Goal: Task Accomplishment & Management: Manage account settings

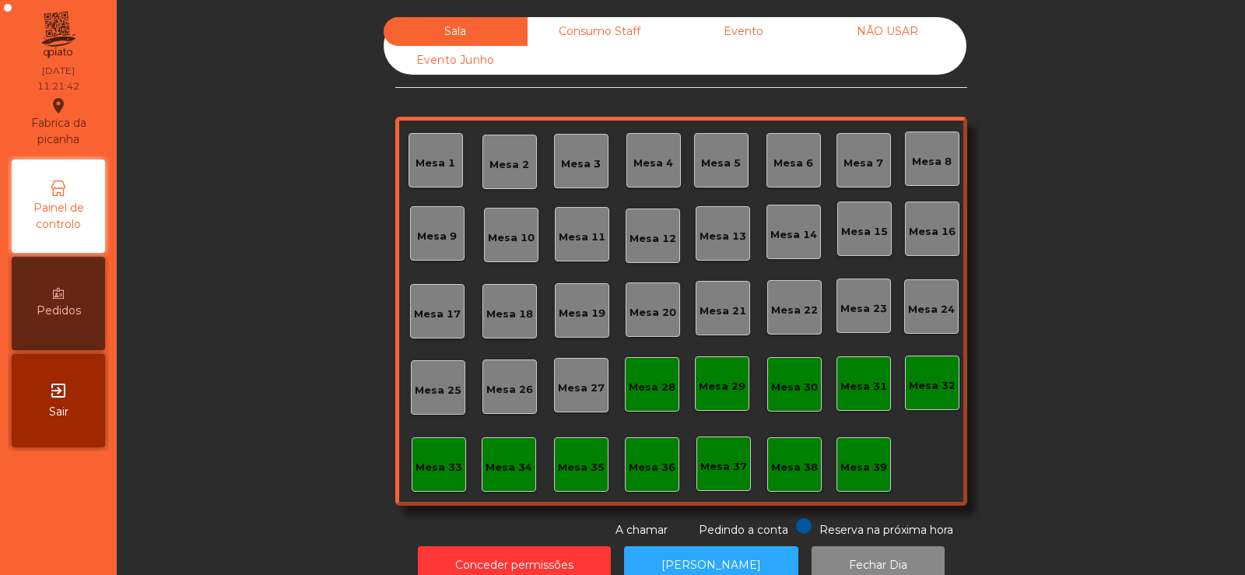
scroll to position [38, 0]
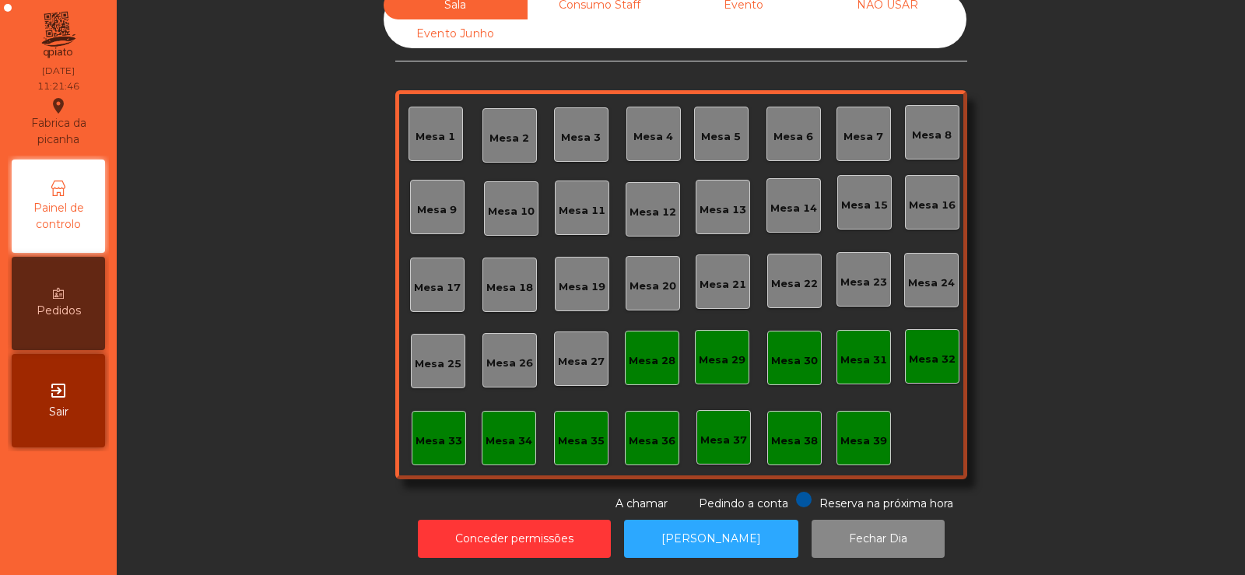
click at [179, 406] on div "Sala Consumo Staff Evento NÃO USAR Evento Junho Mesa 1 Mesa 2 Mesa 3 Mesa 4 Mes…" at bounding box center [681, 251] width 1086 height 521
click at [848, 438] on div "Mesa 39" at bounding box center [863, 438] width 54 height 54
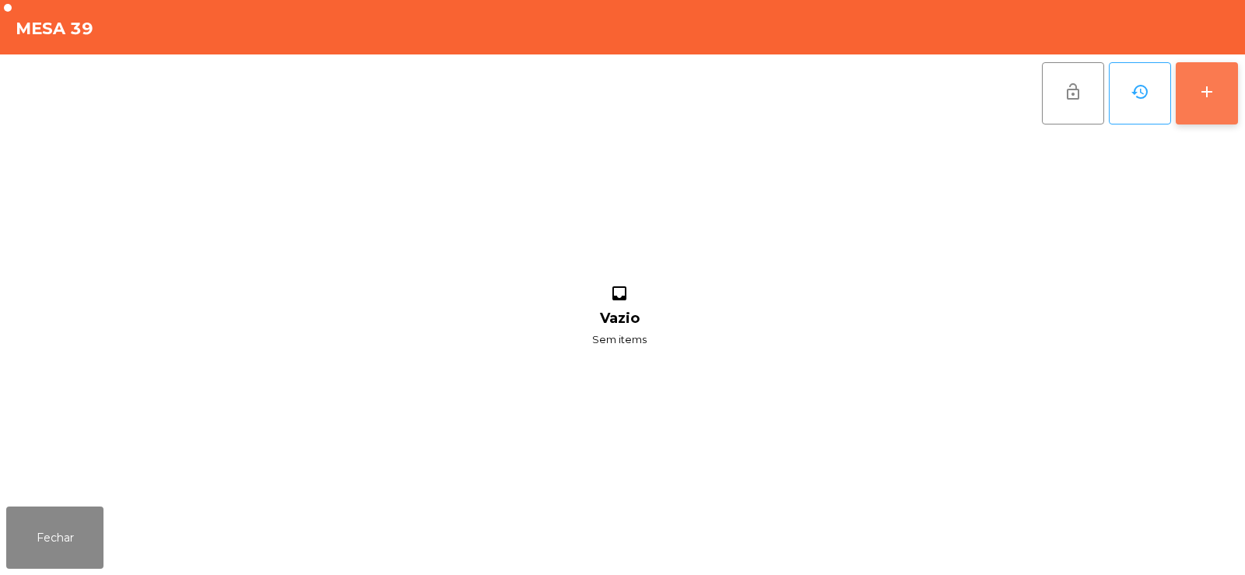
click at [1214, 99] on div "add" at bounding box center [1206, 91] width 19 height 19
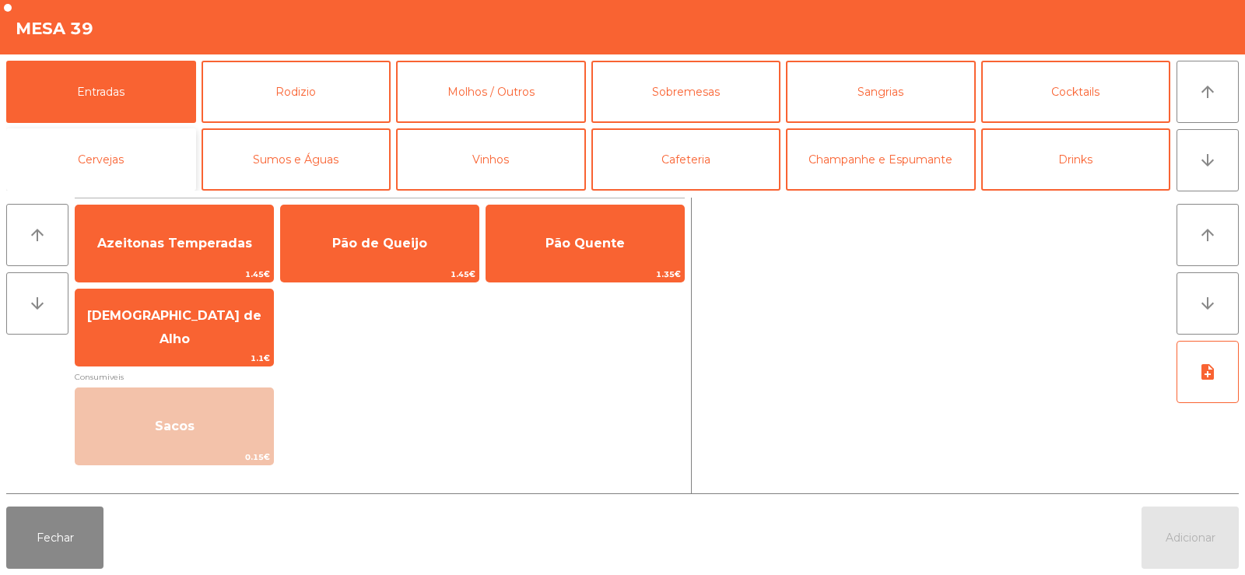
click at [129, 160] on button "Cervejas" at bounding box center [101, 159] width 190 height 62
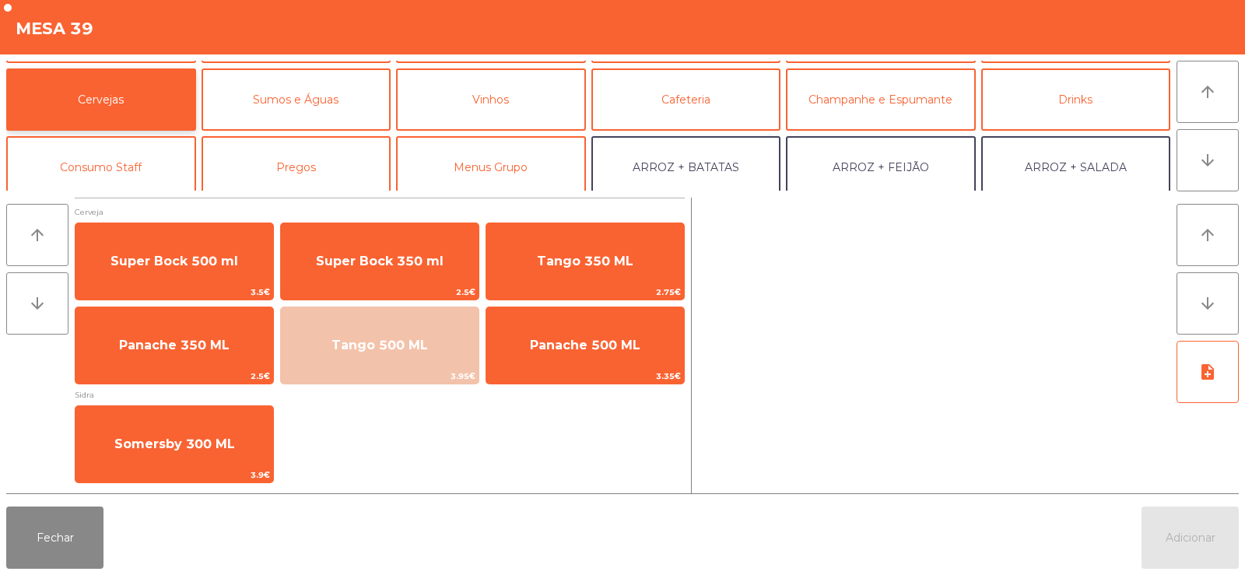
scroll to position [93, 0]
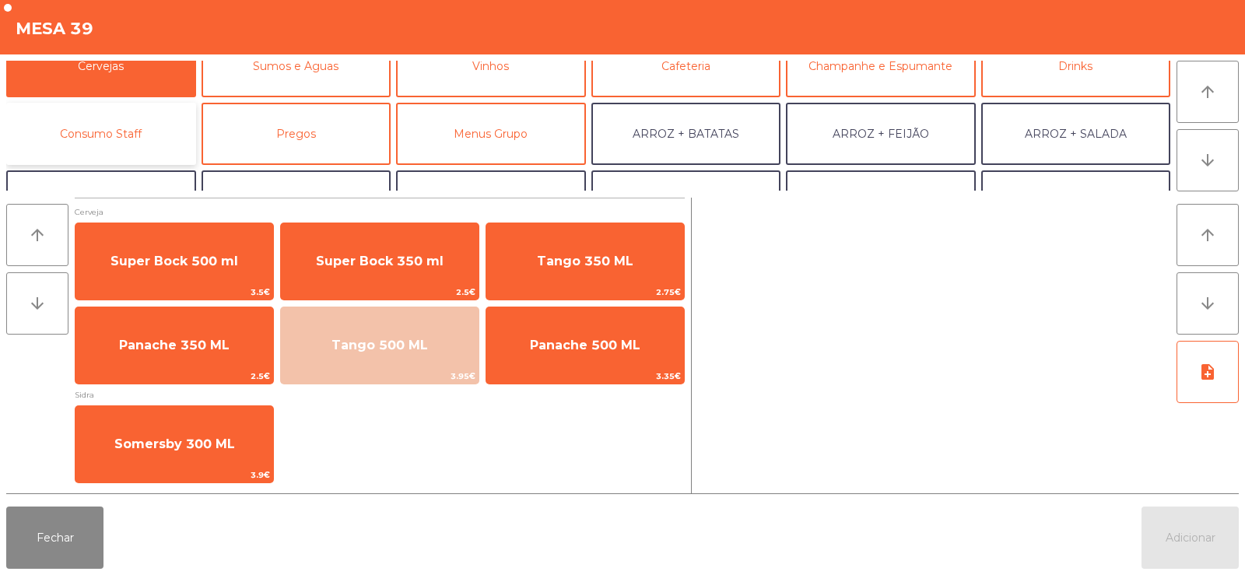
click at [150, 124] on button "Consumo Staff" at bounding box center [101, 134] width 190 height 62
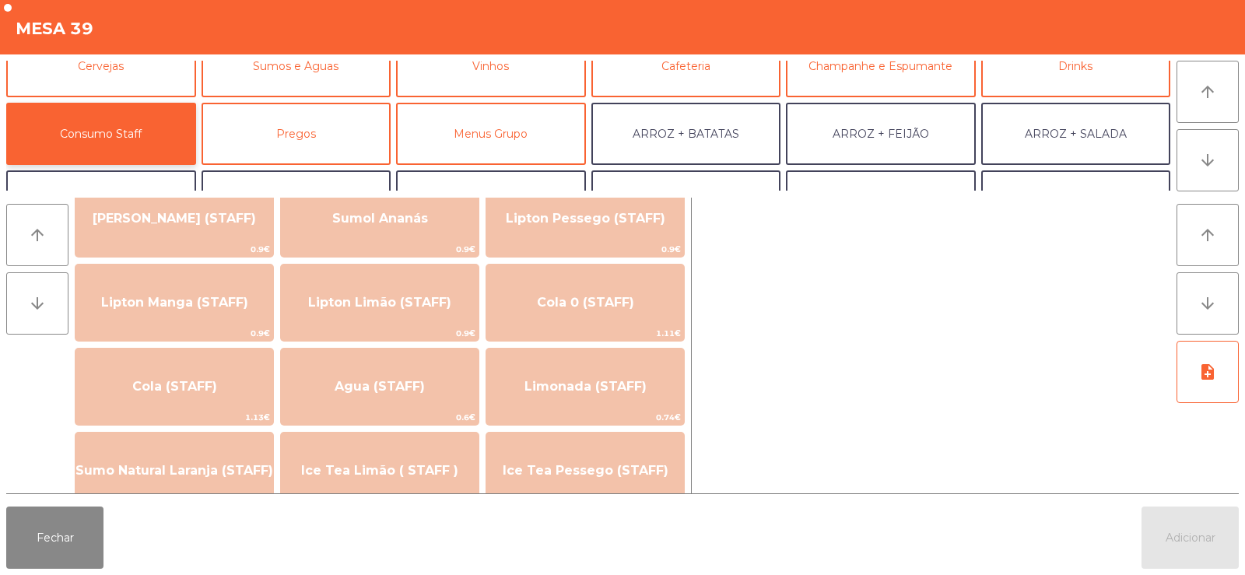
scroll to position [0, 0]
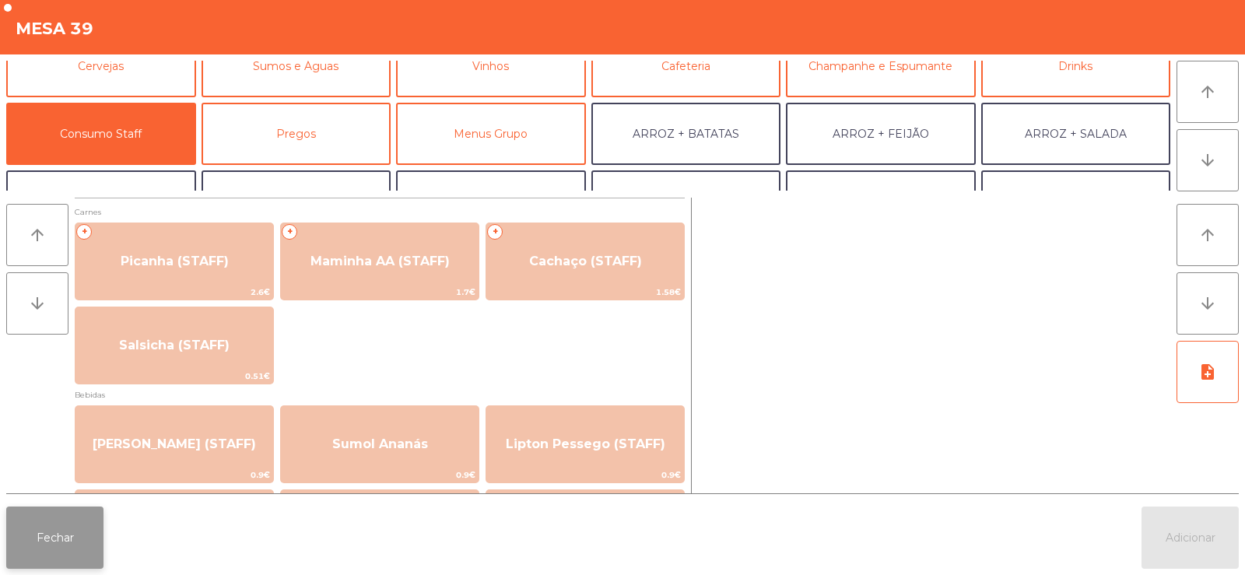
click at [11, 552] on button "Fechar" at bounding box center [54, 537] width 97 height 62
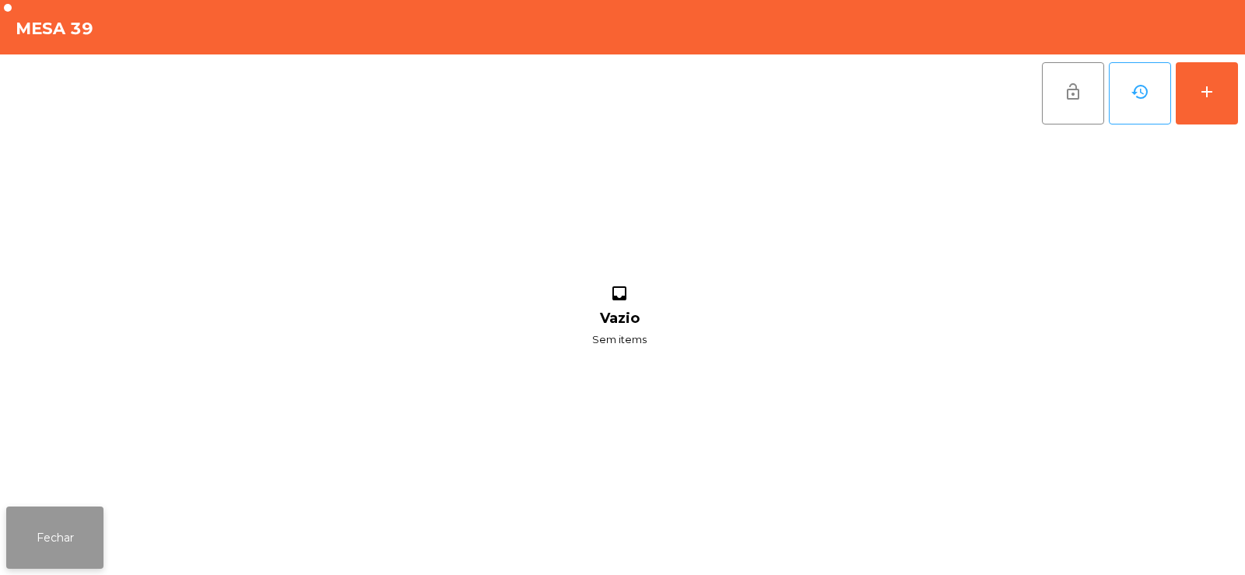
click at [35, 541] on button "Fechar" at bounding box center [54, 537] width 97 height 62
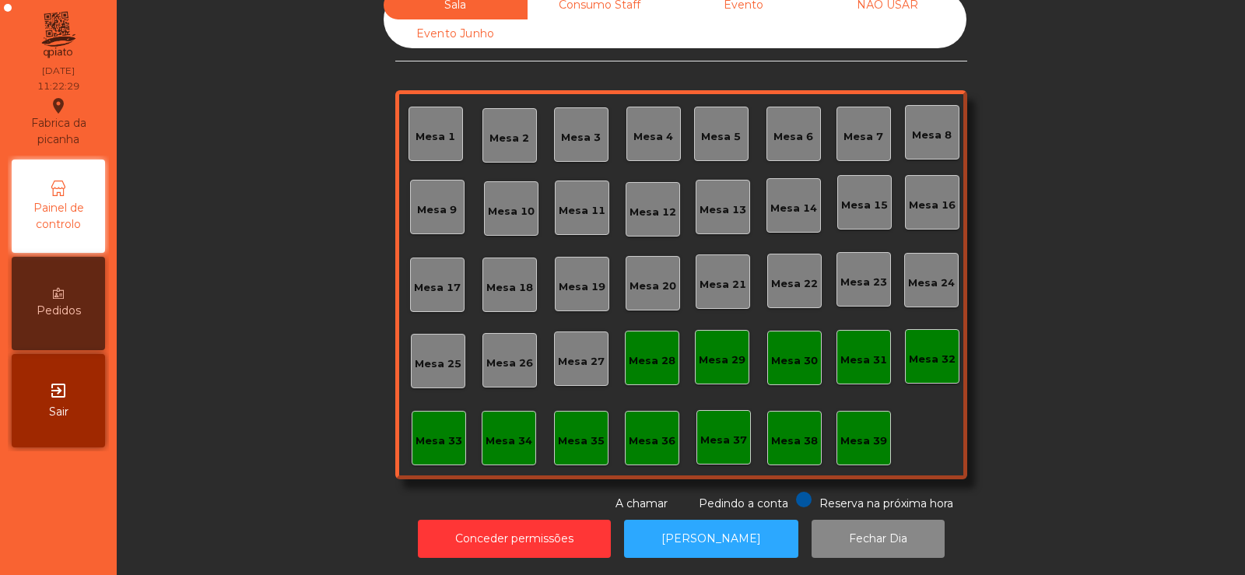
click at [850, 433] on div "Mesa 39" at bounding box center [863, 441] width 47 height 16
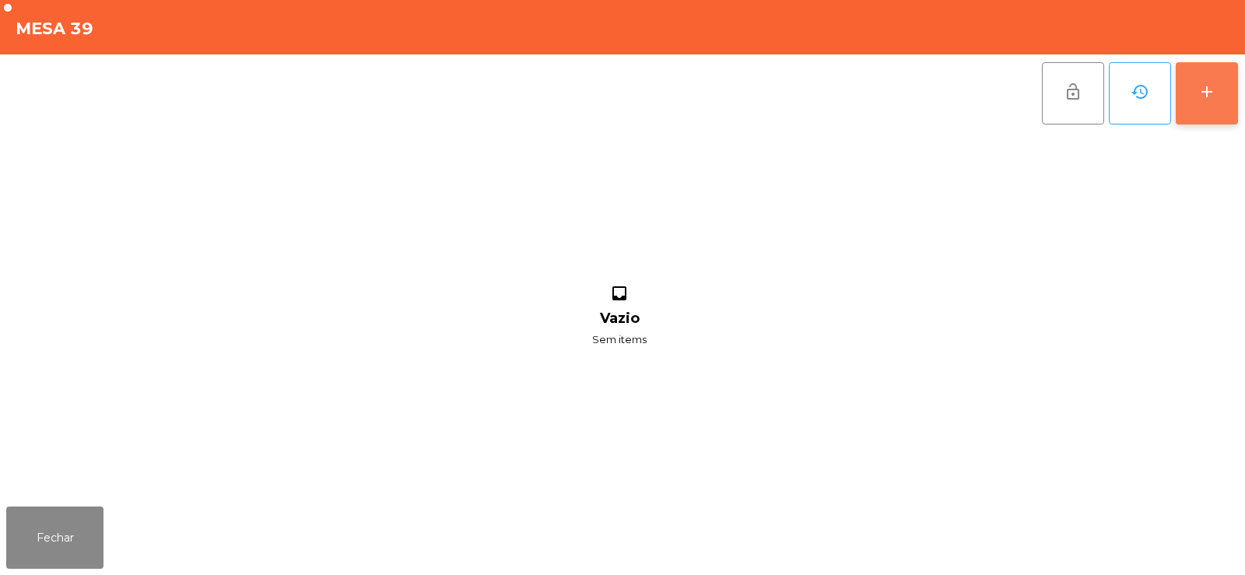
click at [1220, 116] on button "add" at bounding box center [1206, 93] width 62 height 62
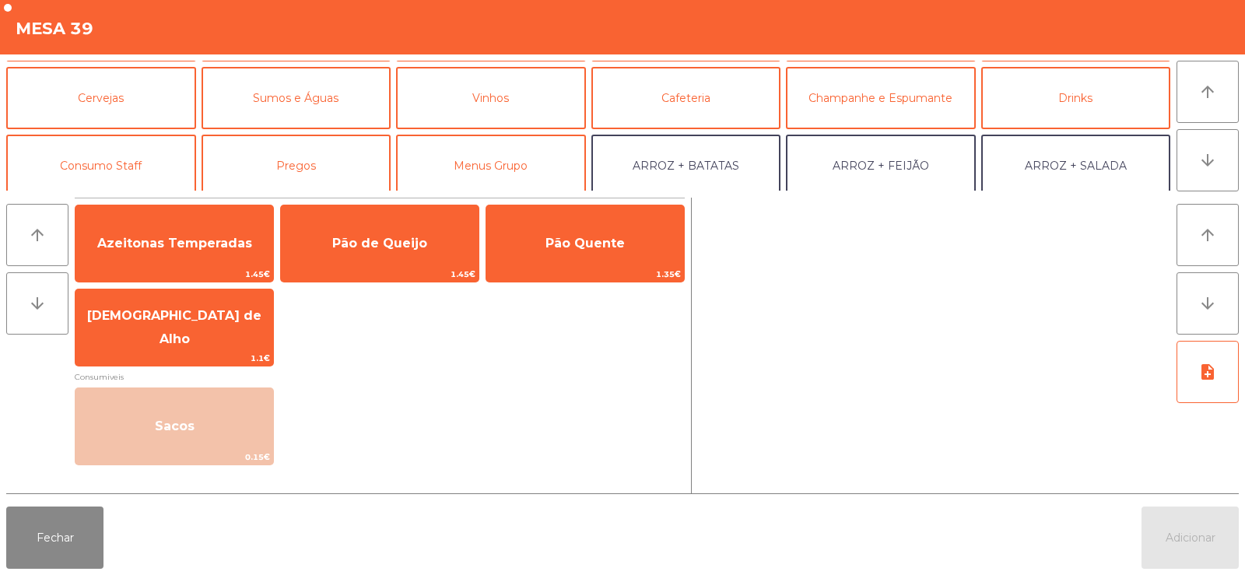
scroll to position [87, 0]
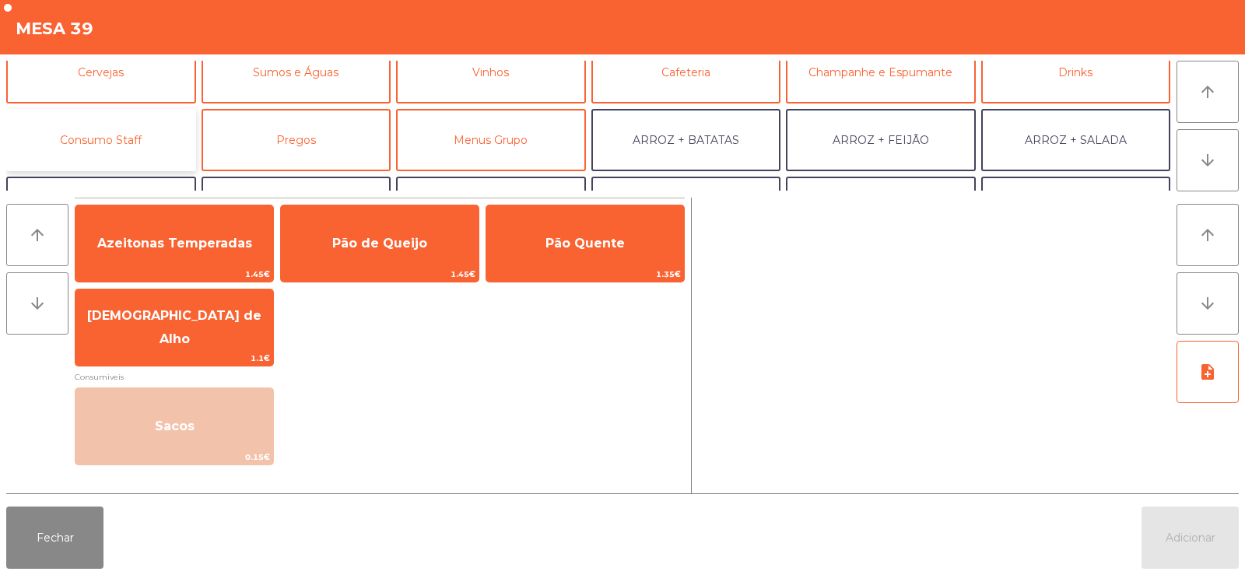
click at [149, 134] on button "Consumo Staff" at bounding box center [101, 140] width 190 height 62
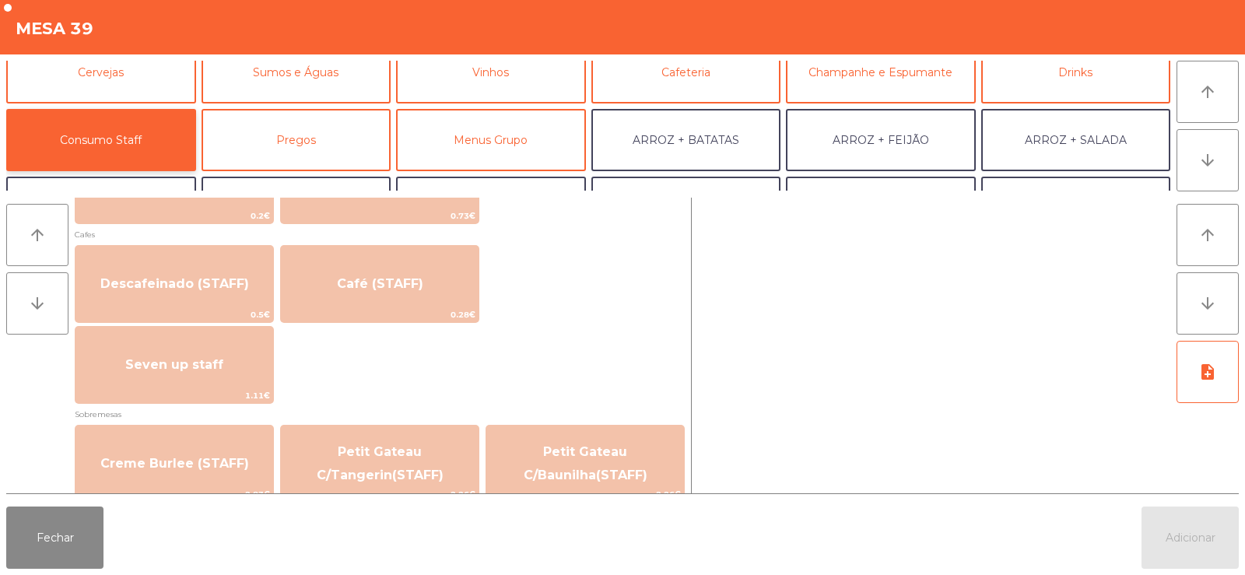
scroll to position [878, 0]
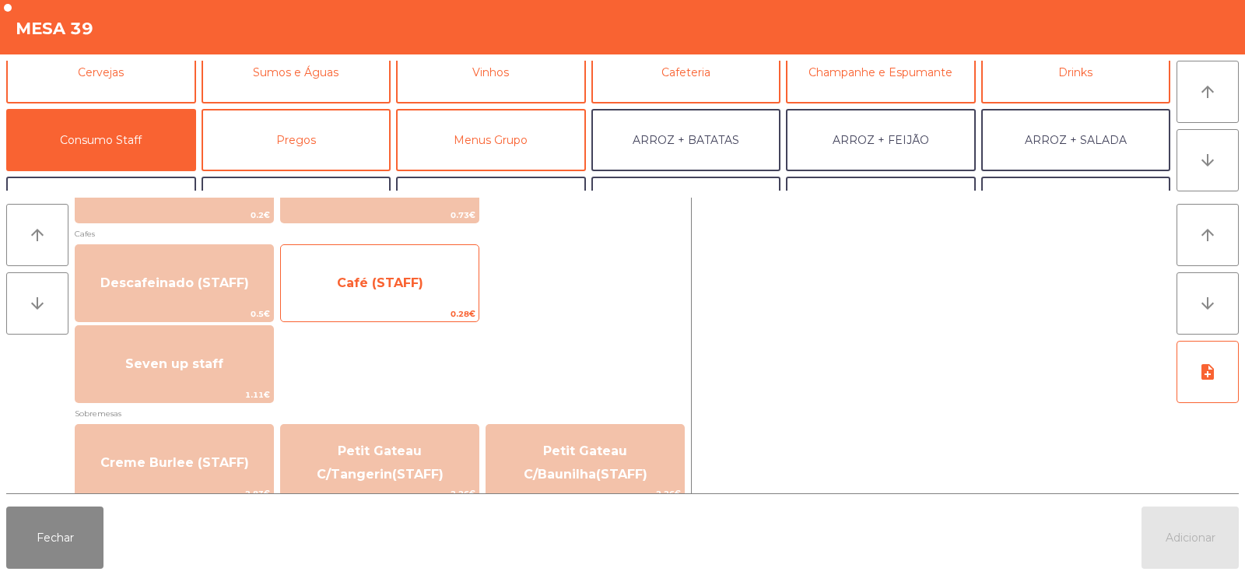
click at [426, 295] on span "Café (STAFF)" at bounding box center [380, 283] width 198 height 42
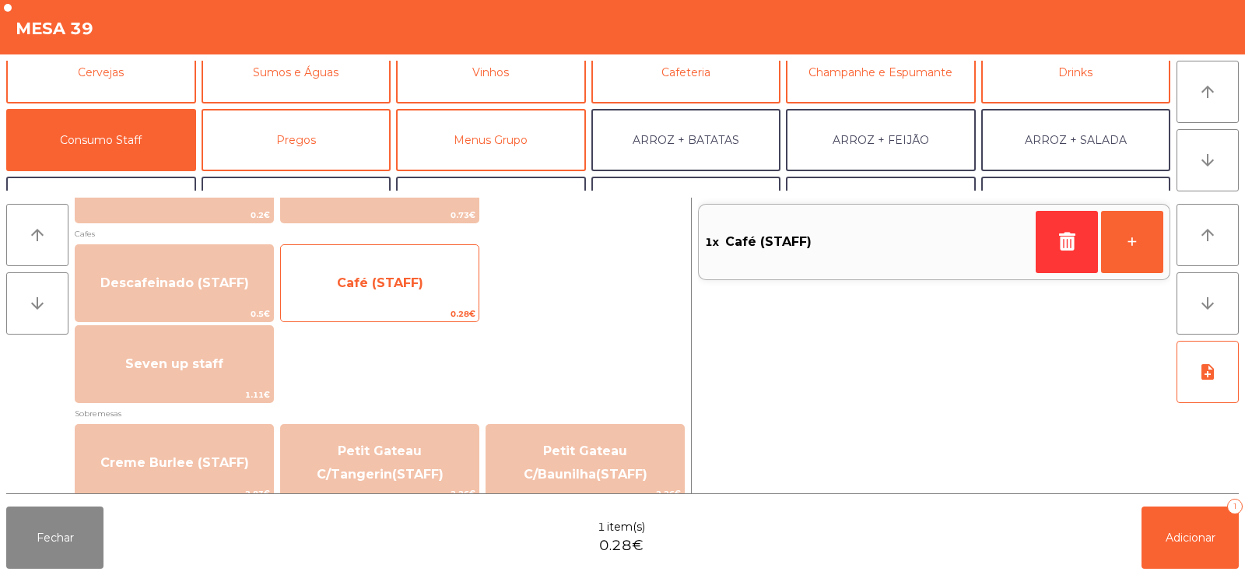
click at [419, 296] on span "Café (STAFF)" at bounding box center [380, 283] width 198 height 42
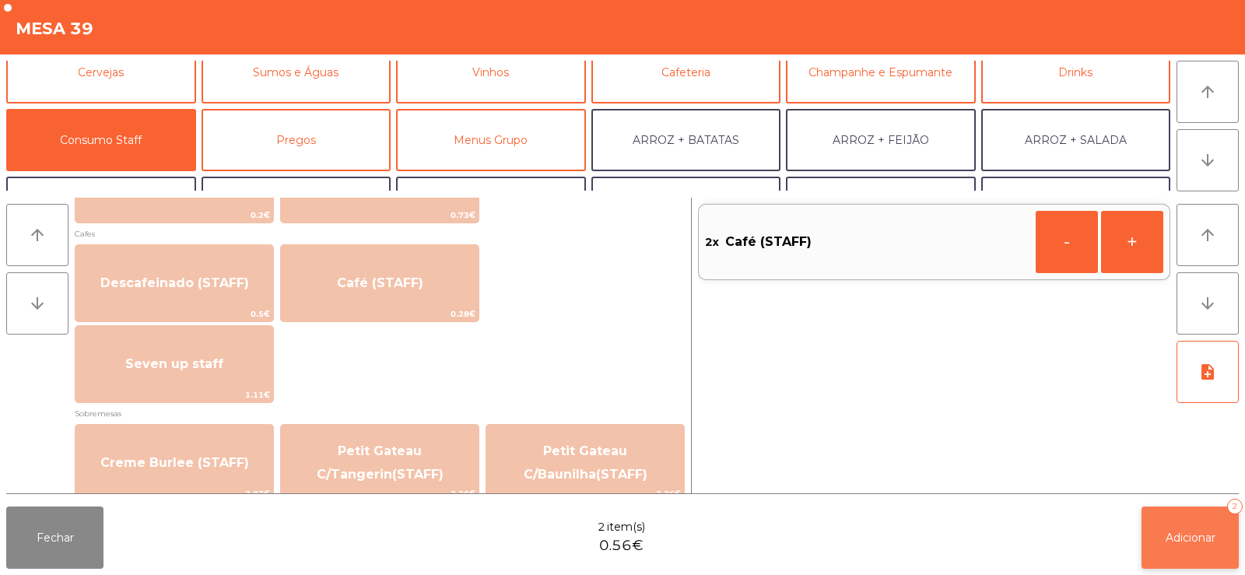
click at [1176, 555] on button "Adicionar 2" at bounding box center [1189, 537] width 97 height 62
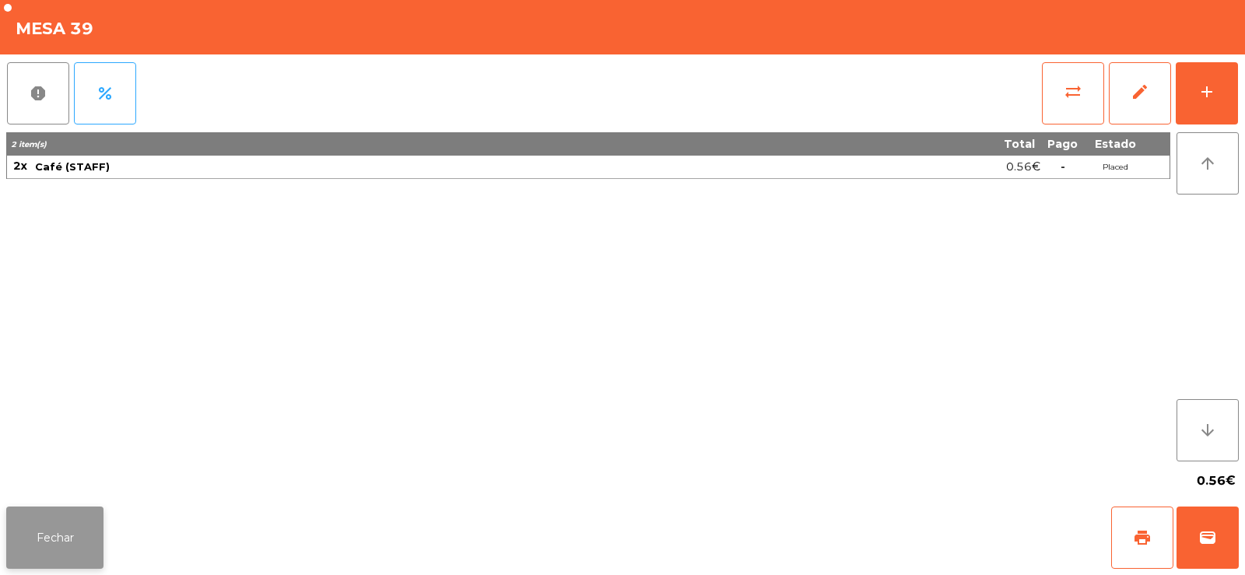
click at [36, 533] on button "Fechar" at bounding box center [54, 537] width 97 height 62
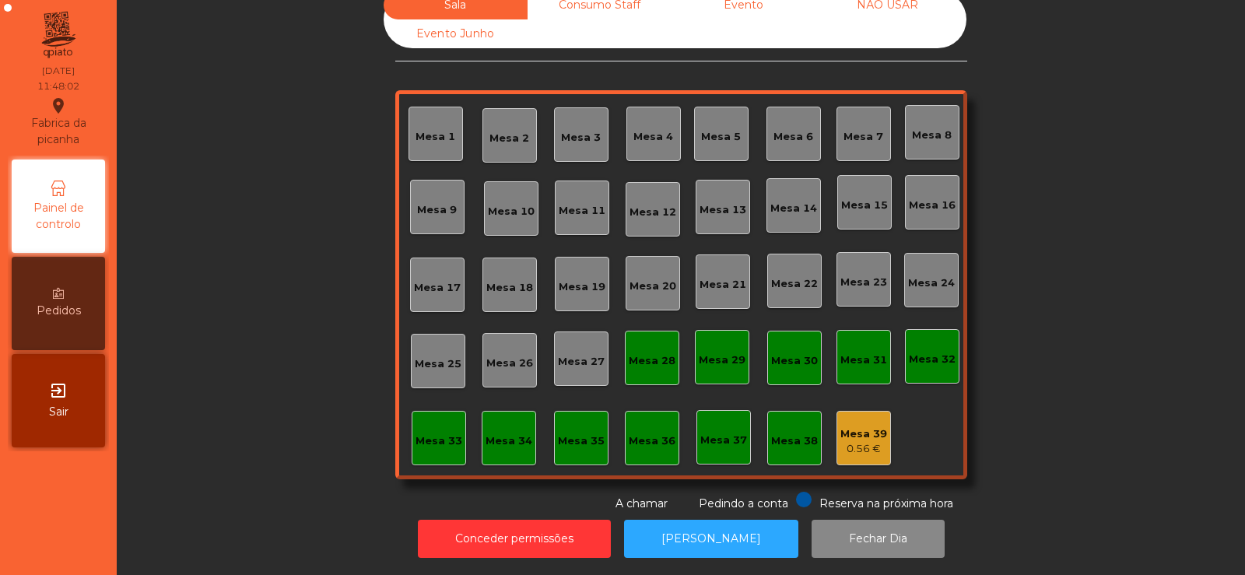
click at [290, 324] on div "Sala Consumo Staff Evento NÃO USAR Evento Junho Mesa 1 Mesa 2 Mesa 3 Mesa 4 Mes…" at bounding box center [681, 251] width 1086 height 521
click at [704, 534] on button "[PERSON_NAME]" at bounding box center [711, 539] width 174 height 38
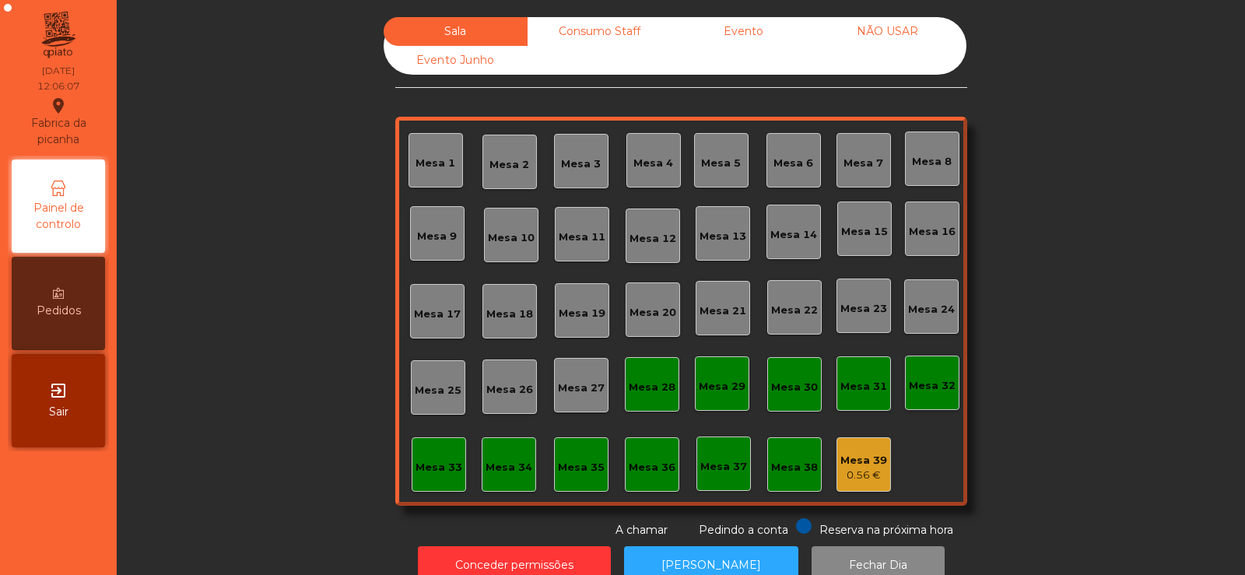
click at [763, 25] on div "Evento" at bounding box center [743, 31] width 144 height 29
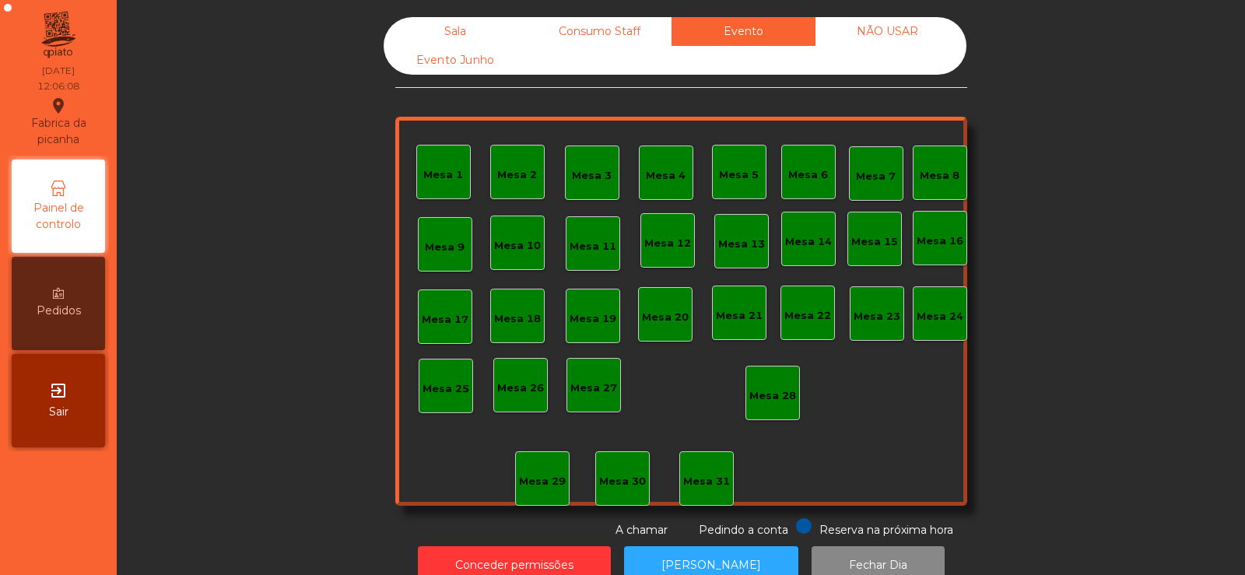
click at [596, 34] on div "Consumo Staff" at bounding box center [599, 31] width 144 height 29
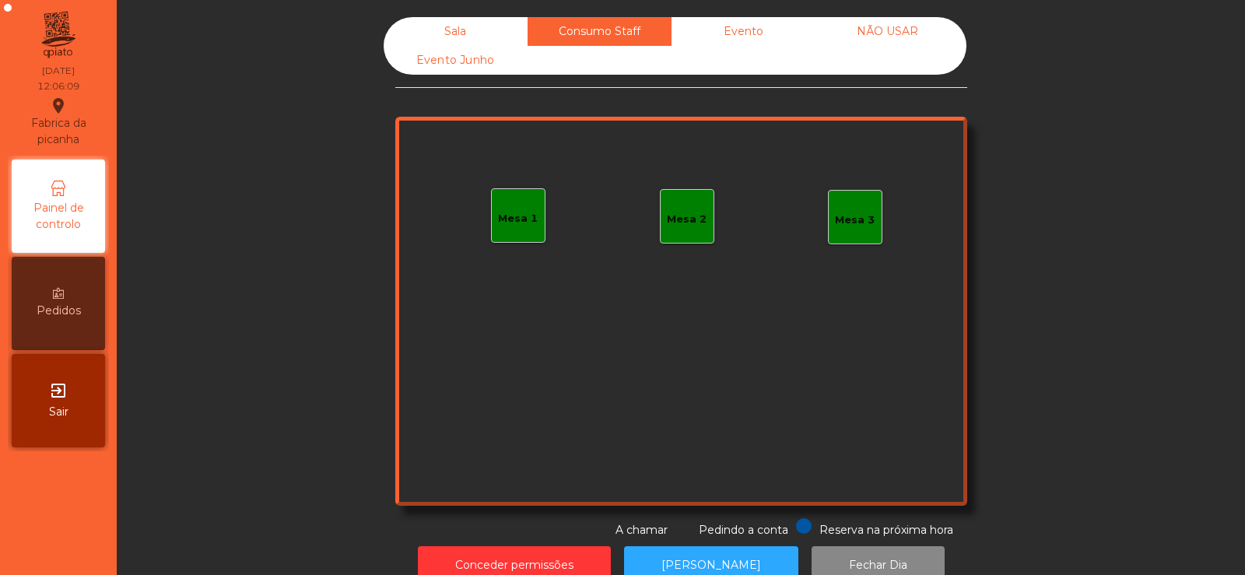
click at [444, 31] on div "Sala" at bounding box center [456, 31] width 144 height 29
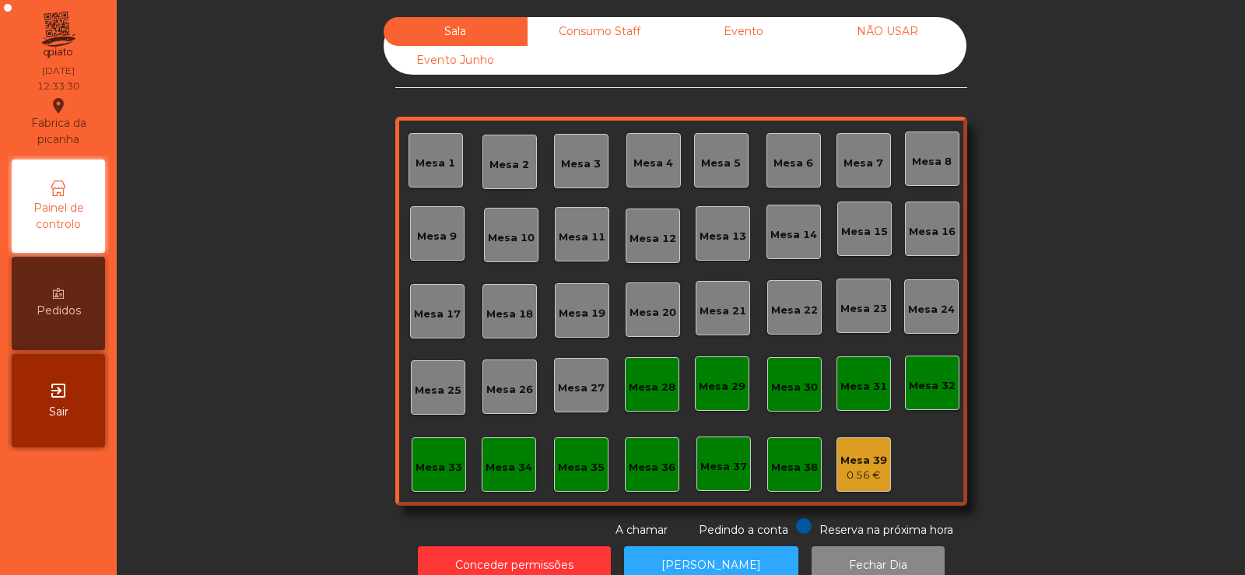
click at [844, 466] on div "Mesa 39" at bounding box center [863, 461] width 47 height 16
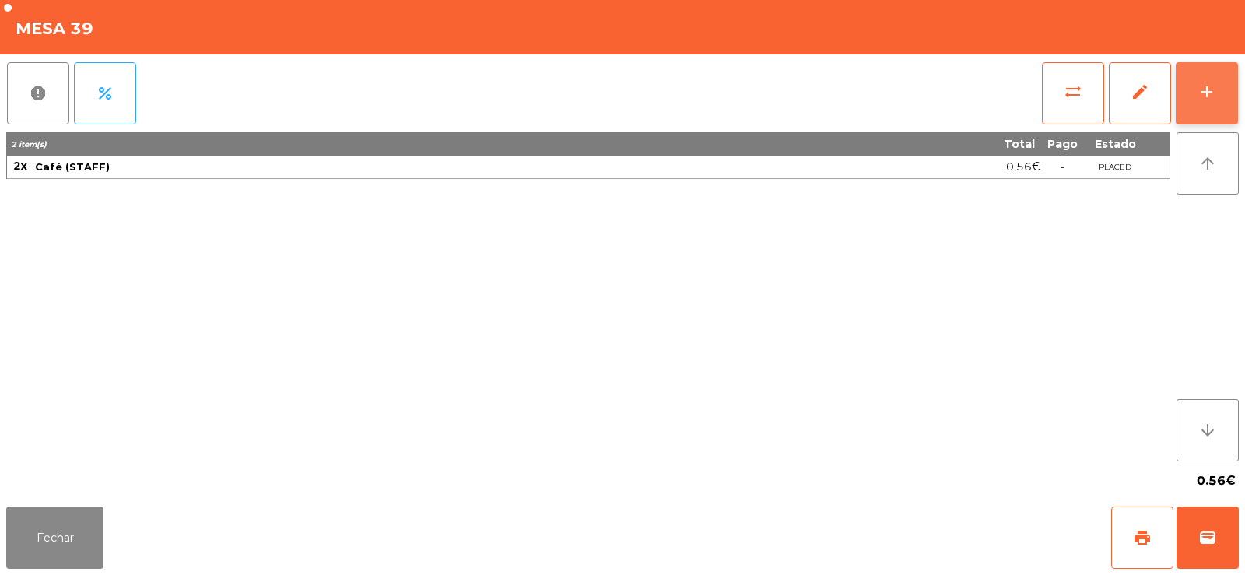
click at [1214, 78] on button "add" at bounding box center [1206, 93] width 62 height 62
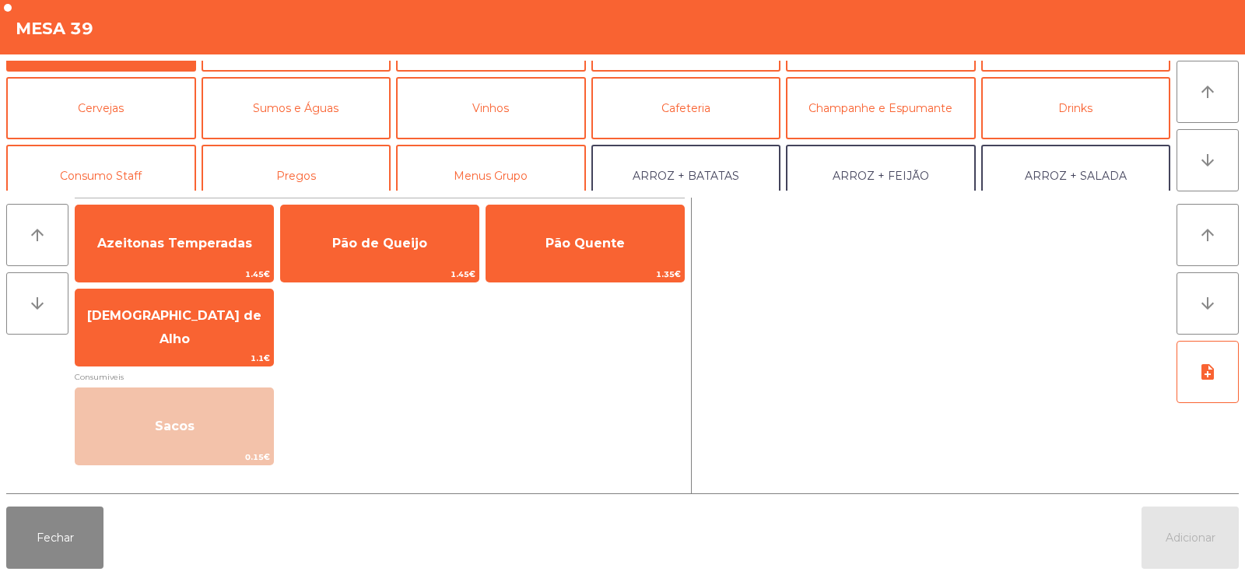
scroll to position [60, 0]
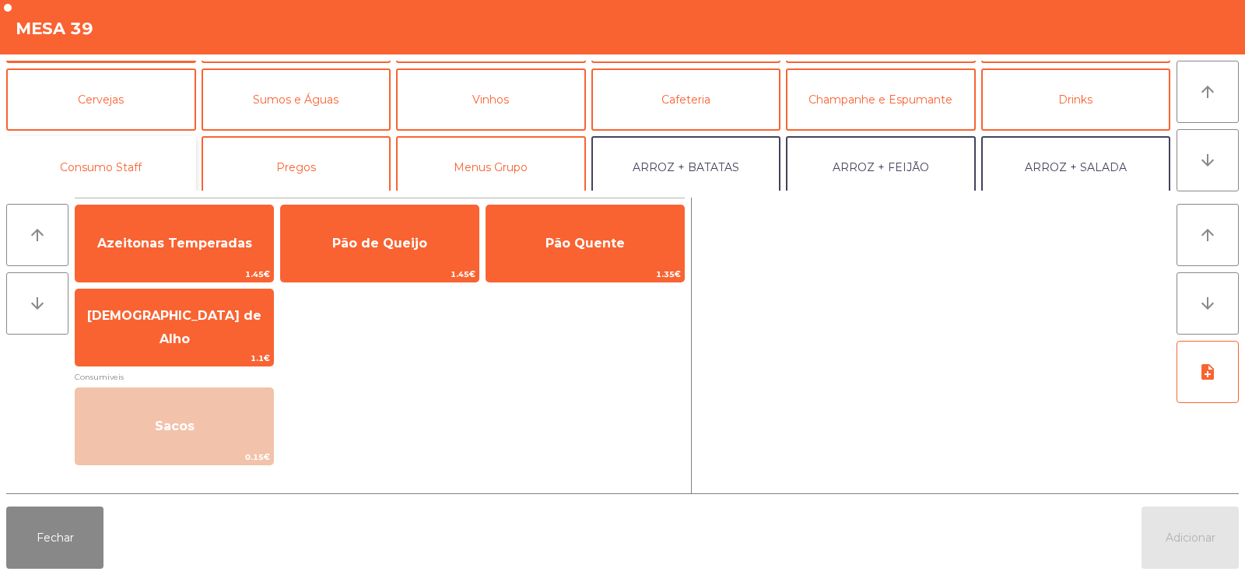
click at [100, 169] on button "Consumo Staff" at bounding box center [101, 167] width 190 height 62
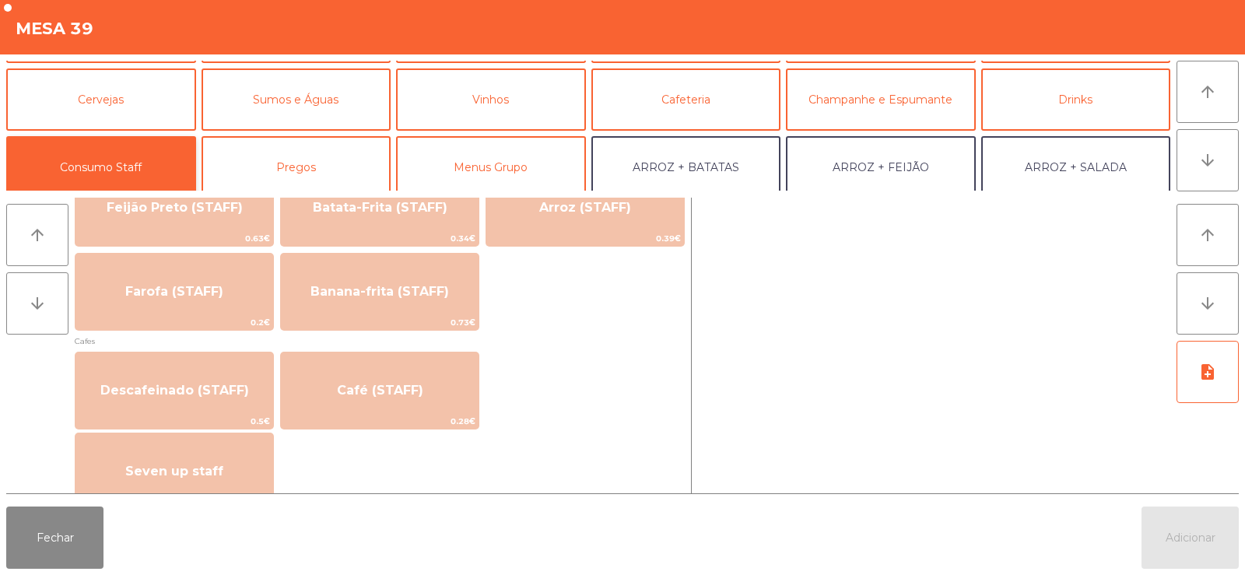
scroll to position [767, 0]
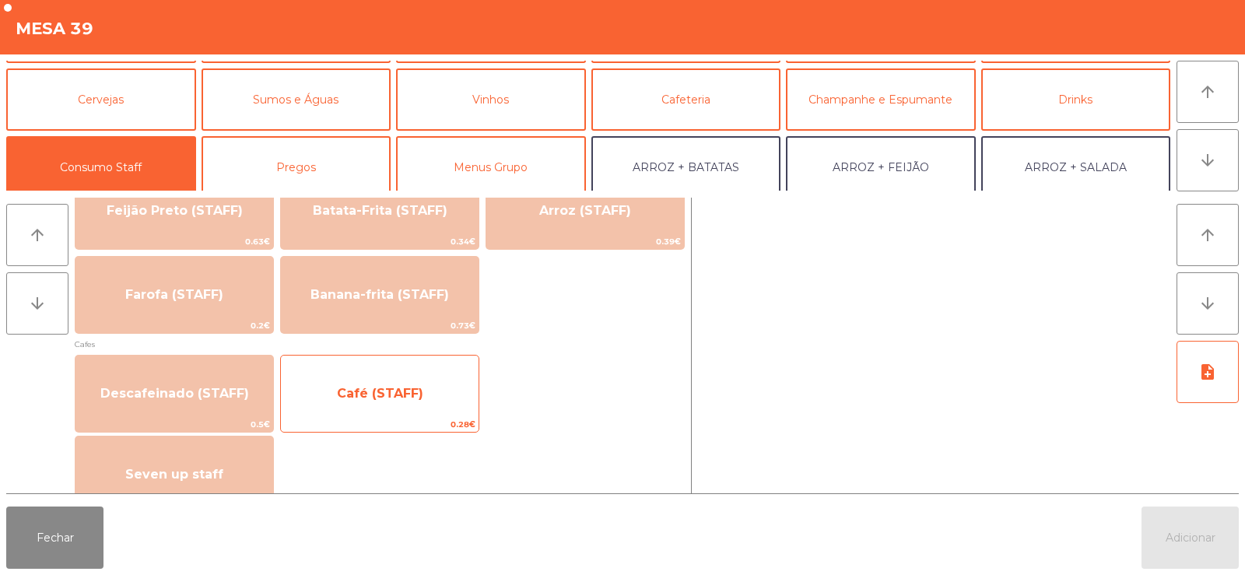
click at [388, 401] on span "Café (STAFF)" at bounding box center [380, 394] width 198 height 42
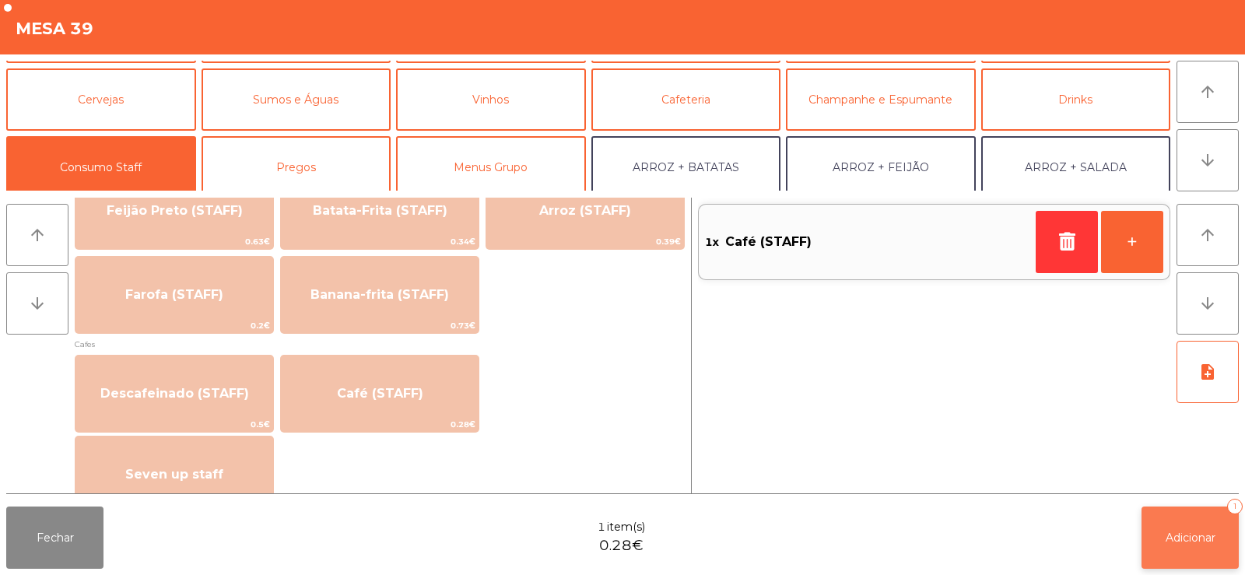
click at [1193, 548] on button "Adicionar 1" at bounding box center [1189, 537] width 97 height 62
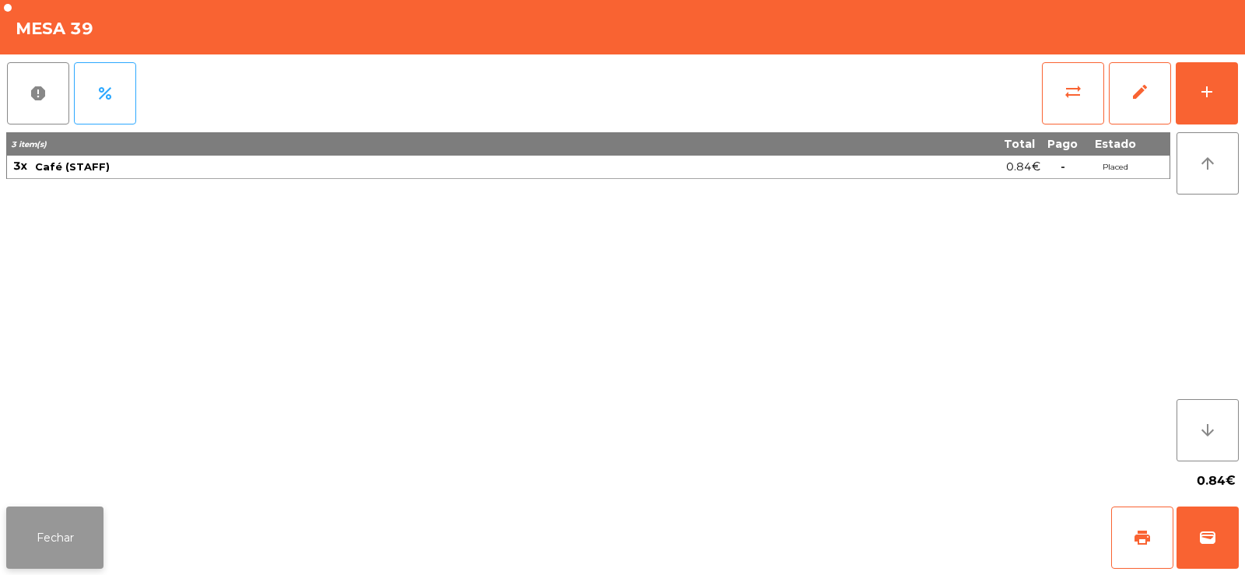
click at [49, 517] on button "Fechar" at bounding box center [54, 537] width 97 height 62
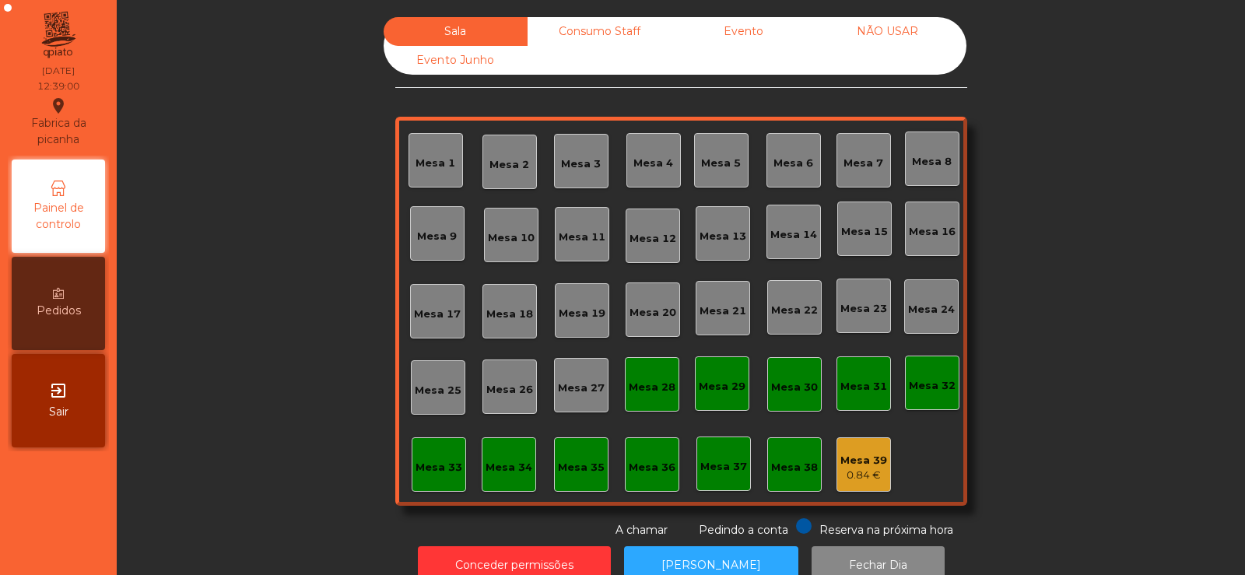
click at [711, 157] on div "Mesa 5" at bounding box center [721, 164] width 40 height 16
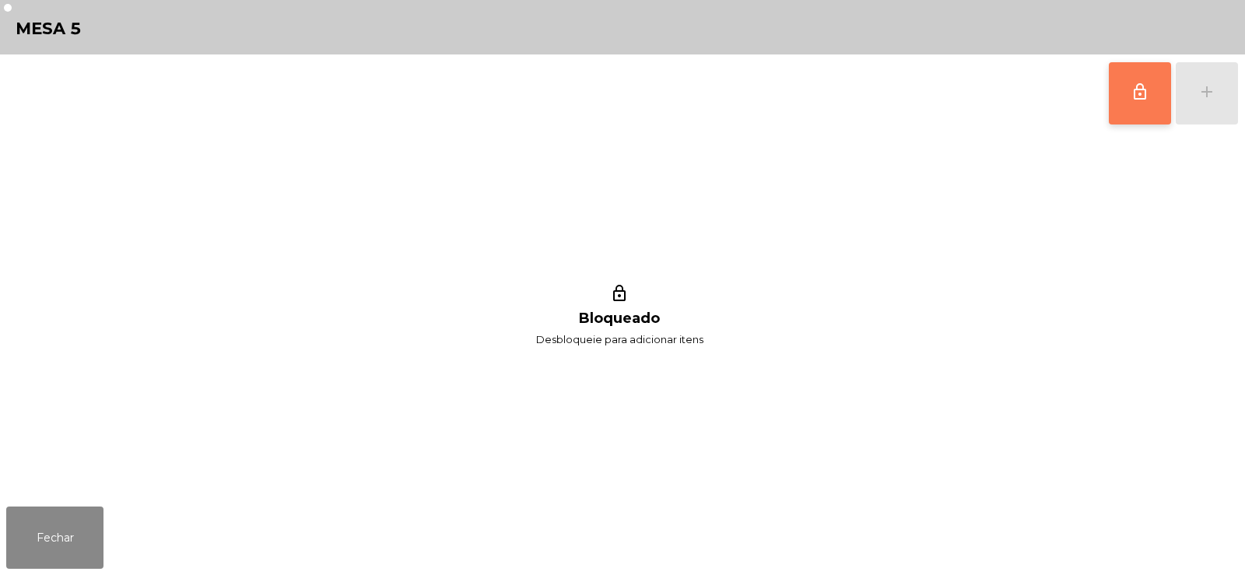
click at [1116, 92] on button "lock_outline" at bounding box center [1140, 93] width 62 height 62
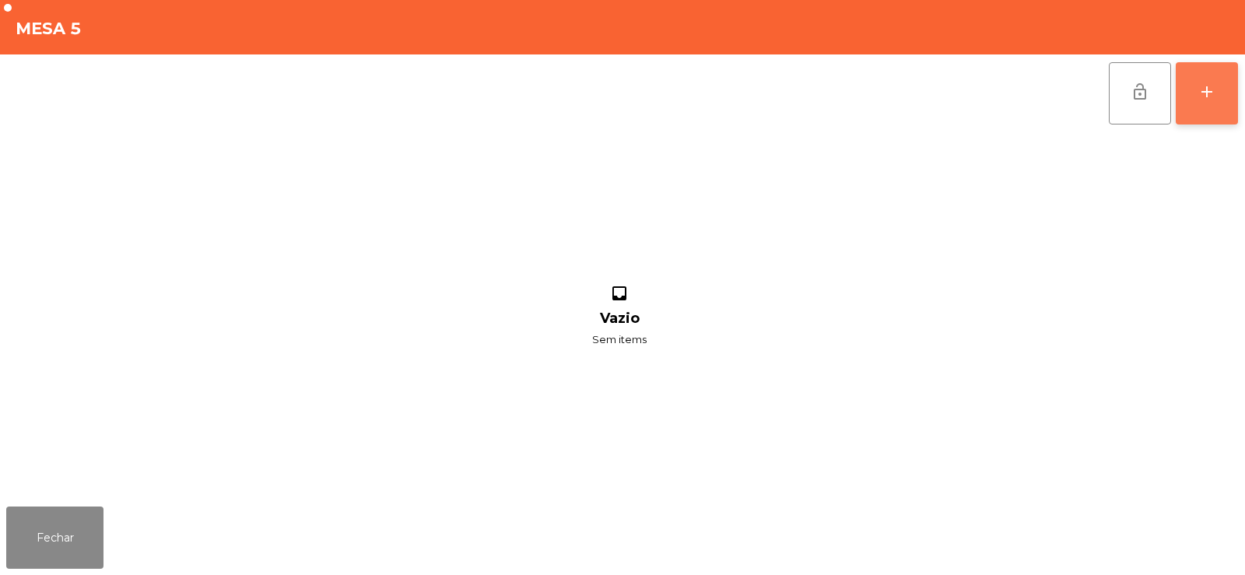
click at [1209, 90] on div "add" at bounding box center [1206, 91] width 19 height 19
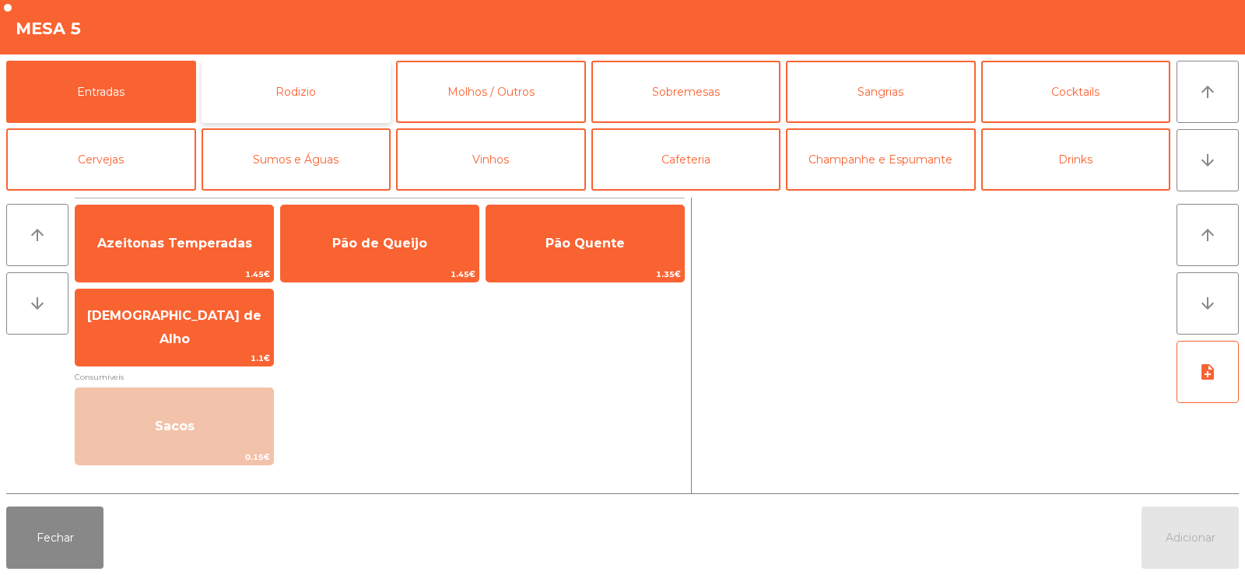
click at [322, 89] on button "Rodizio" at bounding box center [296, 92] width 190 height 62
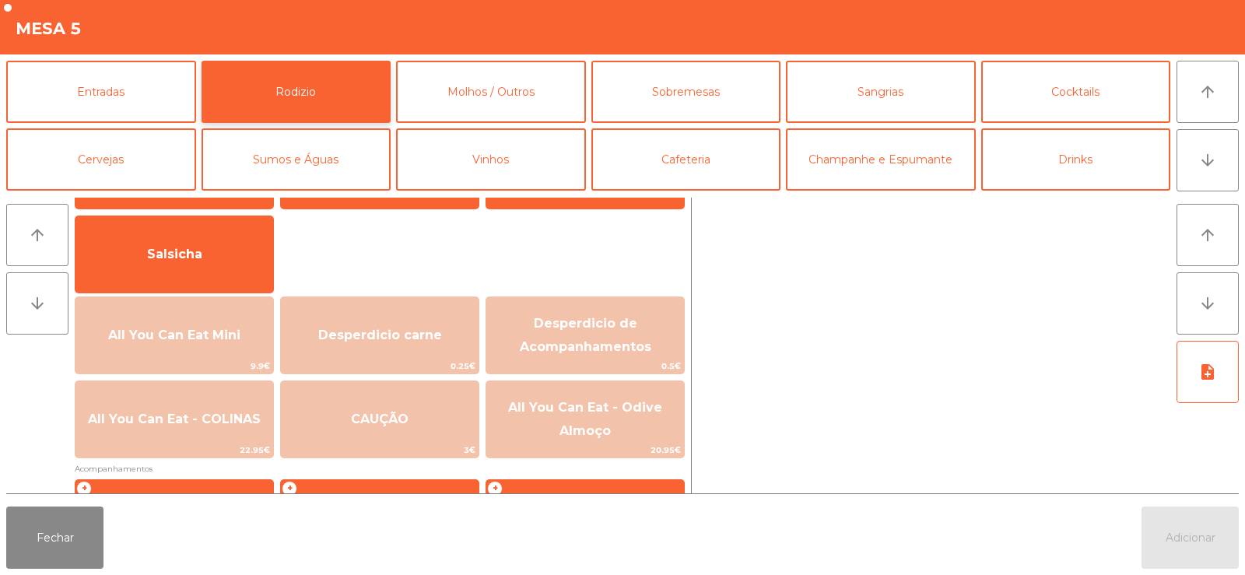
scroll to position [139, 0]
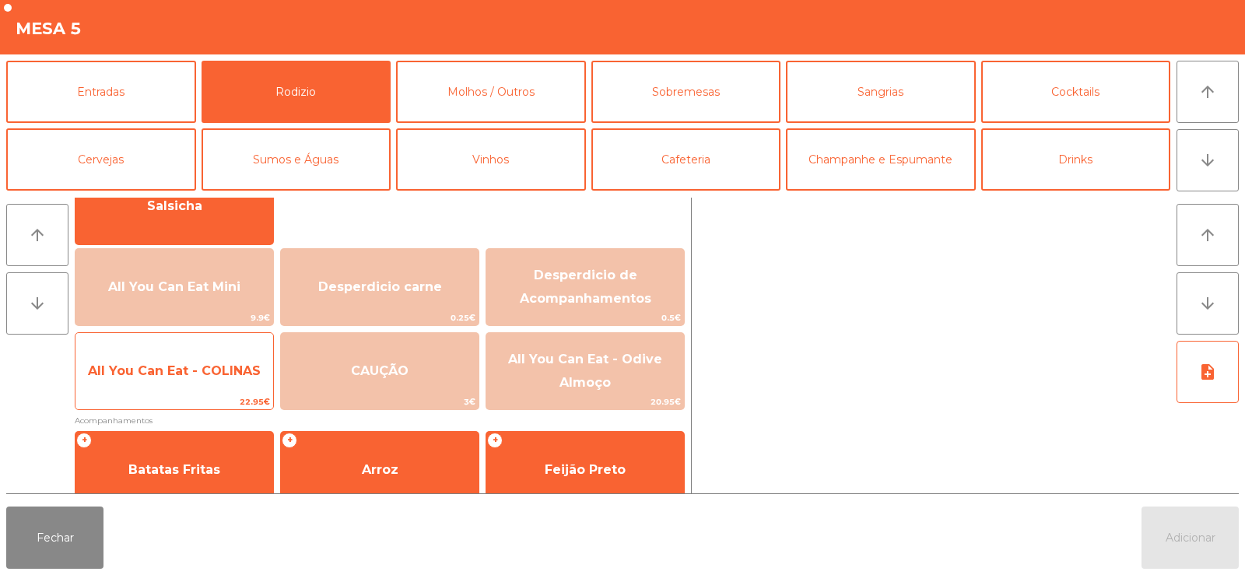
click at [187, 370] on span "All You Can Eat - COLINAS" at bounding box center [174, 370] width 173 height 15
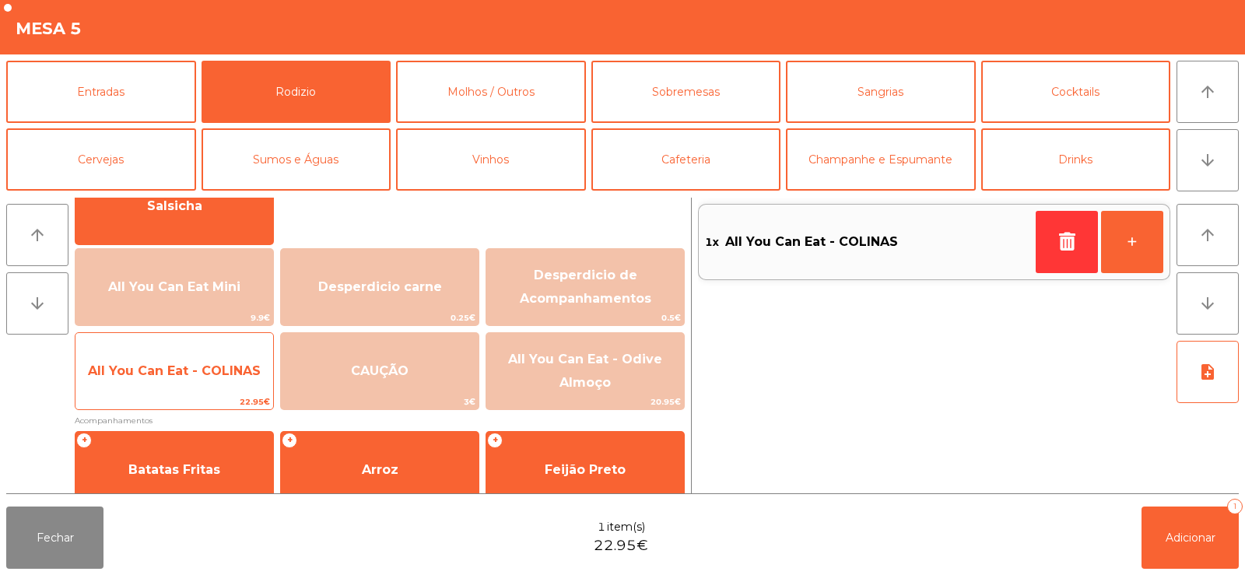
click at [184, 365] on span "All You Can Eat - COLINAS" at bounding box center [174, 370] width 173 height 15
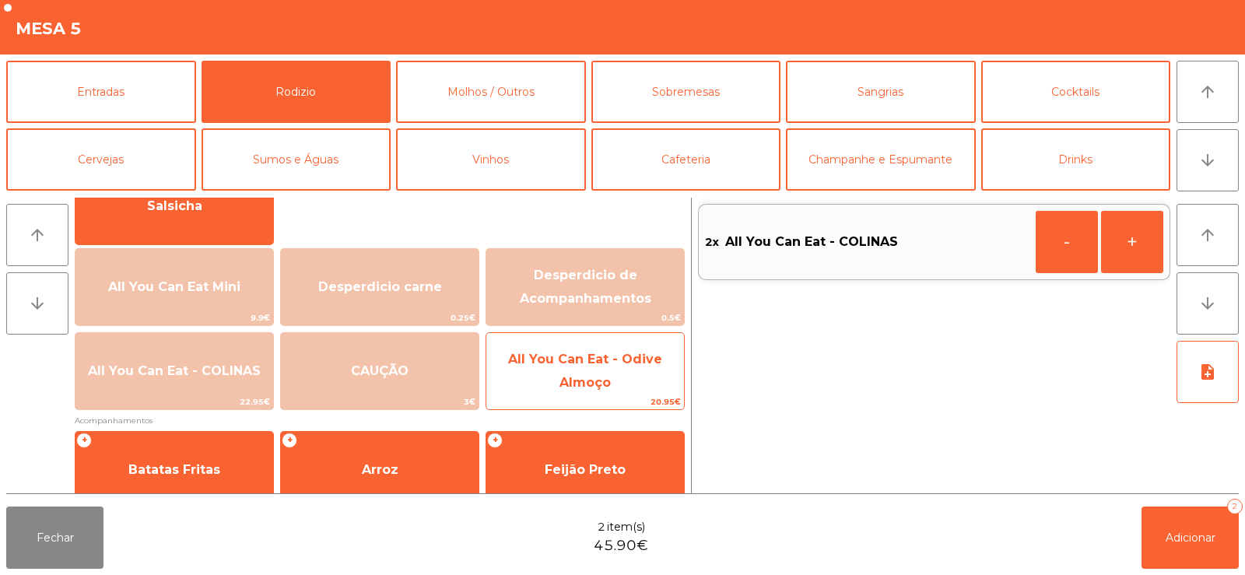
click at [603, 378] on span "All You Can Eat - Odive Almoço" at bounding box center [585, 371] width 154 height 38
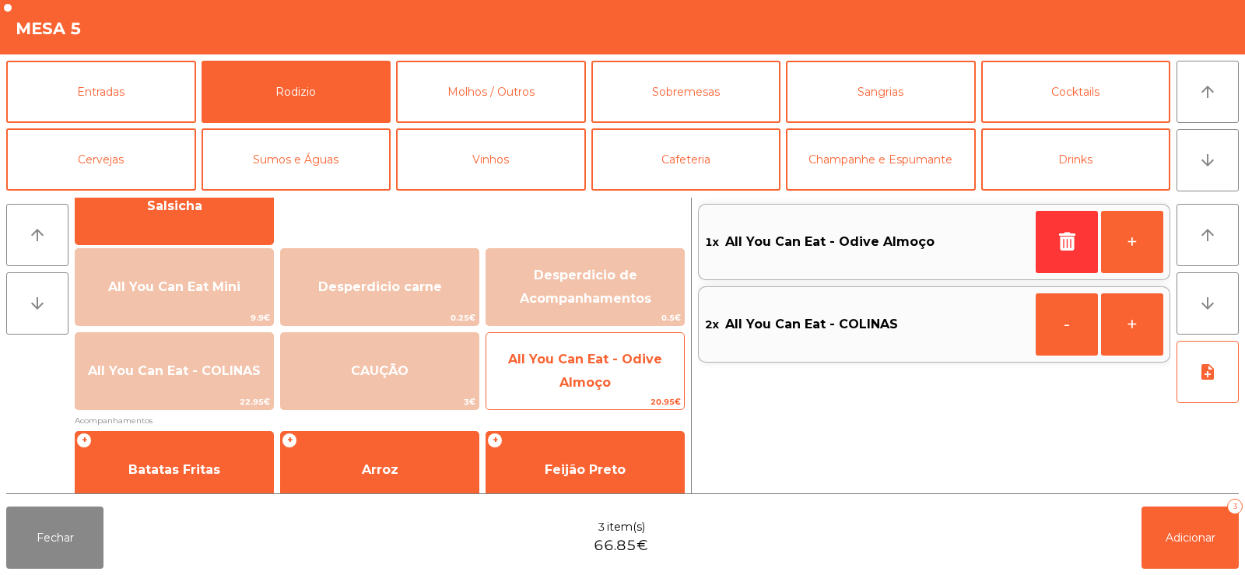
click at [598, 376] on span "All You Can Eat - Odive Almoço" at bounding box center [585, 371] width 154 height 38
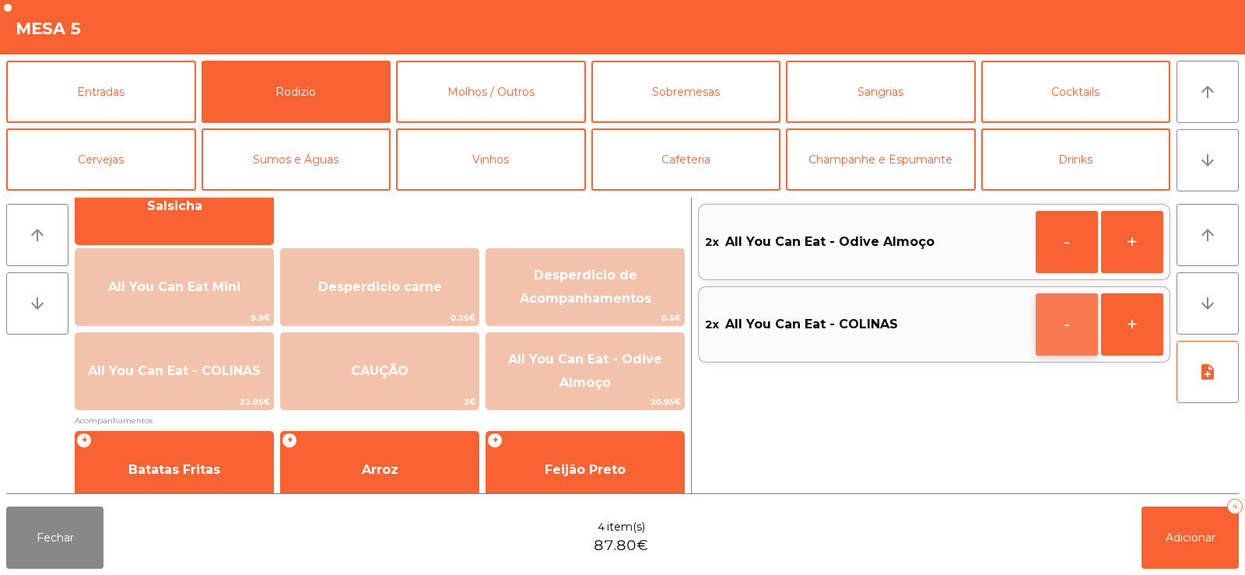
click at [1059, 317] on button "-" at bounding box center [1066, 324] width 62 height 62
click at [1068, 250] on button "button" at bounding box center [1066, 242] width 62 height 62
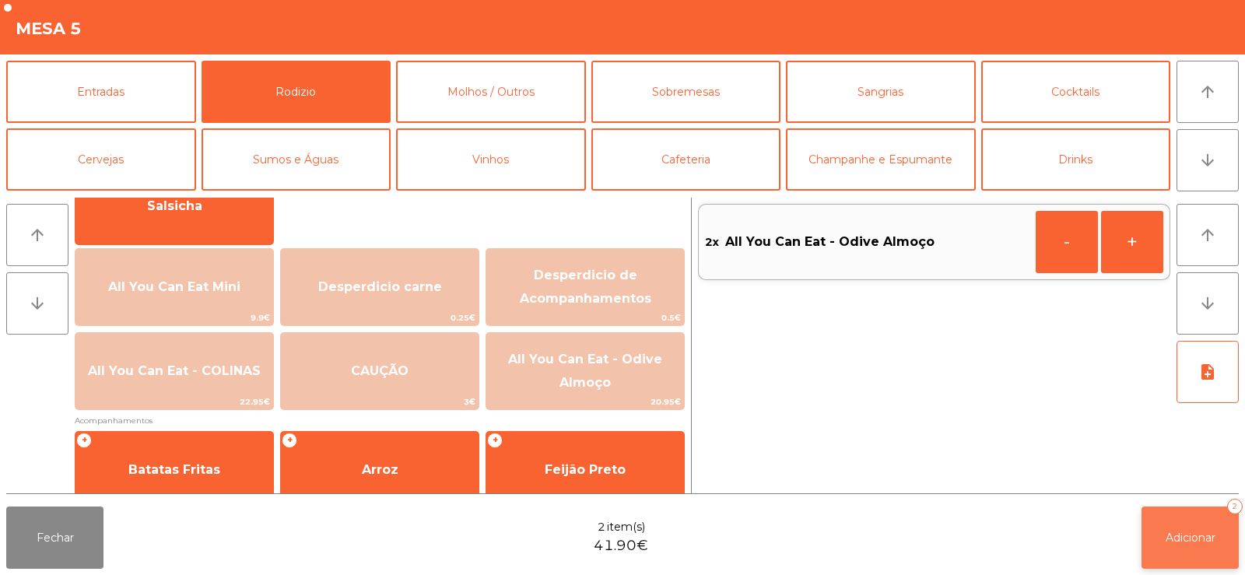
click at [1154, 538] on button "Adicionar 2" at bounding box center [1189, 537] width 97 height 62
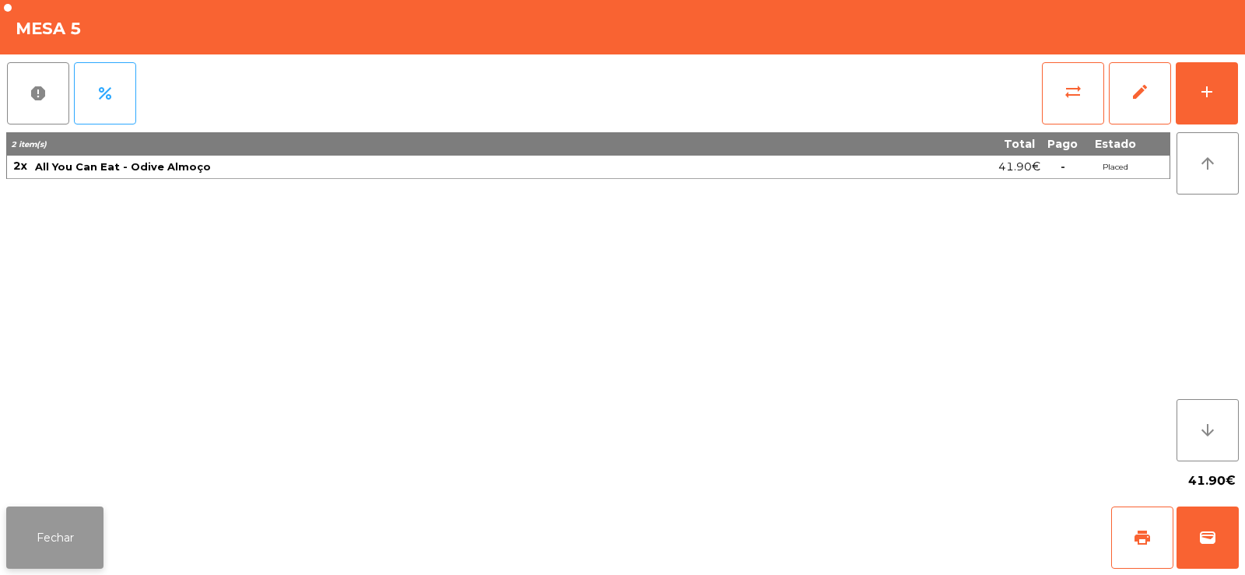
click at [60, 509] on button "Fechar" at bounding box center [54, 537] width 97 height 62
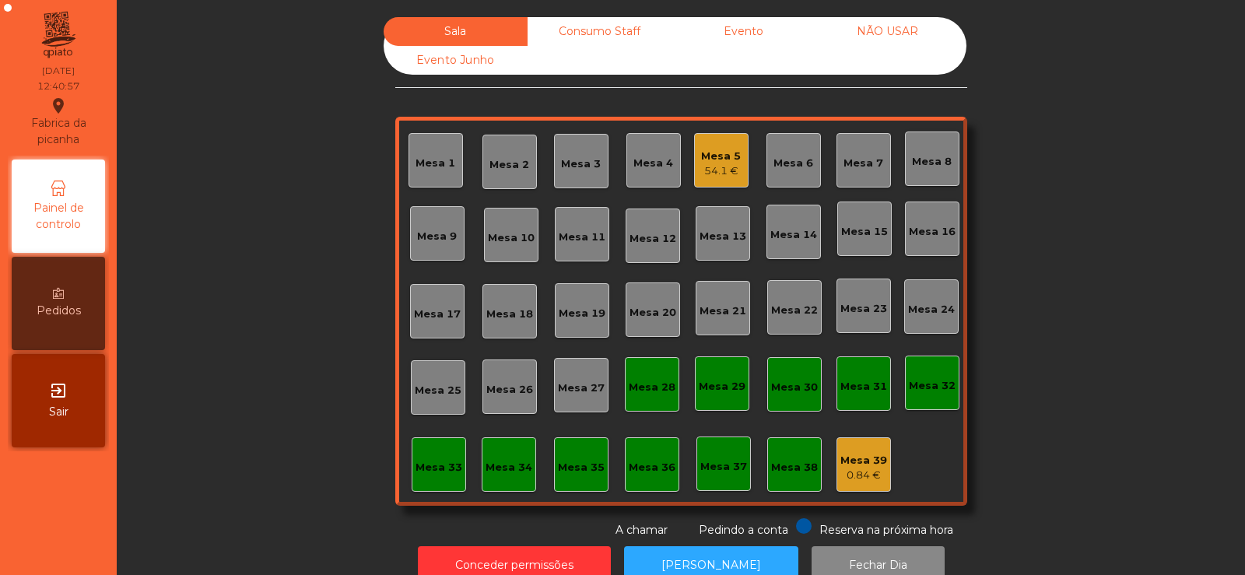
click at [783, 250] on div "Mesa 14" at bounding box center [793, 232] width 54 height 54
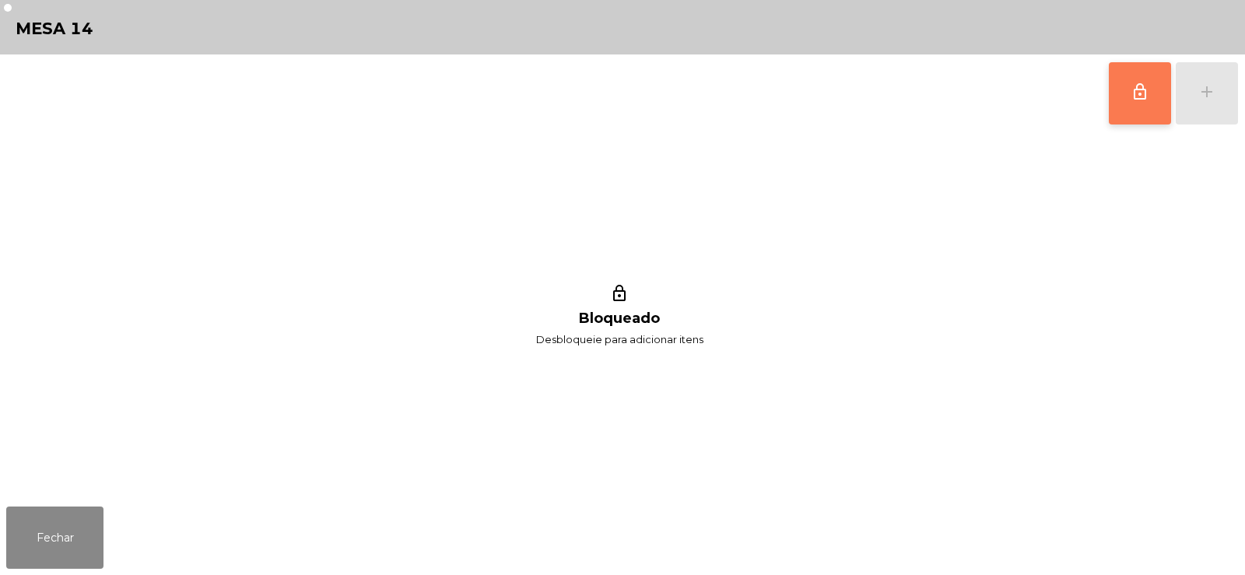
click at [1170, 76] on button "lock_outline" at bounding box center [1140, 93] width 62 height 62
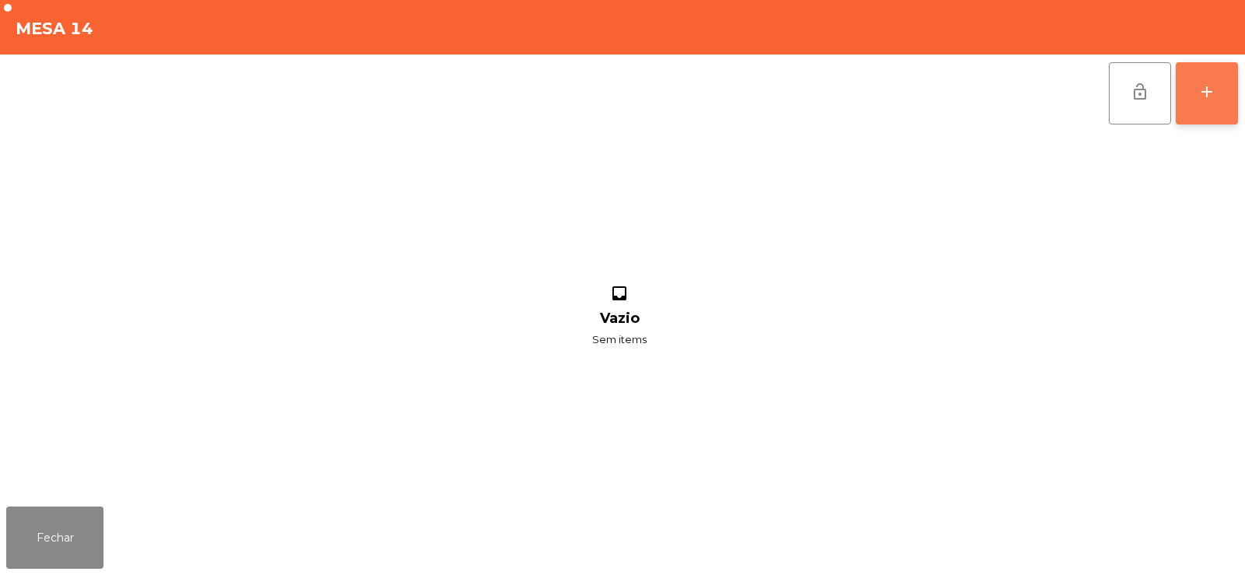
click at [1202, 110] on button "add" at bounding box center [1206, 93] width 62 height 62
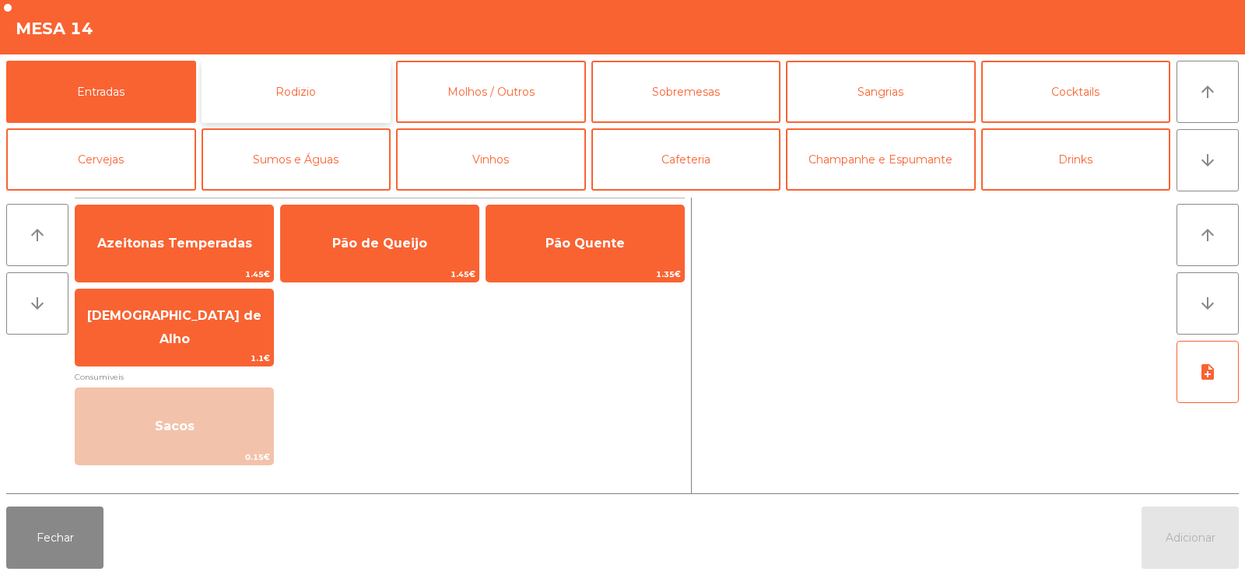
click at [269, 102] on button "Rodizio" at bounding box center [296, 92] width 190 height 62
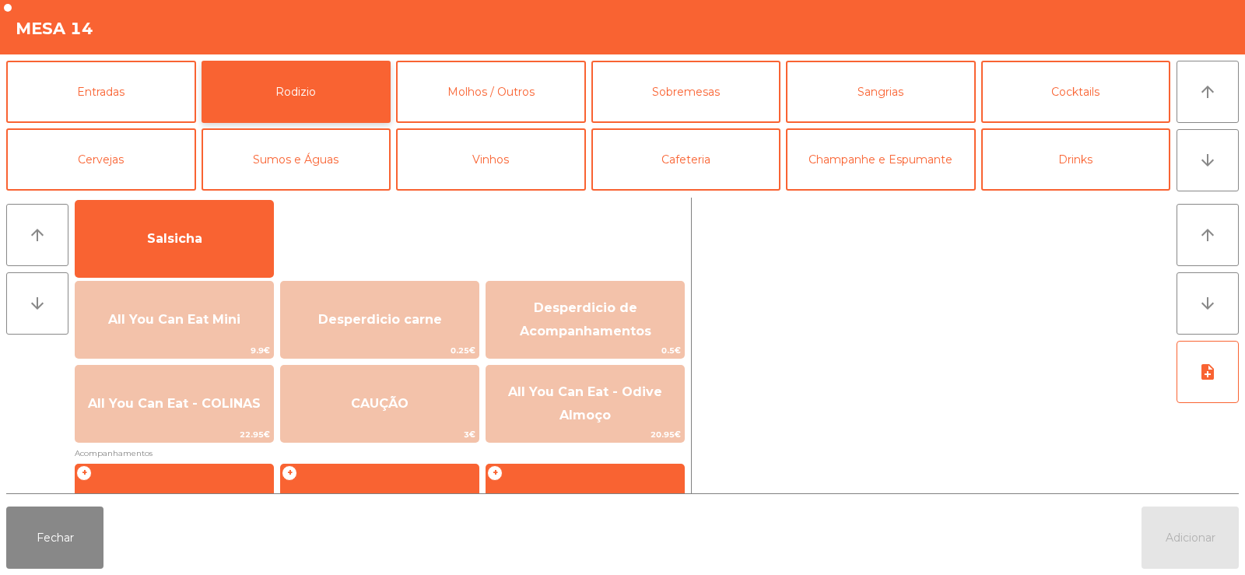
scroll to position [159, 0]
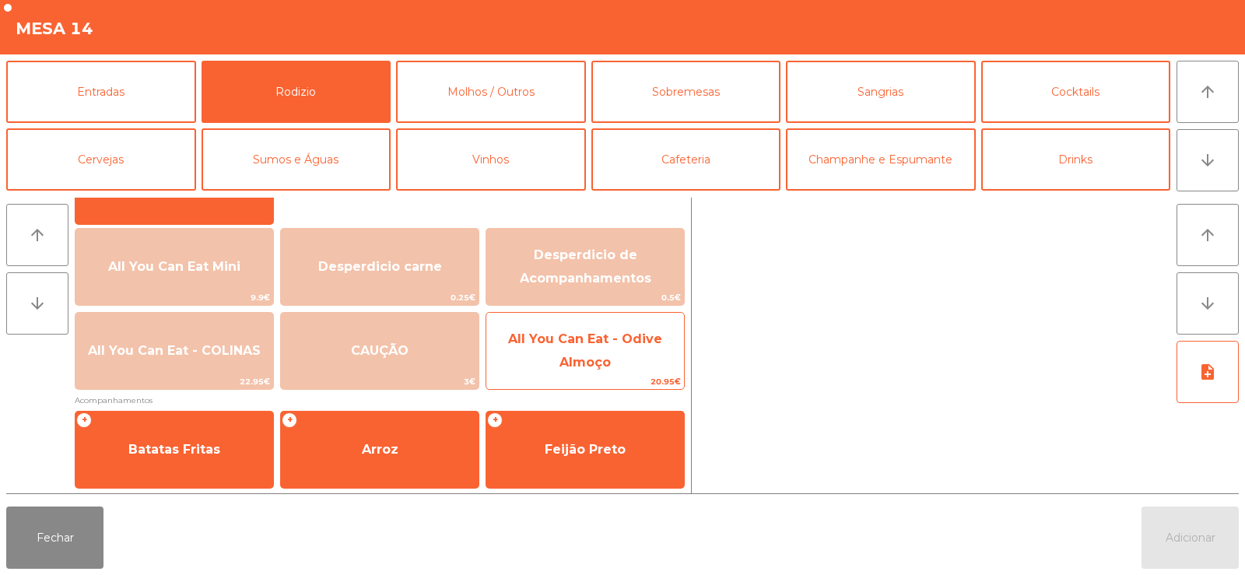
click at [568, 339] on span "All You Can Eat - Odive Almoço" at bounding box center [585, 350] width 154 height 38
click at [561, 341] on span "All You Can Eat - Odive Almoço" at bounding box center [585, 350] width 154 height 38
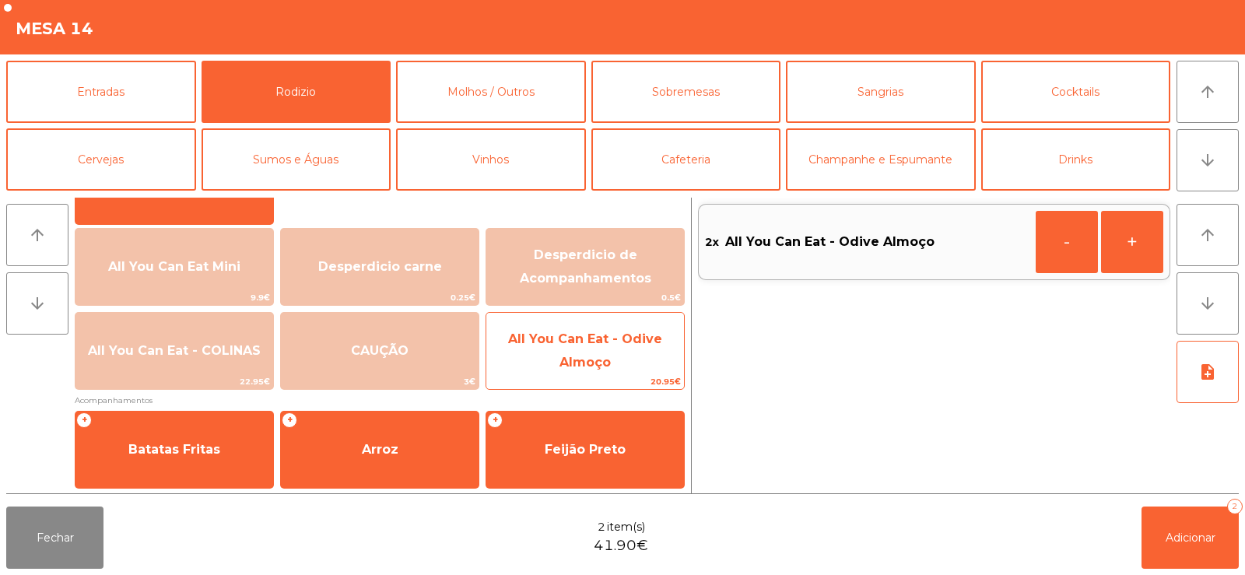
click at [554, 351] on span "All You Can Eat - Odive Almoço" at bounding box center [585, 351] width 198 height 66
click at [548, 351] on span "All You Can Eat - Odive Almoço" at bounding box center [585, 351] width 198 height 66
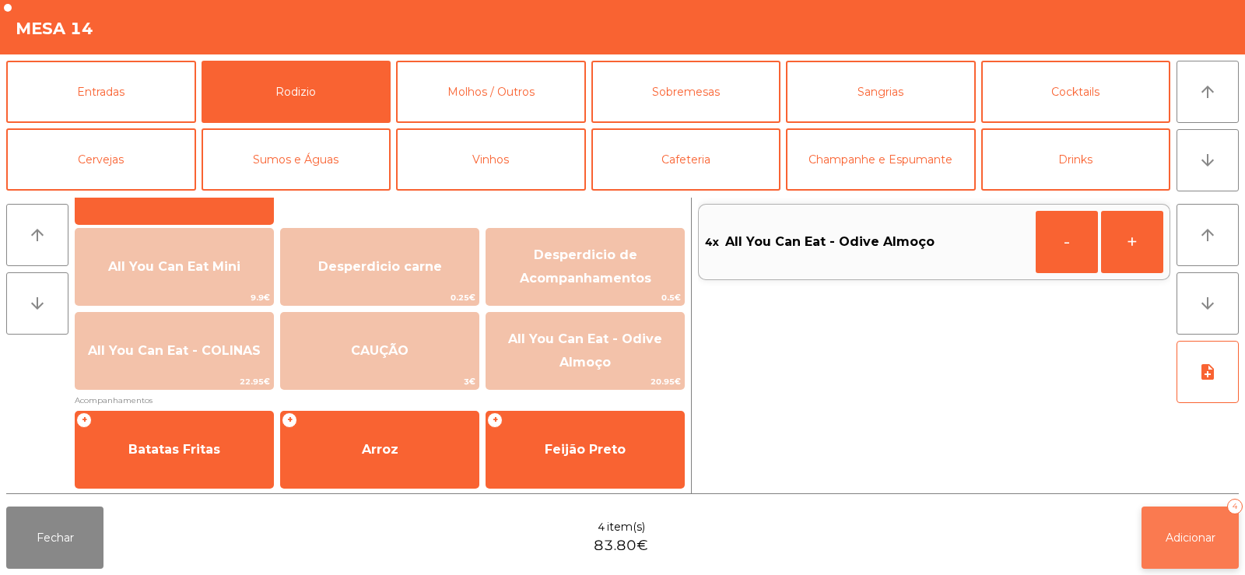
click at [1181, 538] on span "Adicionar" at bounding box center [1190, 538] width 50 height 14
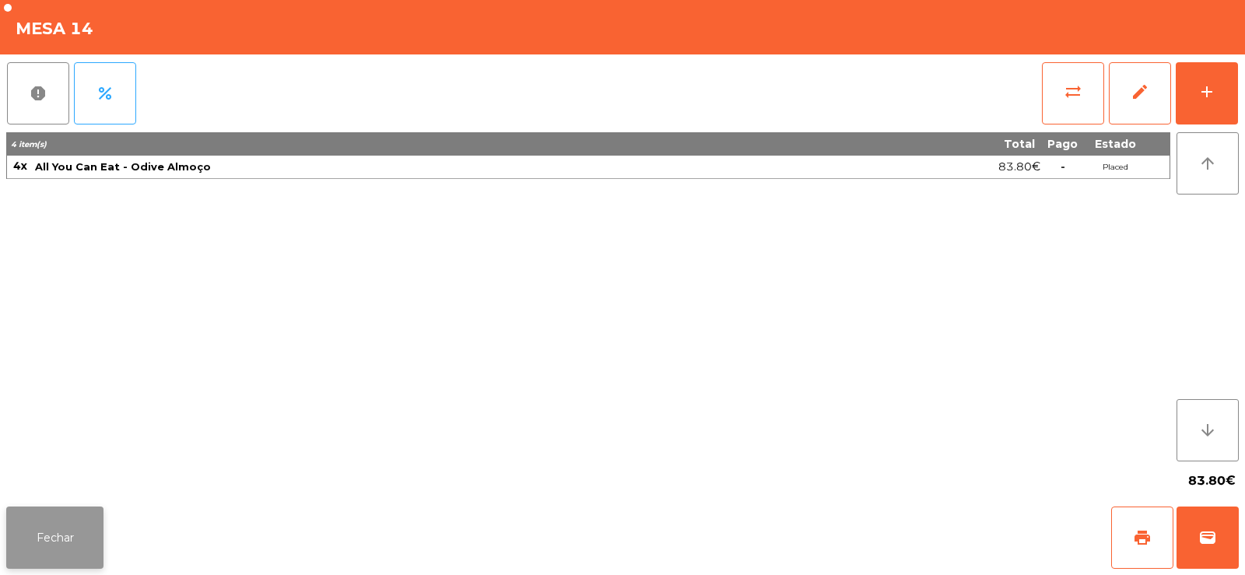
click at [59, 517] on button "Fechar" at bounding box center [54, 537] width 97 height 62
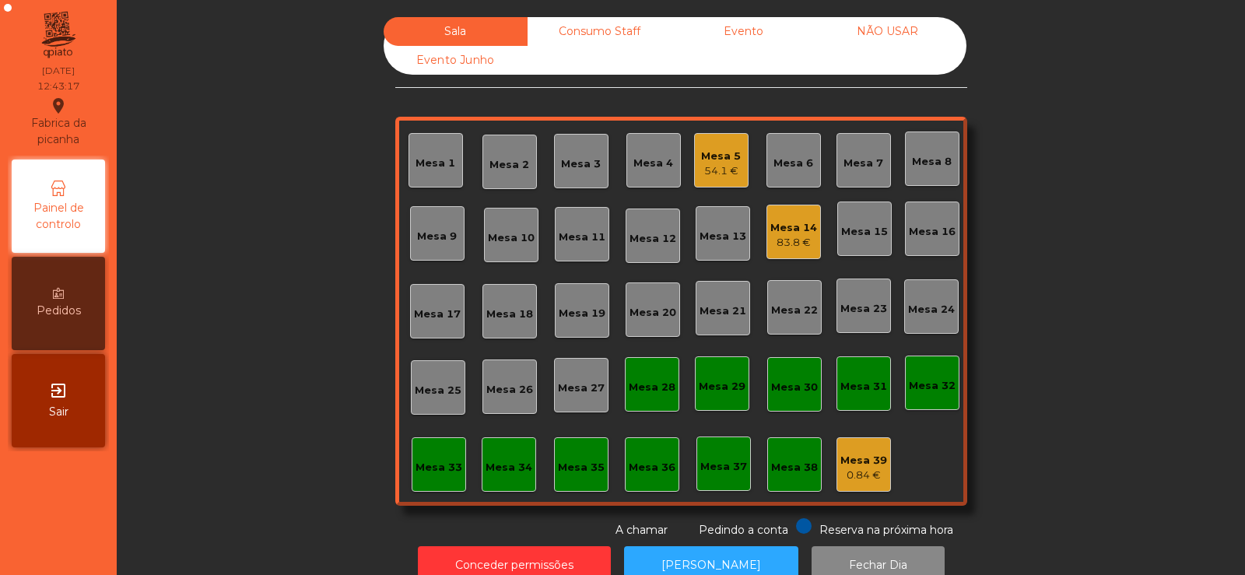
scroll to position [38, 0]
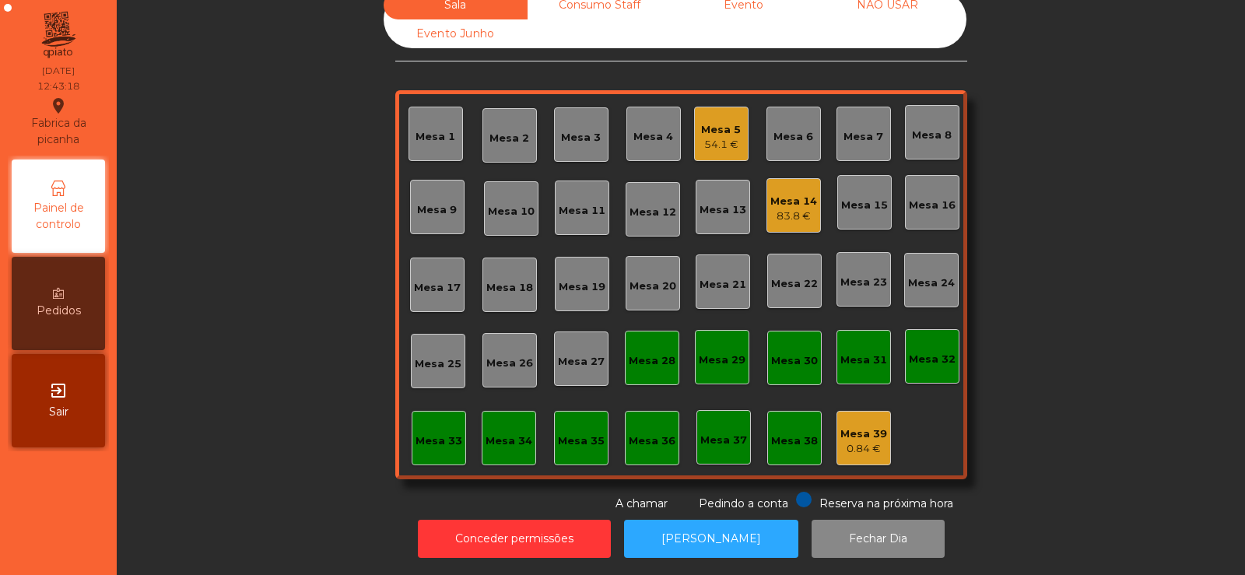
click at [723, 122] on div "Mesa 5" at bounding box center [721, 130] width 40 height 16
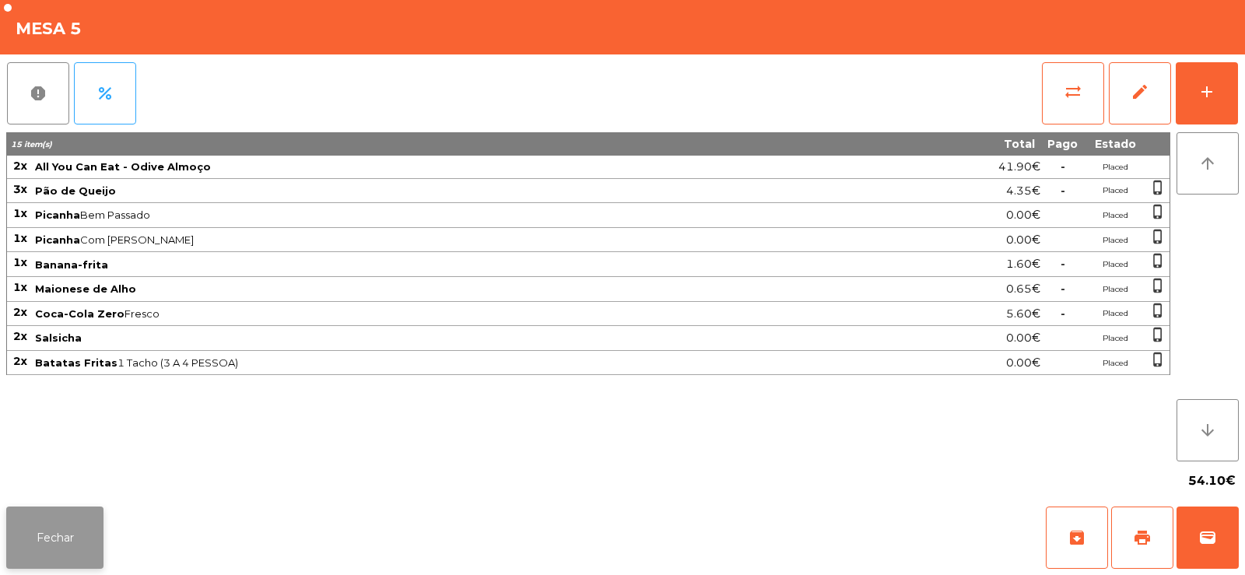
click at [40, 535] on button "Fechar" at bounding box center [54, 537] width 97 height 62
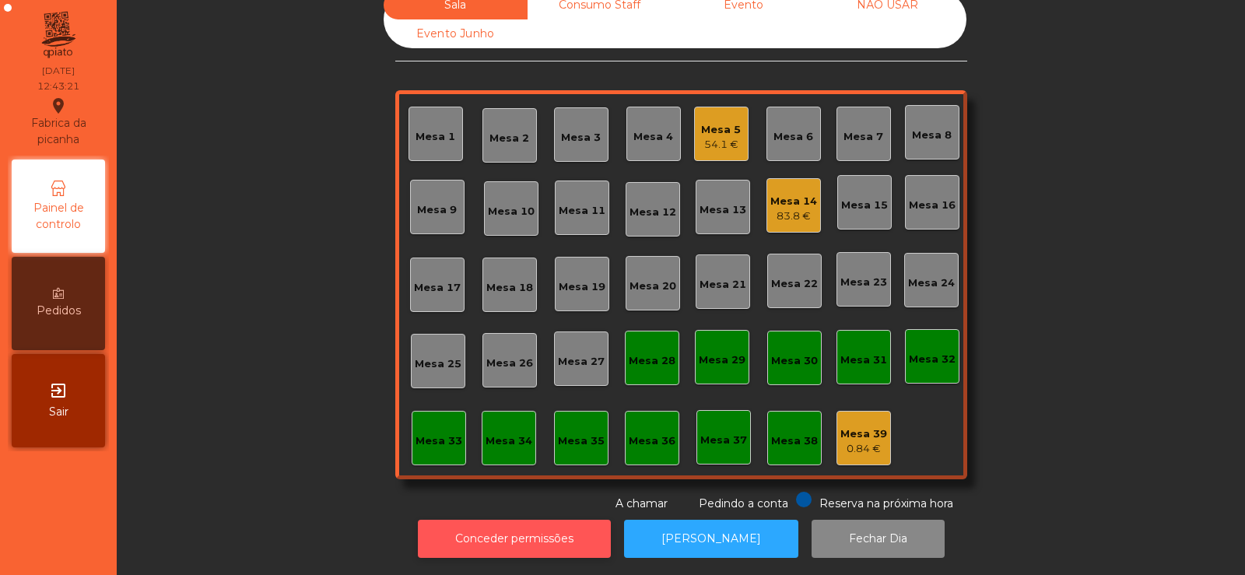
click at [494, 524] on button "Conceder permissões" at bounding box center [514, 539] width 193 height 38
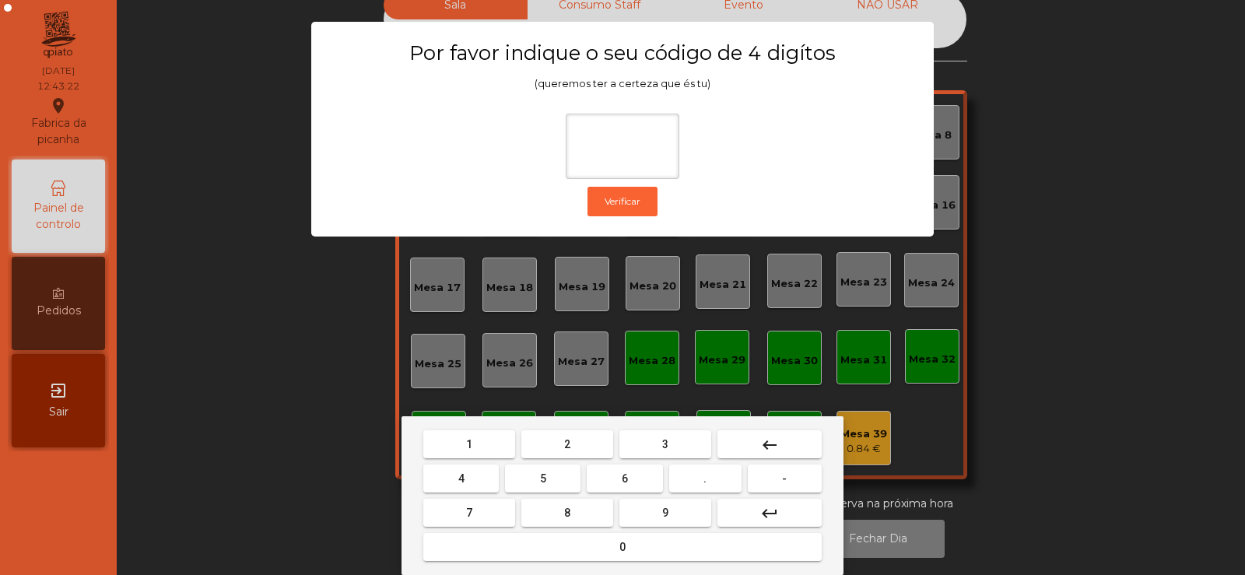
click at [579, 437] on button "2" at bounding box center [567, 444] width 92 height 28
click at [622, 472] on span "6" at bounding box center [625, 478] width 6 height 12
click at [482, 520] on button "7" at bounding box center [469, 513] width 92 height 28
click at [540, 481] on span "5" at bounding box center [543, 478] width 6 height 12
type input "****"
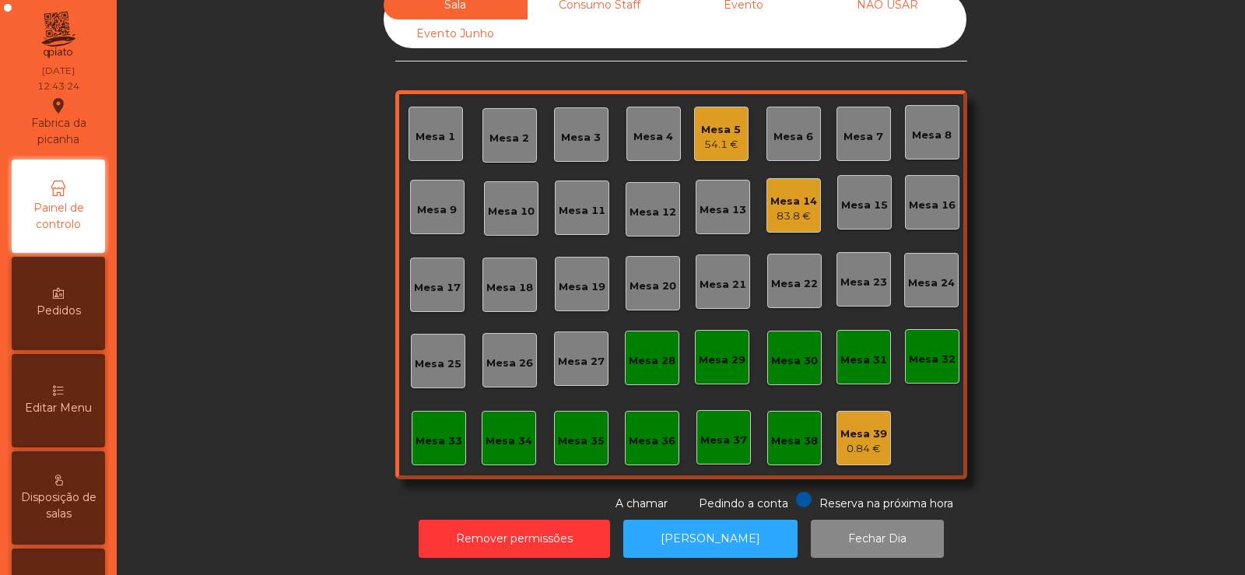
click at [78, 405] on span "Editar Menu" at bounding box center [58, 408] width 67 height 16
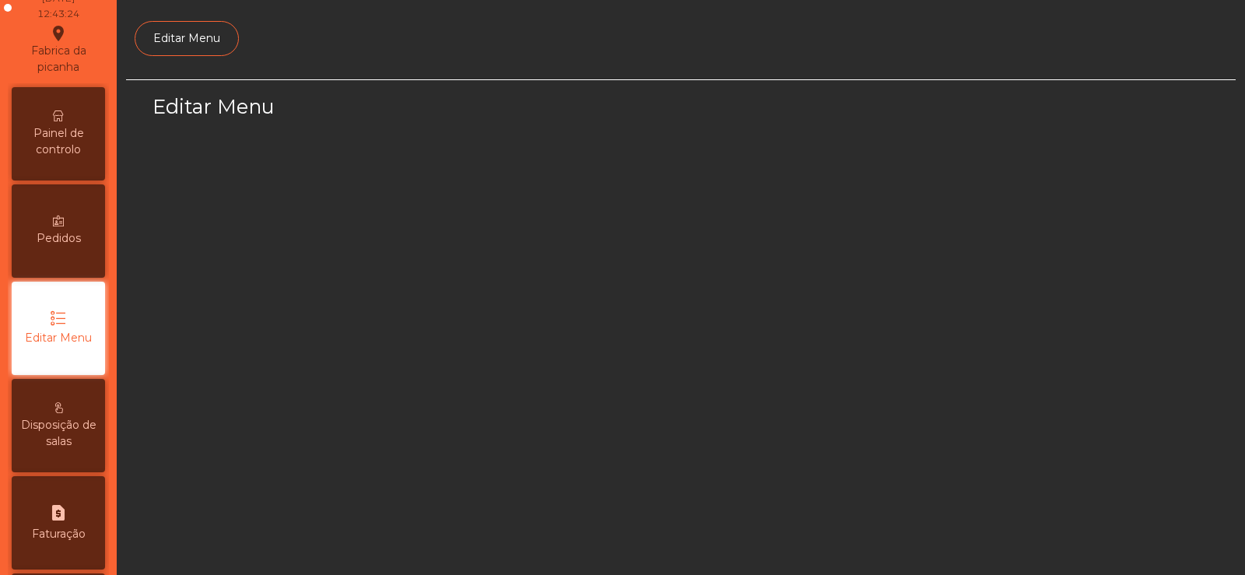
scroll to position [114, 0]
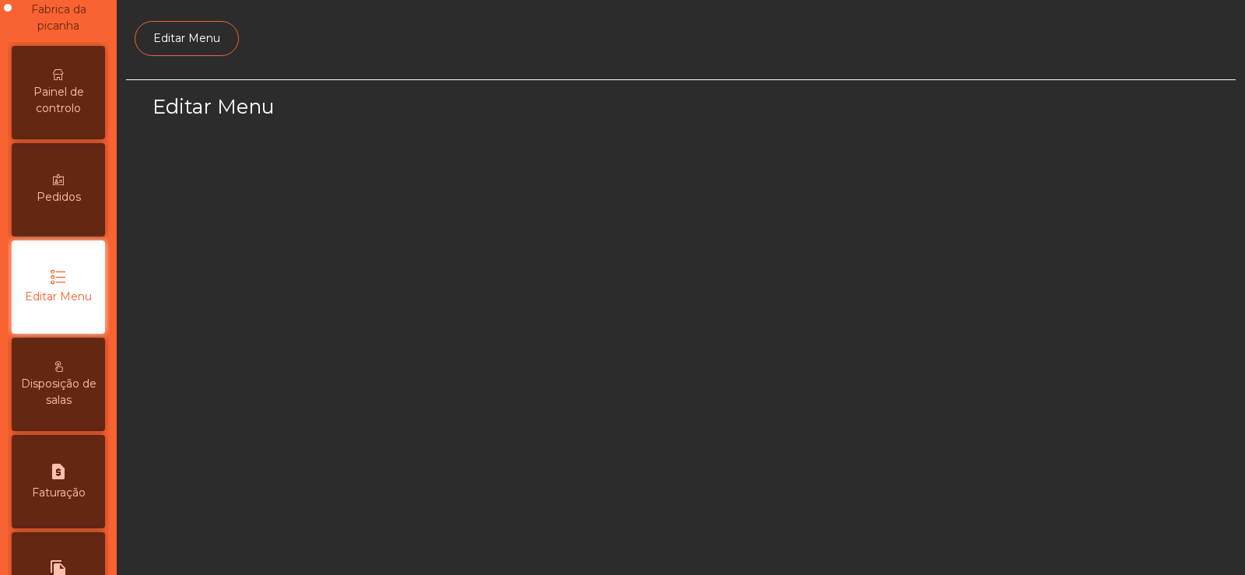
select select "*"
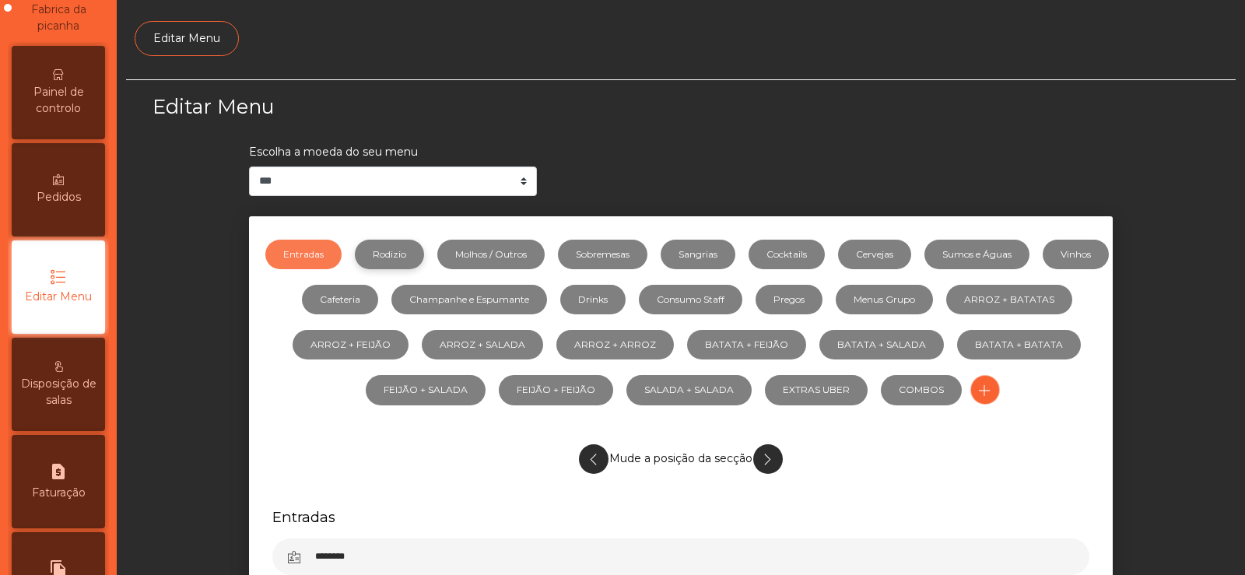
click at [420, 254] on link "Rodizio" at bounding box center [389, 255] width 69 height 30
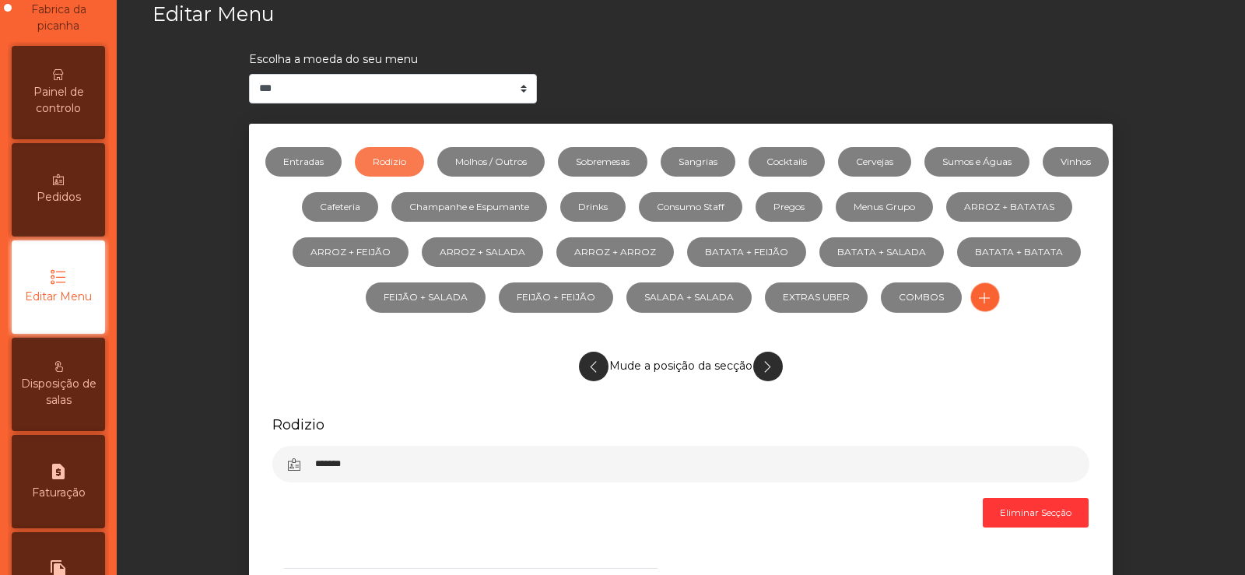
scroll to position [0, 0]
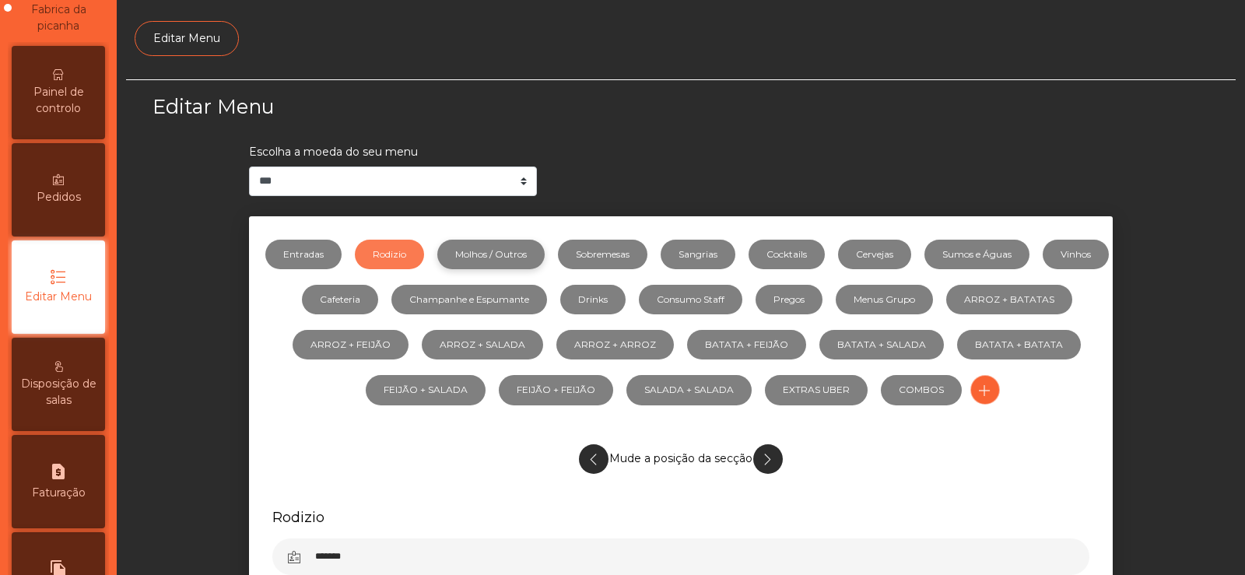
click at [534, 250] on link "Molhos / Outros" at bounding box center [490, 255] width 107 height 30
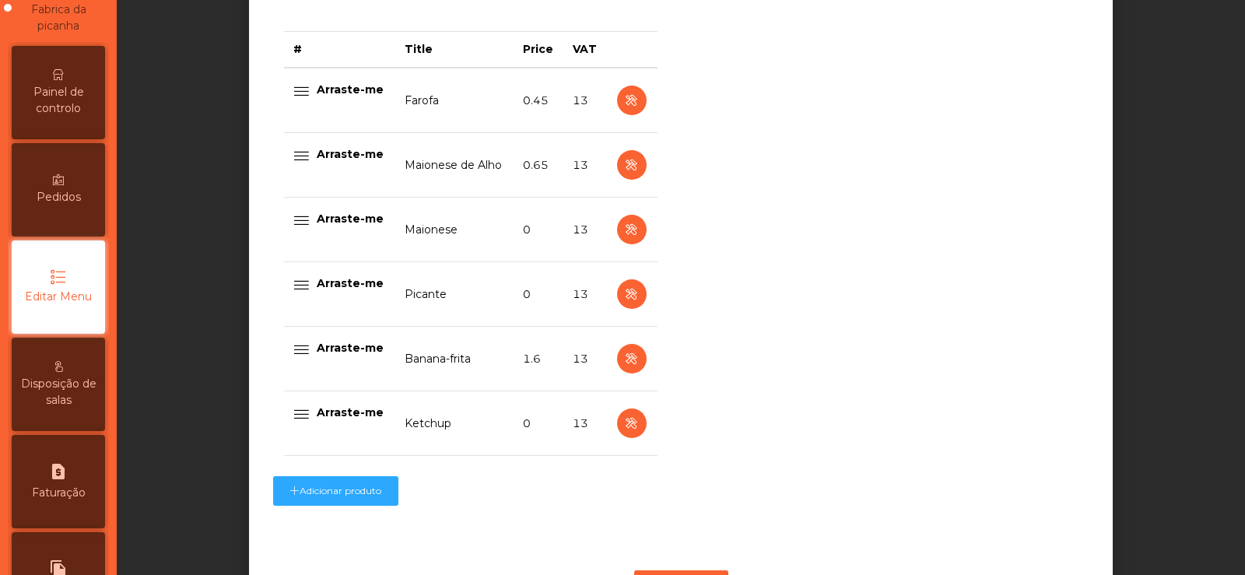
scroll to position [633, 0]
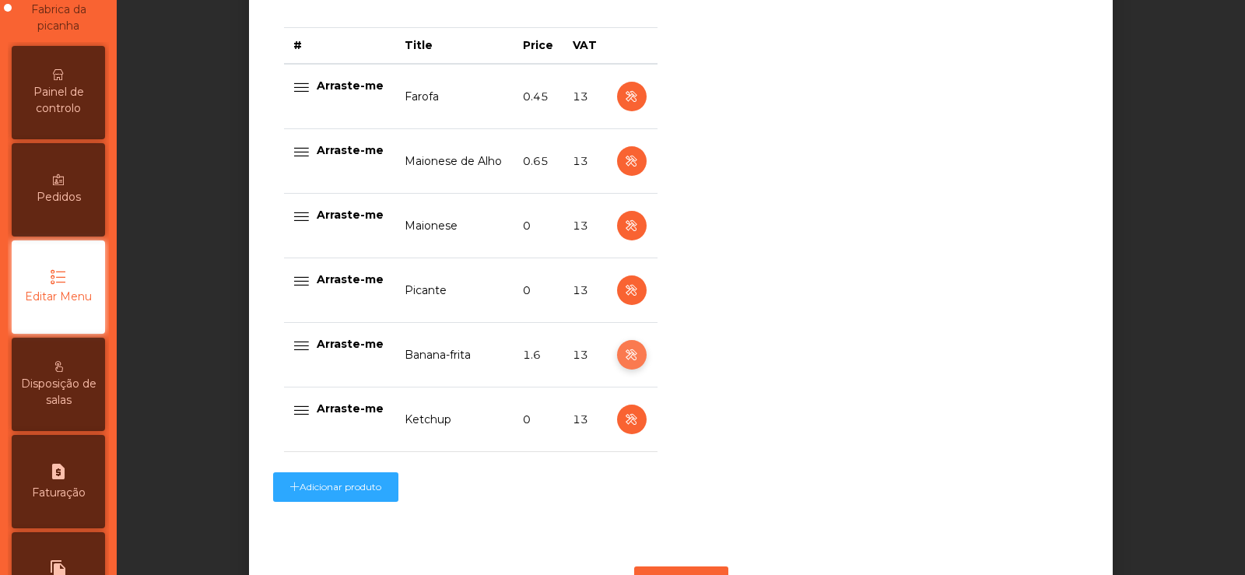
click at [623, 357] on icon "button" at bounding box center [631, 354] width 18 height 19
select select "**"
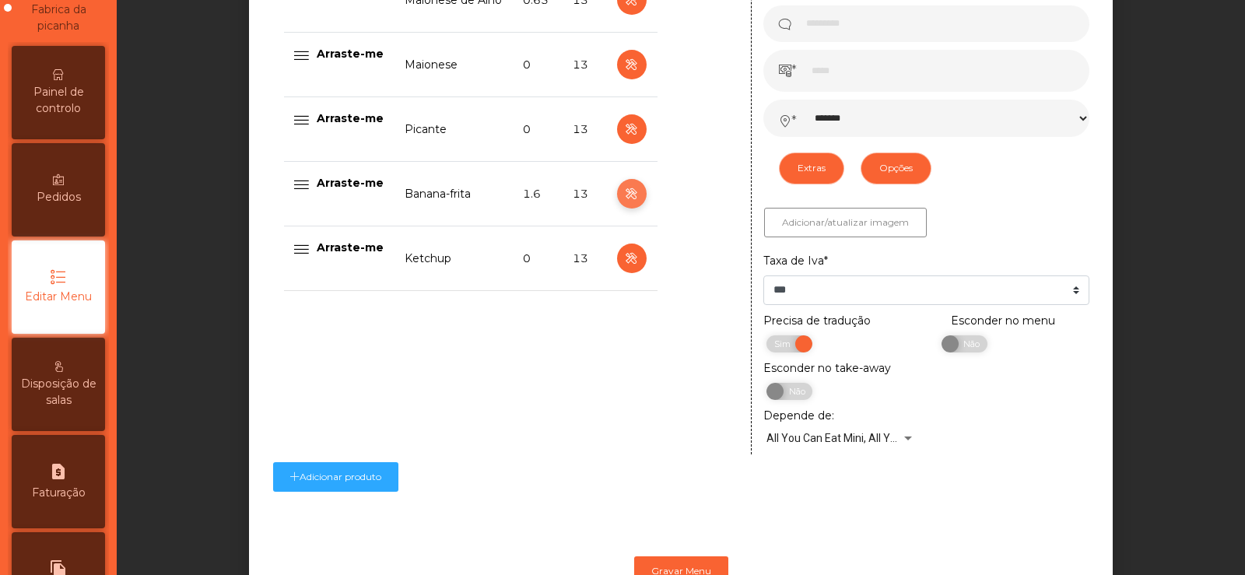
scroll to position [806, 0]
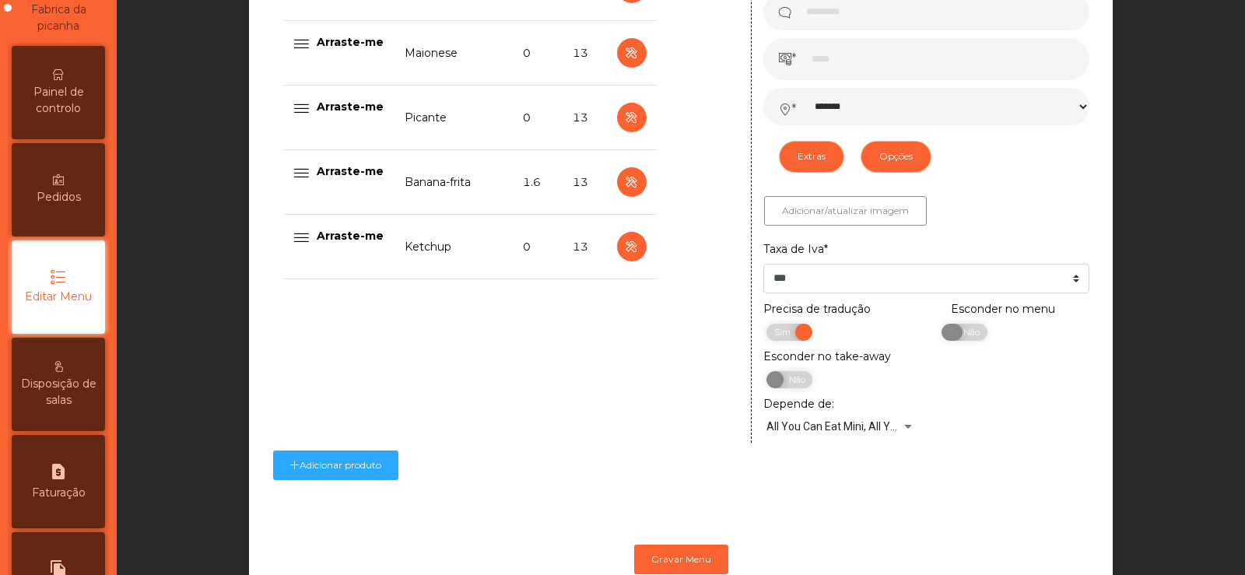
click at [965, 341] on span "Não" at bounding box center [969, 332] width 39 height 17
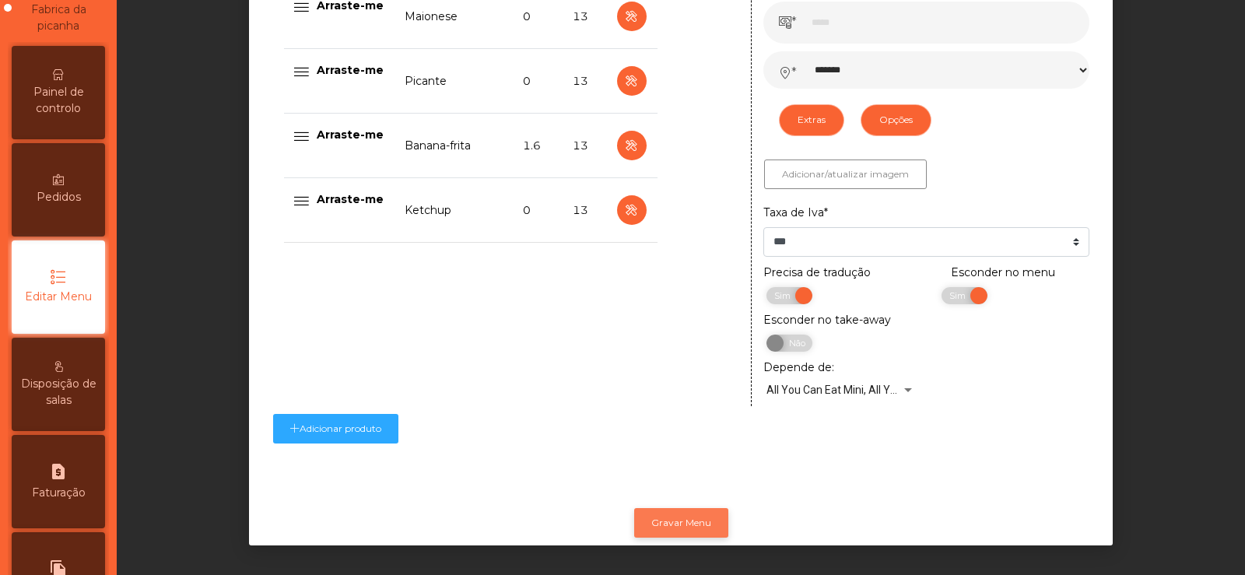
click at [674, 513] on button "Gravar Menu" at bounding box center [681, 523] width 94 height 30
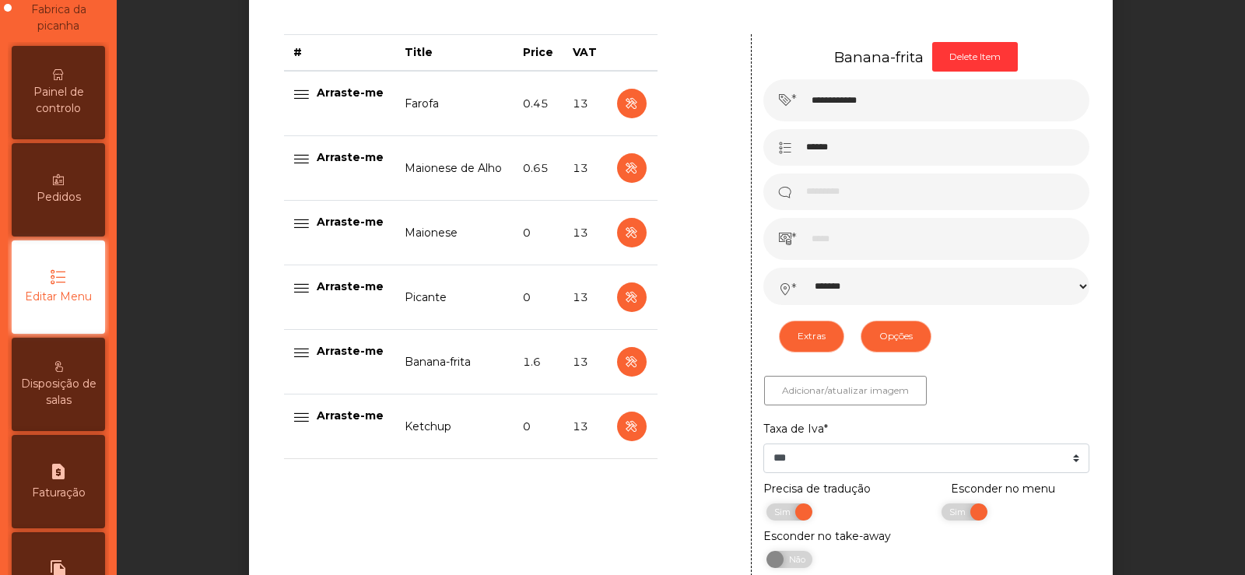
scroll to position [0, 0]
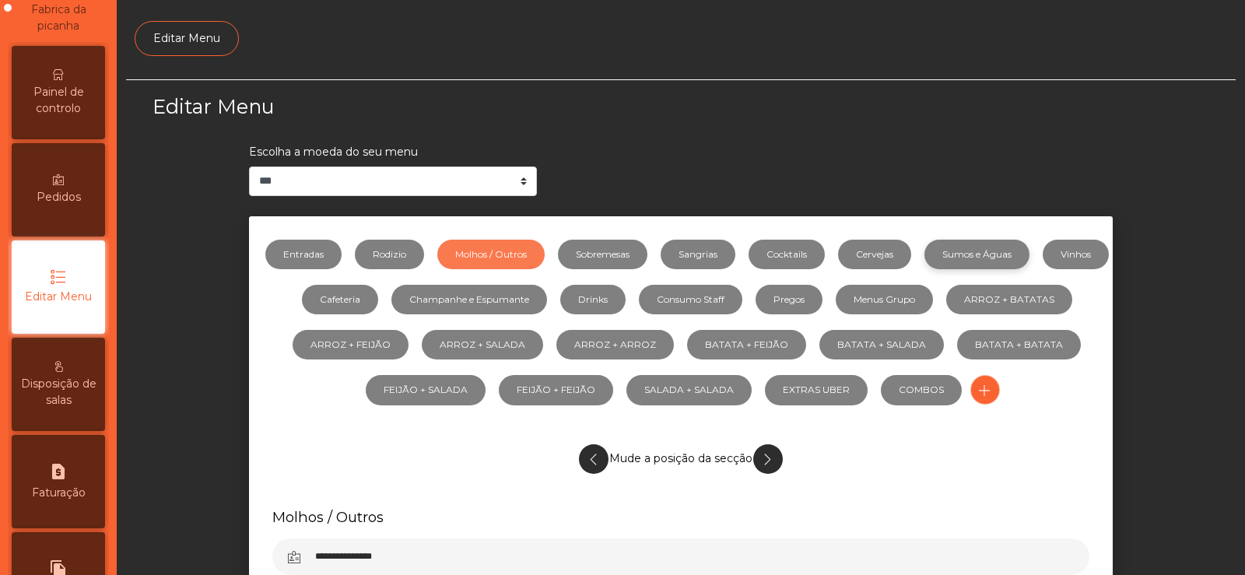
click at [1014, 259] on link "Sumos e Águas" at bounding box center [976, 255] width 105 height 30
select select "**"
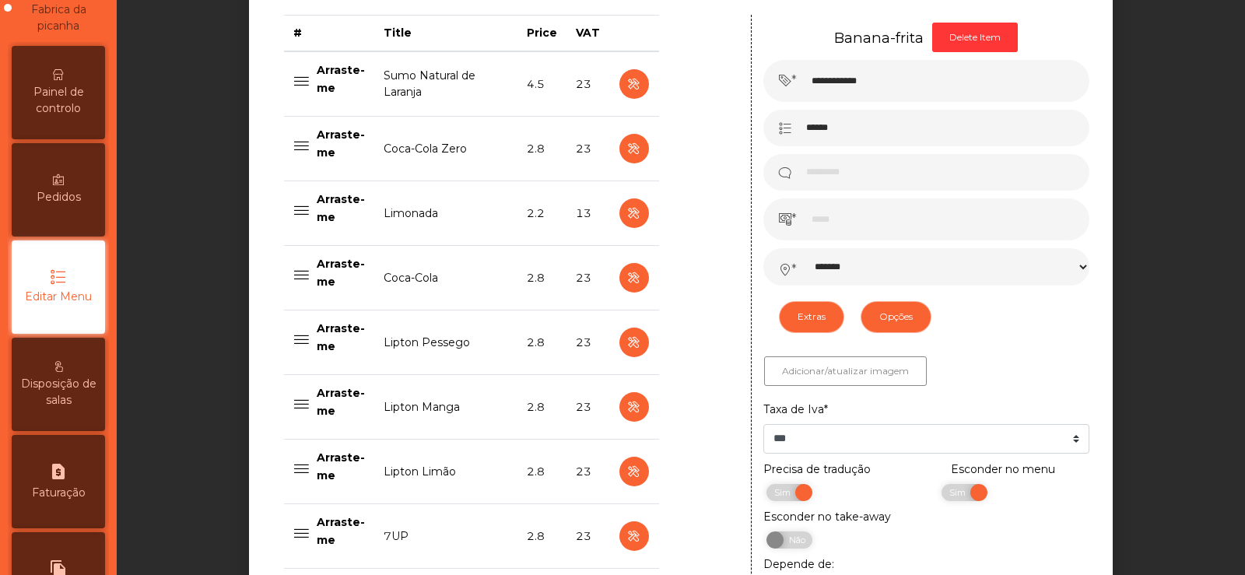
scroll to position [639, 0]
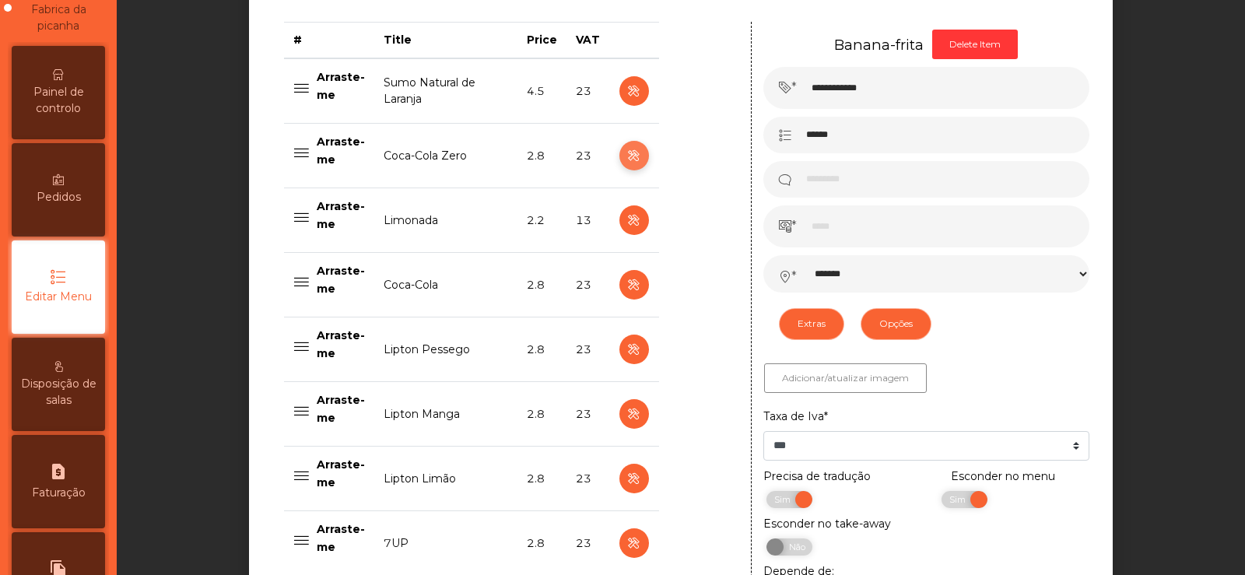
click at [630, 163] on icon "button" at bounding box center [634, 155] width 18 height 19
type input "**********"
type input "*****"
type input "***"
select select "***"
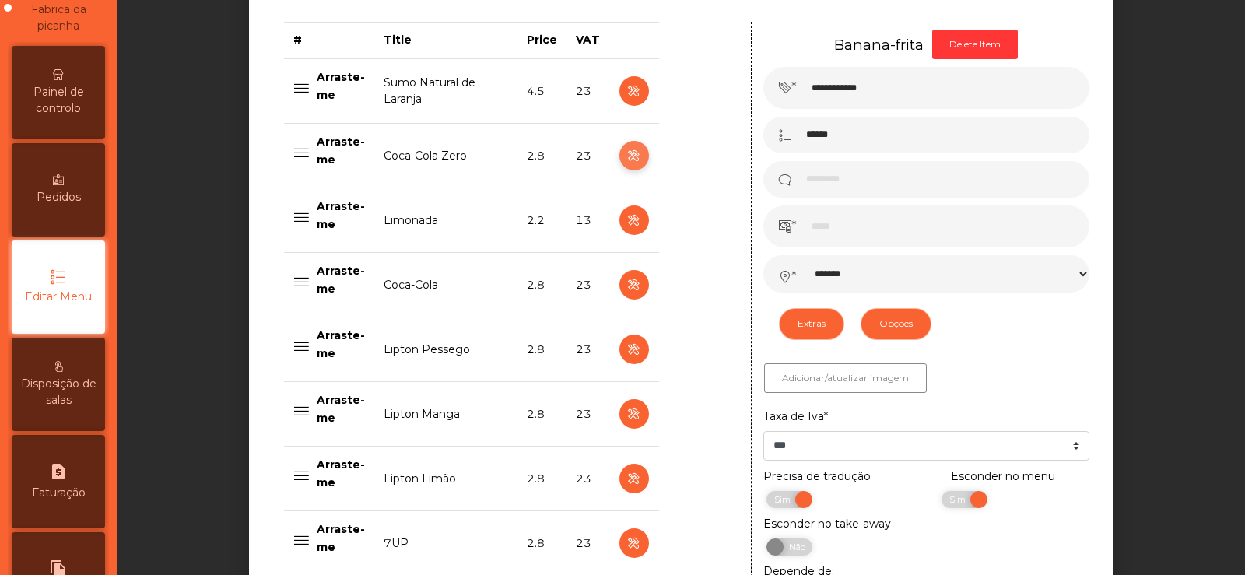
select select "**"
click at [625, 228] on icon "button" at bounding box center [634, 220] width 18 height 19
type input "********"
type input "***"
select select "***"
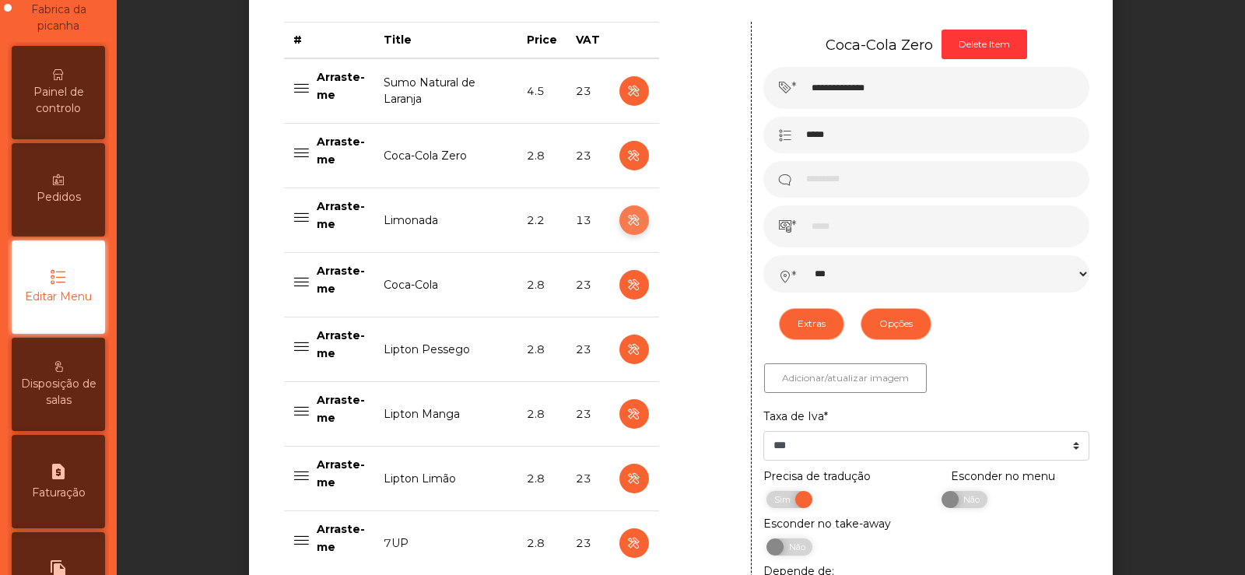
select select "**"
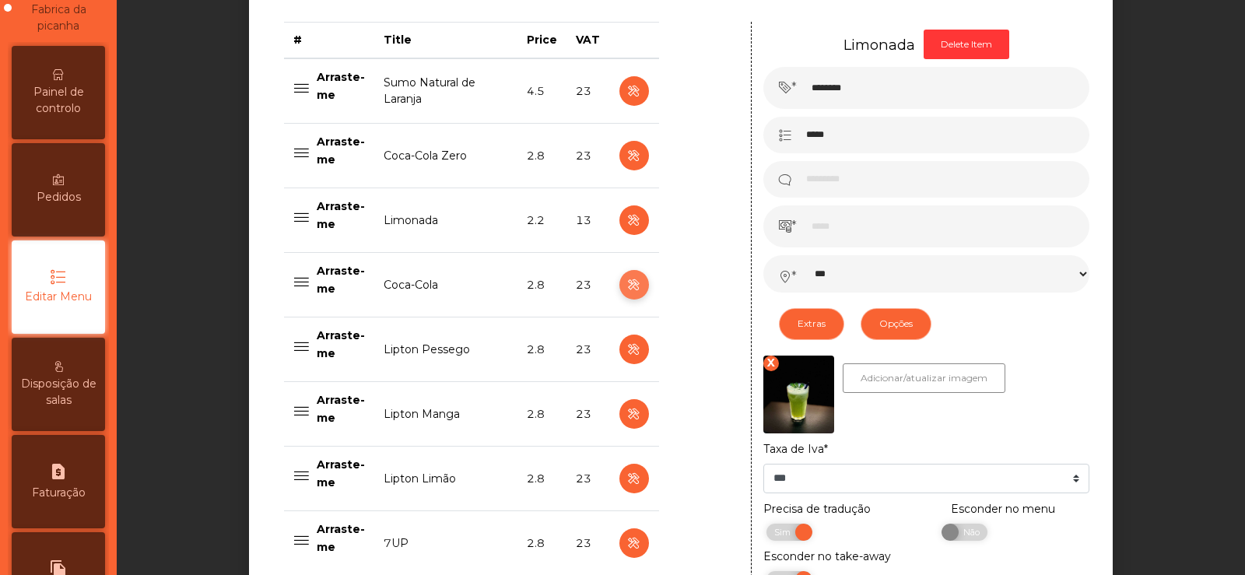
click at [627, 287] on icon "button" at bounding box center [634, 284] width 18 height 19
type input "*********"
type input "***"
select select "***"
select select "**"
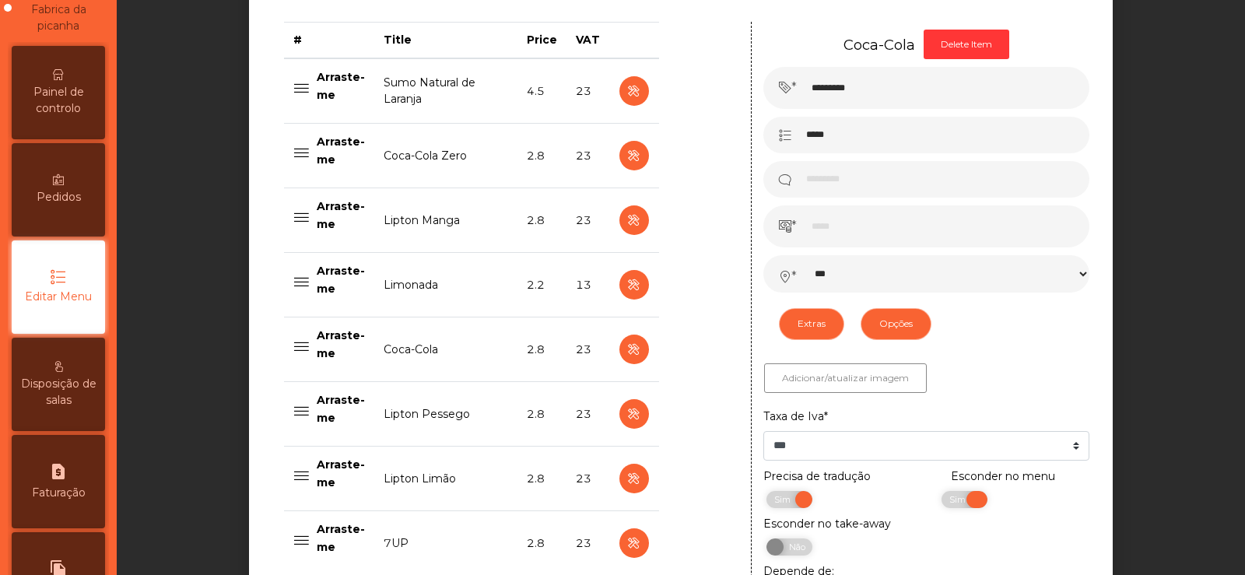
click at [940, 503] on span "Sim" at bounding box center [959, 499] width 39 height 17
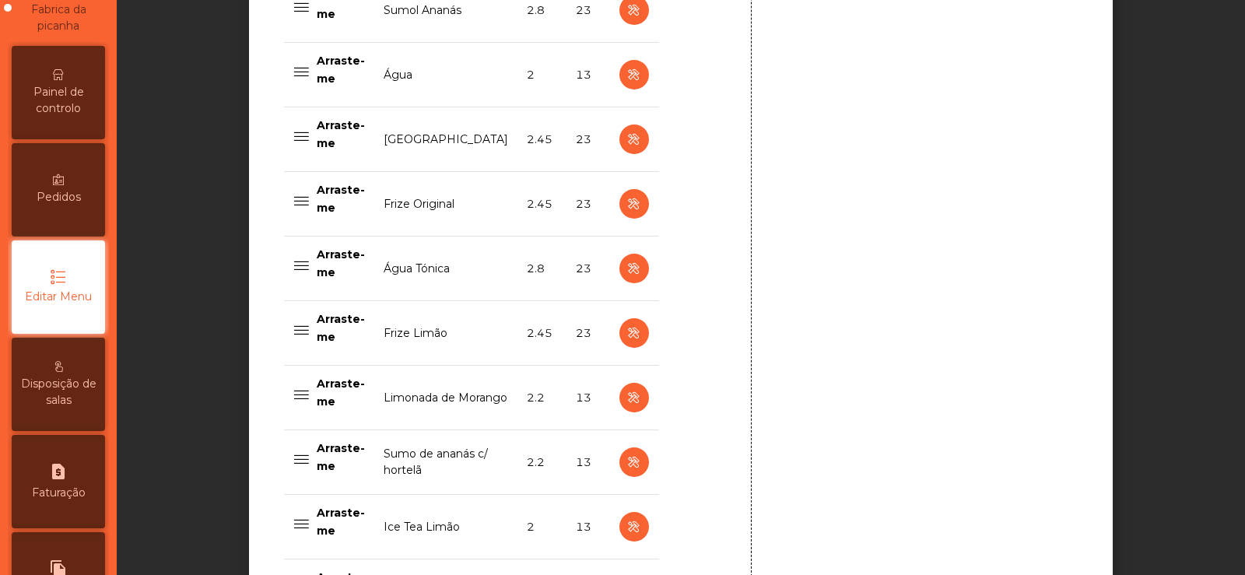
scroll to position [1610, 0]
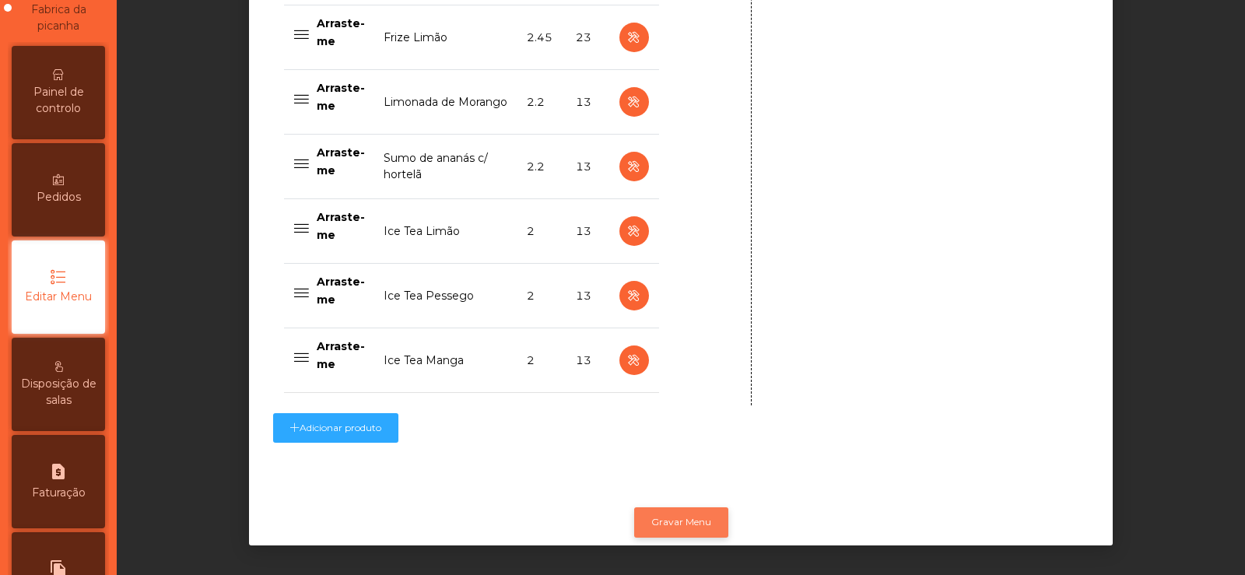
click at [665, 511] on button "Gravar Menu" at bounding box center [681, 522] width 94 height 30
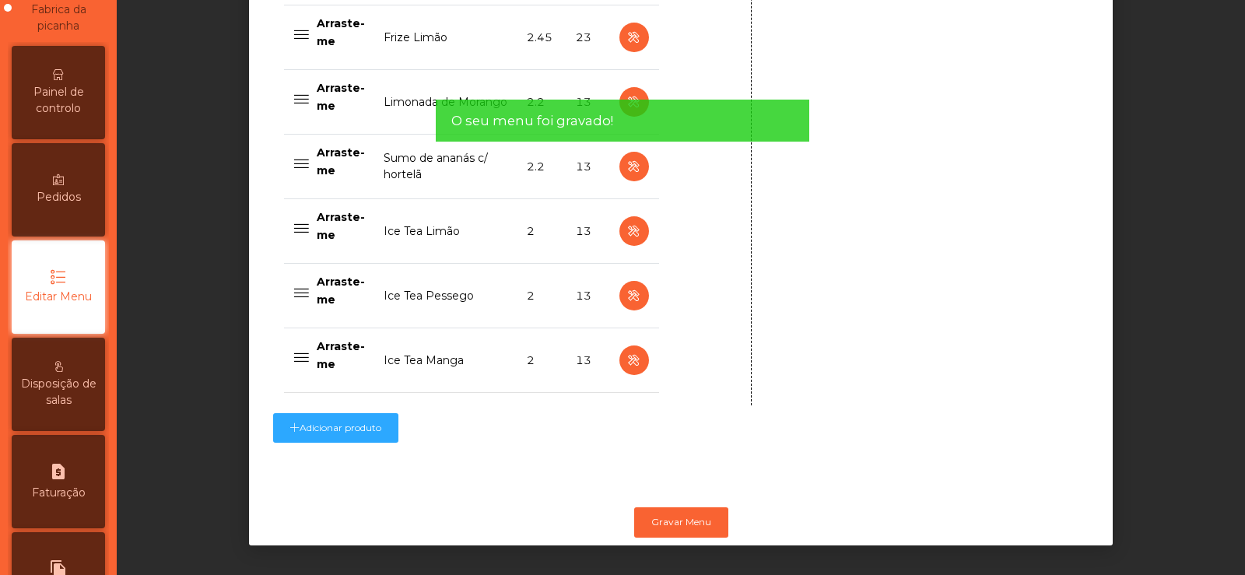
click at [42, 96] on span "Painel de controlo" at bounding box center [59, 100] width 86 height 33
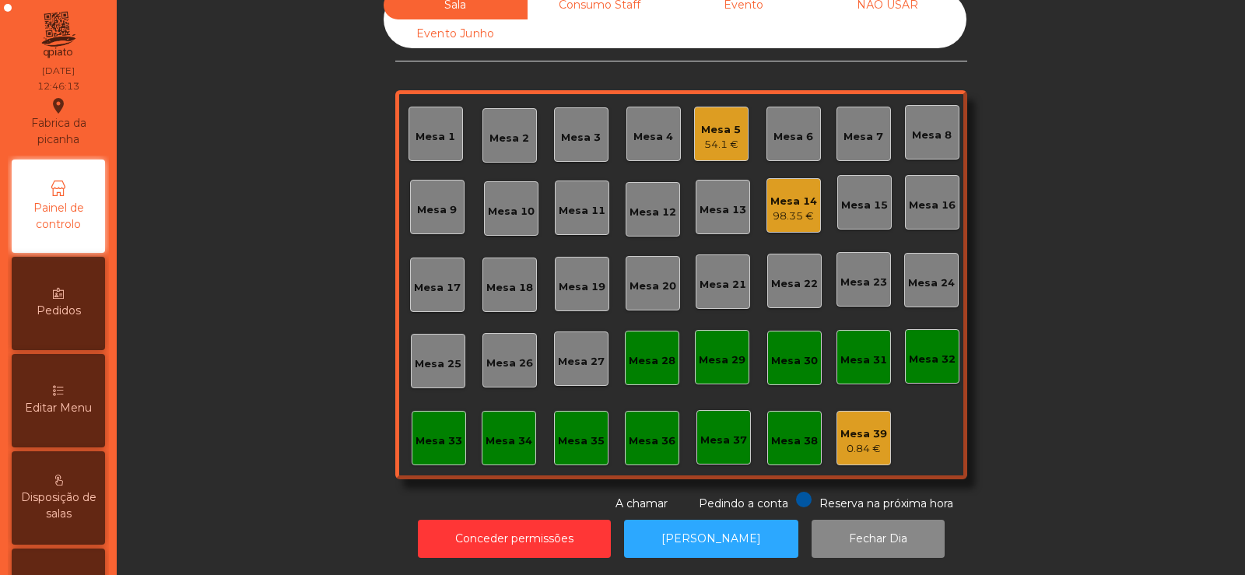
click at [951, 124] on div "Mesa 8" at bounding box center [932, 132] width 54 height 54
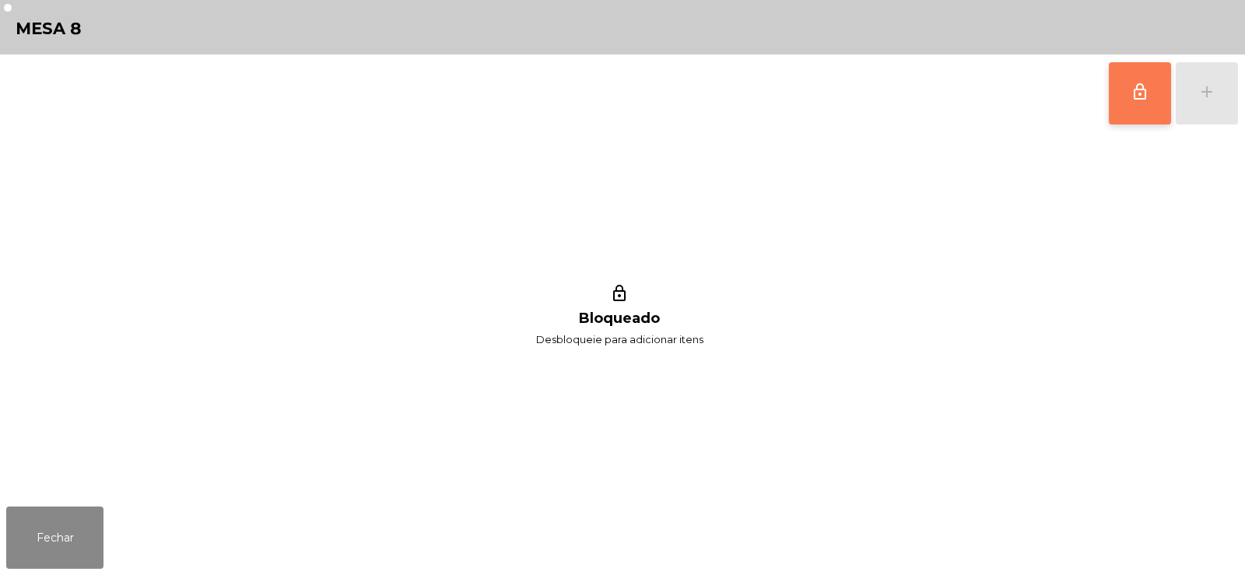
click at [1142, 103] on button "lock_outline" at bounding box center [1140, 93] width 62 height 62
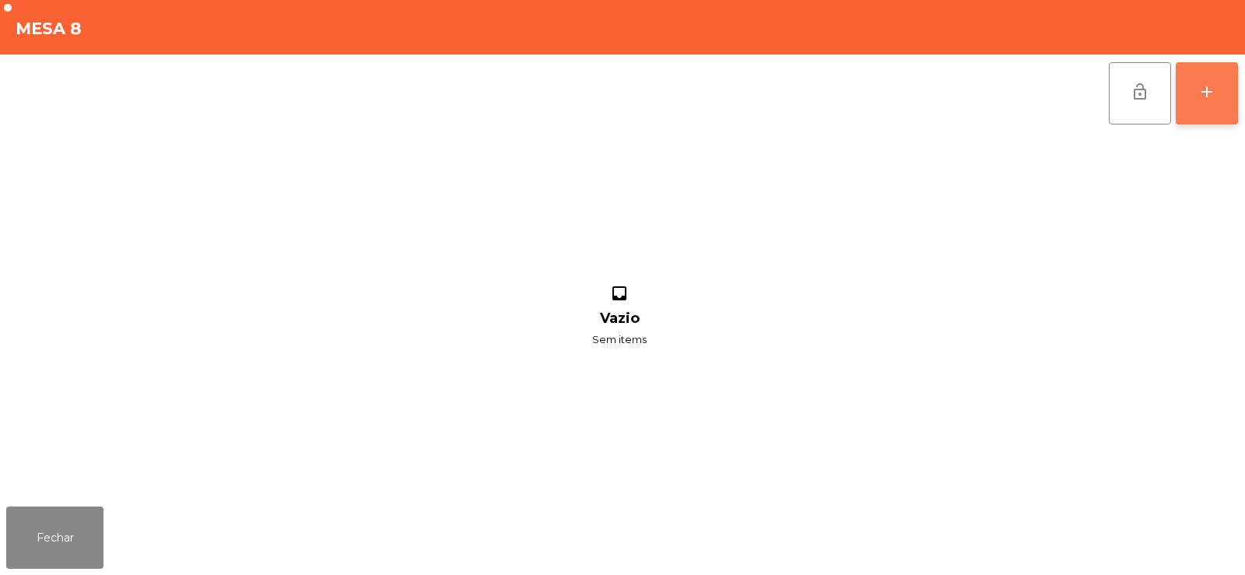
click at [1216, 90] on button "add" at bounding box center [1206, 93] width 62 height 62
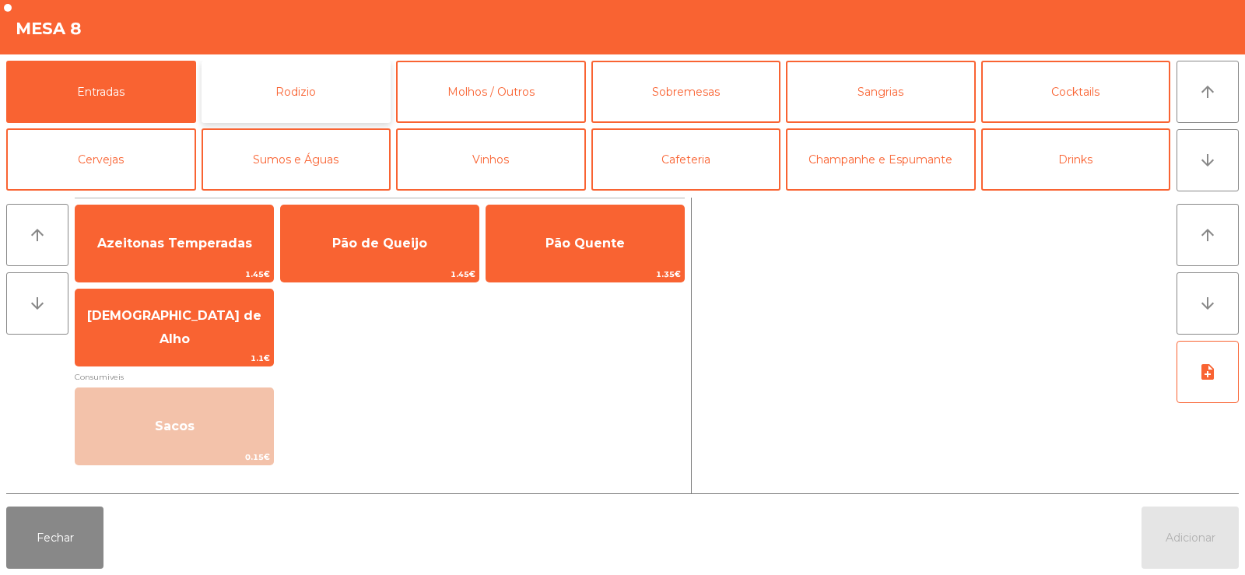
click at [295, 90] on button "Rodizio" at bounding box center [296, 92] width 190 height 62
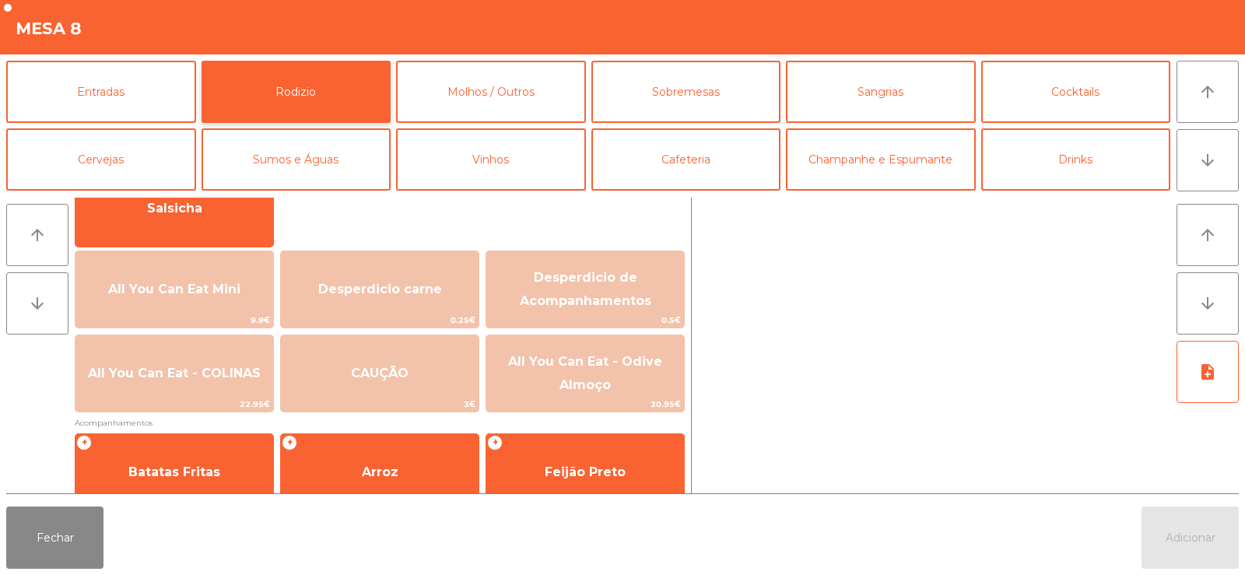
scroll to position [187, 0]
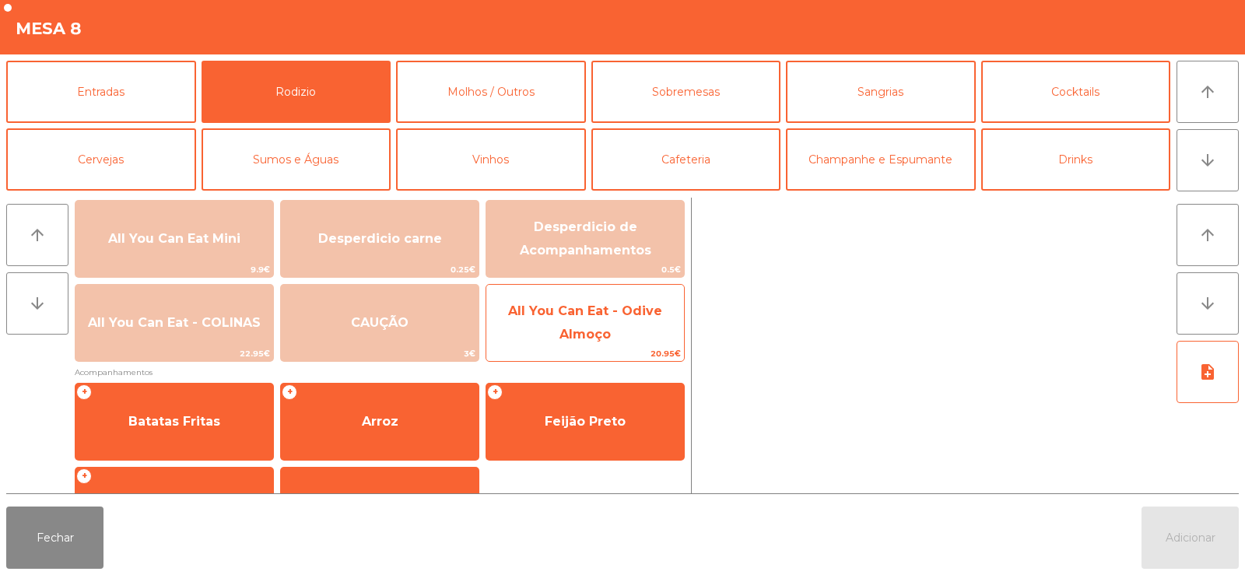
click at [529, 340] on span "All You Can Eat - Odive Almoço" at bounding box center [585, 323] width 198 height 66
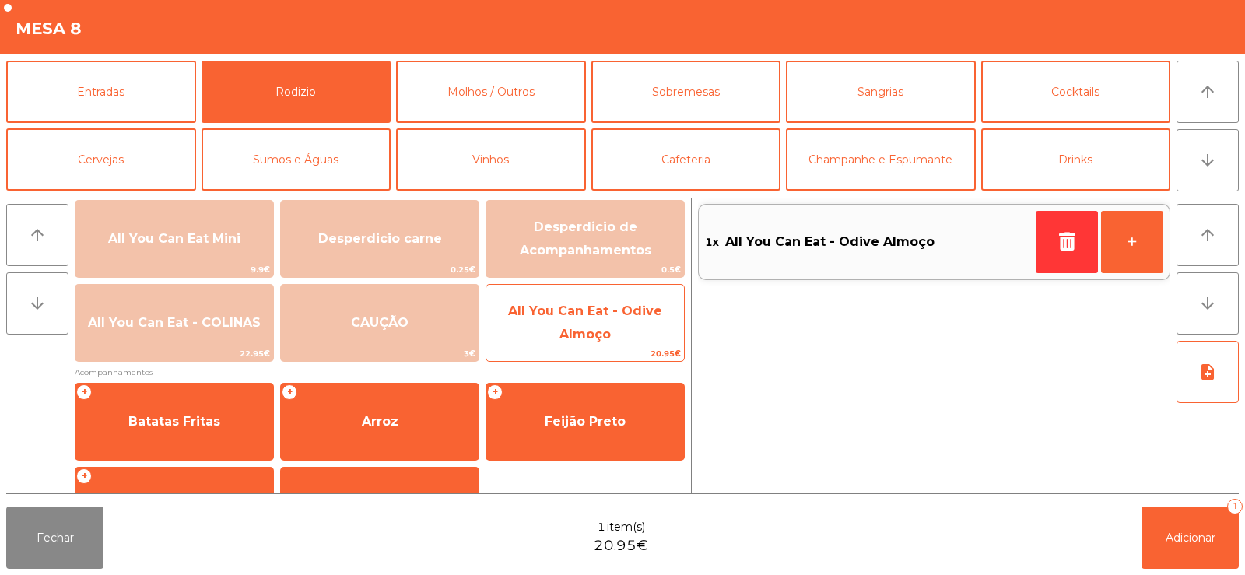
click at [548, 332] on span "All You Can Eat - Odive Almoço" at bounding box center [585, 323] width 198 height 66
click at [552, 328] on span "All You Can Eat - Odive Almoço" at bounding box center [585, 323] width 198 height 66
click at [545, 344] on span "All You Can Eat - Odive Almoço" at bounding box center [585, 323] width 198 height 66
click at [565, 329] on span "All You Can Eat - Odive Almoço" at bounding box center [585, 322] width 154 height 38
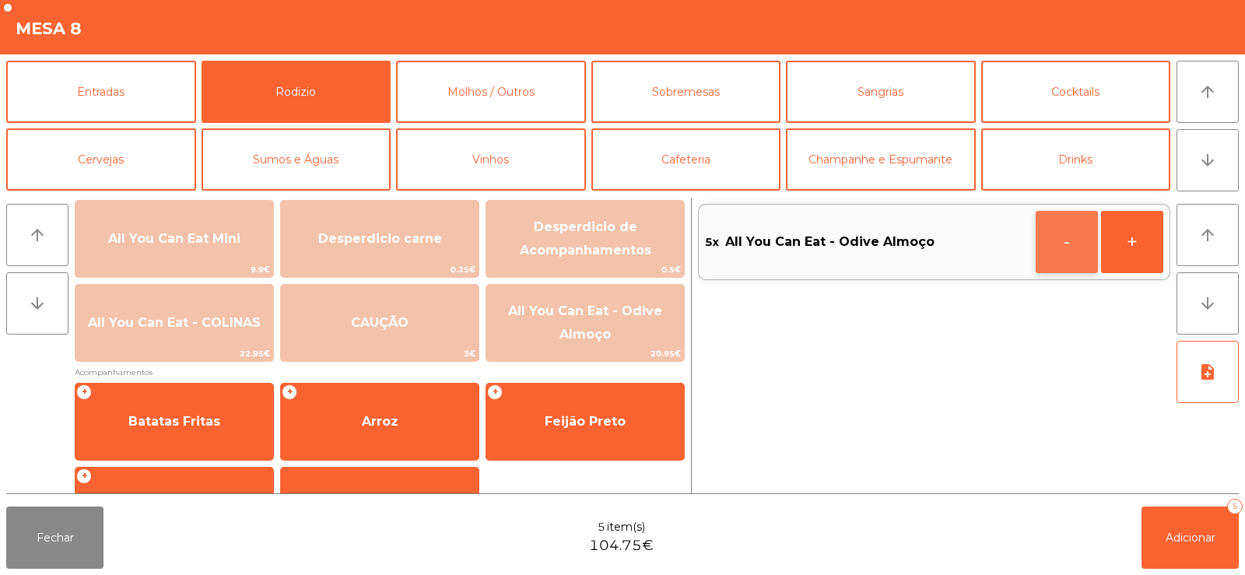
click at [1056, 257] on button "-" at bounding box center [1066, 242] width 62 height 62
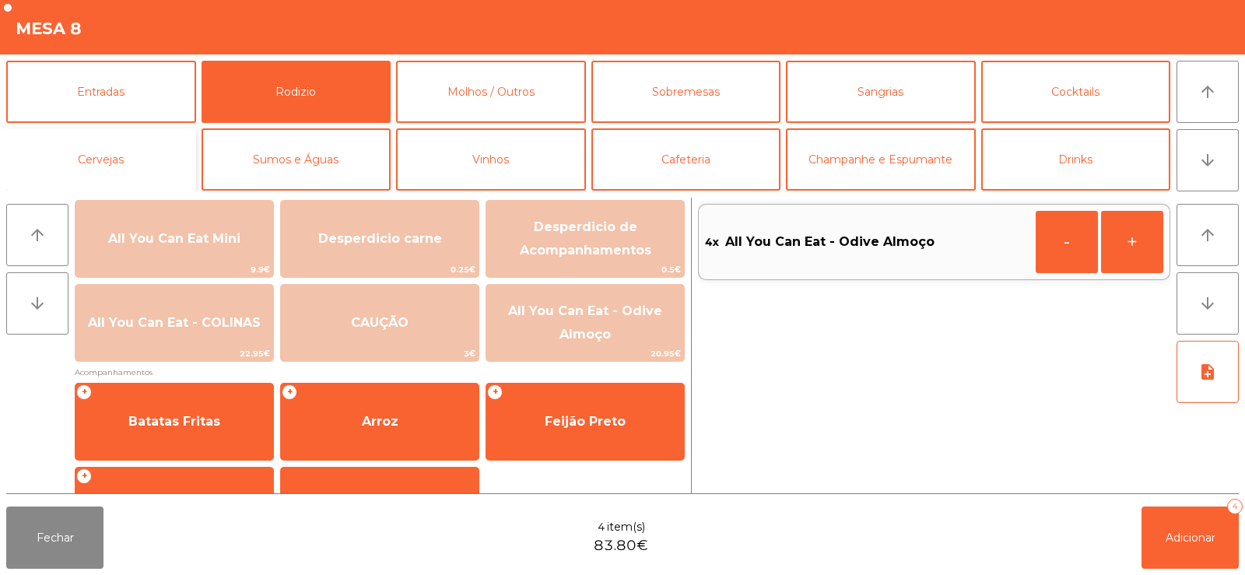
click at [111, 157] on button "Cervejas" at bounding box center [101, 159] width 190 height 62
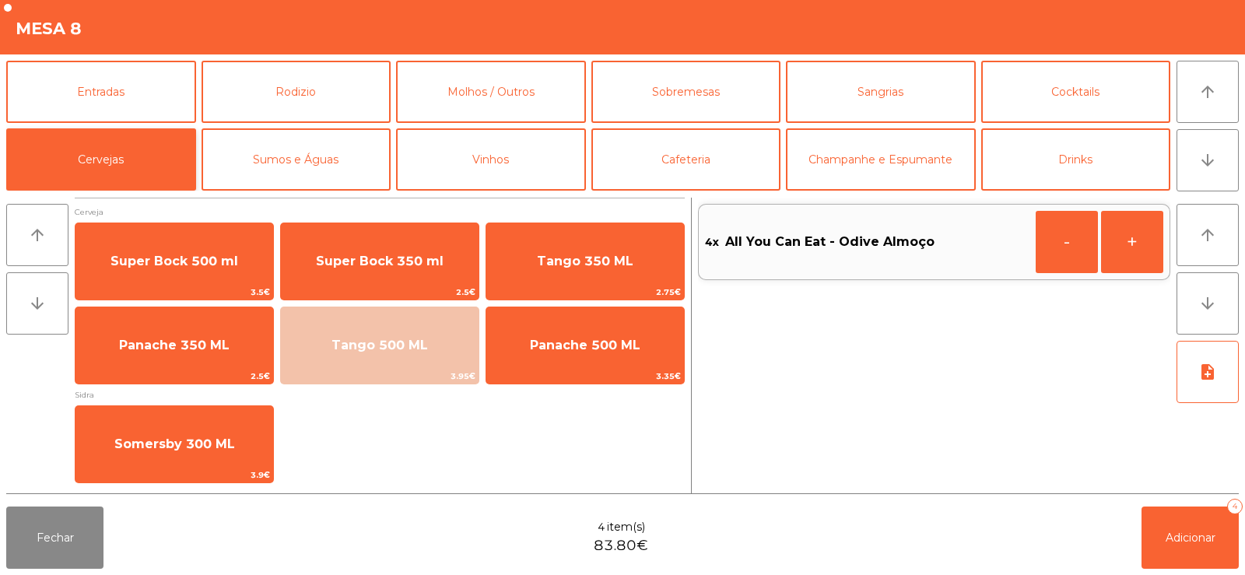
scroll to position [0, 0]
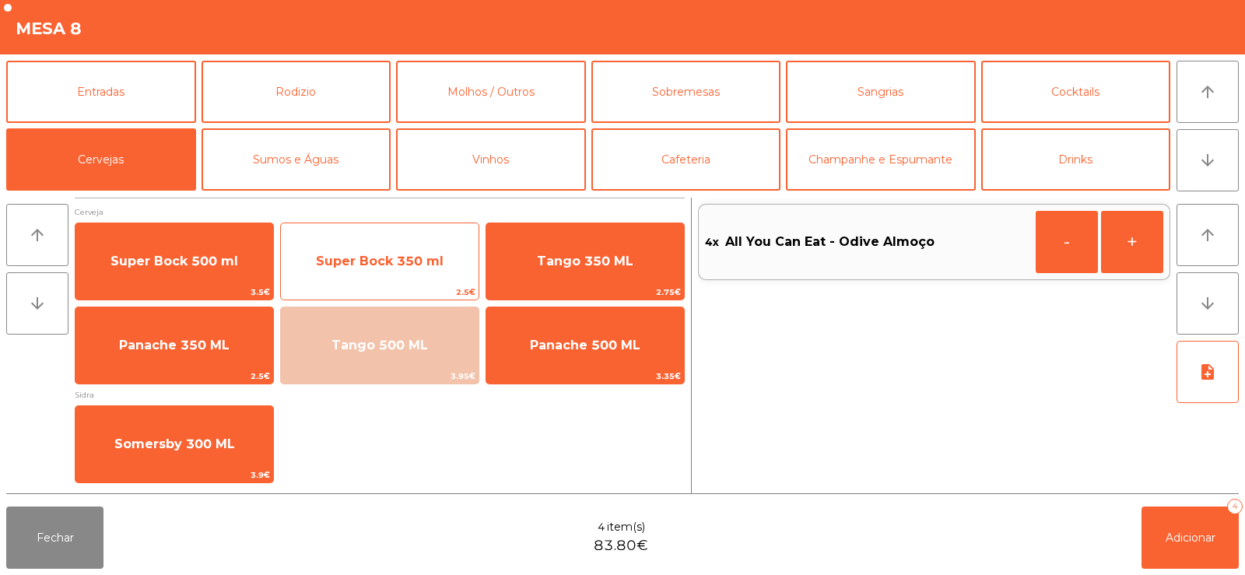
click at [346, 261] on span "Super Bock 350 ml" at bounding box center [380, 261] width 128 height 15
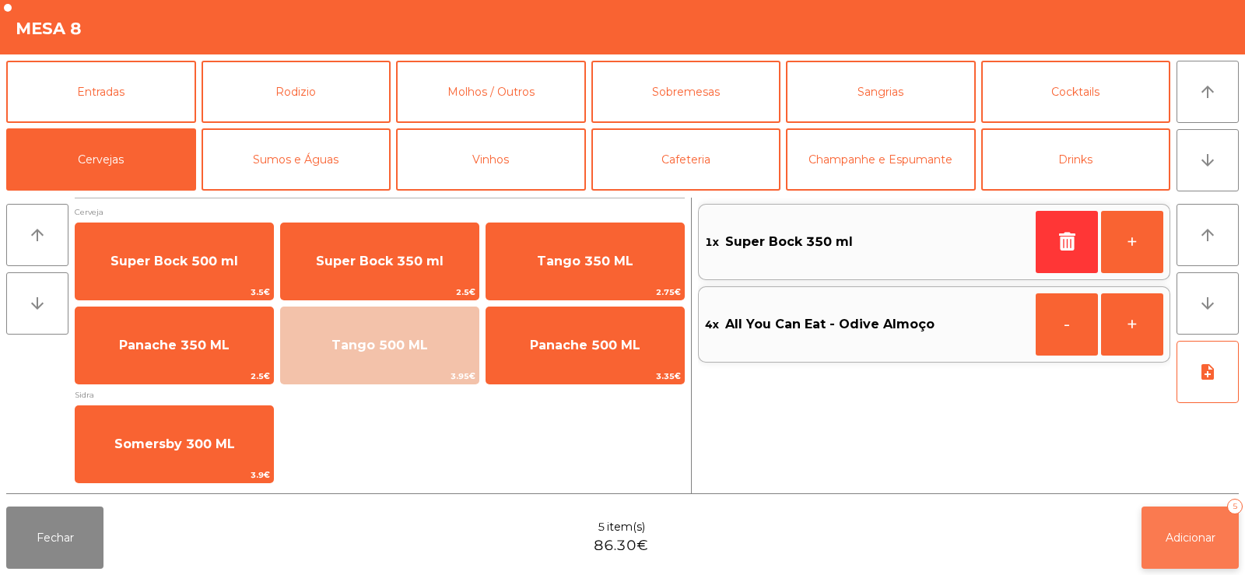
click at [1178, 542] on span "Adicionar" at bounding box center [1190, 538] width 50 height 14
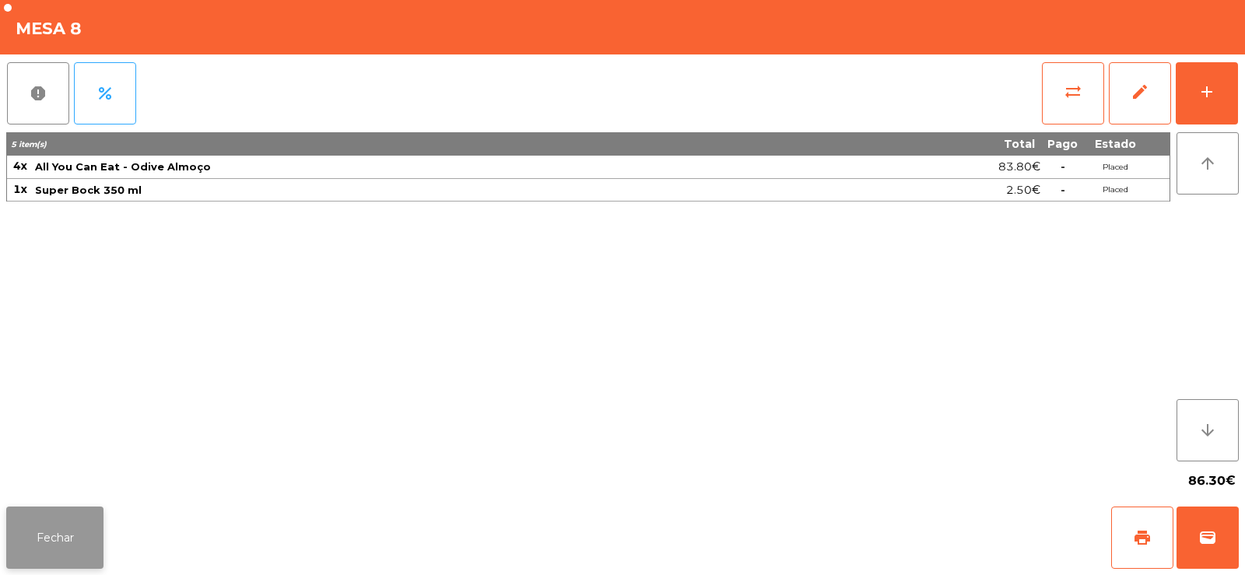
click at [53, 562] on button "Fechar" at bounding box center [54, 537] width 97 height 62
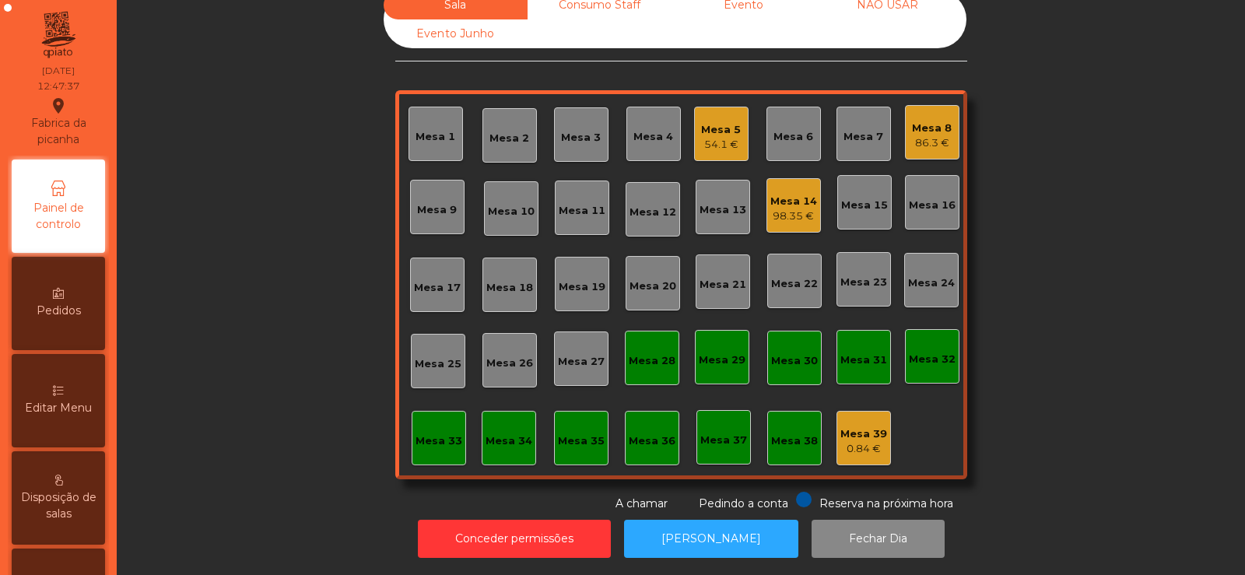
click at [263, 271] on div "Sala Consumo Staff Evento NÃO USAR Evento Junho Mesa 1 Mesa 2 Mesa 3 Mesa 4 Mes…" at bounding box center [681, 251] width 1086 height 521
click at [728, 202] on div "Mesa 13" at bounding box center [722, 210] width 47 height 16
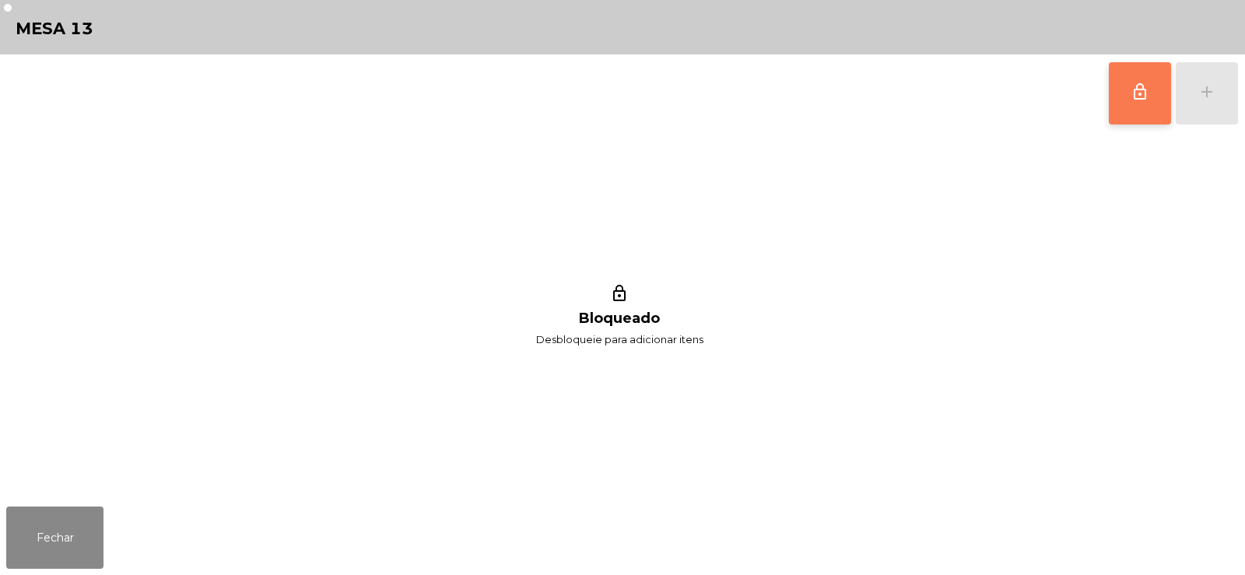
click at [1133, 93] on span "lock_outline" at bounding box center [1139, 91] width 19 height 19
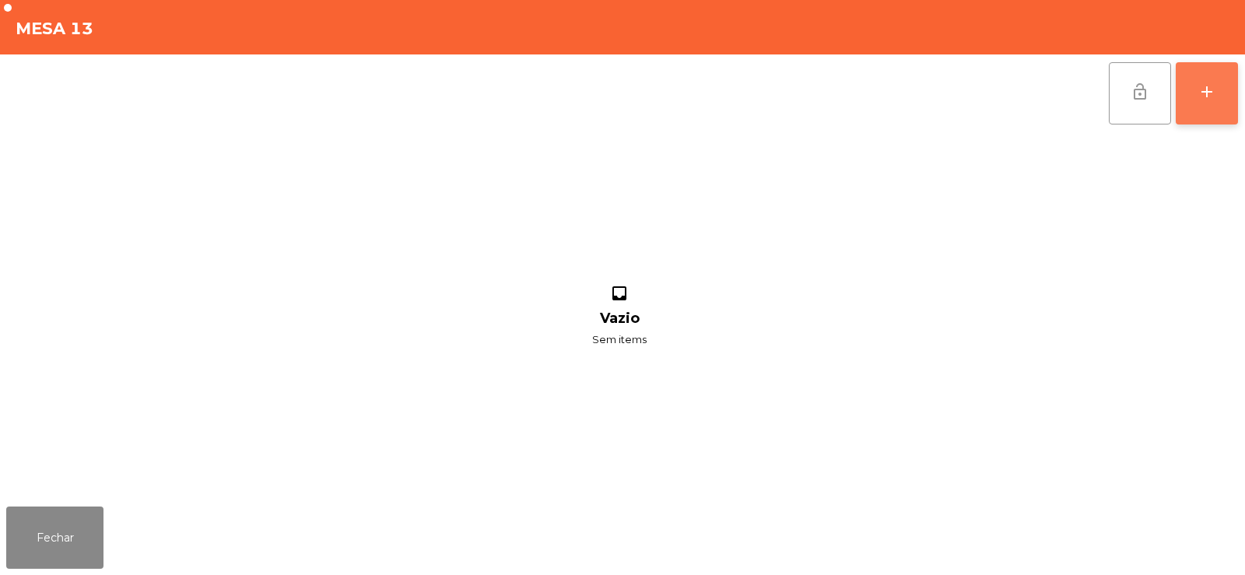
click at [1186, 92] on button "add" at bounding box center [1206, 93] width 62 height 62
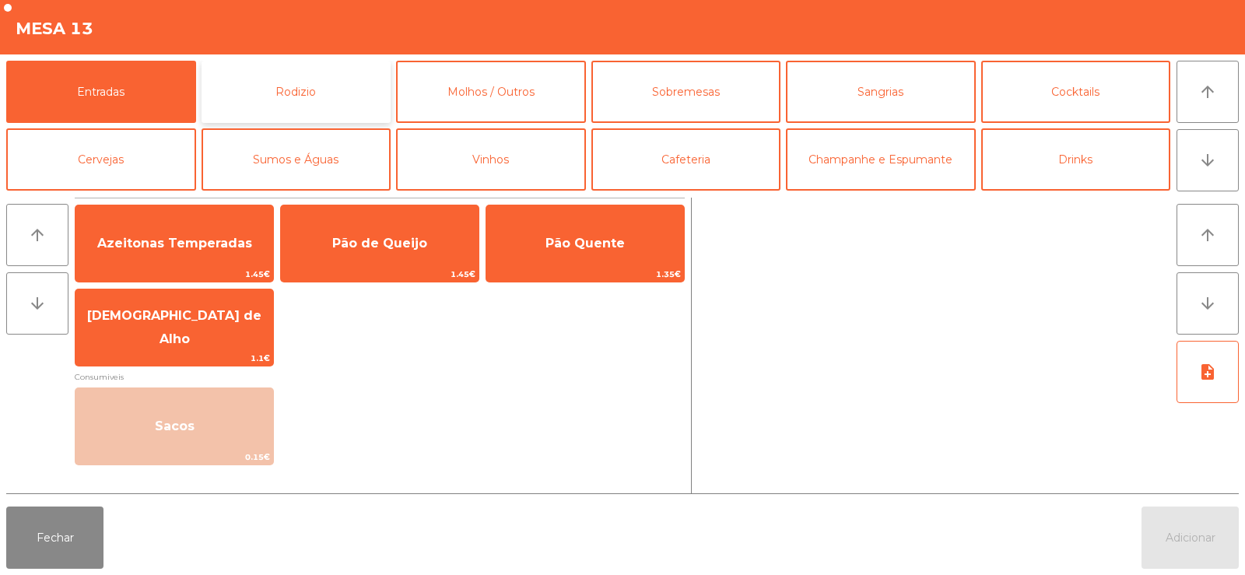
click at [257, 93] on button "Rodizio" at bounding box center [296, 92] width 190 height 62
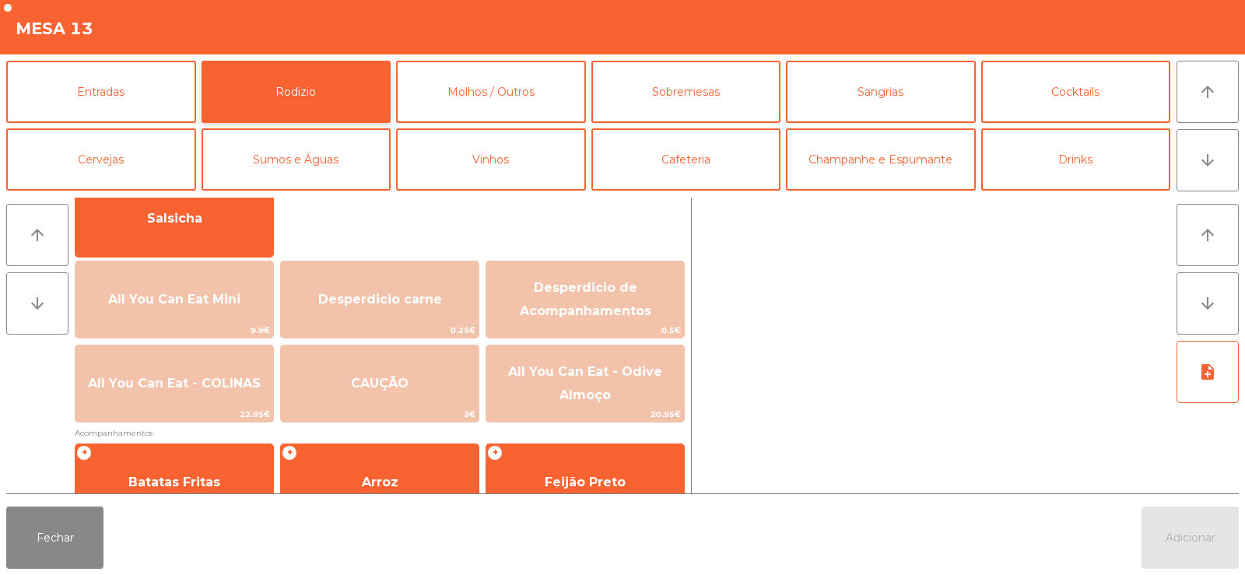
scroll to position [135, 0]
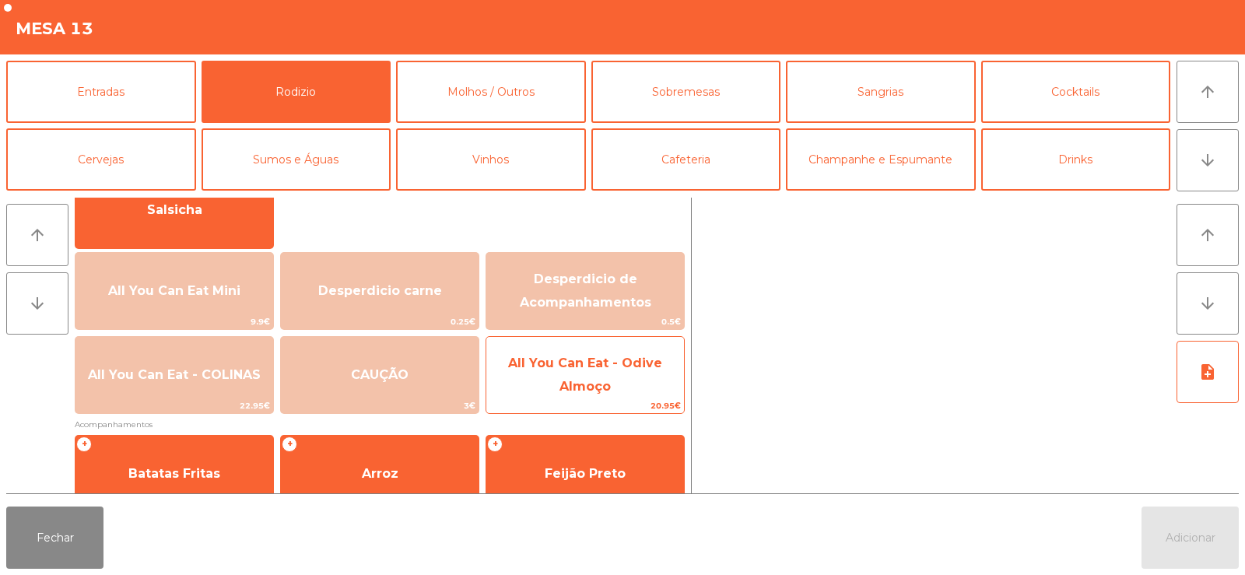
click at [552, 378] on span "All You Can Eat - Odive Almoço" at bounding box center [585, 375] width 198 height 66
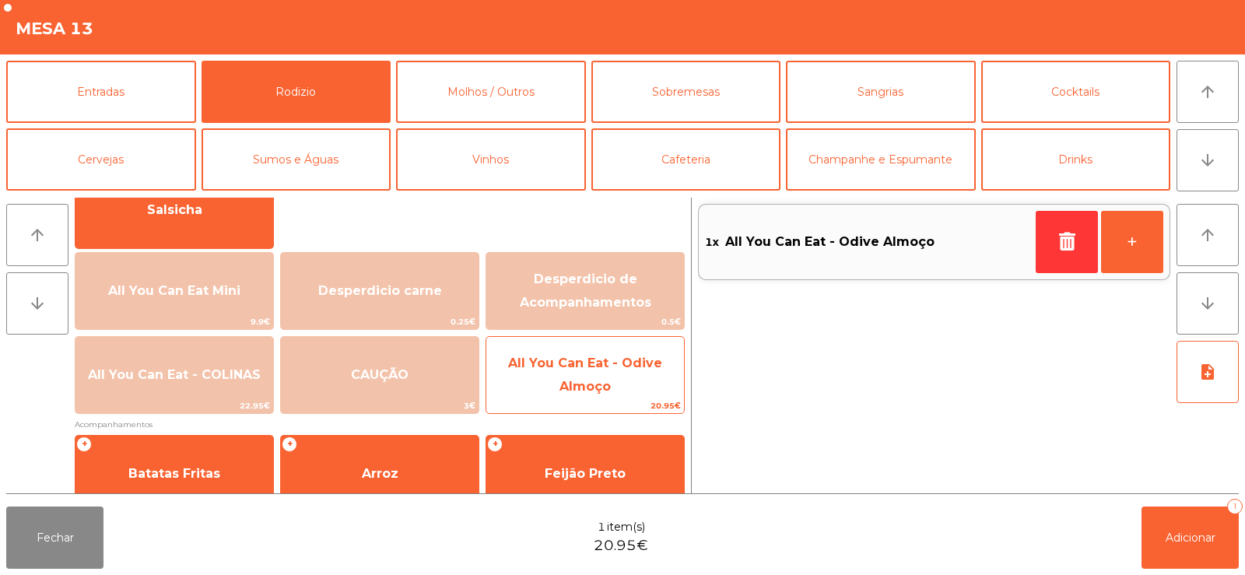
click at [563, 368] on span "All You Can Eat - Odive Almoço" at bounding box center [585, 375] width 154 height 38
click at [573, 370] on span "All You Can Eat - Odive Almoço" at bounding box center [585, 375] width 198 height 66
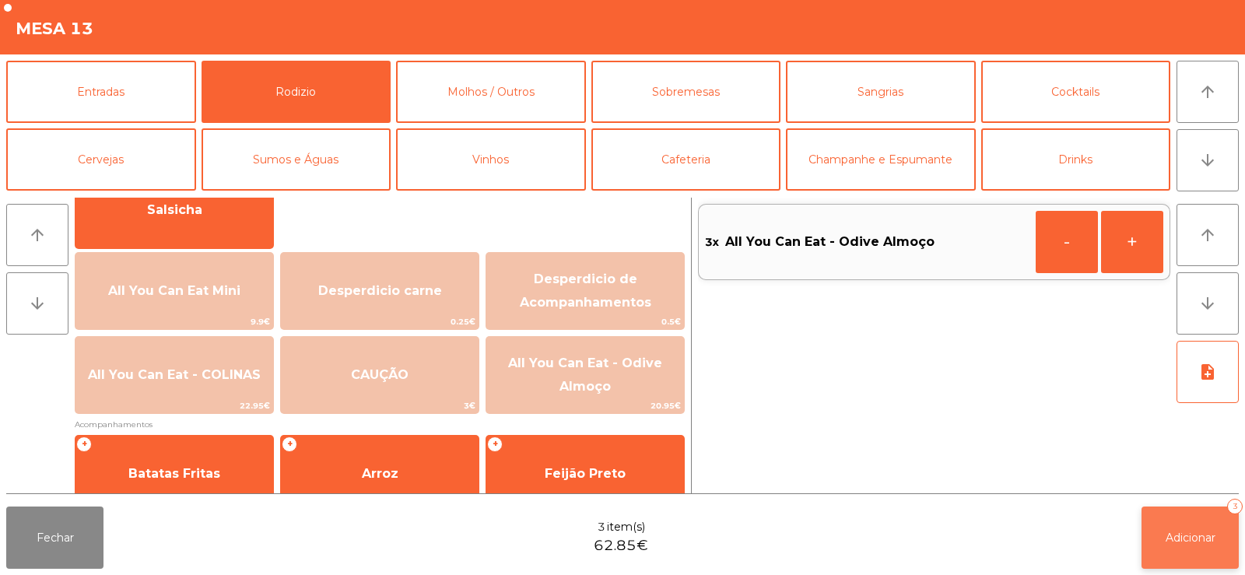
click at [1184, 553] on button "Adicionar 3" at bounding box center [1189, 537] width 97 height 62
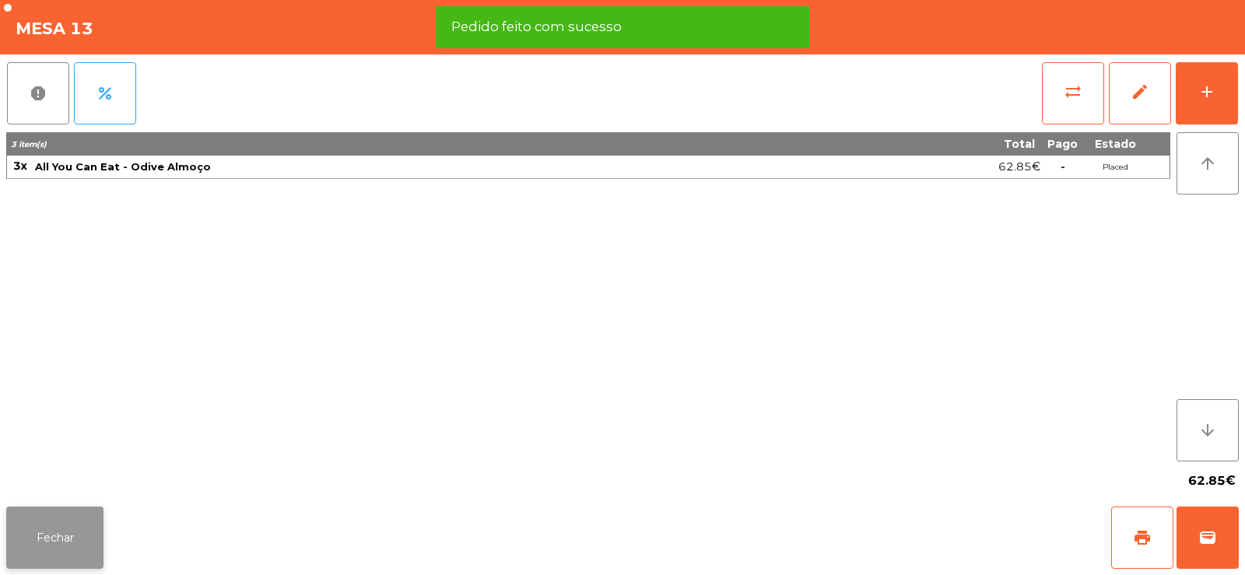
click at [47, 541] on button "Fechar" at bounding box center [54, 537] width 97 height 62
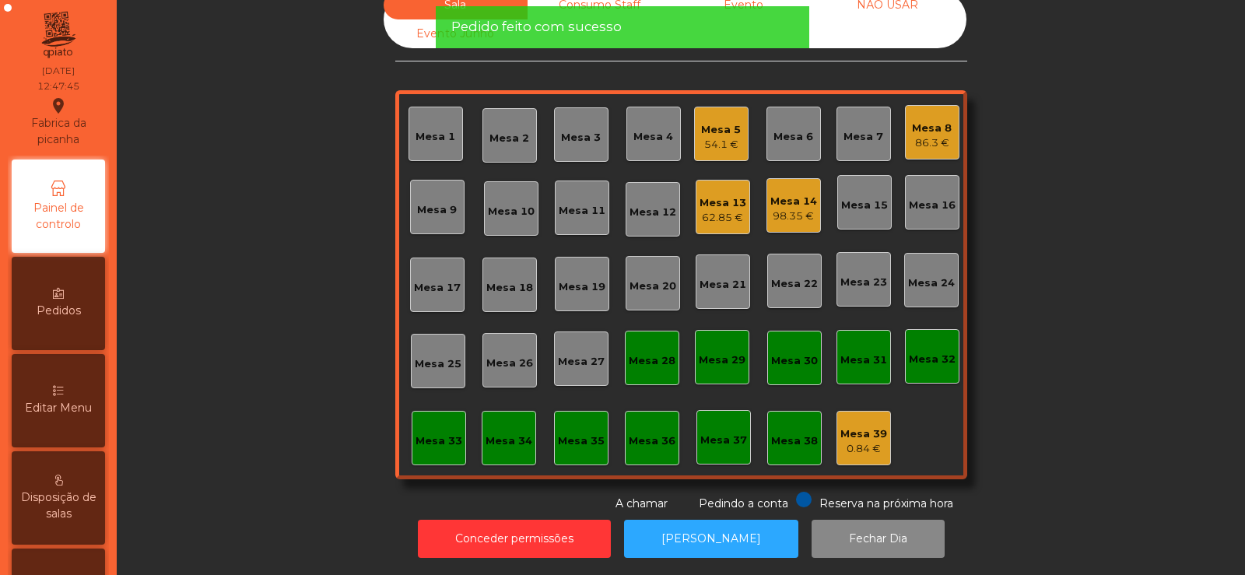
scroll to position [0, 0]
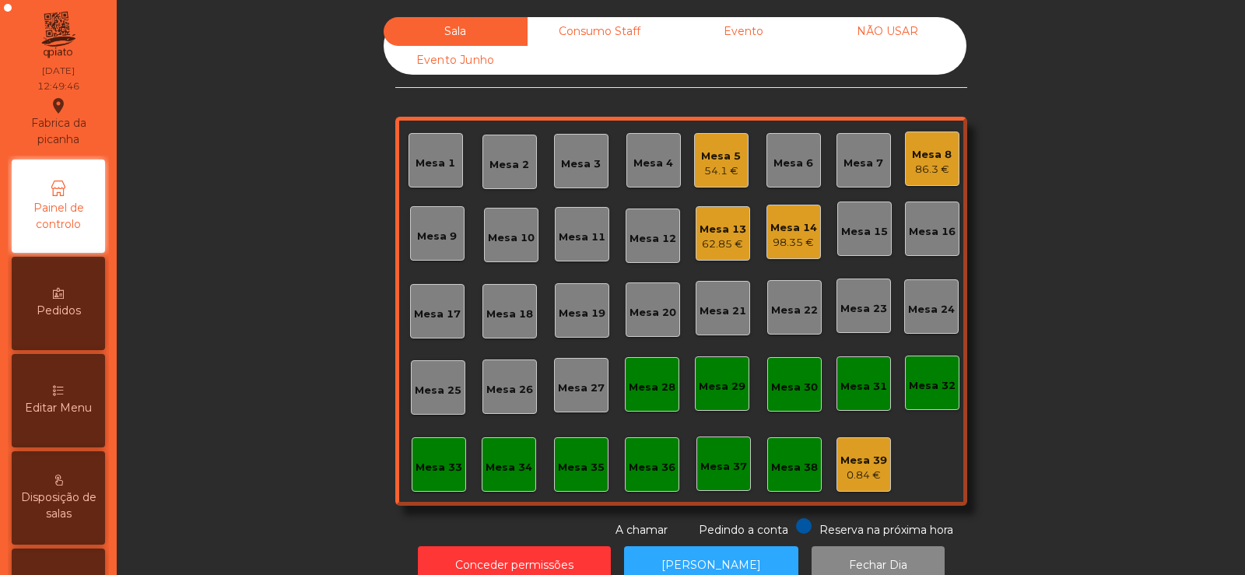
click at [706, 229] on div "Mesa 13" at bounding box center [722, 230] width 47 height 16
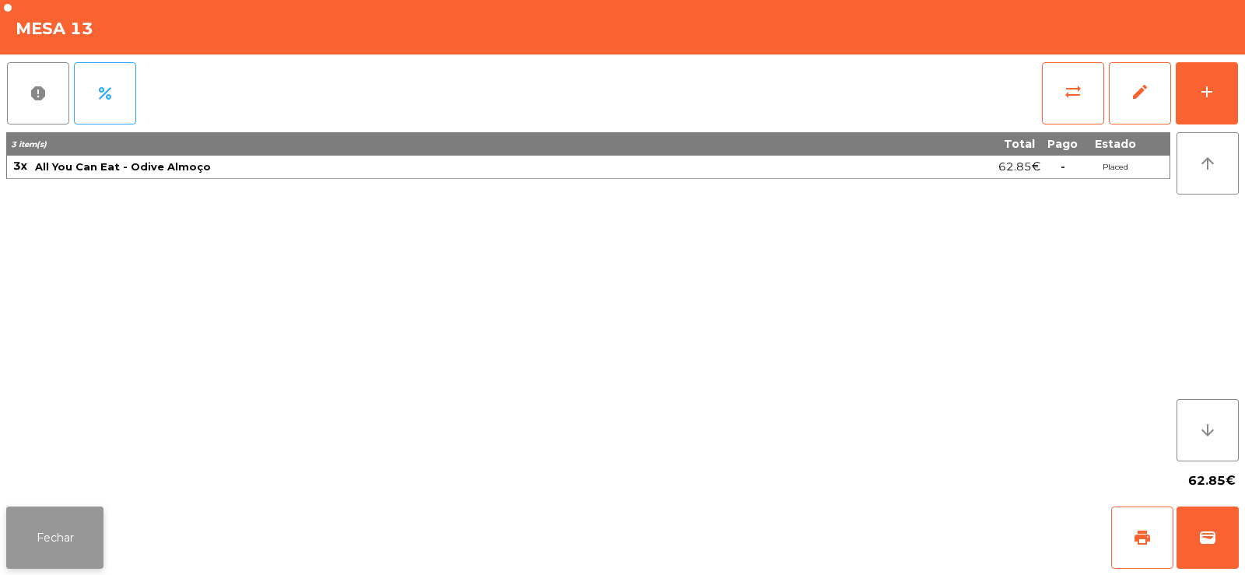
click at [55, 534] on button "Fechar" at bounding box center [54, 537] width 97 height 62
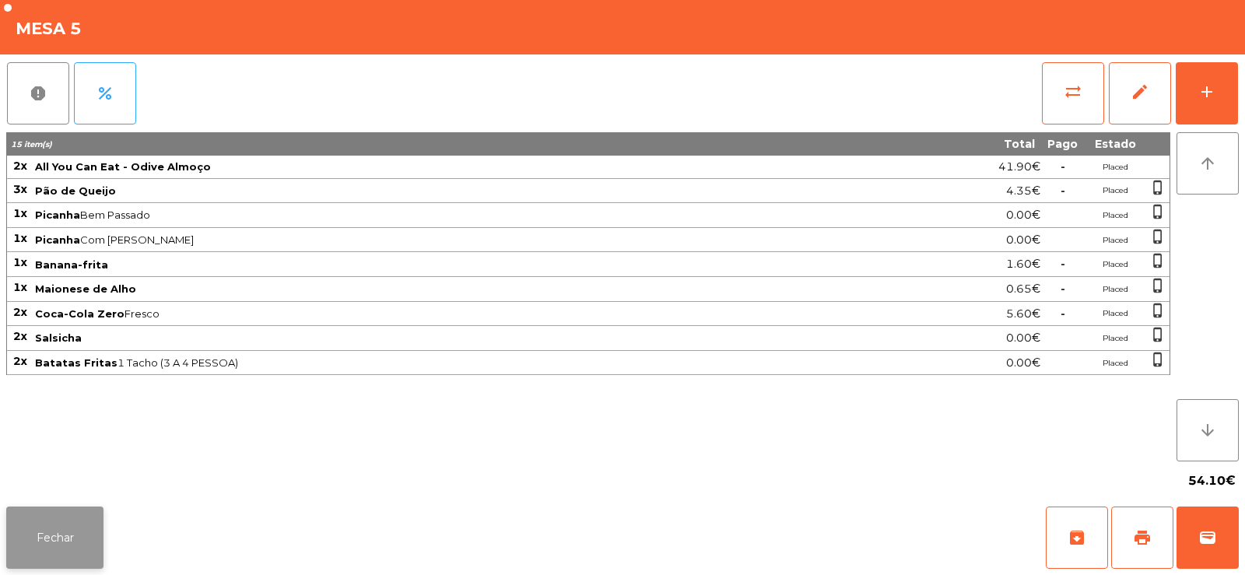
click at [47, 541] on button "Fechar" at bounding box center [54, 537] width 97 height 62
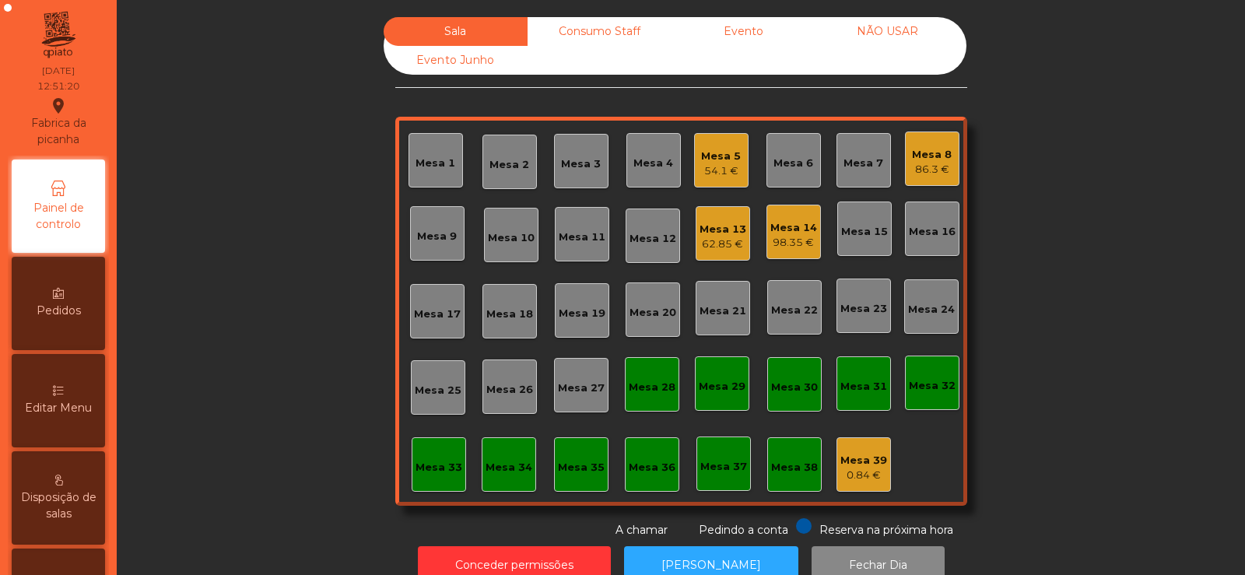
click at [576, 317] on div "Mesa 19" at bounding box center [582, 314] width 47 height 16
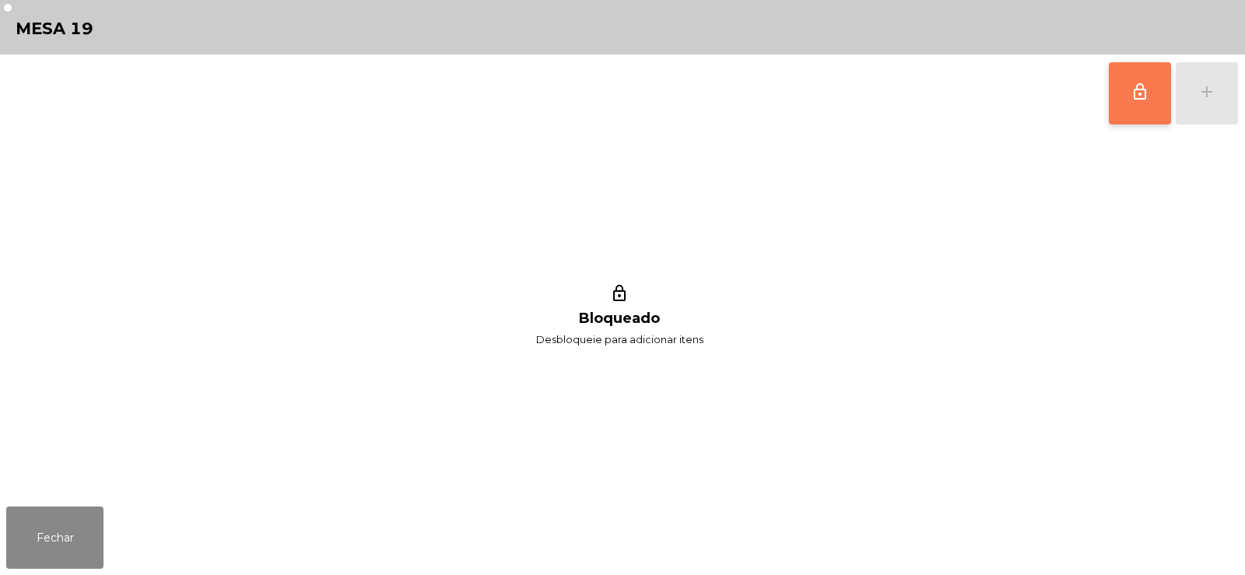
click at [1149, 96] on button "lock_outline" at bounding box center [1140, 93] width 62 height 62
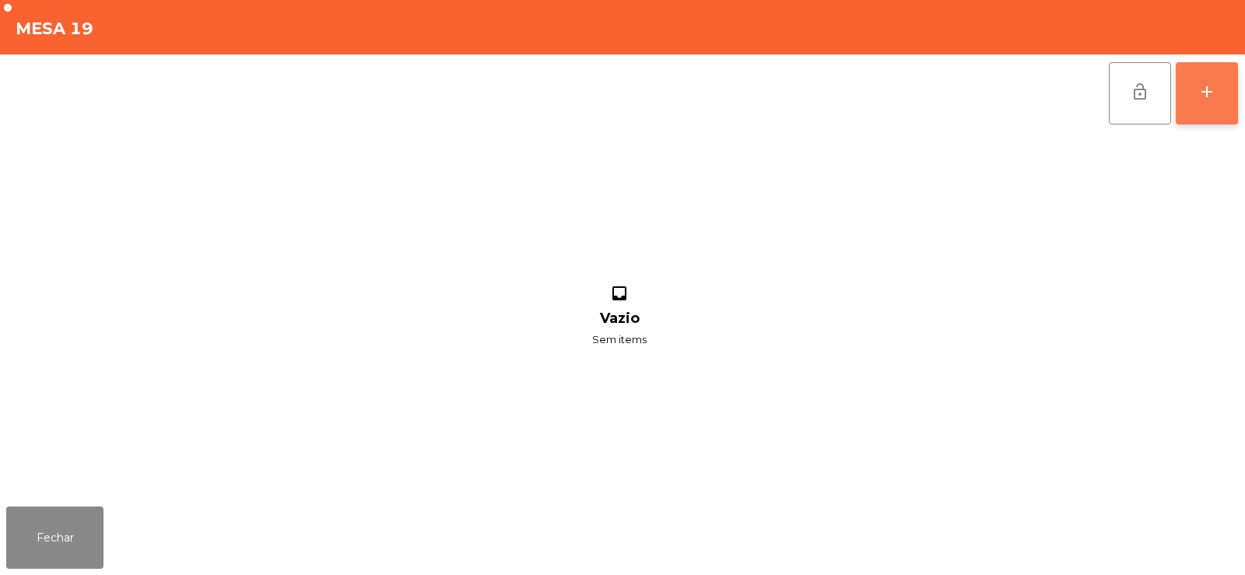
click at [1205, 105] on button "add" at bounding box center [1206, 93] width 62 height 62
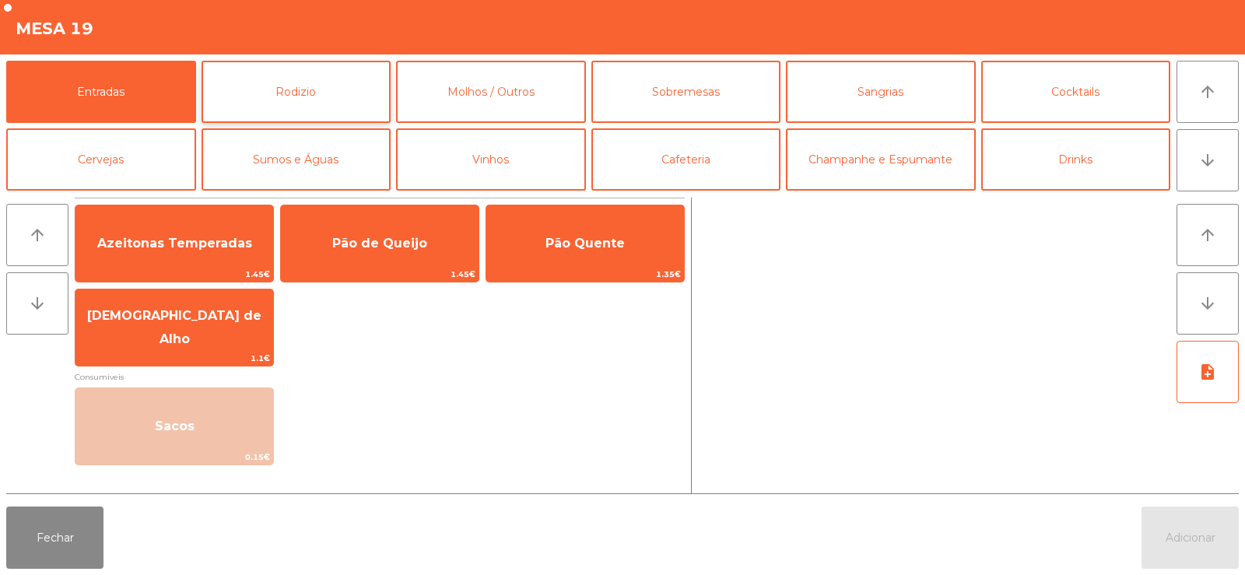
click at [354, 86] on button "Rodizio" at bounding box center [296, 92] width 190 height 62
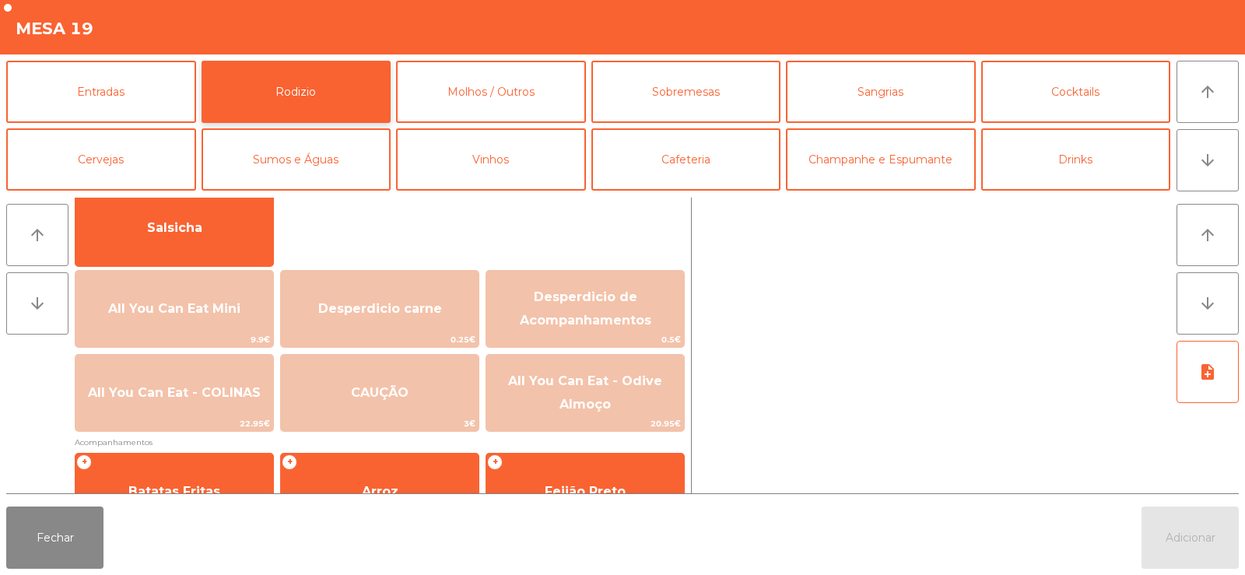
scroll to position [163, 0]
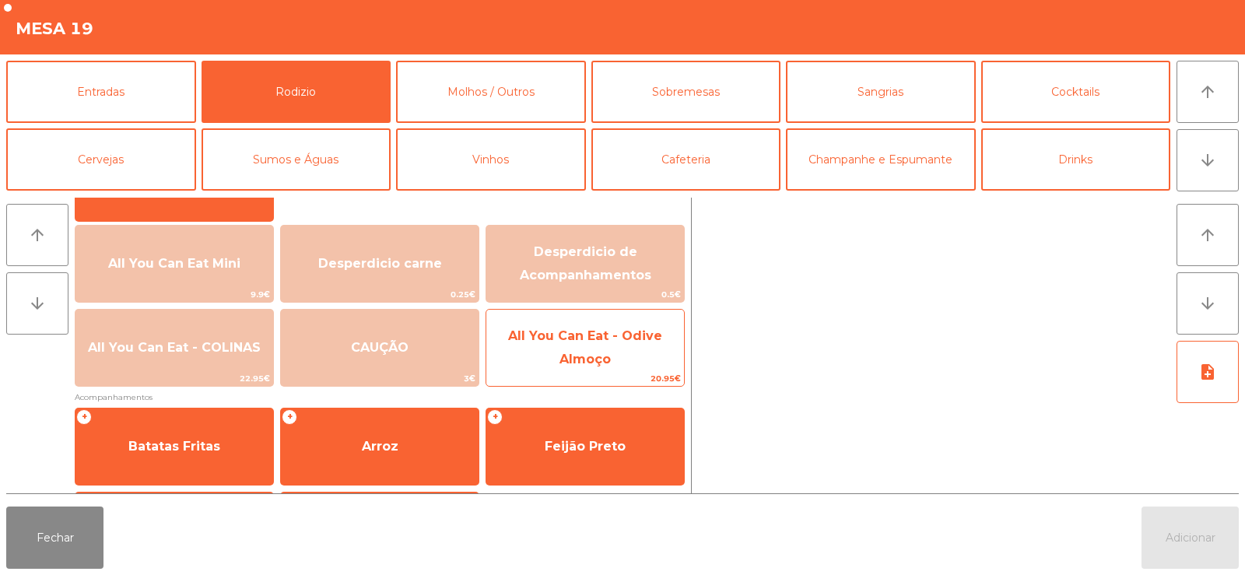
click at [604, 363] on span "All You Can Eat - Odive Almoço" at bounding box center [585, 347] width 154 height 38
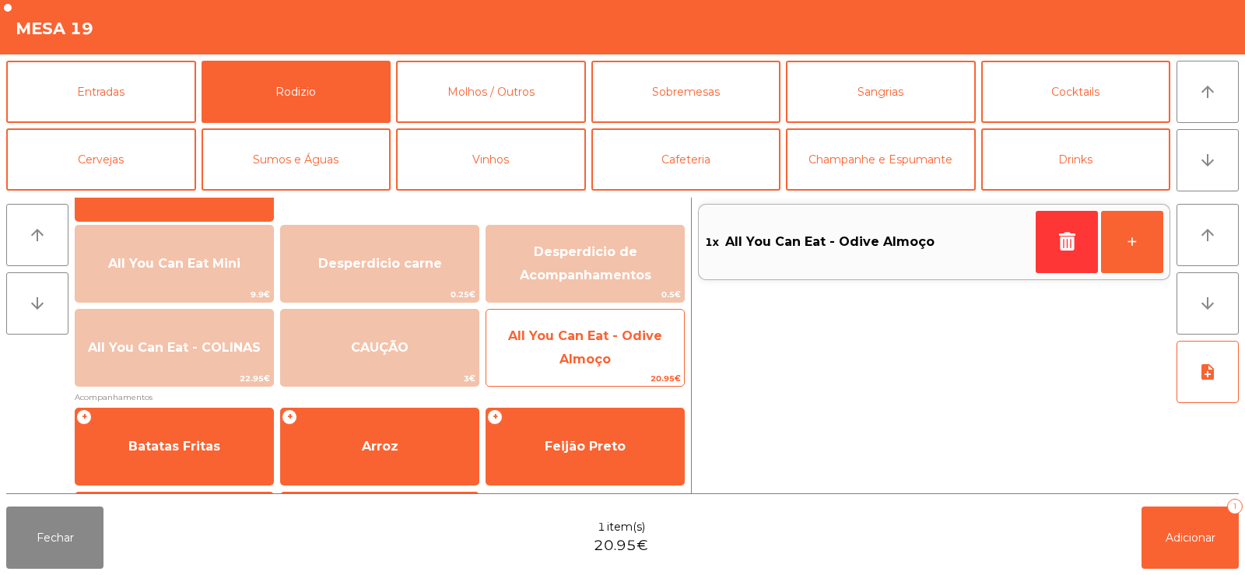
click at [602, 352] on span "All You Can Eat - Odive Almoço" at bounding box center [585, 347] width 154 height 38
click at [594, 359] on span "All You Can Eat - Odive Almoço" at bounding box center [585, 347] width 154 height 38
click at [592, 359] on span "All You Can Eat - Odive Almoço" at bounding box center [585, 347] width 154 height 38
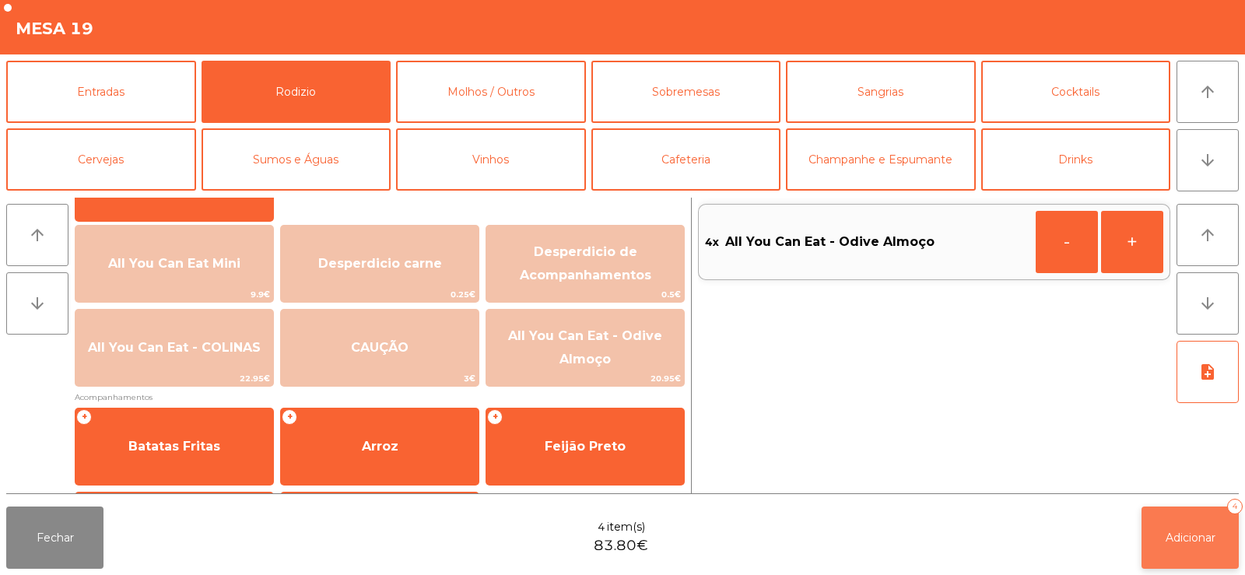
click at [1189, 521] on button "Adicionar 4" at bounding box center [1189, 537] width 97 height 62
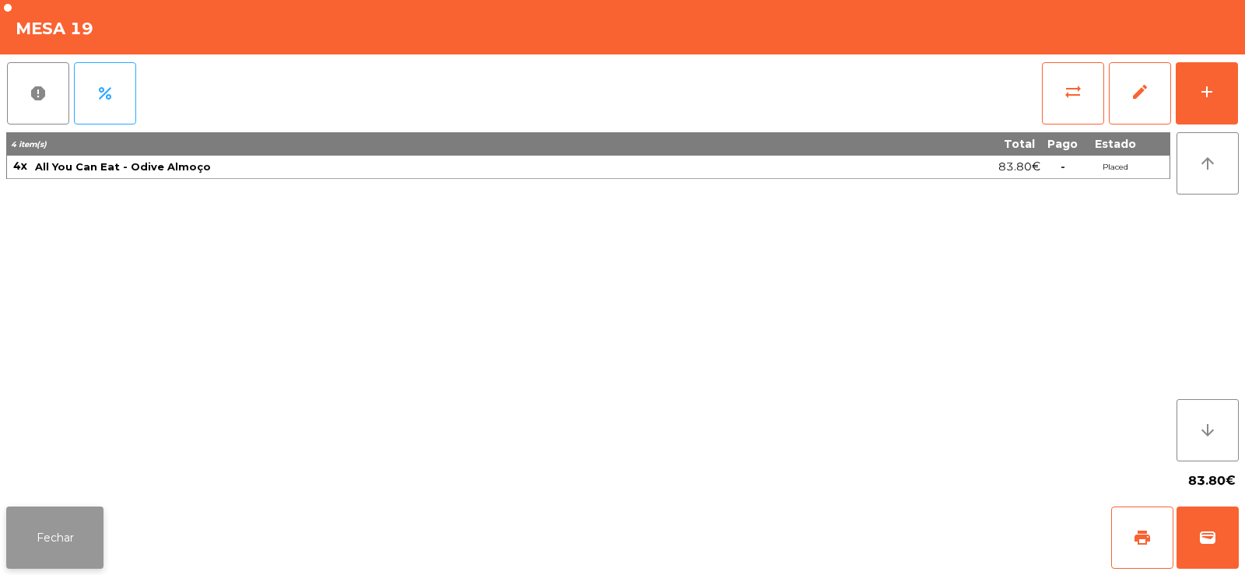
click at [40, 547] on button "Fechar" at bounding box center [54, 537] width 97 height 62
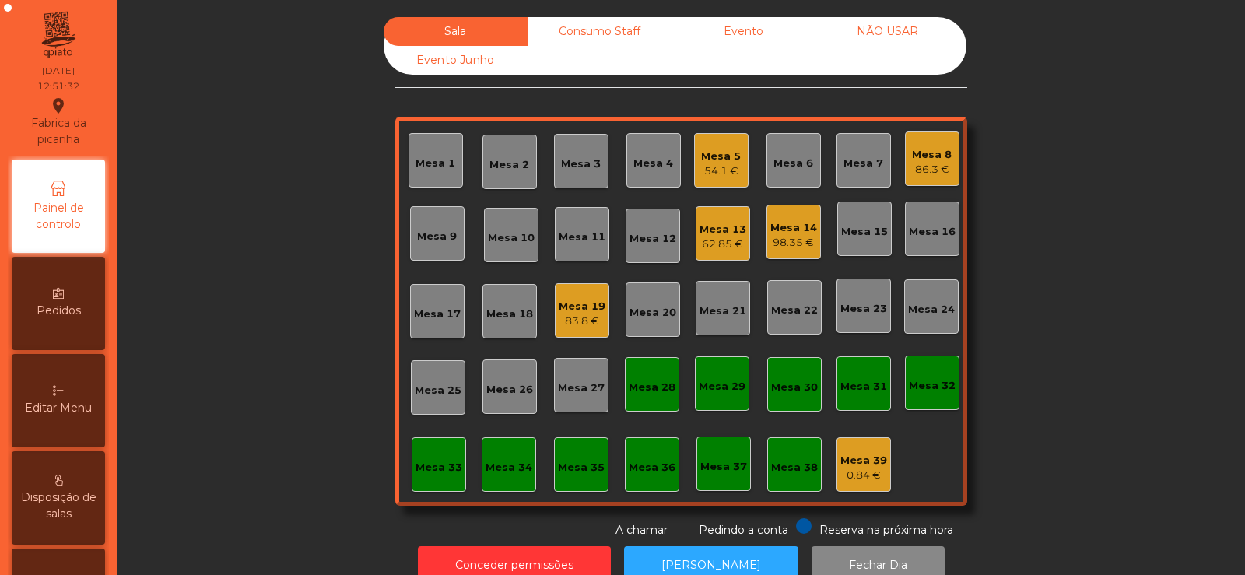
click at [254, 215] on div "Sala Consumo Staff Evento NÃO USAR Evento Junho Mesa 1 Mesa 2 Mesa 3 Mesa 4 Mes…" at bounding box center [681, 277] width 1086 height 521
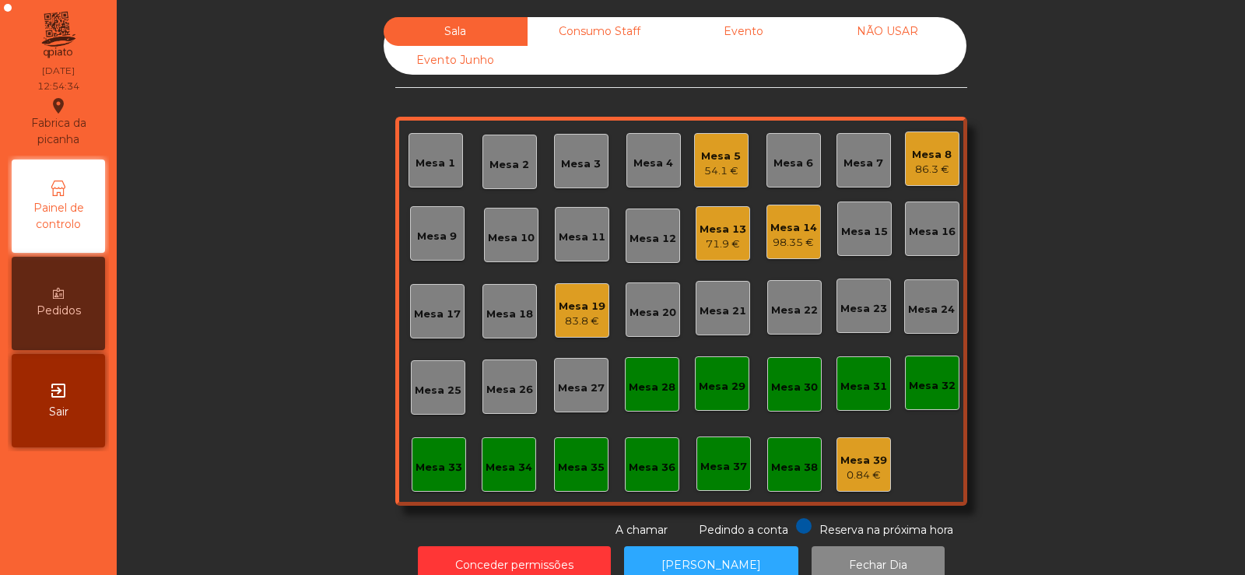
click at [931, 159] on div "Mesa 8" at bounding box center [932, 155] width 40 height 16
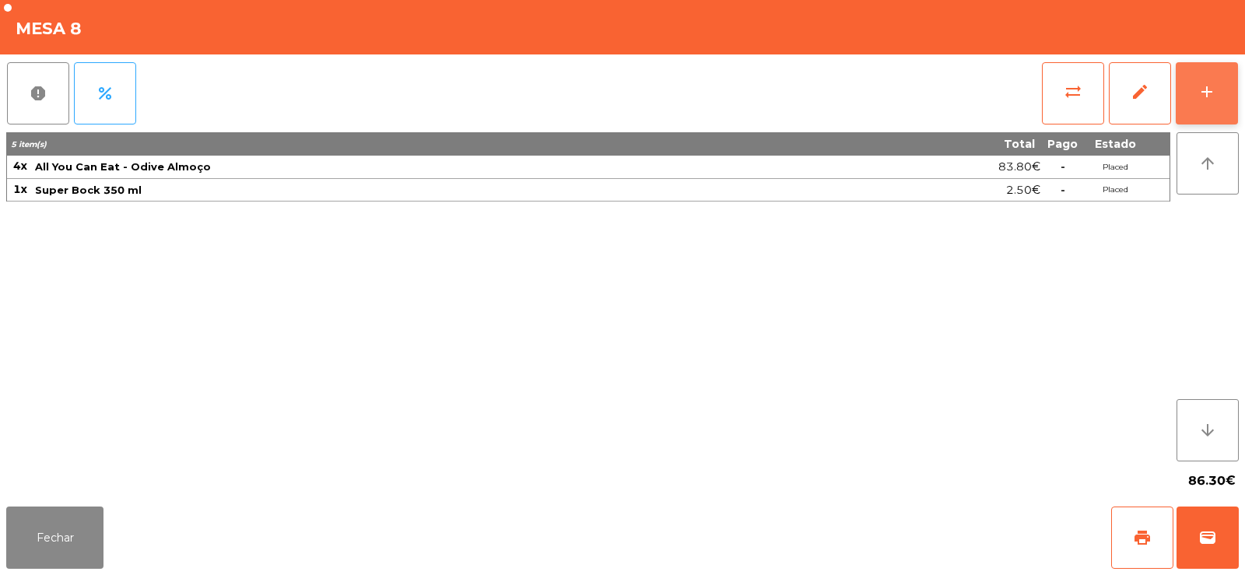
click at [1207, 89] on div "add" at bounding box center [1206, 91] width 19 height 19
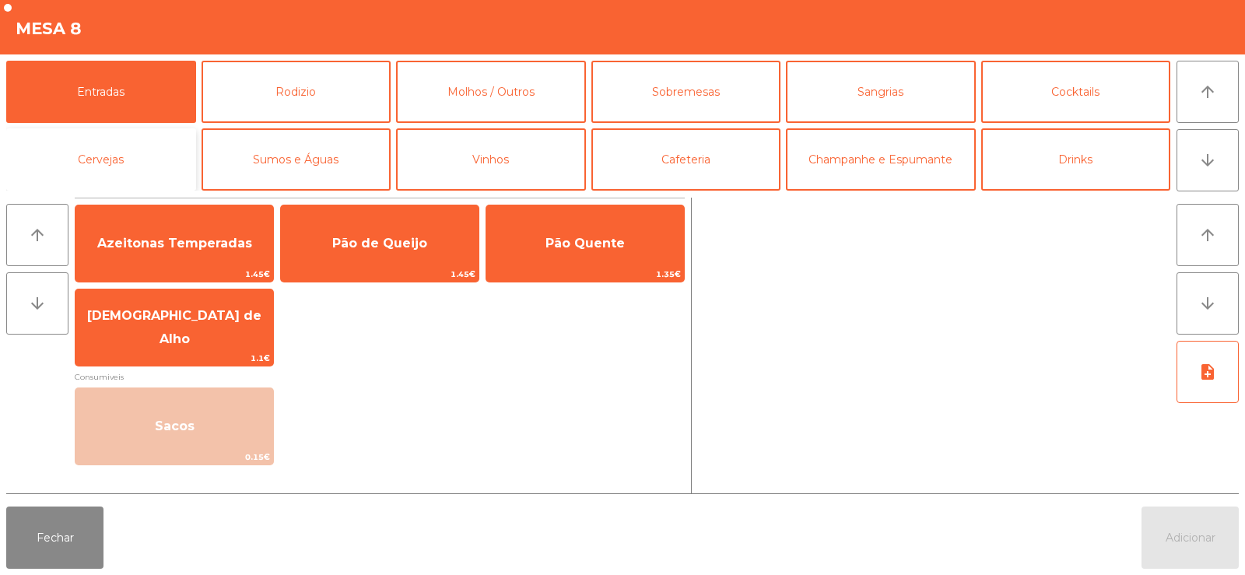
click at [113, 173] on button "Cervejas" at bounding box center [101, 159] width 190 height 62
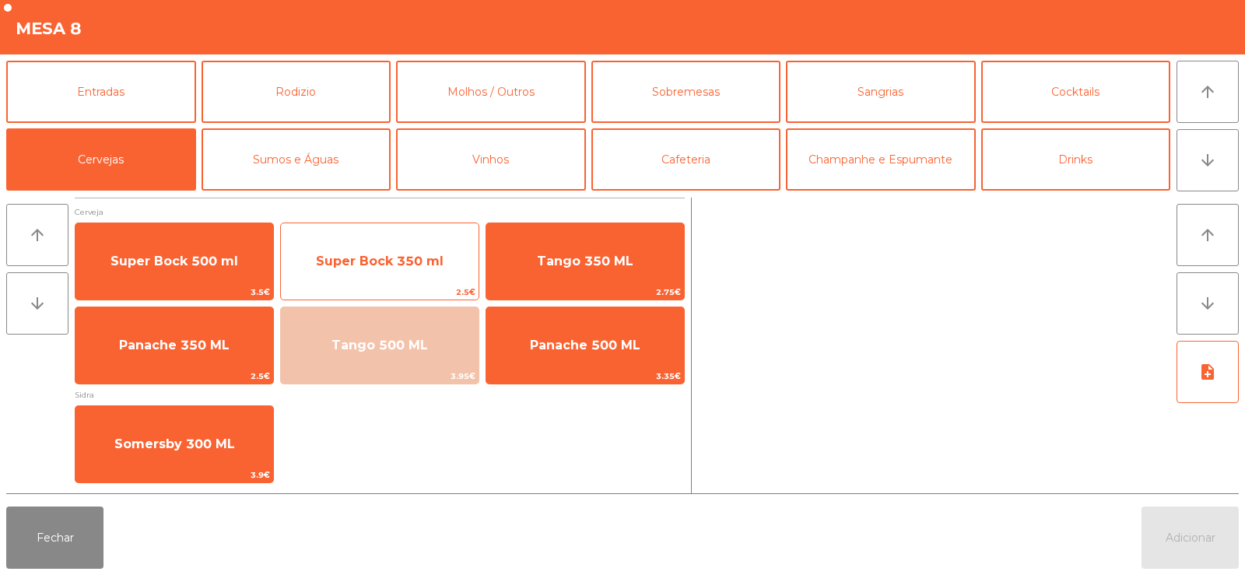
click at [371, 260] on span "Super Bock 350 ml" at bounding box center [380, 261] width 128 height 15
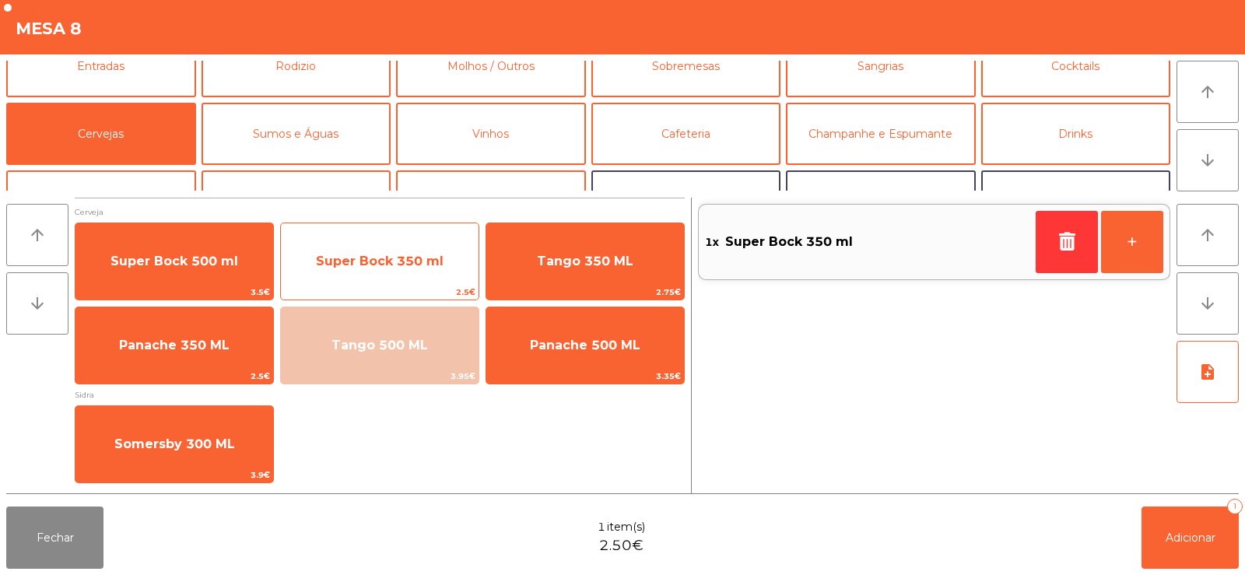
scroll to position [24, 0]
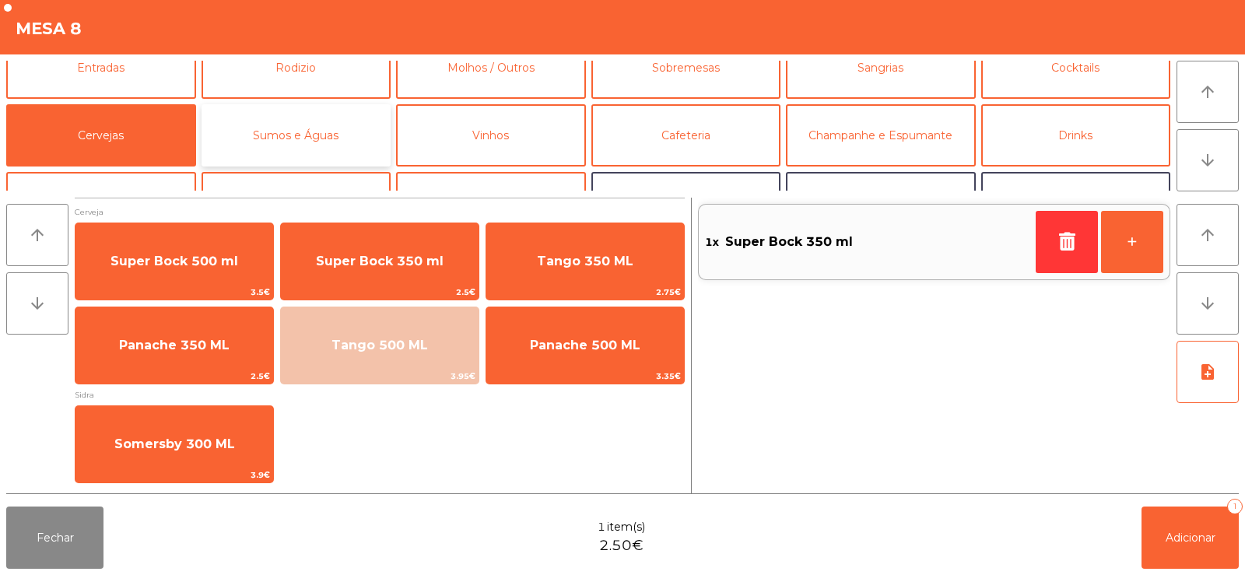
click at [327, 131] on button "Sumos e Águas" at bounding box center [296, 135] width 190 height 62
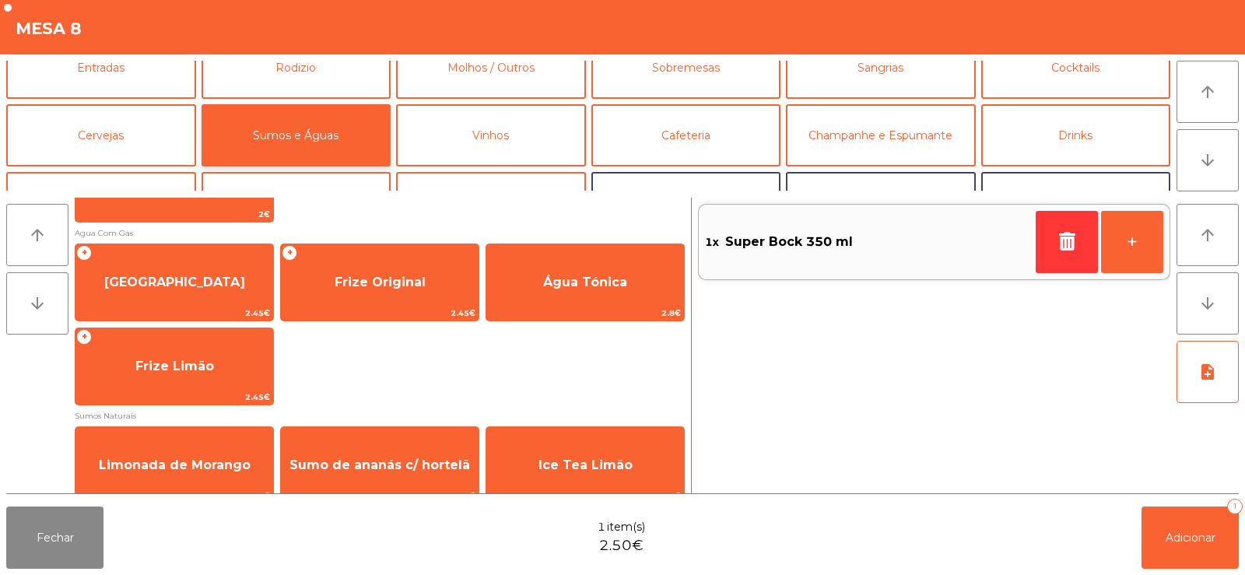
scroll to position [433, 0]
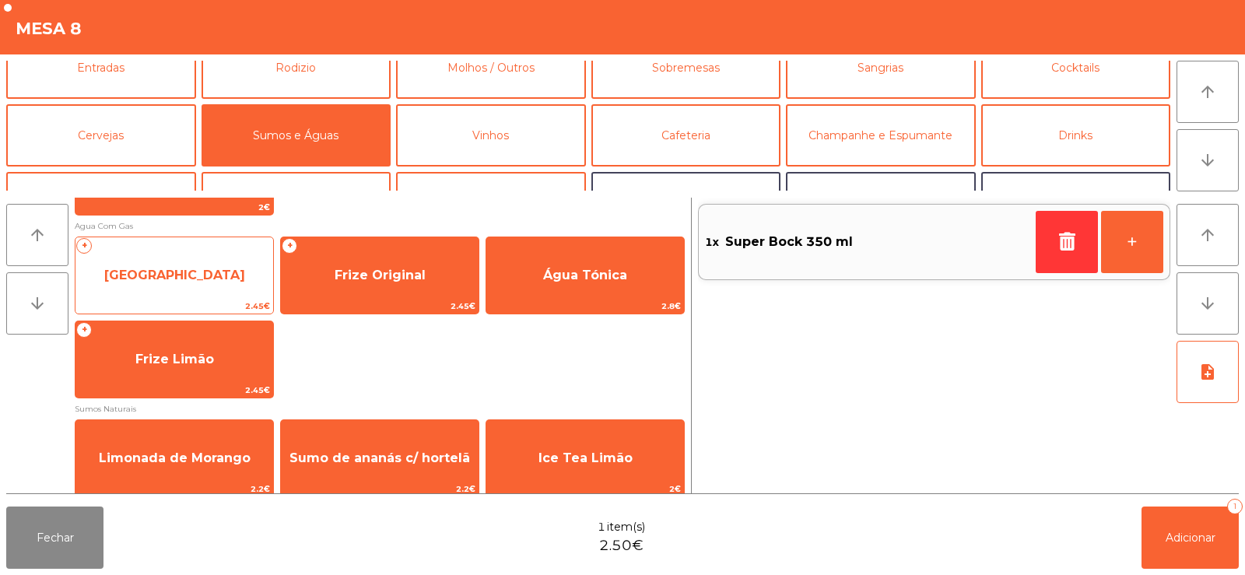
click at [191, 290] on span "[GEOGRAPHIC_DATA]" at bounding box center [174, 275] width 198 height 42
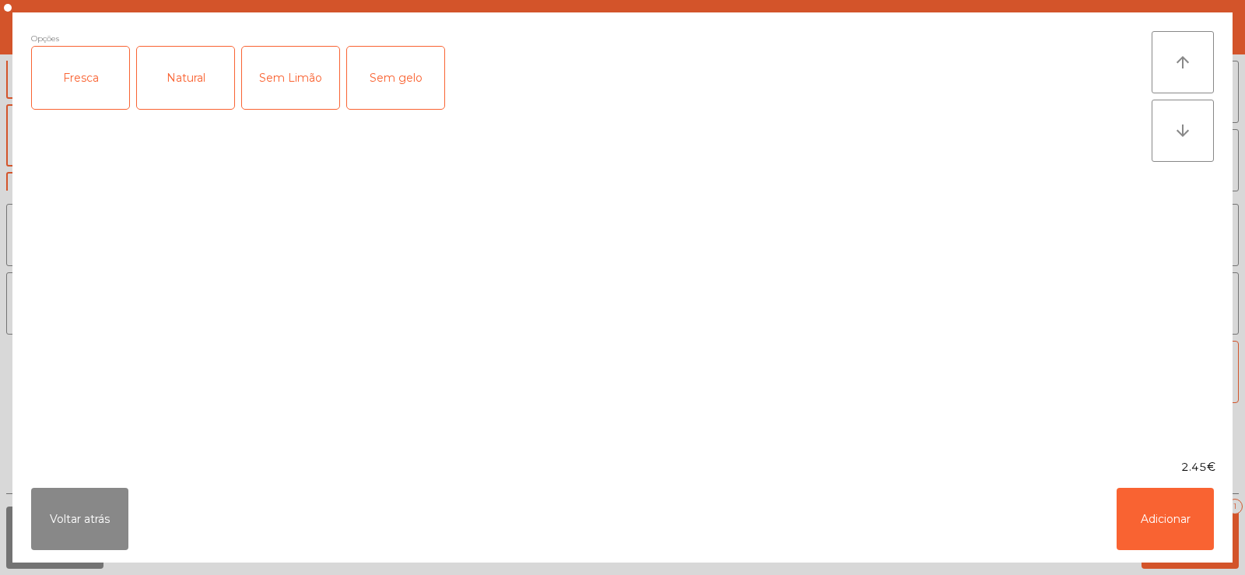
click at [79, 79] on div "Fresca" at bounding box center [80, 78] width 97 height 62
click at [1151, 547] on button "Adicionar" at bounding box center [1164, 519] width 97 height 62
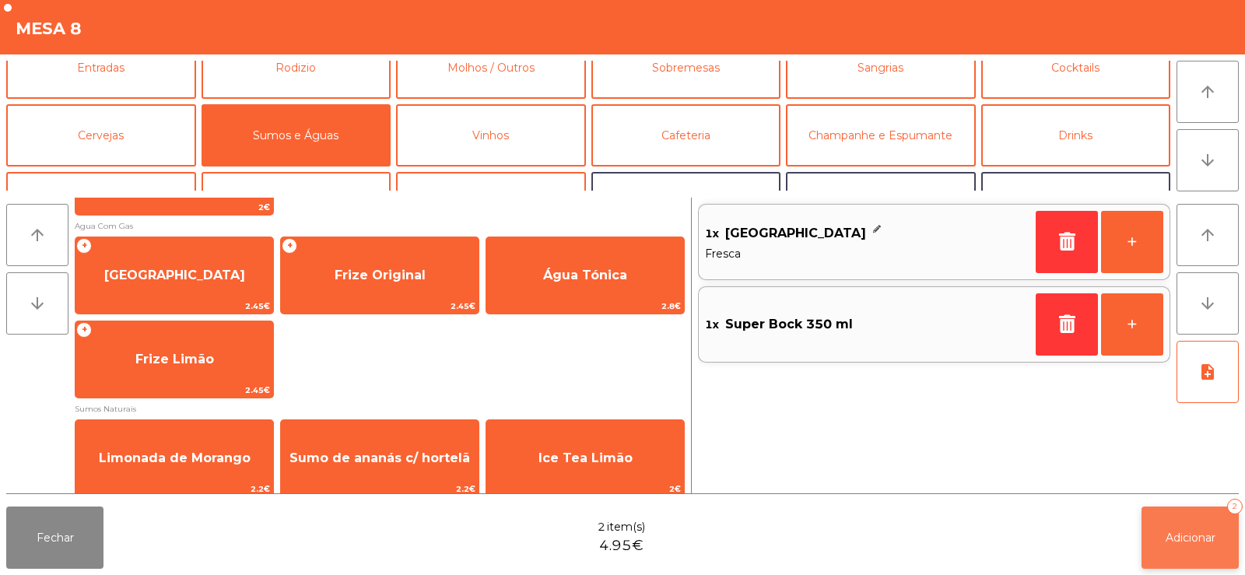
click at [1191, 547] on button "Adicionar 2" at bounding box center [1189, 537] width 97 height 62
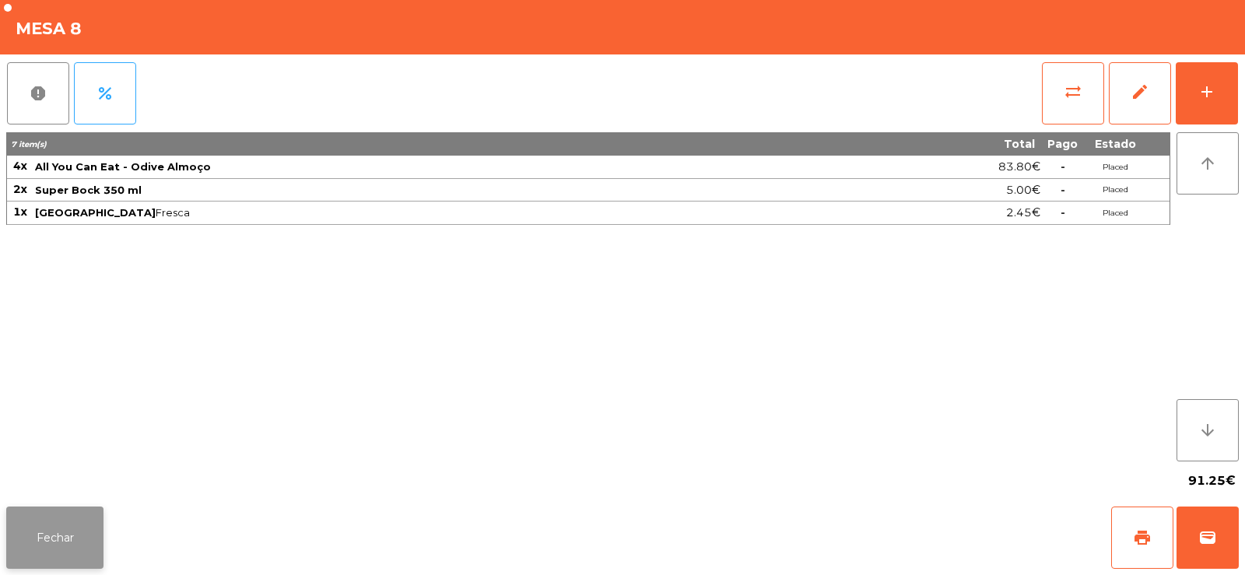
click at [53, 516] on button "Fechar" at bounding box center [54, 537] width 97 height 62
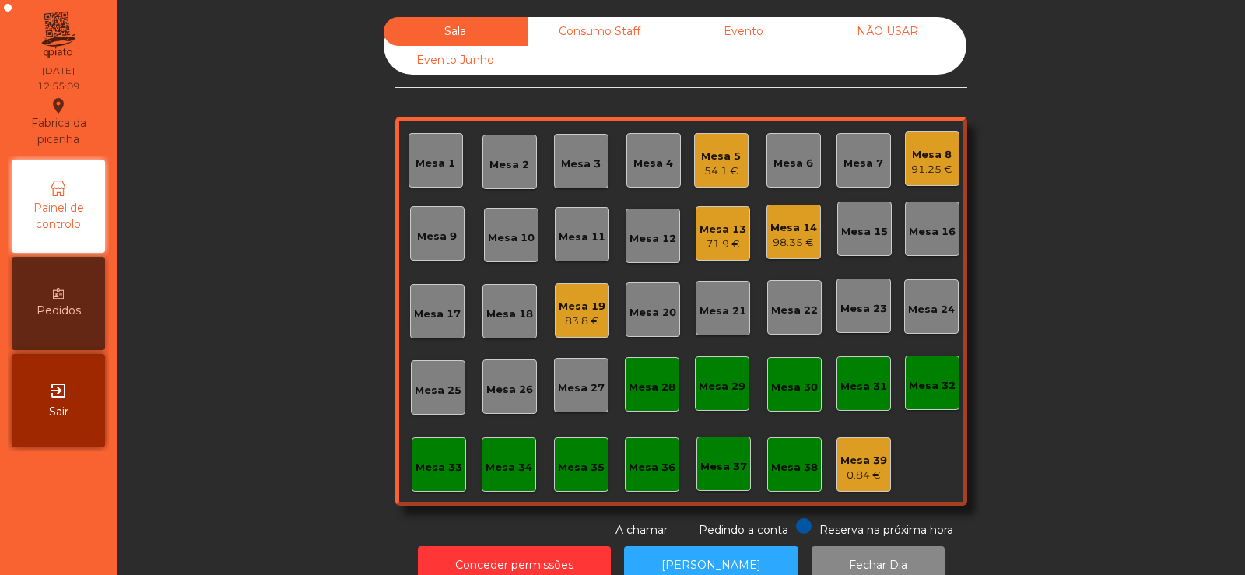
click at [429, 484] on div "Mesa 33" at bounding box center [439, 464] width 54 height 54
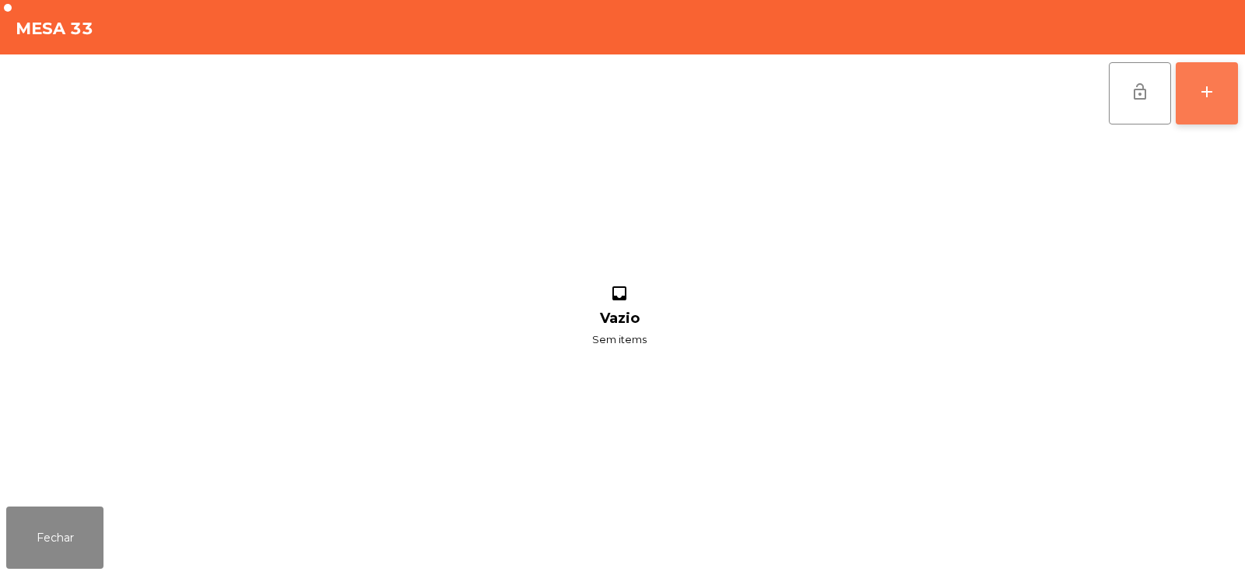
click at [1212, 97] on div "add" at bounding box center [1206, 91] width 19 height 19
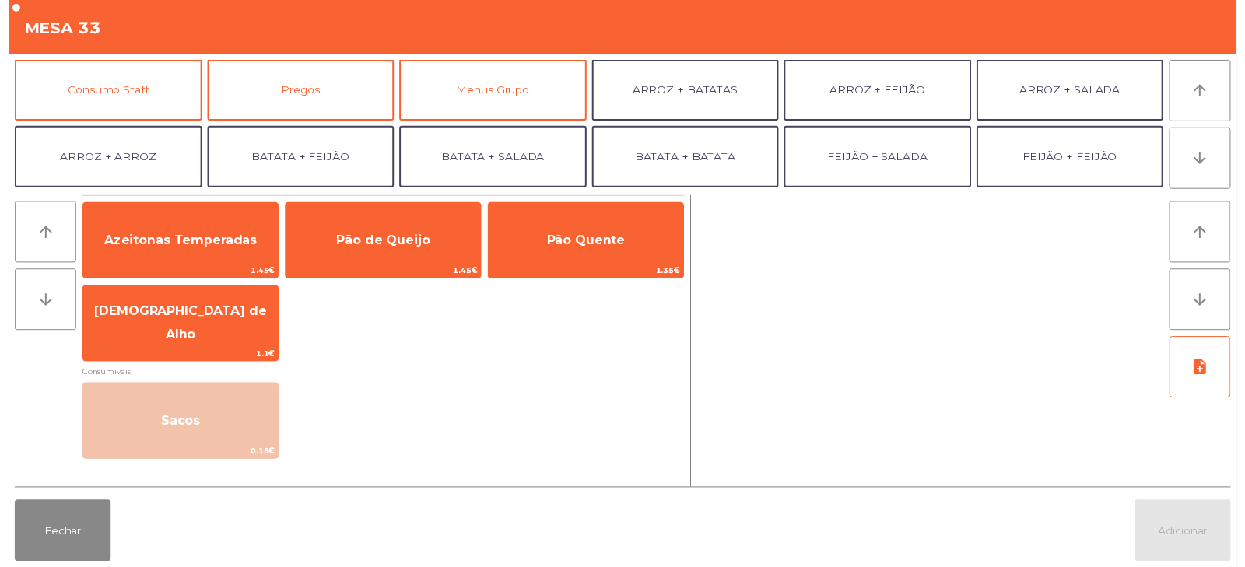
scroll to position [138, 0]
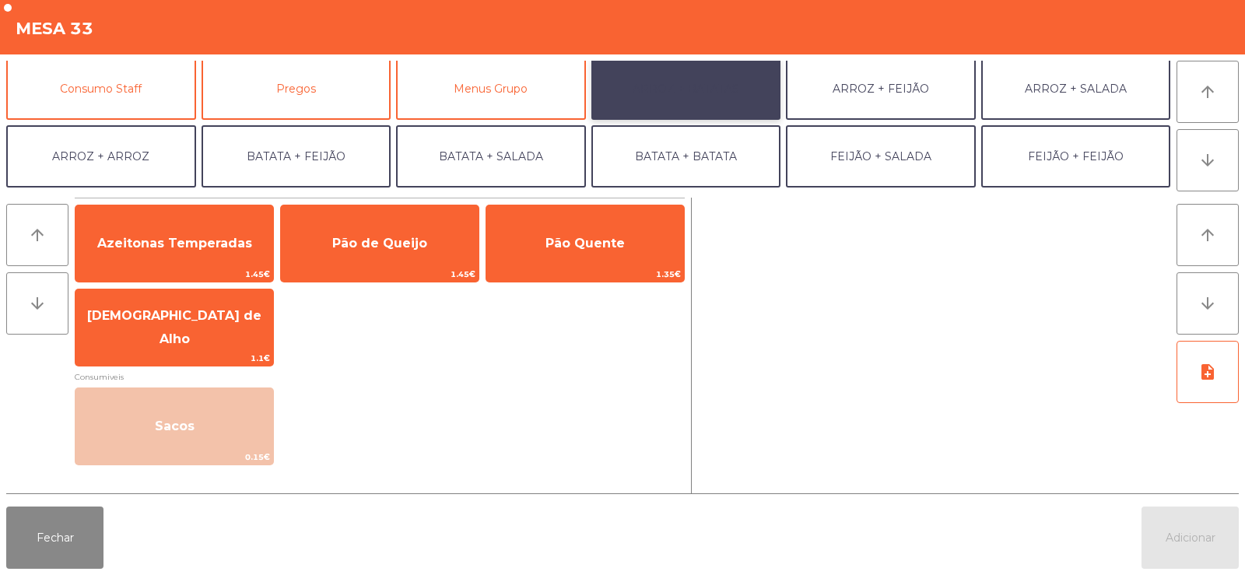
click at [642, 82] on button "ARROZ + BATATAS" at bounding box center [686, 89] width 190 height 62
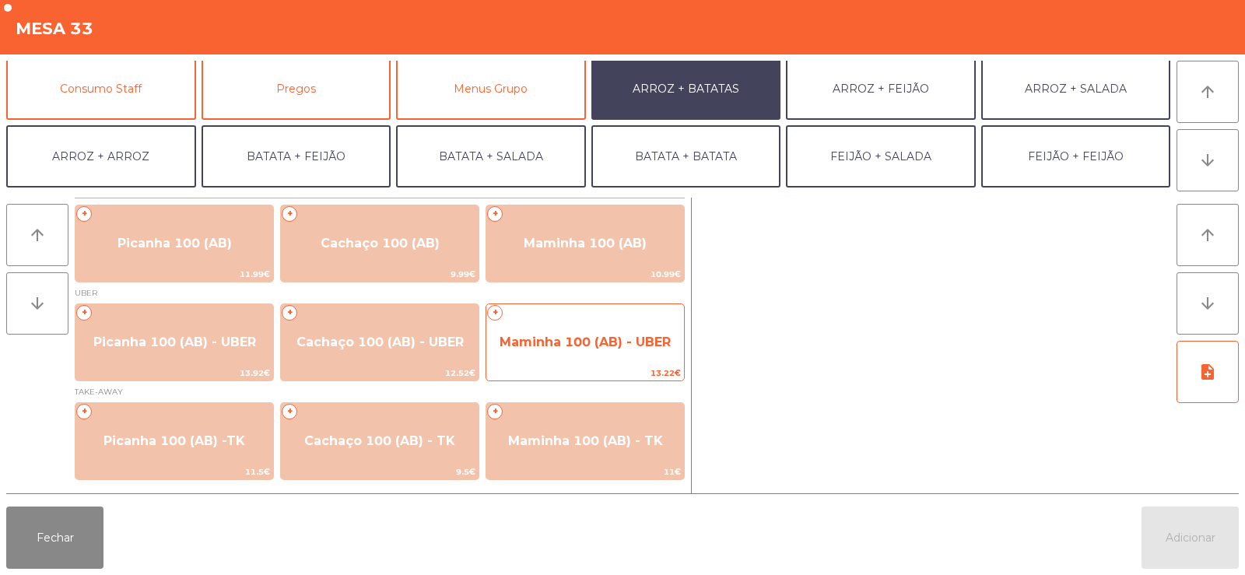
click at [528, 342] on span "Maminha 100 (AB) - UBER" at bounding box center [584, 342] width 171 height 15
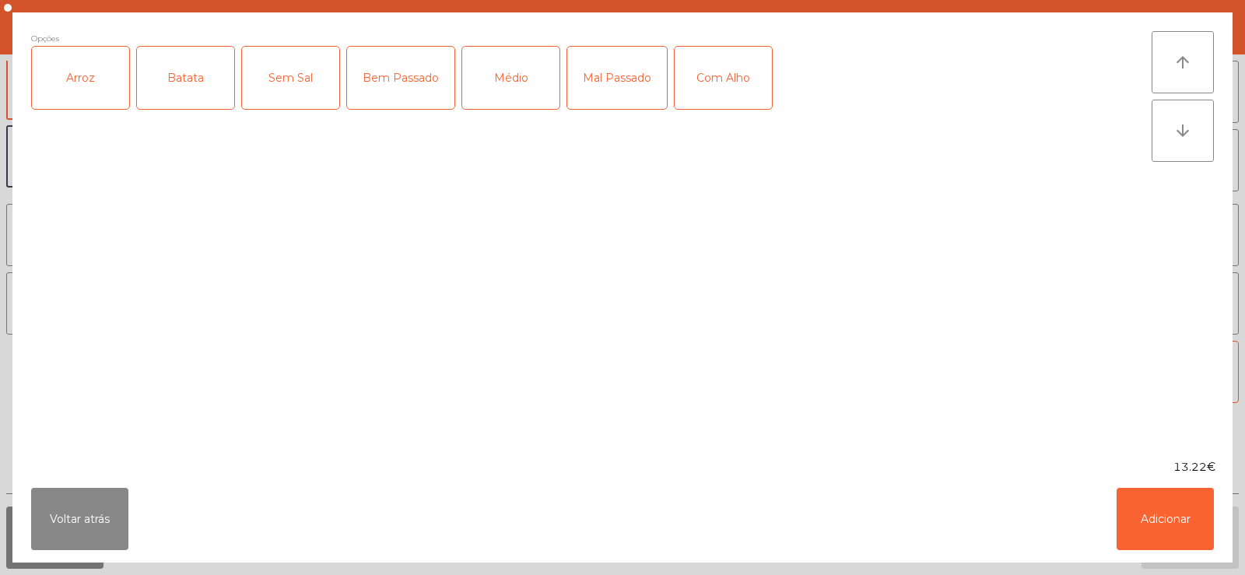
click at [115, 75] on div "Arroz" at bounding box center [80, 78] width 97 height 62
click at [208, 81] on div "Batata" at bounding box center [185, 78] width 97 height 62
click at [377, 74] on div "Bem Passado" at bounding box center [400, 78] width 107 height 62
click at [1173, 502] on button "Adicionar" at bounding box center [1164, 519] width 97 height 62
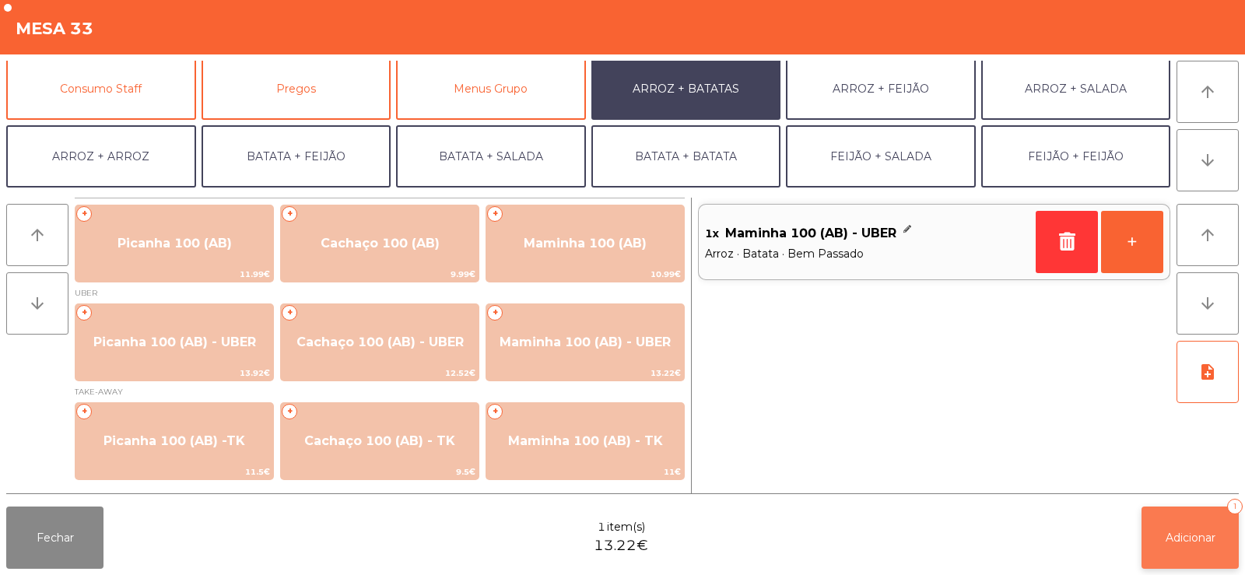
click at [1185, 534] on span "Adicionar" at bounding box center [1190, 538] width 50 height 14
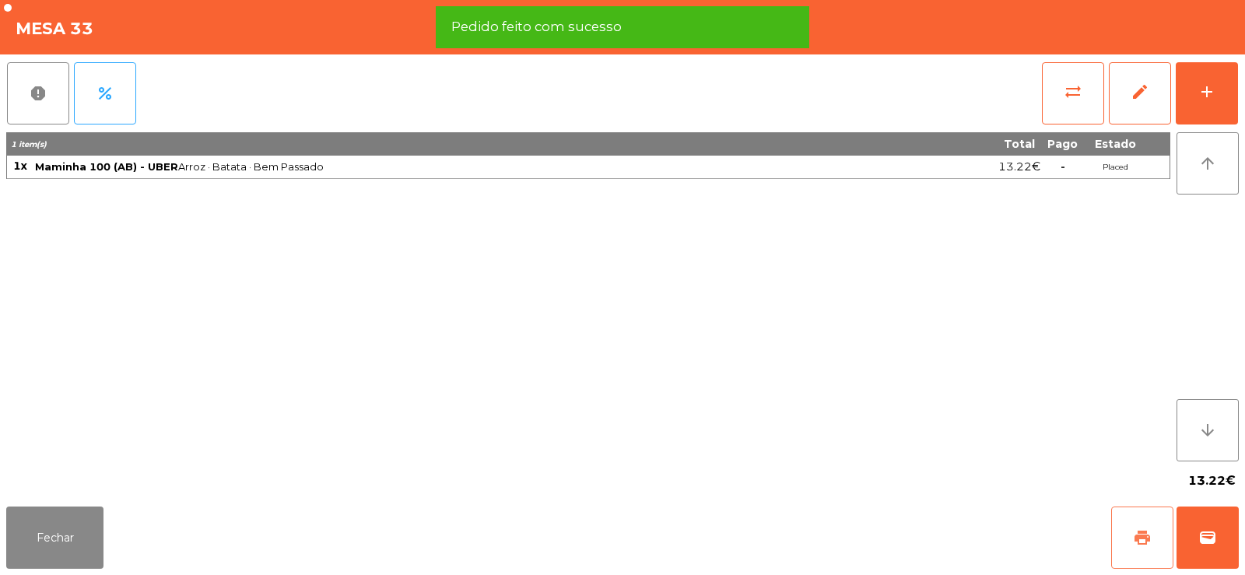
click at [1134, 534] on span "print" at bounding box center [1142, 537] width 19 height 19
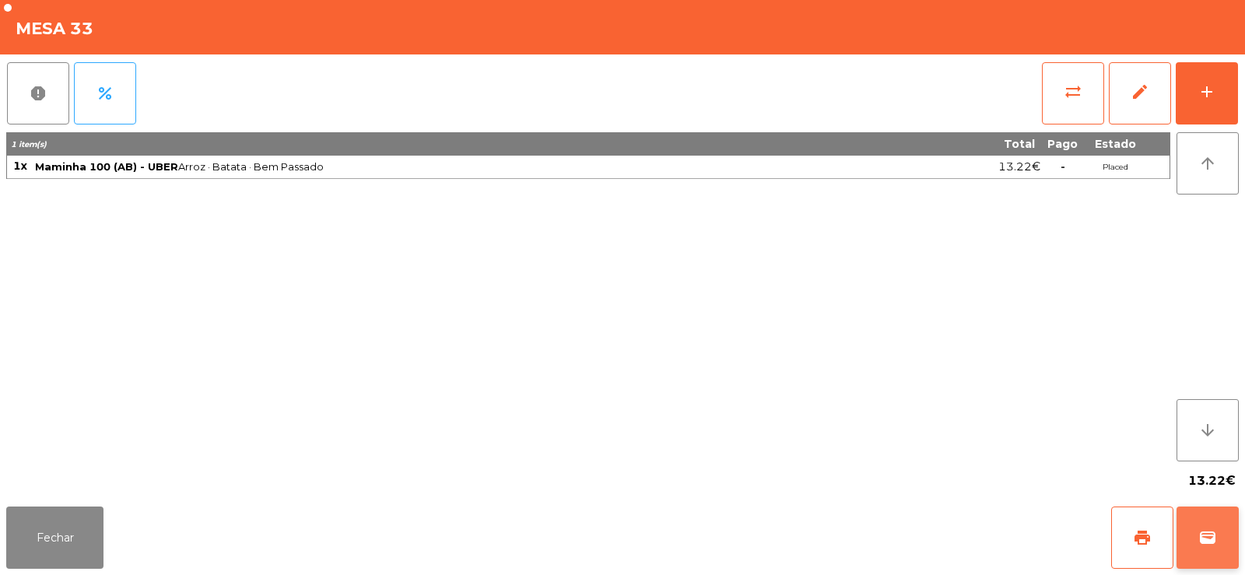
click at [1197, 517] on button "wallet" at bounding box center [1207, 537] width 62 height 62
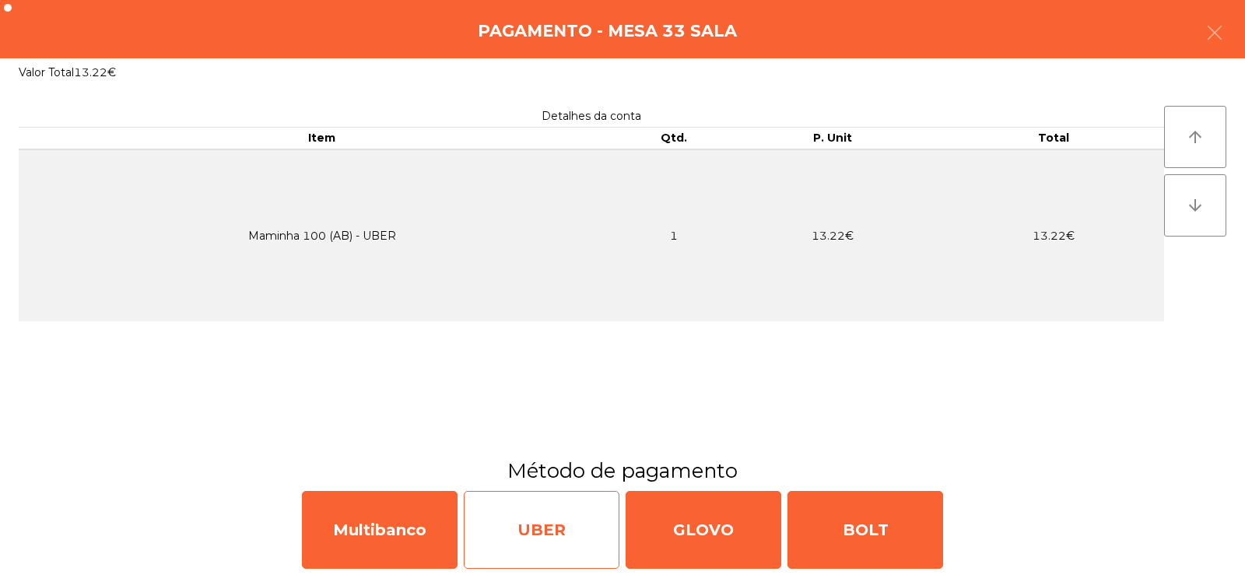
click at [562, 523] on div "UBER" at bounding box center [542, 530] width 156 height 78
select select "**"
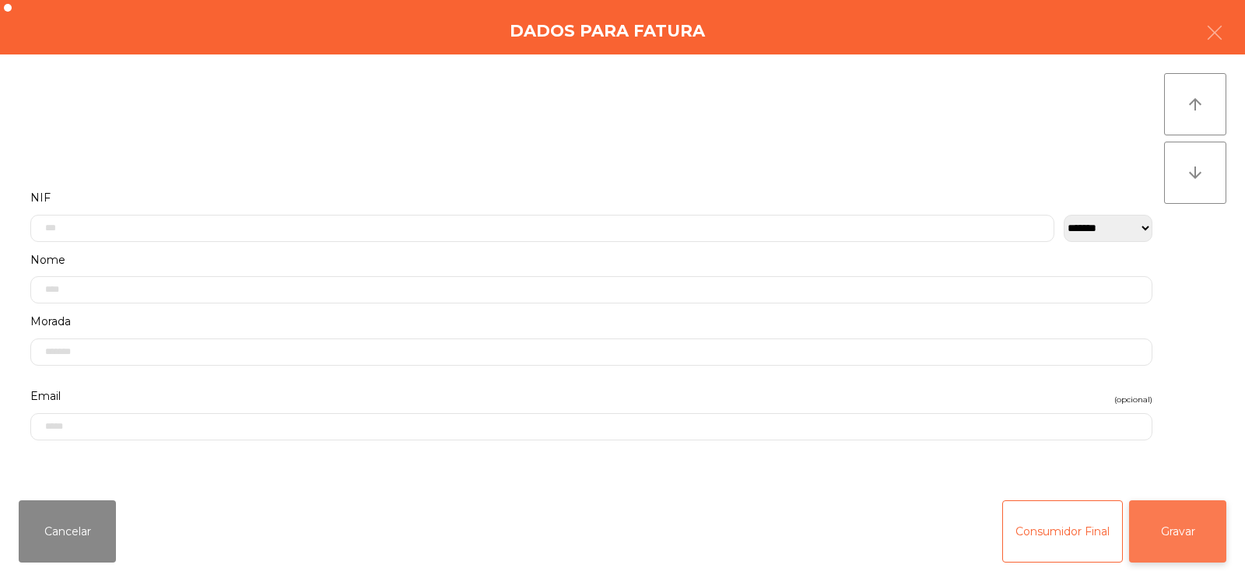
click at [1177, 501] on button "Gravar" at bounding box center [1177, 531] width 97 height 62
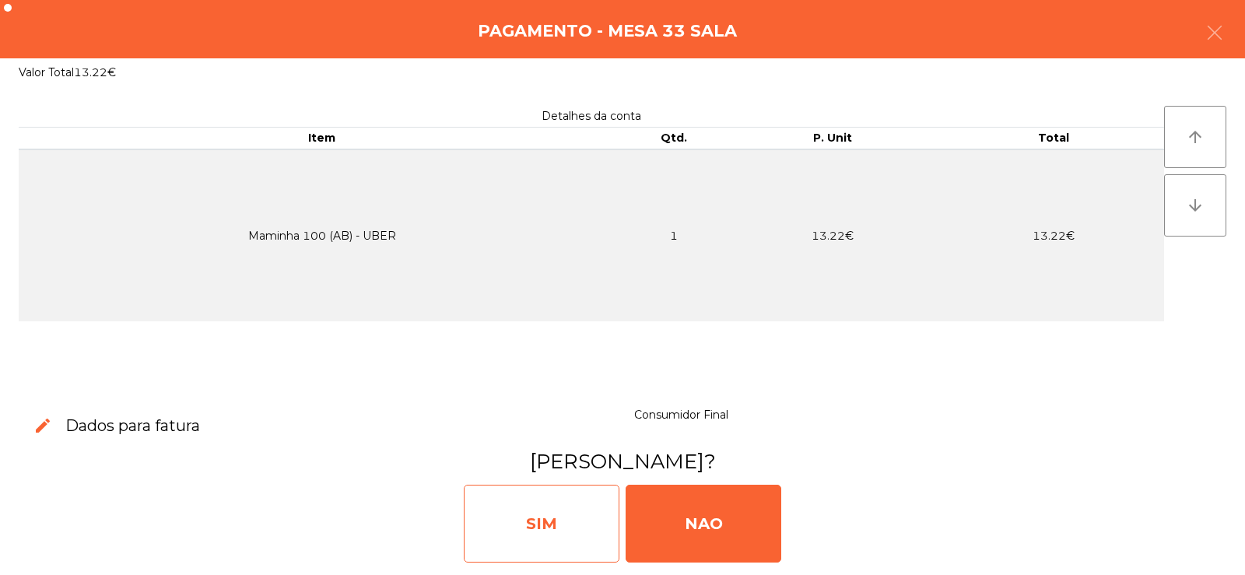
click at [545, 520] on div "SIM" at bounding box center [542, 524] width 156 height 78
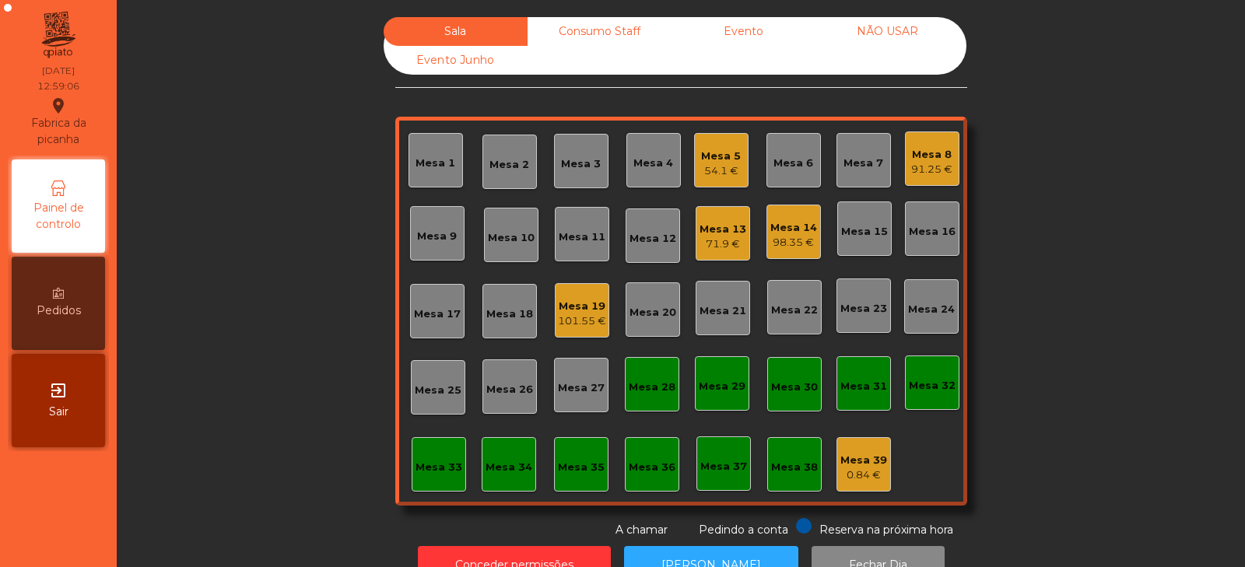
click at [785, 247] on div "98.35 €" at bounding box center [793, 243] width 47 height 16
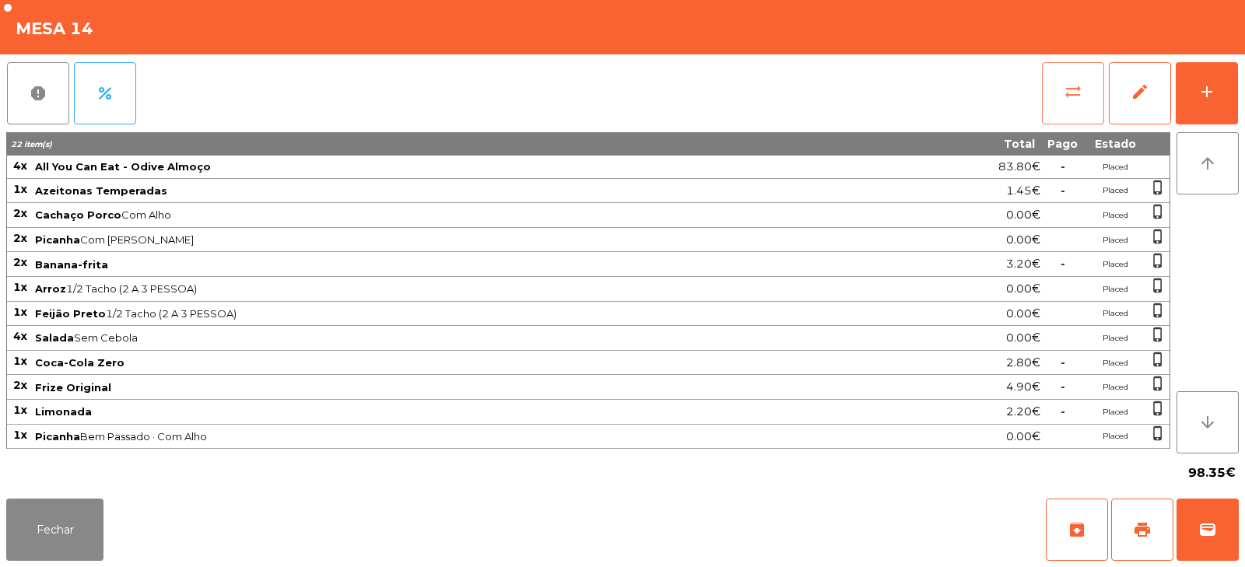
click at [1043, 76] on button "sync_alt" at bounding box center [1073, 93] width 62 height 62
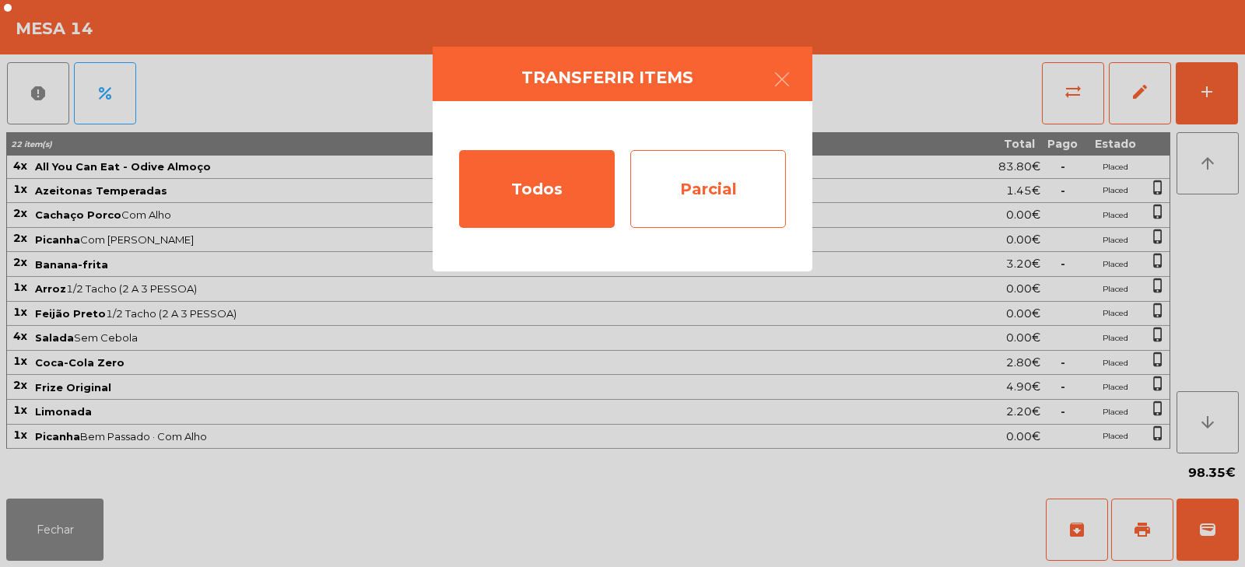
click at [708, 185] on div "Parcial" at bounding box center [708, 189] width 156 height 78
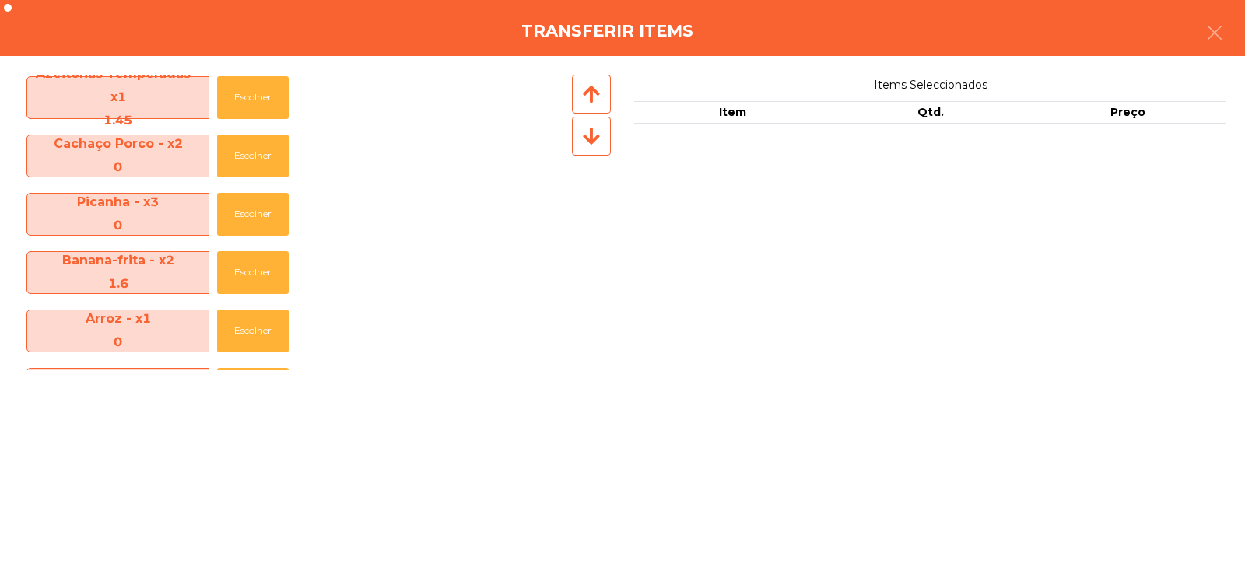
scroll to position [77, 0]
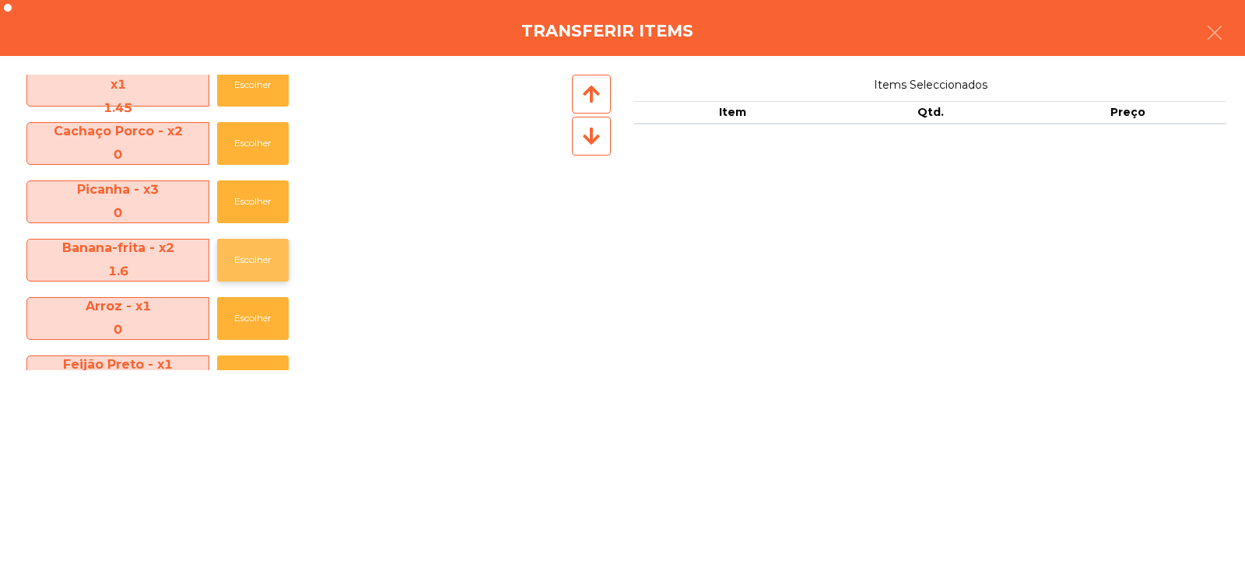
click at [231, 250] on button "Escolher" at bounding box center [253, 260] width 72 height 43
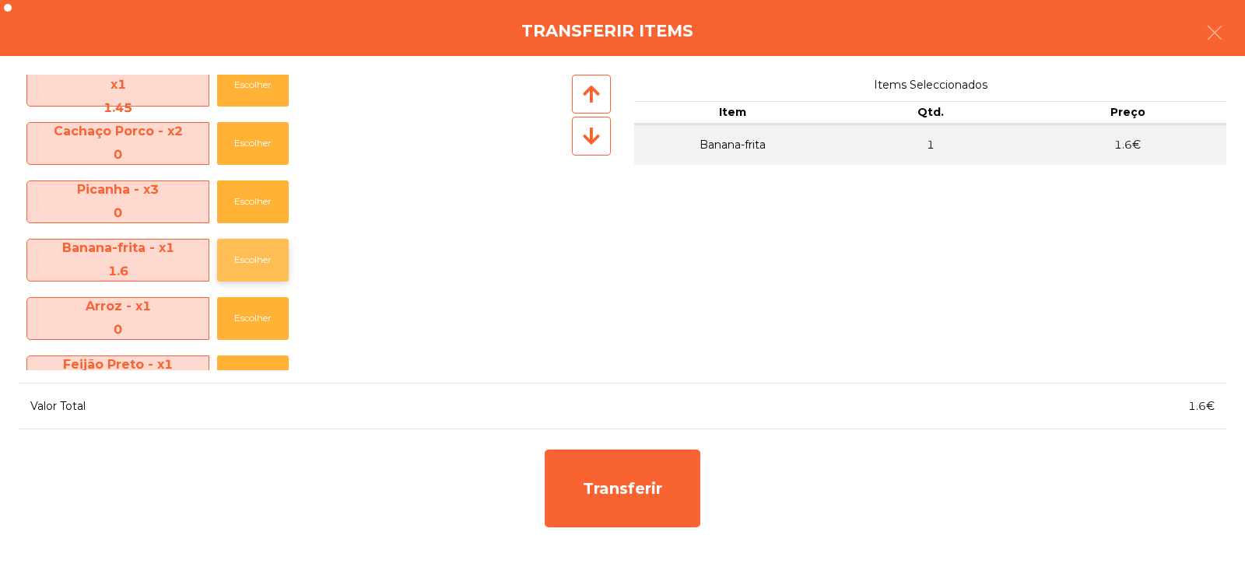
click at [234, 256] on button "Escolher" at bounding box center [253, 260] width 72 height 43
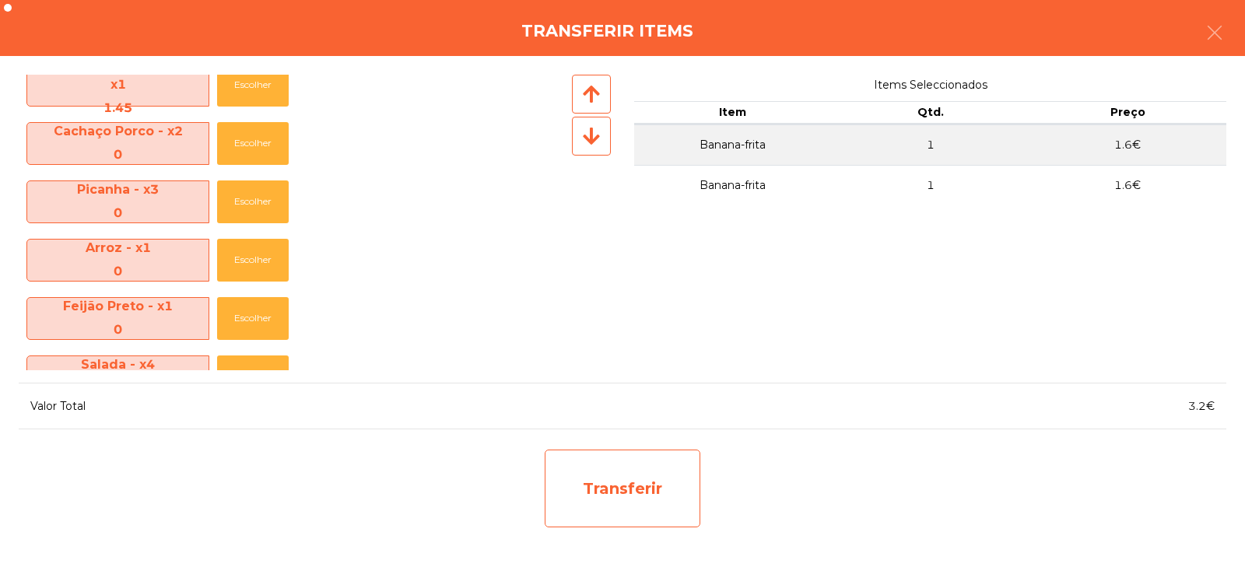
click at [630, 478] on div "Transferir" at bounding box center [623, 489] width 156 height 78
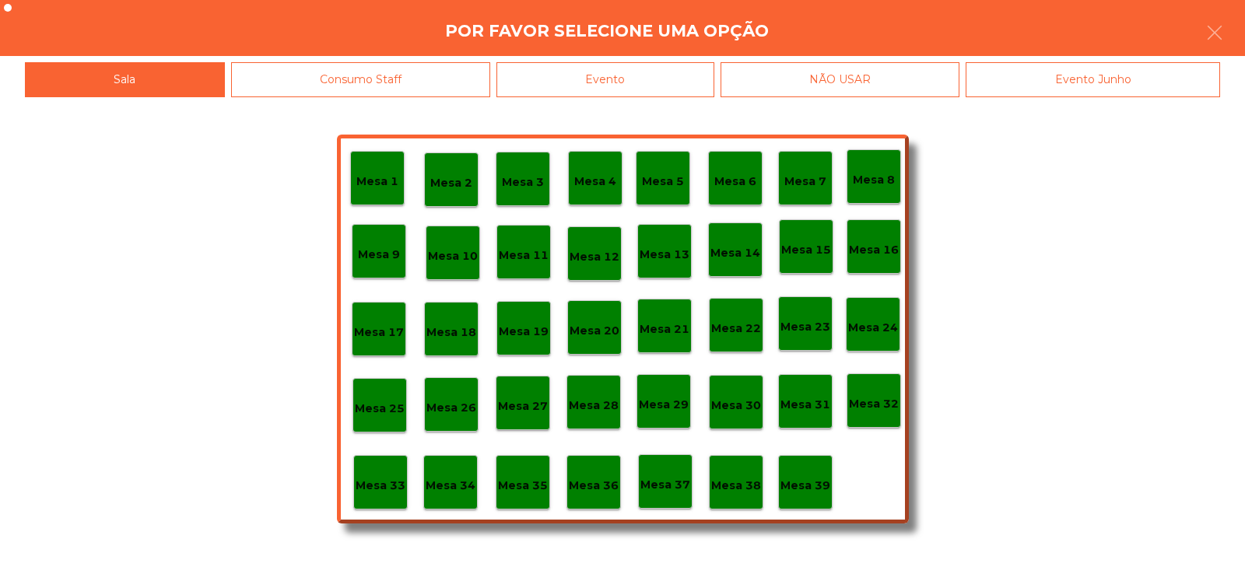
click at [668, 491] on p "Mesa 37" at bounding box center [665, 485] width 50 height 18
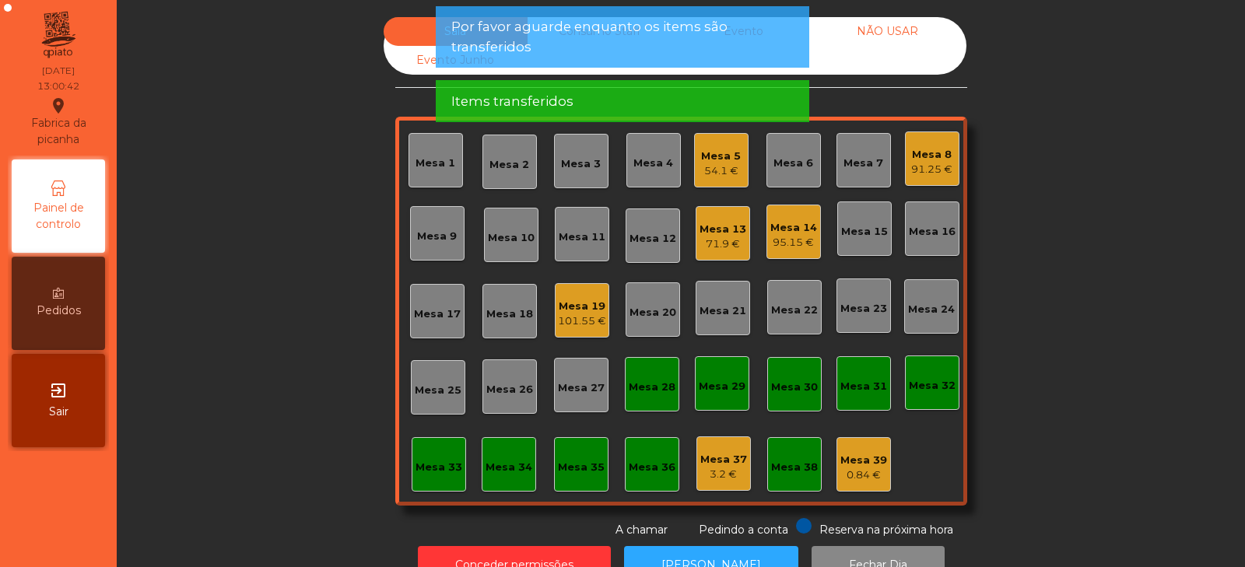
click at [723, 464] on div "Mesa 37" at bounding box center [723, 460] width 47 height 16
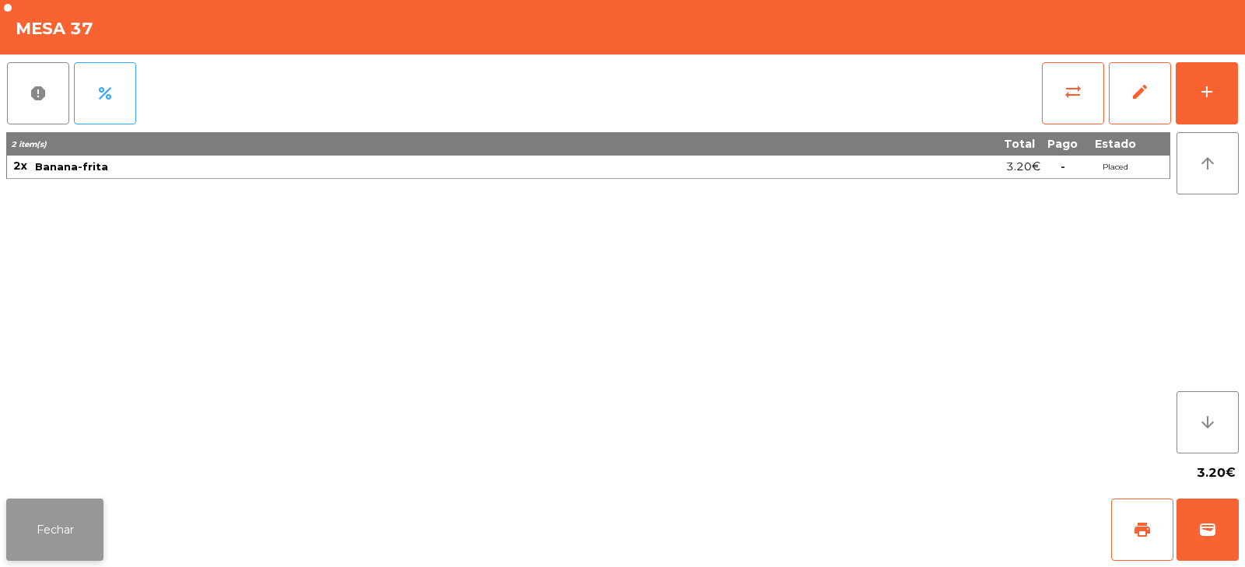
click at [66, 511] on button "Fechar" at bounding box center [54, 530] width 97 height 62
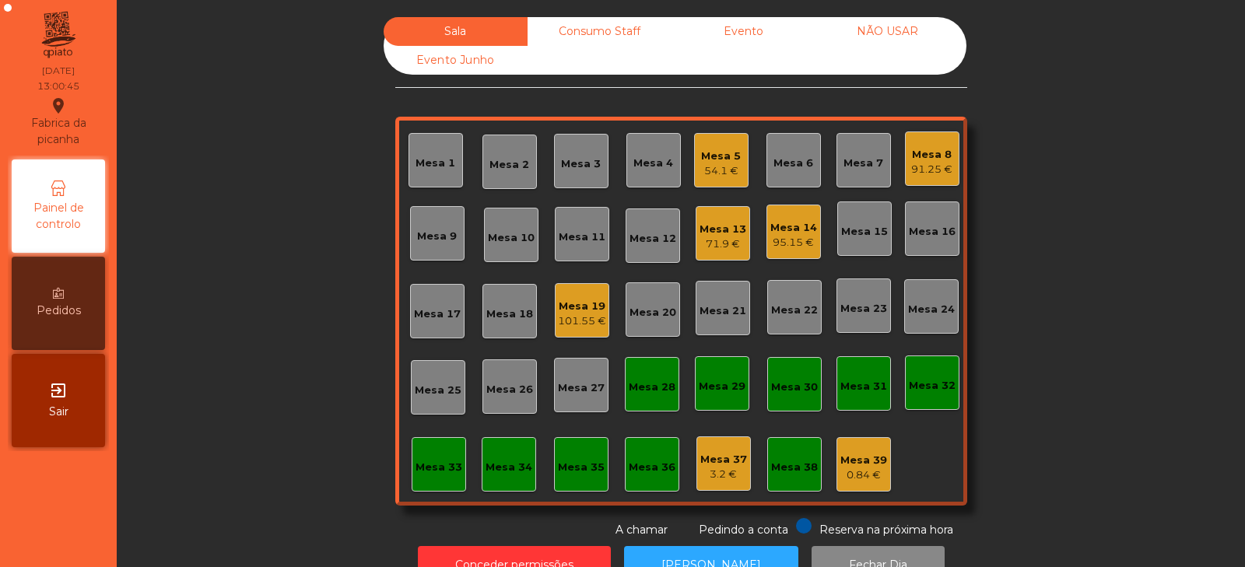
click at [601, 26] on div "Consumo Staff" at bounding box center [599, 31] width 144 height 29
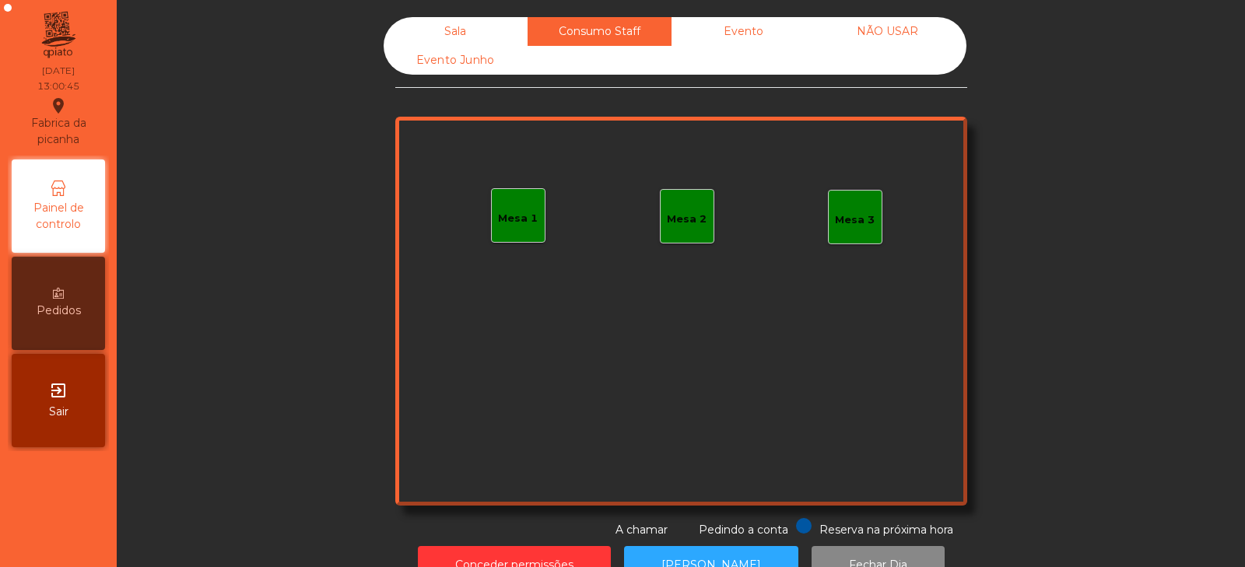
click at [740, 25] on div "Evento" at bounding box center [743, 31] width 144 height 29
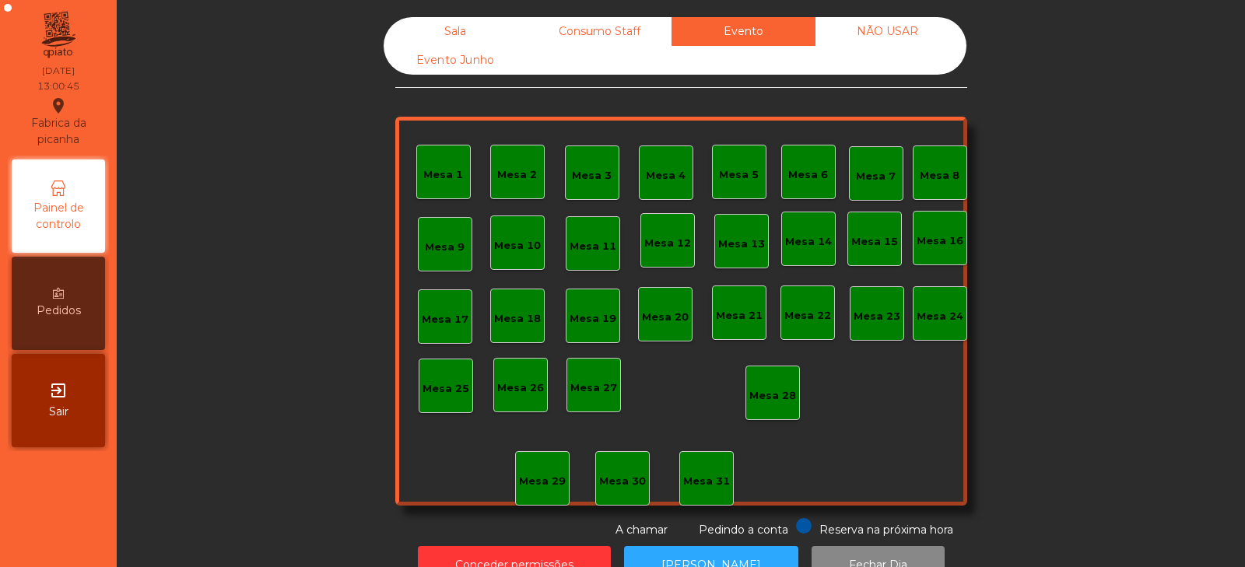
click at [887, 33] on div "NÃO USAR" at bounding box center [887, 31] width 144 height 29
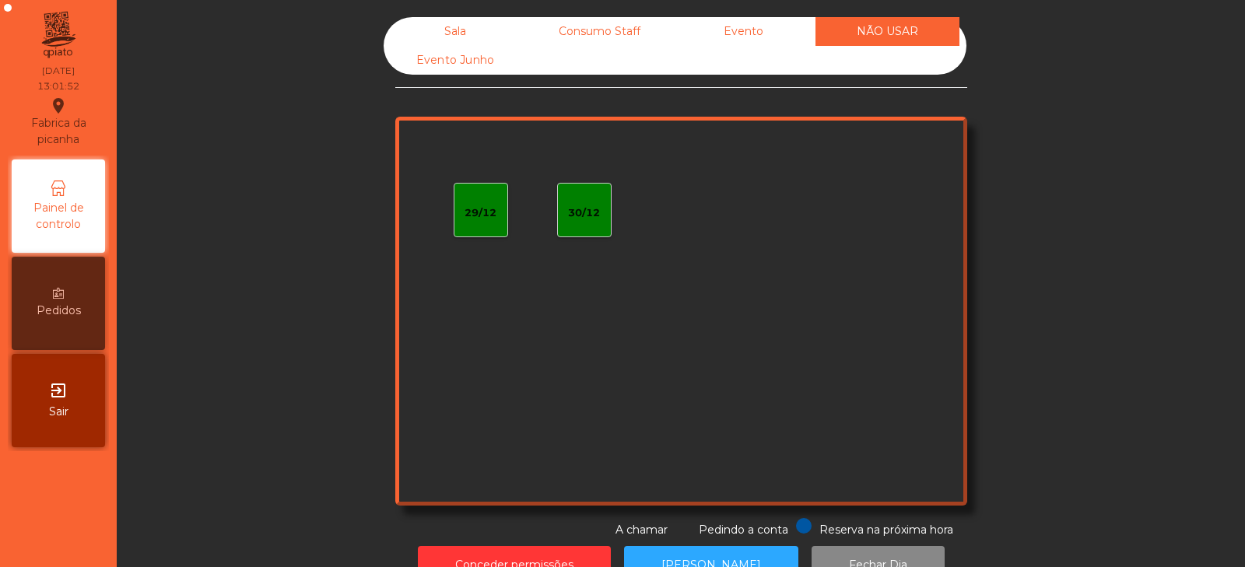
click at [416, 22] on div "Sala" at bounding box center [456, 31] width 144 height 29
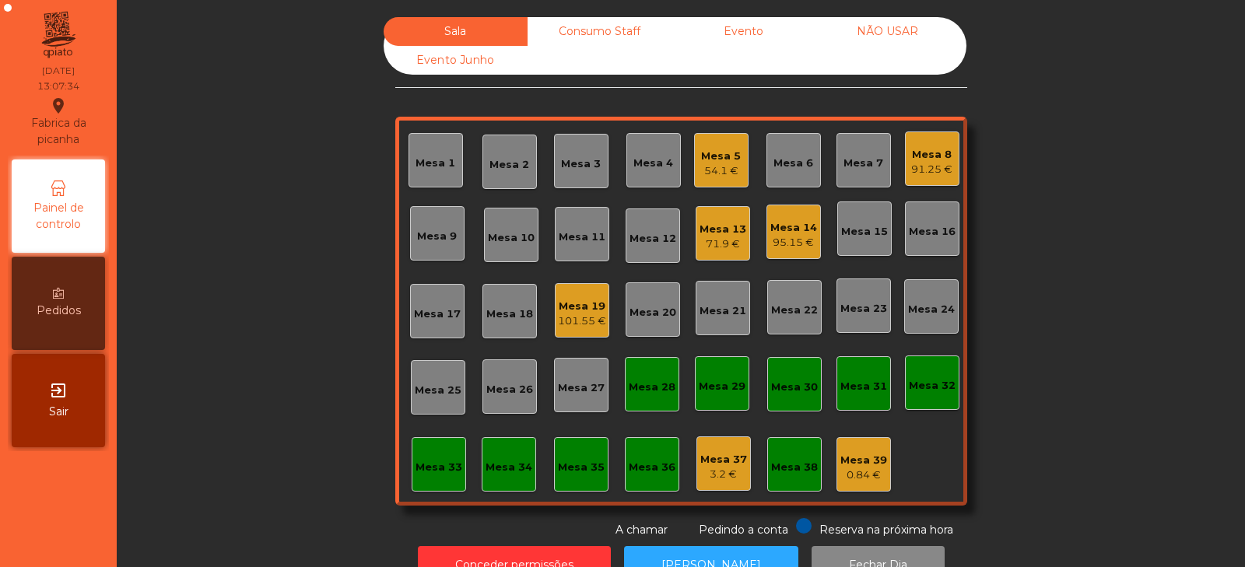
click at [867, 469] on div "0.84 €" at bounding box center [863, 476] width 47 height 16
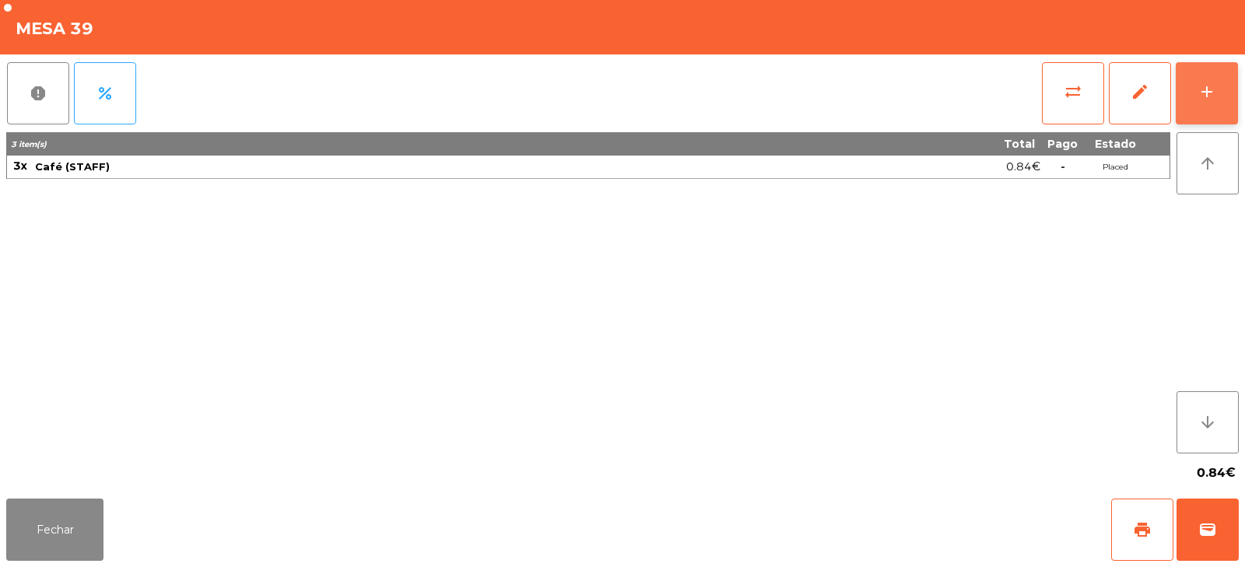
click at [1189, 113] on button "add" at bounding box center [1206, 93] width 62 height 62
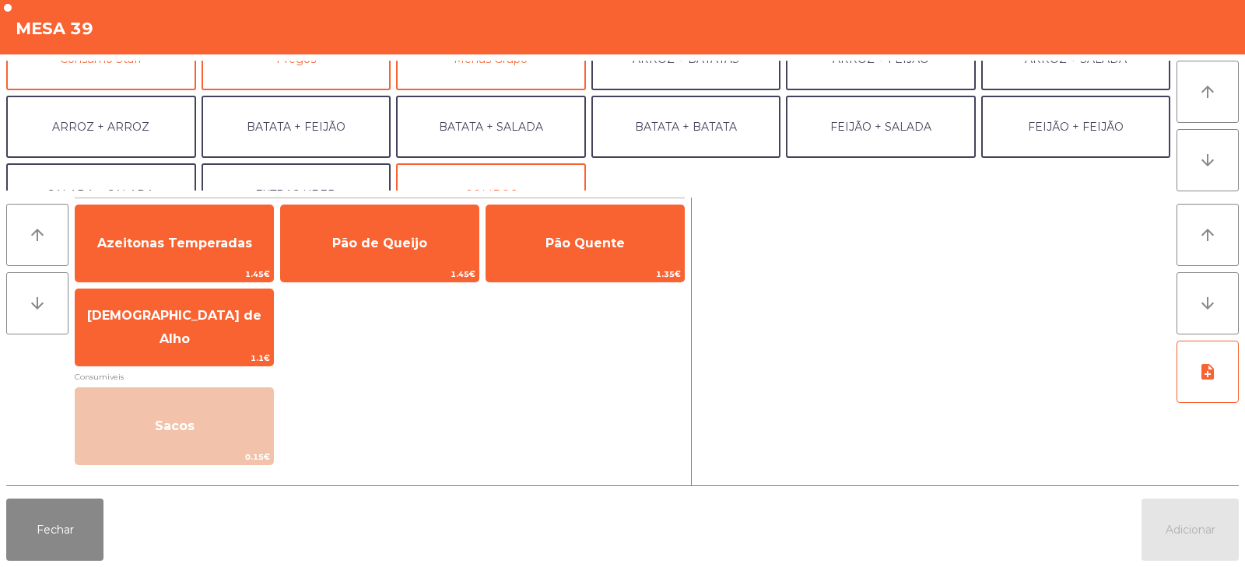
scroll to position [166, 0]
click at [114, 79] on button "Consumo Staff" at bounding box center [101, 61] width 190 height 62
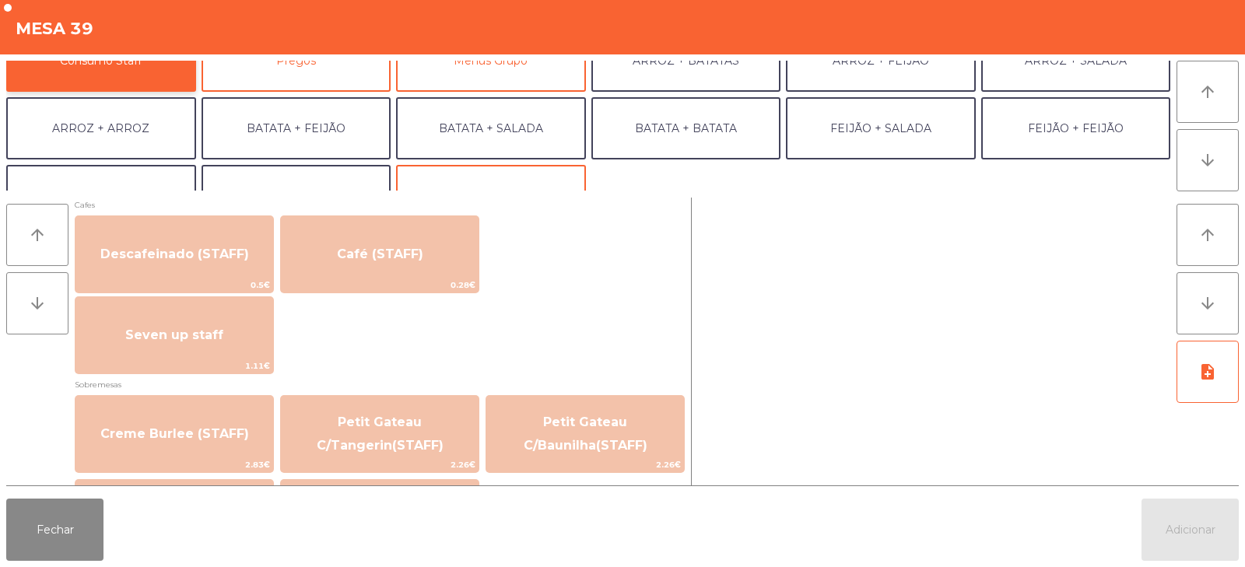
scroll to position [895, 0]
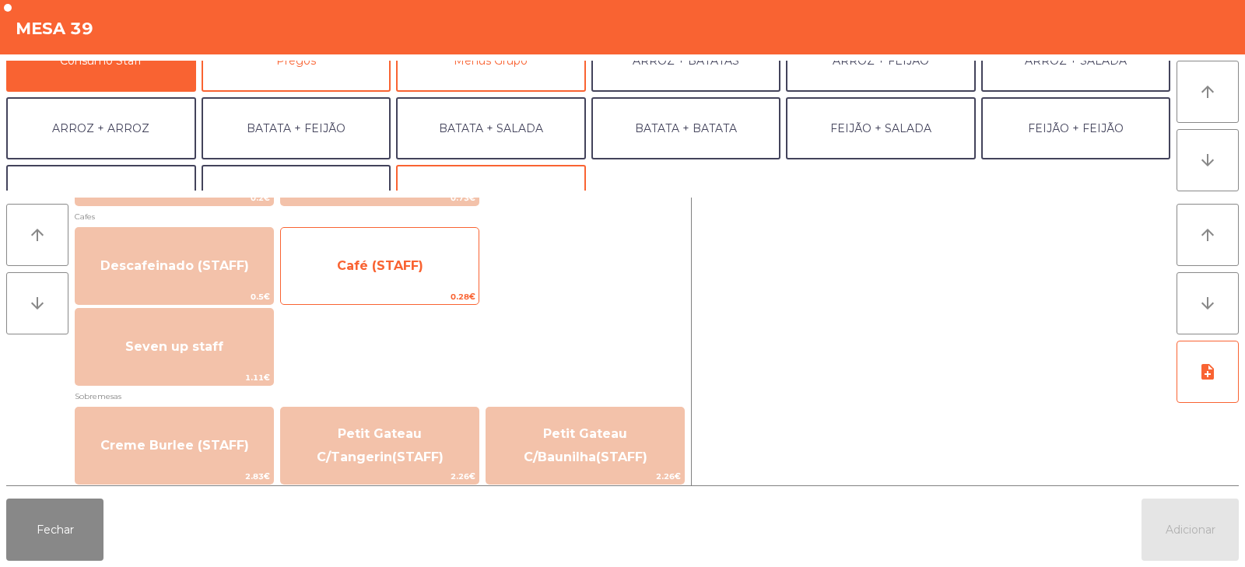
click at [398, 274] on span "Café (STAFF)" at bounding box center [380, 266] width 198 height 42
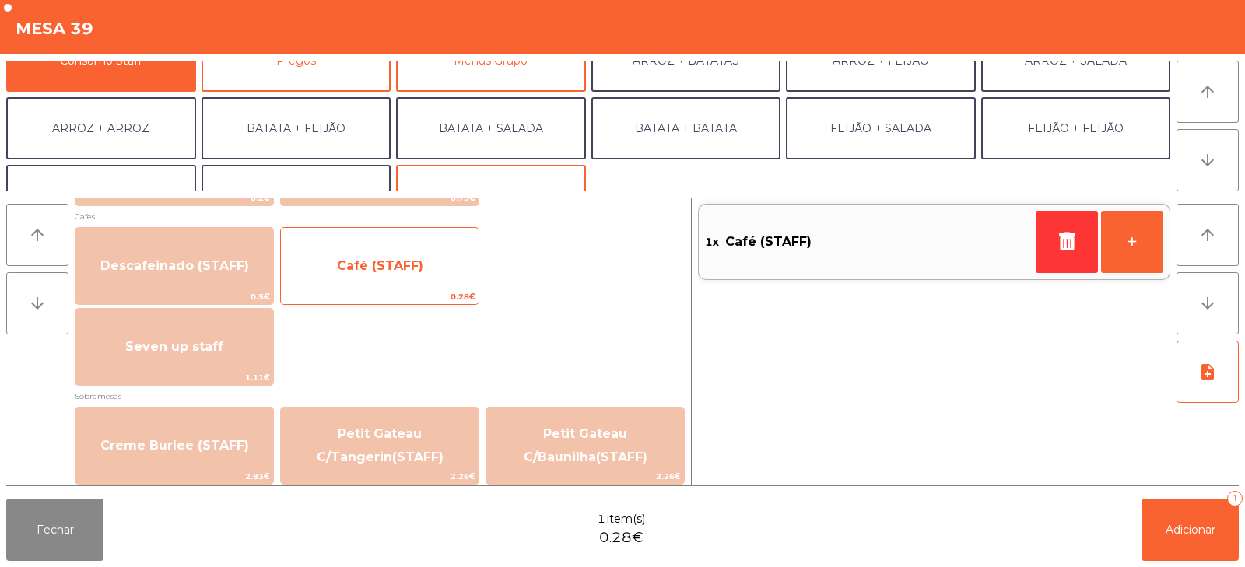
click at [394, 269] on span "Café (STAFF)" at bounding box center [380, 265] width 86 height 15
click at [410, 262] on span "Café (STAFF)" at bounding box center [380, 265] width 86 height 15
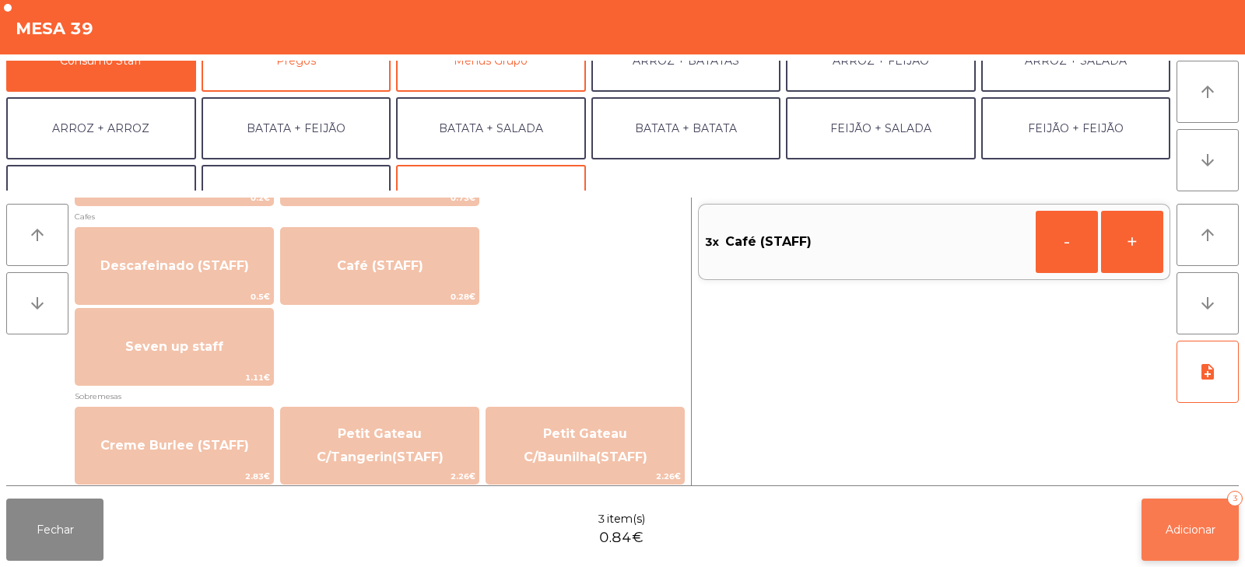
click at [1194, 532] on span "Adicionar" at bounding box center [1190, 530] width 50 height 14
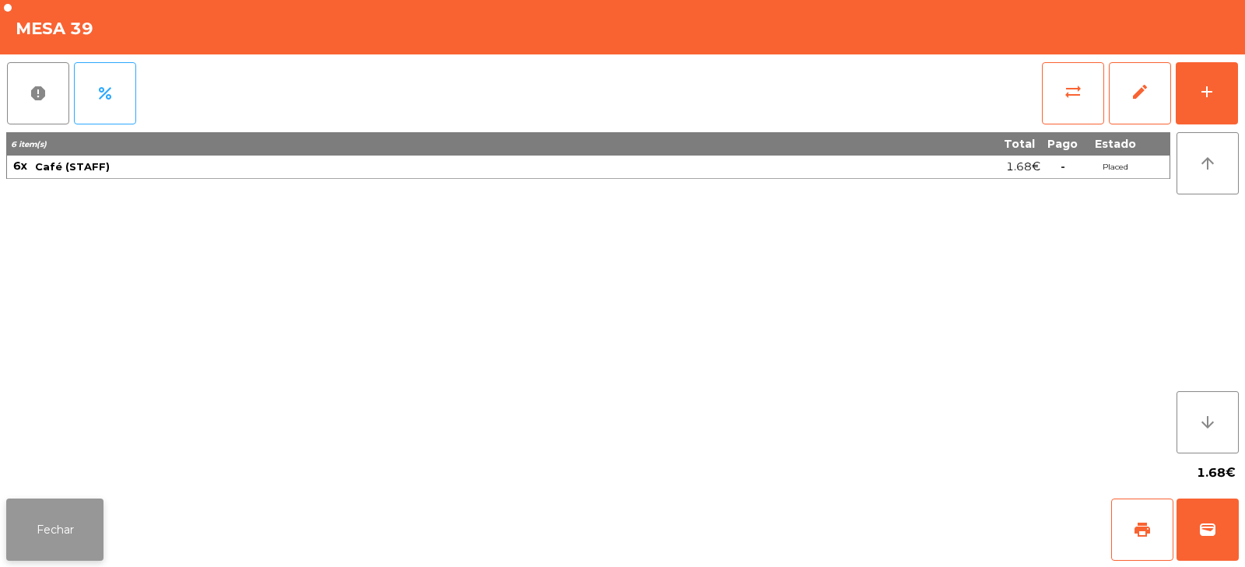
click at [65, 538] on button "Fechar" at bounding box center [54, 530] width 97 height 62
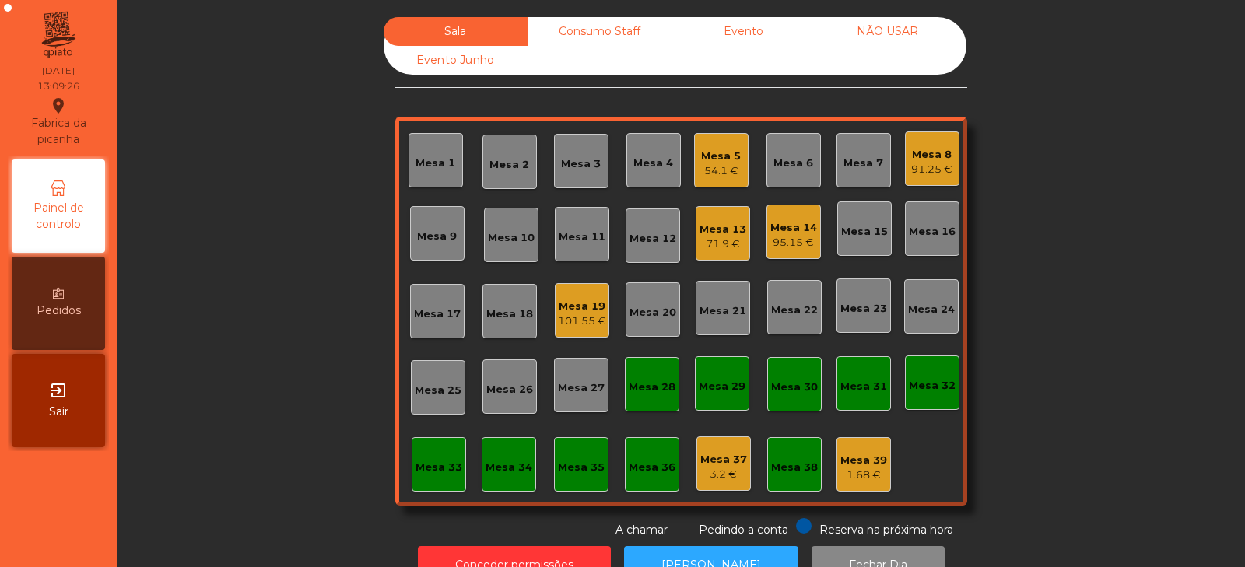
click at [942, 151] on div "Mesa 8" at bounding box center [931, 155] width 41 height 16
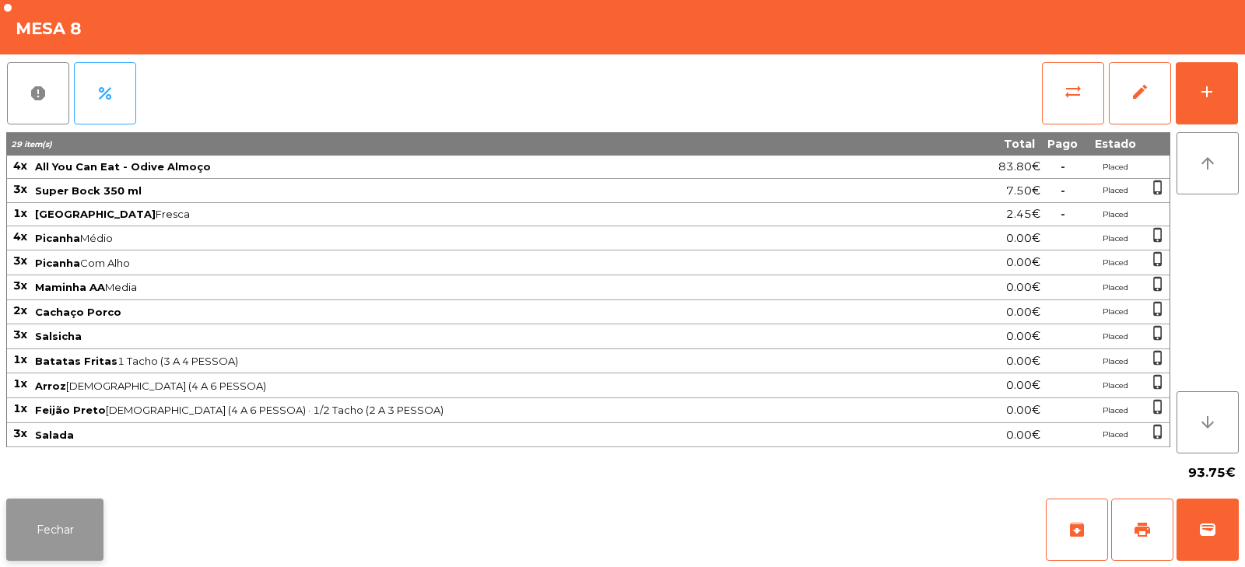
click at [68, 530] on button "Fechar" at bounding box center [54, 530] width 97 height 62
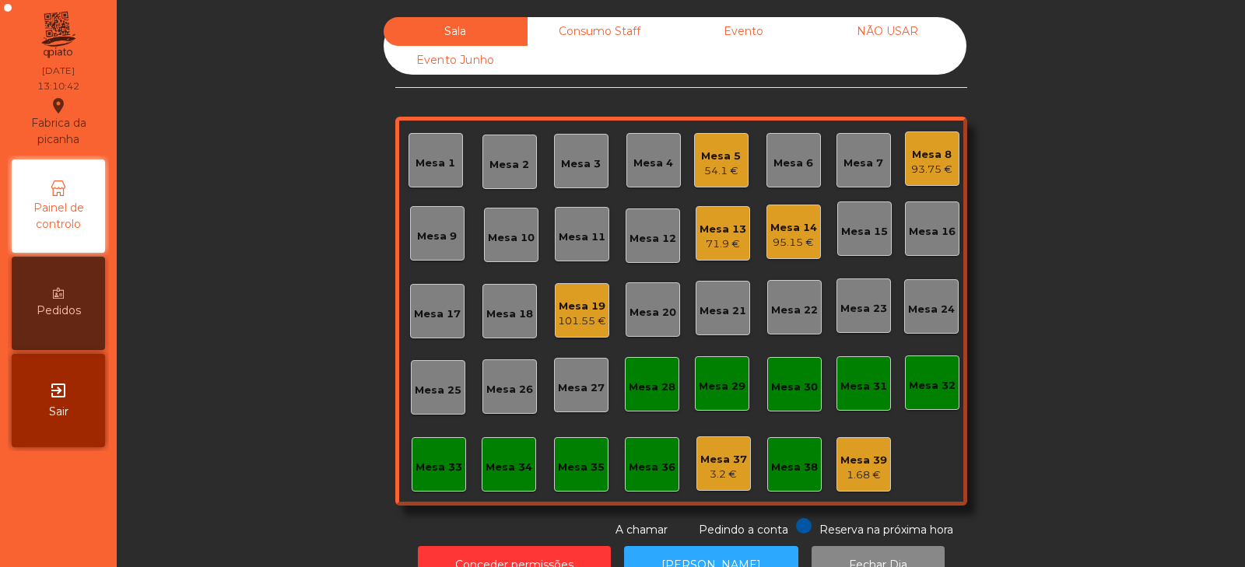
click at [712, 159] on div "Mesa 5" at bounding box center [721, 157] width 40 height 16
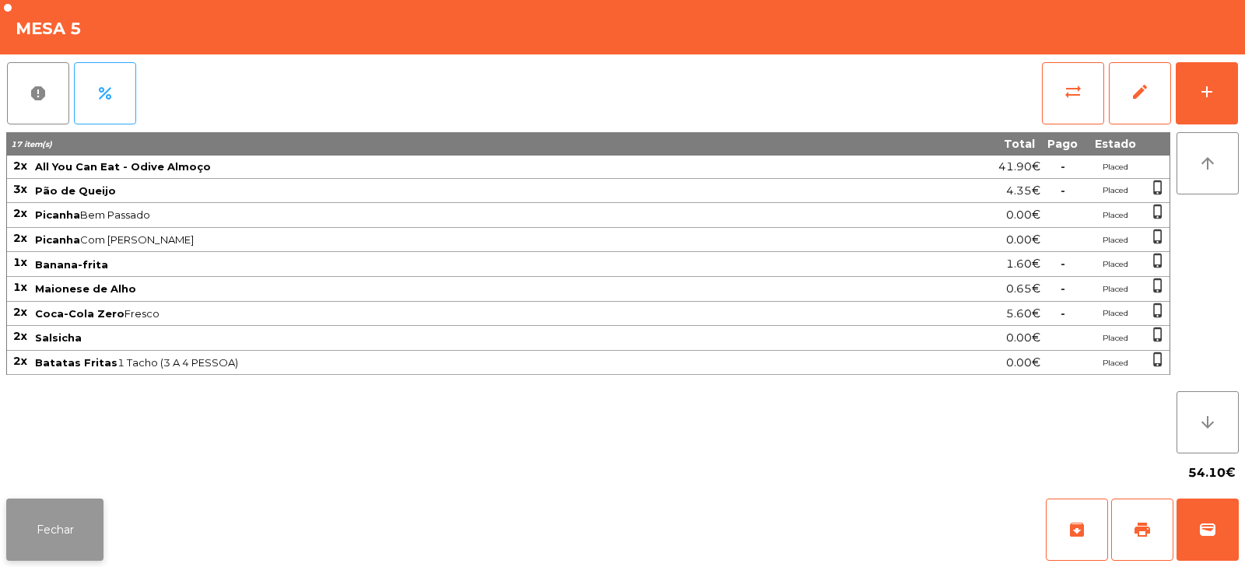
click at [65, 527] on button "Fechar" at bounding box center [54, 530] width 97 height 62
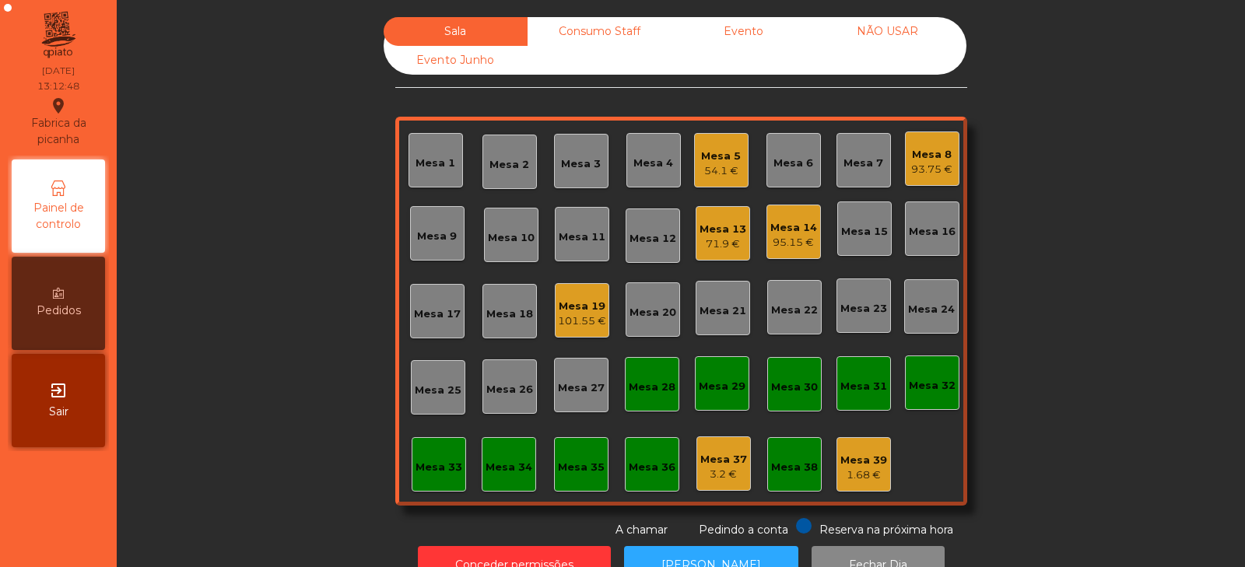
click at [721, 171] on div "54.1 €" at bounding box center [721, 171] width 40 height 16
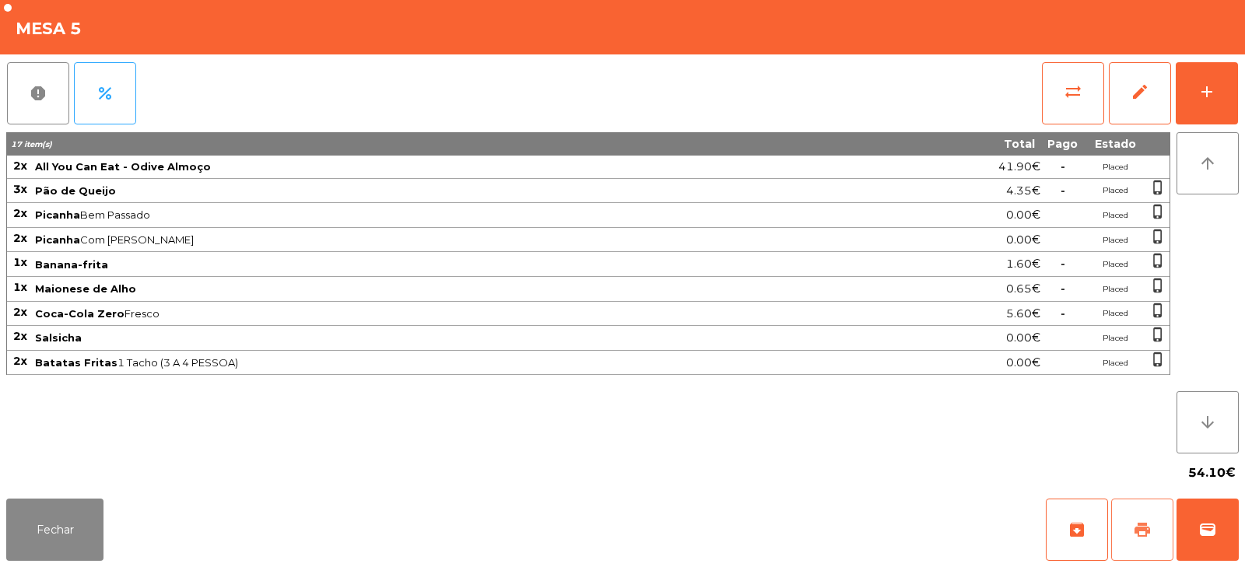
click at [1145, 529] on span "print" at bounding box center [1142, 529] width 19 height 19
click at [77, 524] on button "Fechar" at bounding box center [54, 530] width 97 height 62
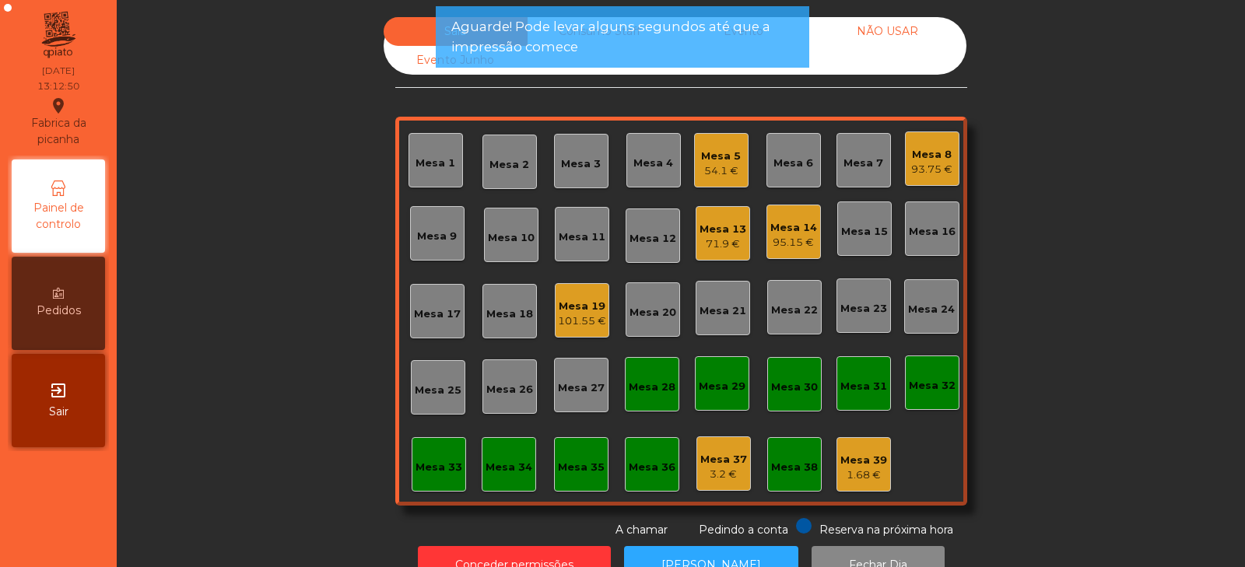
click at [522, 320] on div "Mesa 18" at bounding box center [509, 315] width 47 height 16
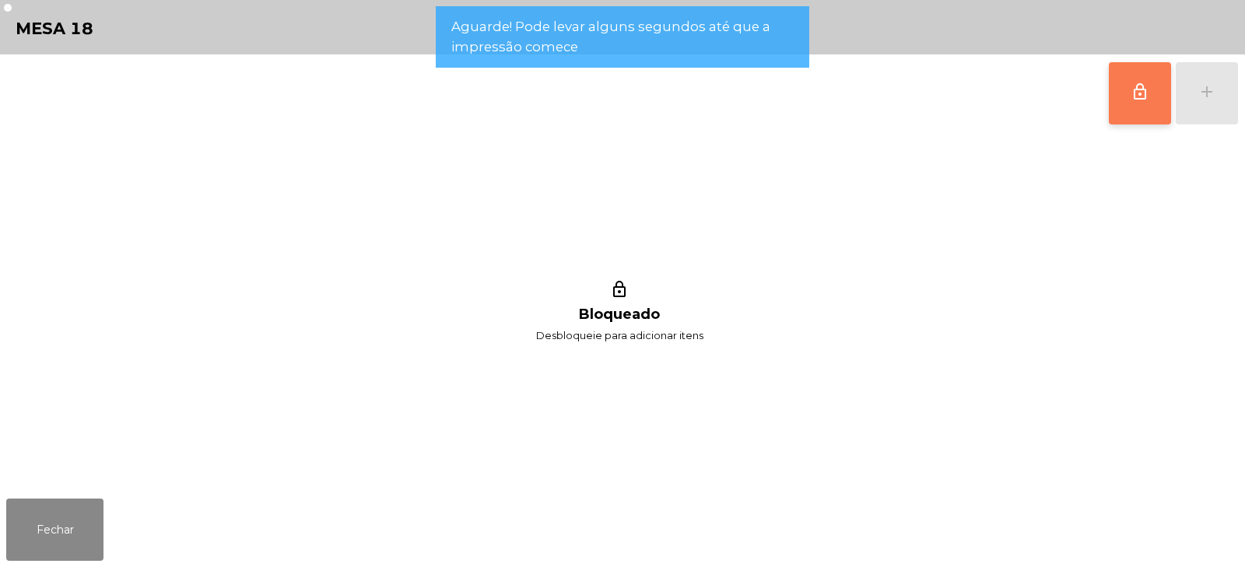
click at [1147, 98] on span "lock_outline" at bounding box center [1139, 91] width 19 height 19
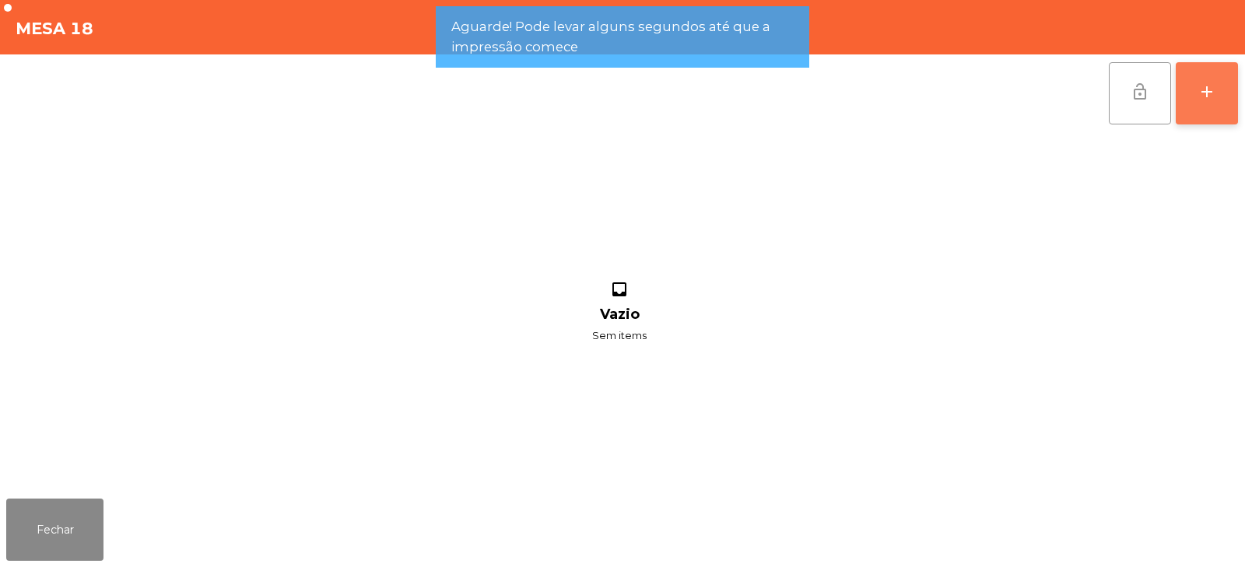
click at [1207, 101] on button "add" at bounding box center [1206, 93] width 62 height 62
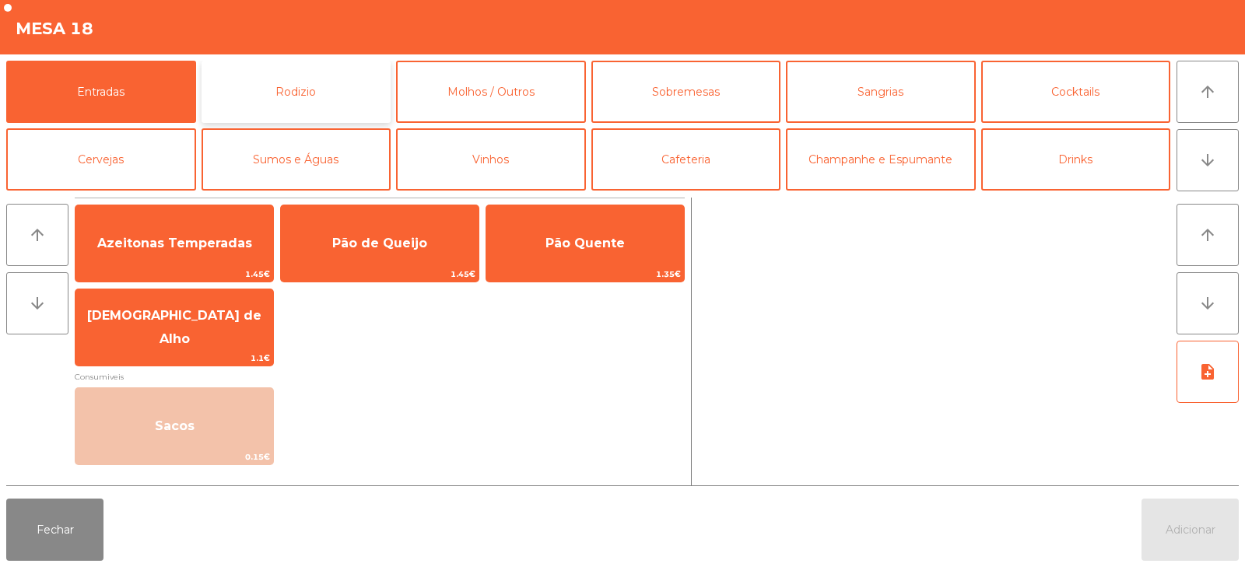
click at [307, 87] on button "Rodizio" at bounding box center [296, 92] width 190 height 62
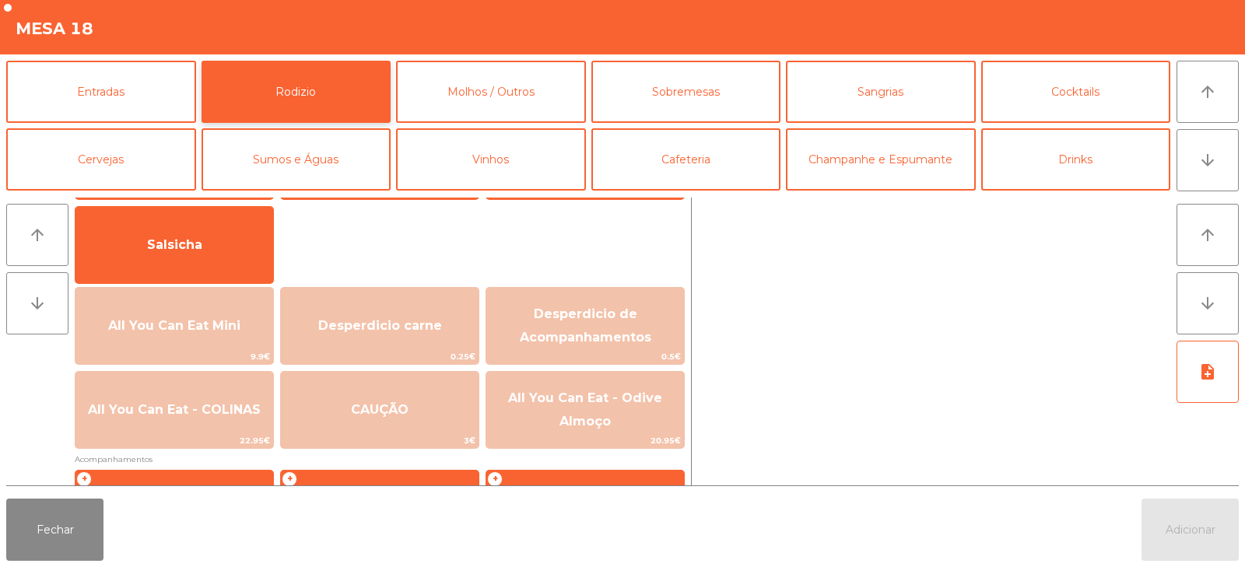
scroll to position [136, 0]
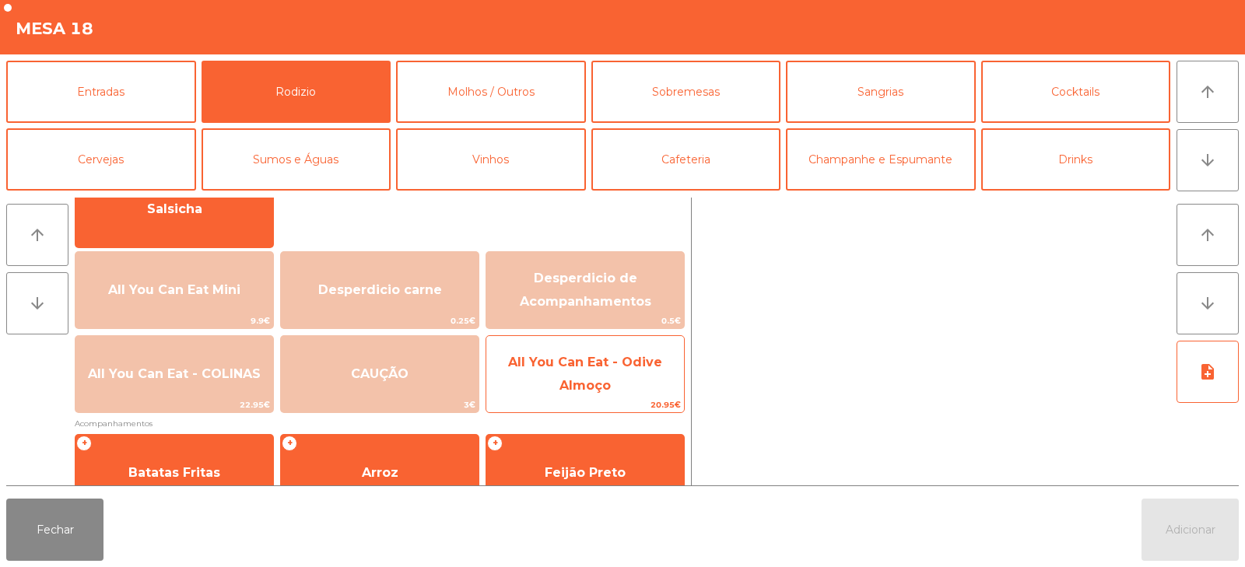
click at [578, 370] on span "All You Can Eat - Odive Almoço" at bounding box center [585, 375] width 198 height 66
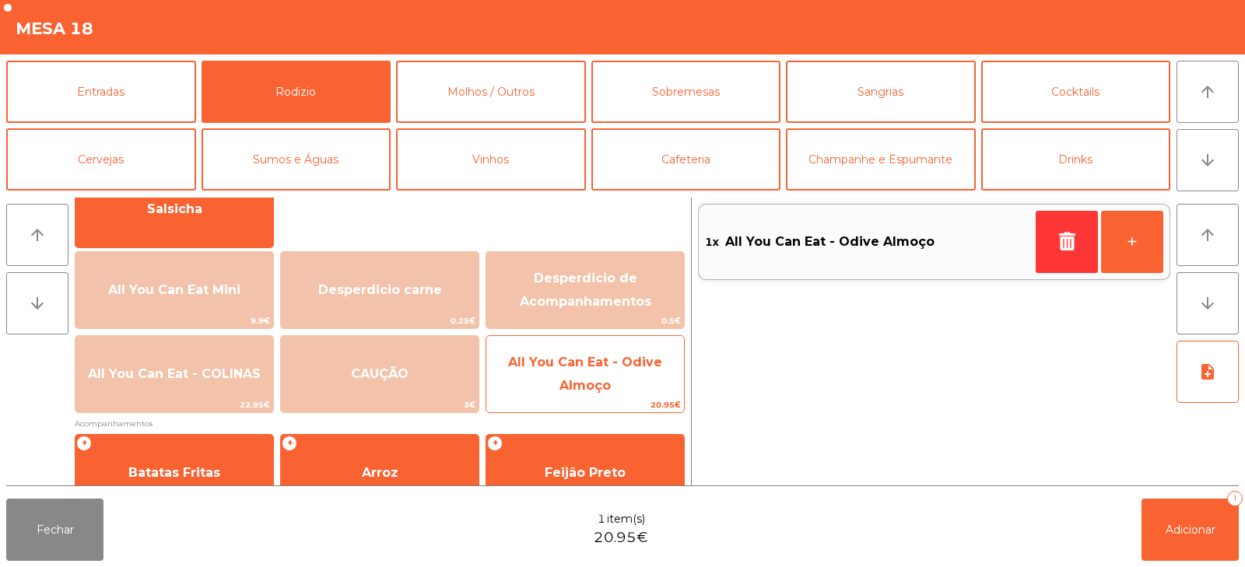
click at [574, 378] on span "All You Can Eat - Odive Almoço" at bounding box center [585, 374] width 154 height 38
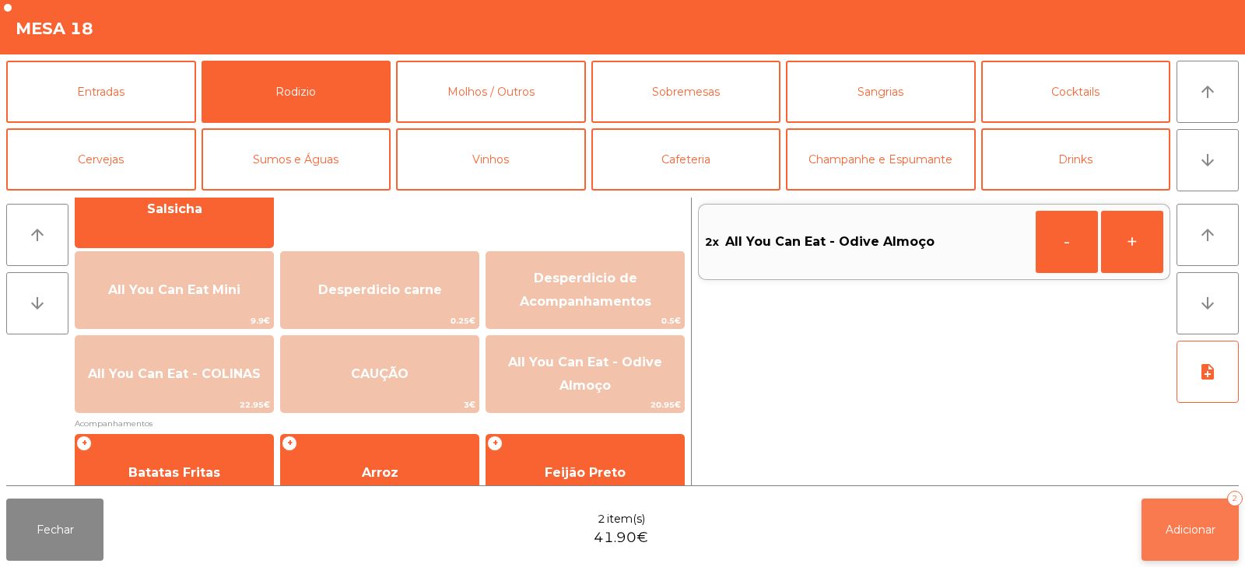
click at [1182, 534] on span "Adicionar" at bounding box center [1190, 530] width 50 height 14
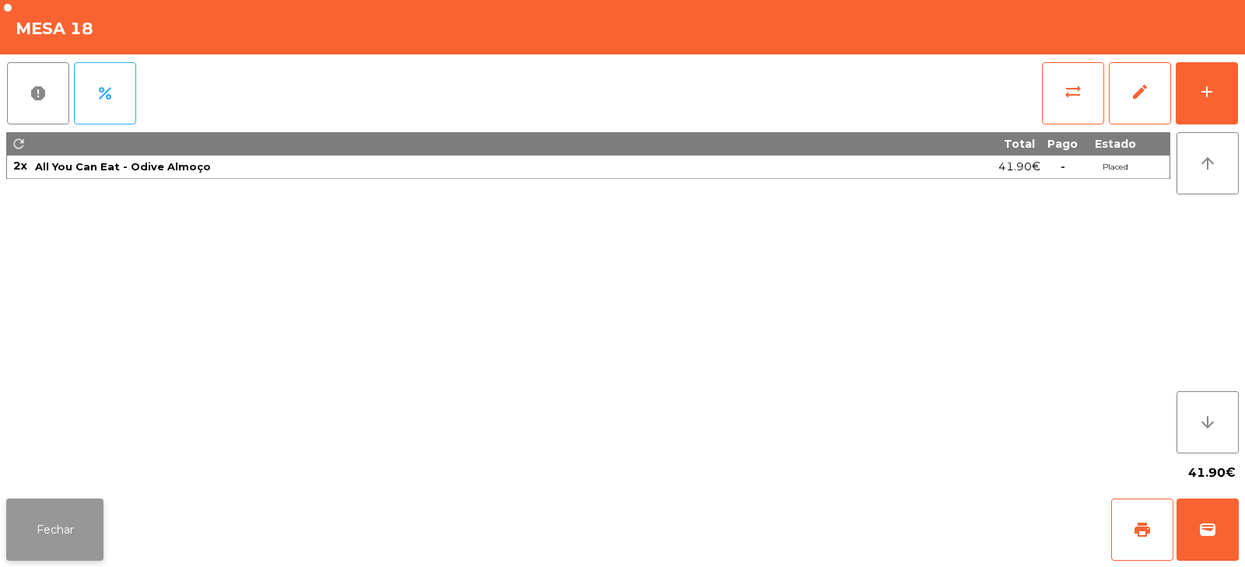
click at [47, 520] on button "Fechar" at bounding box center [54, 530] width 97 height 62
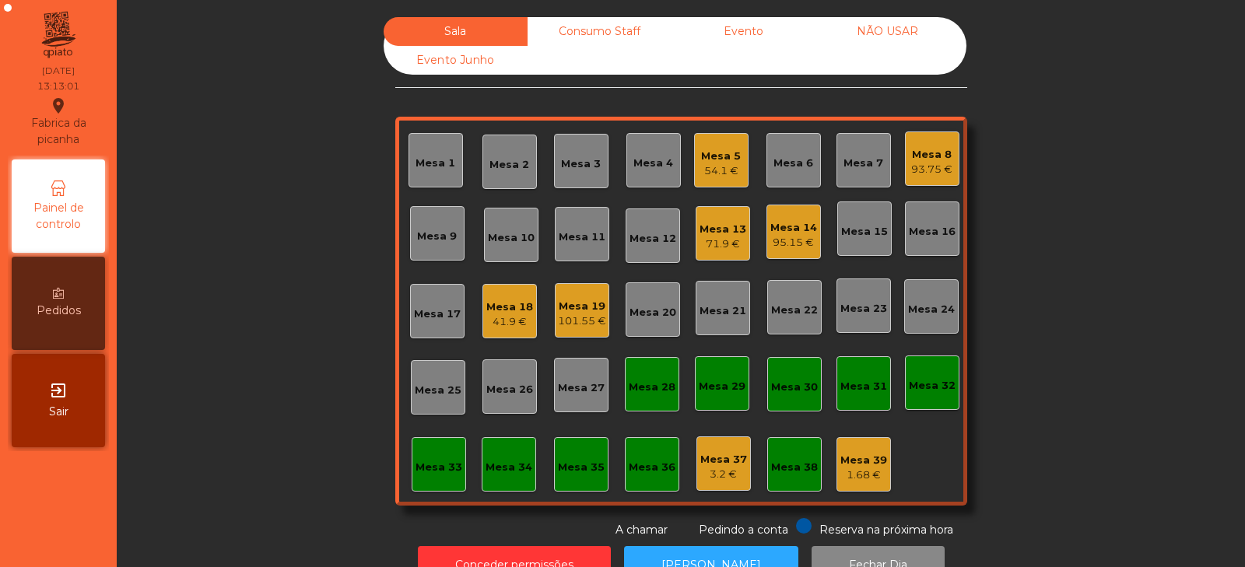
click at [719, 166] on div "54.1 €" at bounding box center [721, 171] width 40 height 16
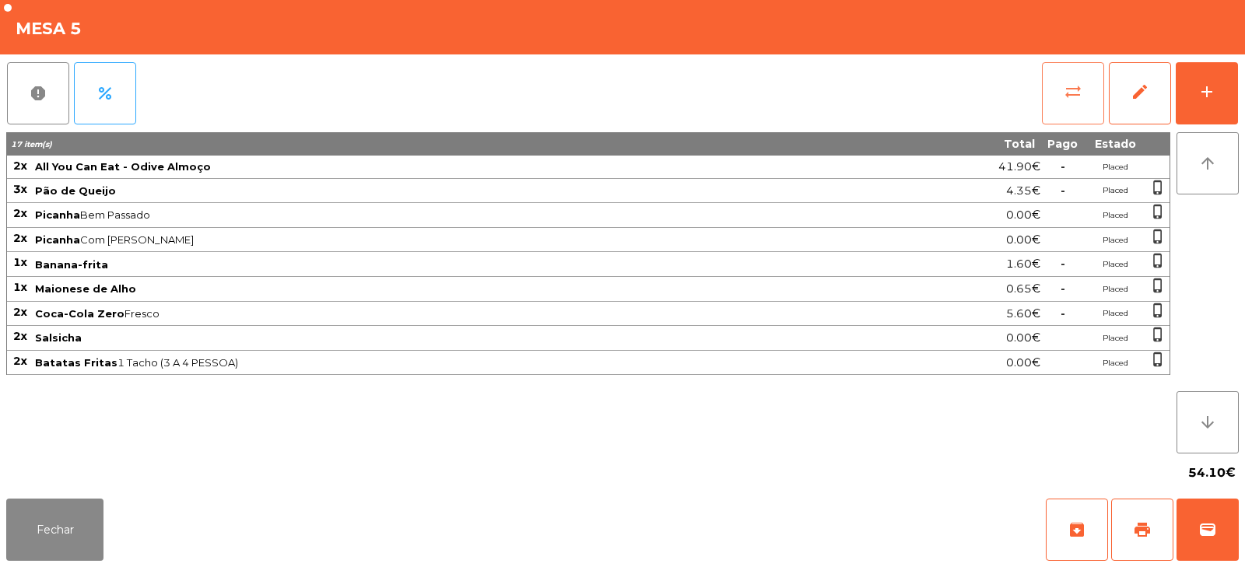
click at [1074, 75] on button "sync_alt" at bounding box center [1073, 93] width 62 height 62
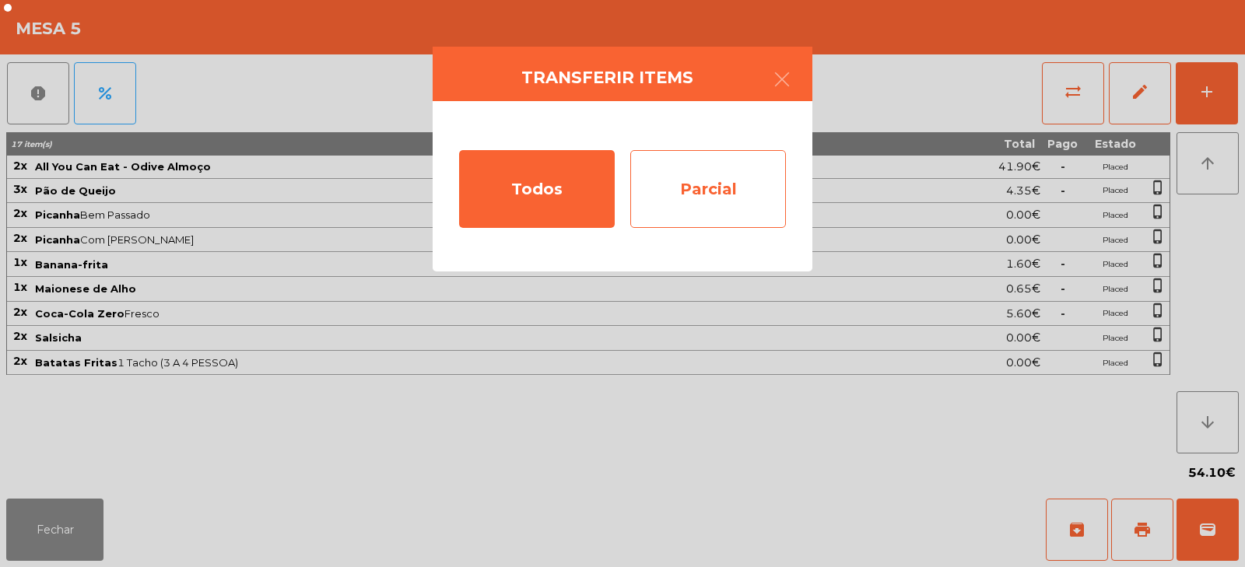
click at [684, 166] on div "Parcial" at bounding box center [708, 189] width 156 height 78
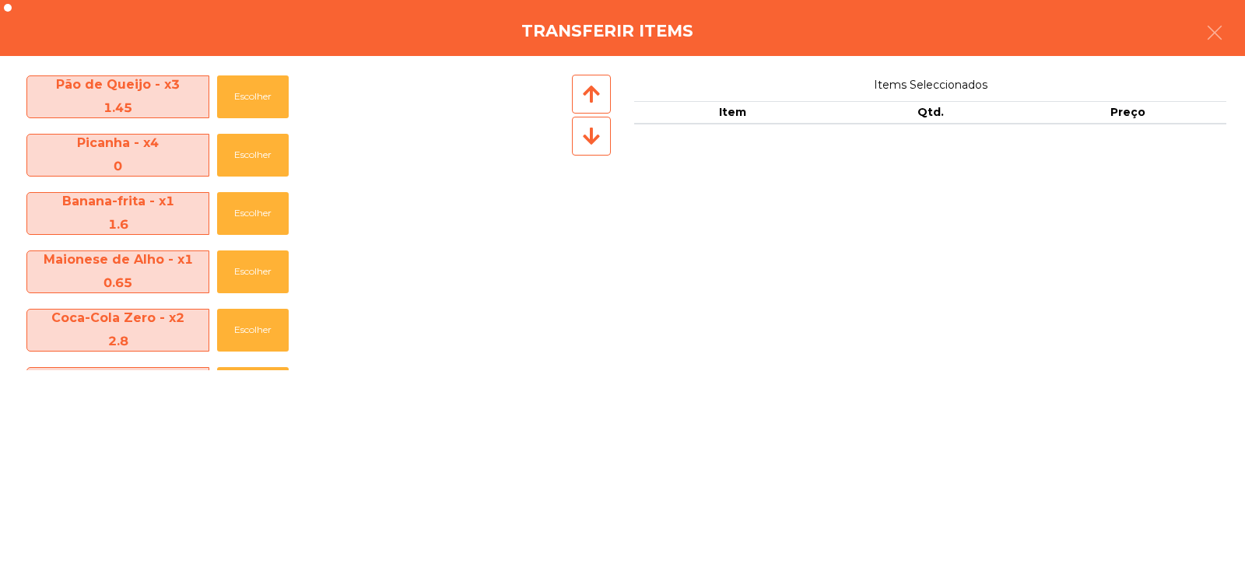
scroll to position [86, 0]
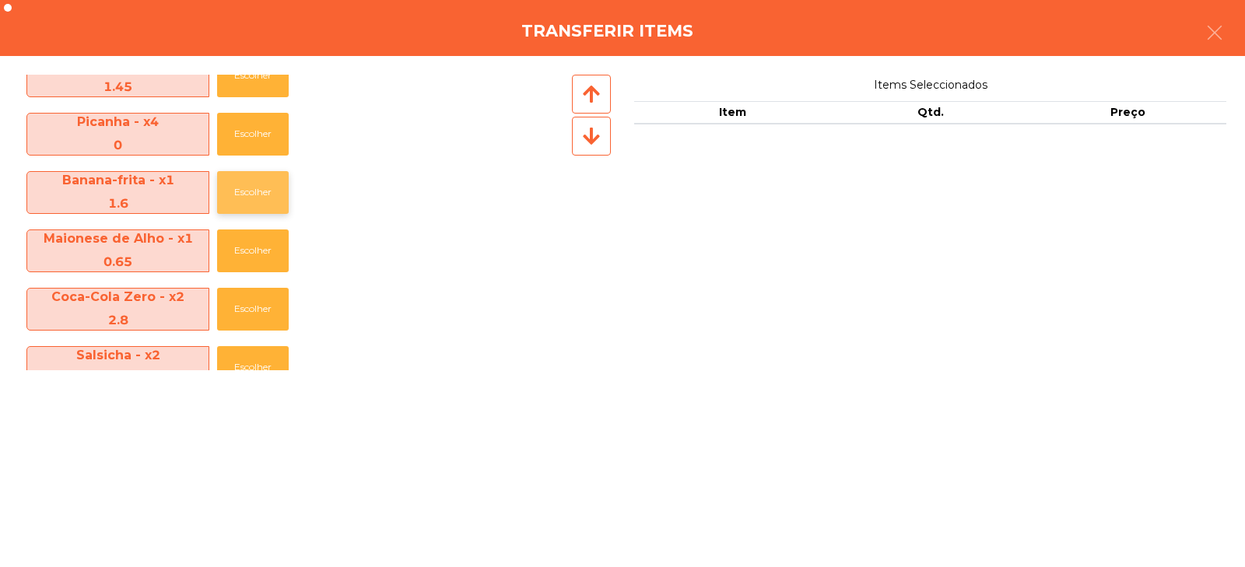
click at [234, 194] on button "Escolher" at bounding box center [253, 192] width 72 height 43
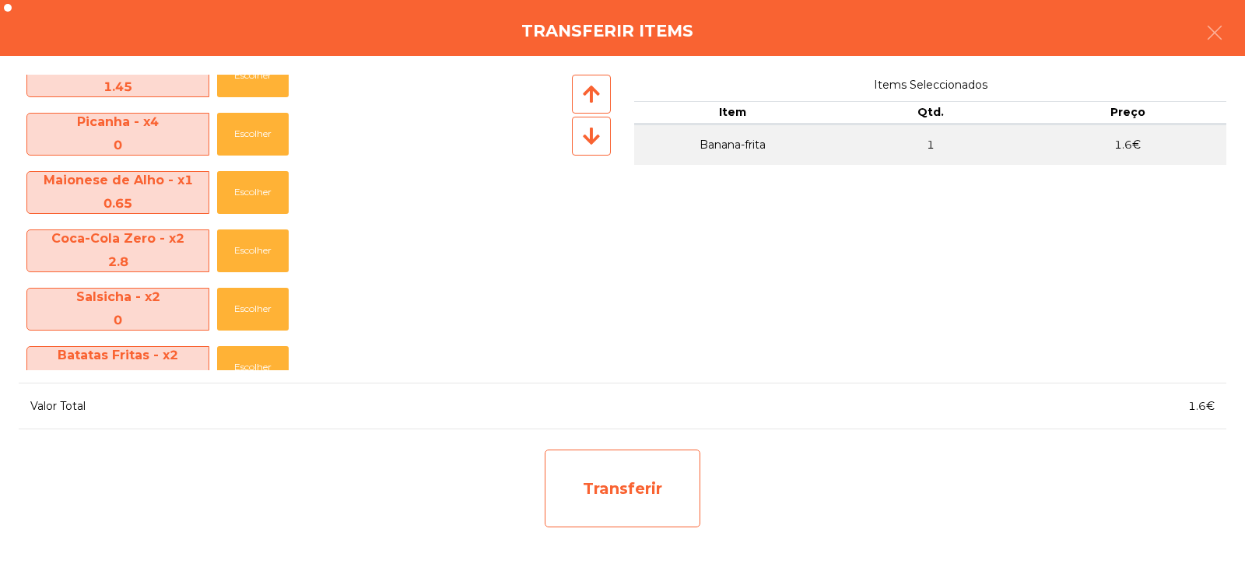
click at [613, 508] on div "Transferir" at bounding box center [623, 489] width 156 height 78
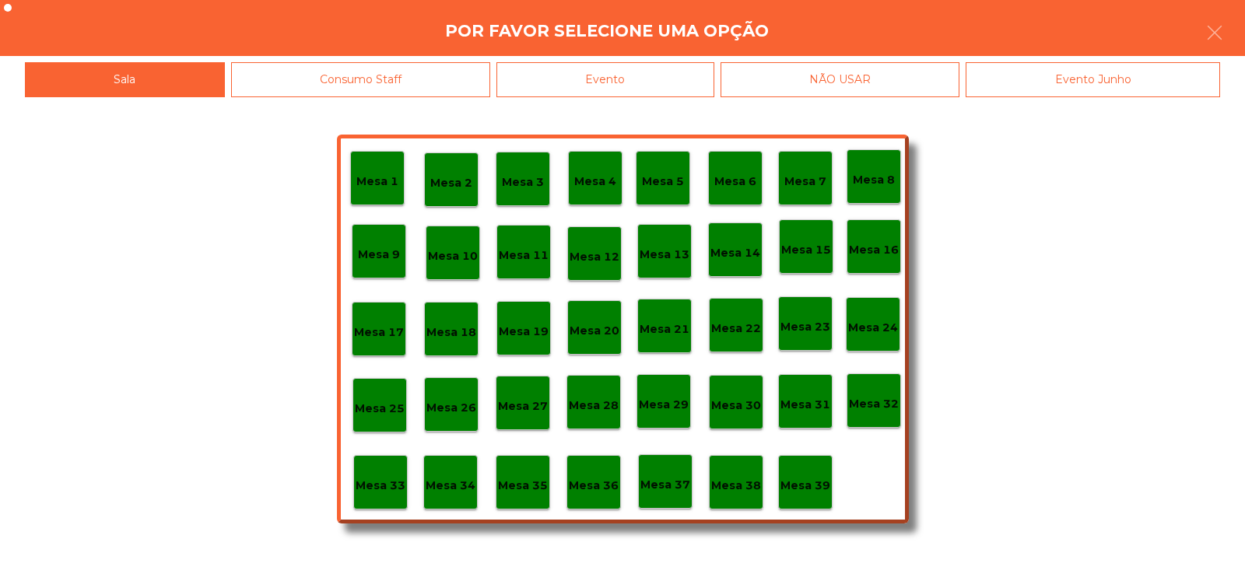
click at [670, 486] on p "Mesa 37" at bounding box center [665, 485] width 50 height 18
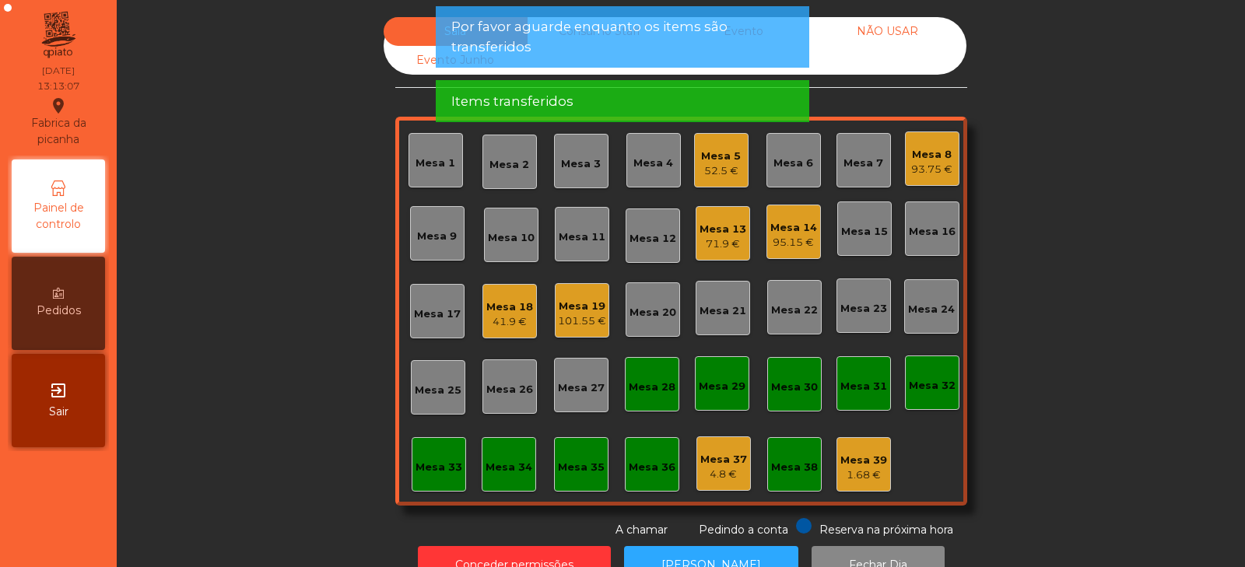
click at [722, 163] on div "Mesa 5" at bounding box center [721, 157] width 40 height 16
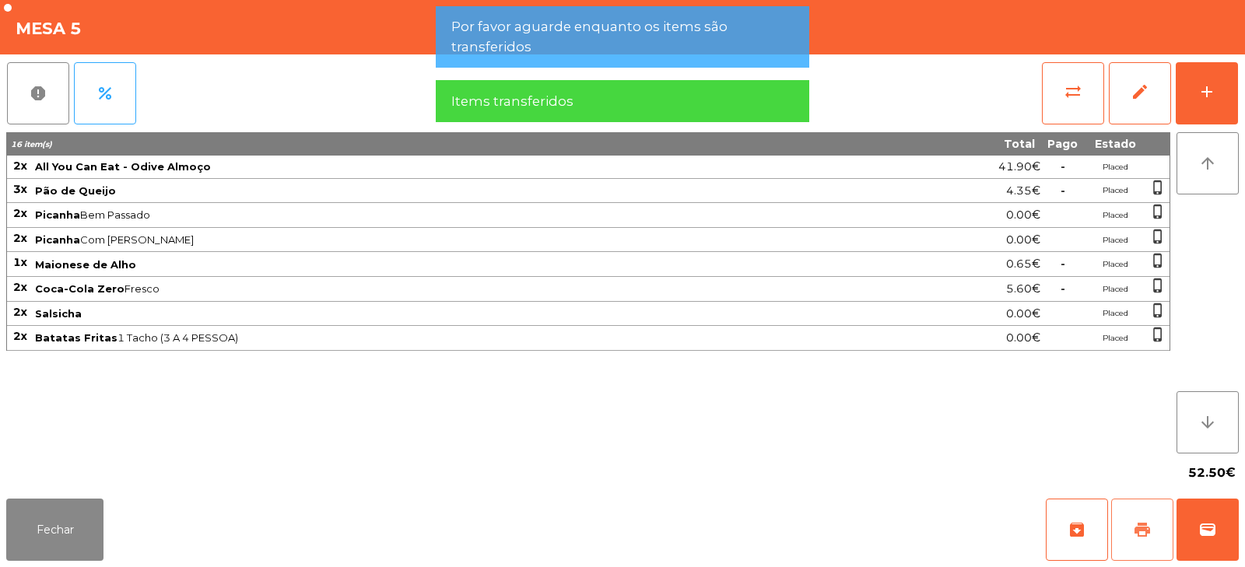
click at [1150, 535] on span "print" at bounding box center [1142, 529] width 19 height 19
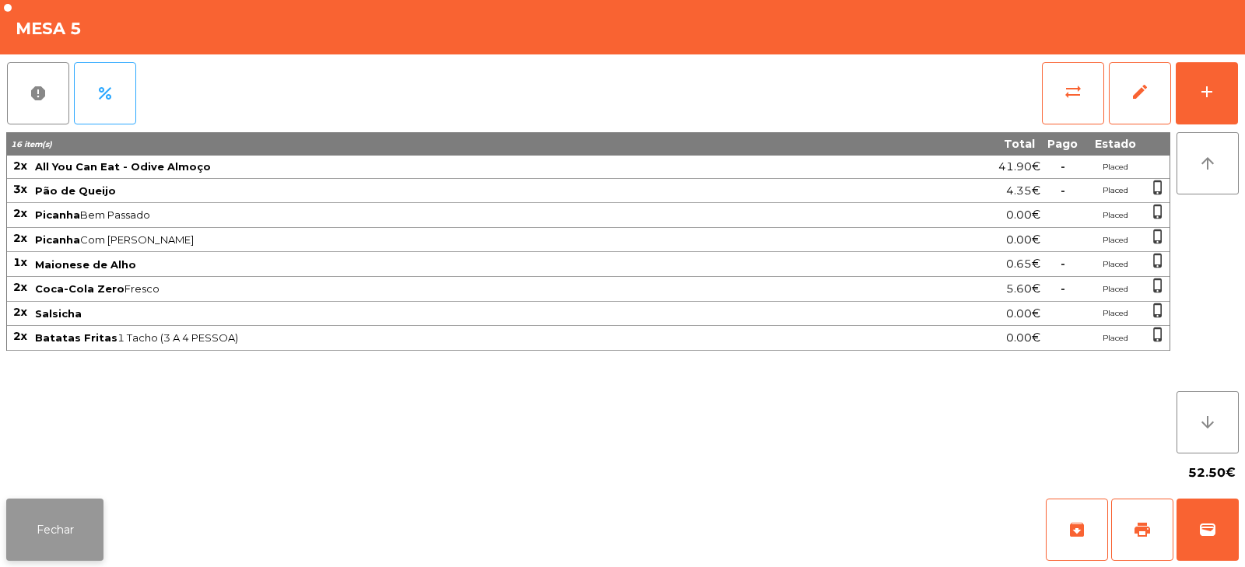
click at [60, 546] on button "Fechar" at bounding box center [54, 530] width 97 height 62
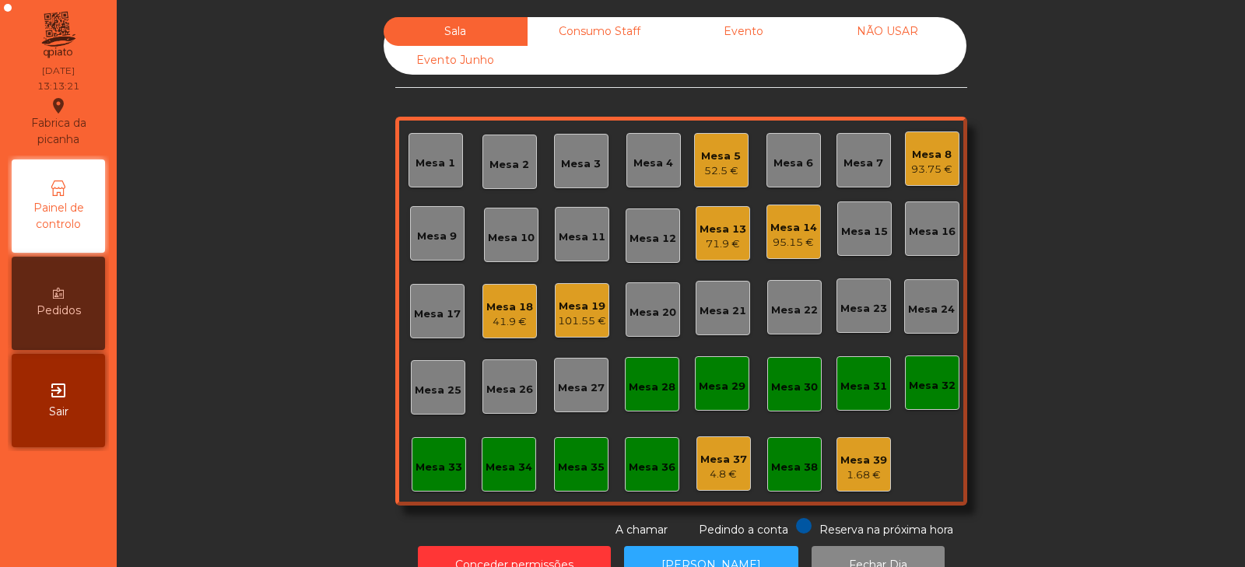
scroll to position [46, 0]
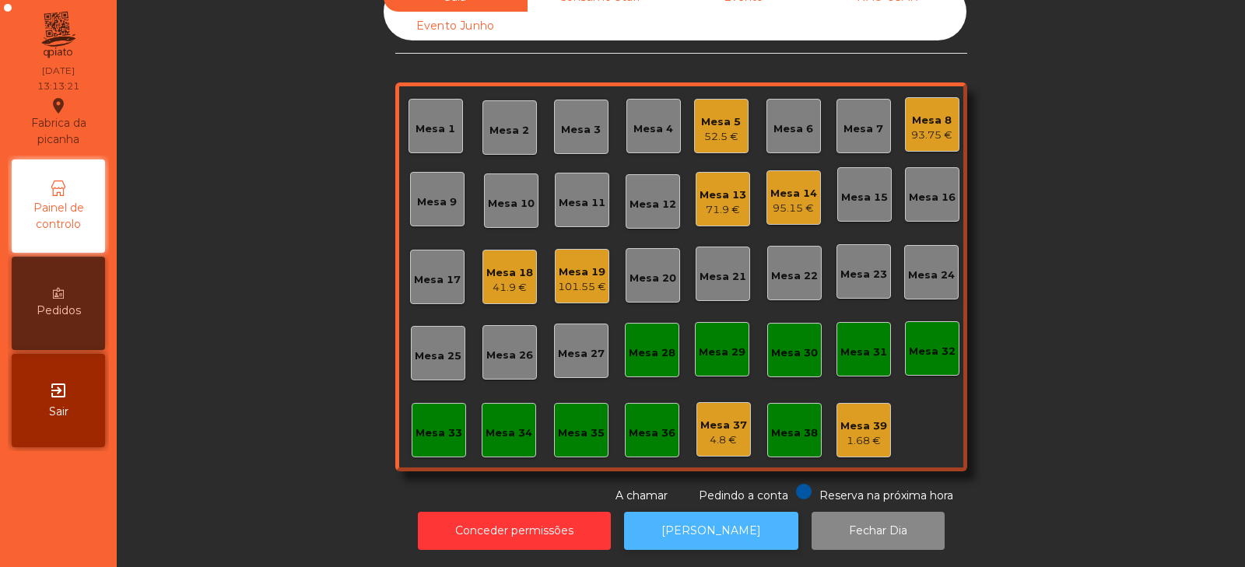
click at [706, 519] on button "[PERSON_NAME]" at bounding box center [711, 531] width 174 height 38
click at [503, 280] on div "41.9 €" at bounding box center [509, 288] width 47 height 16
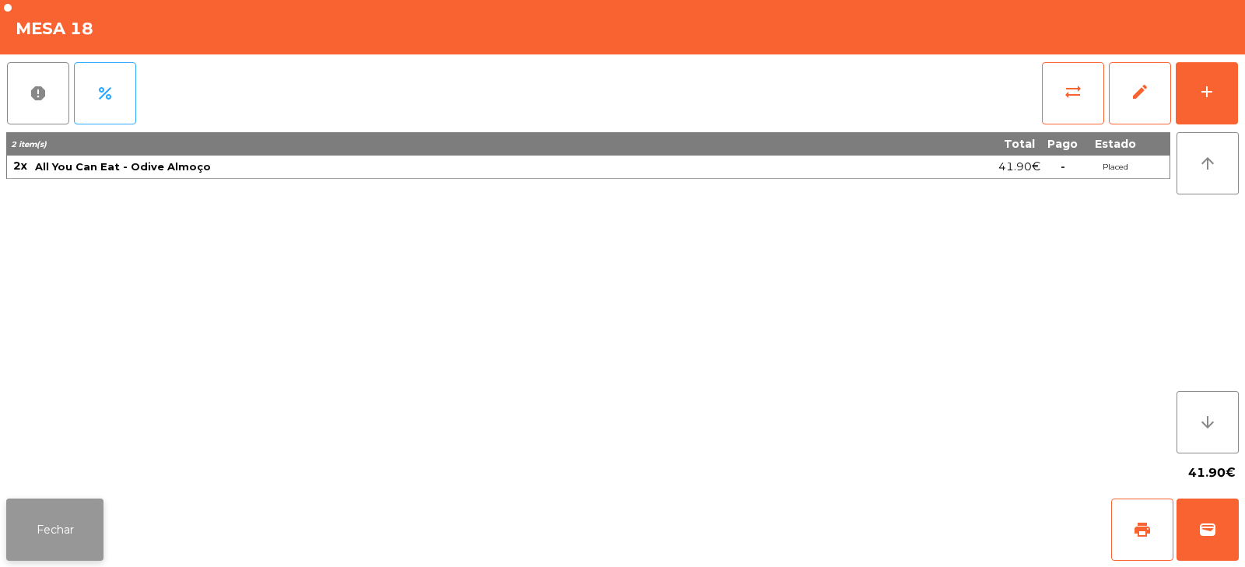
click at [63, 521] on button "Fechar" at bounding box center [54, 530] width 97 height 62
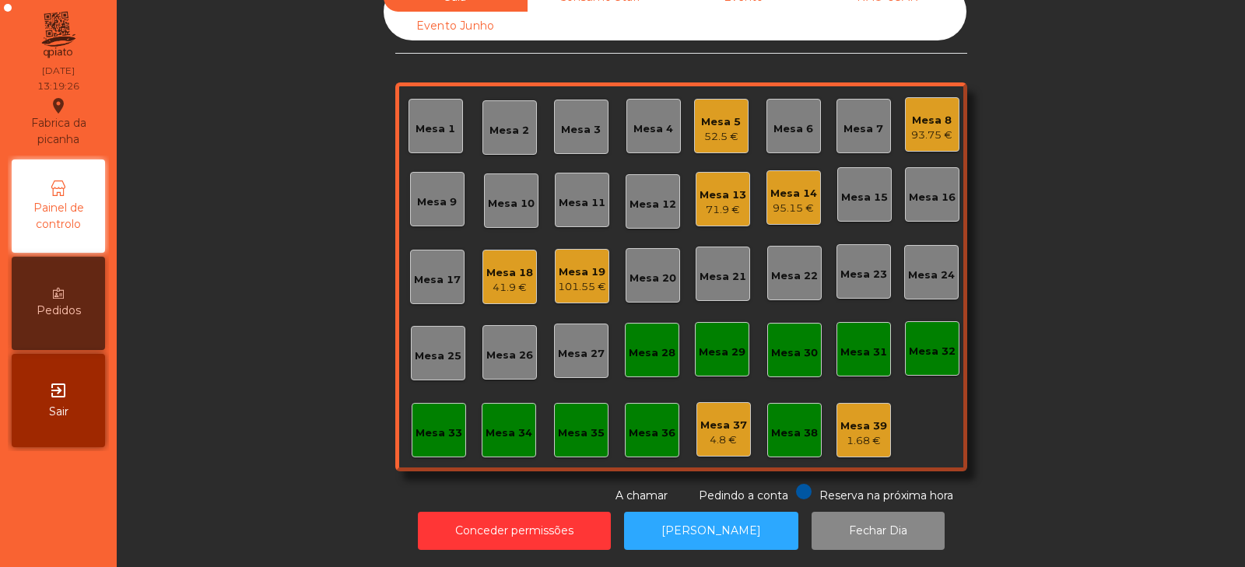
click at [852, 247] on div "Mesa 23" at bounding box center [863, 271] width 54 height 54
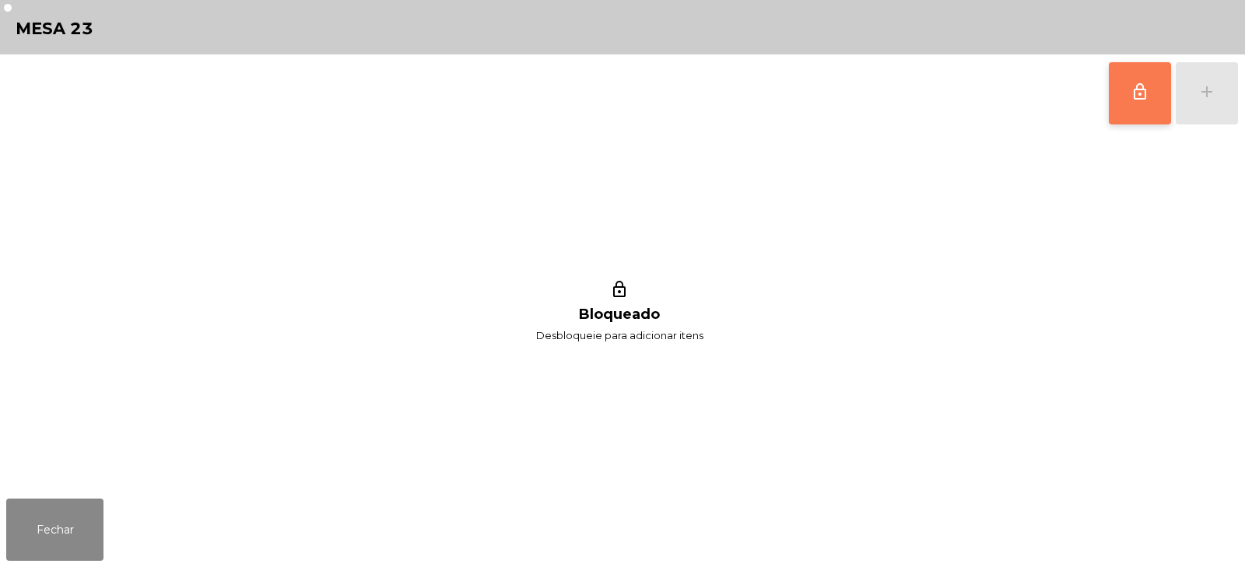
click at [1133, 86] on span "lock_outline" at bounding box center [1139, 91] width 19 height 19
click at [1193, 100] on div "lock_outline add" at bounding box center [1173, 93] width 131 height 78
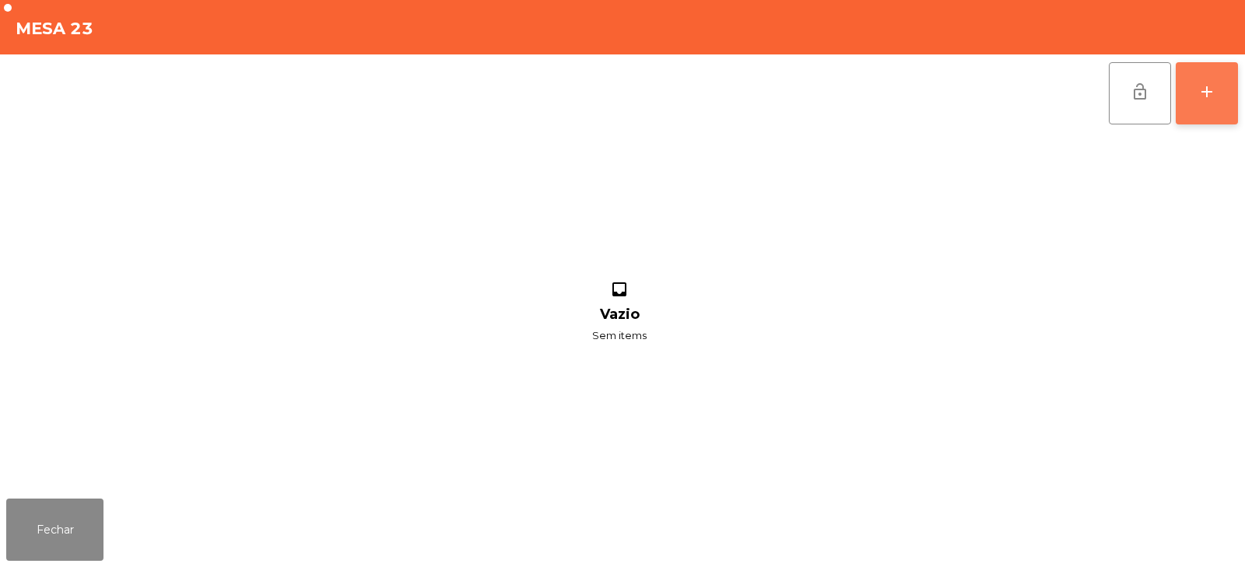
click at [1193, 115] on button "add" at bounding box center [1206, 93] width 62 height 62
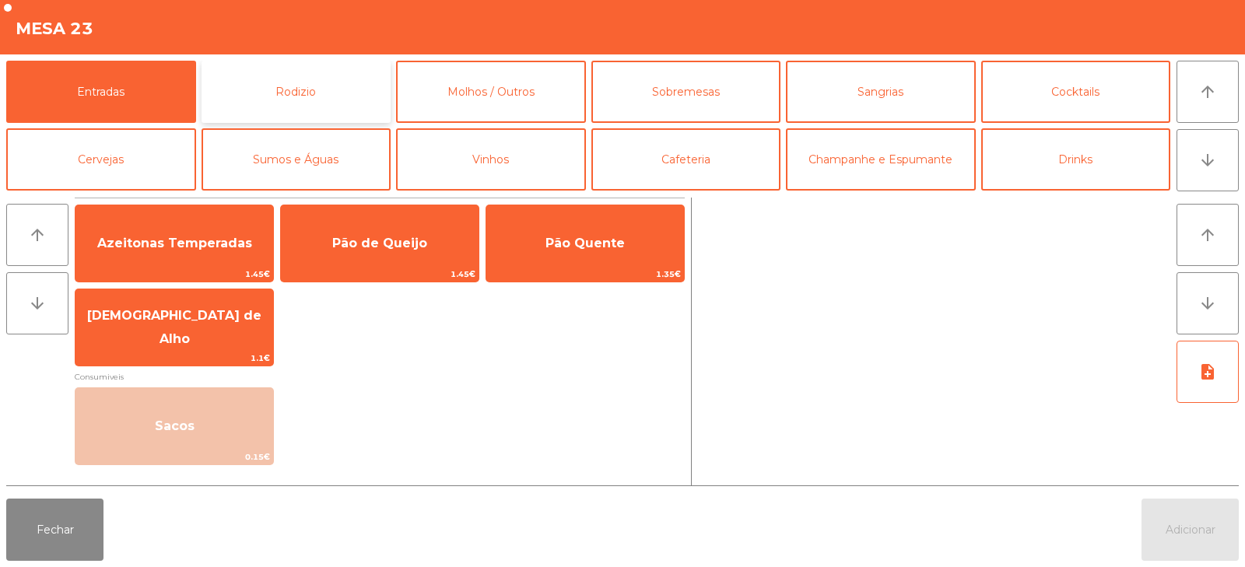
click at [310, 93] on button "Rodizio" at bounding box center [296, 92] width 190 height 62
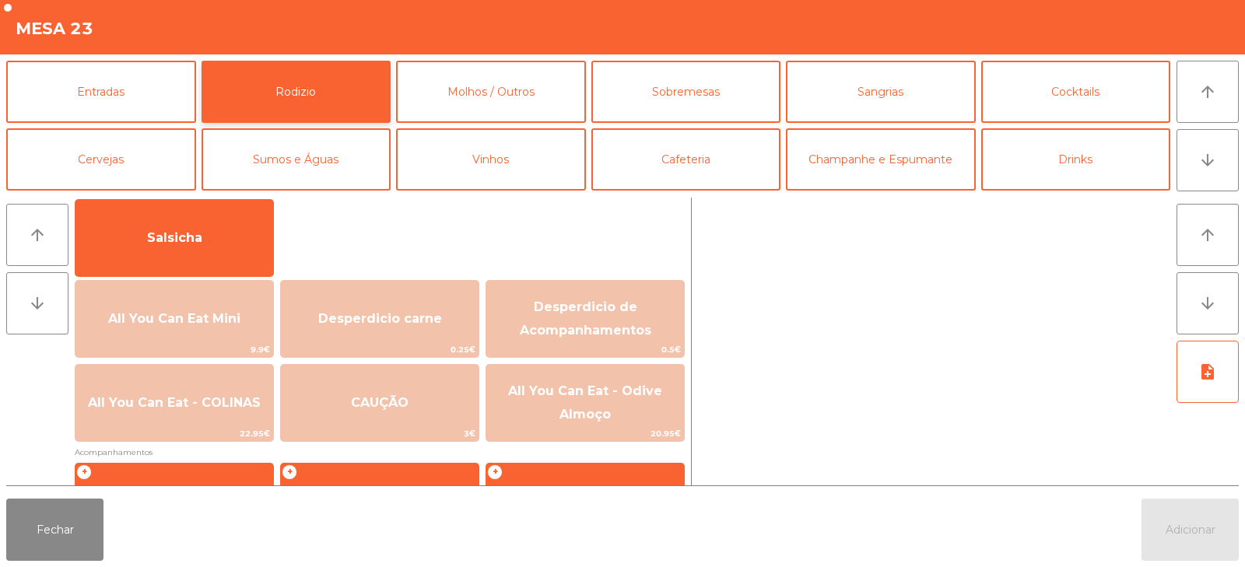
scroll to position [163, 0]
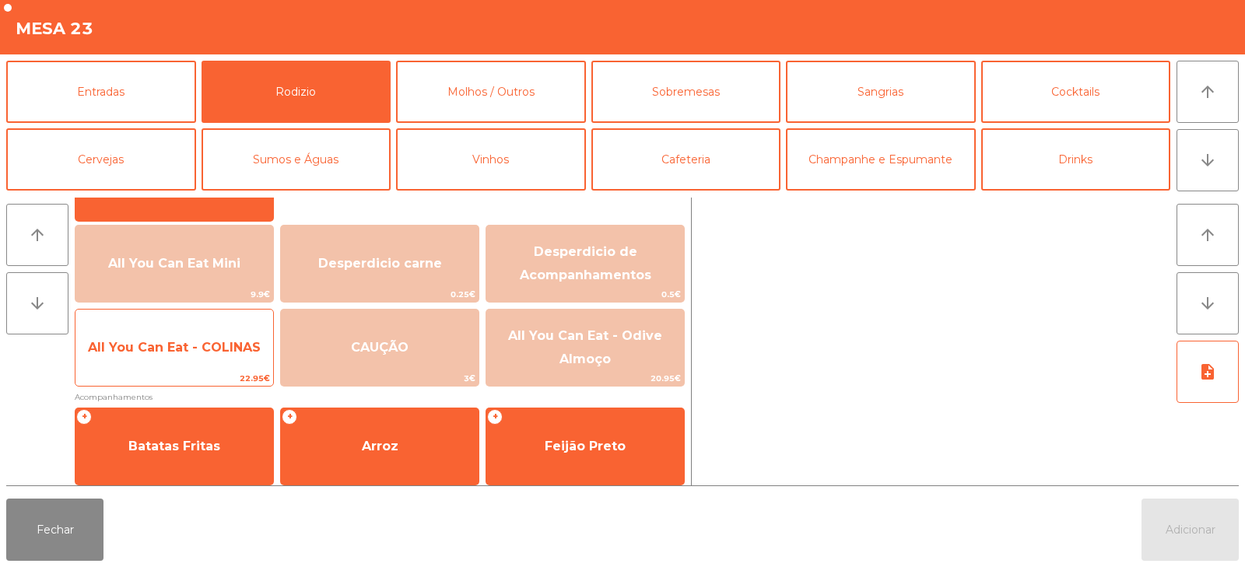
click at [150, 375] on span "22.95€" at bounding box center [174, 378] width 198 height 15
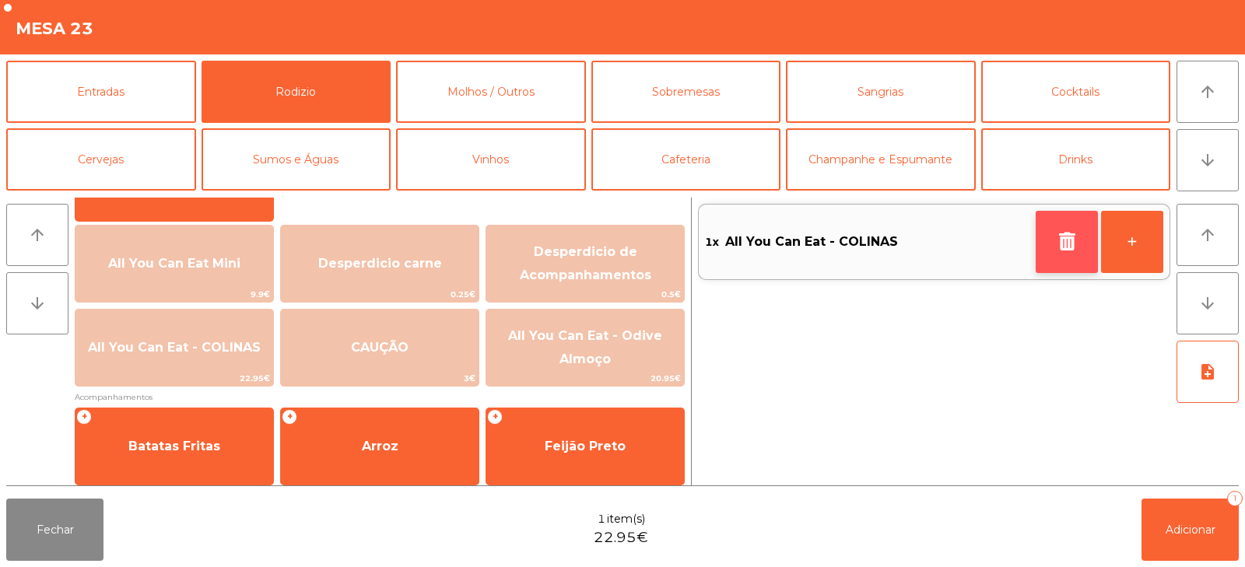
click at [1053, 236] on button "button" at bounding box center [1066, 242] width 62 height 62
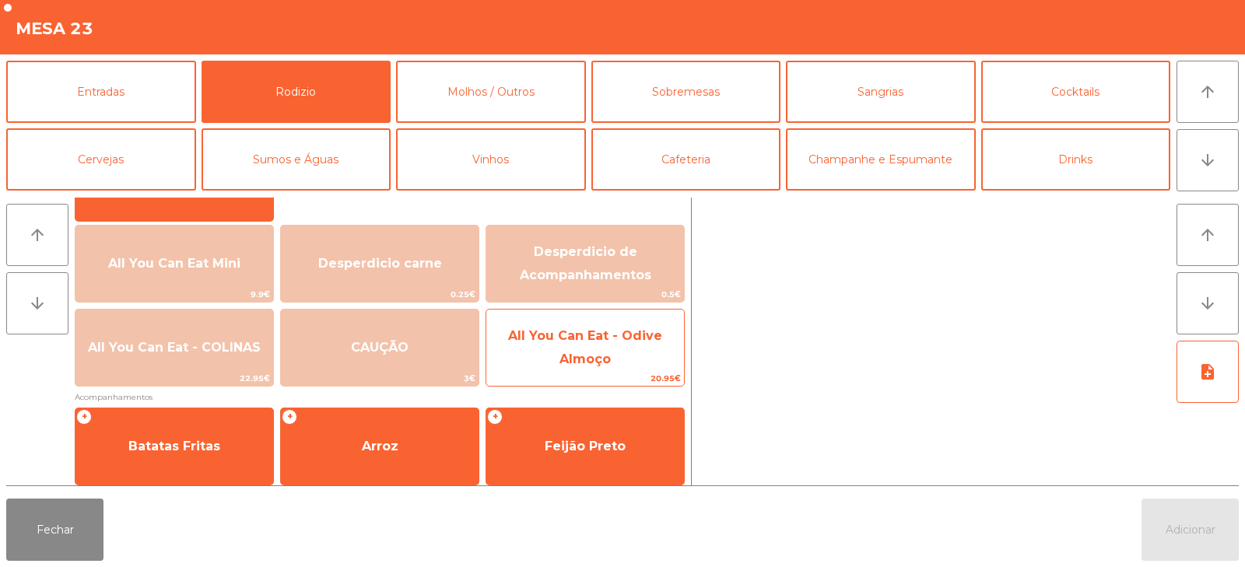
click at [604, 352] on span "All You Can Eat - Odive Almoço" at bounding box center [585, 347] width 154 height 38
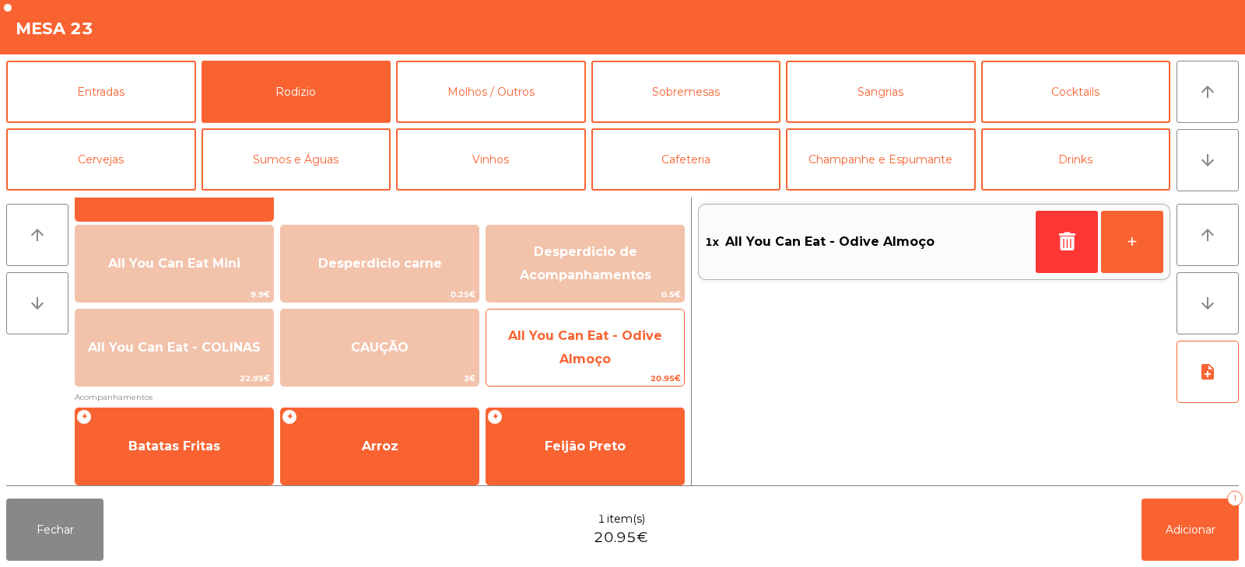
click at [623, 357] on span "All You Can Eat - Odive Almoço" at bounding box center [585, 348] width 198 height 66
click at [622, 368] on span "All You Can Eat - Odive Almoço" at bounding box center [585, 348] width 198 height 66
click at [617, 362] on span "All You Can Eat - Odive Almoço" at bounding box center [585, 348] width 198 height 66
click at [615, 362] on span "All You Can Eat - Odive Almoço" at bounding box center [585, 348] width 198 height 66
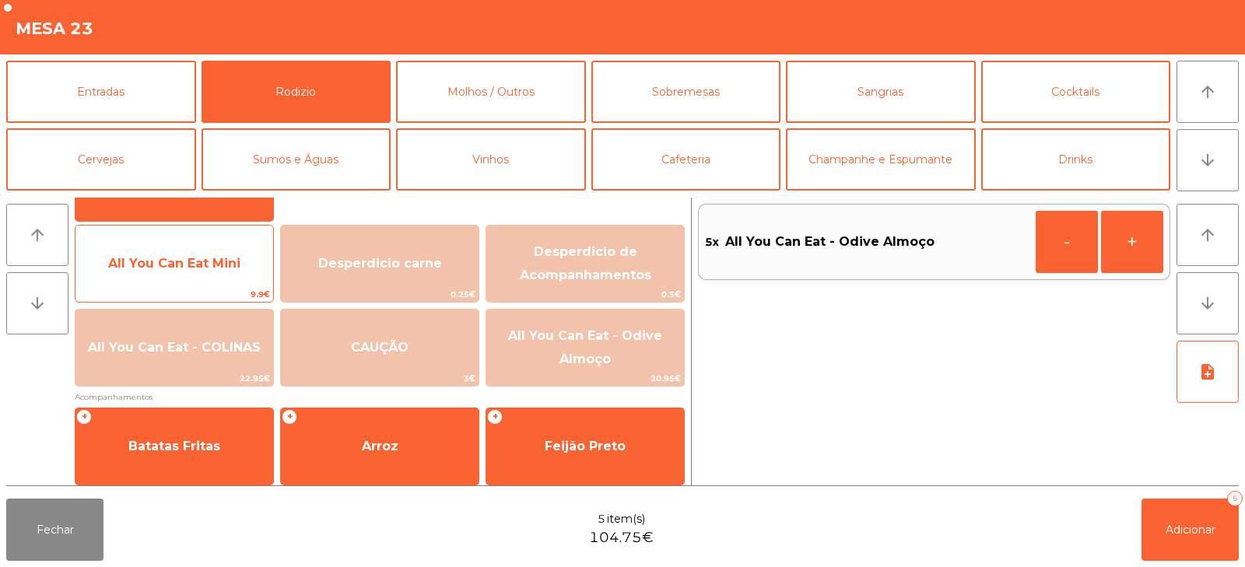
click at [180, 289] on span "9.9€" at bounding box center [174, 294] width 198 height 15
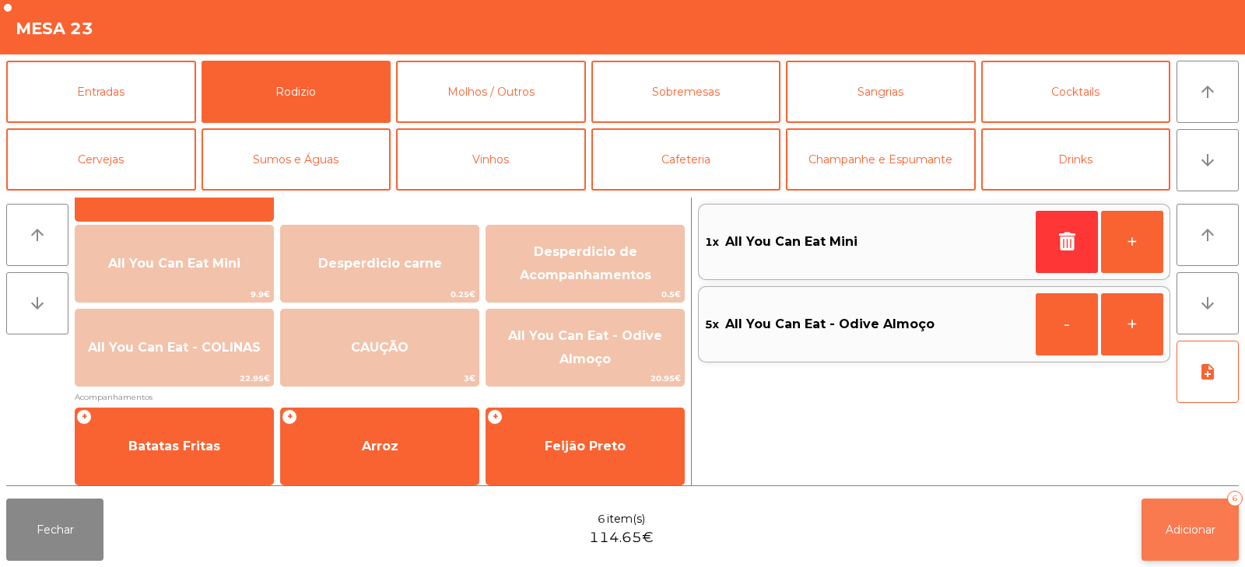
click at [1204, 511] on button "Adicionar 6" at bounding box center [1189, 530] width 97 height 62
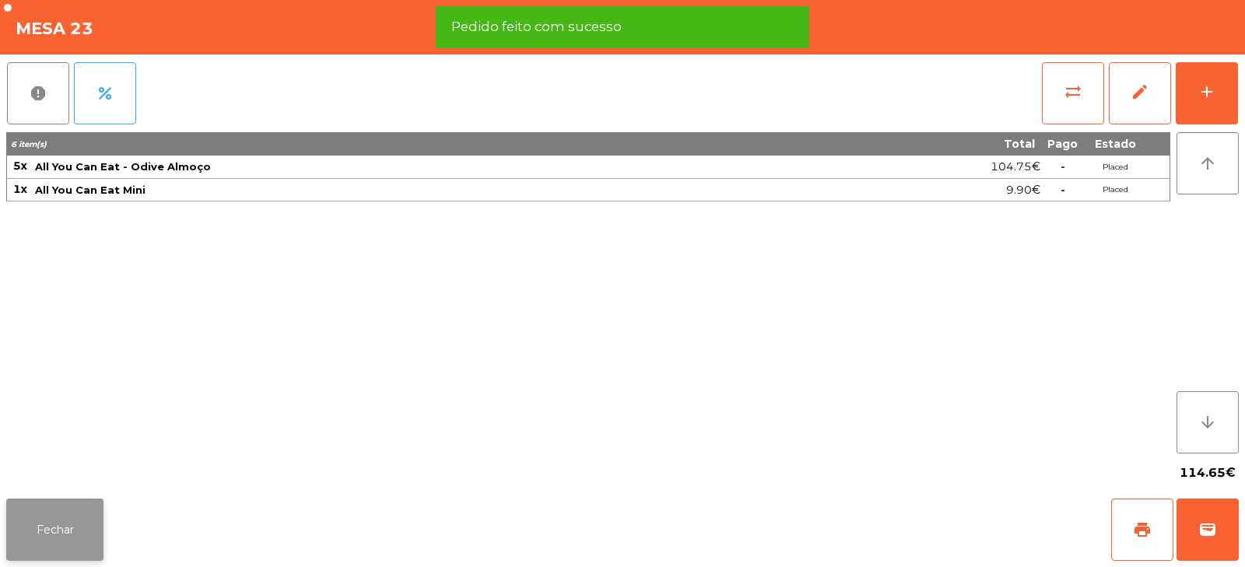
click at [59, 514] on button "Fechar" at bounding box center [54, 530] width 97 height 62
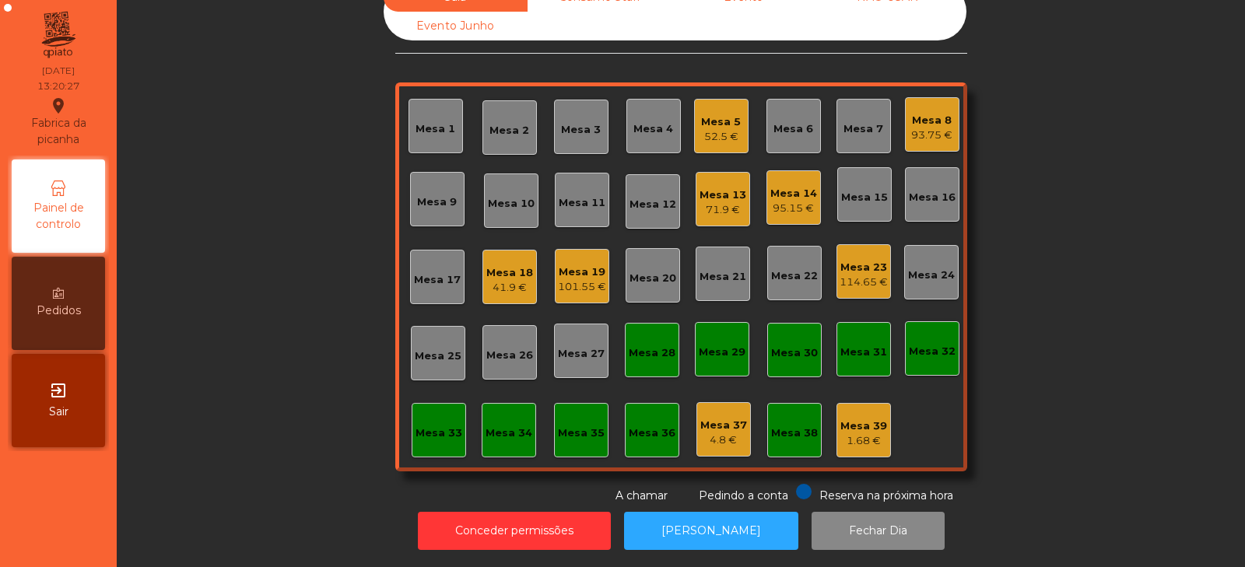
click at [874, 282] on div "Mesa 23 114.65 €" at bounding box center [863, 271] width 54 height 54
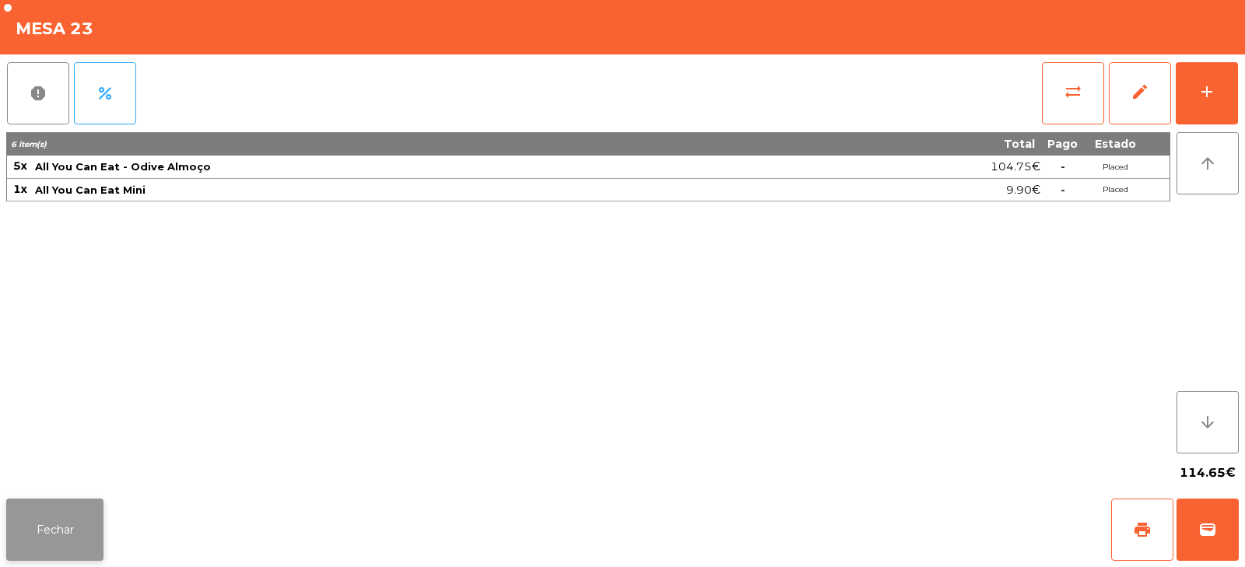
click at [102, 534] on button "Fechar" at bounding box center [54, 530] width 97 height 62
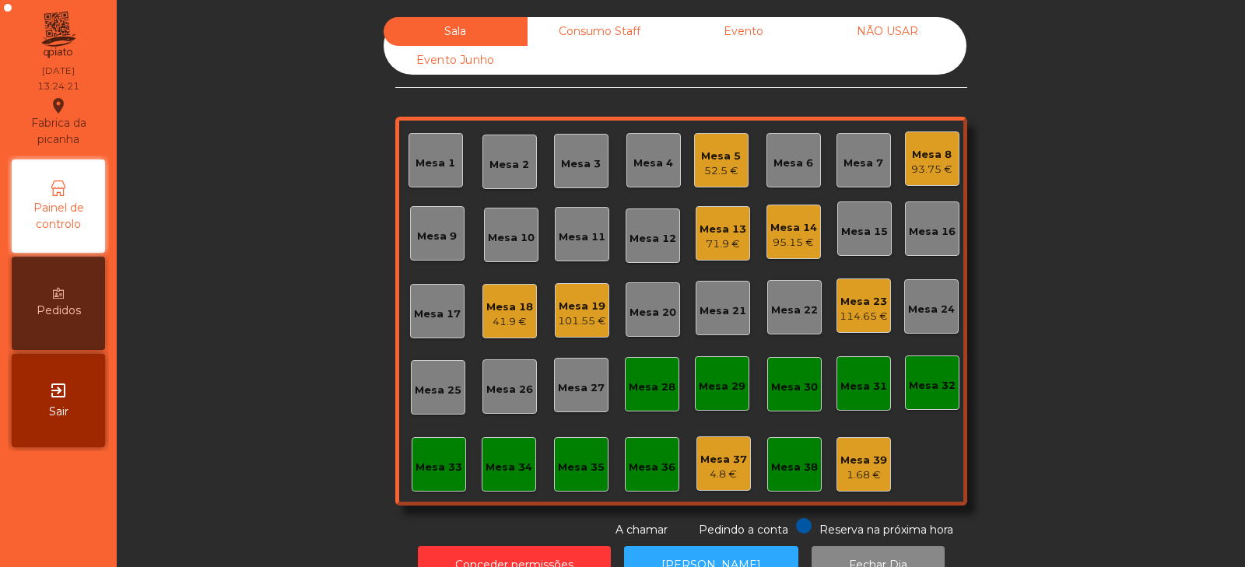
scroll to position [46, 0]
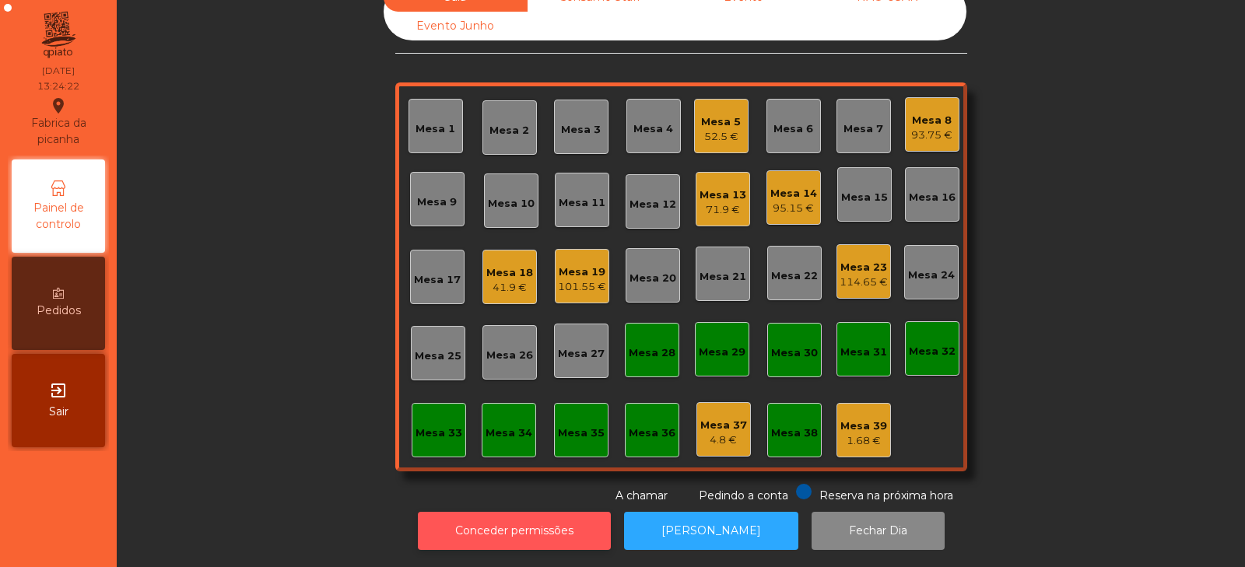
click at [513, 534] on button "Conceder permissões" at bounding box center [514, 531] width 193 height 38
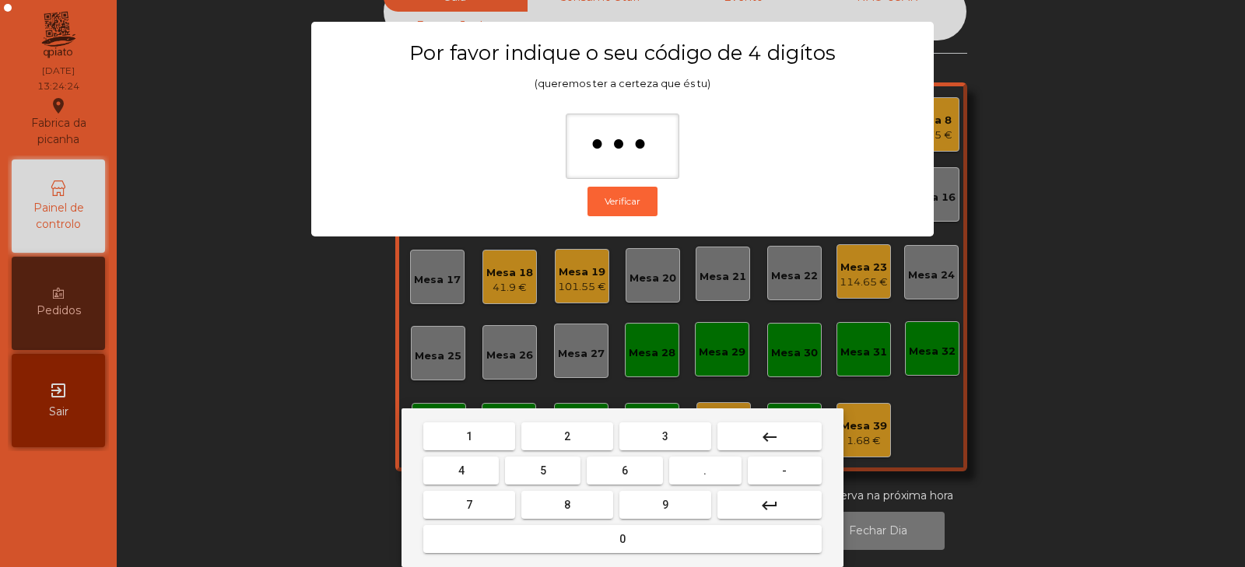
type input "****"
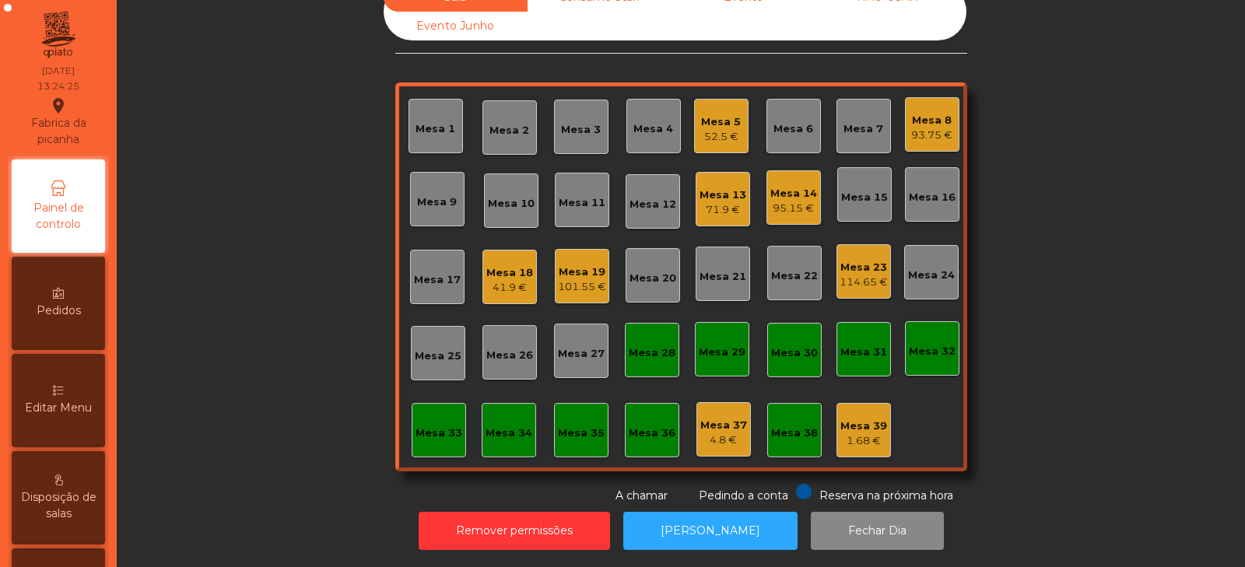
click at [74, 401] on span "Editar Menu" at bounding box center [58, 408] width 67 height 16
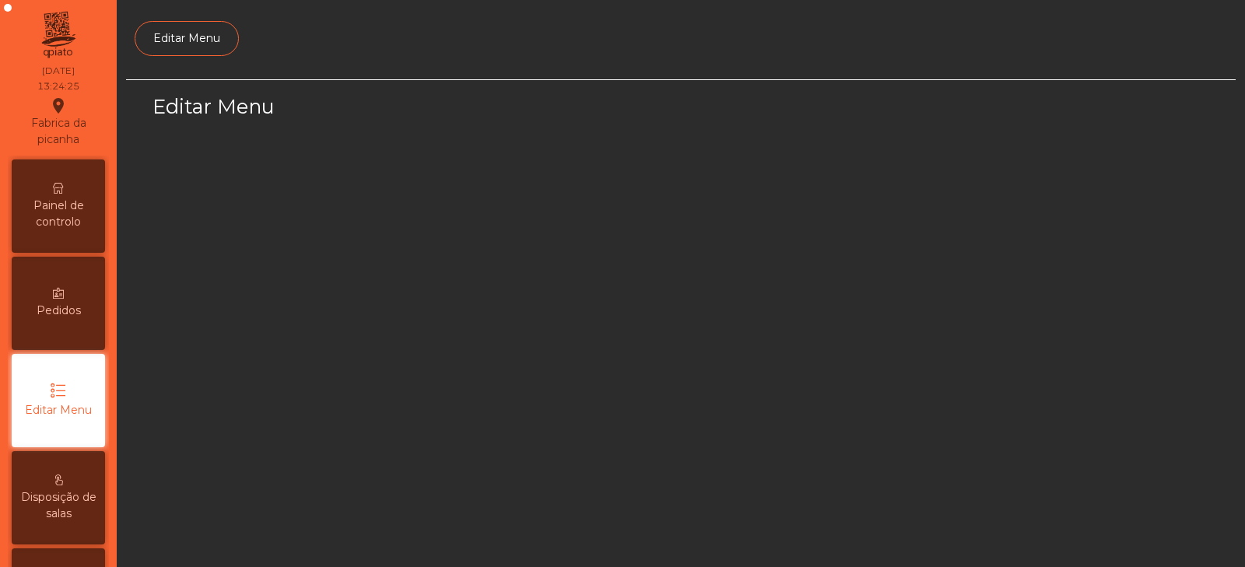
scroll to position [117, 0]
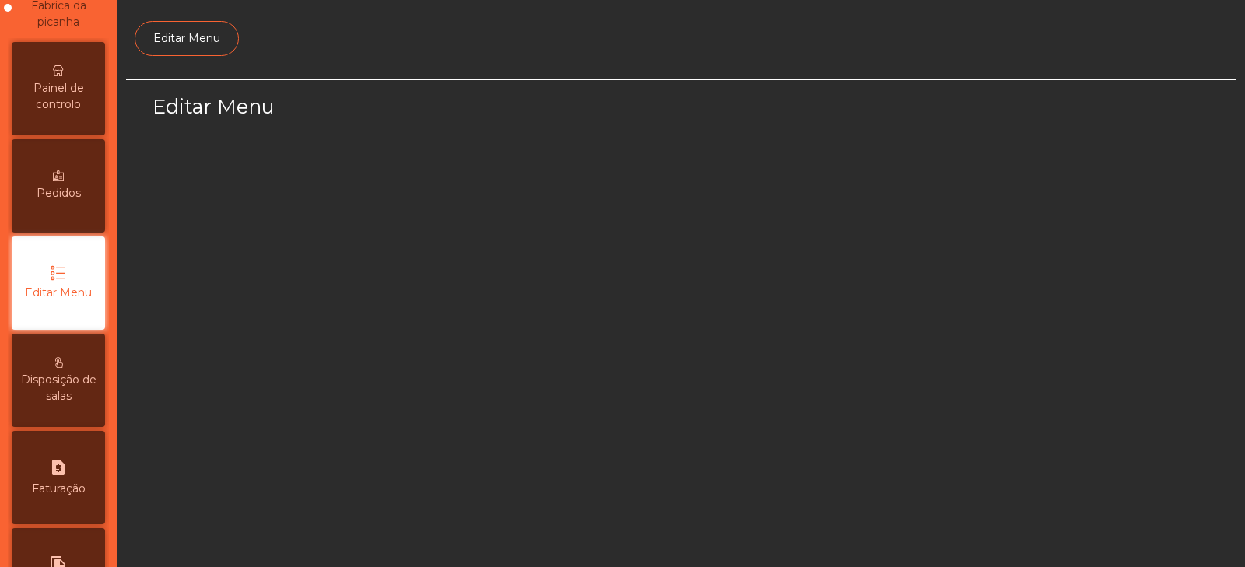
select select "*"
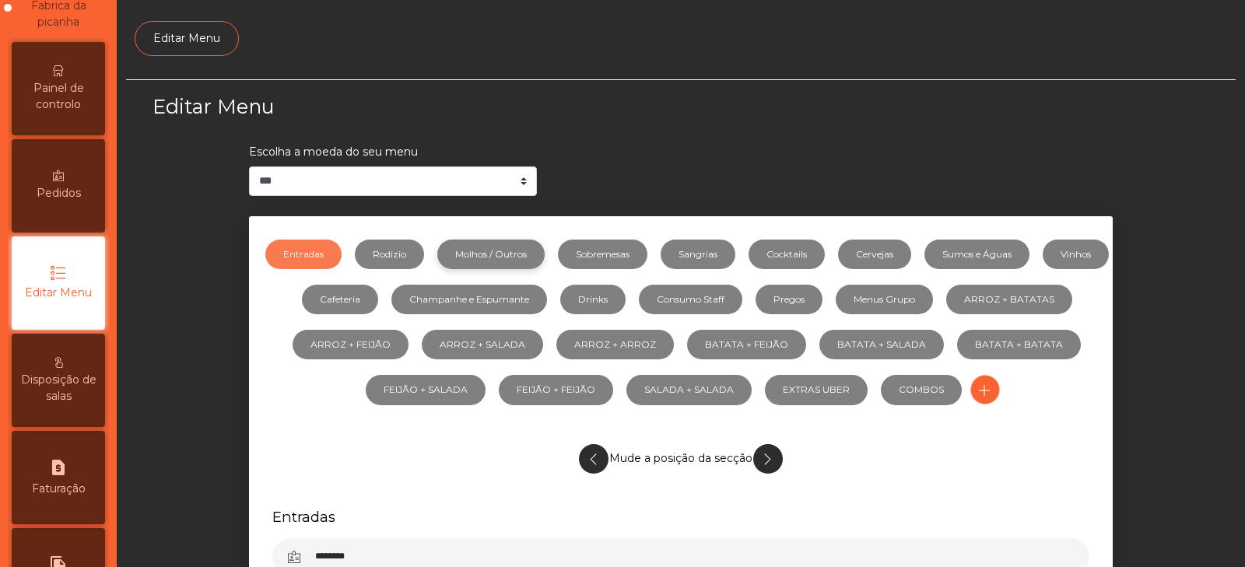
click at [521, 254] on link "Molhos / Outros" at bounding box center [490, 255] width 107 height 30
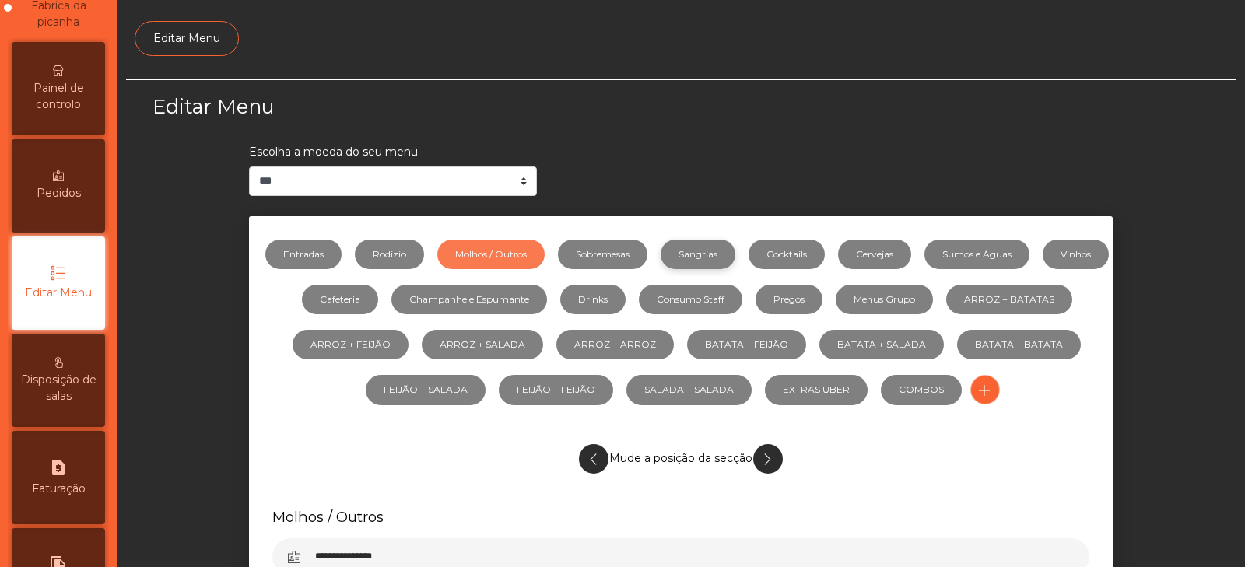
click at [726, 257] on link "Sangrias" at bounding box center [697, 255] width 75 height 30
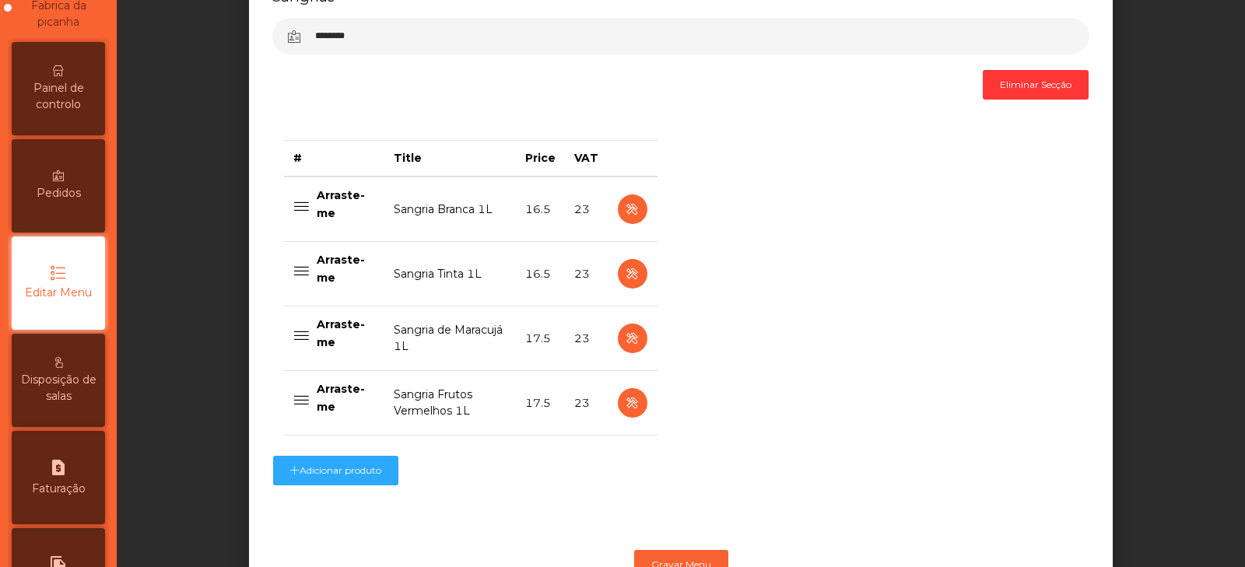
scroll to position [584, 0]
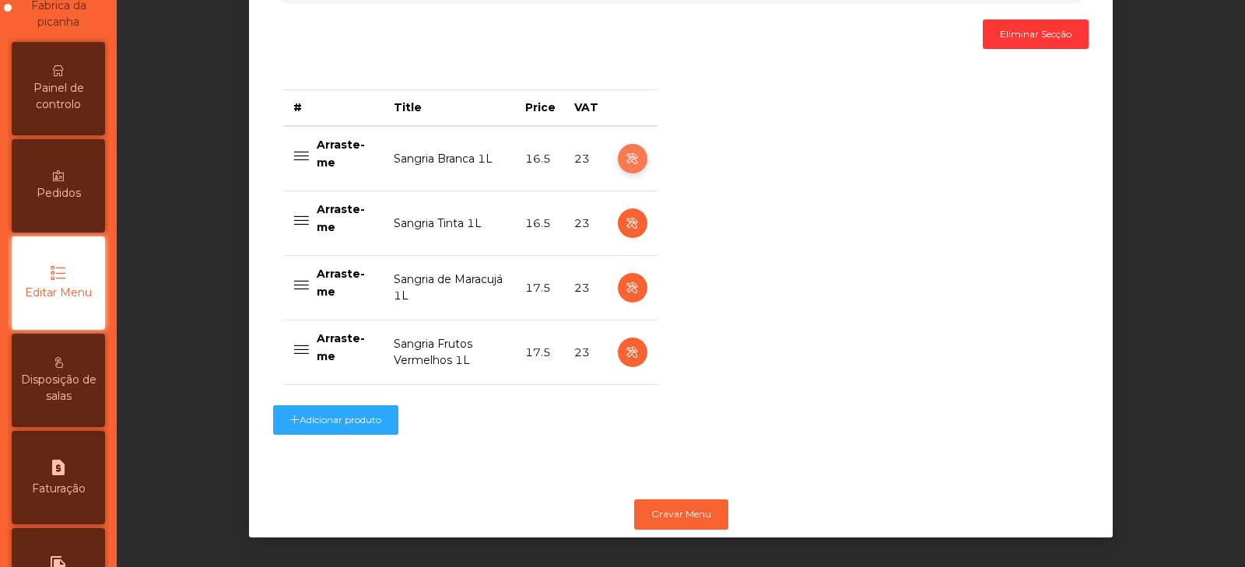
click at [627, 144] on button "button" at bounding box center [633, 159] width 30 height 30
select select "***"
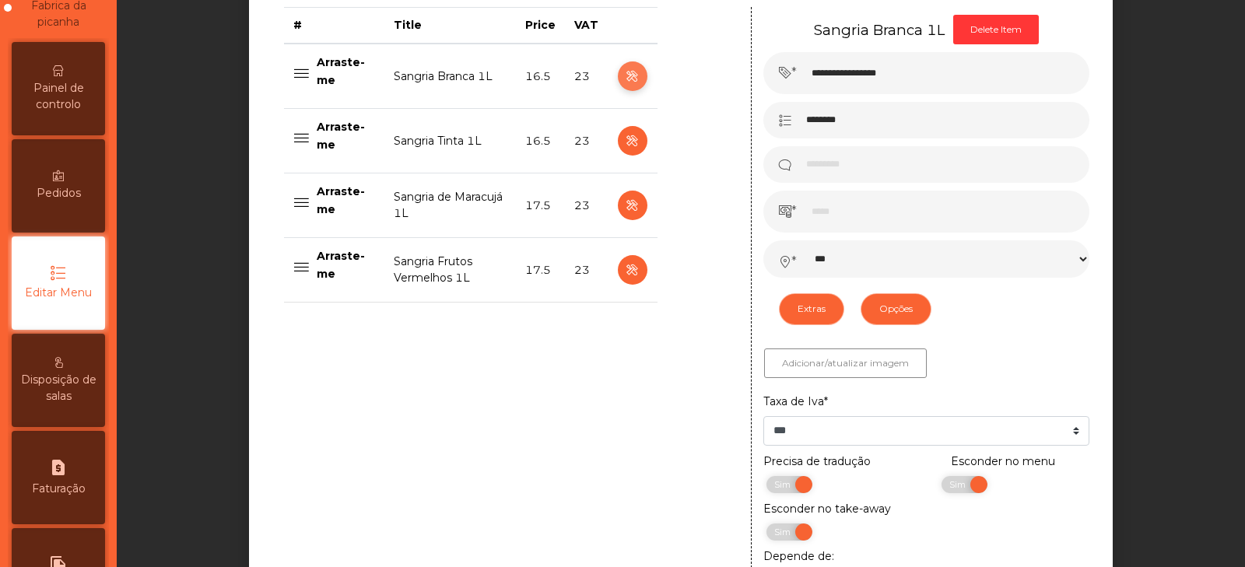
scroll to position [709, 0]
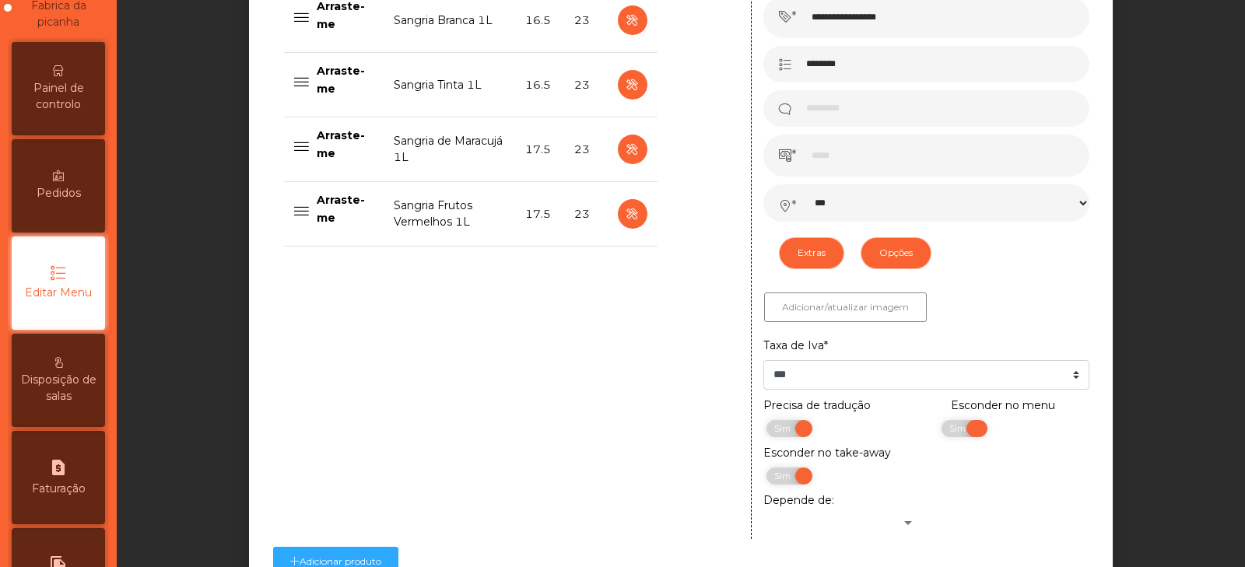
click at [962, 433] on span "Sim" at bounding box center [959, 428] width 39 height 17
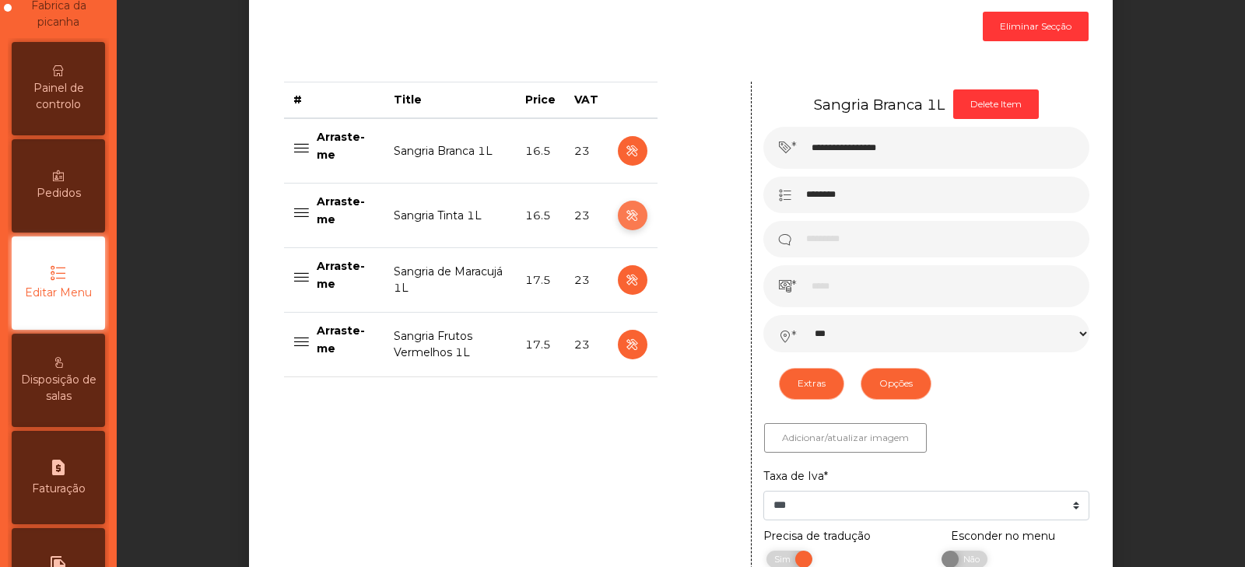
click at [624, 222] on icon "button" at bounding box center [632, 215] width 18 height 19
type input "**********"
select select "***"
select select "**"
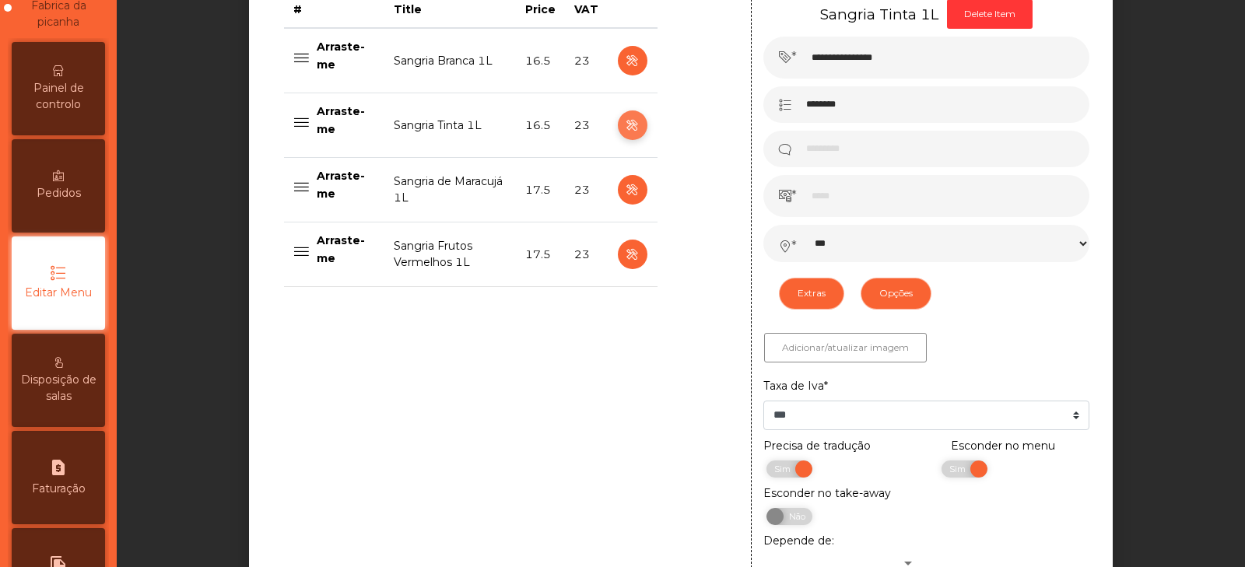
scroll to position [869, 0]
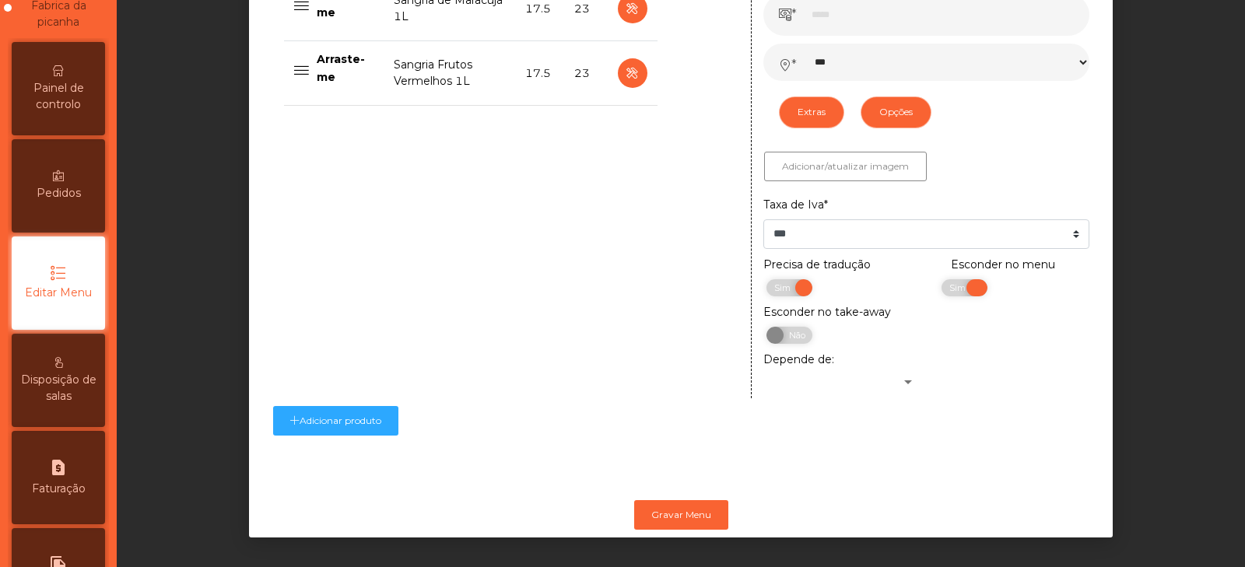
click at [942, 279] on span "Sim" at bounding box center [959, 287] width 39 height 17
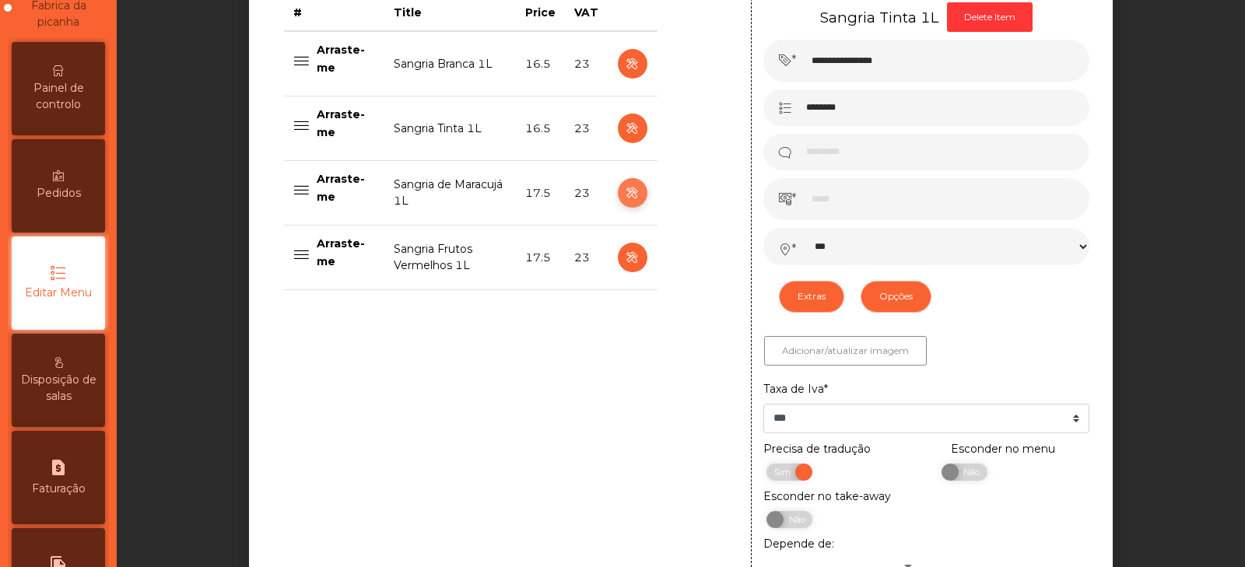
click at [625, 194] on icon "button" at bounding box center [632, 193] width 18 height 19
type input "**********"
type input "****"
select select "***"
select select "**"
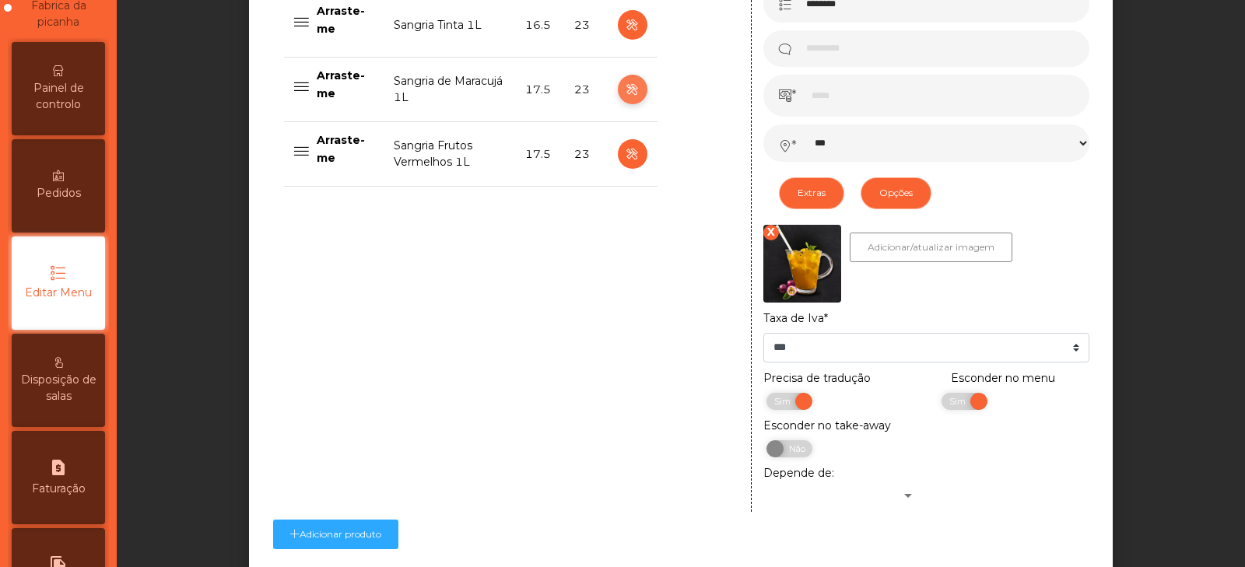
scroll to position [812, 0]
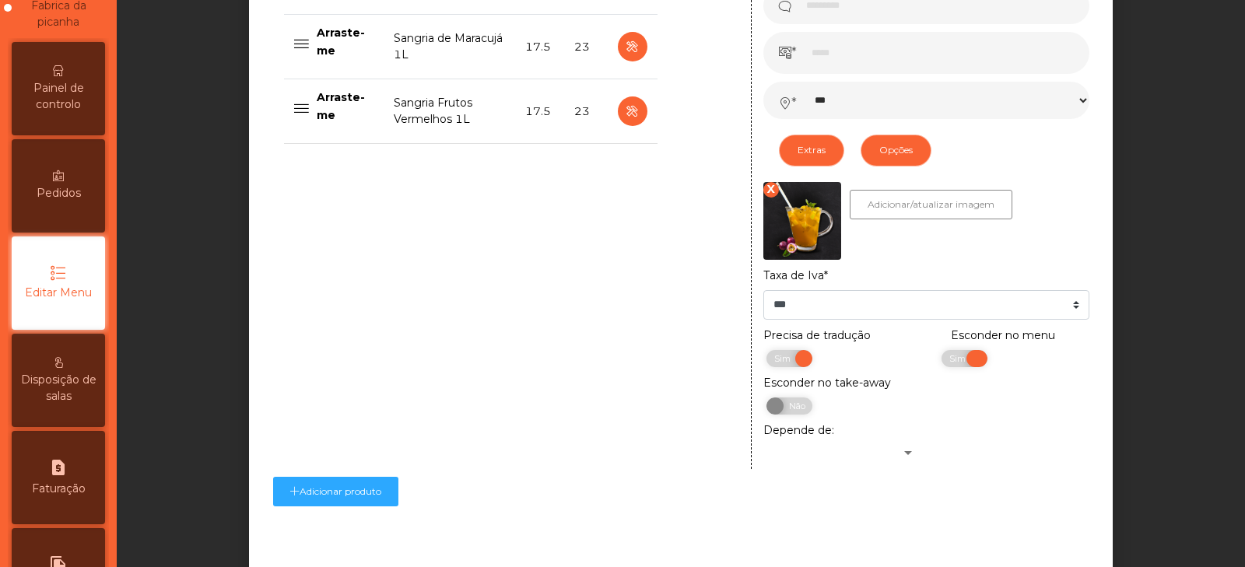
click at [941, 350] on span "Sim" at bounding box center [959, 358] width 39 height 17
click at [636, 114] on button "button" at bounding box center [633, 111] width 30 height 30
type input "**********"
select select "***"
select select "**"
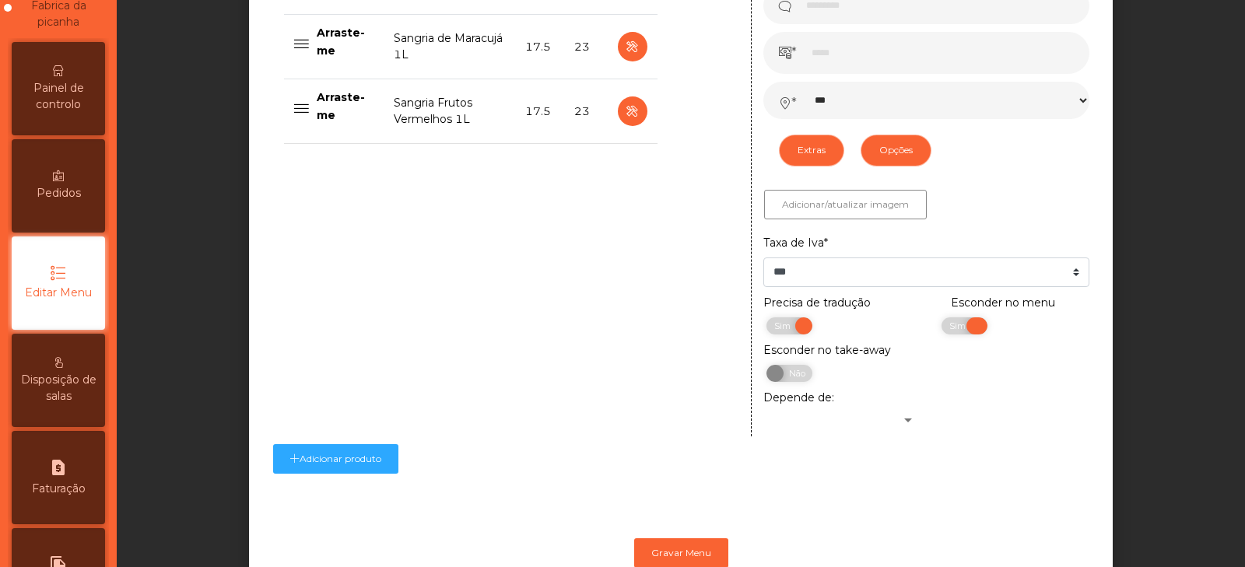
click at [960, 326] on span "Sim" at bounding box center [959, 325] width 39 height 17
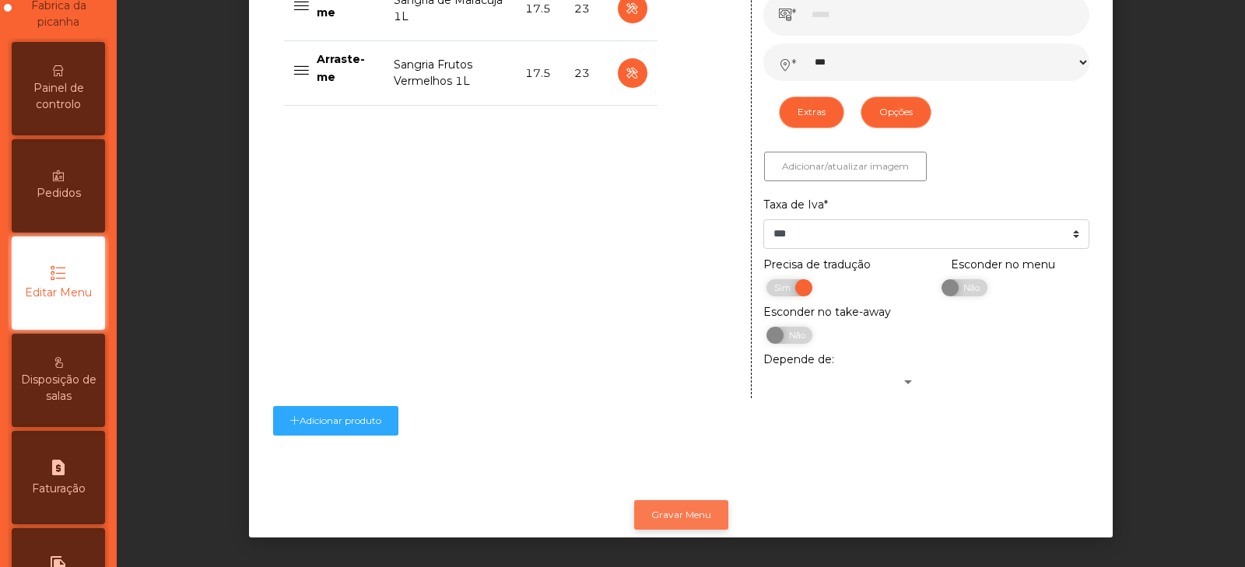
click at [702, 500] on button "Gravar Menu" at bounding box center [681, 515] width 94 height 30
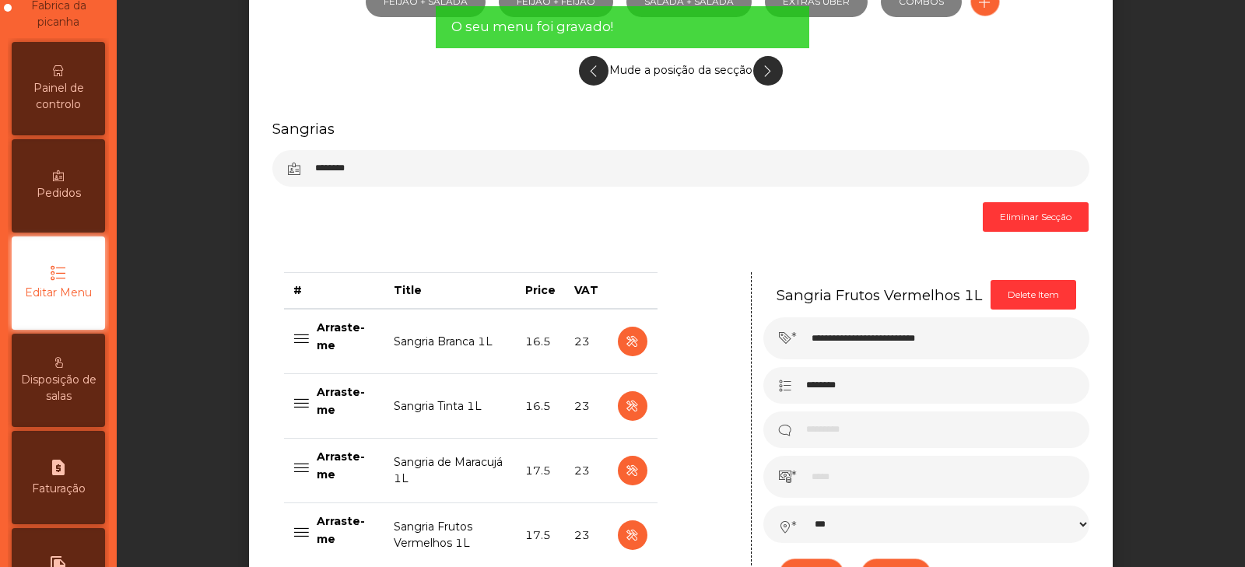
scroll to position [0, 0]
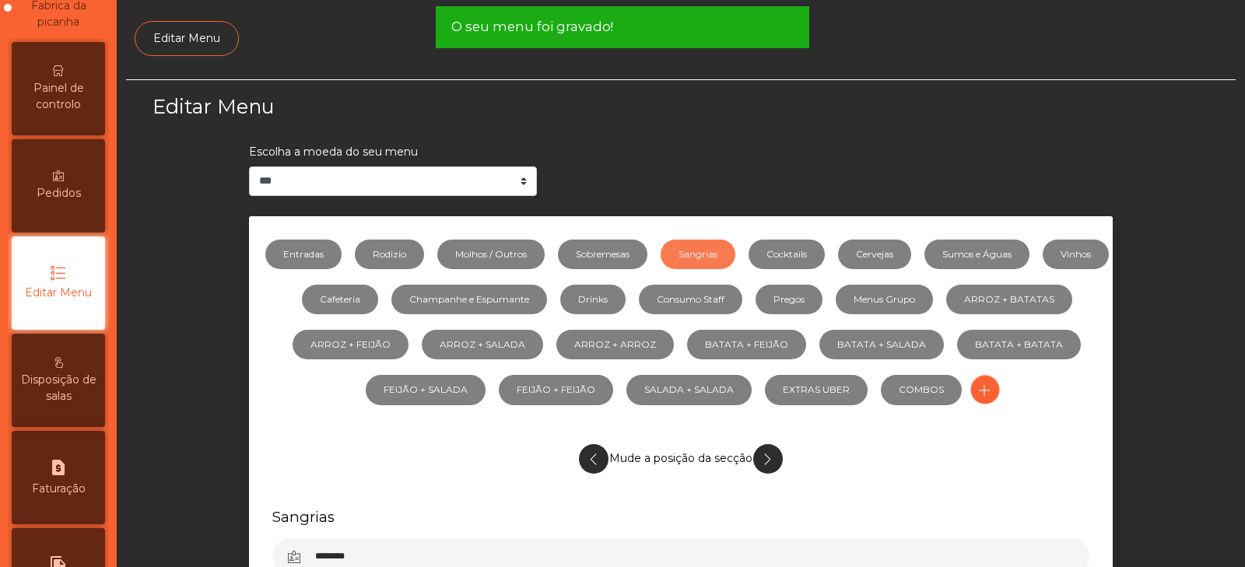
click at [71, 86] on span "Painel de controlo" at bounding box center [59, 96] width 86 height 33
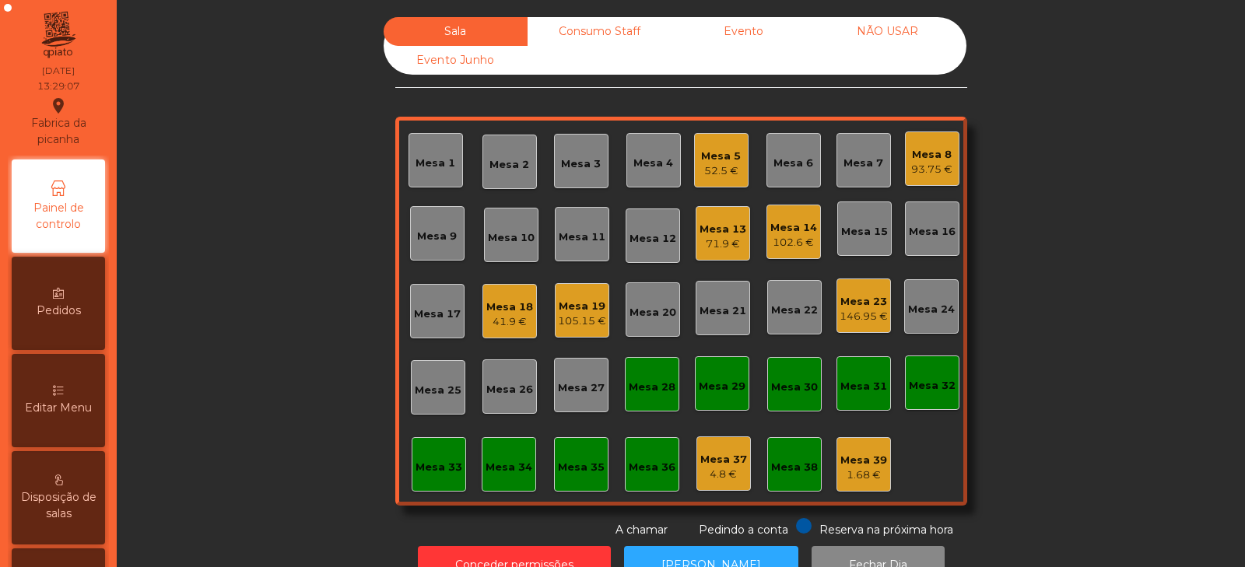
click at [803, 243] on div "102.6 €" at bounding box center [793, 243] width 47 height 16
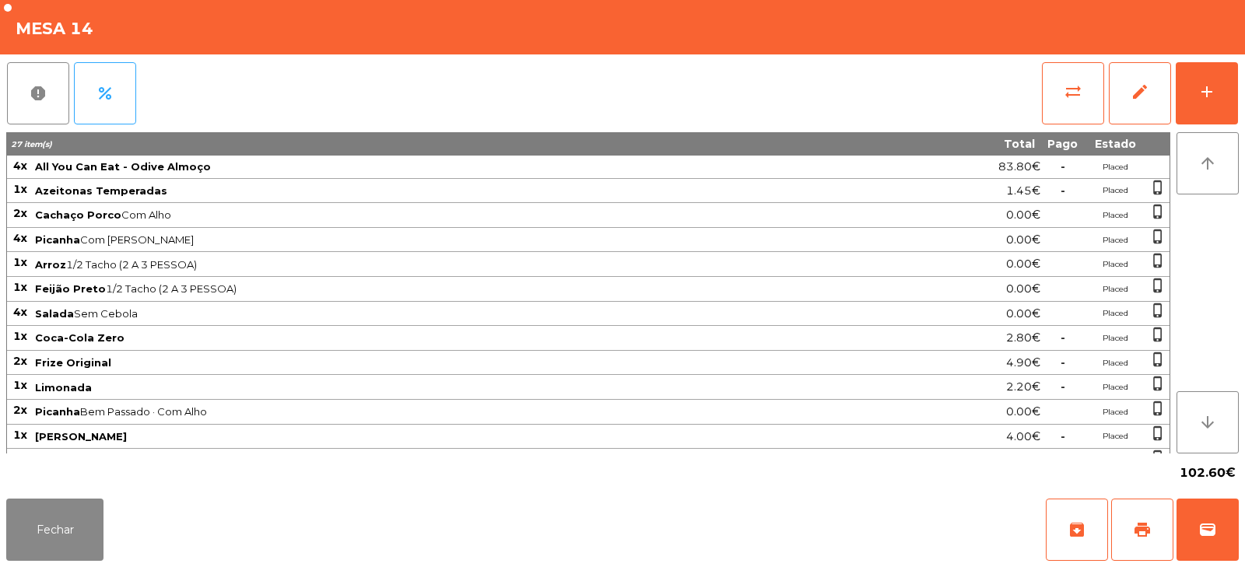
scroll to position [20, 0]
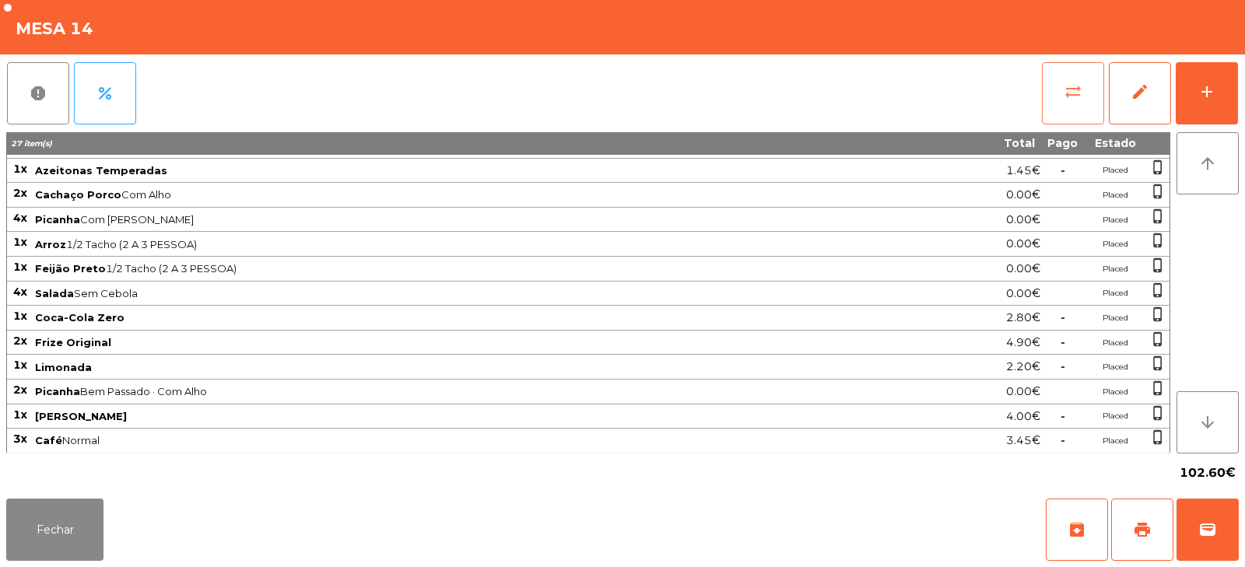
click at [1046, 94] on button "sync_alt" at bounding box center [1073, 93] width 62 height 62
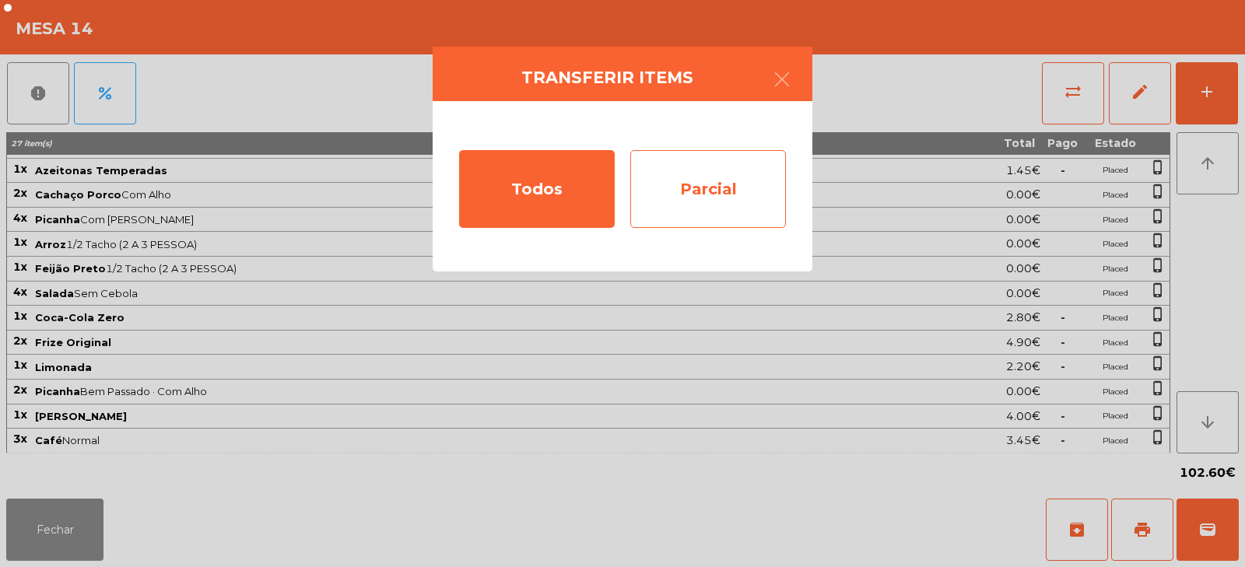
click at [705, 200] on div "Parcial" at bounding box center [708, 189] width 156 height 78
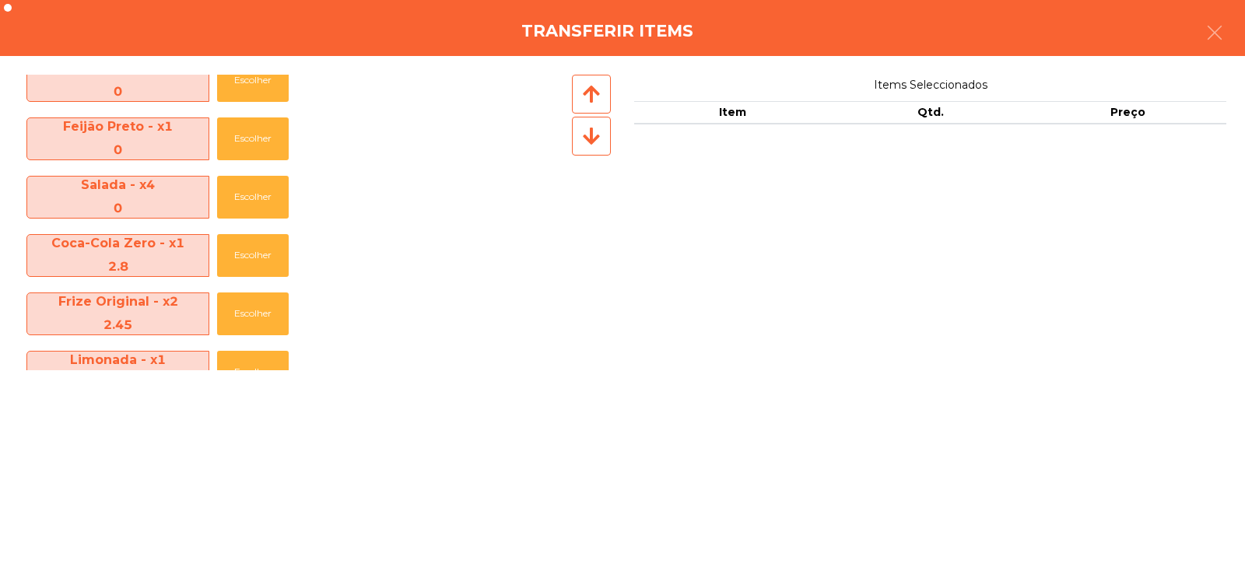
scroll to position [405, 0]
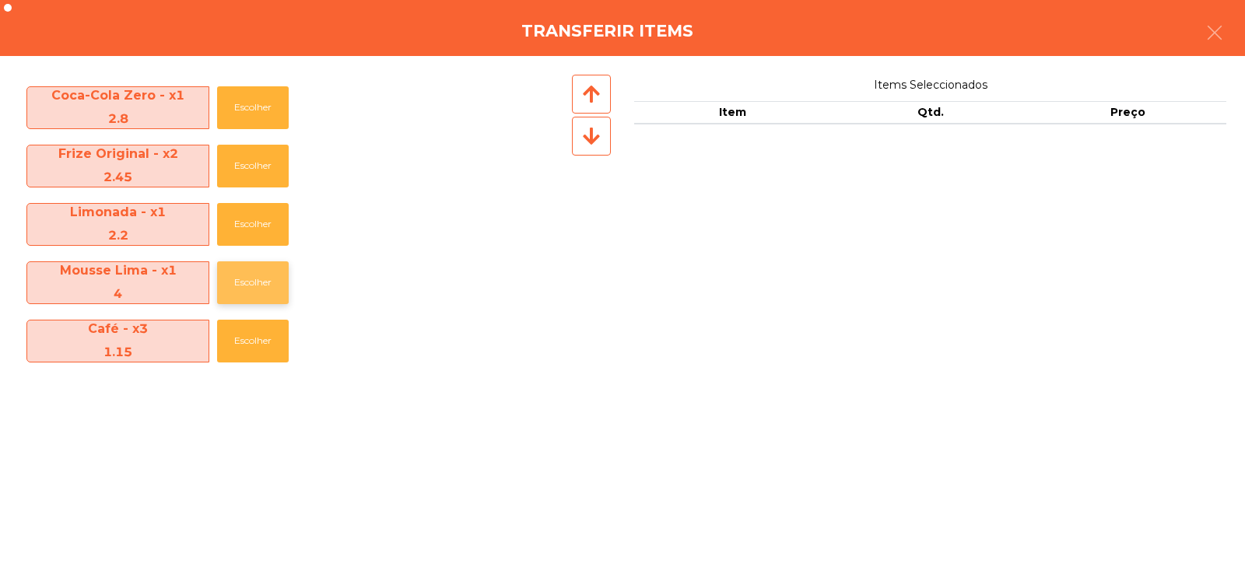
click at [254, 292] on button "Escolher" at bounding box center [253, 282] width 72 height 43
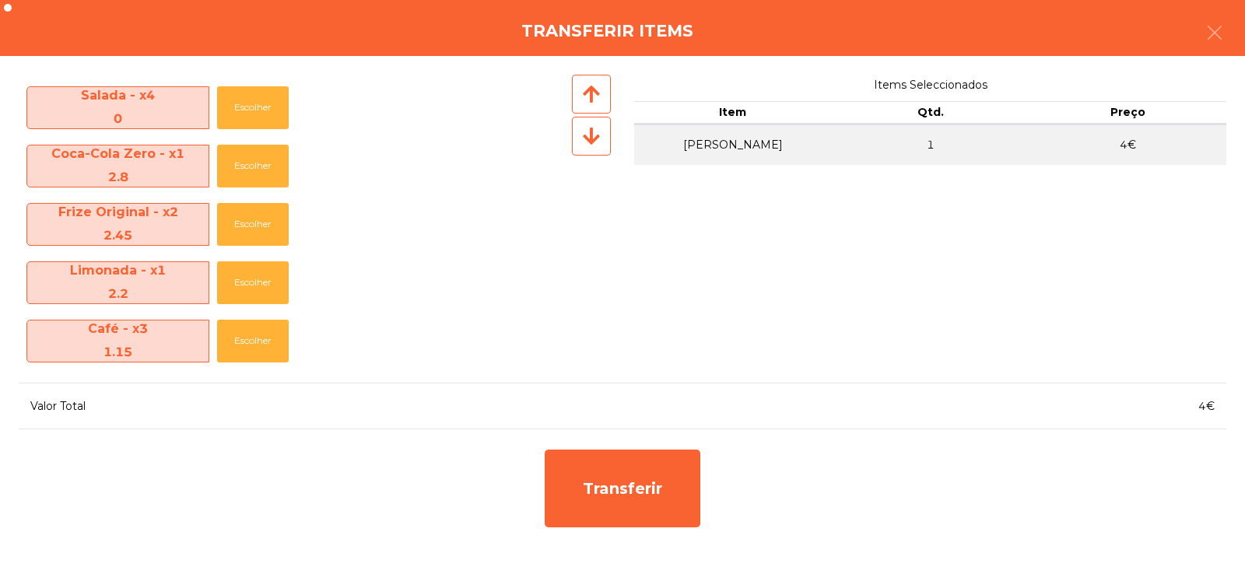
scroll to position [346, 0]
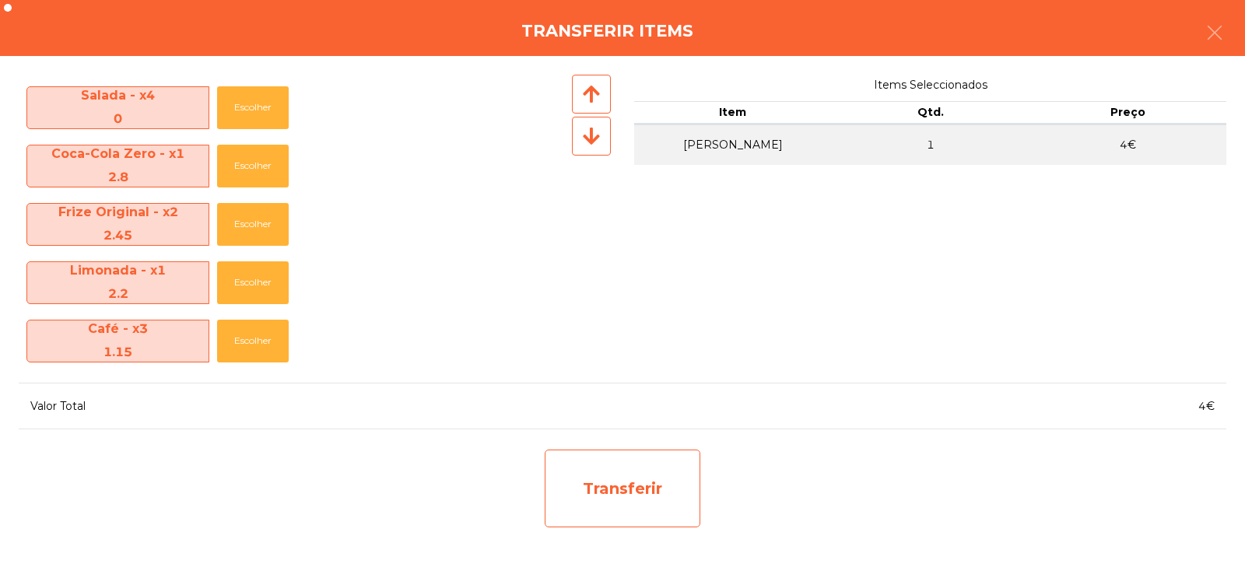
click at [593, 475] on div "Transferir" at bounding box center [623, 489] width 156 height 78
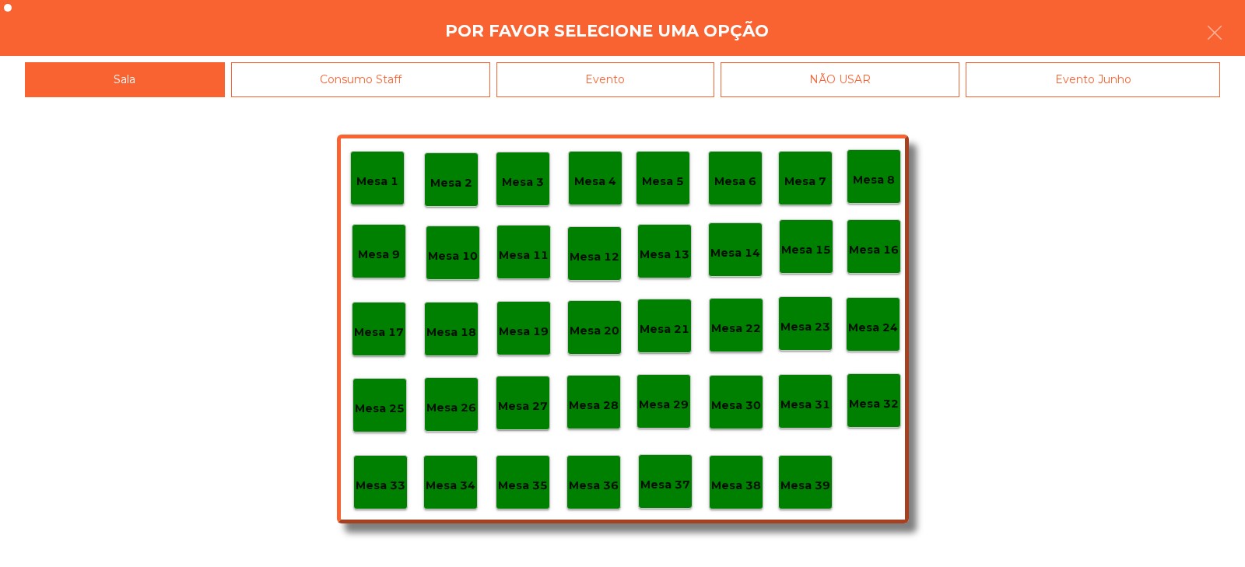
click at [811, 486] on p "Mesa 39" at bounding box center [805, 486] width 50 height 18
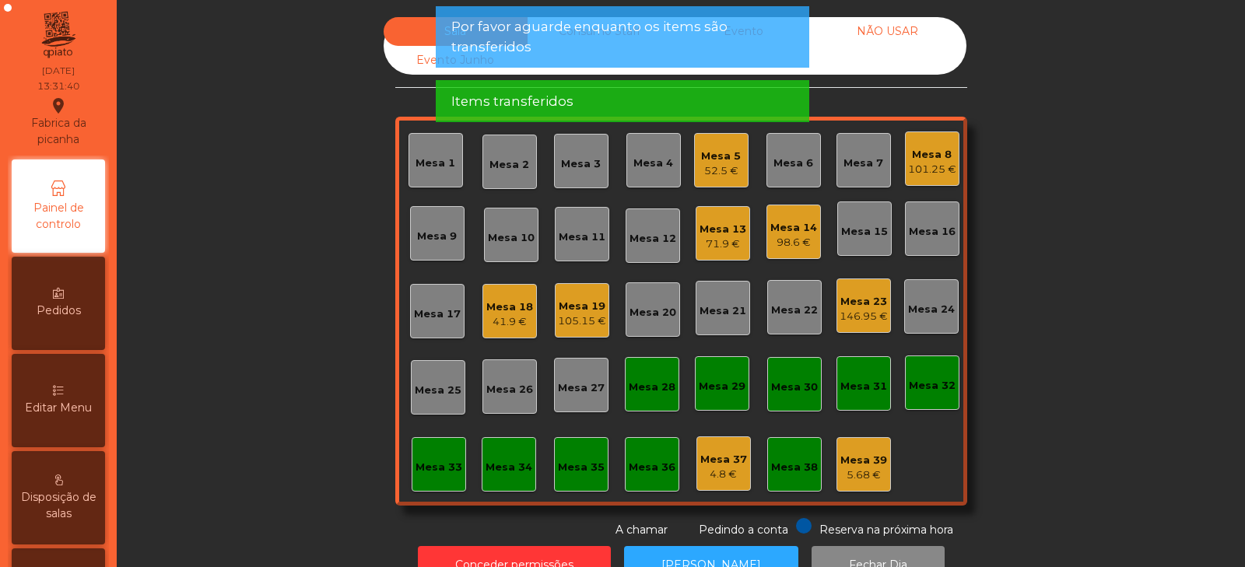
click at [706, 169] on div "52.5 €" at bounding box center [721, 171] width 40 height 16
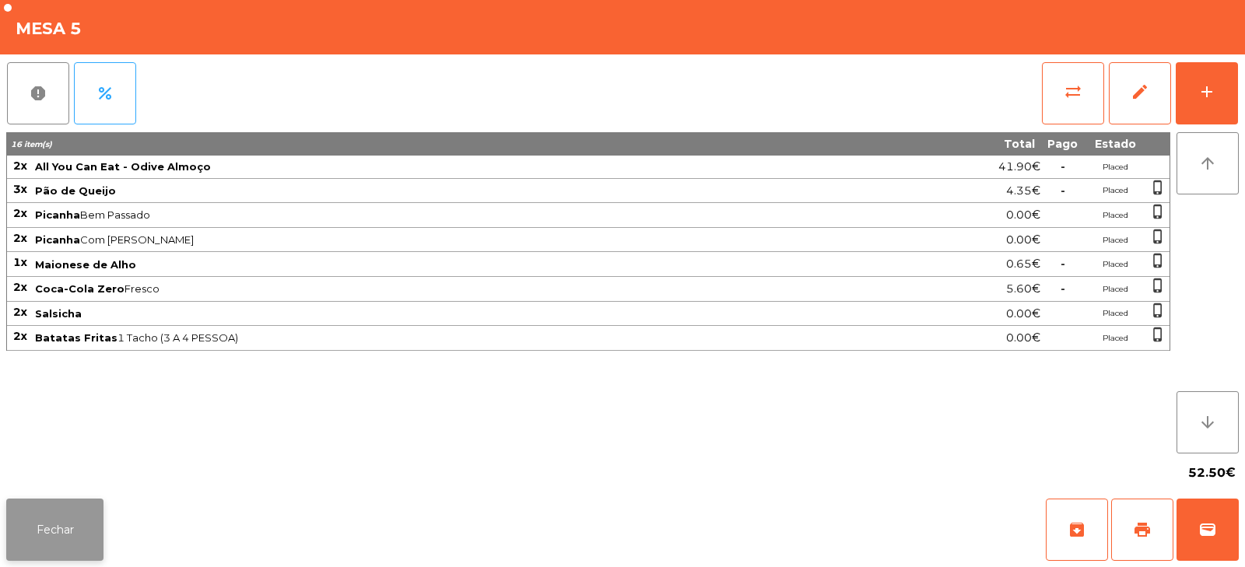
click at [69, 559] on button "Fechar" at bounding box center [54, 530] width 97 height 62
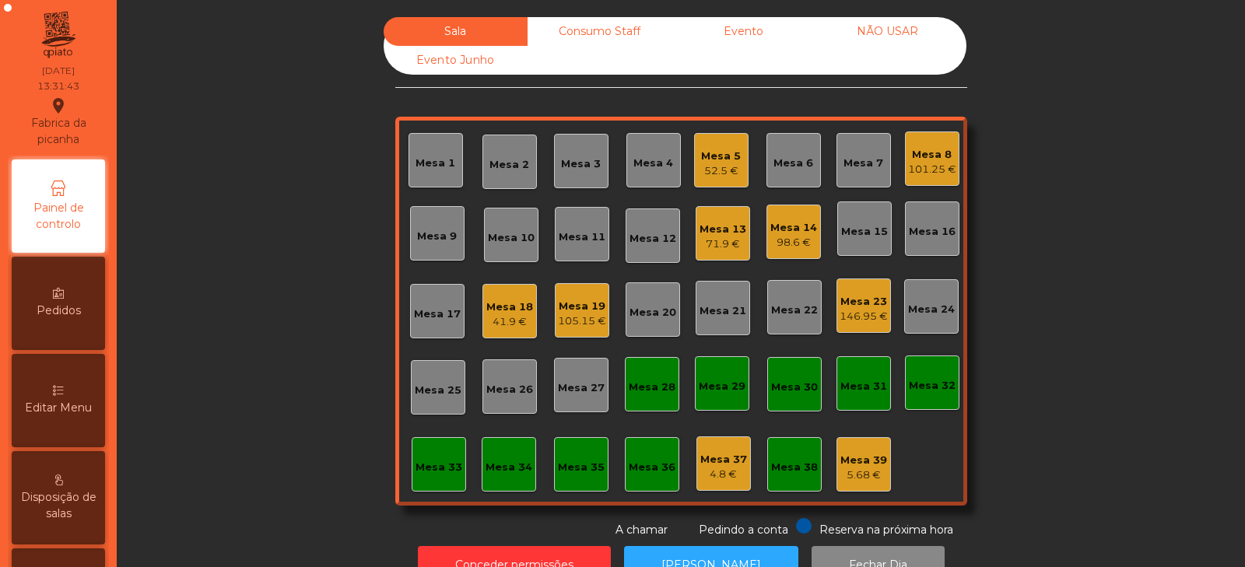
click at [783, 247] on div "98.6 €" at bounding box center [793, 243] width 47 height 16
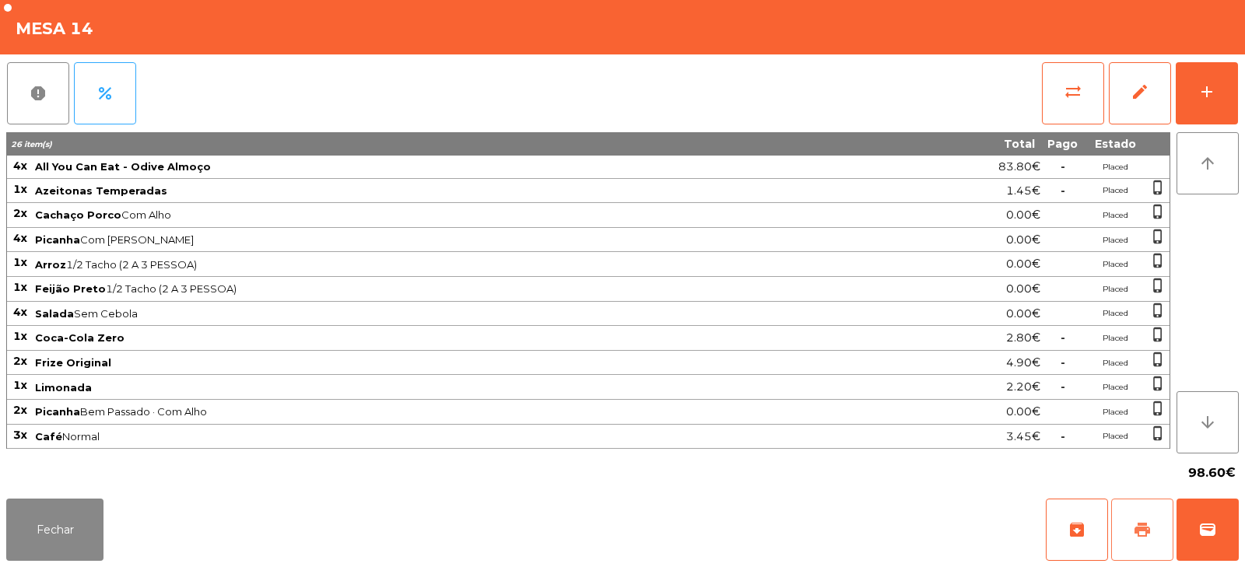
click at [1151, 527] on button "print" at bounding box center [1142, 530] width 62 height 62
click at [26, 531] on button "Fechar" at bounding box center [54, 530] width 97 height 62
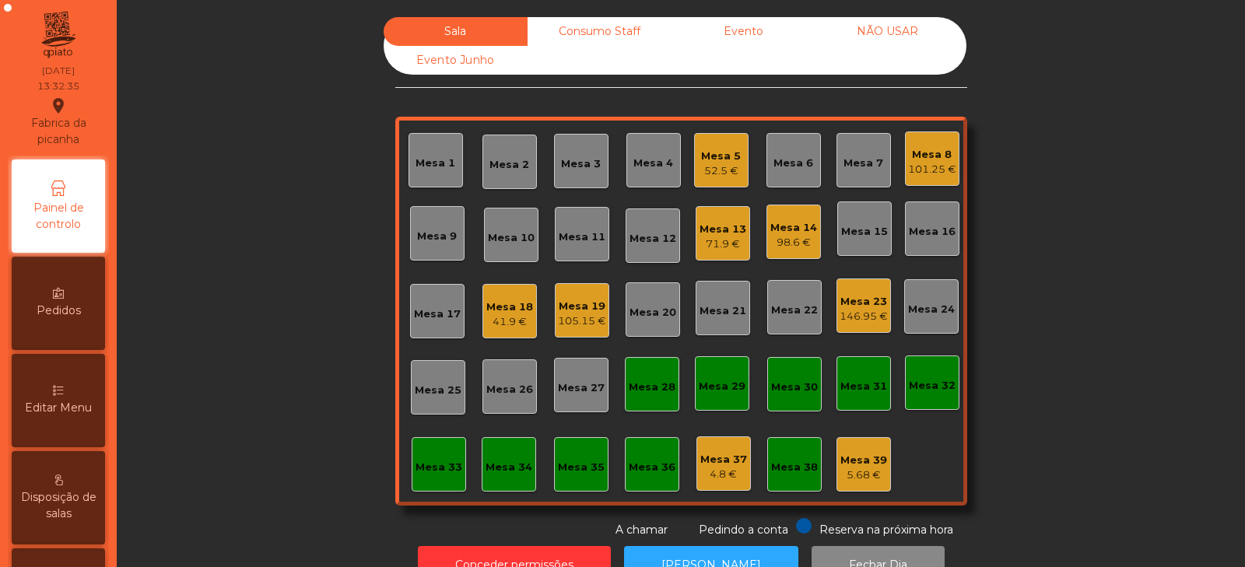
click at [924, 161] on div "Mesa 8" at bounding box center [932, 155] width 48 height 16
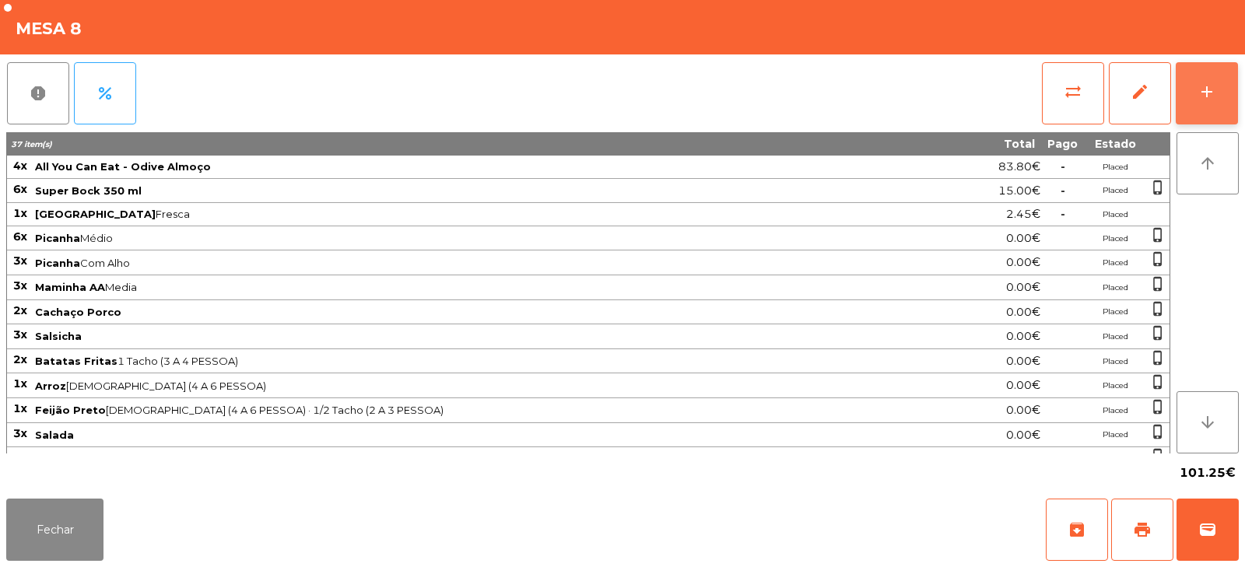
click at [1205, 78] on button "add" at bounding box center [1206, 93] width 62 height 62
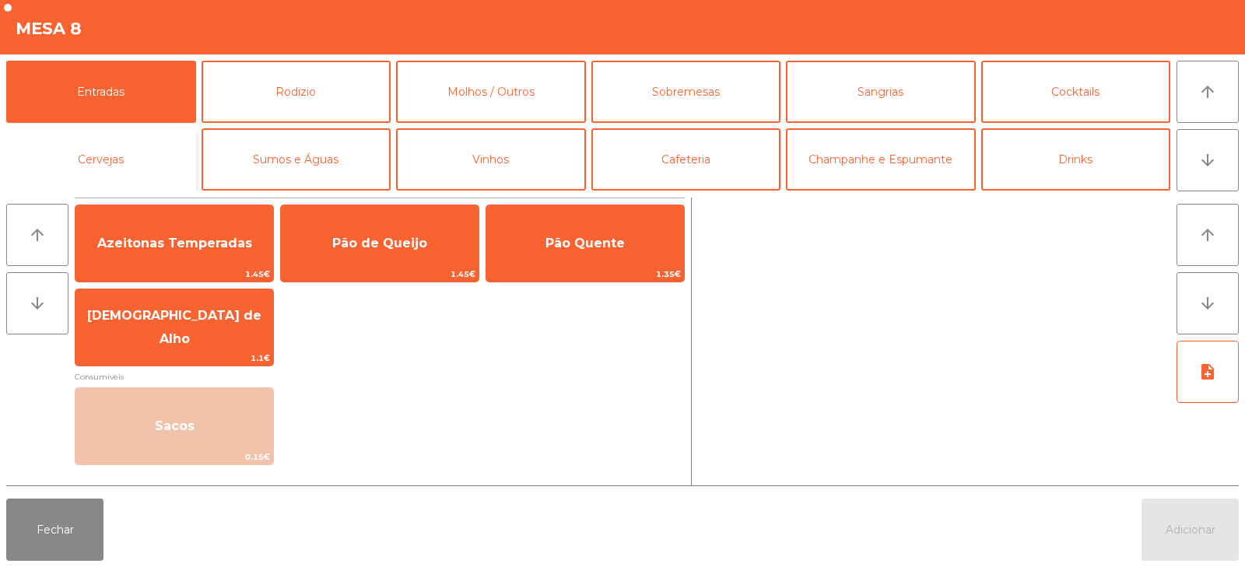
click at [140, 173] on button "Cervejas" at bounding box center [101, 159] width 190 height 62
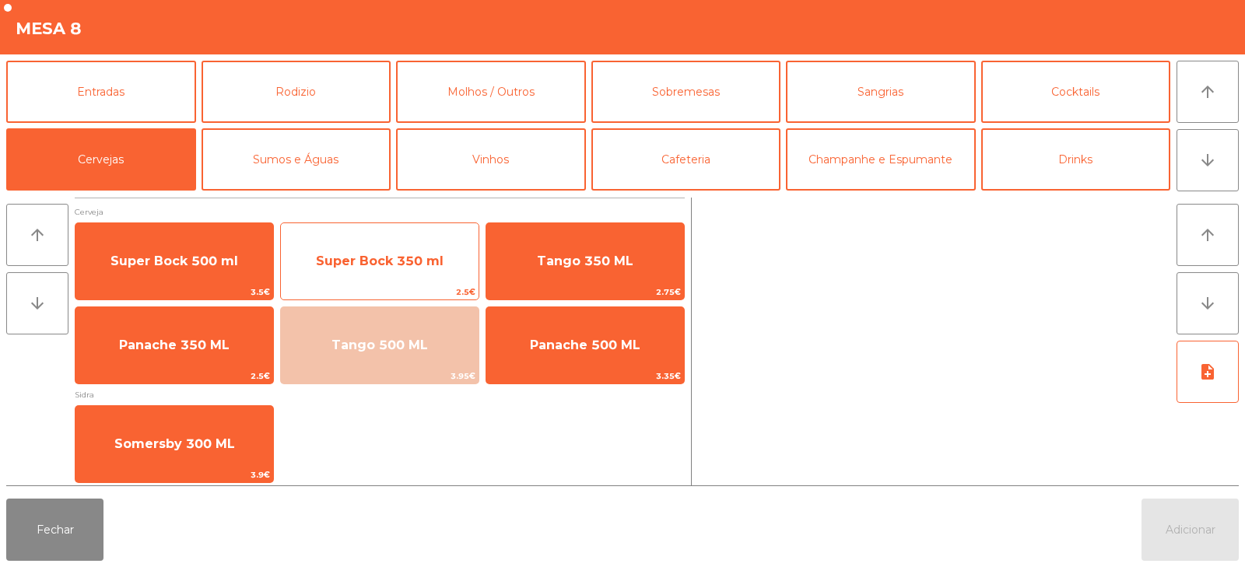
click at [353, 261] on span "Super Bock 350 ml" at bounding box center [380, 261] width 128 height 15
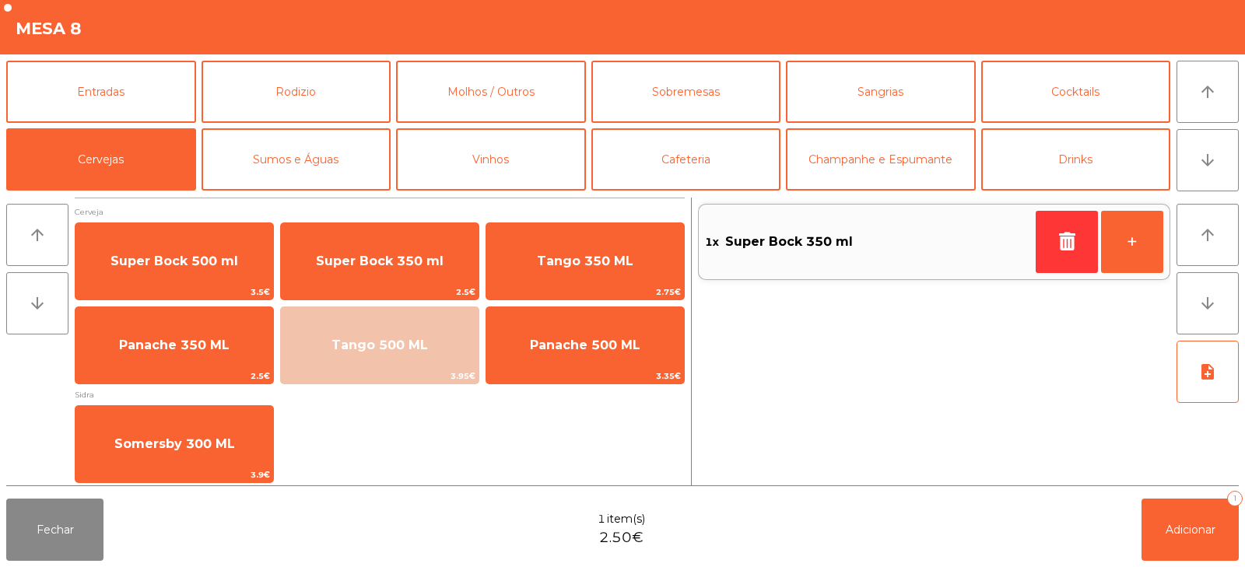
click at [1164, 475] on div "1x Super Bock 350 ml +" at bounding box center [934, 342] width 472 height 288
click at [1184, 527] on span "Adicionar" at bounding box center [1190, 530] width 50 height 14
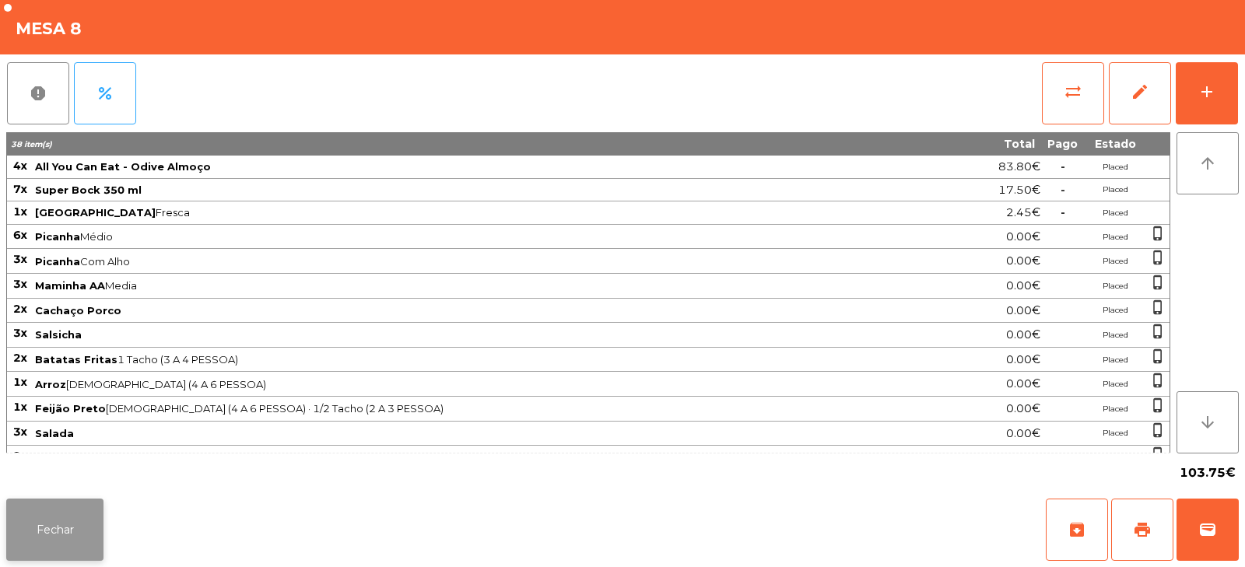
click at [65, 536] on button "Fechar" at bounding box center [54, 530] width 97 height 62
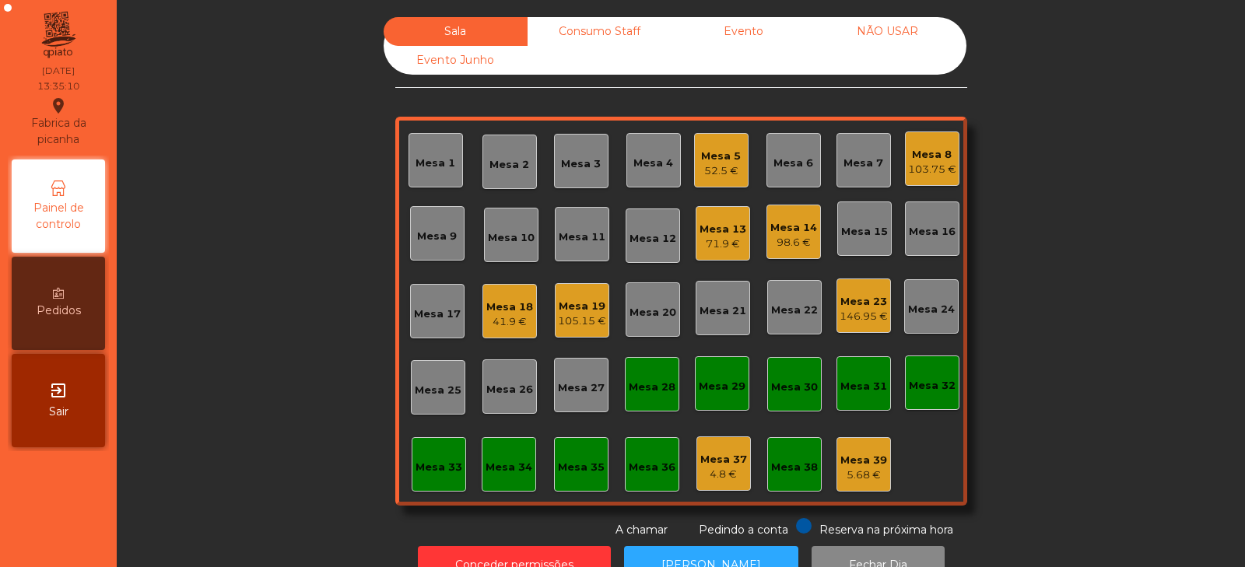
scroll to position [46, 0]
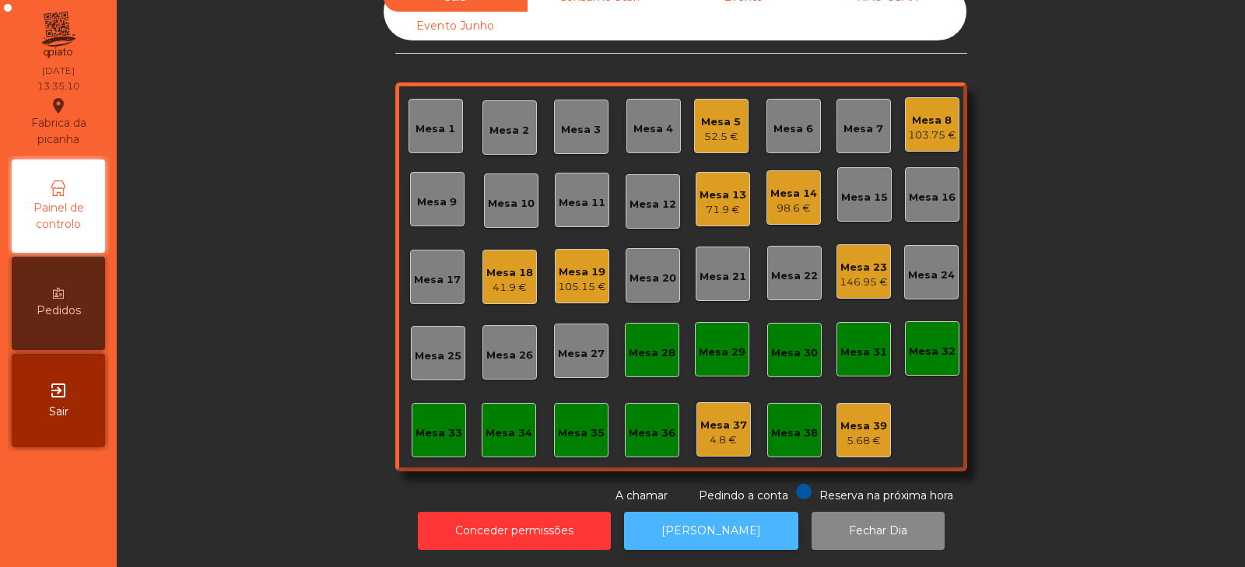
click at [706, 516] on button "[PERSON_NAME]" at bounding box center [711, 531] width 174 height 38
click at [788, 201] on div "98.6 €" at bounding box center [793, 209] width 47 height 16
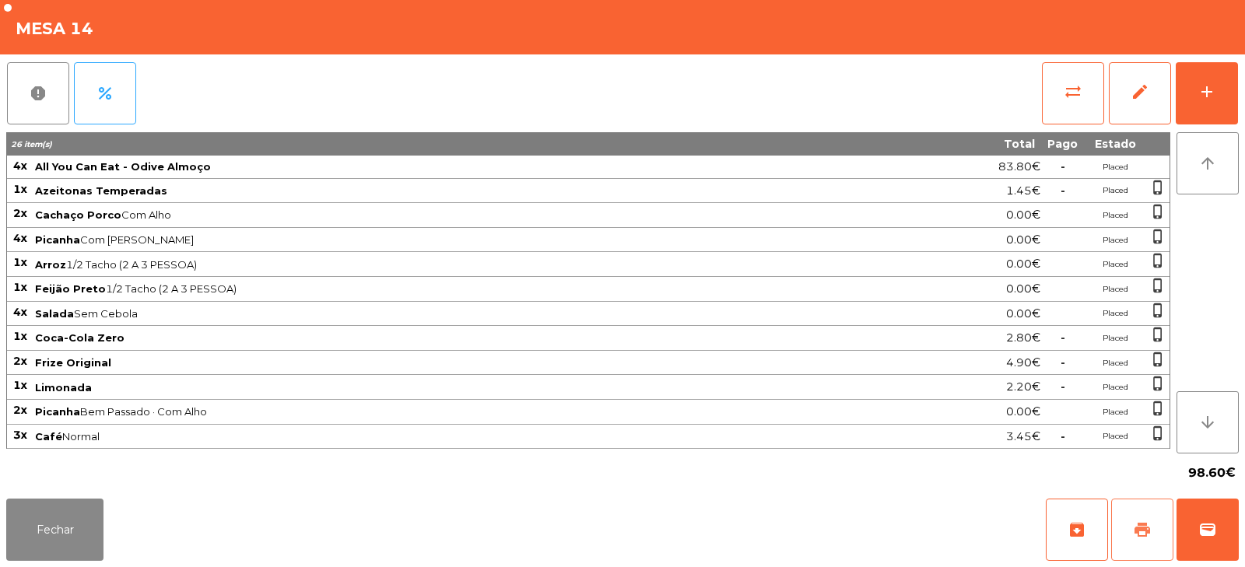
click at [1144, 520] on button "print" at bounding box center [1142, 530] width 62 height 62
click at [1081, 92] on span "sync_alt" at bounding box center [1072, 91] width 19 height 19
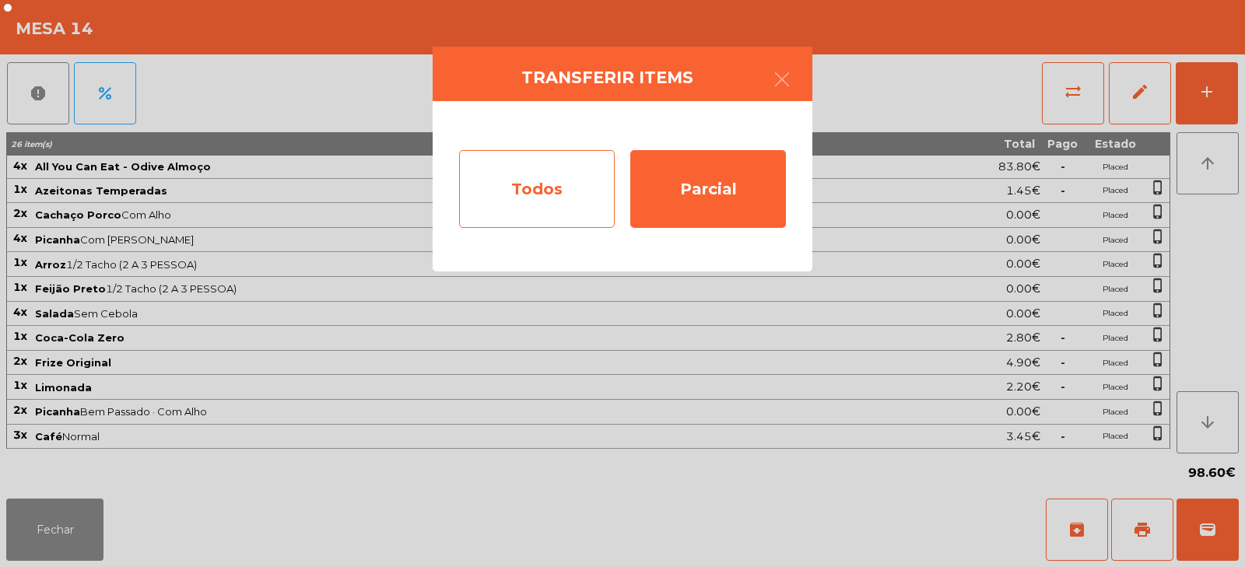
click at [534, 189] on div "Todos" at bounding box center [537, 189] width 156 height 78
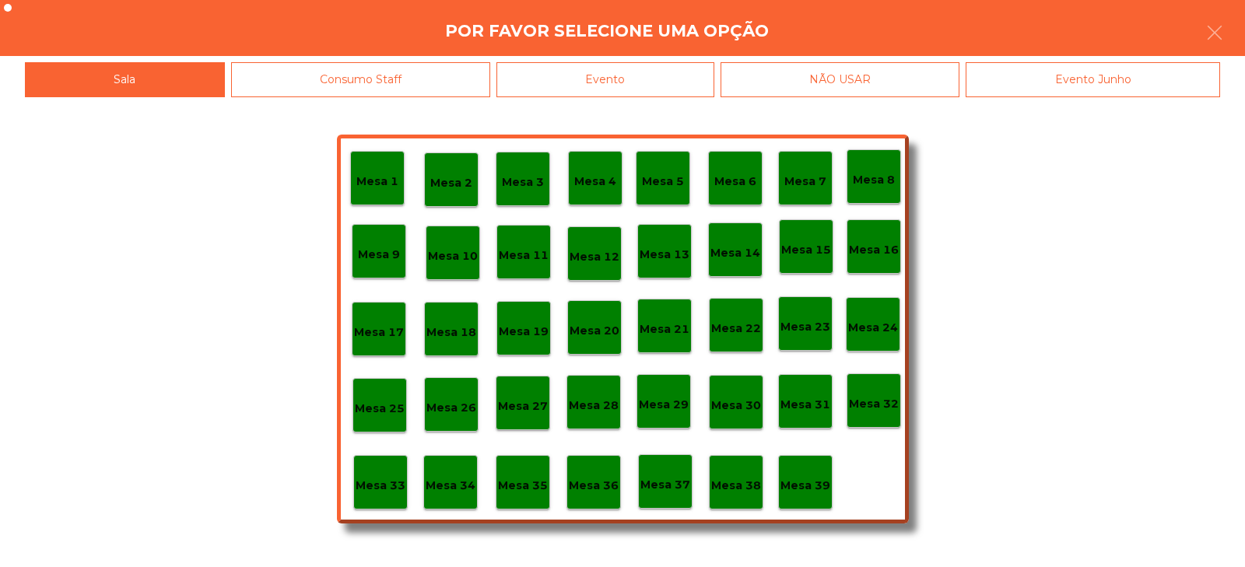
click at [636, 86] on div "Evento" at bounding box center [605, 79] width 218 height 35
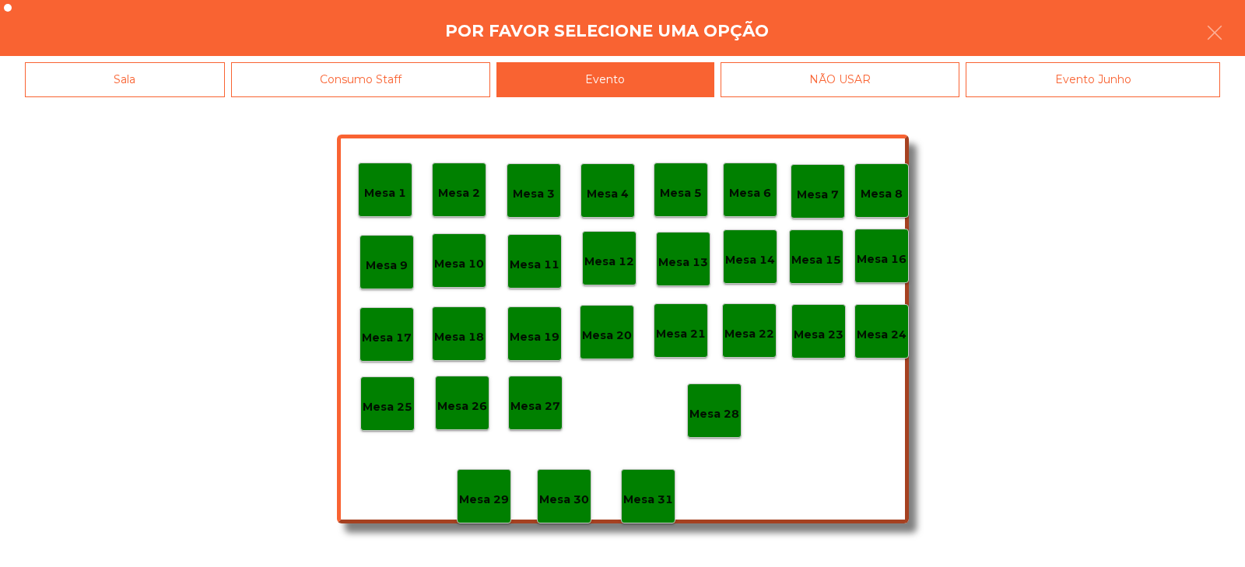
click at [707, 412] on p "Mesa 28" at bounding box center [714, 414] width 50 height 18
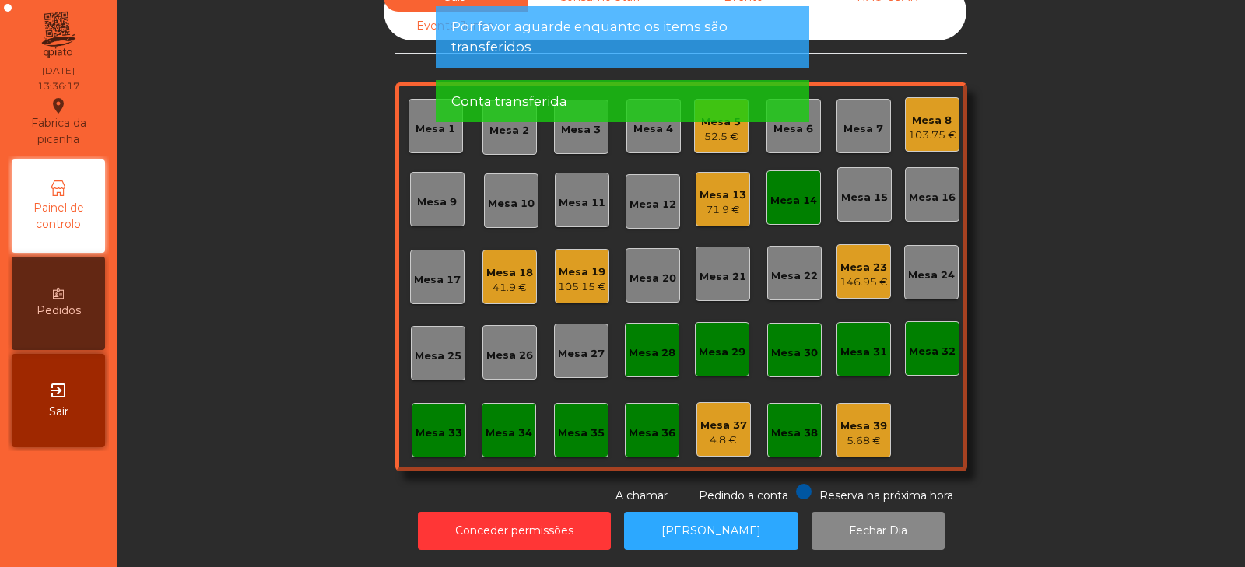
click at [796, 173] on div "Mesa 14" at bounding box center [793, 197] width 54 height 54
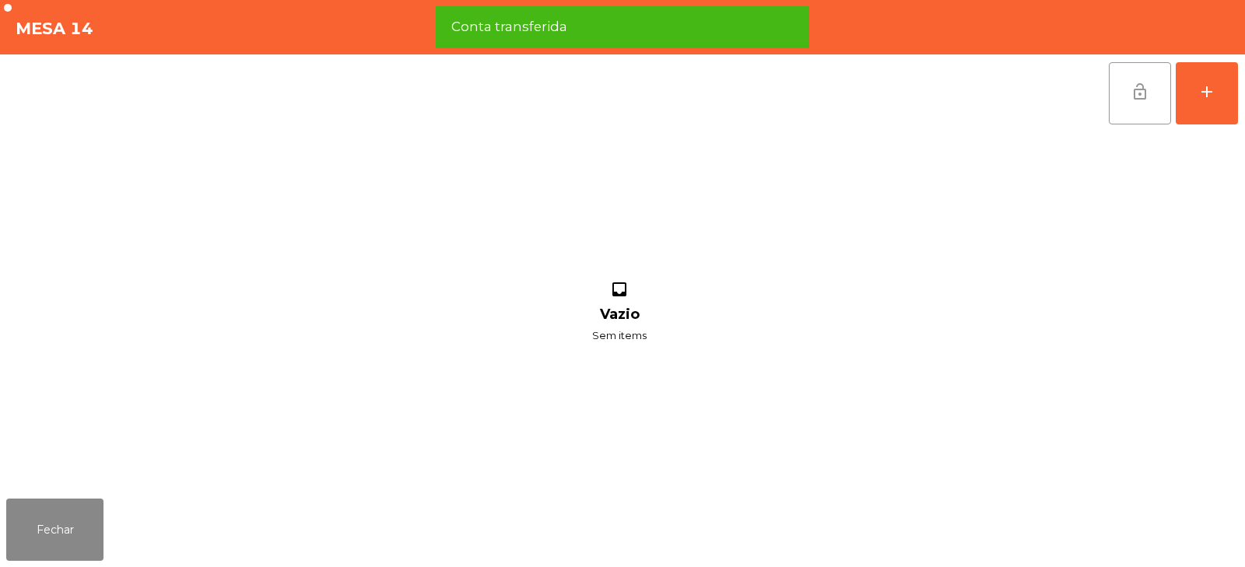
click at [1124, 99] on button "lock_open" at bounding box center [1140, 93] width 62 height 62
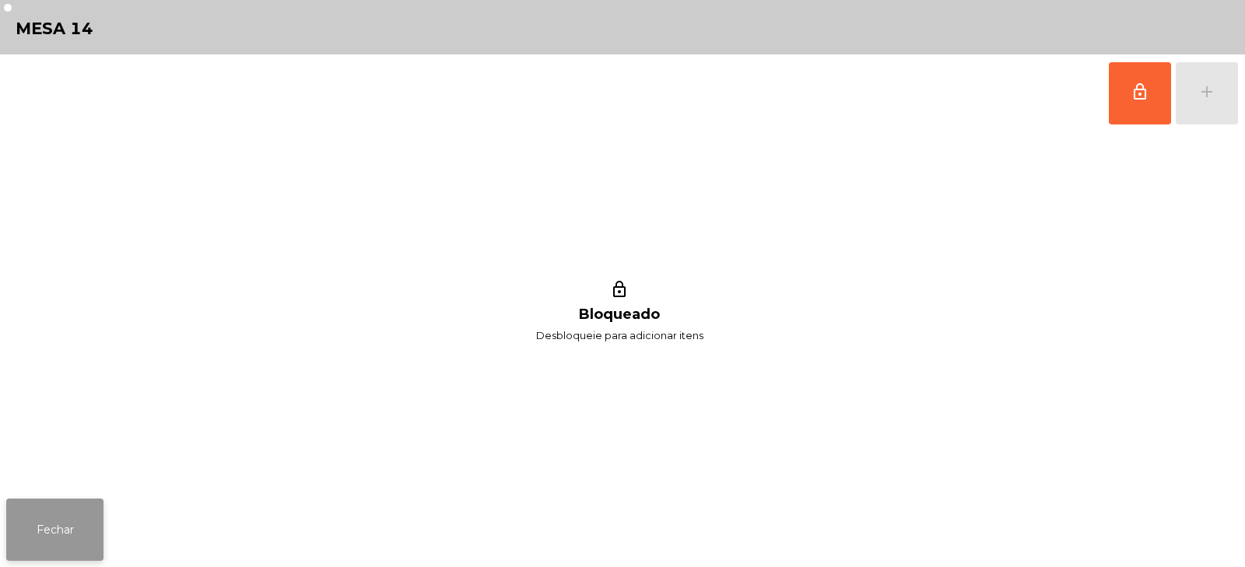
click at [69, 525] on button "Fechar" at bounding box center [54, 530] width 97 height 62
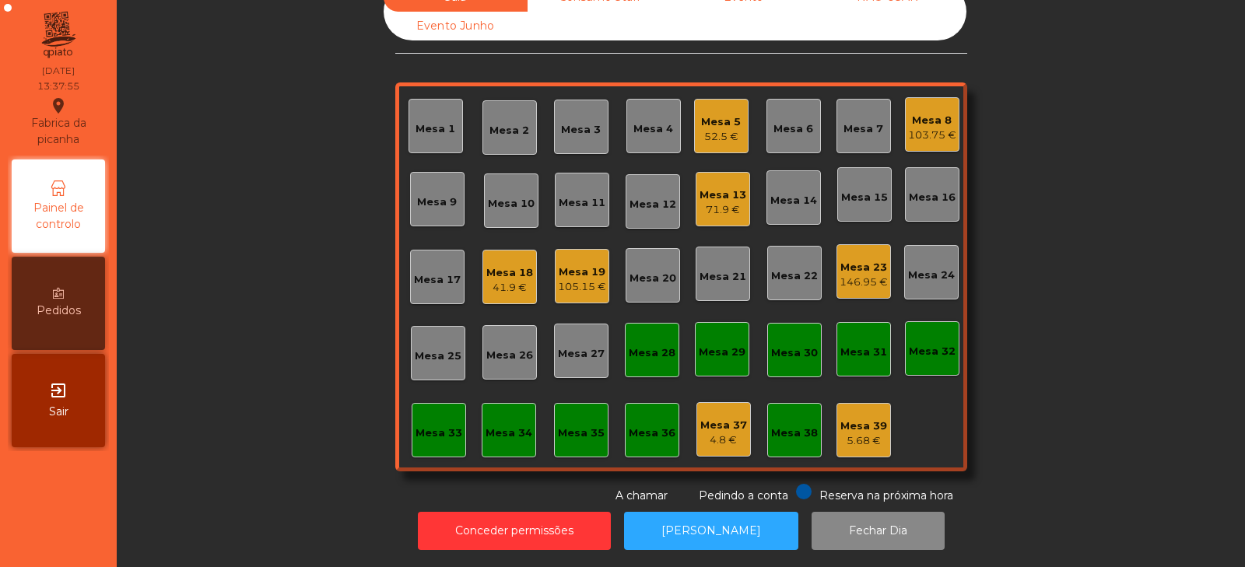
click at [567, 128] on div "Mesa 3" at bounding box center [581, 127] width 54 height 54
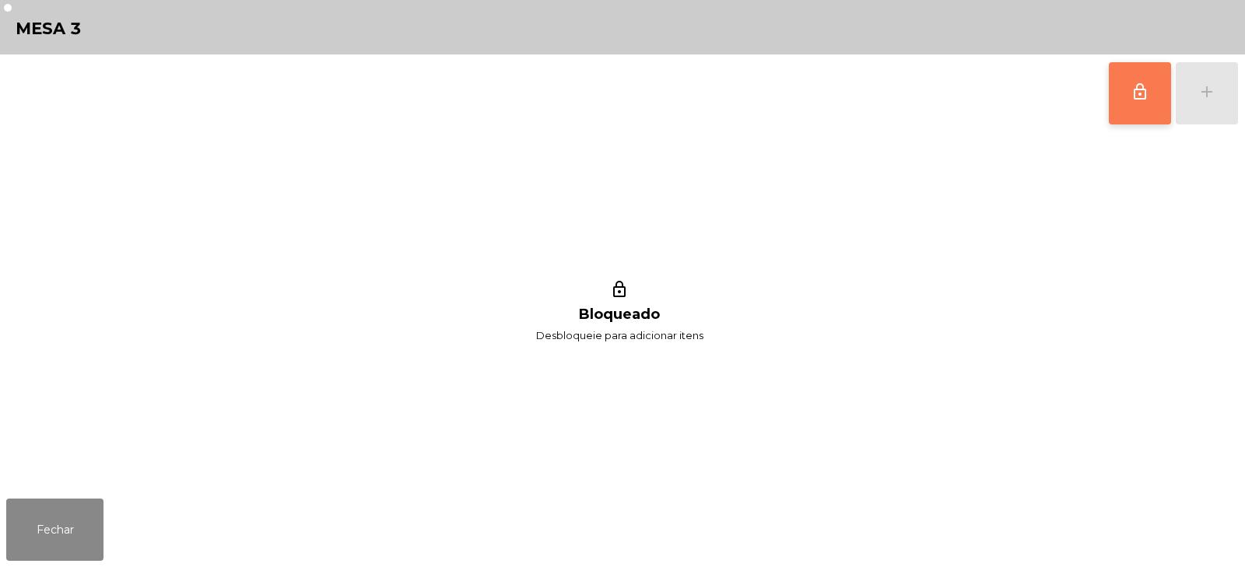
click at [1145, 86] on span "lock_outline" at bounding box center [1139, 91] width 19 height 19
click at [1206, 93] on div "lock_outline add" at bounding box center [1173, 93] width 131 height 78
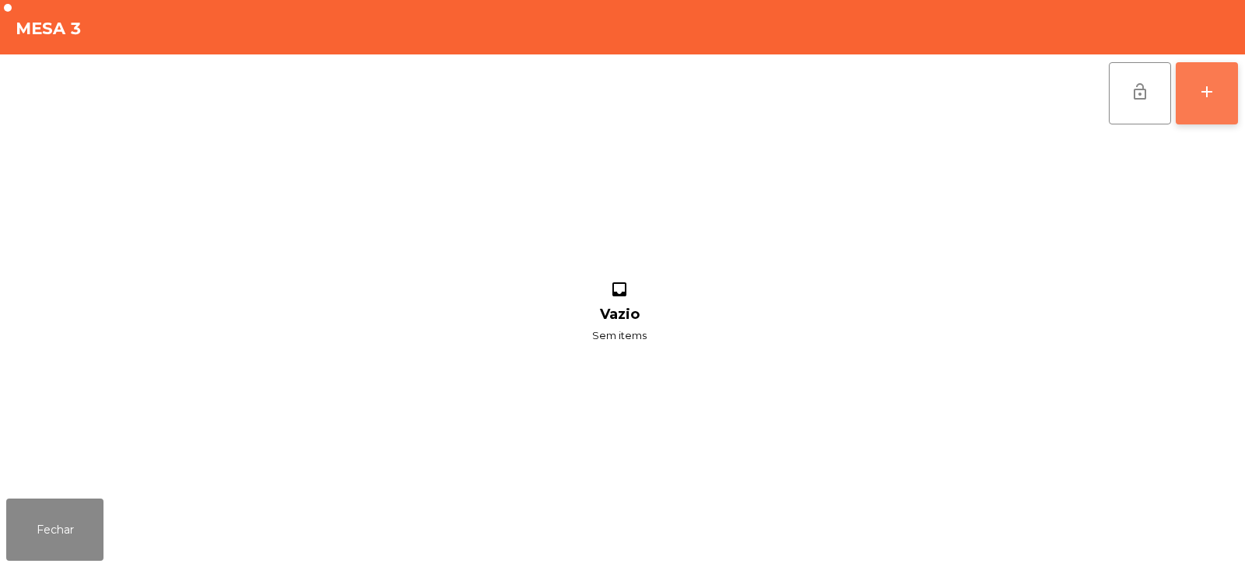
click at [1210, 96] on div "add" at bounding box center [1206, 91] width 19 height 19
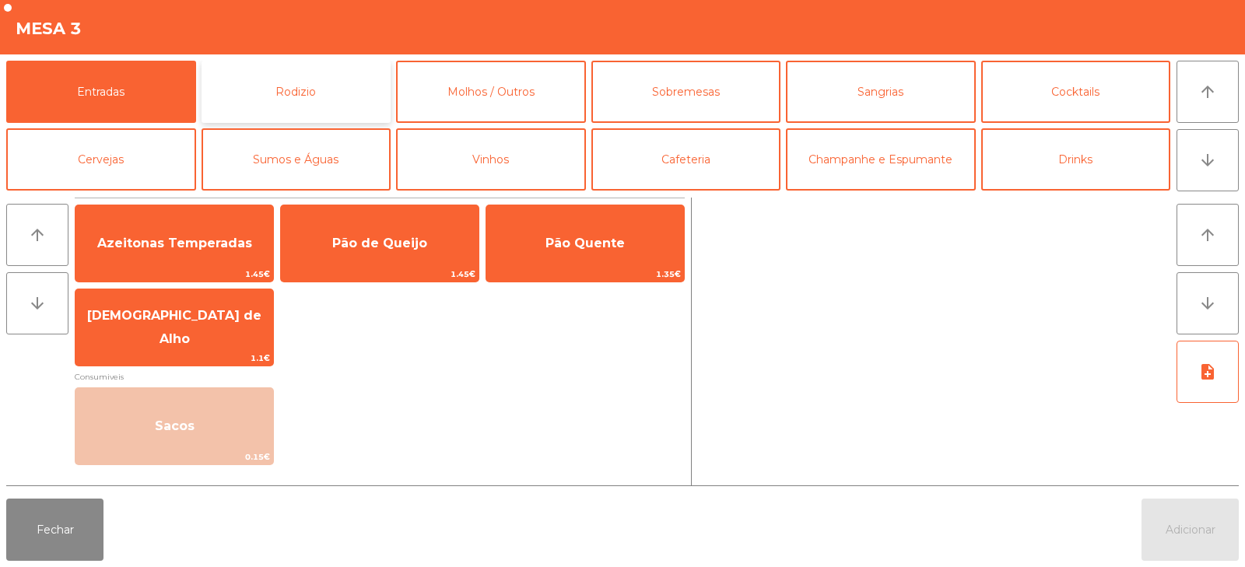
click at [276, 105] on button "Rodizio" at bounding box center [296, 92] width 190 height 62
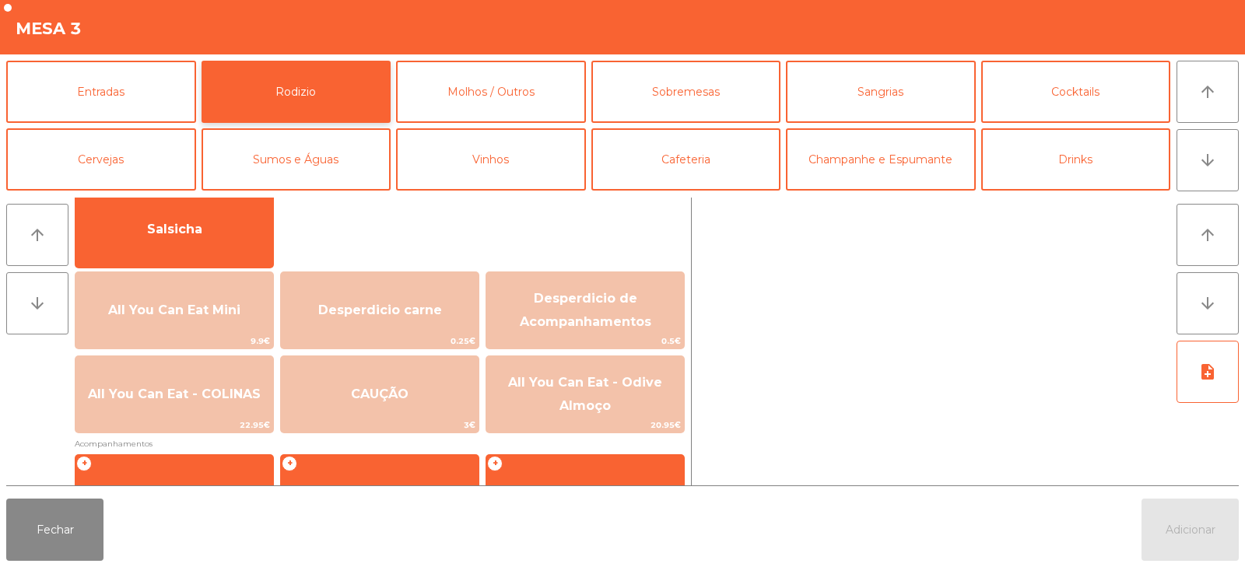
scroll to position [185, 0]
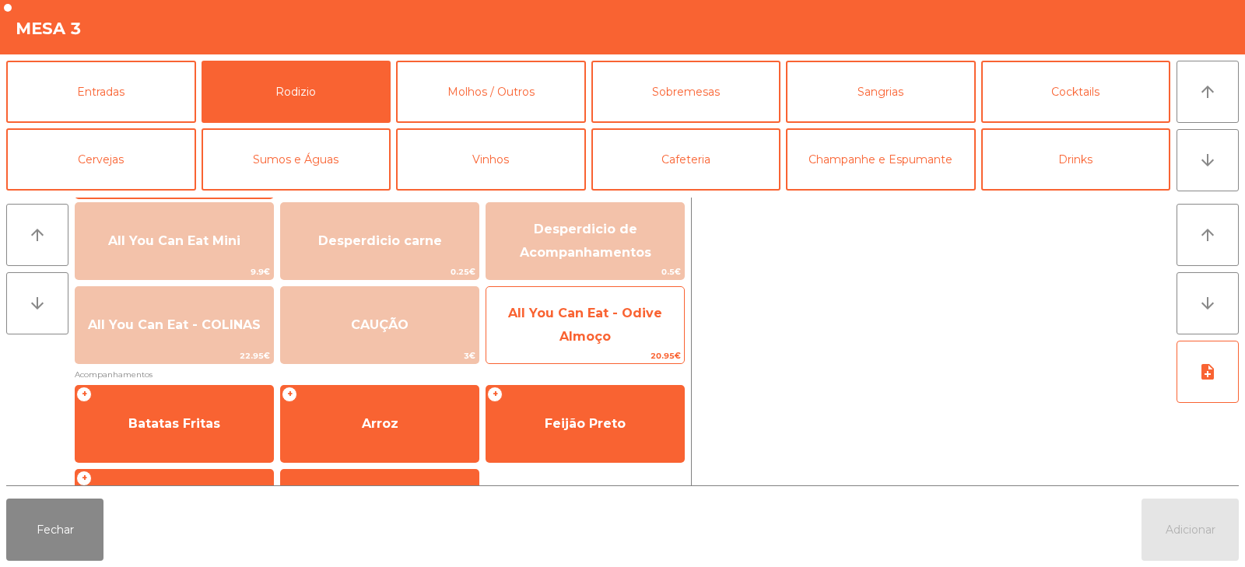
click at [565, 343] on span "All You Can Eat - Odive Almoço" at bounding box center [585, 325] width 154 height 38
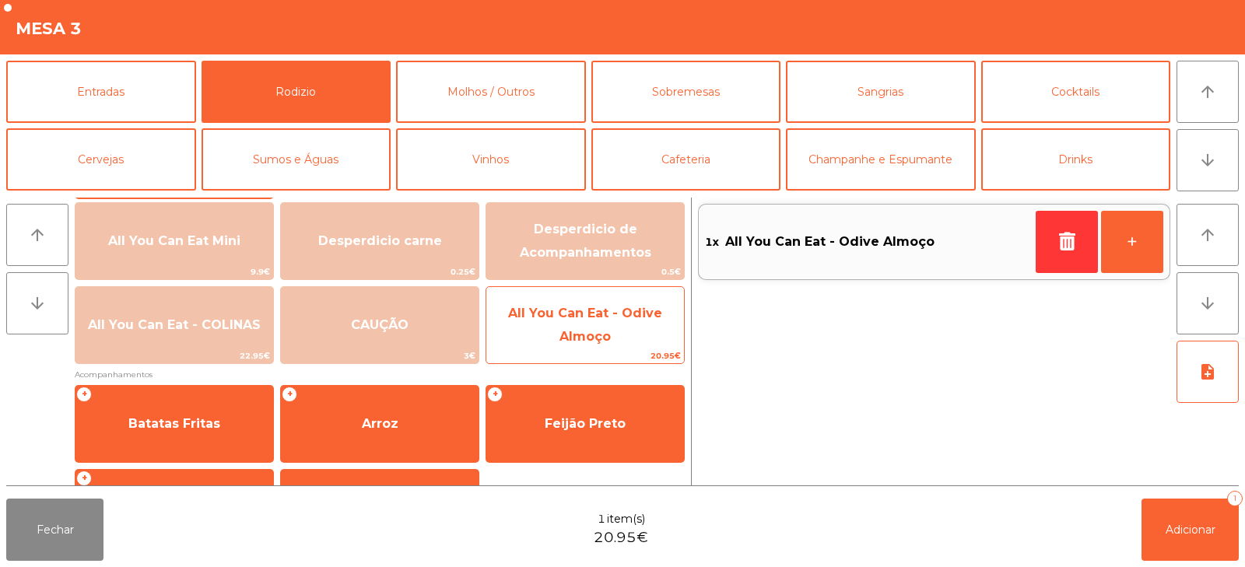
click at [574, 342] on span "All You Can Eat - Odive Almoço" at bounding box center [585, 325] width 154 height 38
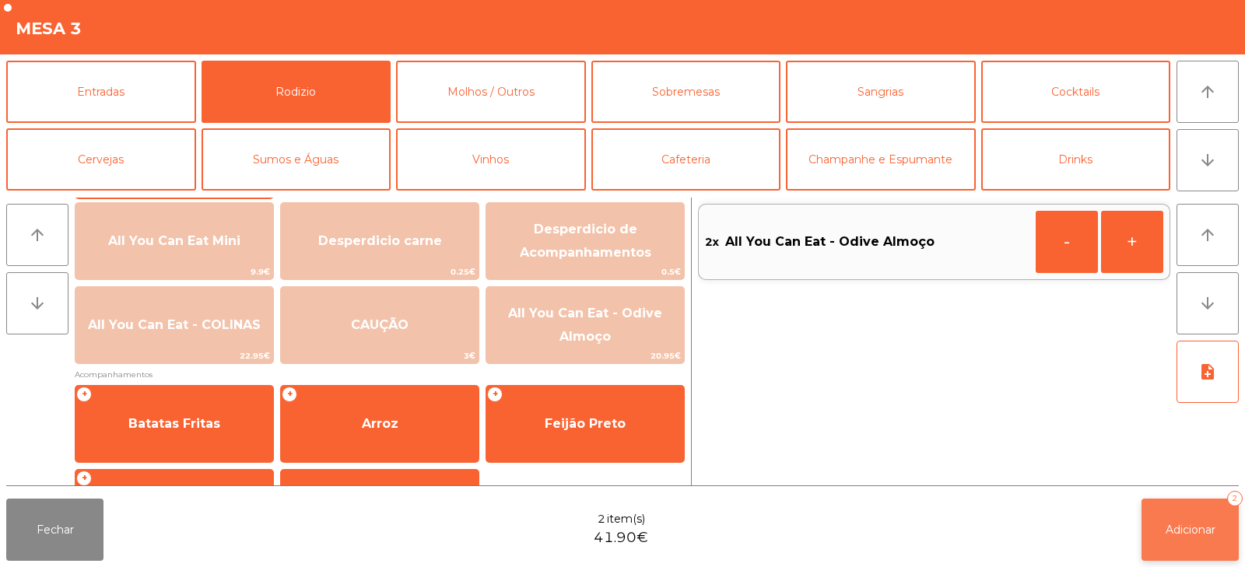
click at [1187, 523] on span "Adicionar" at bounding box center [1190, 530] width 50 height 14
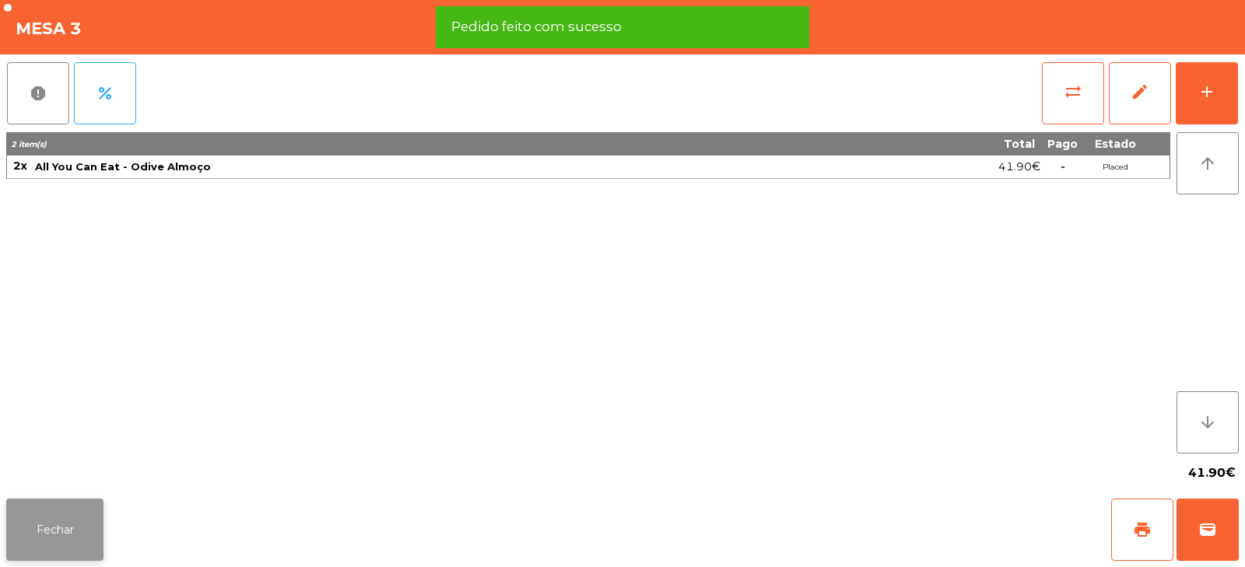
click at [64, 543] on button "Fechar" at bounding box center [54, 530] width 97 height 62
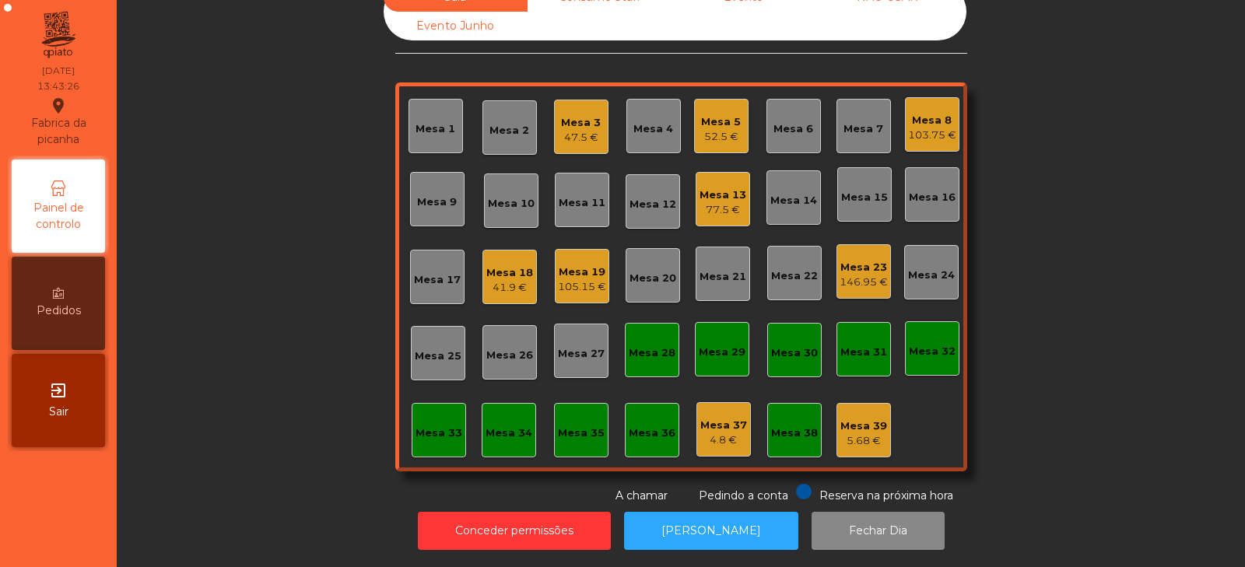
click at [574, 264] on div "Mesa 19" at bounding box center [582, 272] width 48 height 16
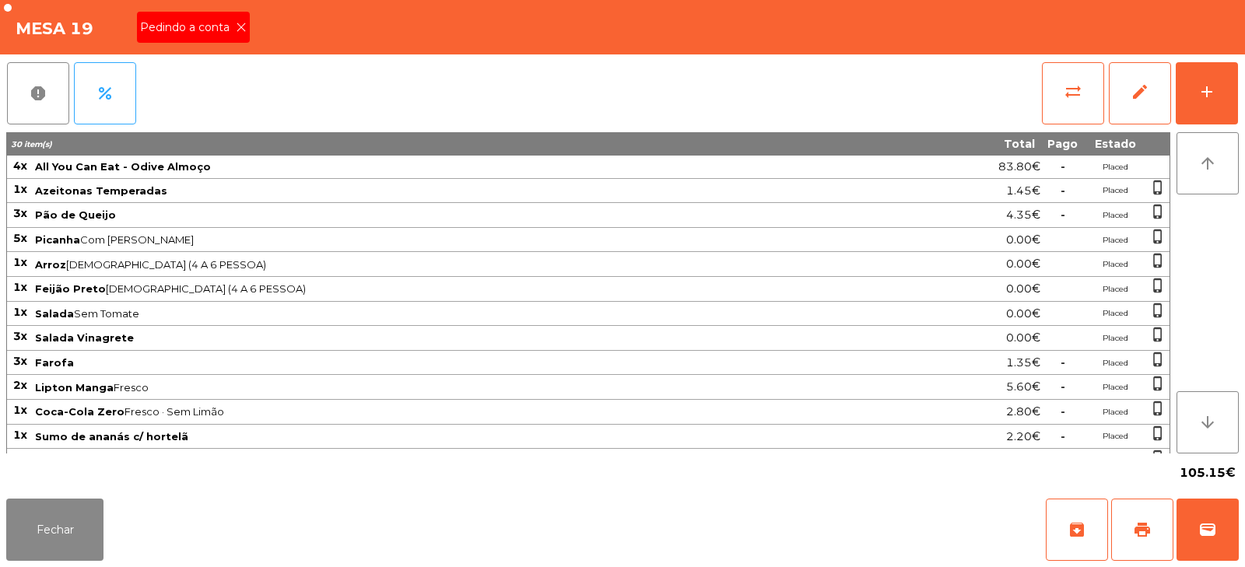
click at [236, 30] on icon at bounding box center [241, 27] width 11 height 11
click at [1161, 522] on button "print" at bounding box center [1142, 530] width 62 height 62
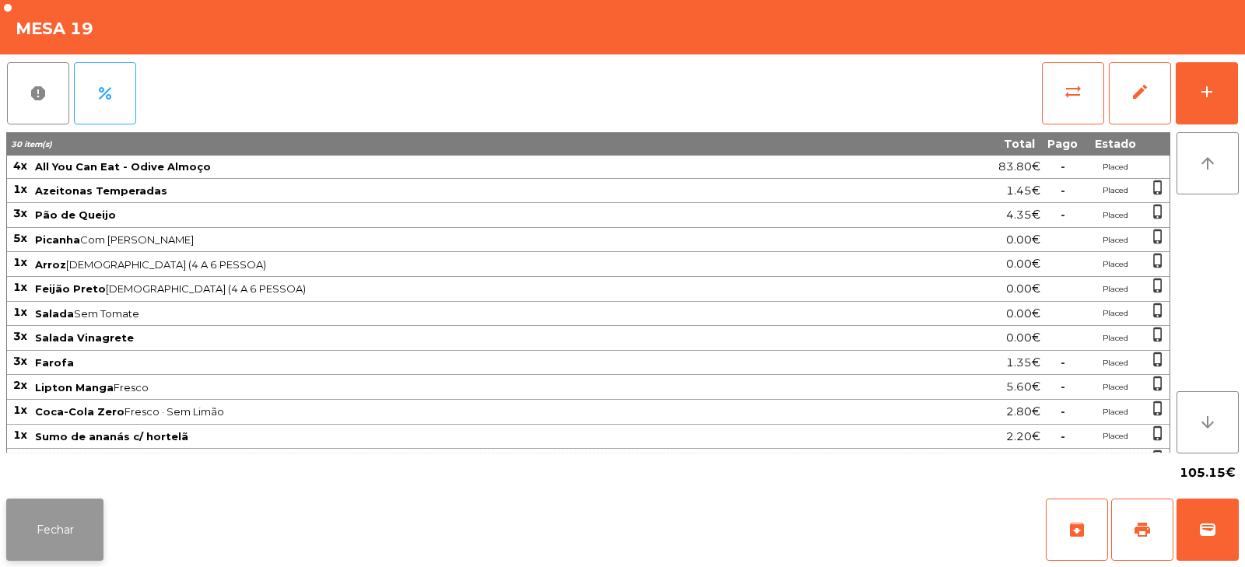
click at [54, 518] on button "Fechar" at bounding box center [54, 530] width 97 height 62
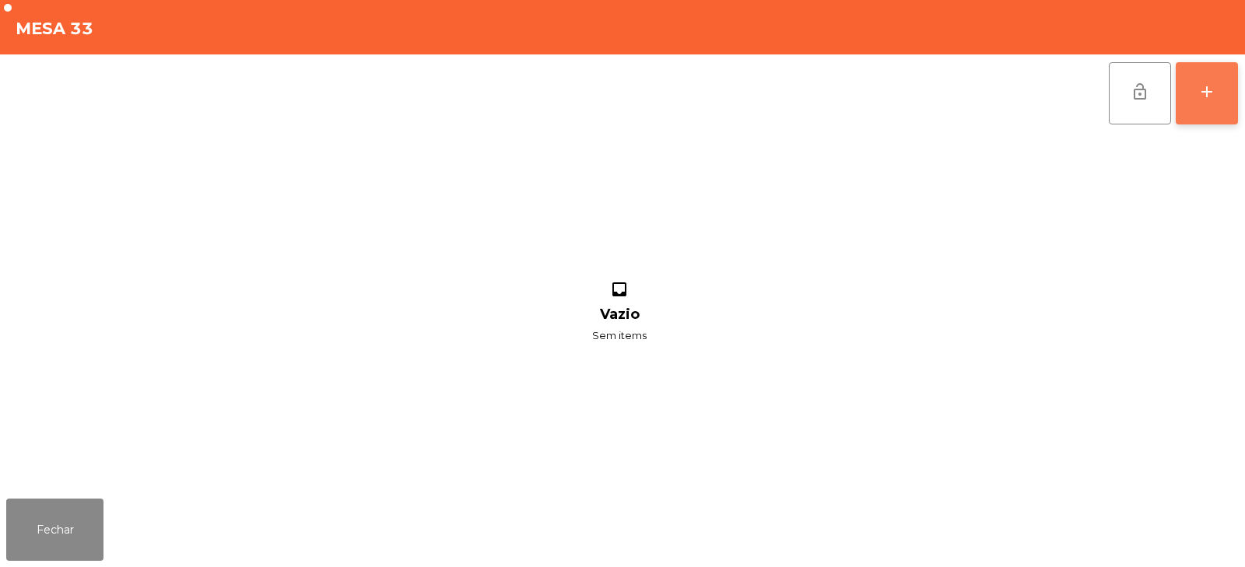
click at [1210, 104] on button "add" at bounding box center [1206, 93] width 62 height 62
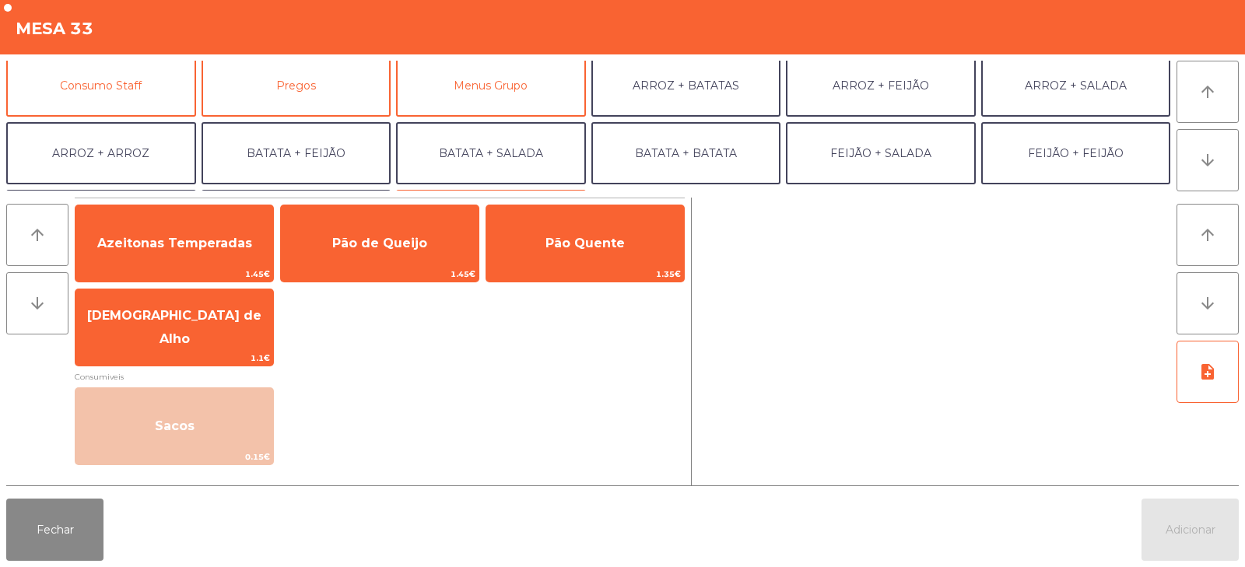
scroll to position [156, 0]
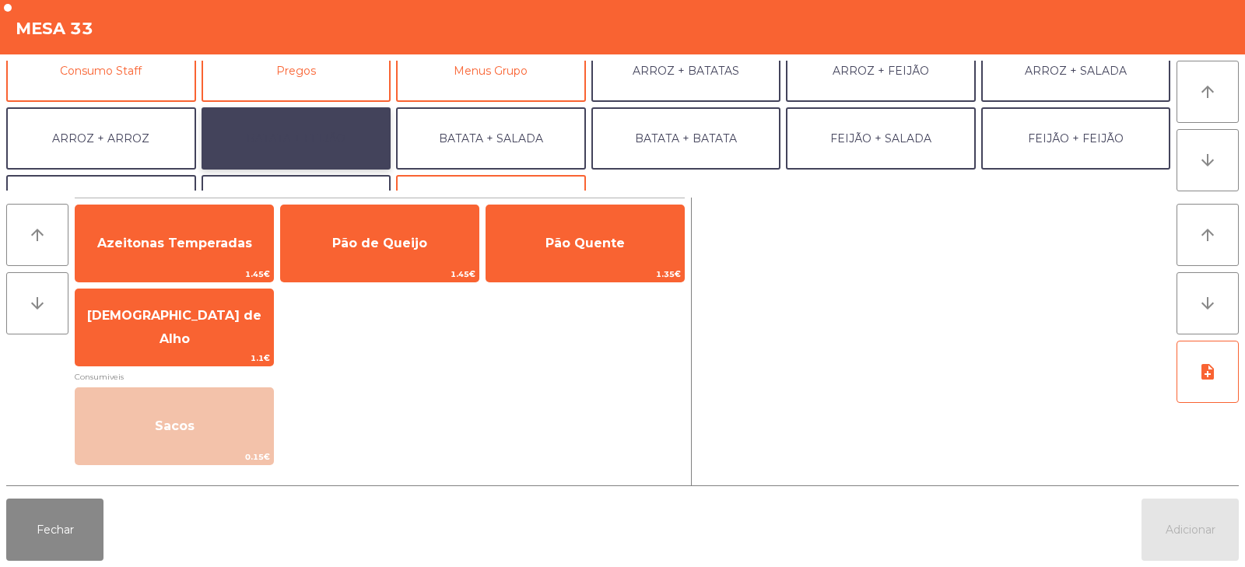
click at [283, 137] on button "BATATA + FEIJÃO" at bounding box center [296, 138] width 190 height 62
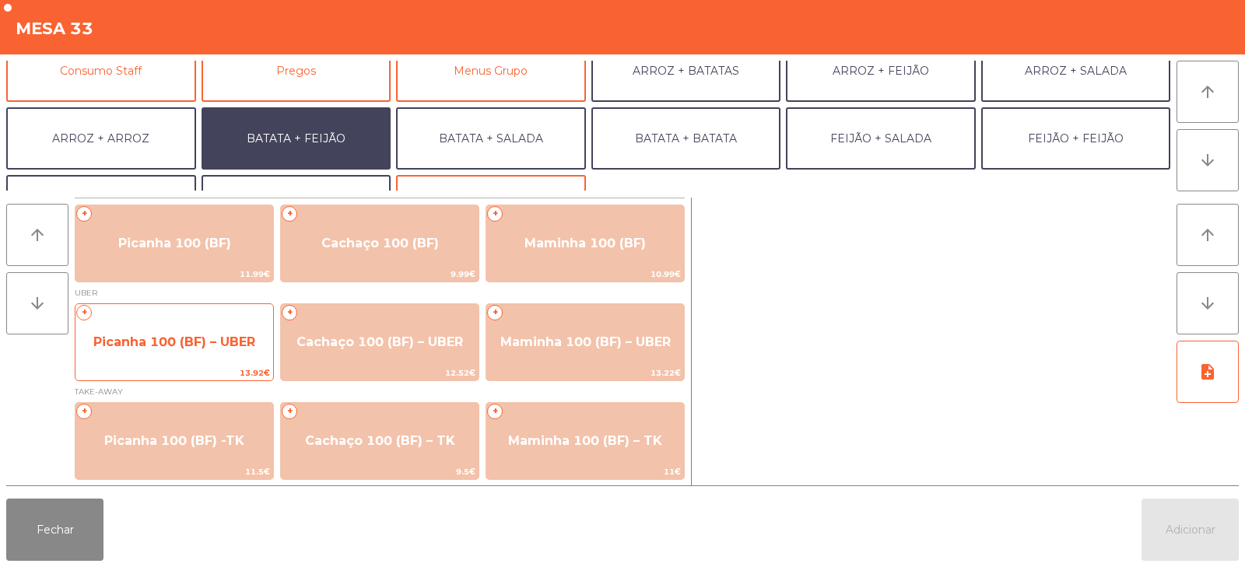
click at [162, 335] on span "Picanha 100 (BF) – UBER" at bounding box center [174, 342] width 162 height 15
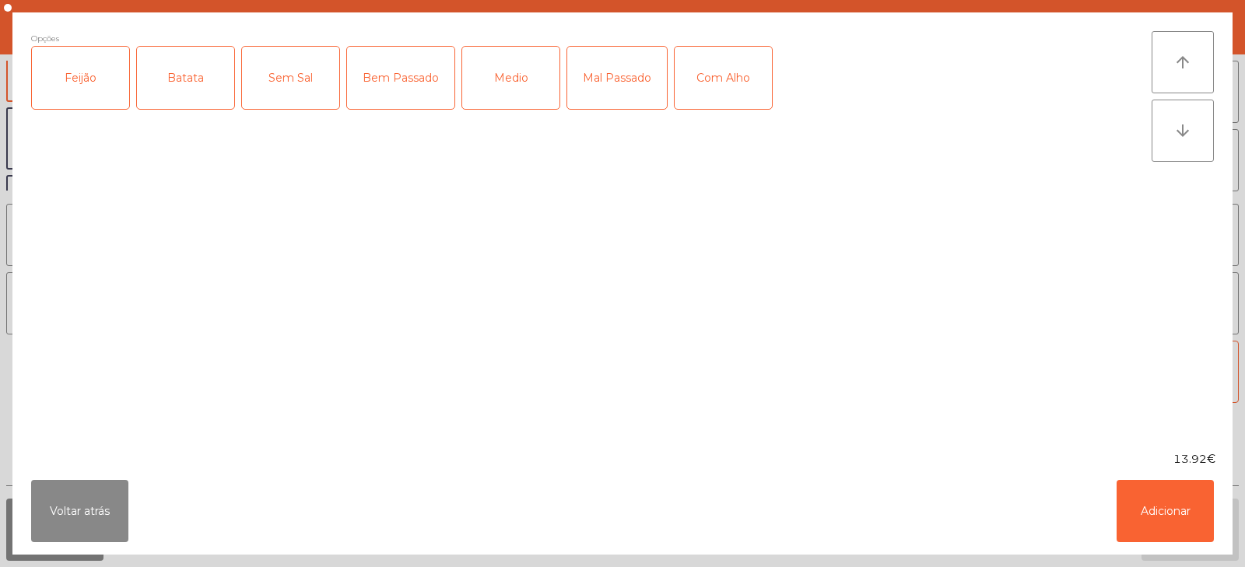
click at [89, 76] on div "Feijão" at bounding box center [80, 78] width 97 height 62
click at [184, 74] on div "Batata" at bounding box center [185, 78] width 97 height 62
click at [517, 91] on div "Medio" at bounding box center [510, 78] width 97 height 62
click at [733, 90] on div "Com Alho" at bounding box center [722, 78] width 97 height 62
click at [1135, 513] on button "Adicionar" at bounding box center [1164, 511] width 97 height 62
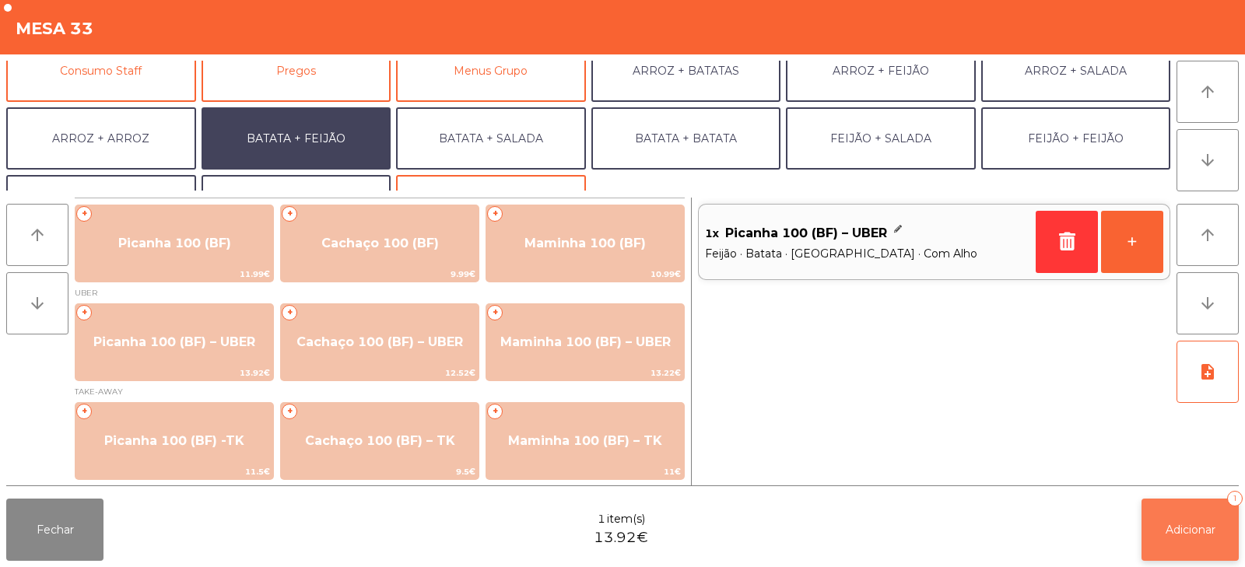
click at [1169, 530] on span "Adicionar" at bounding box center [1190, 530] width 50 height 14
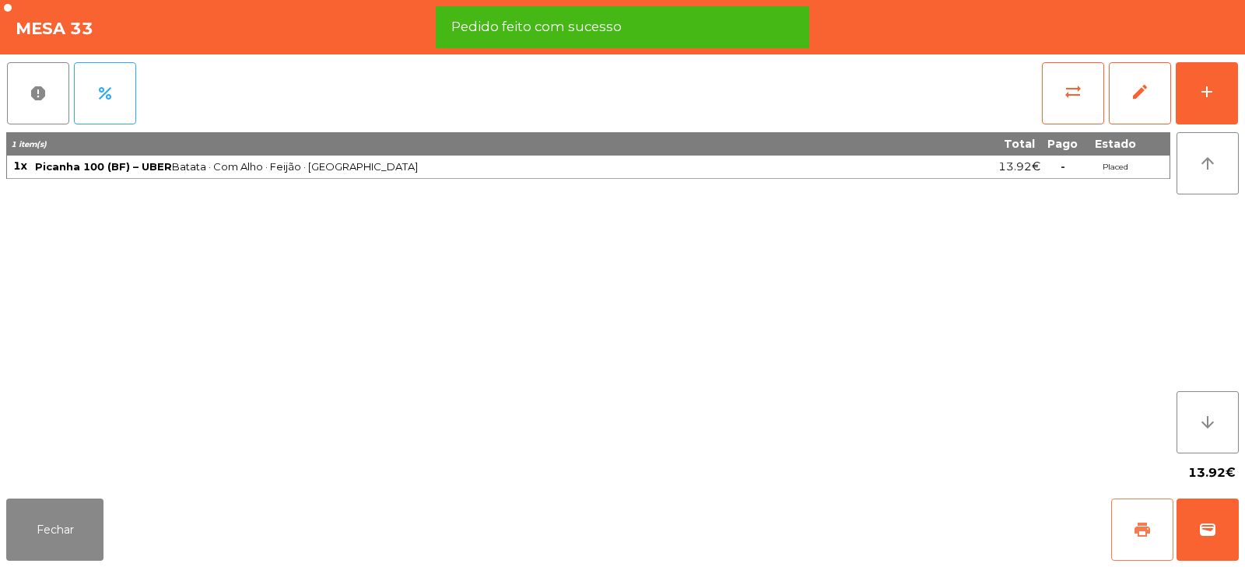
click at [1125, 534] on button "print" at bounding box center [1142, 530] width 62 height 62
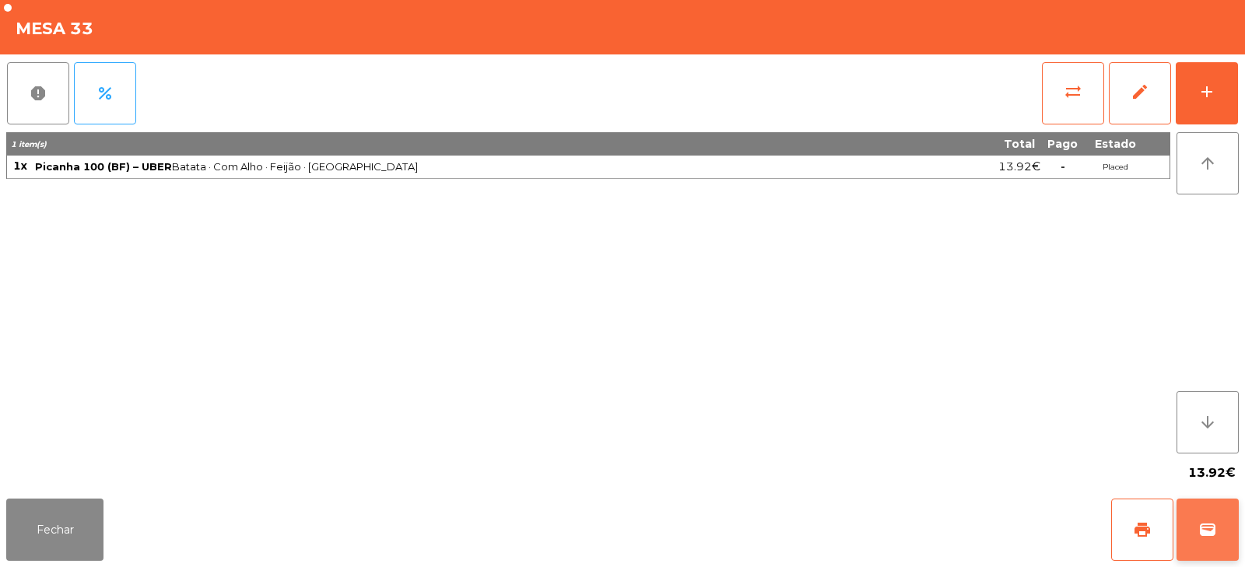
click at [1217, 510] on button "wallet" at bounding box center [1207, 530] width 62 height 62
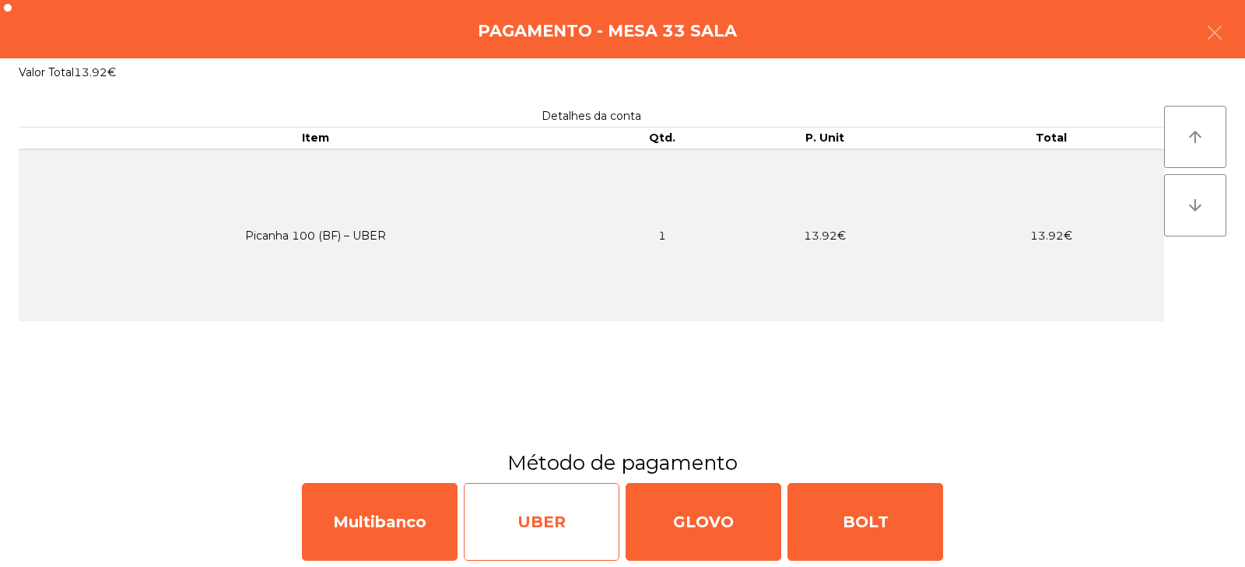
click at [536, 522] on div "UBER" at bounding box center [542, 522] width 156 height 78
select select "**"
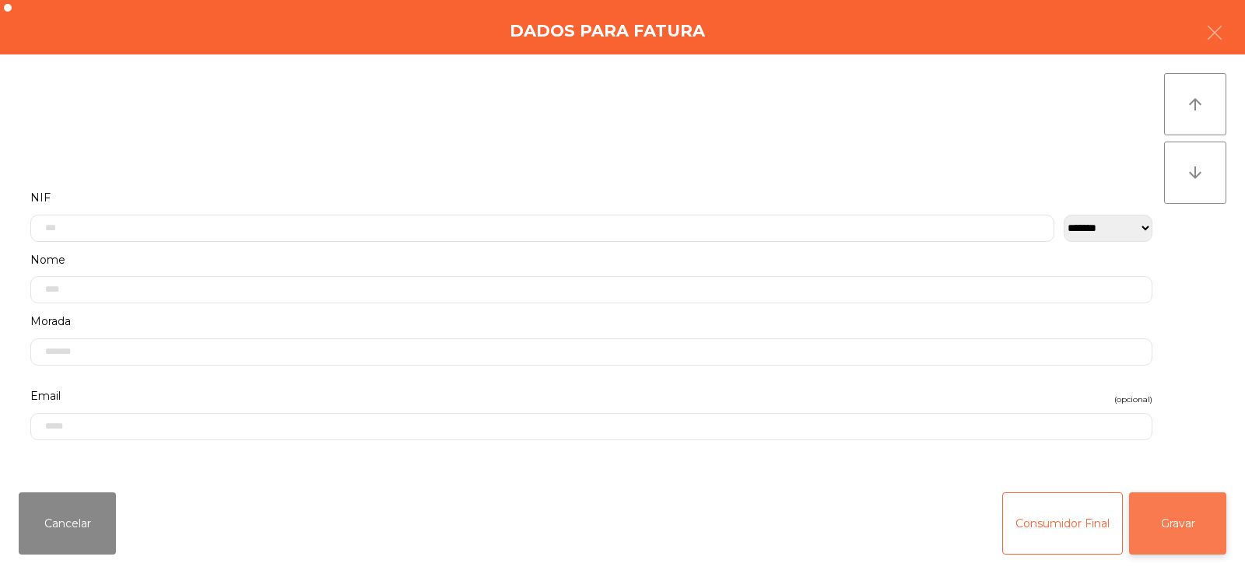
click at [1161, 545] on button "Gravar" at bounding box center [1177, 523] width 97 height 62
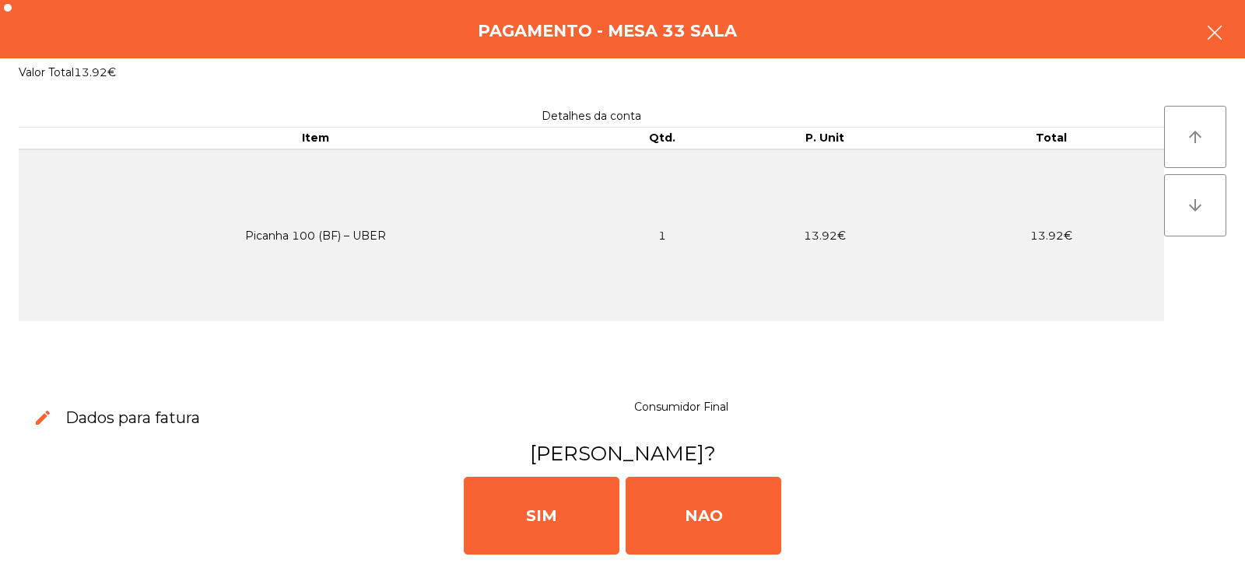
click at [1214, 33] on icon "button" at bounding box center [1214, 32] width 19 height 19
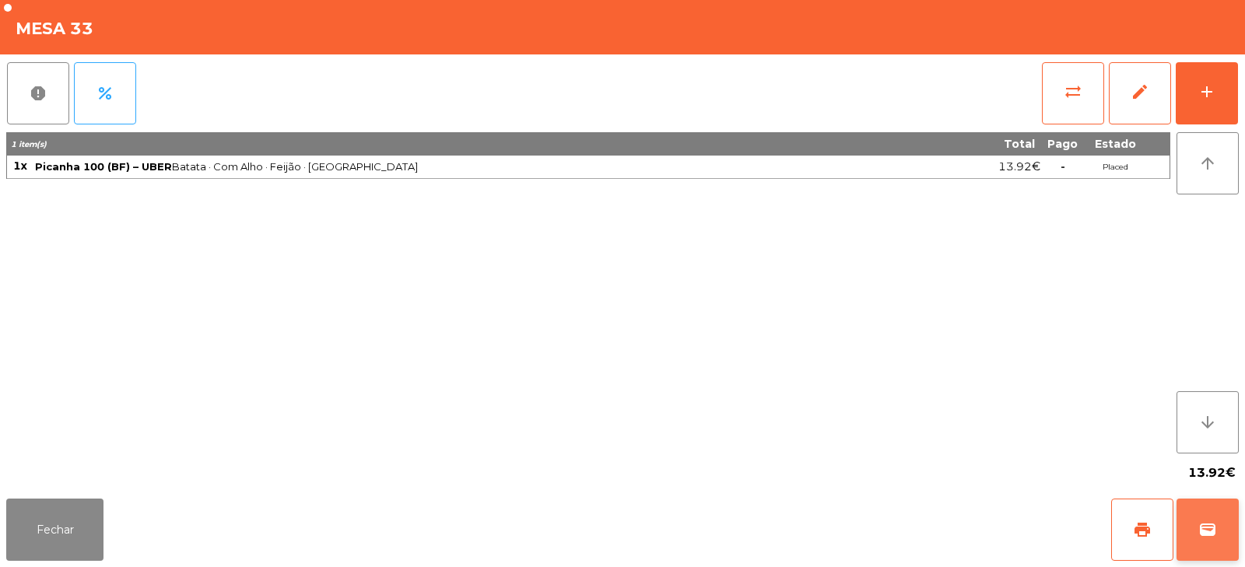
click at [1217, 527] on button "wallet" at bounding box center [1207, 530] width 62 height 62
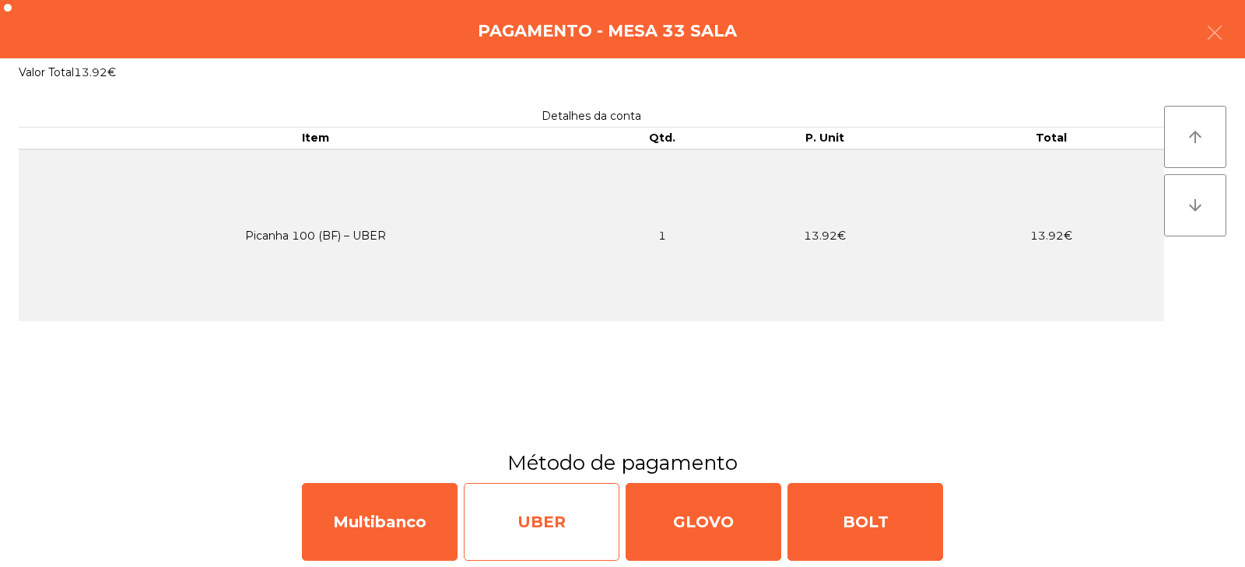
click at [515, 526] on div "UBER" at bounding box center [542, 522] width 156 height 78
select select "**"
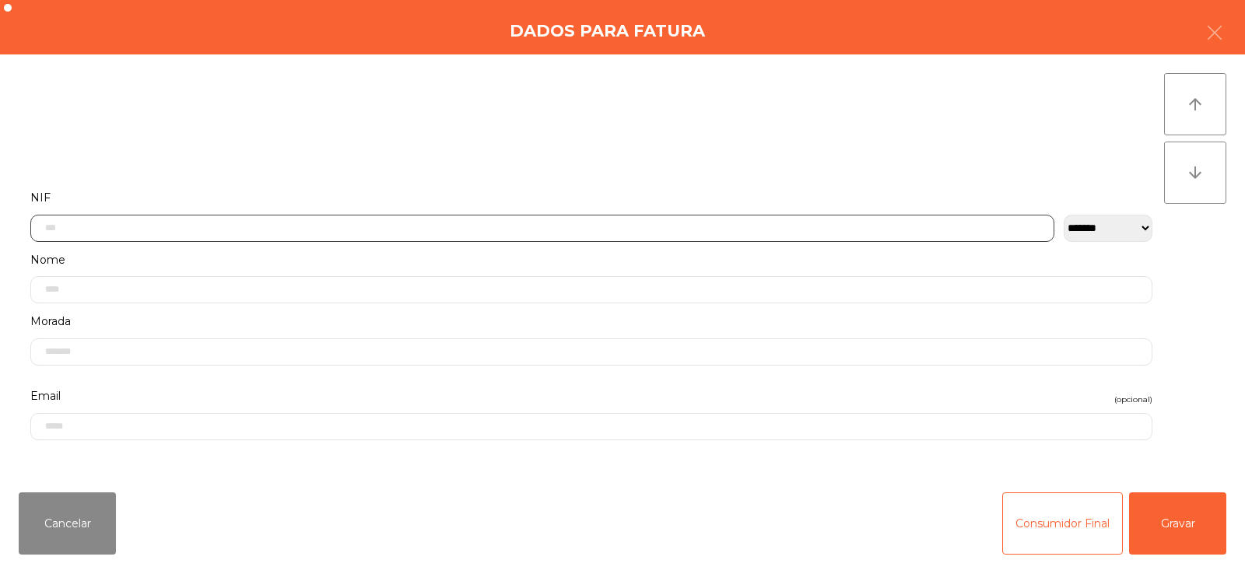
click at [161, 226] on input "text" at bounding box center [542, 228] width 1024 height 27
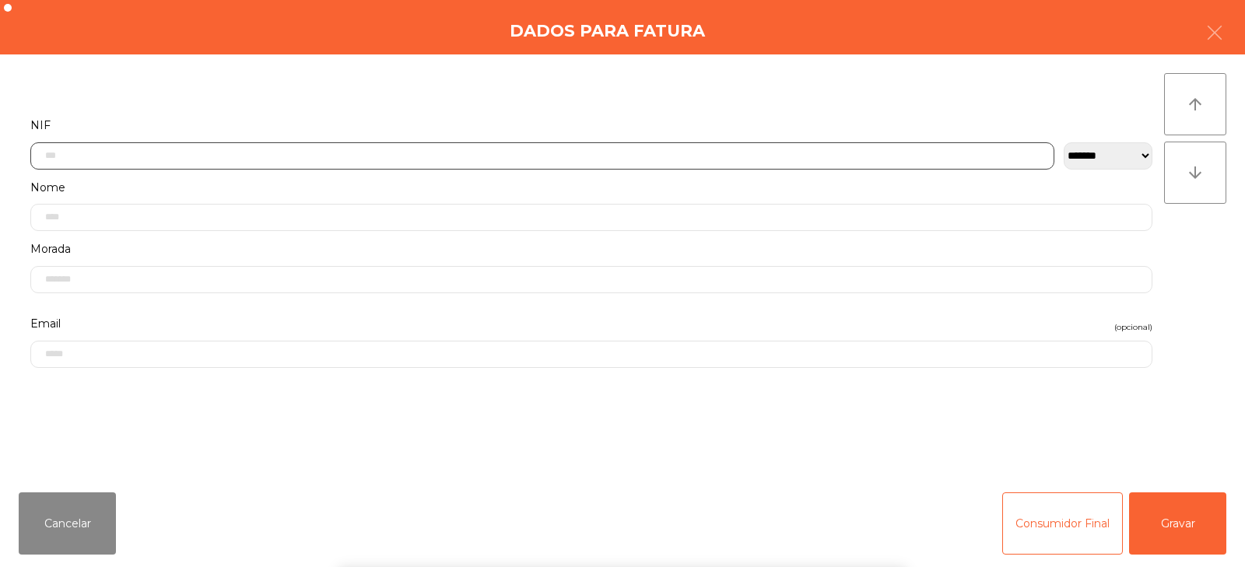
scroll to position [114, 0]
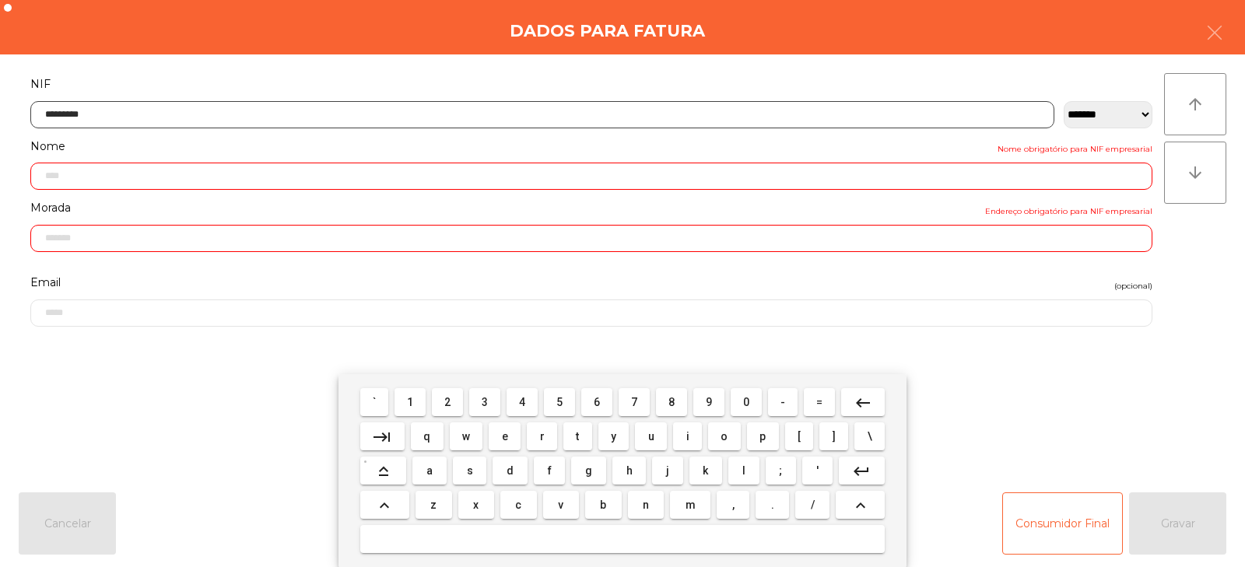
type input "*********"
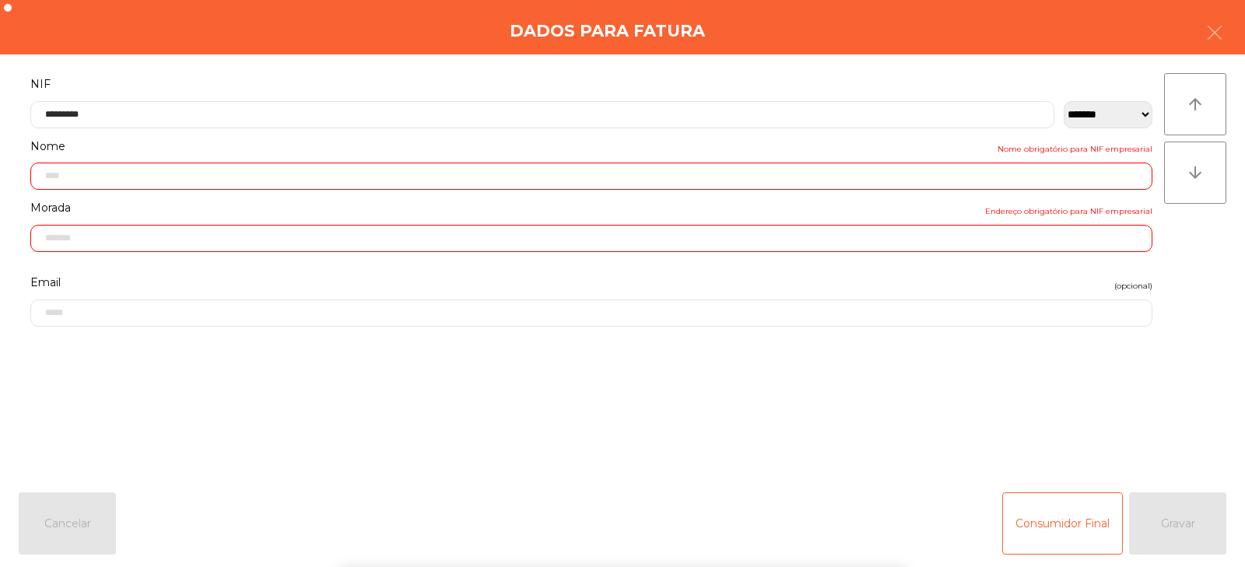
click at [1190, 531] on div "` 1 2 3 4 5 6 7 8 9 0 - = keyboard_backspace keyboard_tab q w e r t y u i o p […" at bounding box center [622, 470] width 1245 height 193
type input "**********"
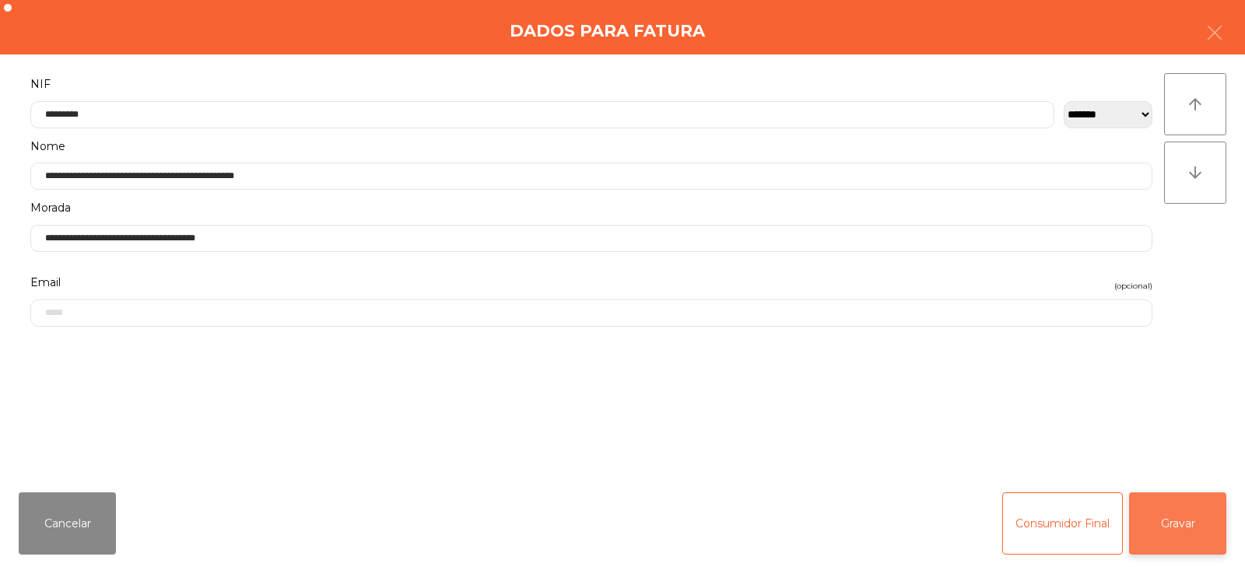
click at [1171, 524] on button "Gravar" at bounding box center [1177, 523] width 97 height 62
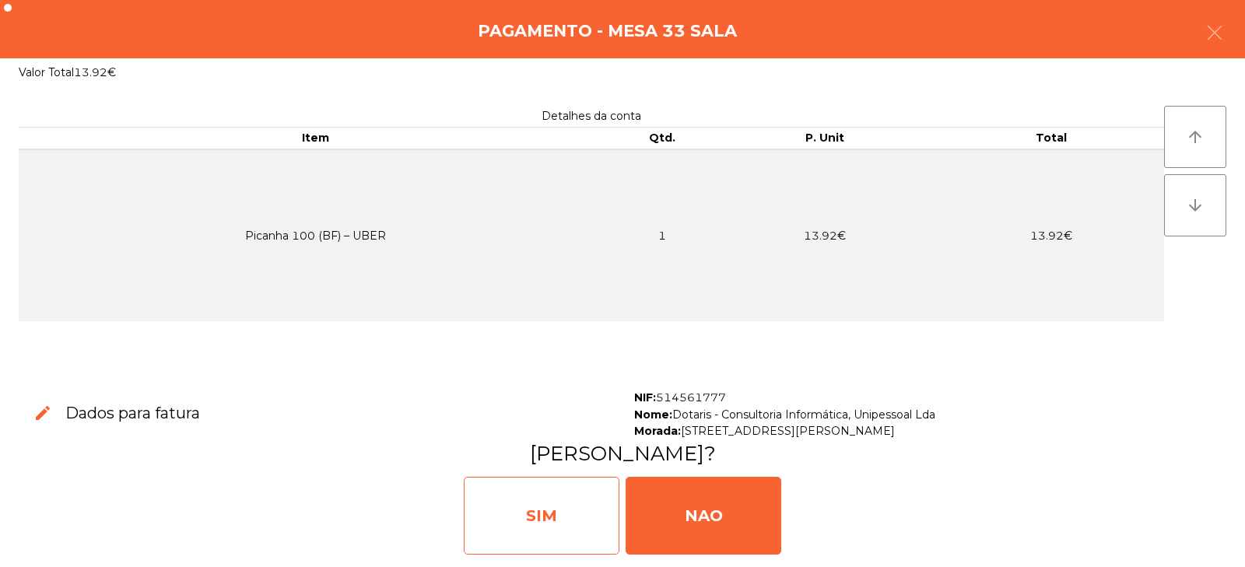
click at [548, 497] on div "SIM" at bounding box center [542, 516] width 156 height 78
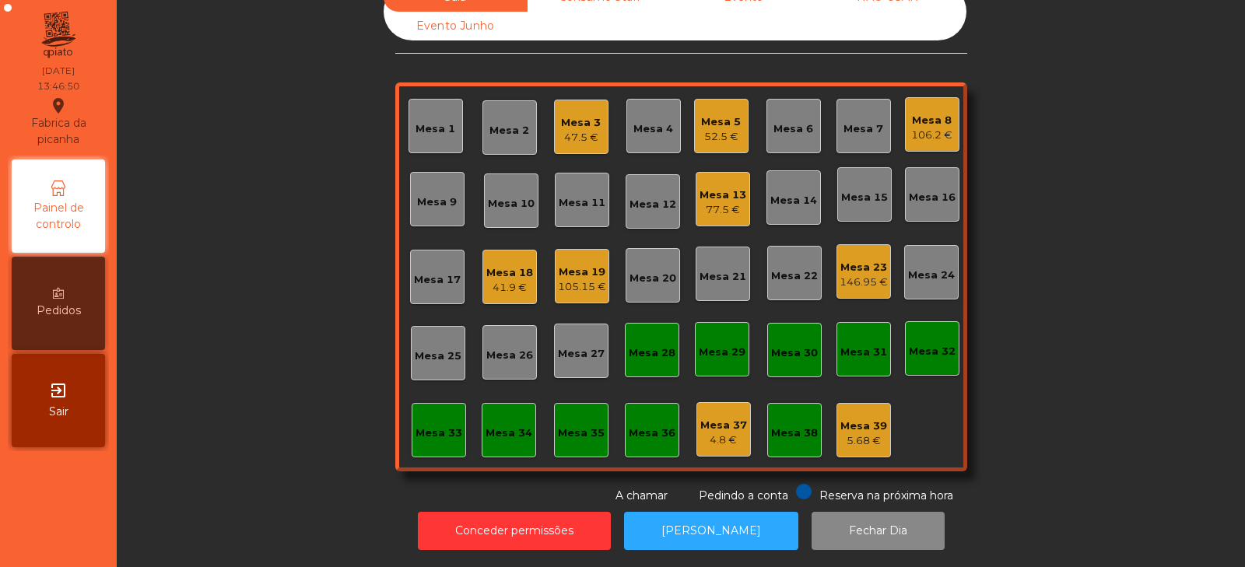
click at [585, 279] on div "105.15 €" at bounding box center [582, 287] width 48 height 16
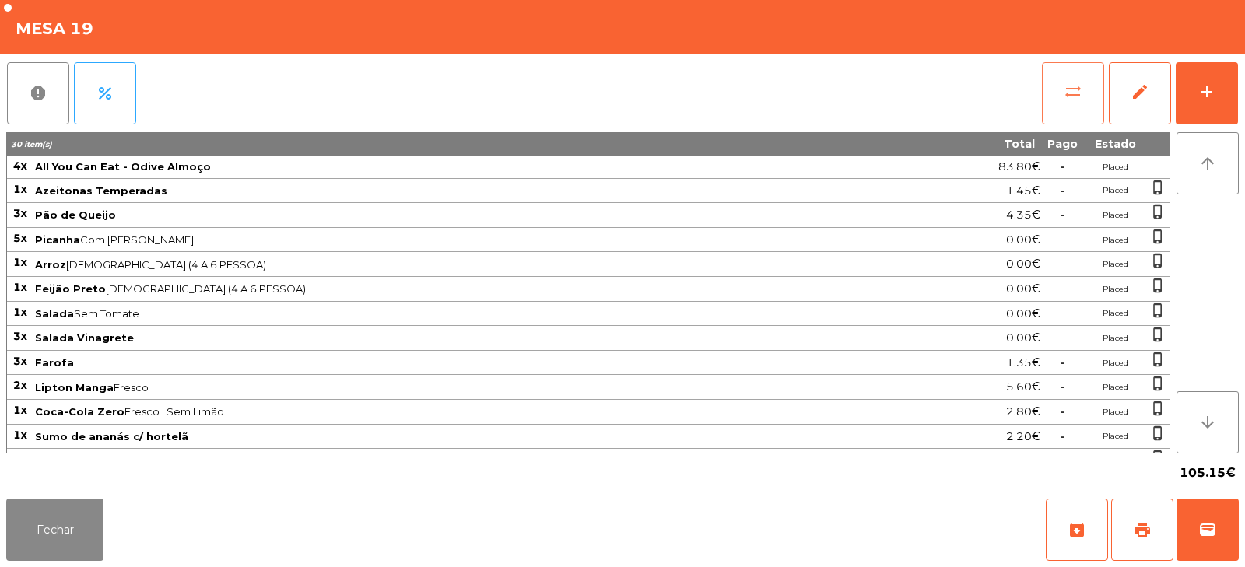
click at [1071, 113] on button "sync_alt" at bounding box center [1073, 93] width 62 height 62
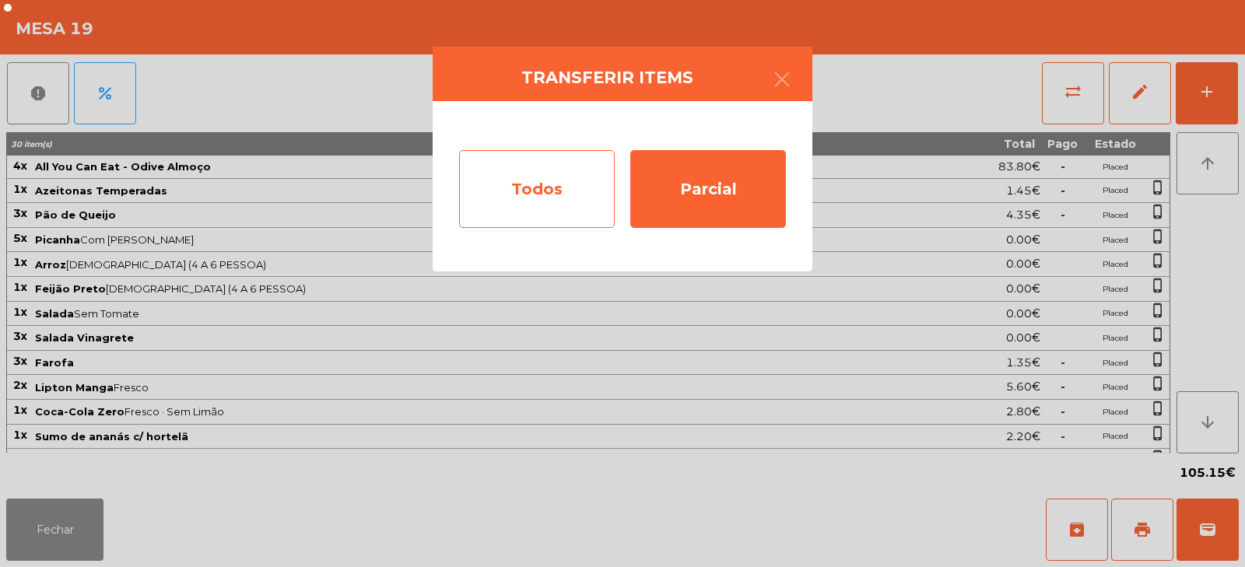
click at [541, 220] on div "Todos" at bounding box center [537, 189] width 156 height 78
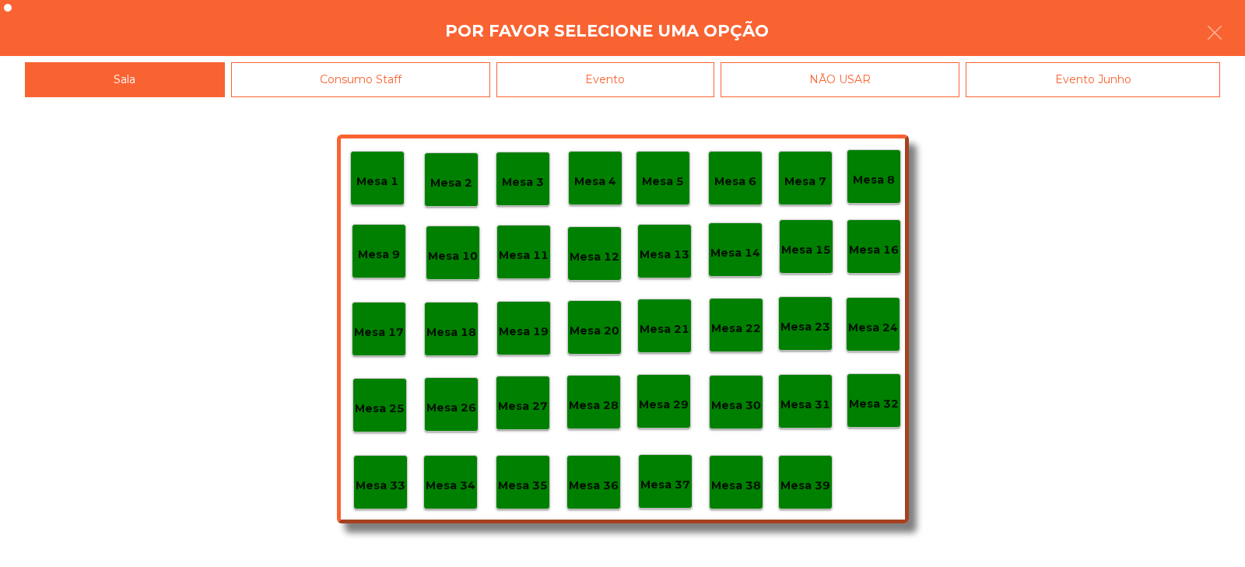
click at [679, 79] on div "Evento" at bounding box center [605, 79] width 218 height 35
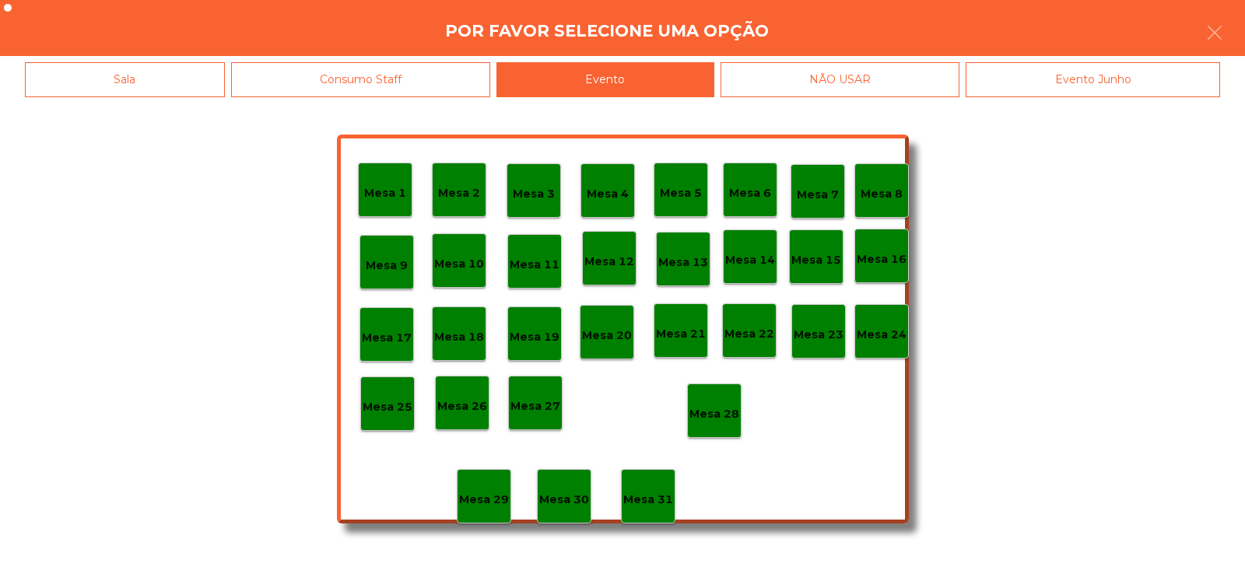
click at [715, 418] on p "Mesa 28" at bounding box center [714, 414] width 50 height 18
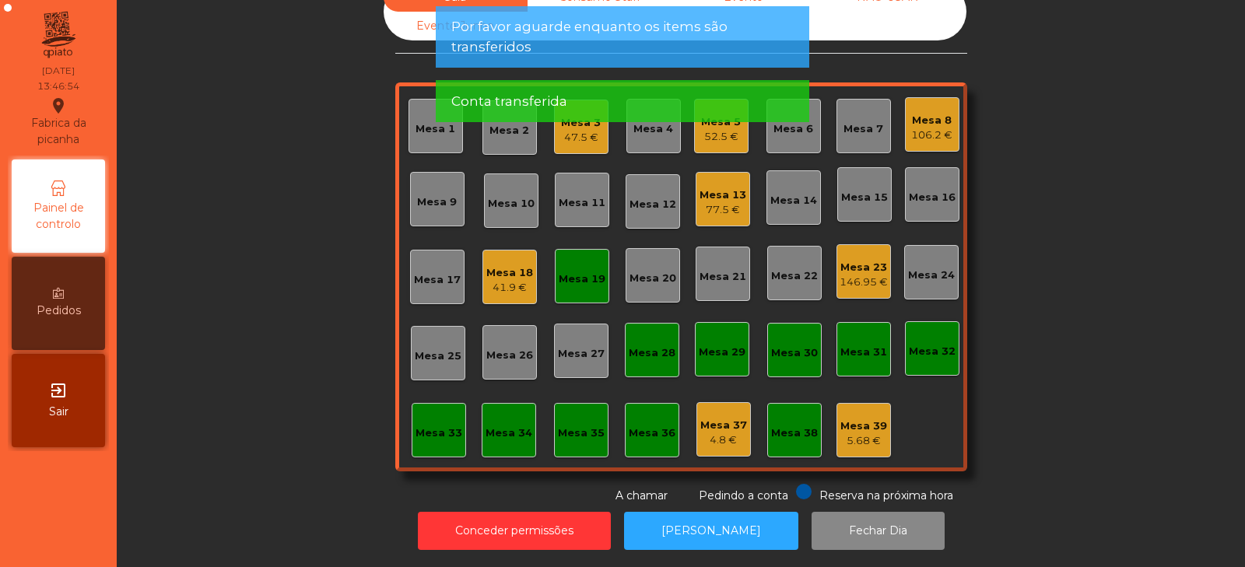
click at [584, 272] on div "Mesa 19" at bounding box center [582, 280] width 47 height 16
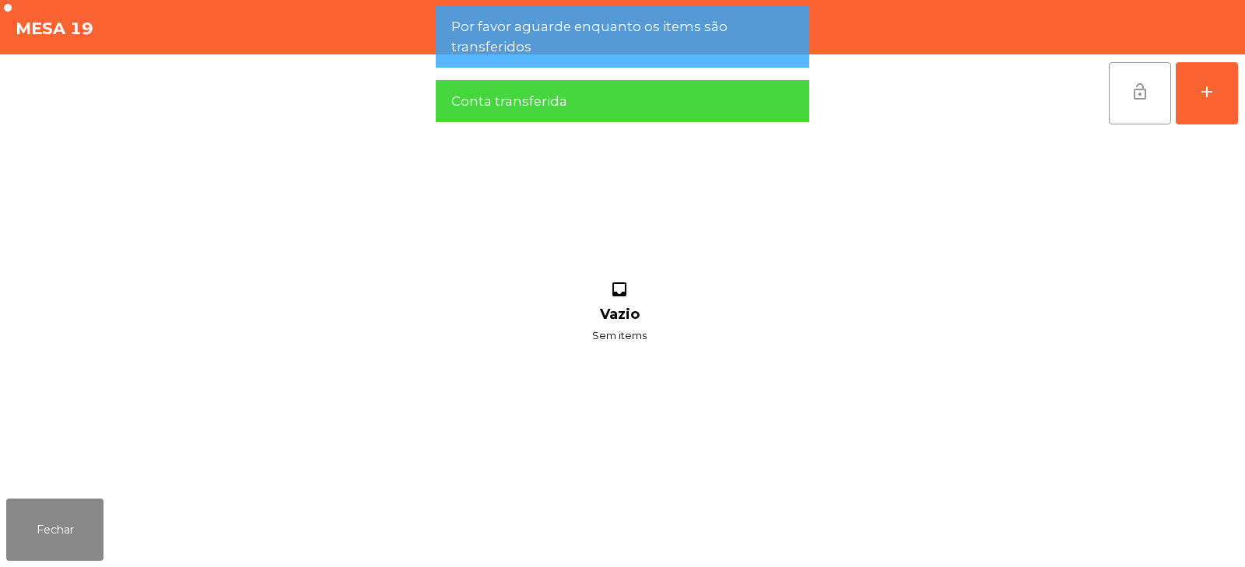
click at [1129, 102] on button "lock_open" at bounding box center [1140, 93] width 62 height 62
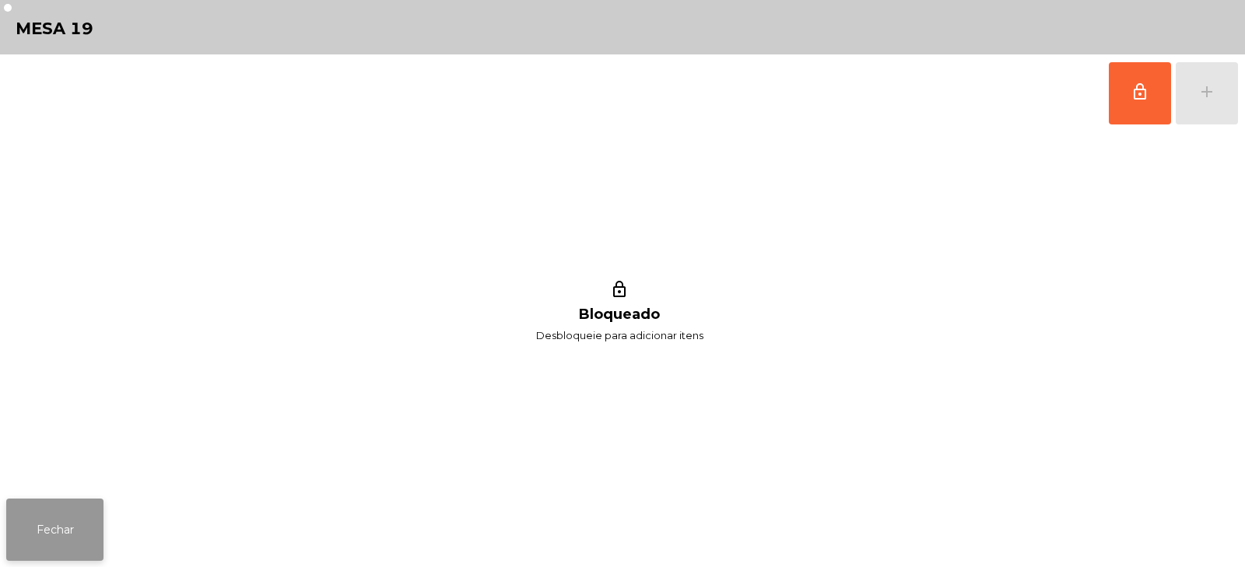
click at [63, 540] on button "Fechar" at bounding box center [54, 530] width 97 height 62
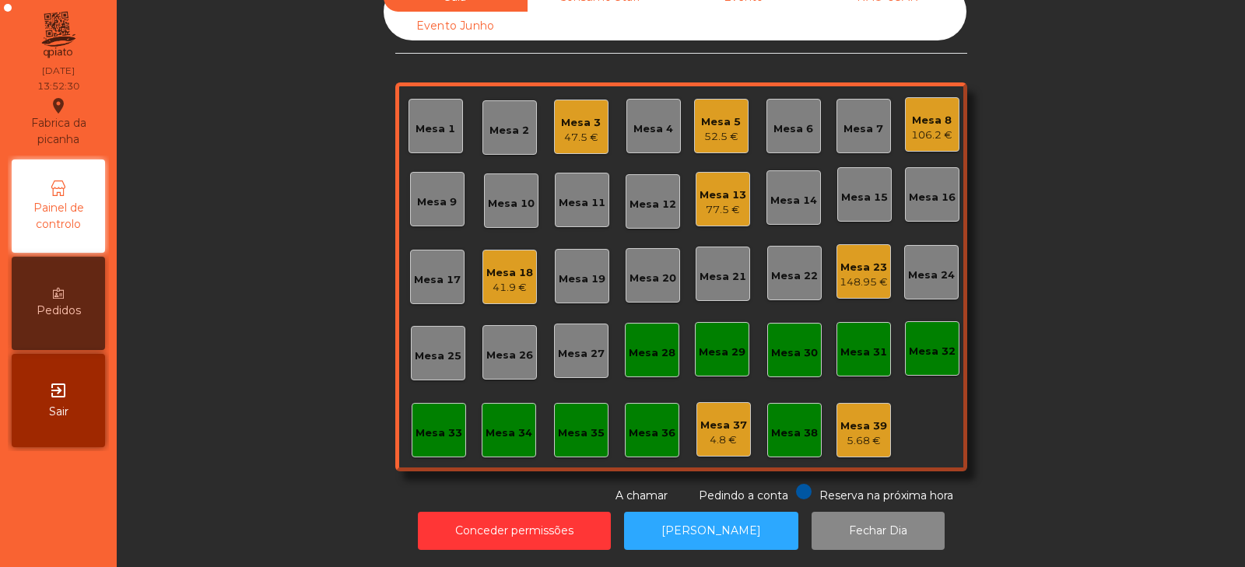
click at [713, 129] on div "52.5 €" at bounding box center [721, 137] width 40 height 16
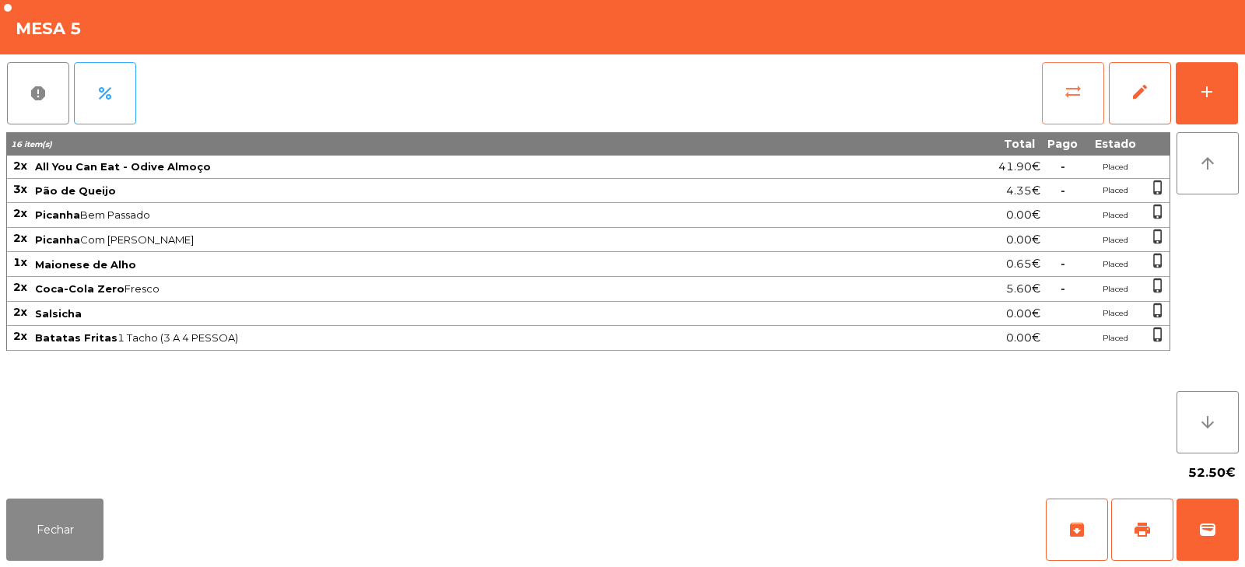
click at [1060, 103] on button "sync_alt" at bounding box center [1073, 93] width 62 height 62
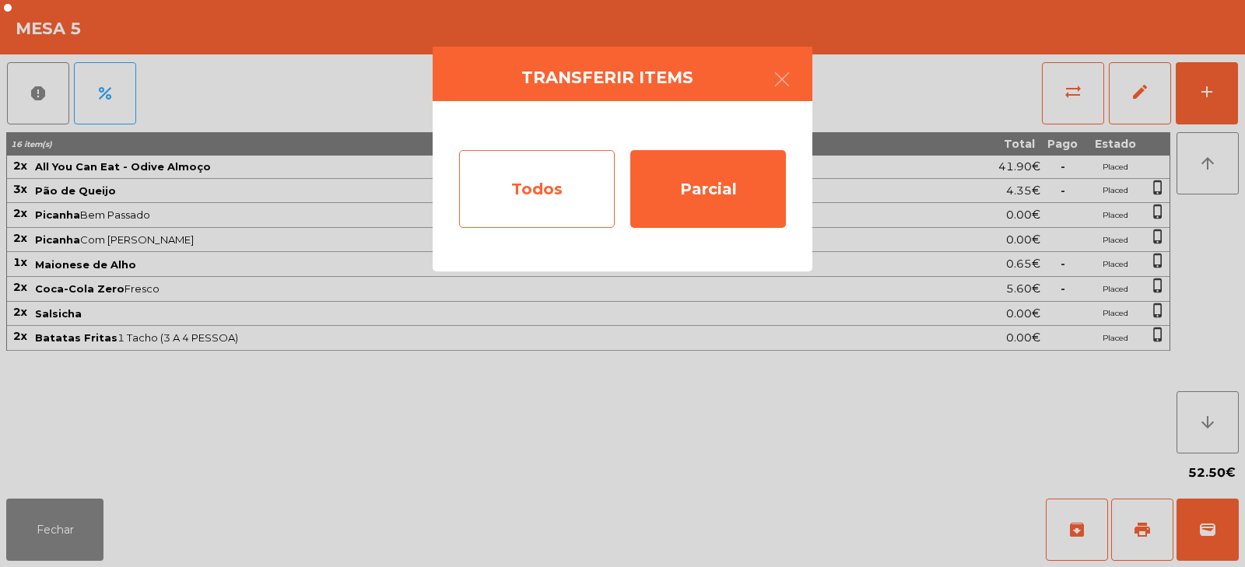
click at [515, 189] on div "Todos" at bounding box center [537, 189] width 156 height 78
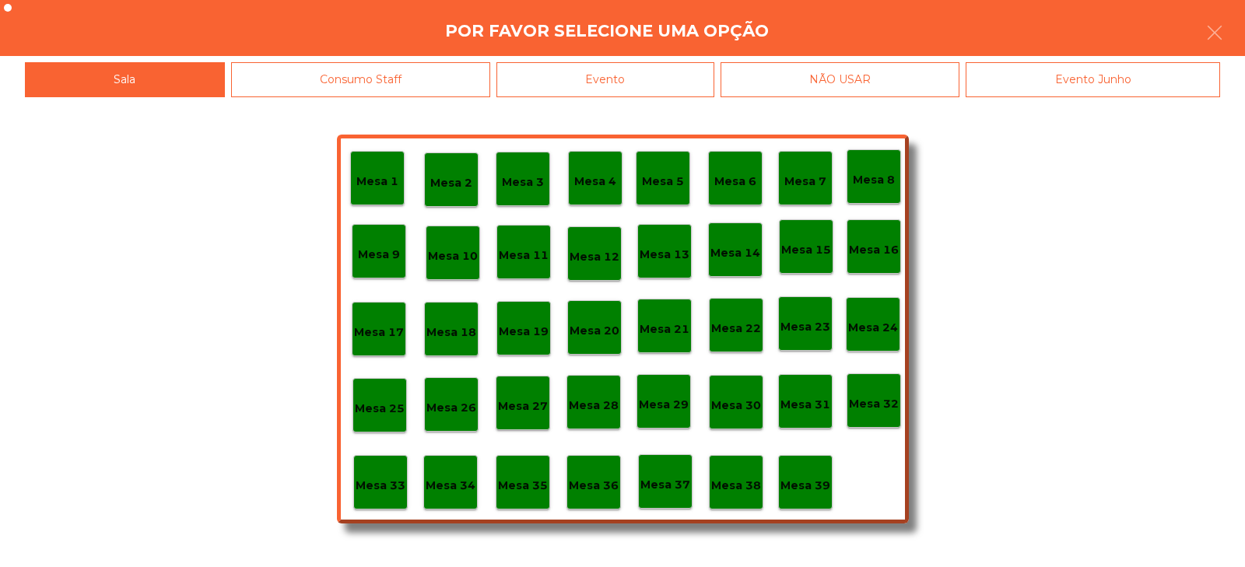
click at [604, 82] on div "Evento" at bounding box center [605, 79] width 218 height 35
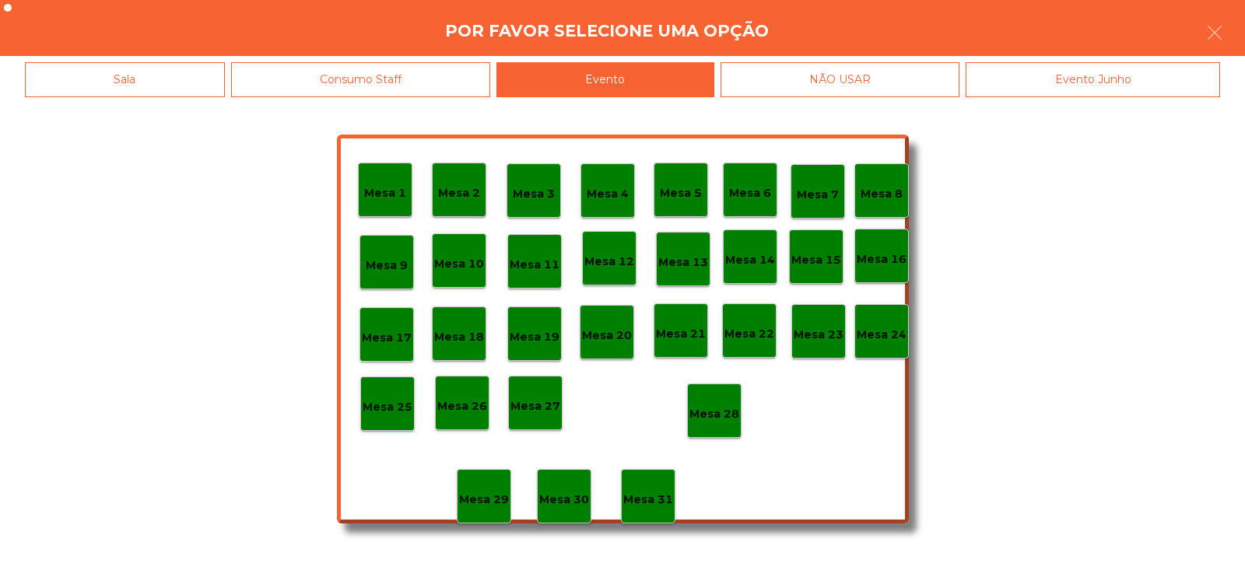
click at [709, 413] on p "Mesa 28" at bounding box center [714, 414] width 50 height 18
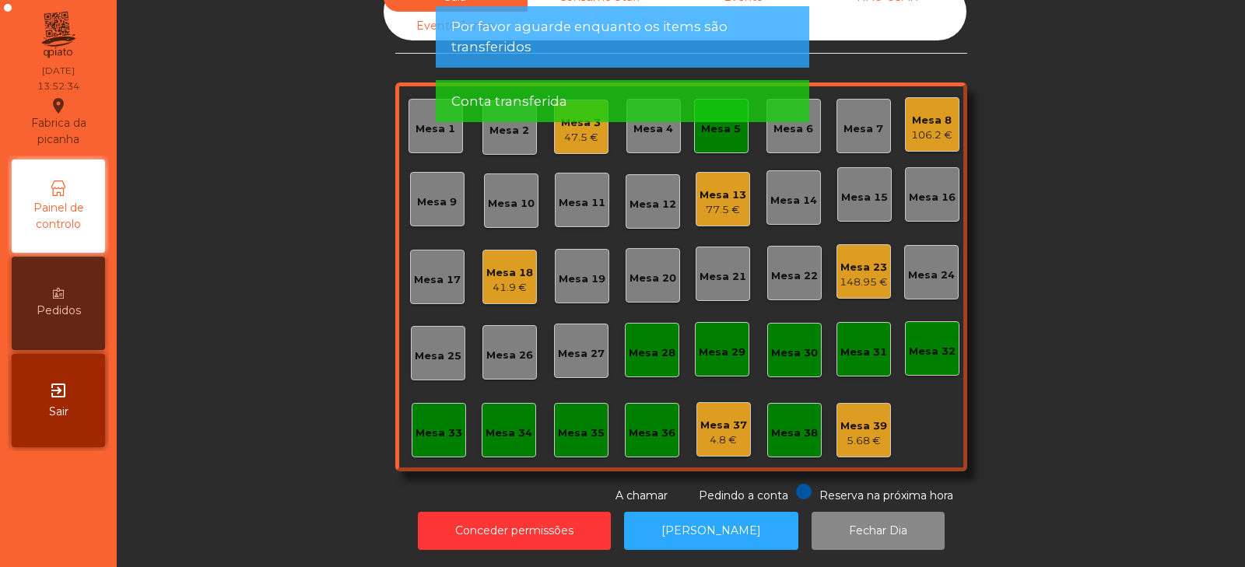
click at [716, 126] on app-alert "Por favor aguarde enquanto os items são transferidos Conta transferida" at bounding box center [622, 70] width 373 height 128
click at [696, 138] on div "Mesa 5" at bounding box center [721, 126] width 54 height 54
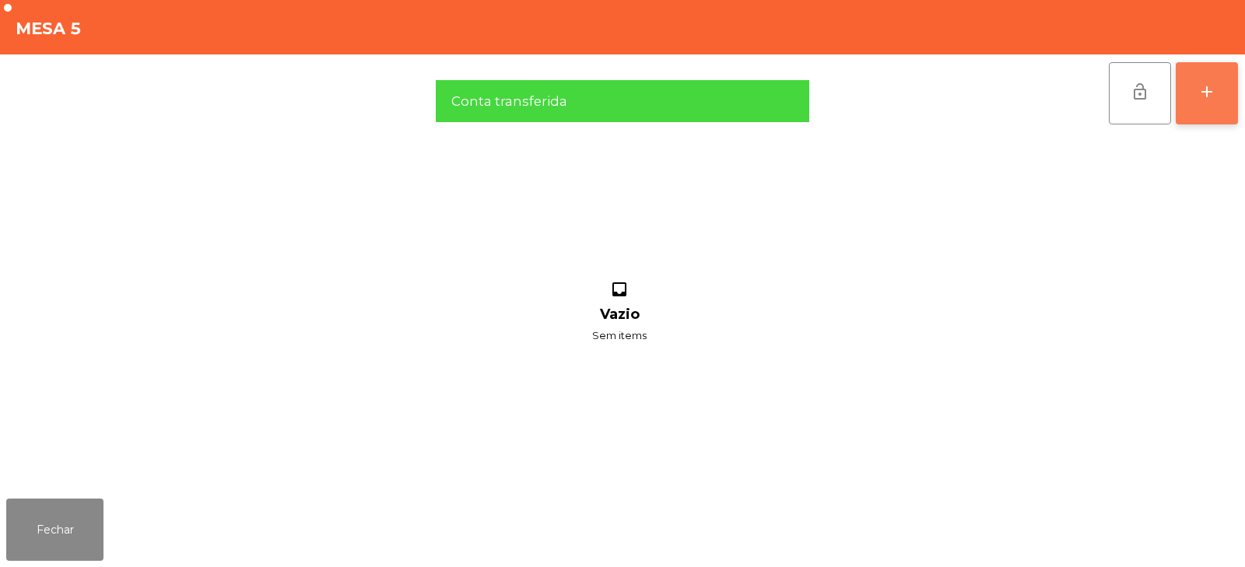
click at [1214, 103] on button "add" at bounding box center [1206, 93] width 62 height 62
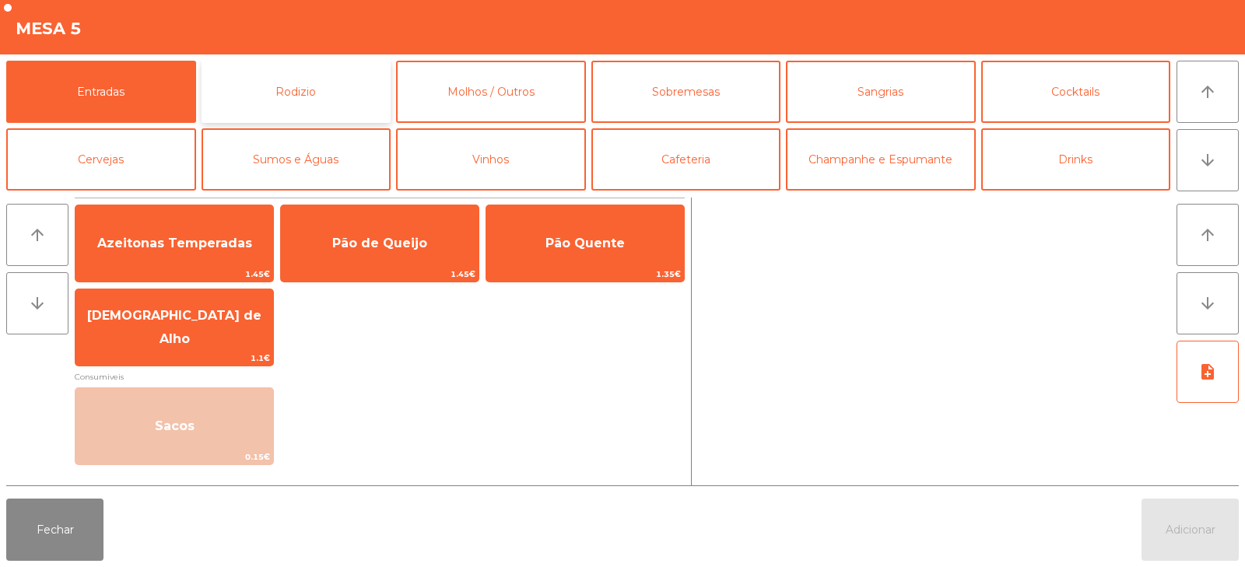
click at [270, 63] on button "Rodizio" at bounding box center [296, 92] width 190 height 62
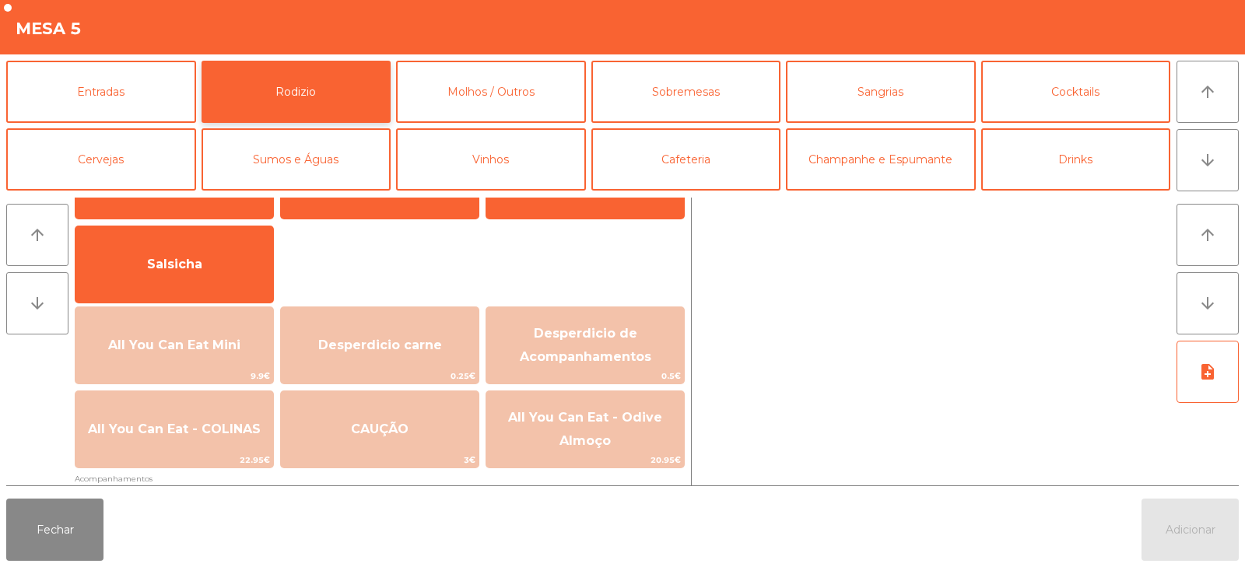
scroll to position [88, 0]
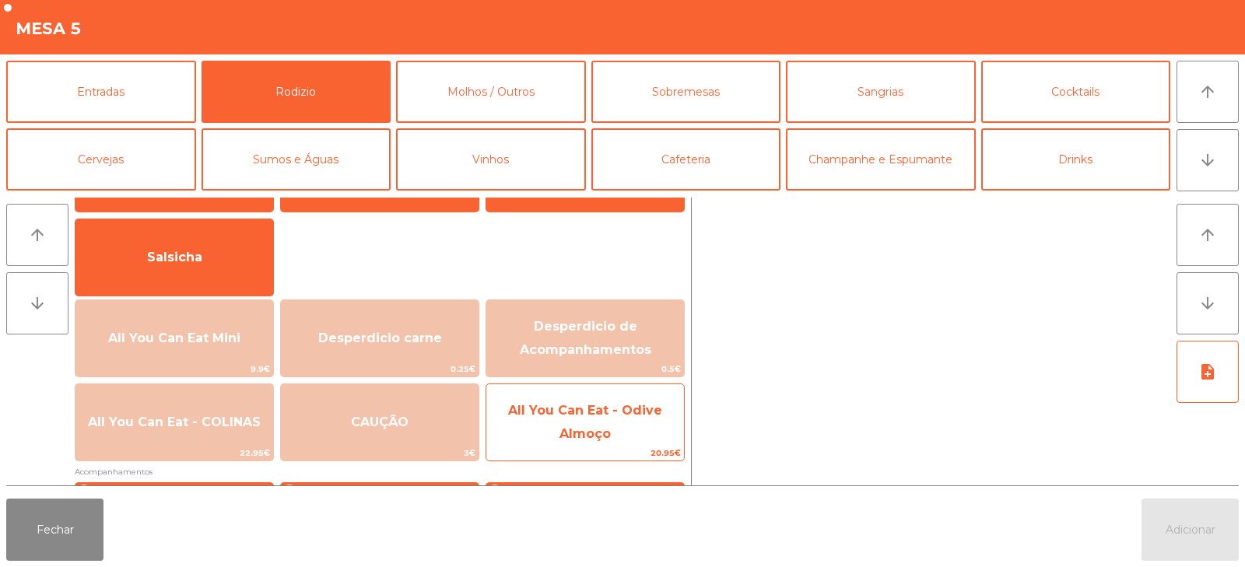
click at [532, 412] on span "All You Can Eat - Odive Almoço" at bounding box center [585, 422] width 154 height 38
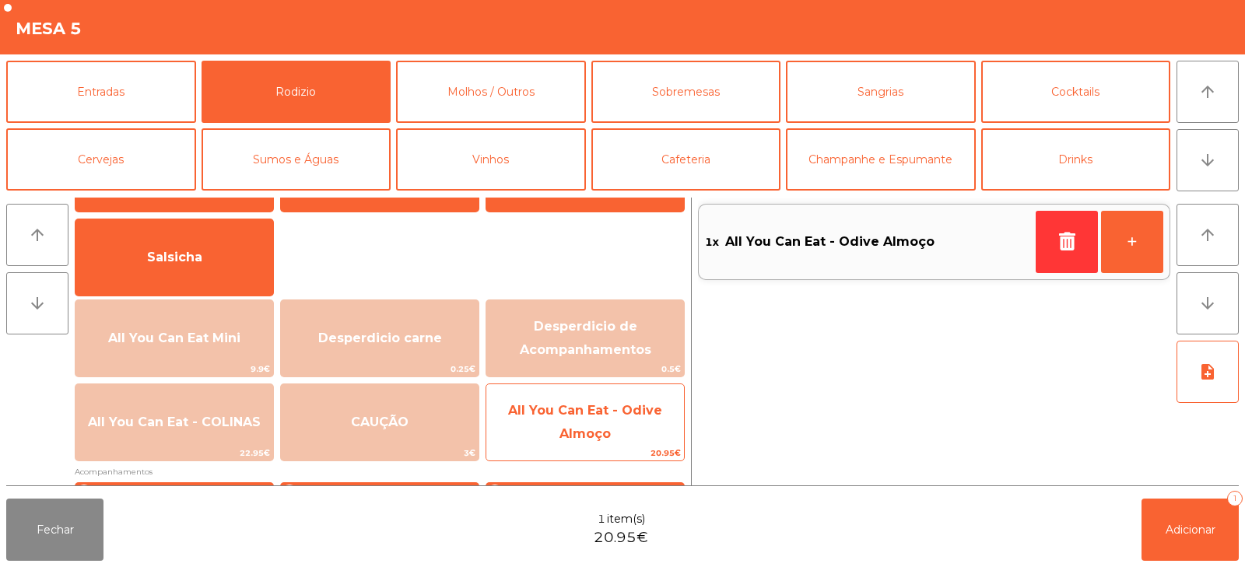
click at [597, 432] on span "All You Can Eat - Odive Almoço" at bounding box center [585, 422] width 154 height 38
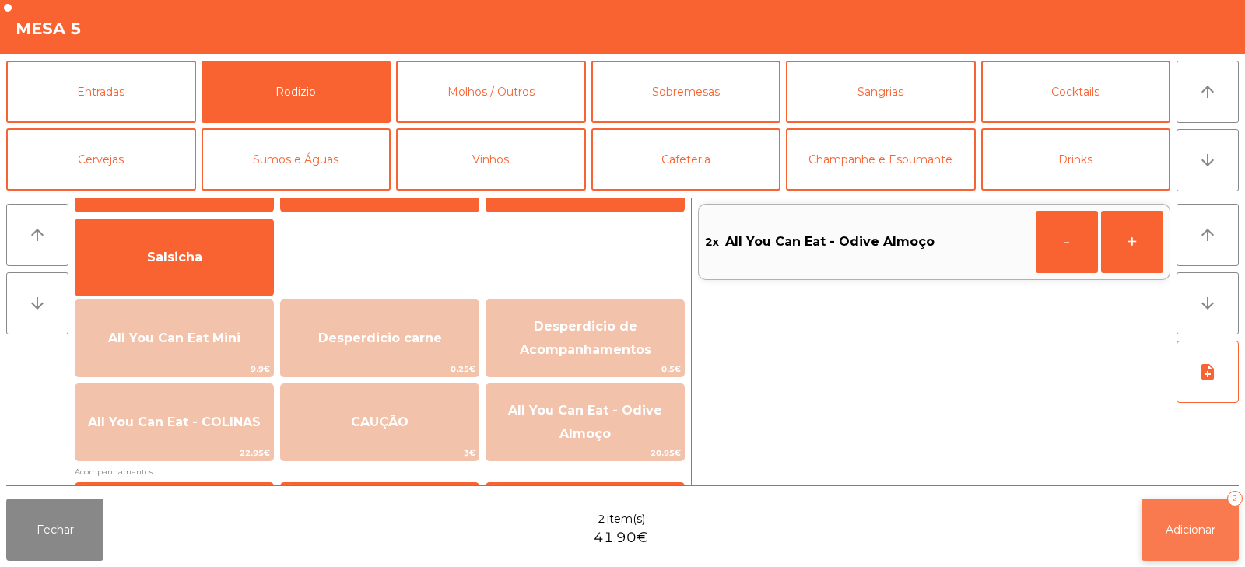
click at [1182, 541] on button "Adicionar 2" at bounding box center [1189, 530] width 97 height 62
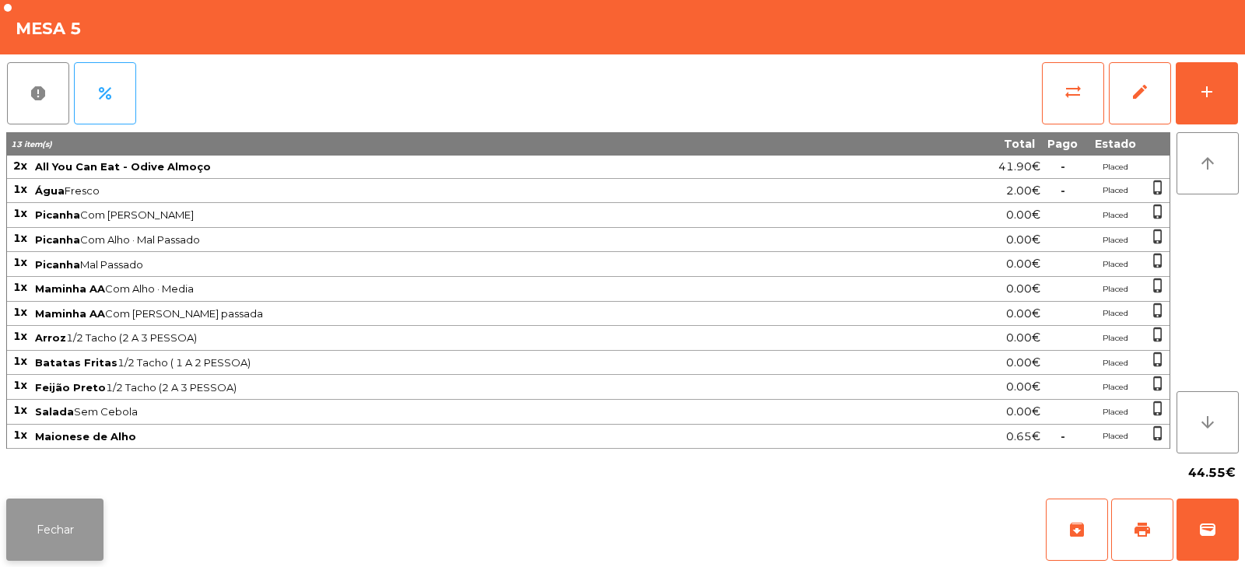
click at [58, 536] on button "Fechar" at bounding box center [54, 530] width 97 height 62
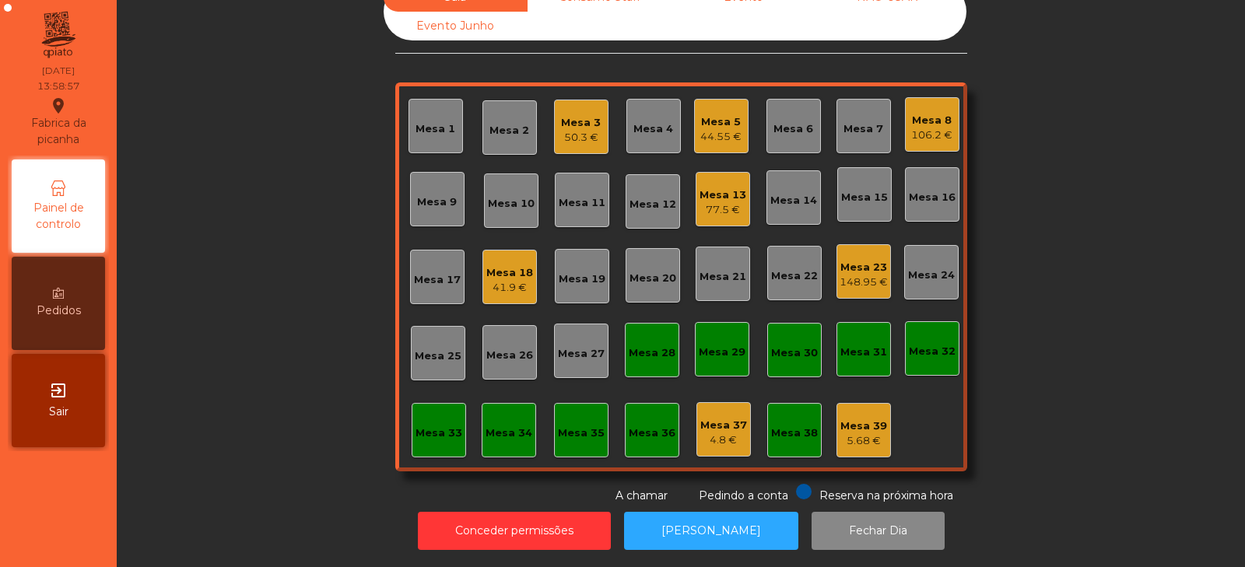
click at [711, 129] on div "44.55 €" at bounding box center [720, 137] width 41 height 16
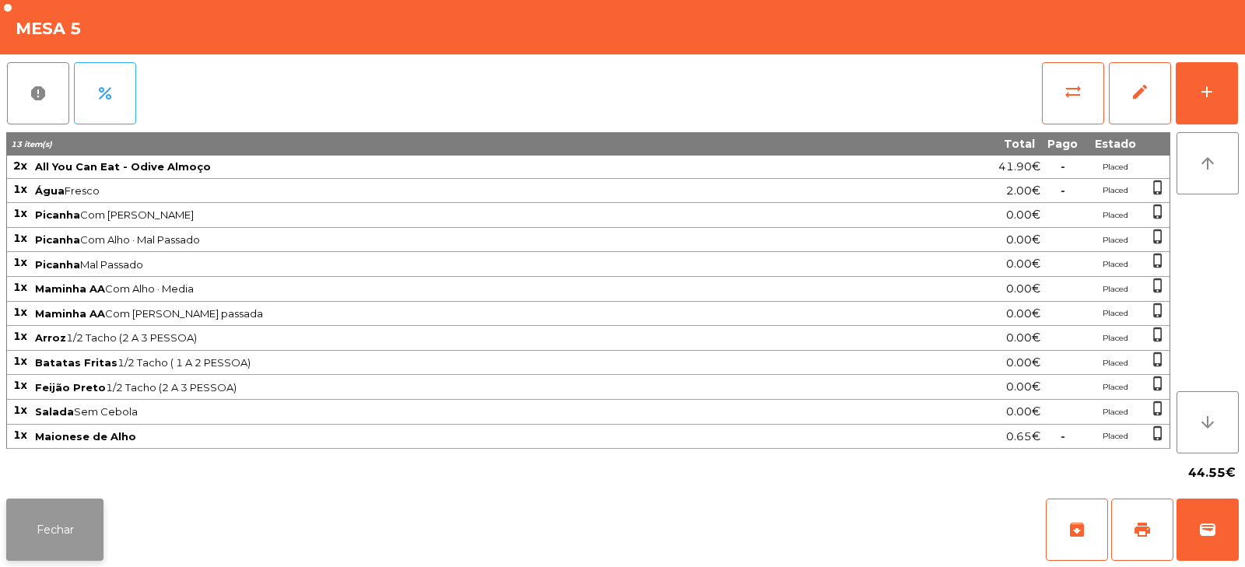
click at [32, 534] on button "Fechar" at bounding box center [54, 530] width 97 height 62
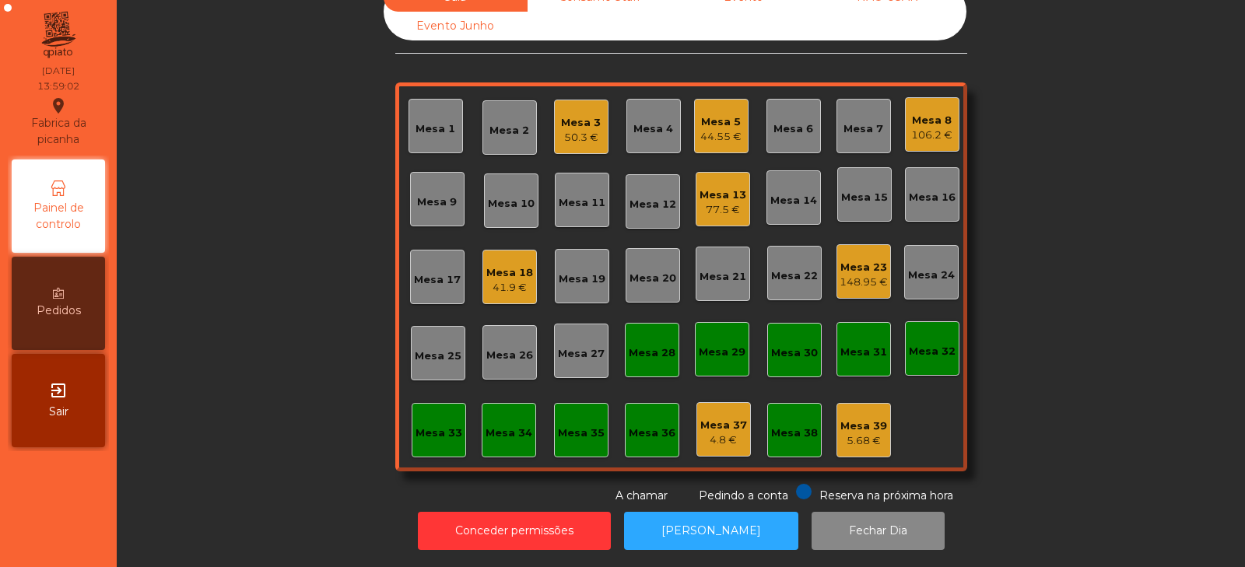
click at [576, 115] on div "Mesa 3" at bounding box center [581, 123] width 40 height 16
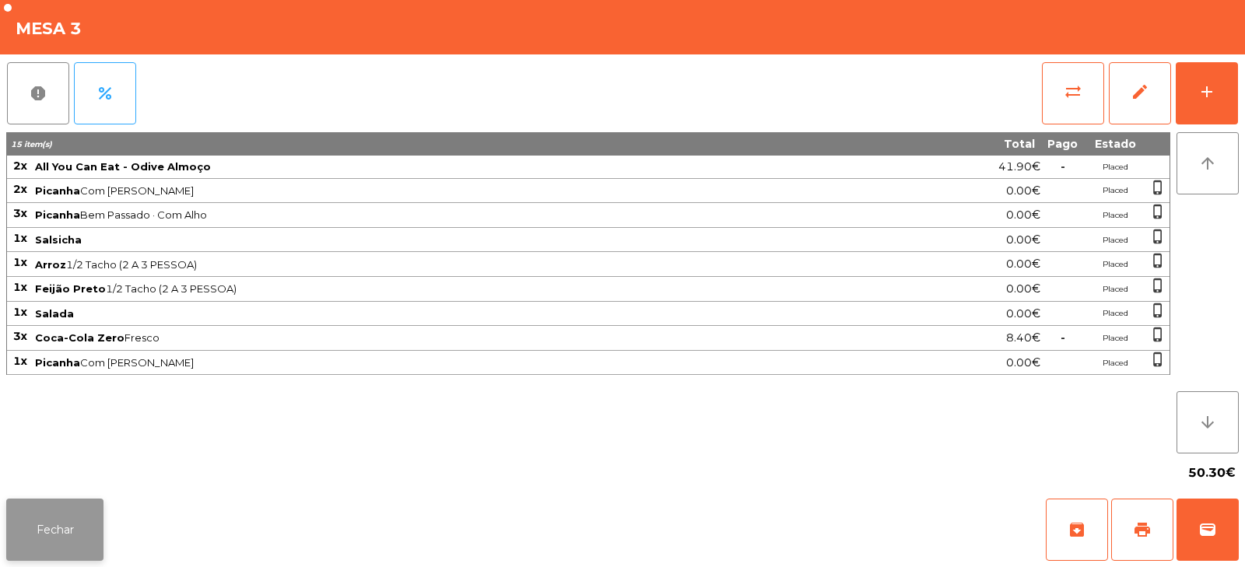
click at [59, 527] on button "Fechar" at bounding box center [54, 530] width 97 height 62
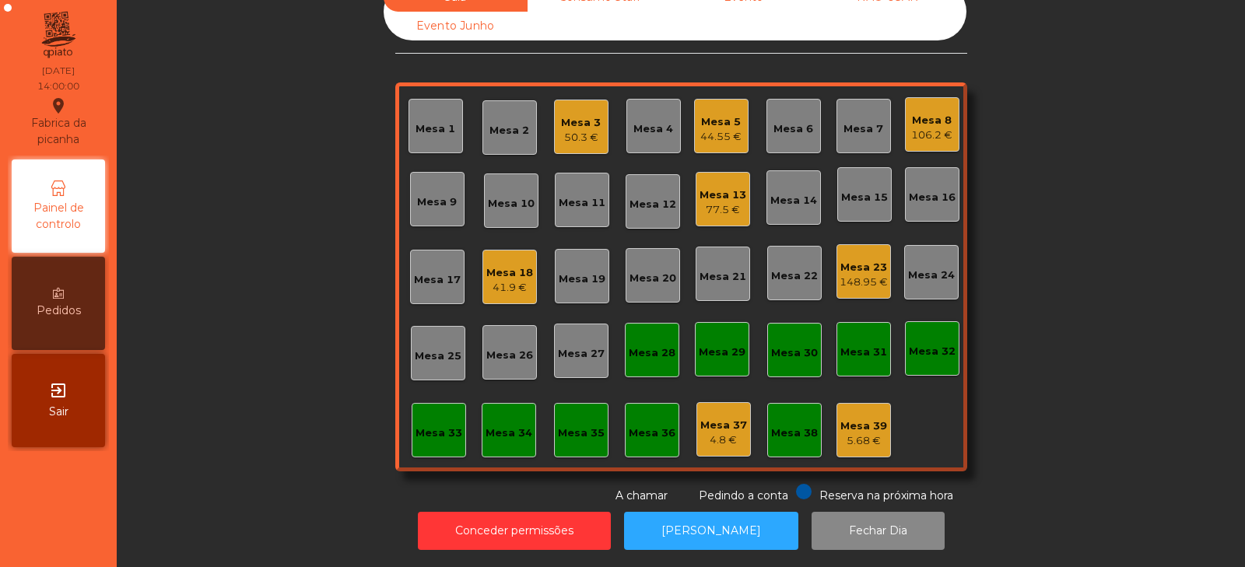
click at [496, 281] on div "41.9 €" at bounding box center [509, 288] width 47 height 16
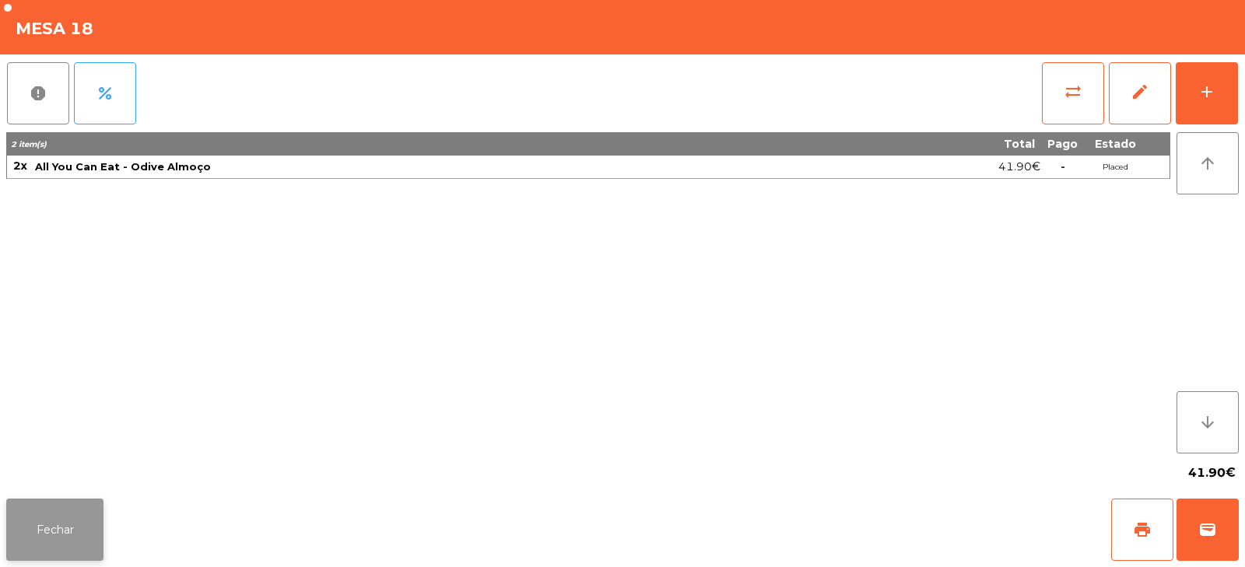
click at [75, 513] on button "Fechar" at bounding box center [54, 530] width 97 height 62
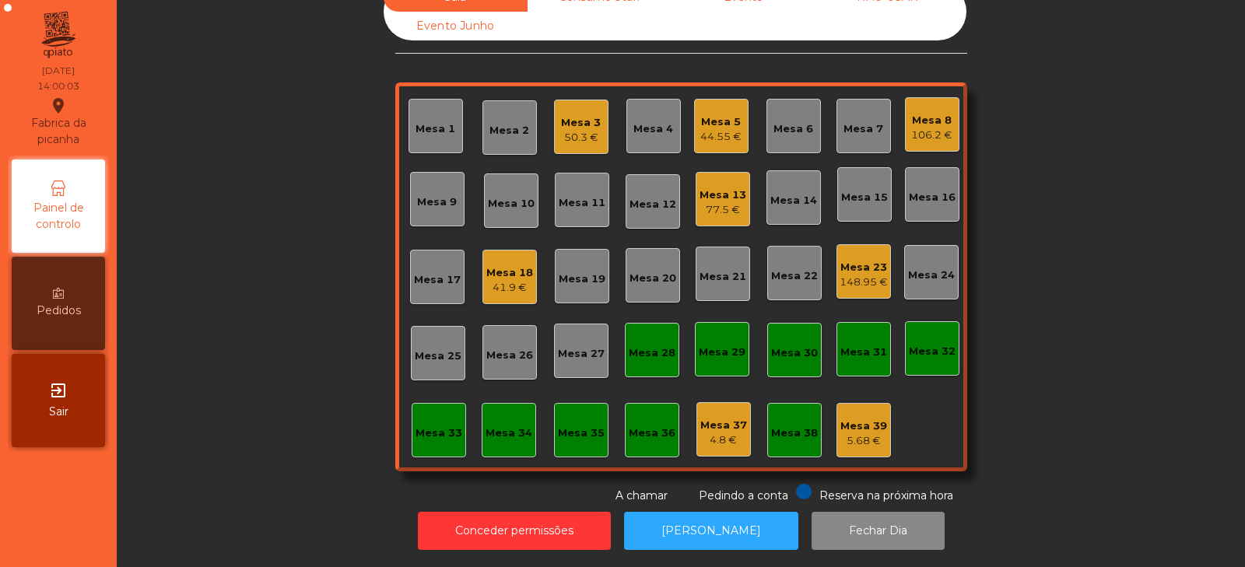
click at [714, 129] on div "44.55 €" at bounding box center [720, 137] width 41 height 16
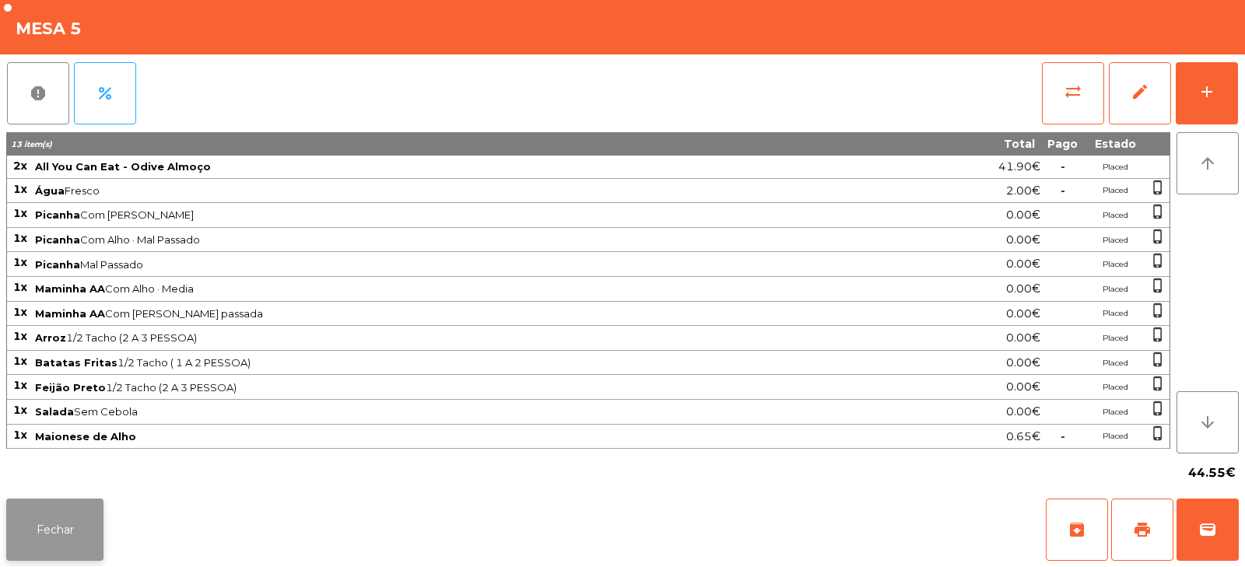
click at [67, 529] on button "Fechar" at bounding box center [54, 530] width 97 height 62
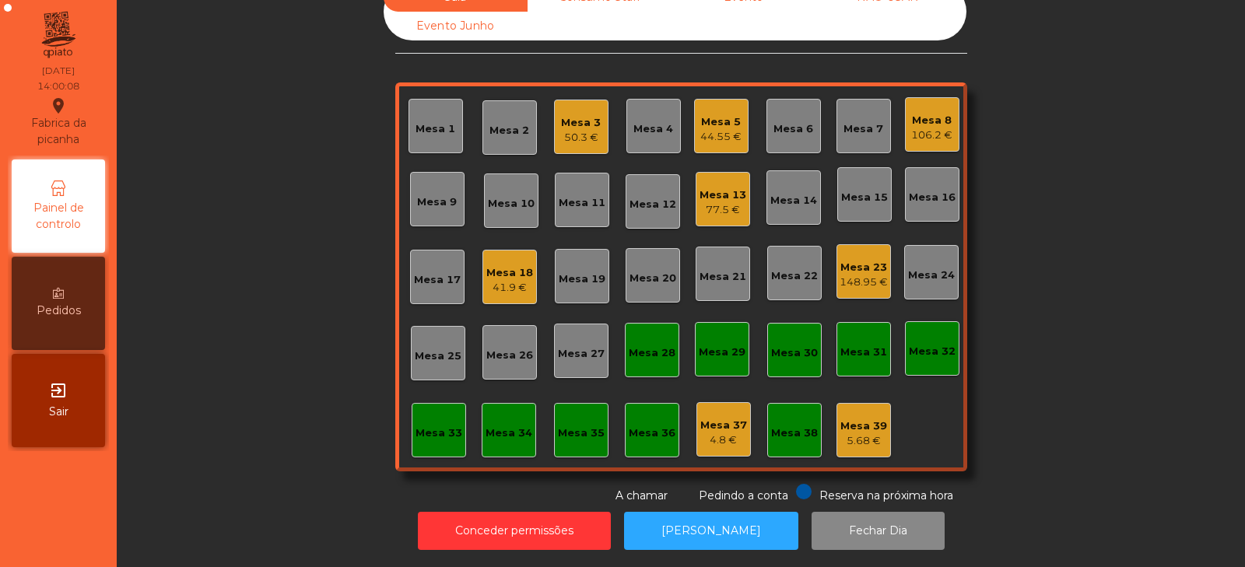
click at [495, 265] on div "Mesa 18" at bounding box center [509, 273] width 47 height 16
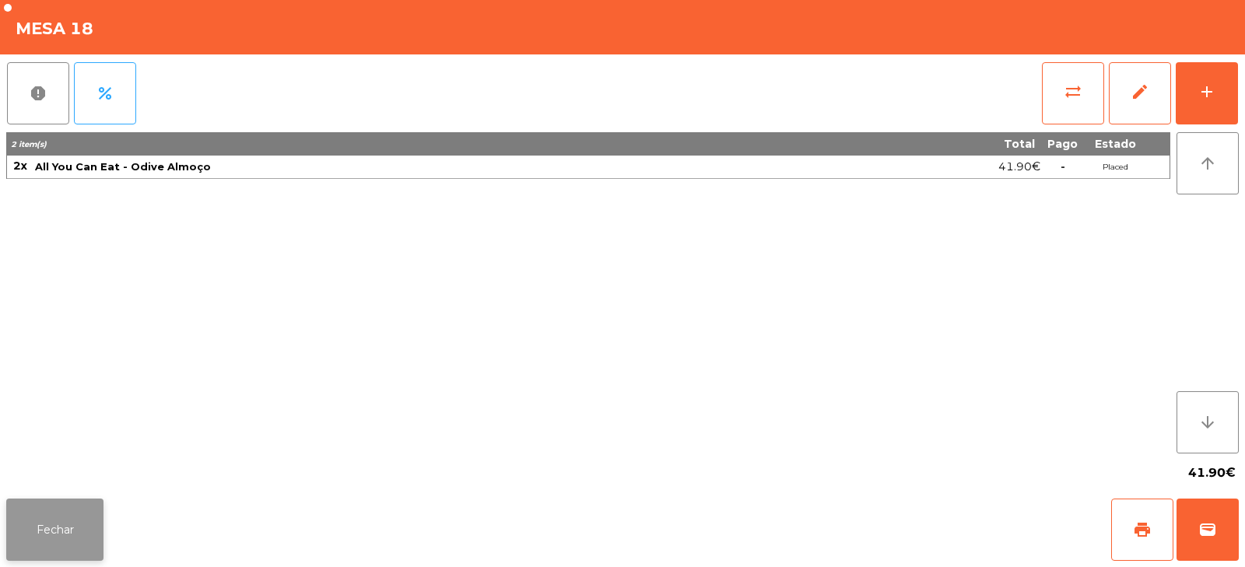
click at [65, 541] on button "Fechar" at bounding box center [54, 530] width 97 height 62
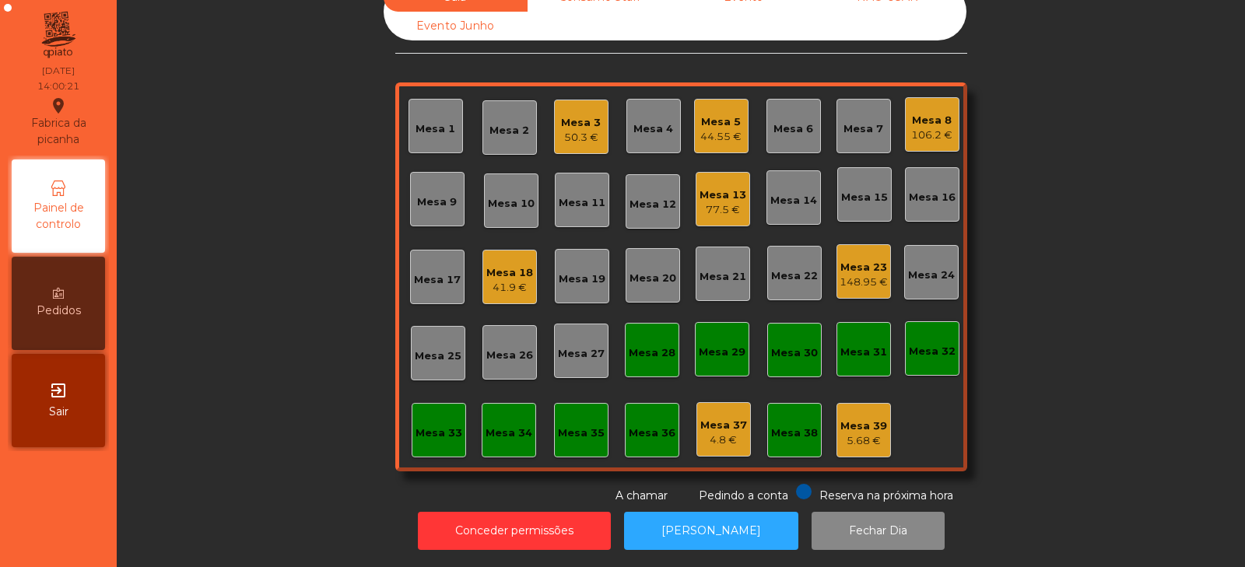
scroll to position [0, 0]
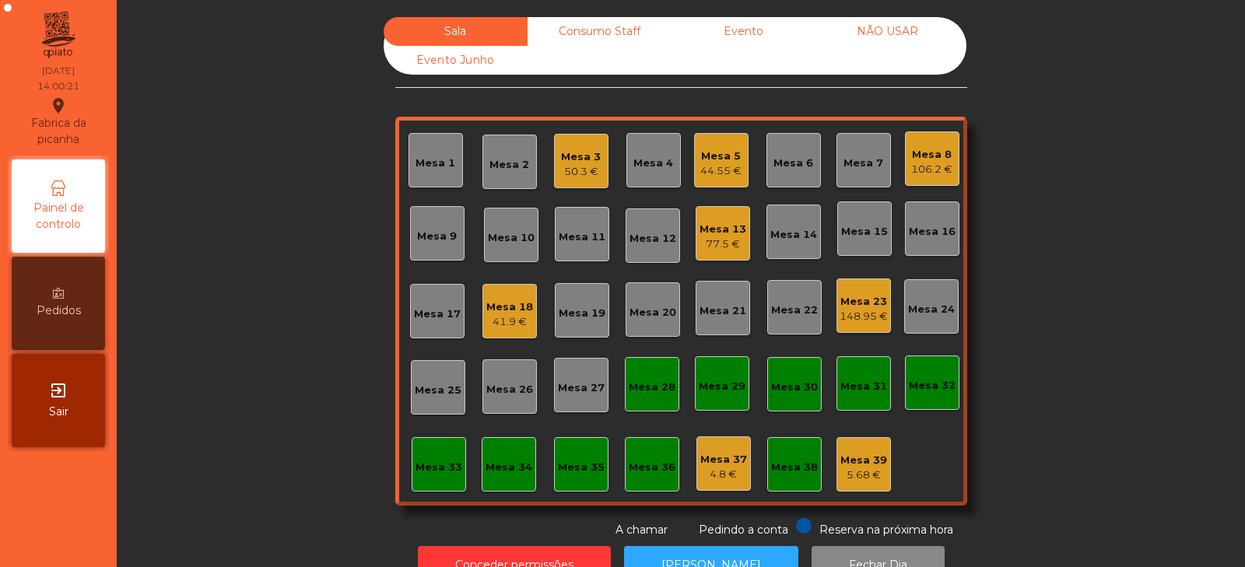
click at [614, 29] on div "Consumo Staff" at bounding box center [599, 31] width 144 height 29
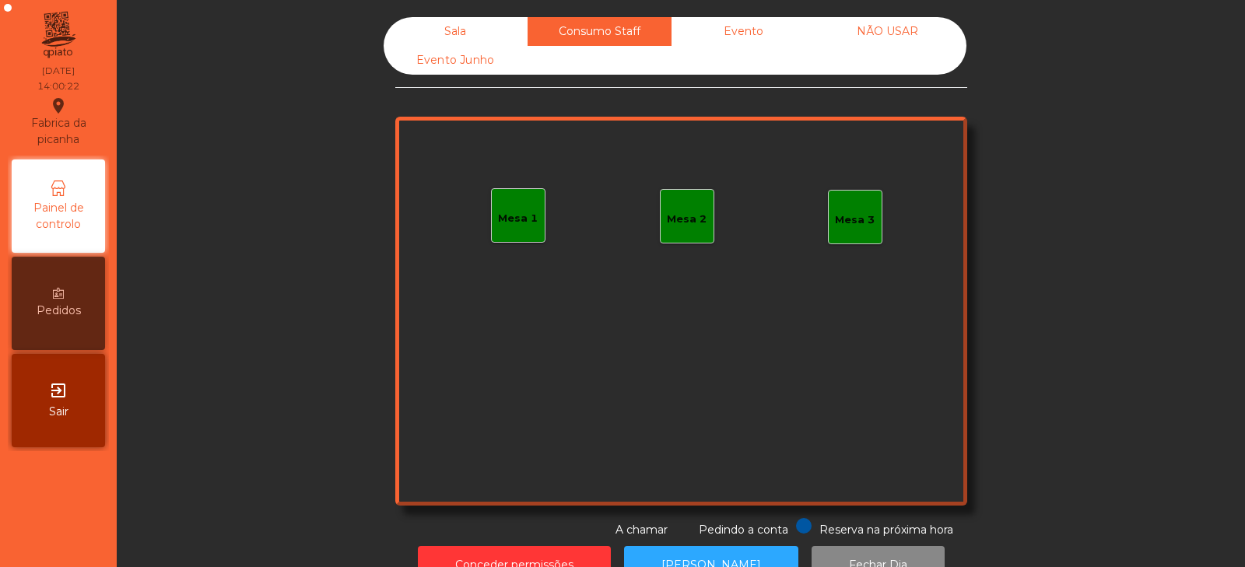
click at [733, 28] on div "Evento" at bounding box center [743, 31] width 144 height 29
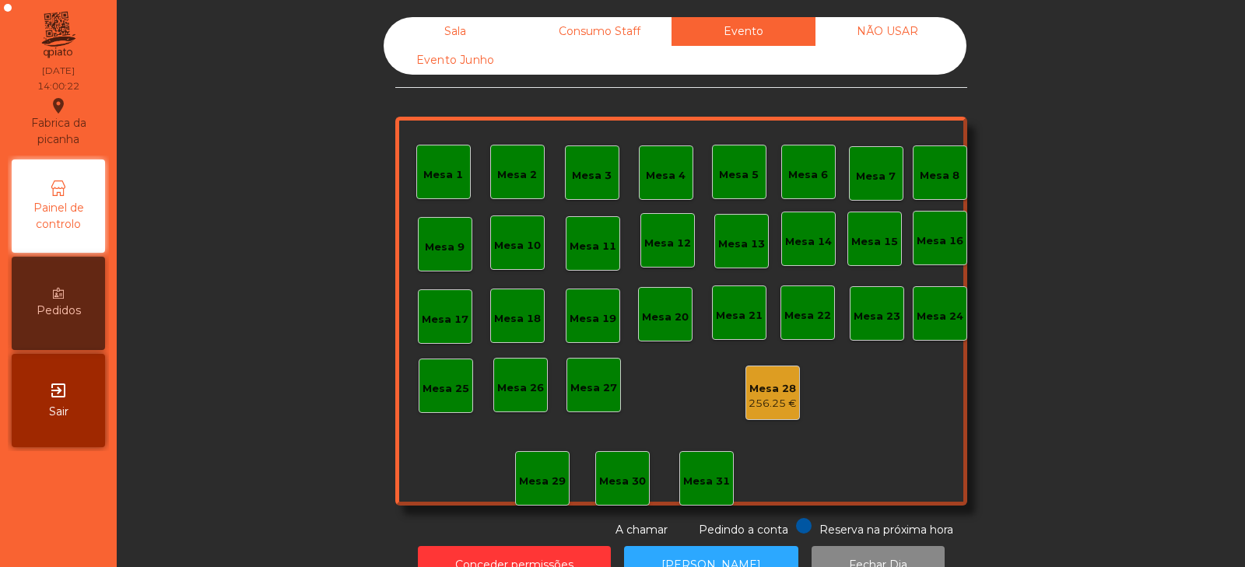
click at [482, 31] on div "Sala" at bounding box center [456, 31] width 144 height 29
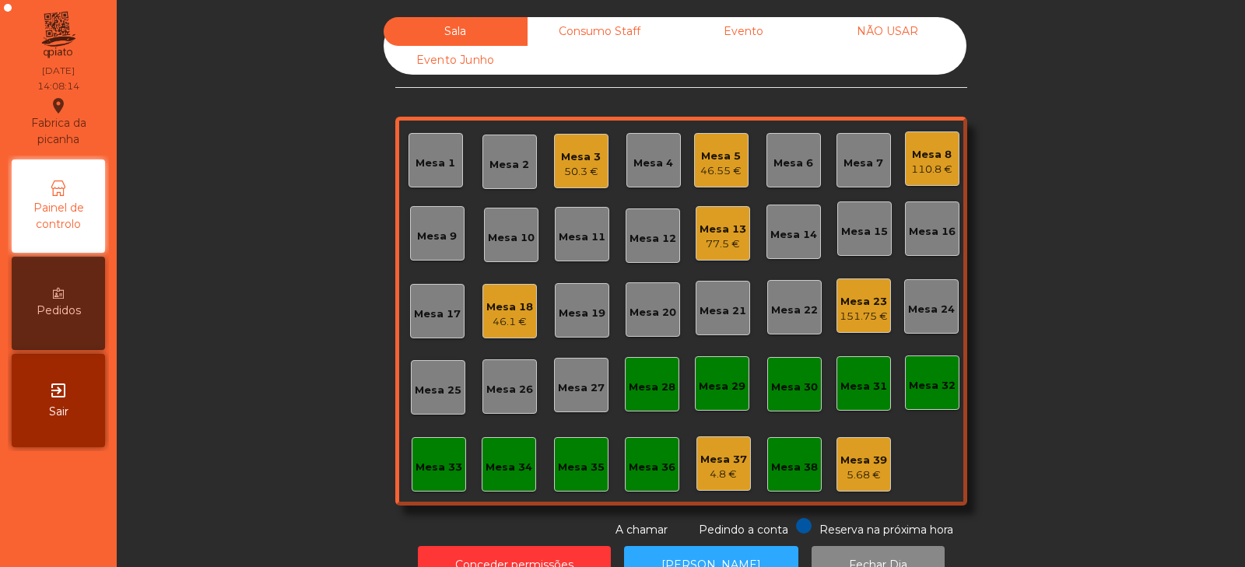
click at [573, 161] on div "Mesa 3" at bounding box center [581, 157] width 40 height 16
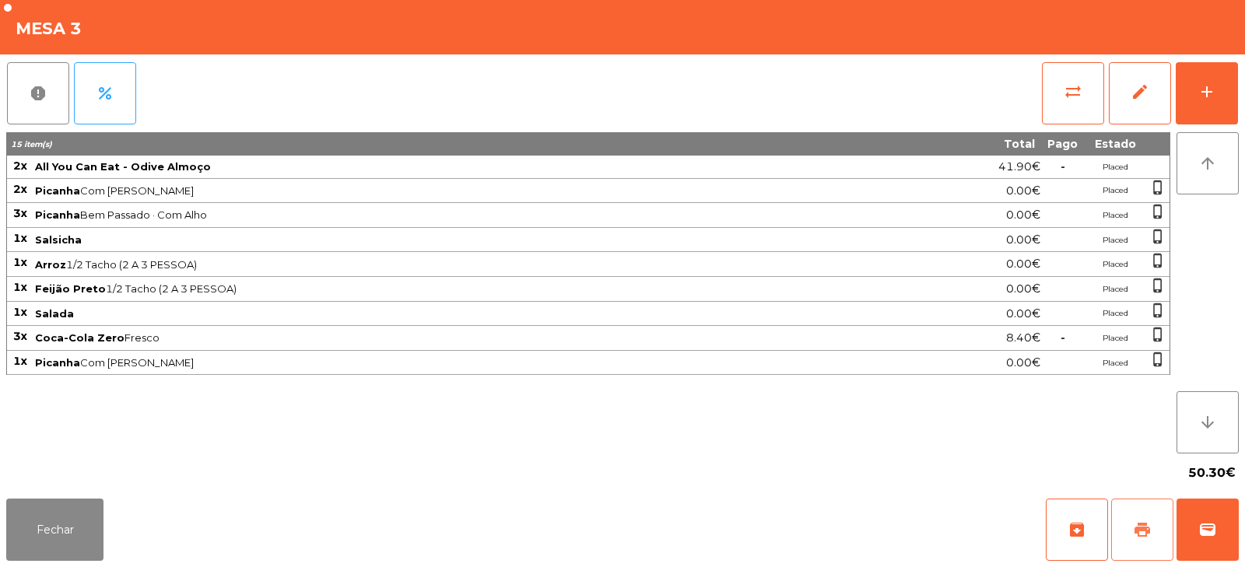
click at [1139, 520] on span "print" at bounding box center [1142, 529] width 19 height 19
click at [1070, 88] on span "sync_alt" at bounding box center [1072, 91] width 19 height 19
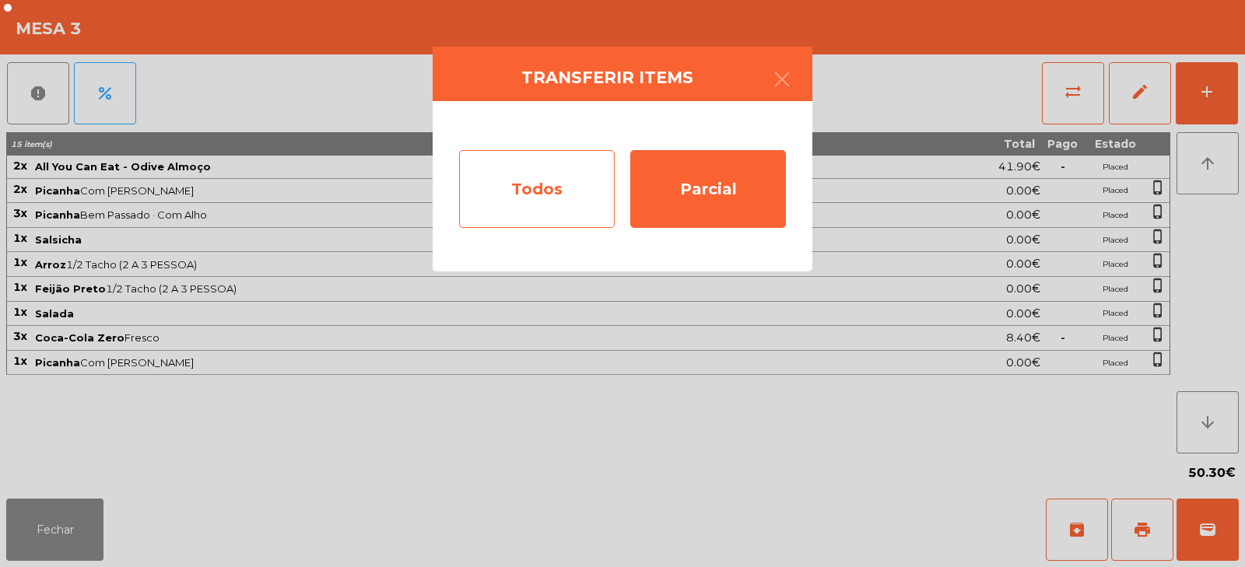
click at [552, 195] on div "Todos" at bounding box center [537, 189] width 156 height 78
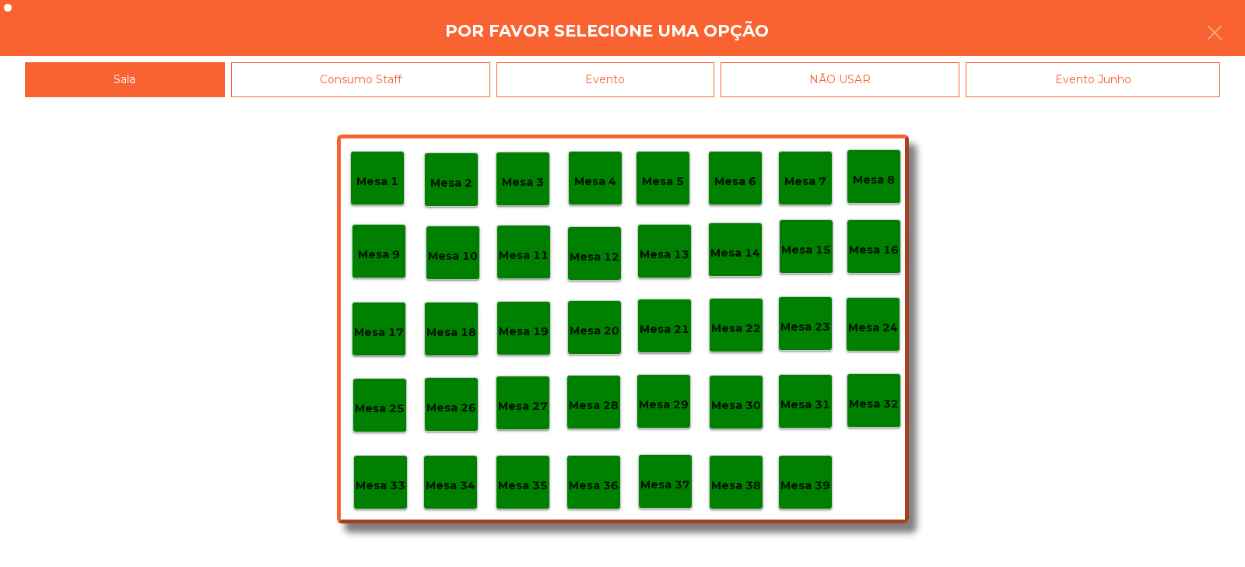
click at [636, 77] on div "Evento" at bounding box center [605, 79] width 218 height 35
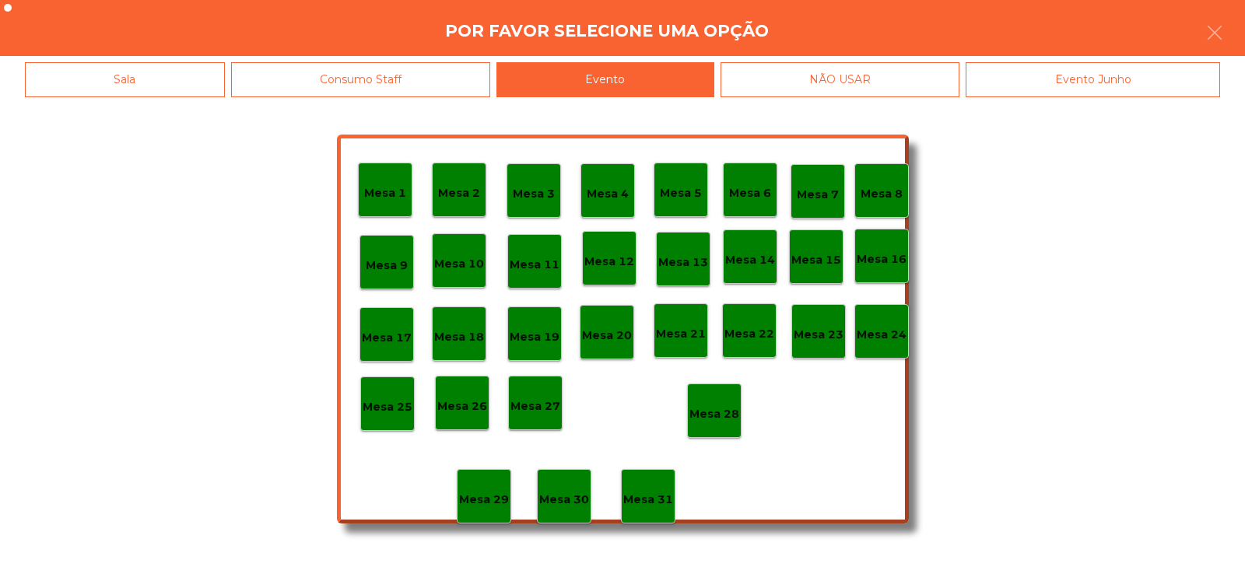
click at [712, 408] on p "Mesa 28" at bounding box center [714, 414] width 50 height 18
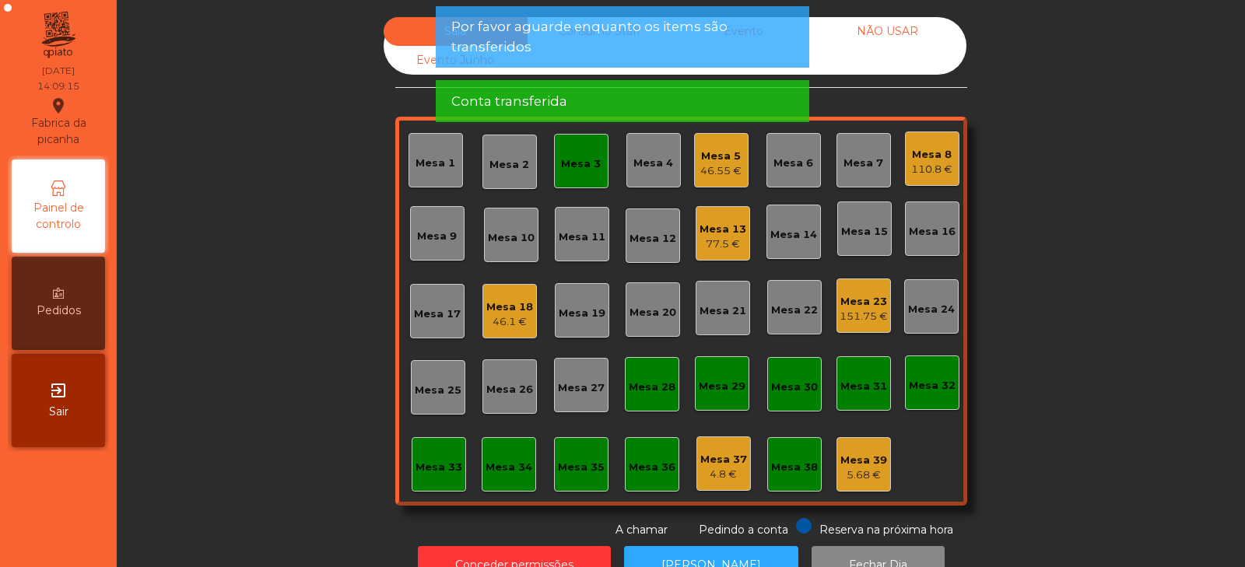
click at [566, 155] on div "Mesa 3" at bounding box center [581, 161] width 40 height 22
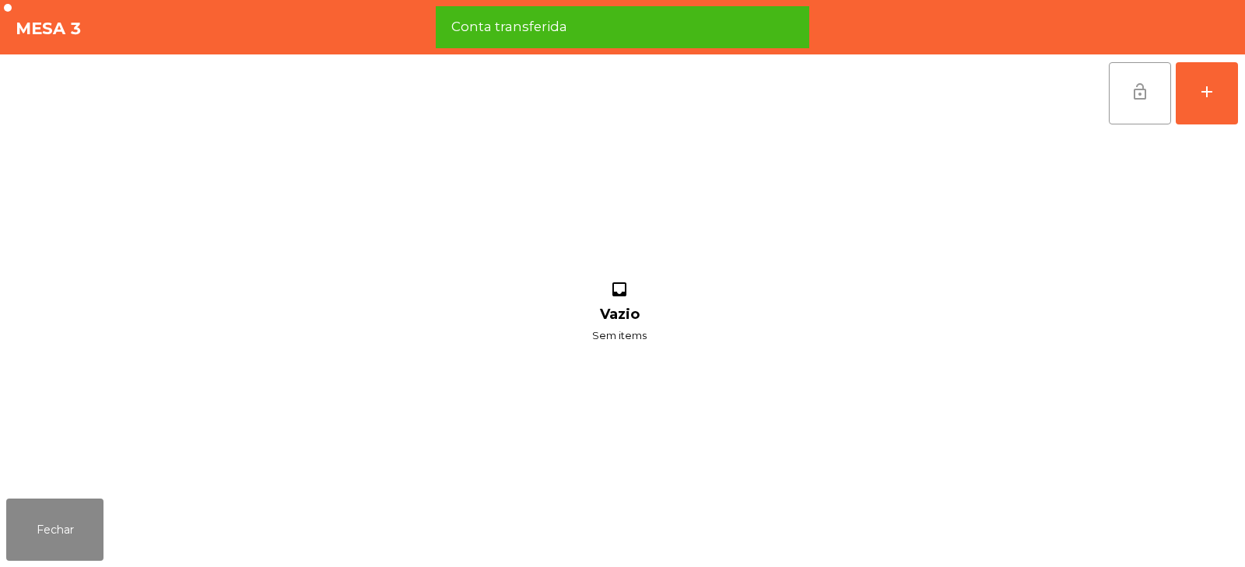
click at [1144, 106] on button "lock_open" at bounding box center [1140, 93] width 62 height 62
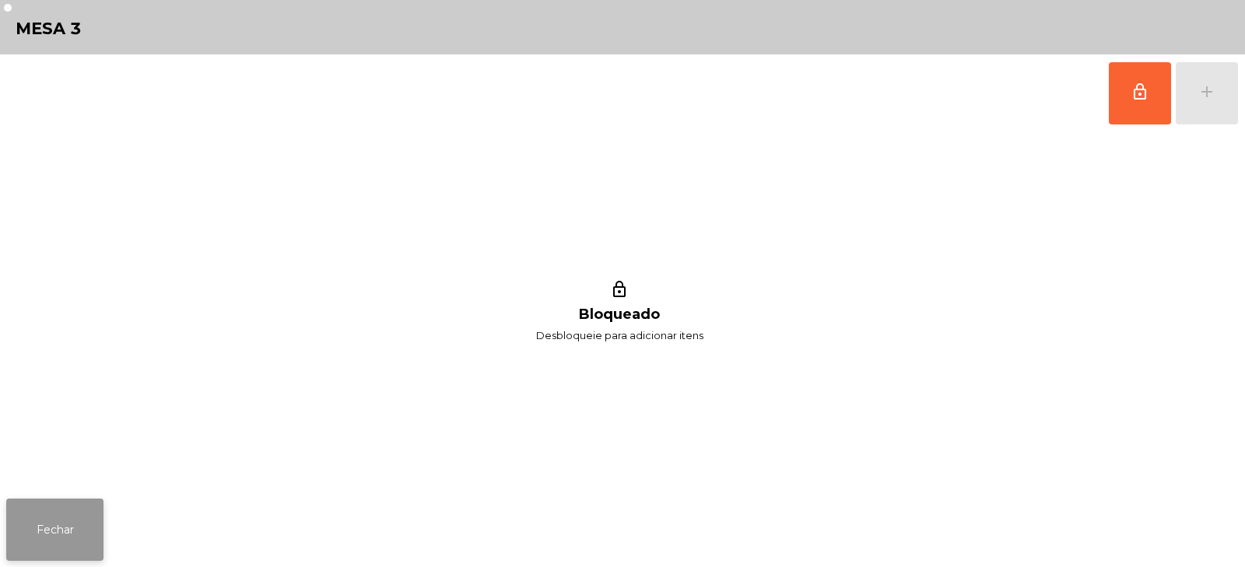
click at [68, 543] on button "Fechar" at bounding box center [54, 530] width 97 height 62
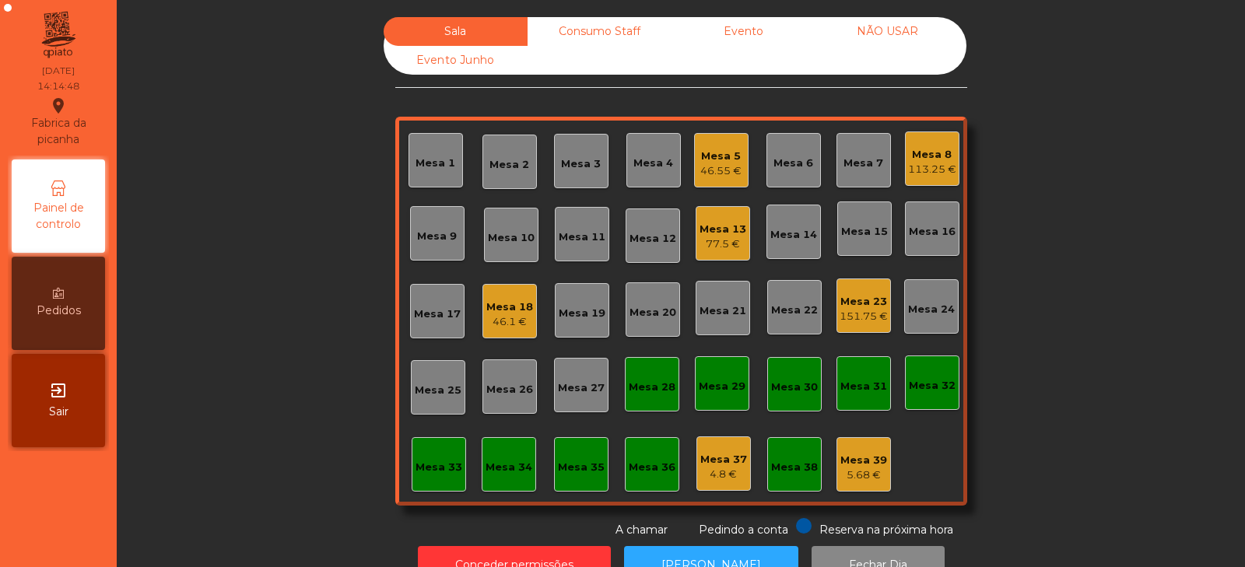
click at [785, 229] on div "Mesa 14" at bounding box center [793, 235] width 47 height 16
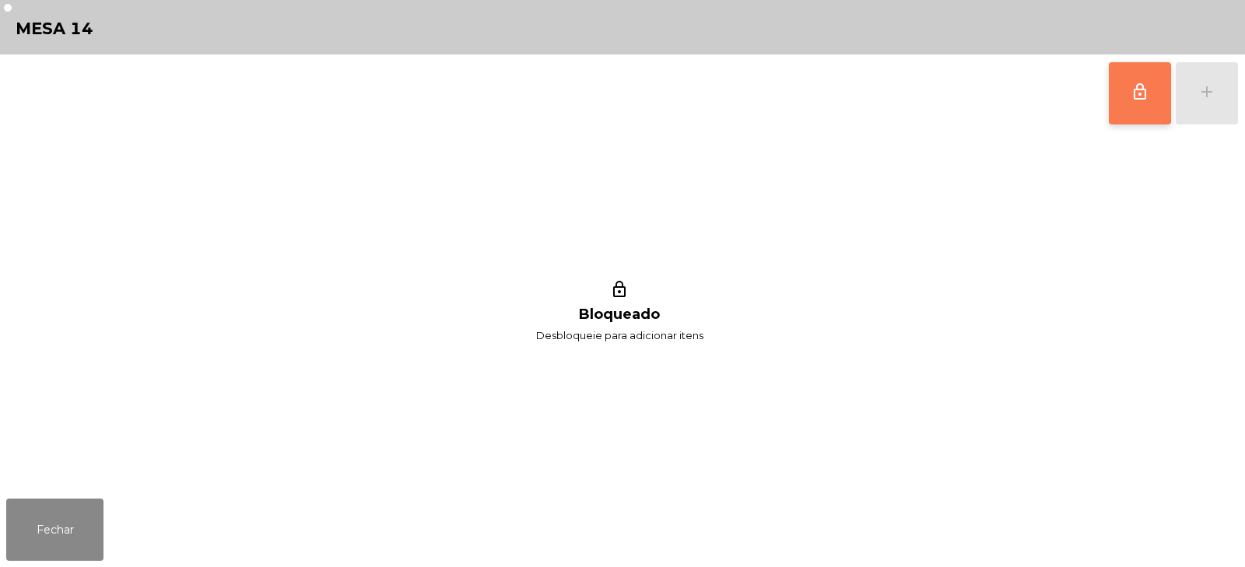
click at [1137, 87] on span "lock_outline" at bounding box center [1139, 91] width 19 height 19
click at [1216, 97] on button "add" at bounding box center [1206, 93] width 62 height 62
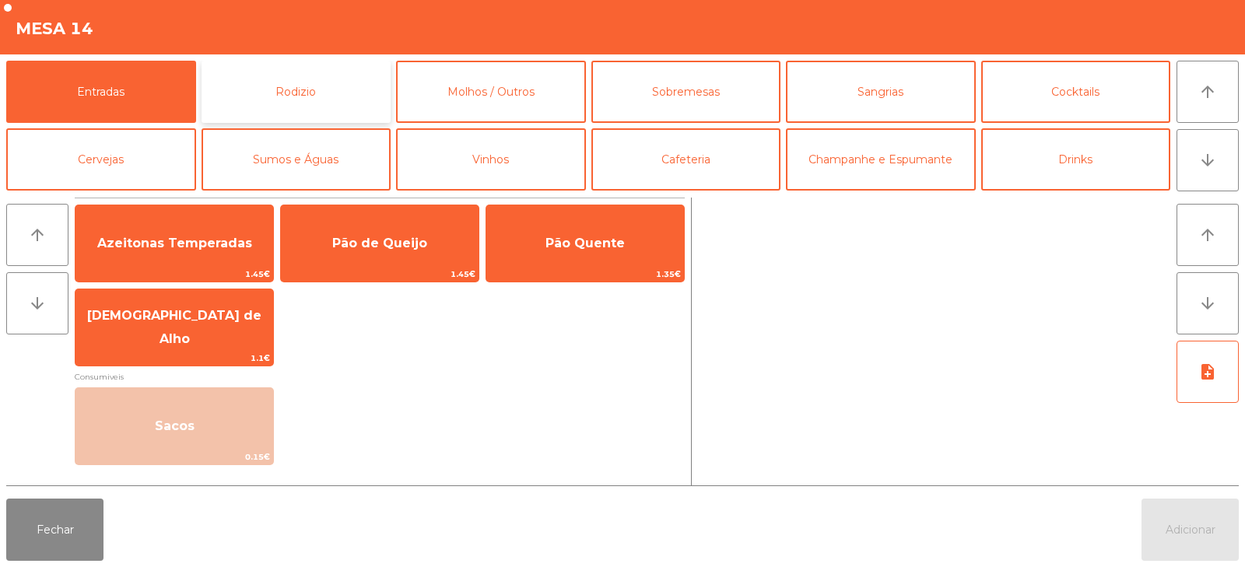
click at [286, 86] on button "Rodizio" at bounding box center [296, 92] width 190 height 62
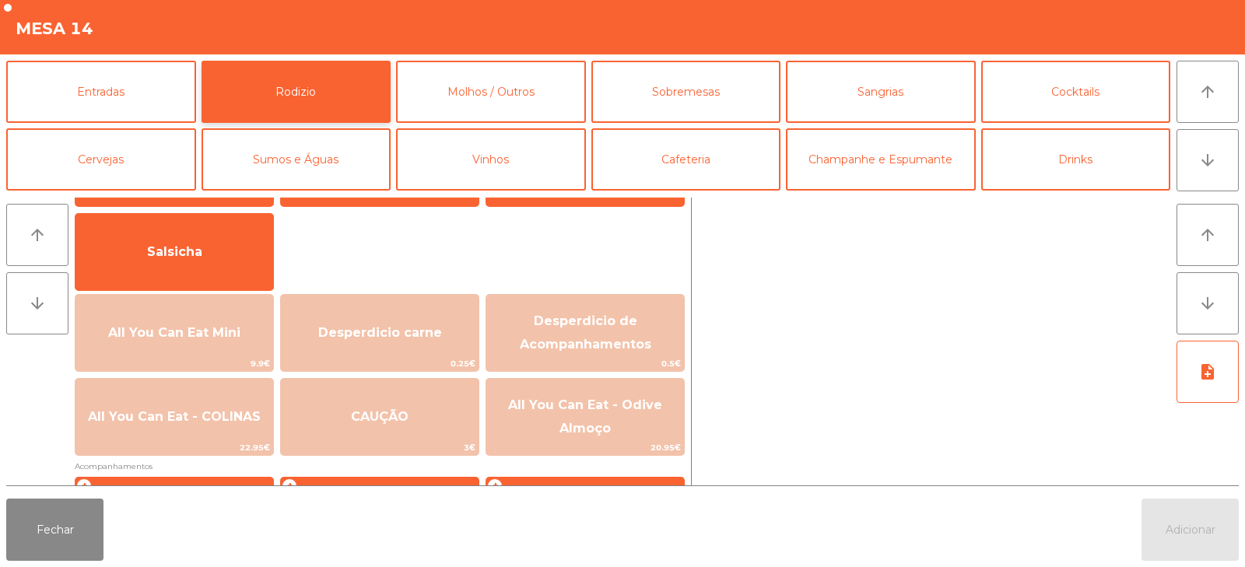
scroll to position [128, 0]
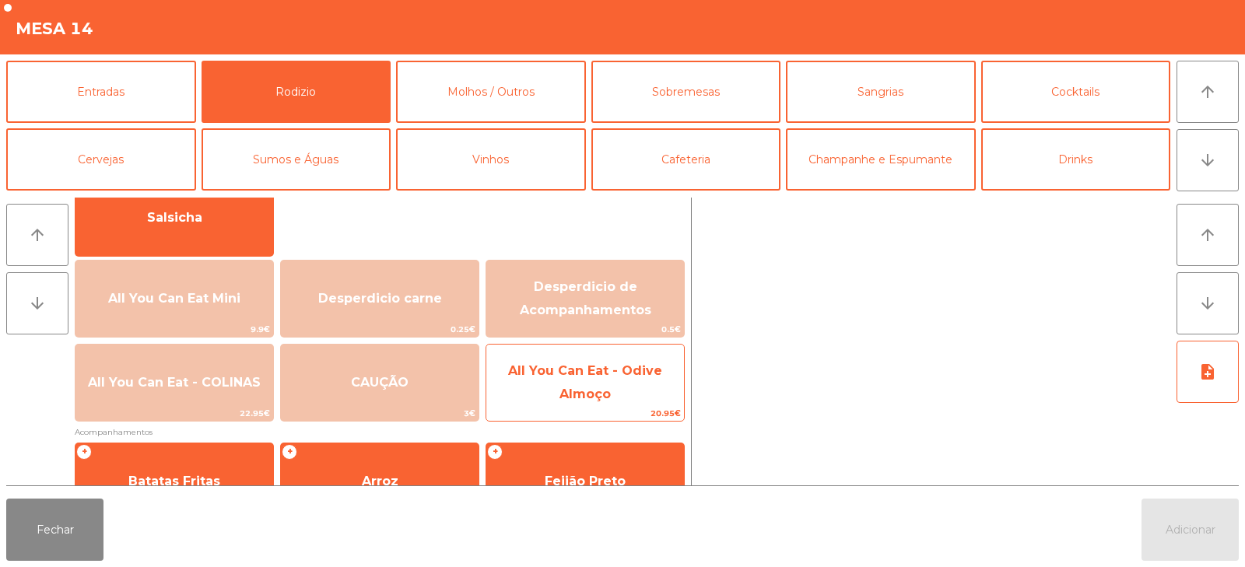
click at [587, 389] on span "All You Can Eat - Odive Almoço" at bounding box center [585, 382] width 154 height 38
click at [590, 386] on span "All You Can Eat - Odive Almoço" at bounding box center [585, 383] width 198 height 66
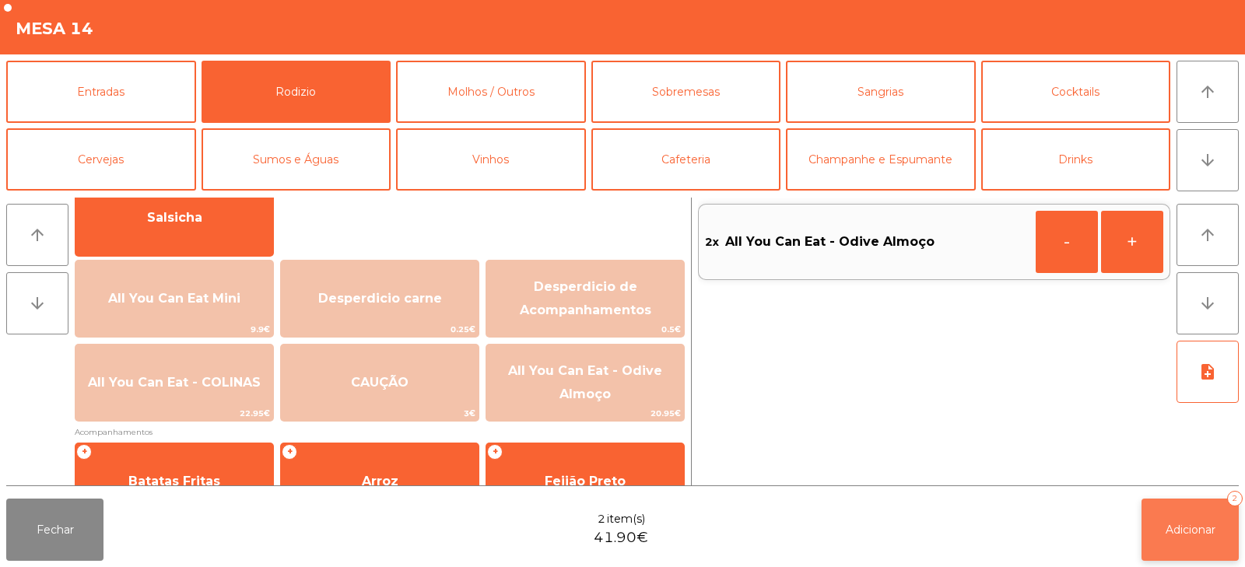
click at [1184, 523] on span "Adicionar" at bounding box center [1190, 530] width 50 height 14
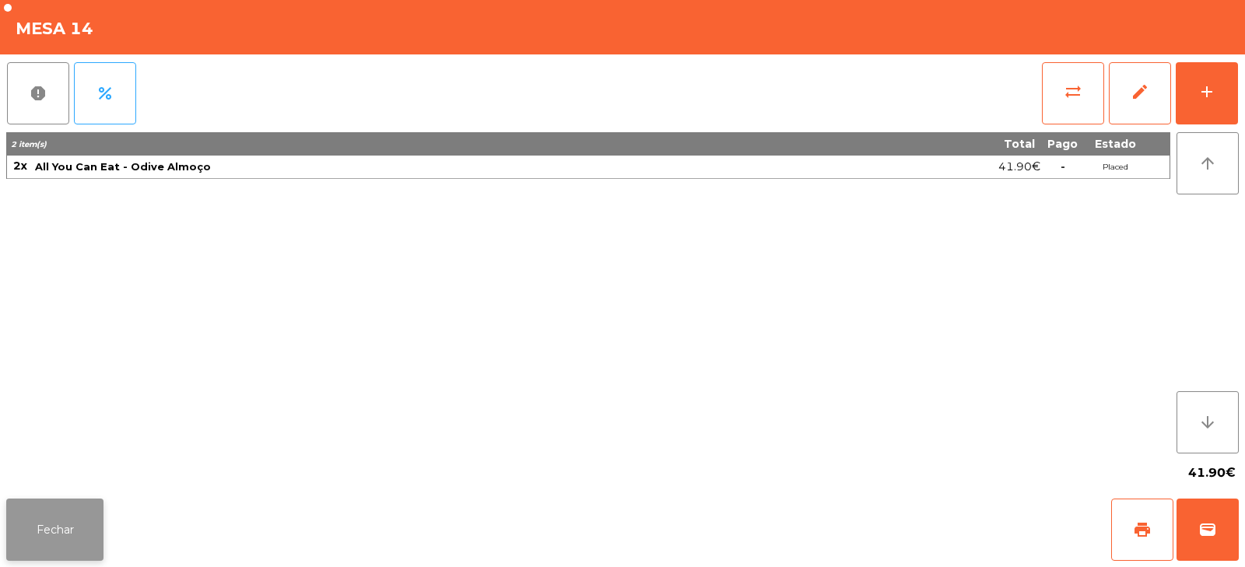
click at [38, 543] on button "Fechar" at bounding box center [54, 530] width 97 height 62
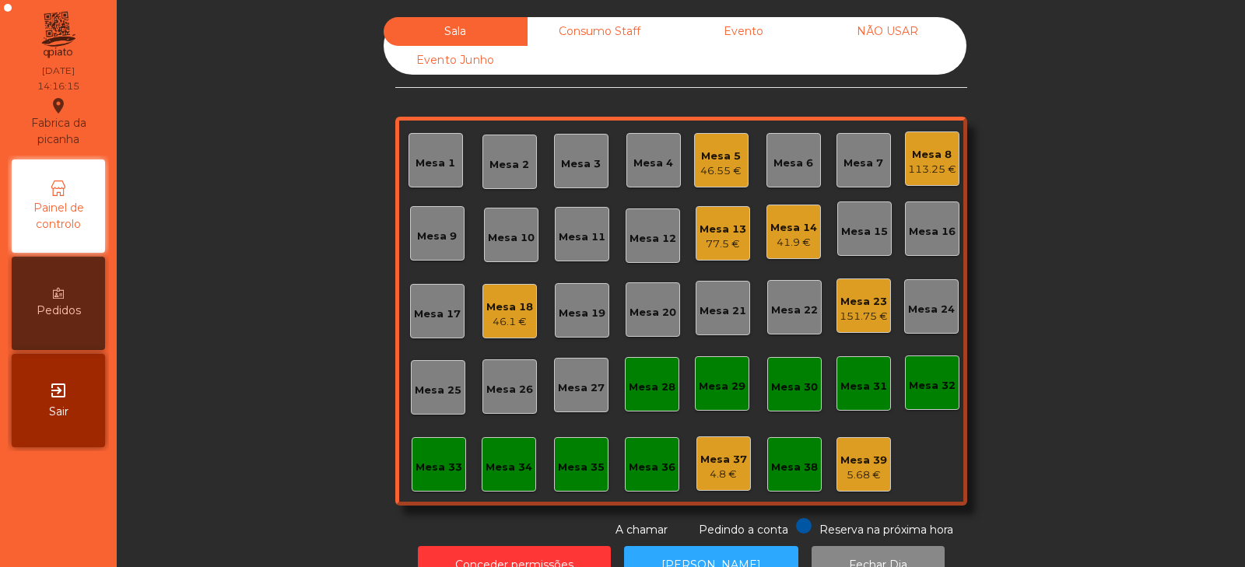
click at [562, 317] on div "Mesa 19" at bounding box center [582, 314] width 47 height 16
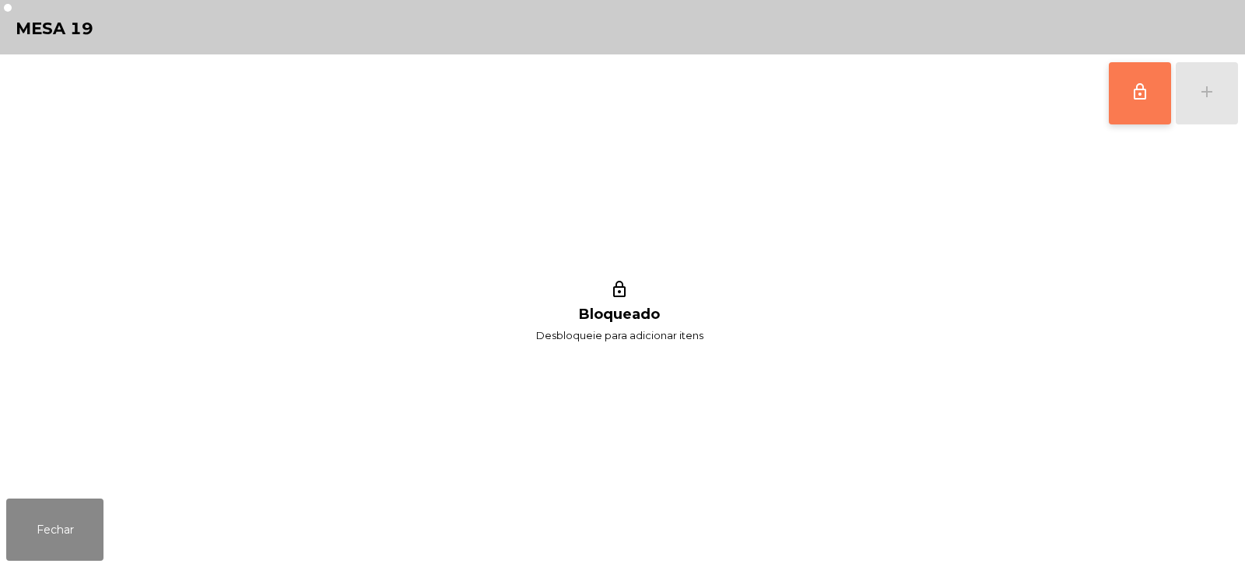
click at [1134, 97] on span "lock_outline" at bounding box center [1139, 91] width 19 height 19
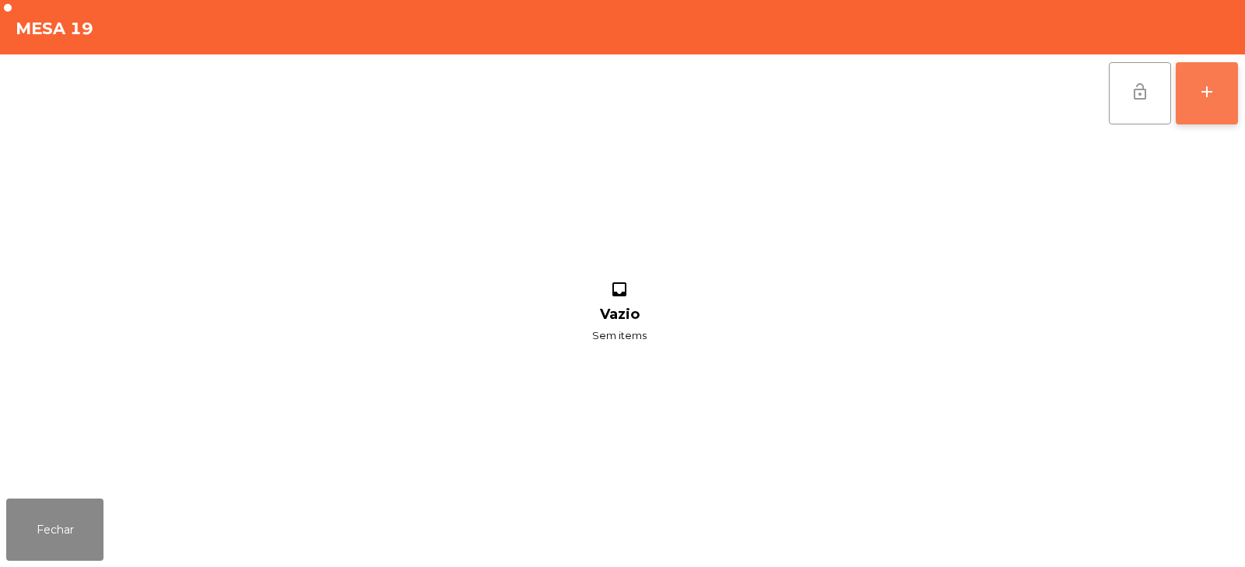
click at [1200, 104] on button "add" at bounding box center [1206, 93] width 62 height 62
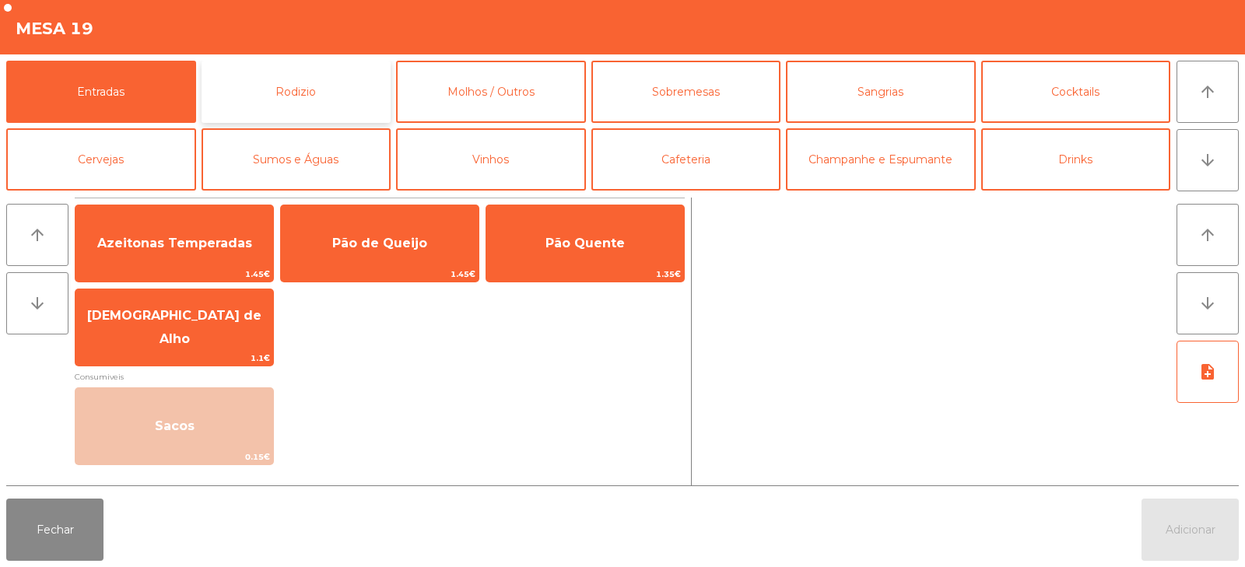
click at [282, 96] on button "Rodizio" at bounding box center [296, 92] width 190 height 62
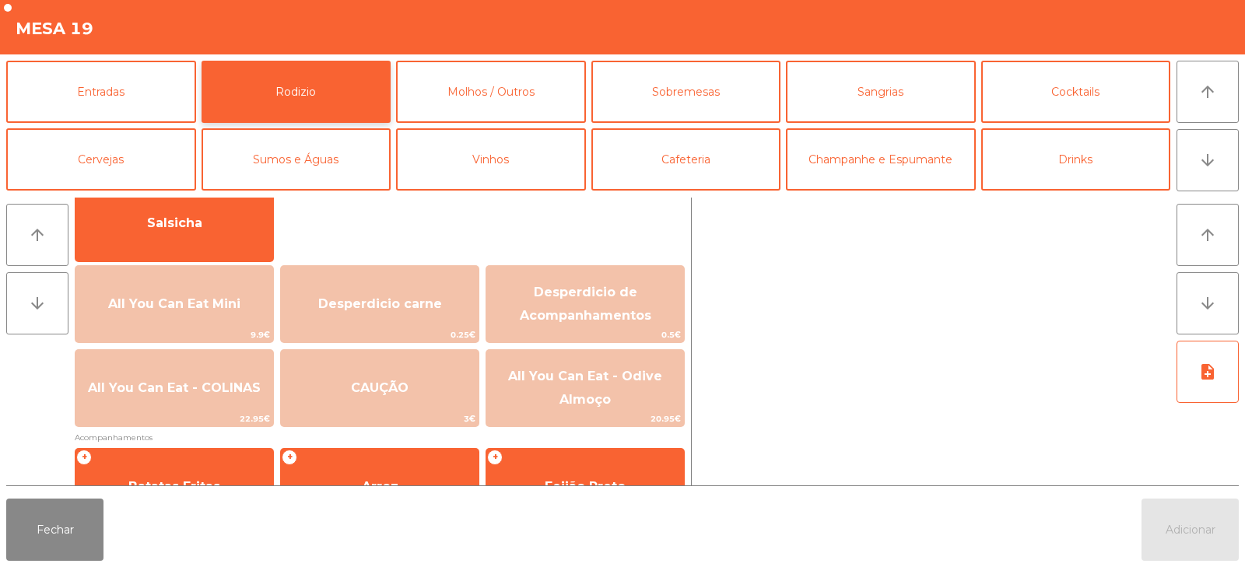
scroll to position [161, 0]
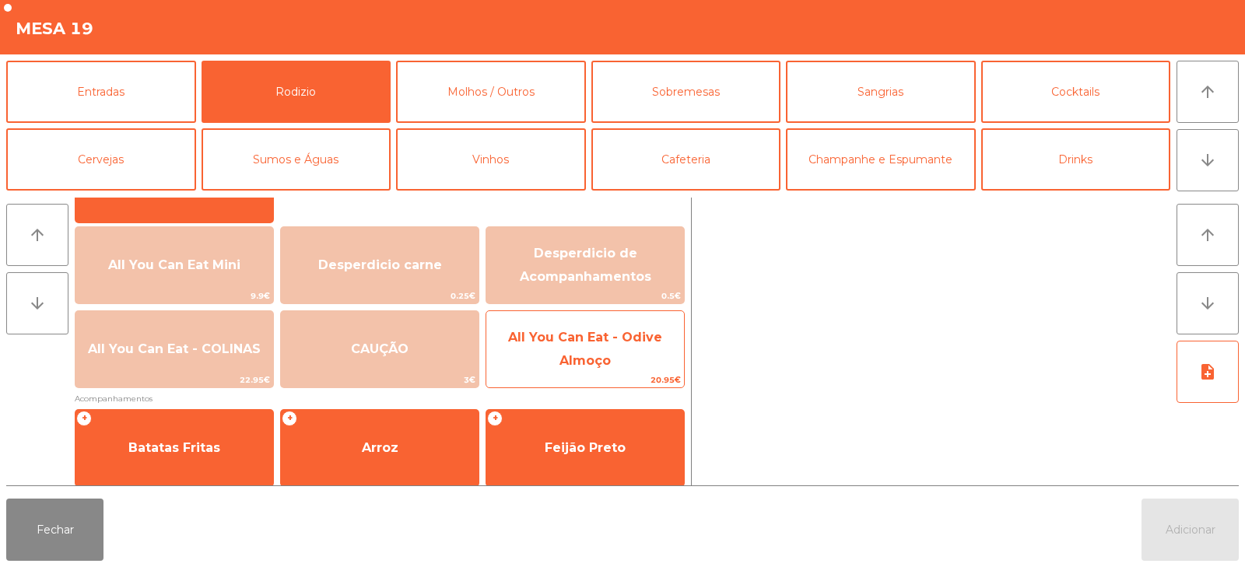
click at [564, 342] on span "All You Can Eat - Odive Almoço" at bounding box center [585, 349] width 154 height 38
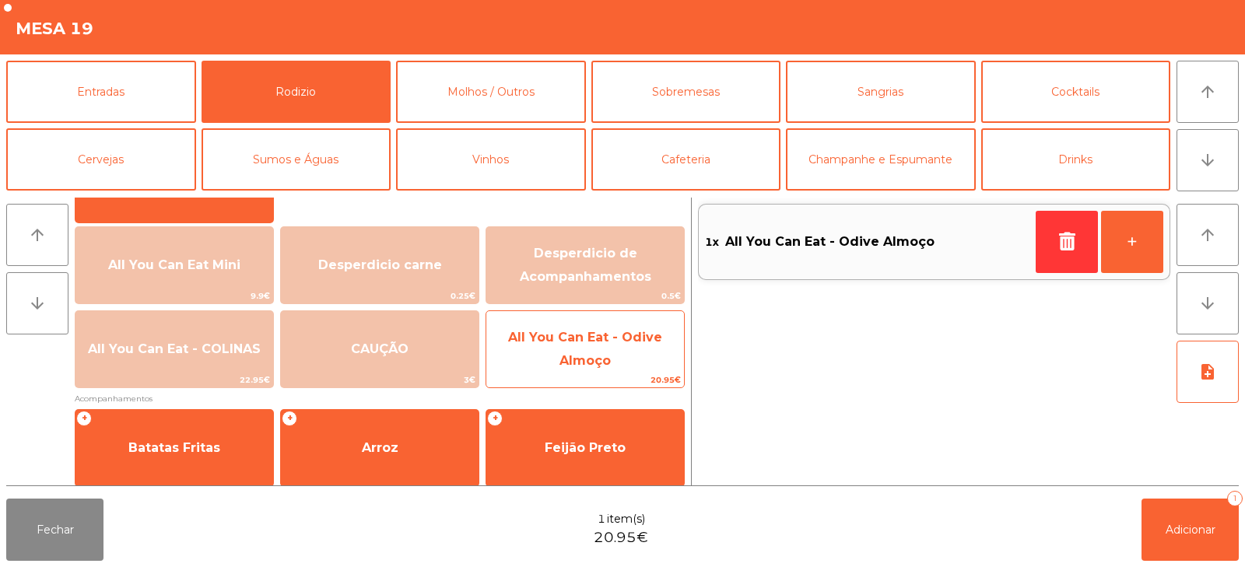
click at [561, 350] on span "All You Can Eat - Odive Almoço" at bounding box center [585, 350] width 198 height 66
click at [555, 342] on span "All You Can Eat - Odive Almoço" at bounding box center [585, 349] width 154 height 38
click at [556, 348] on span "All You Can Eat - Odive Almoço" at bounding box center [585, 350] width 198 height 66
click at [570, 345] on span "All You Can Eat - Odive Almoço" at bounding box center [585, 350] width 198 height 66
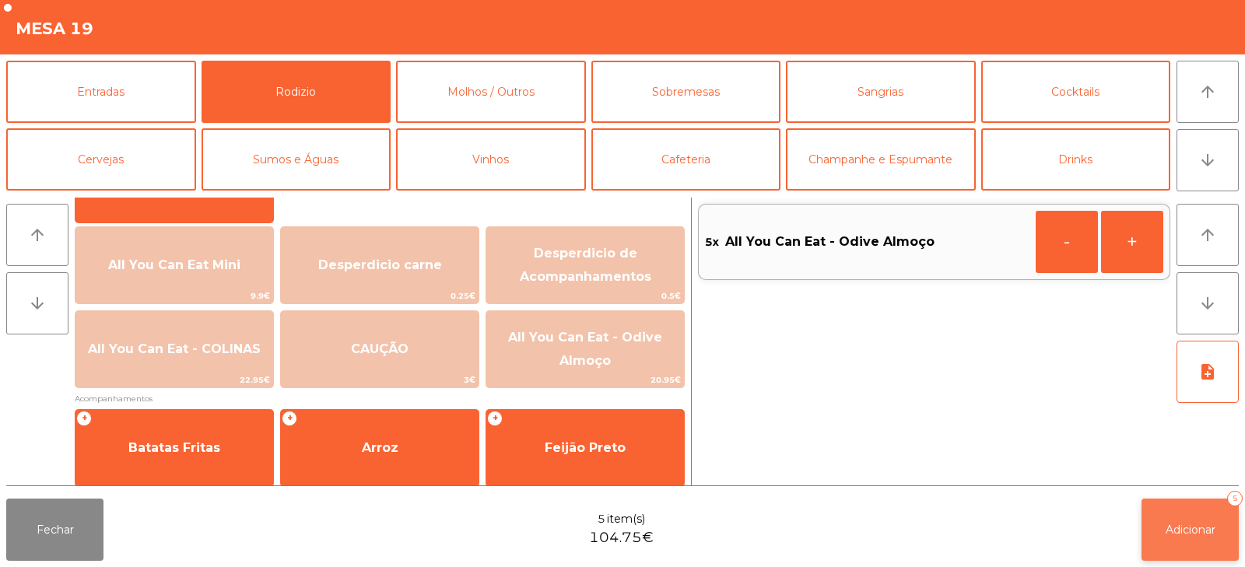
click at [1179, 529] on span "Adicionar" at bounding box center [1190, 530] width 50 height 14
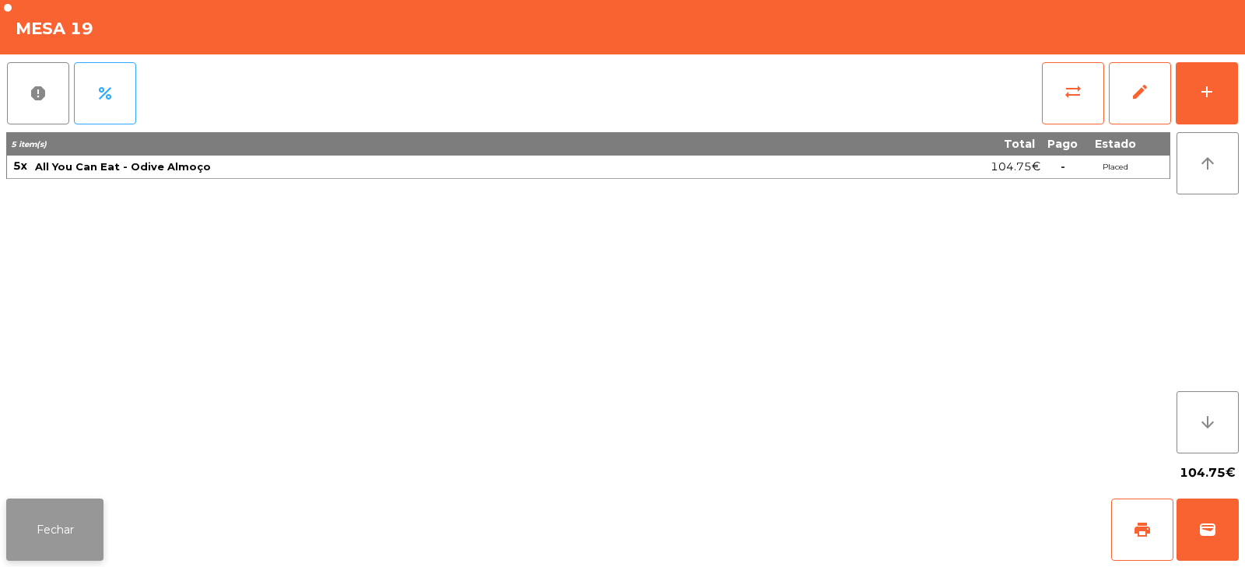
click at [75, 520] on button "Fechar" at bounding box center [54, 530] width 97 height 62
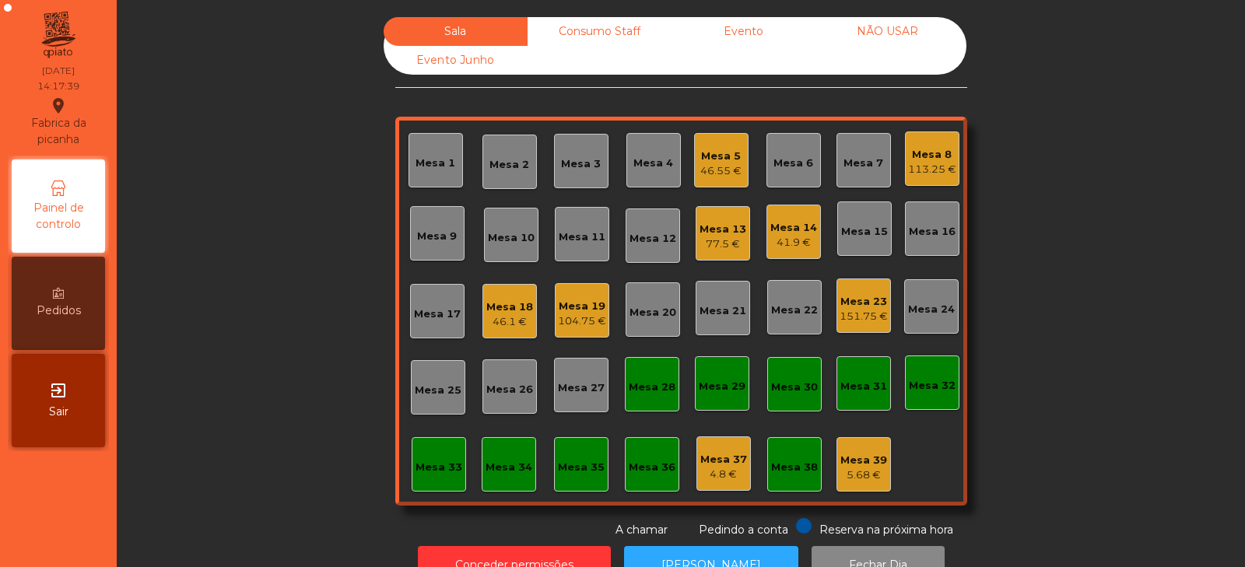
click at [592, 37] on div "Consumo Staff" at bounding box center [599, 31] width 144 height 29
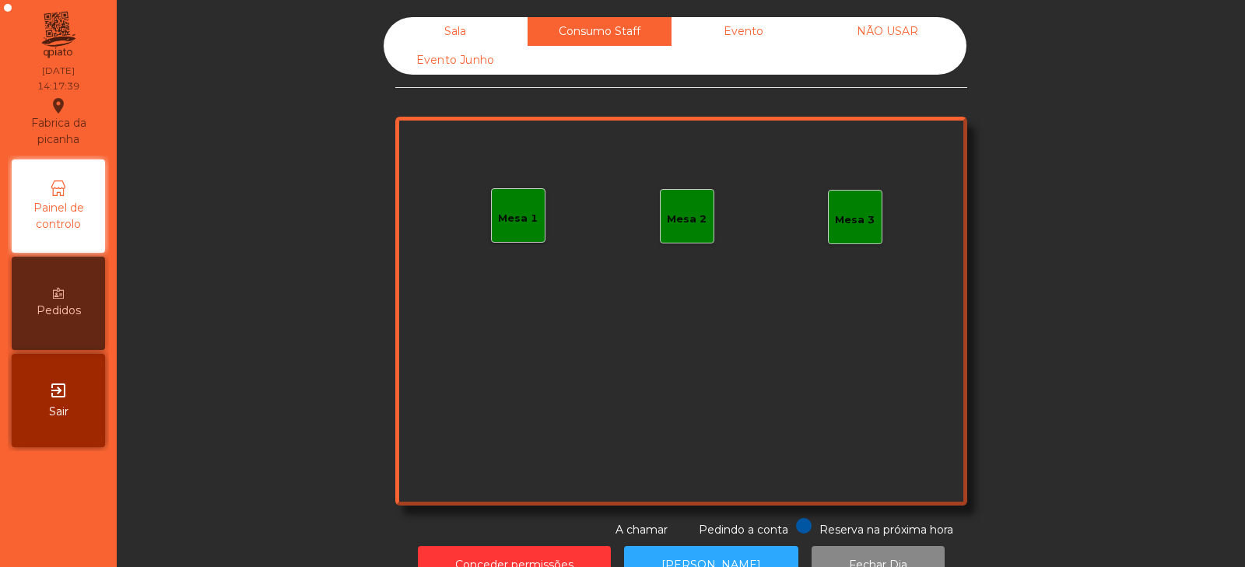
click at [466, 32] on div "Sala" at bounding box center [456, 31] width 144 height 29
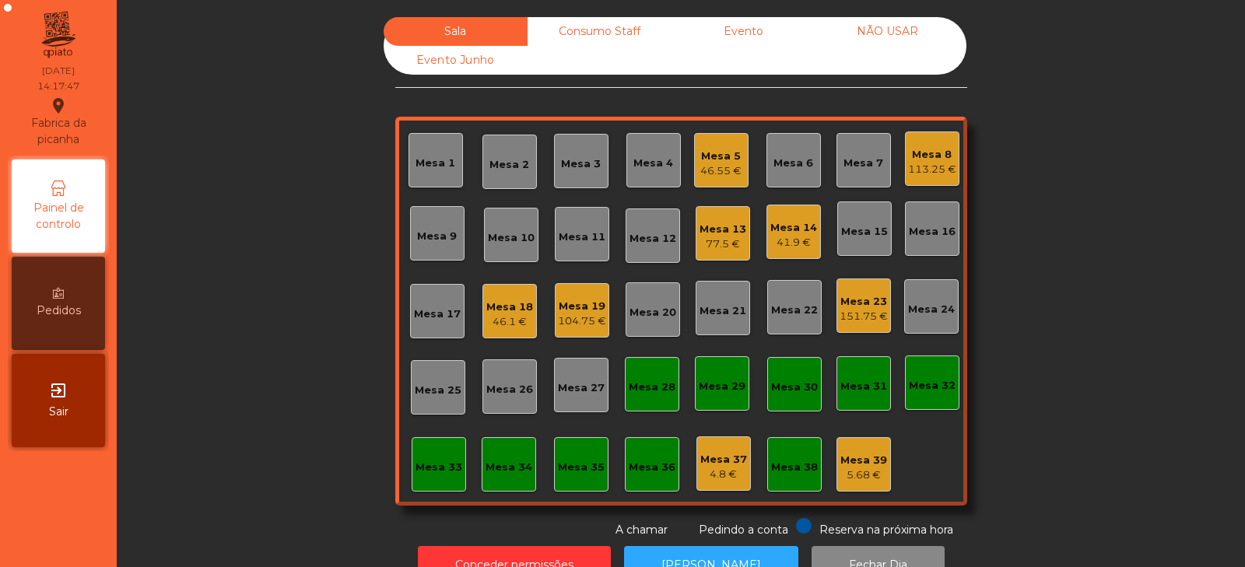
click at [268, 370] on div "Sala Consumo Staff Evento NÃO USAR Evento Junho Mesa 1 Mesa 2 Mesa 3 Mesa 4 Mes…" at bounding box center [681, 277] width 1086 height 521
click at [578, 321] on div "104.75 €" at bounding box center [582, 322] width 48 height 16
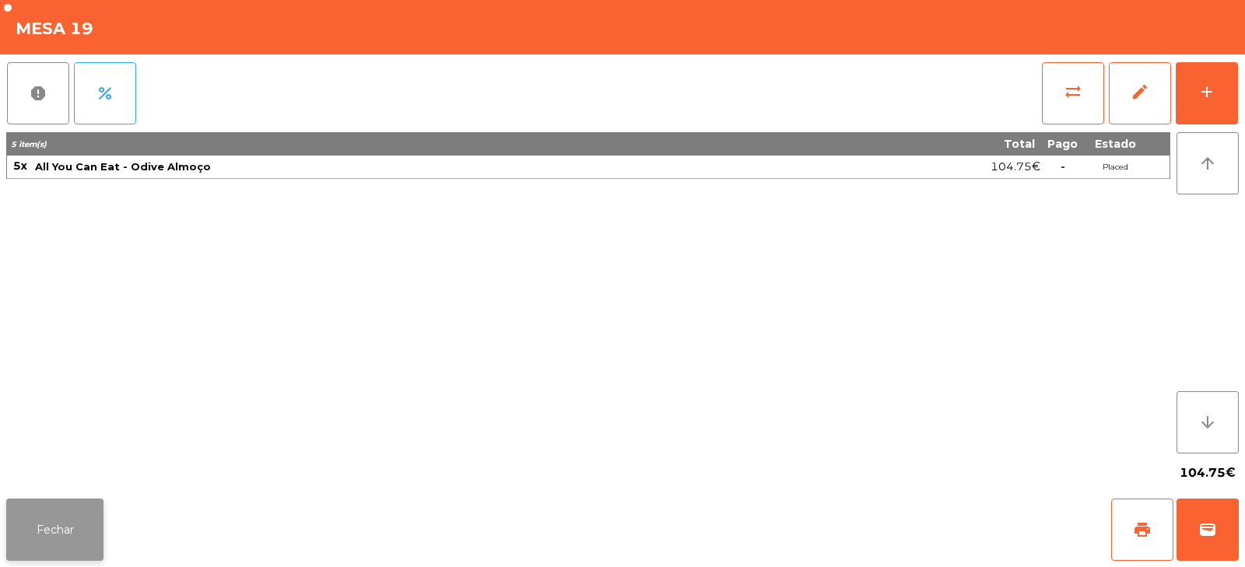
click at [68, 524] on button "Fechar" at bounding box center [54, 530] width 97 height 62
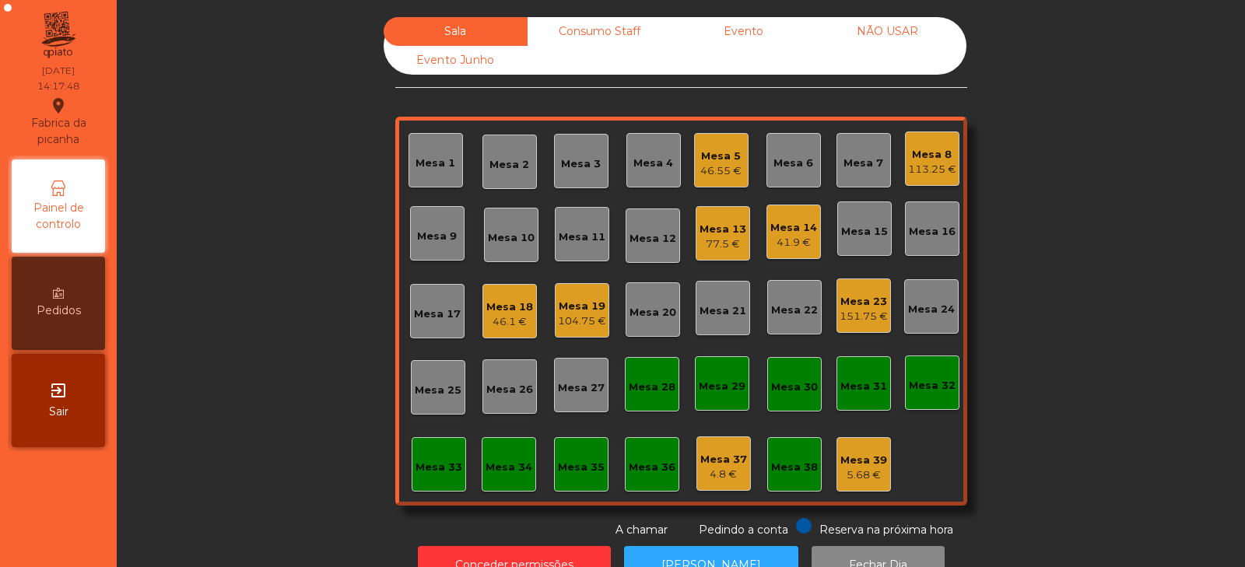
click at [499, 321] on div "46.1 €" at bounding box center [509, 322] width 47 height 16
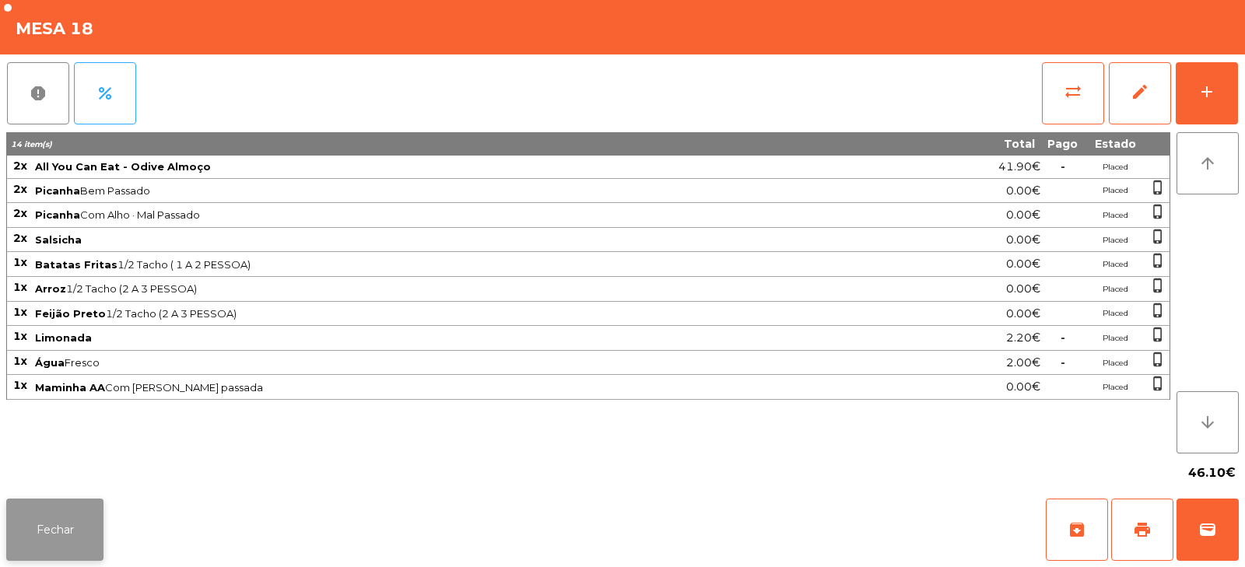
click at [55, 538] on button "Fechar" at bounding box center [54, 530] width 97 height 62
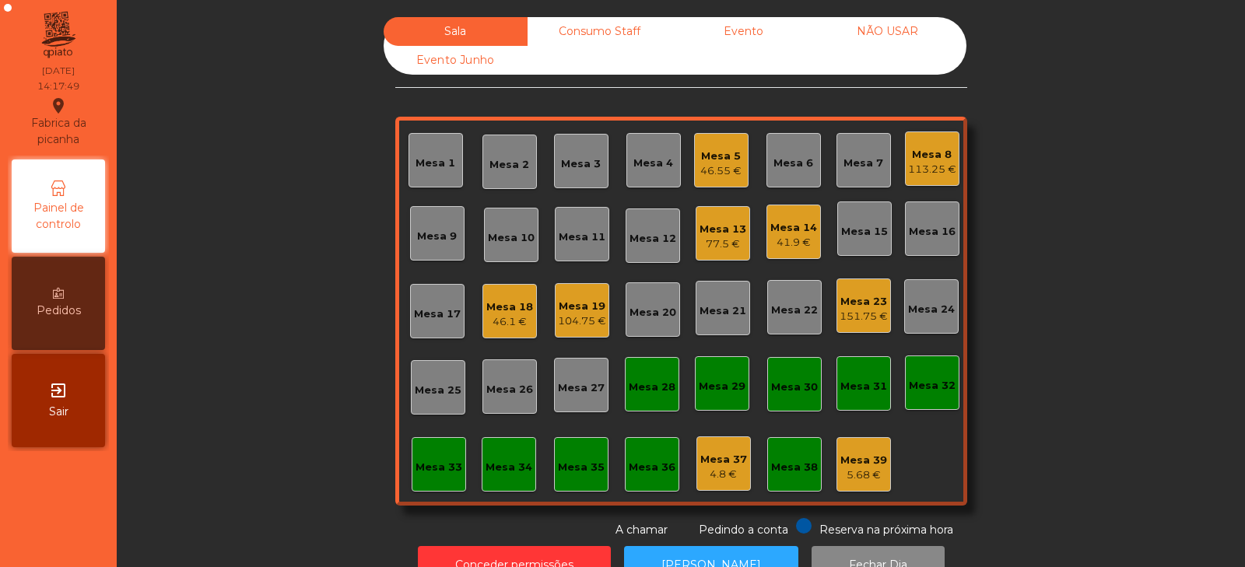
click at [786, 235] on div "41.9 €" at bounding box center [793, 243] width 47 height 16
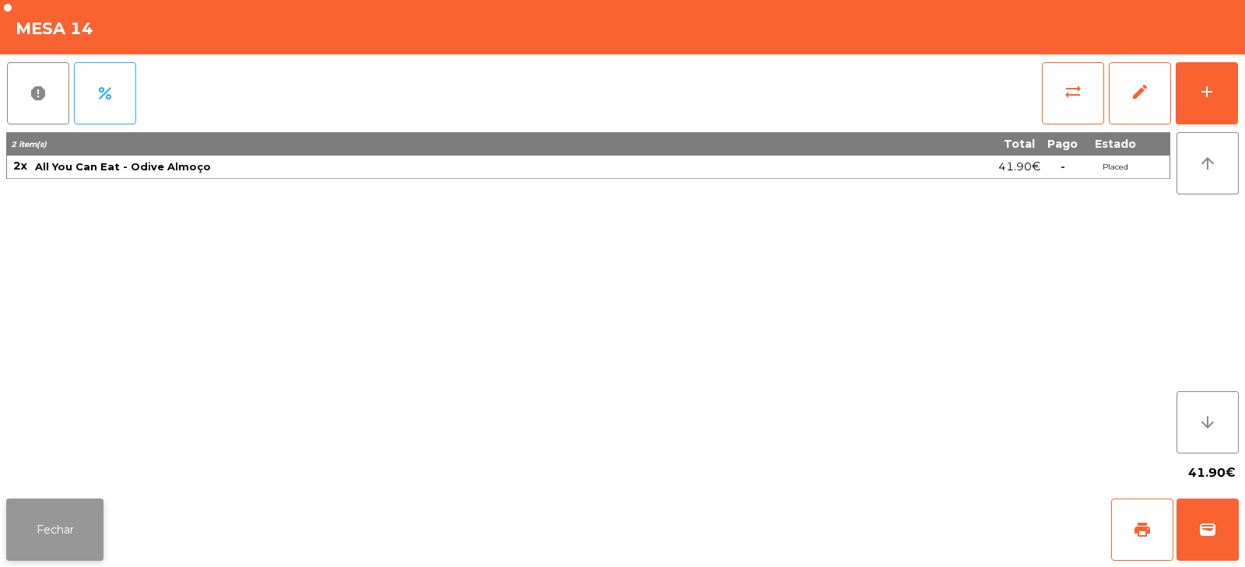
click at [62, 538] on button "Fechar" at bounding box center [54, 530] width 97 height 62
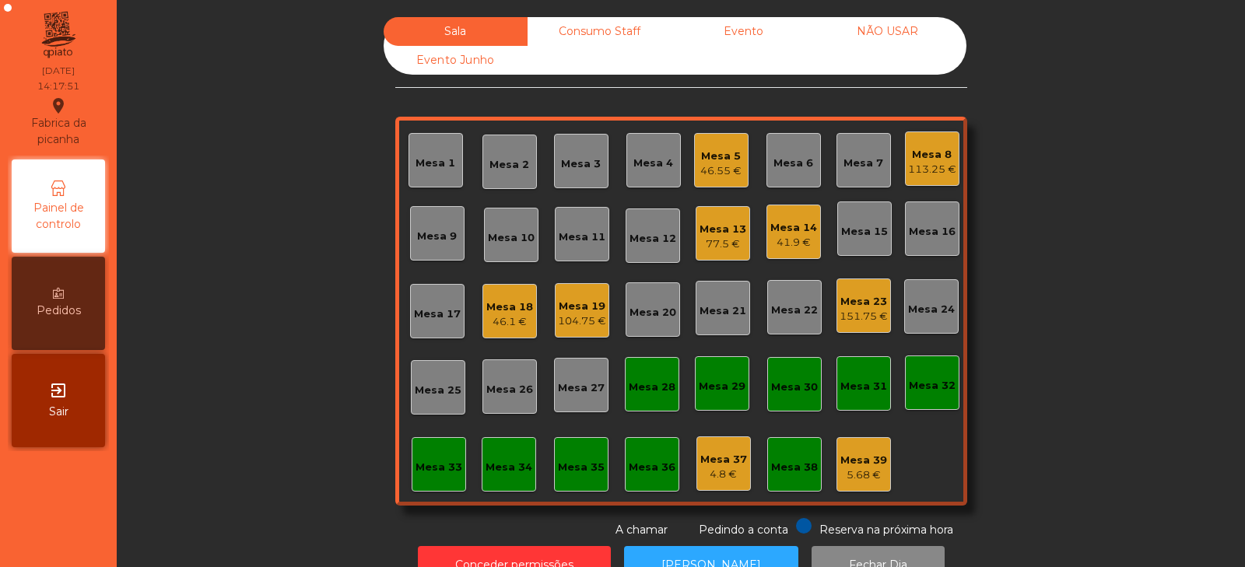
click at [700, 220] on div "Mesa 13 77.5 €" at bounding box center [722, 233] width 47 height 37
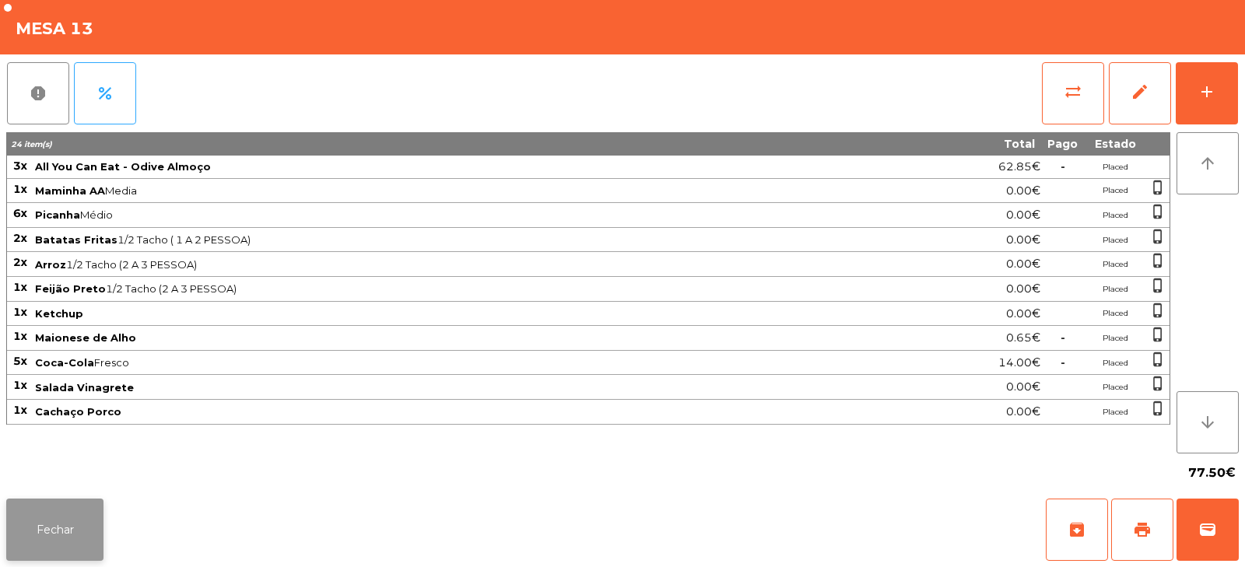
click at [51, 545] on button "Fechar" at bounding box center [54, 530] width 97 height 62
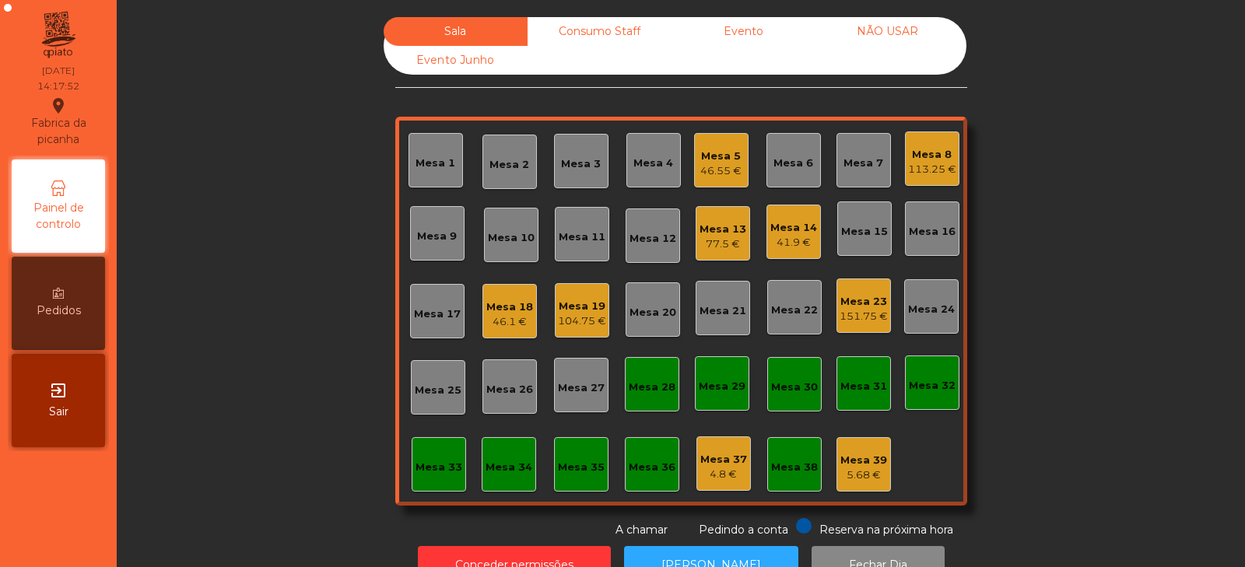
click at [718, 156] on div "Mesa 5" at bounding box center [720, 157] width 41 height 16
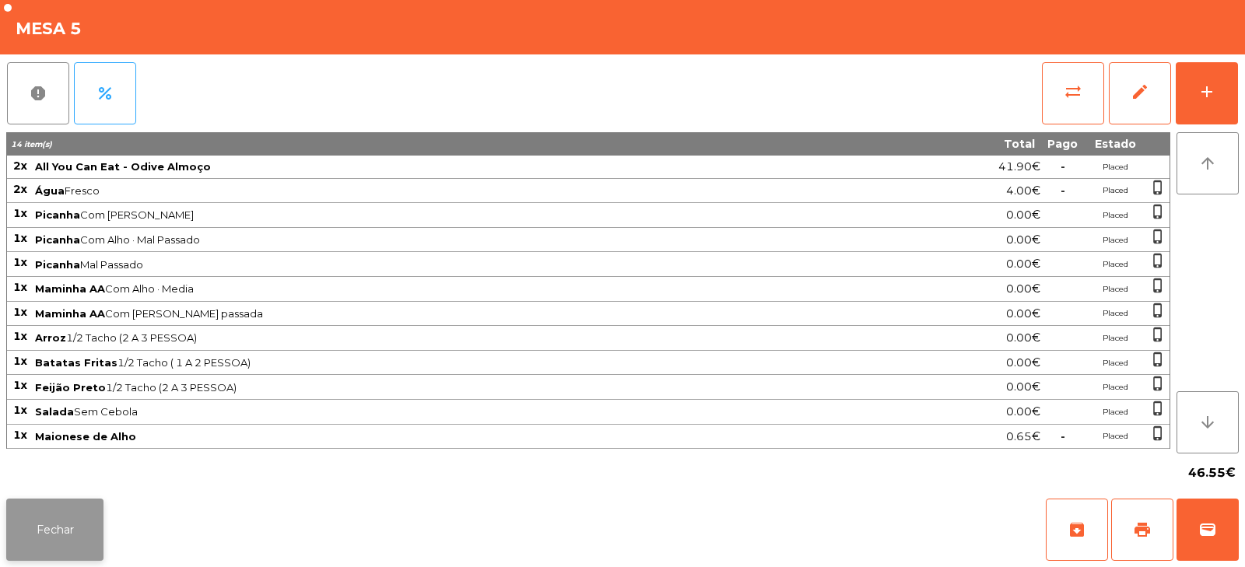
click at [66, 506] on button "Fechar" at bounding box center [54, 530] width 97 height 62
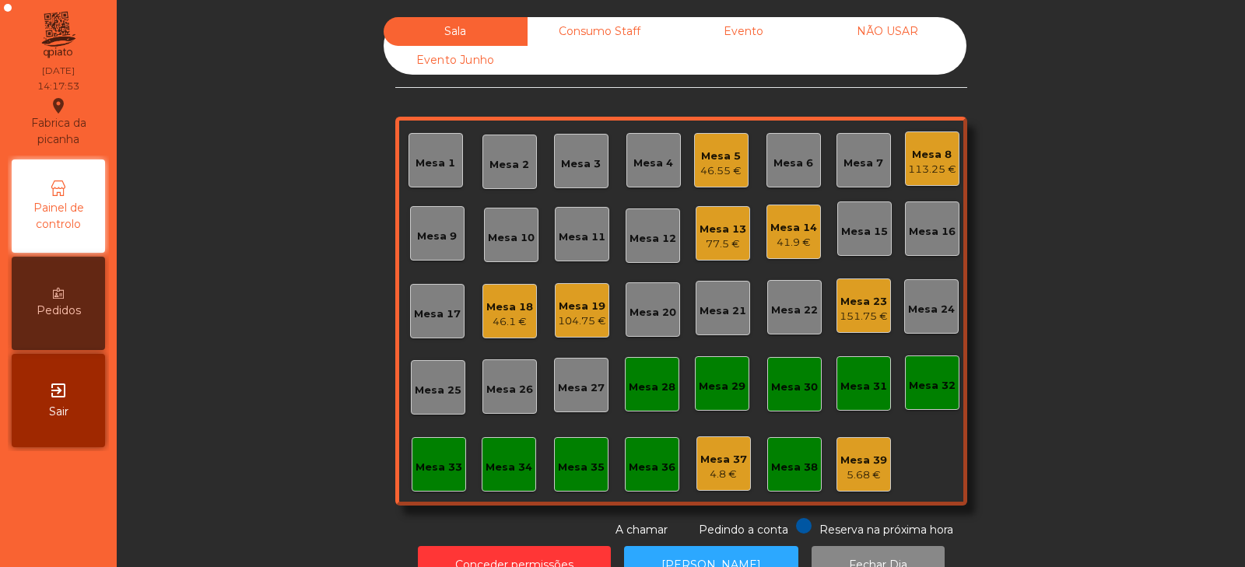
click at [279, 324] on div "Sala Consumo Staff Evento NÃO USAR Evento Junho Mesa 1 Mesa 2 Mesa 3 Mesa 4 Mes…" at bounding box center [681, 277] width 1086 height 521
click at [926, 180] on div "Mesa 8 113.25 €" at bounding box center [932, 158] width 54 height 54
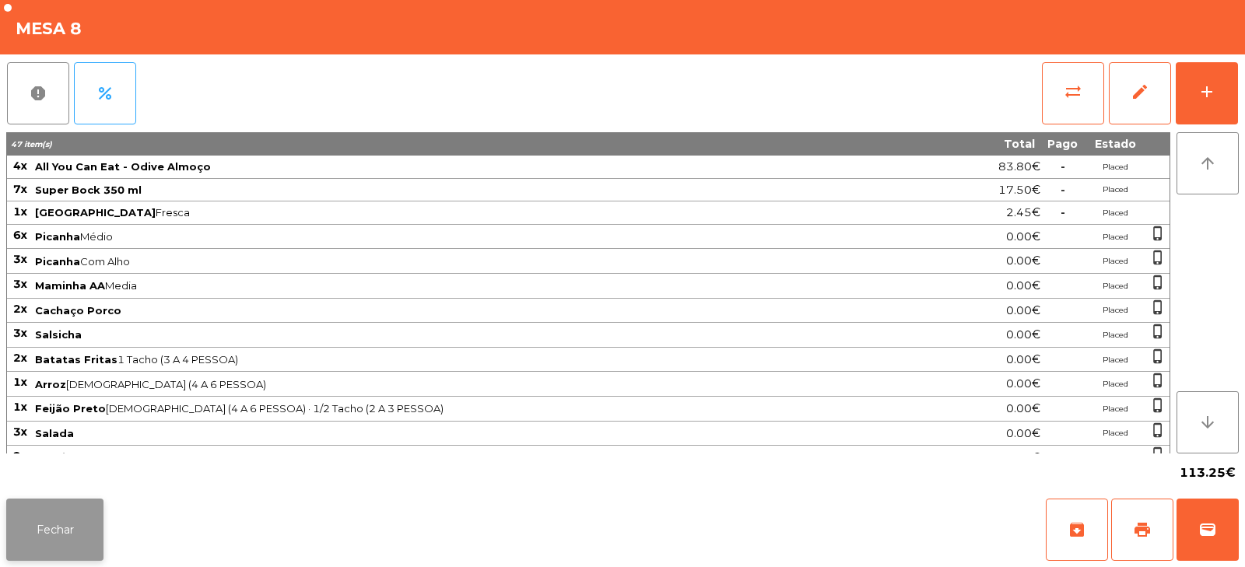
click at [61, 545] on button "Fechar" at bounding box center [54, 530] width 97 height 62
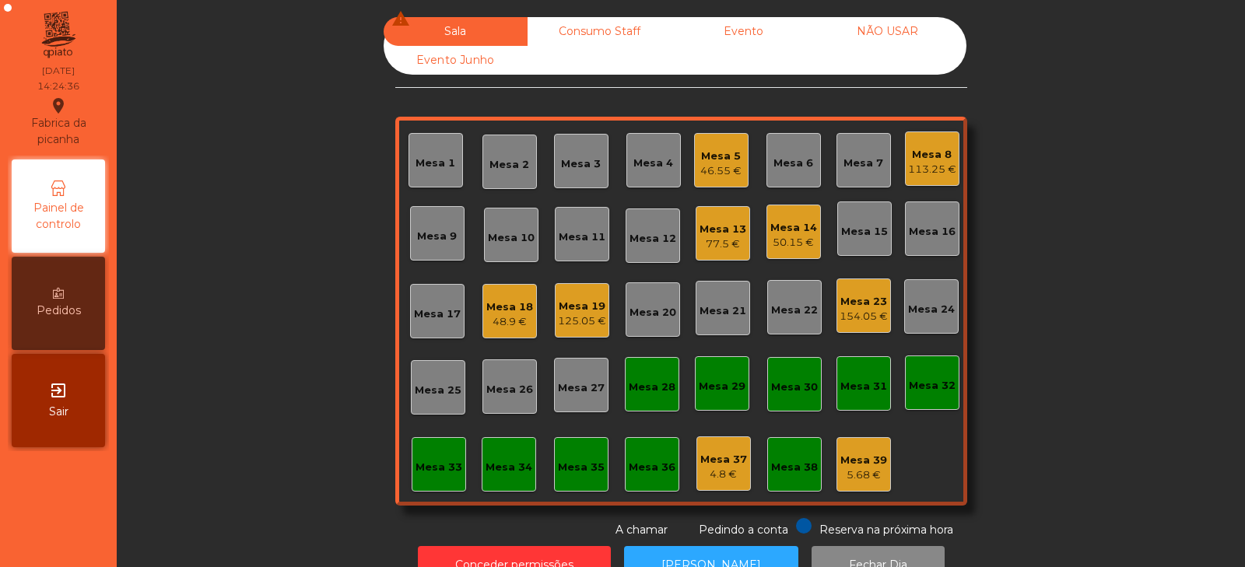
click at [855, 316] on div "154.05 €" at bounding box center [863, 317] width 48 height 16
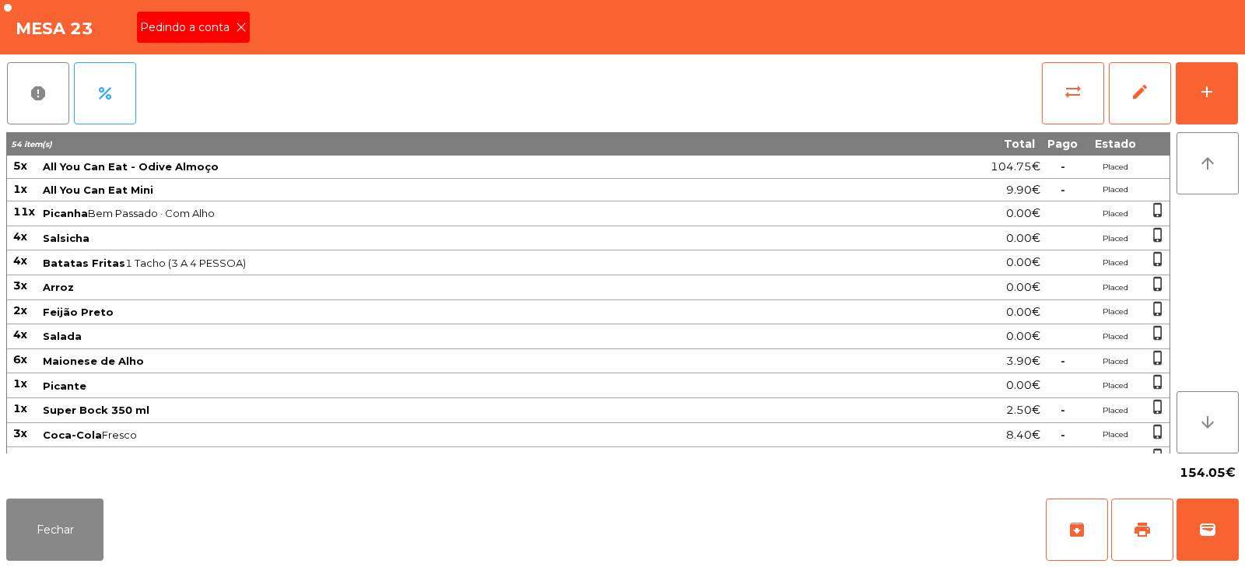
click at [229, 33] on span "Pedindo a conta" at bounding box center [188, 27] width 96 height 16
click at [1142, 524] on span "print" at bounding box center [1142, 529] width 19 height 19
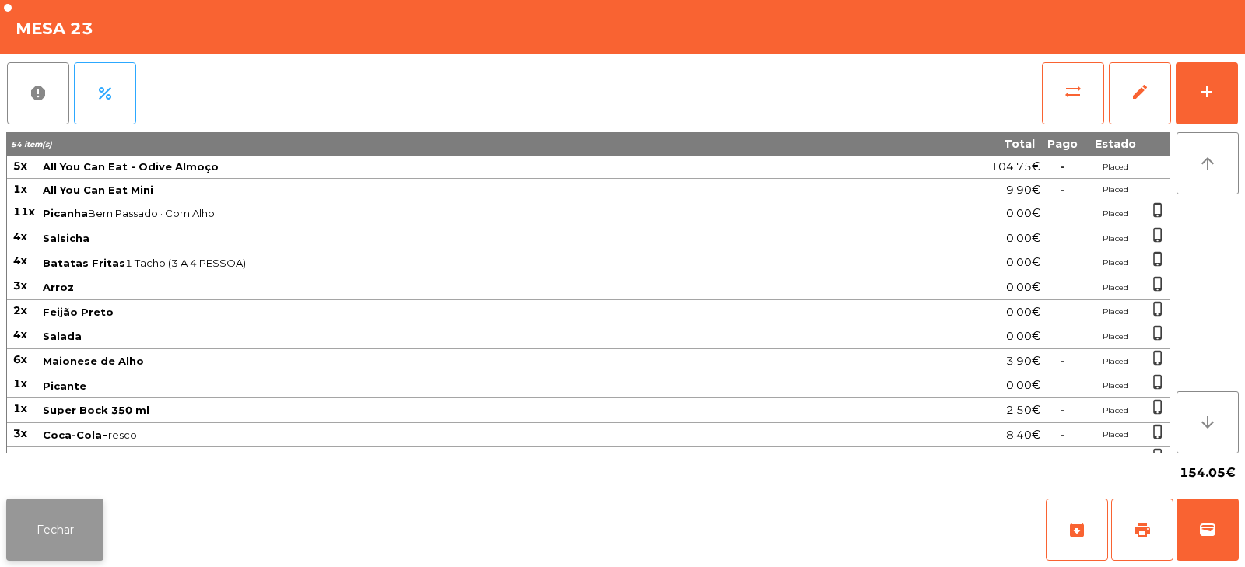
click at [72, 513] on button "Fechar" at bounding box center [54, 530] width 97 height 62
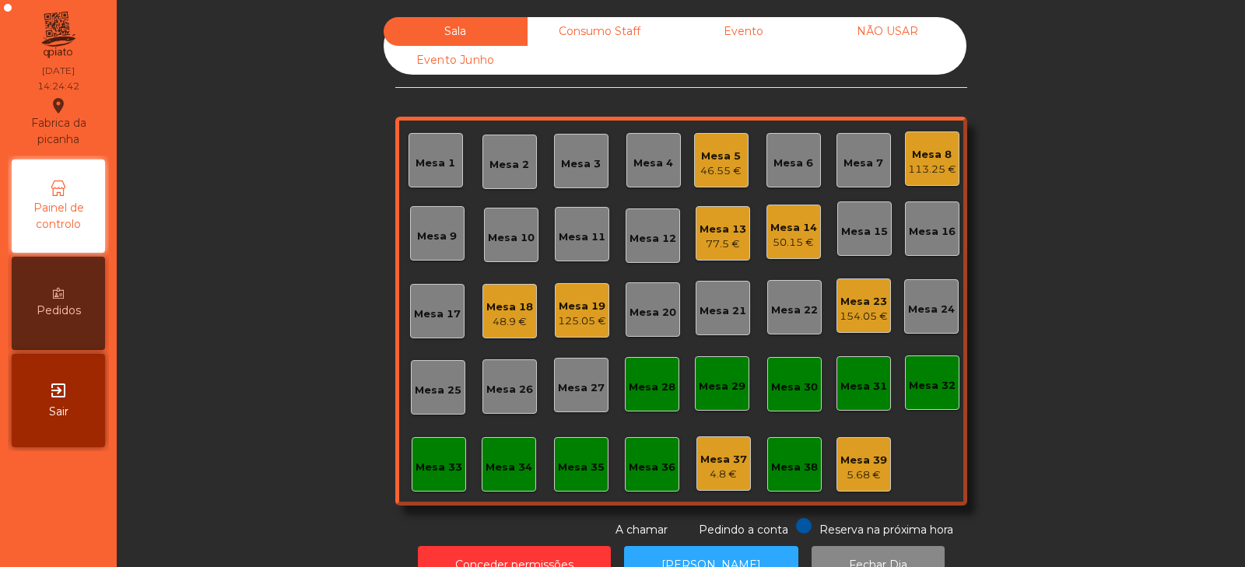
click at [778, 234] on div "Mesa 14" at bounding box center [793, 228] width 47 height 16
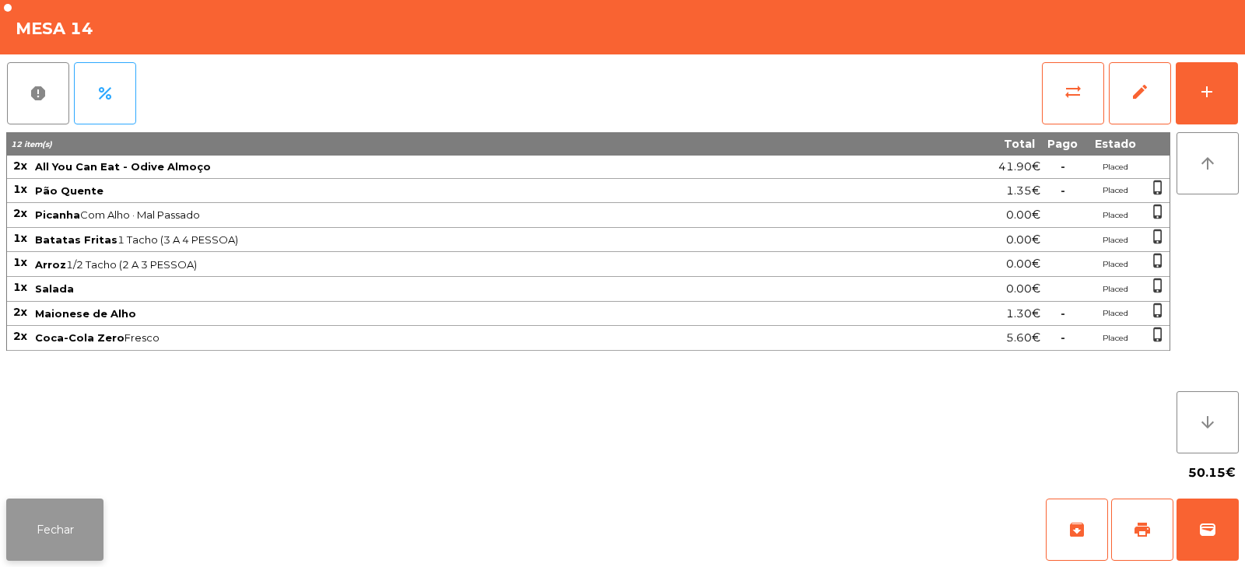
click at [55, 527] on button "Fechar" at bounding box center [54, 530] width 97 height 62
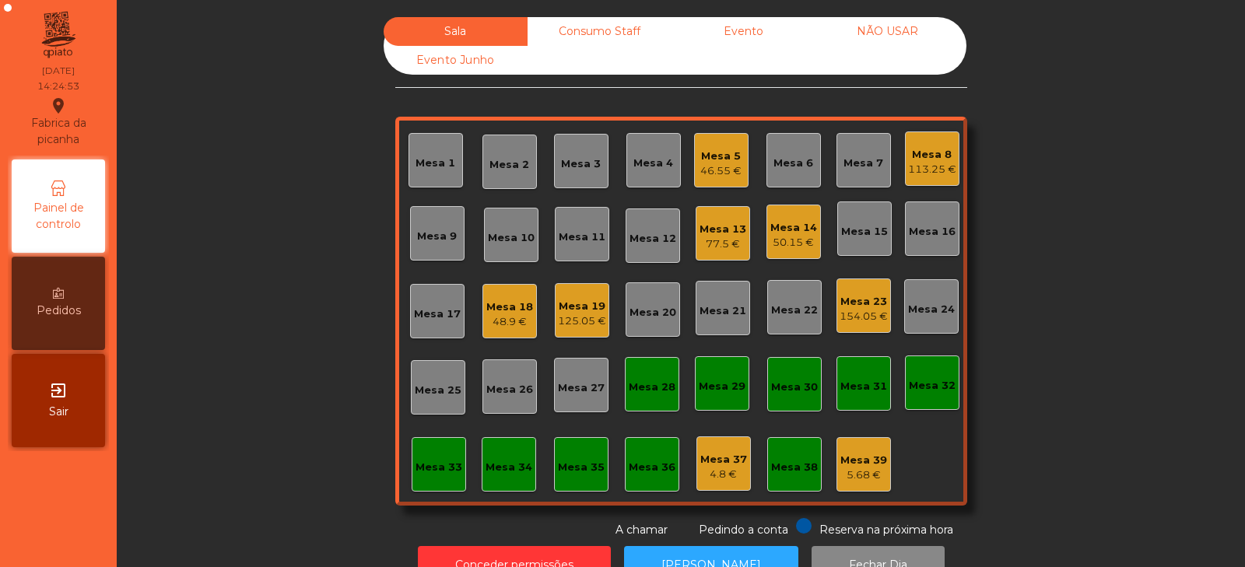
click at [573, 304] on div "Mesa 19" at bounding box center [582, 307] width 48 height 16
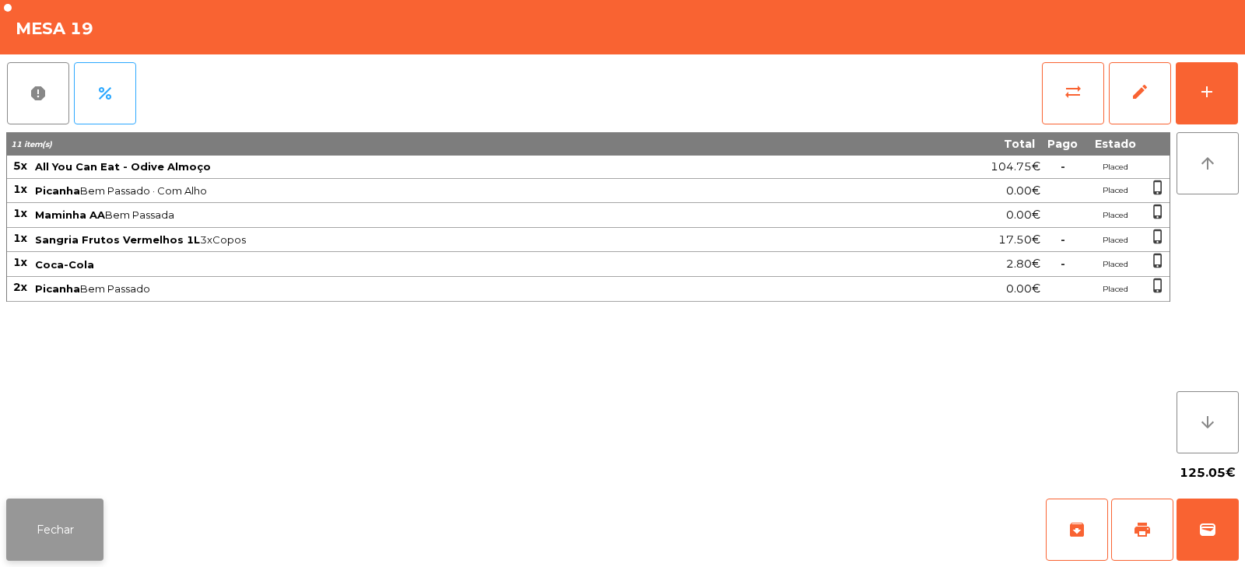
click at [36, 537] on button "Fechar" at bounding box center [54, 530] width 97 height 62
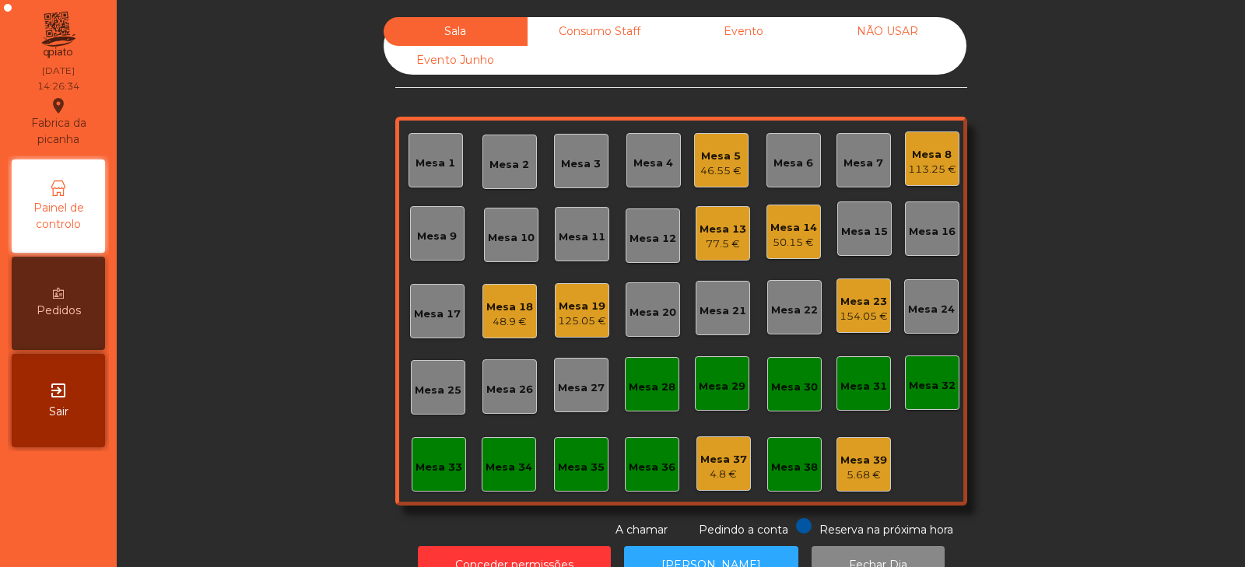
click at [850, 301] on div "Mesa 23" at bounding box center [863, 302] width 48 height 16
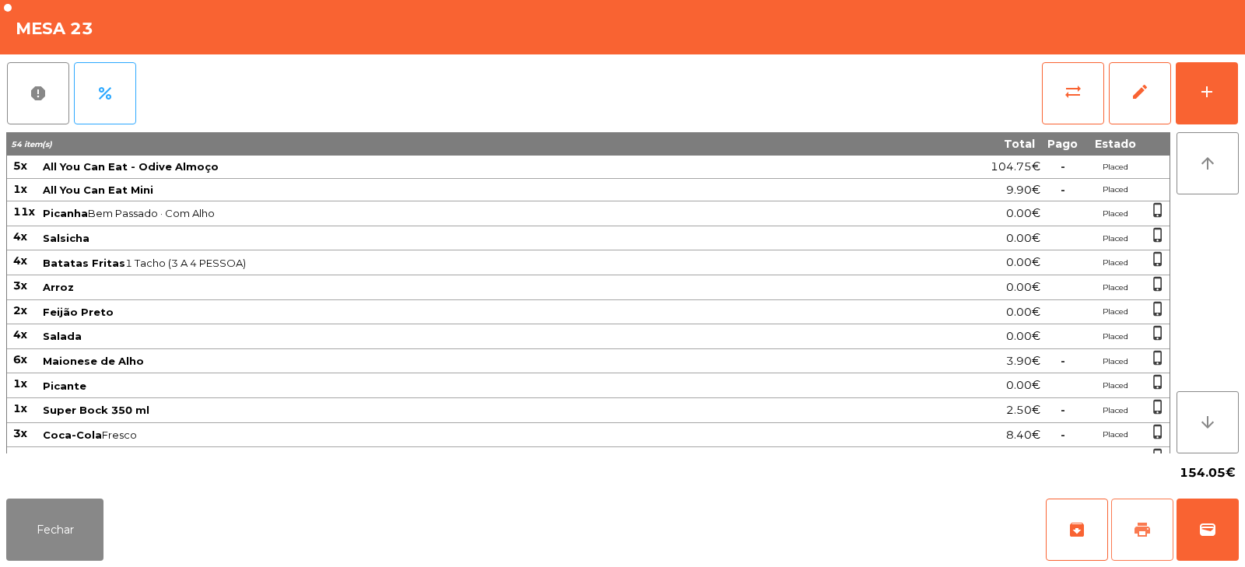
click at [1139, 529] on span "print" at bounding box center [1142, 529] width 19 height 19
click at [1072, 102] on button "sync_alt" at bounding box center [1073, 93] width 62 height 62
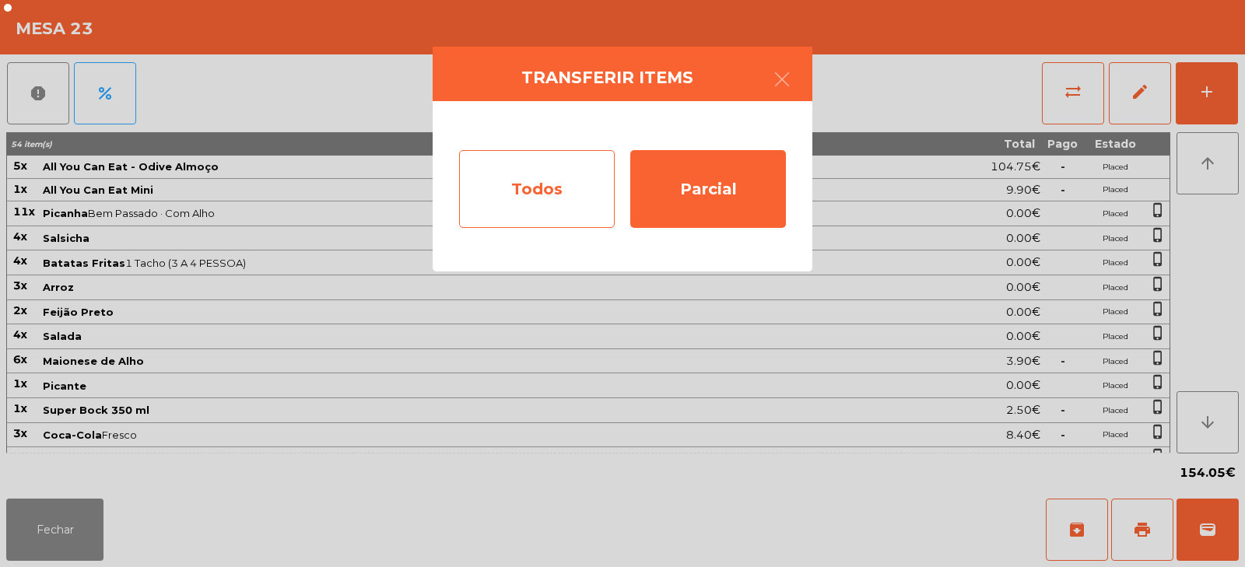
click at [481, 196] on div "Todos" at bounding box center [537, 189] width 156 height 78
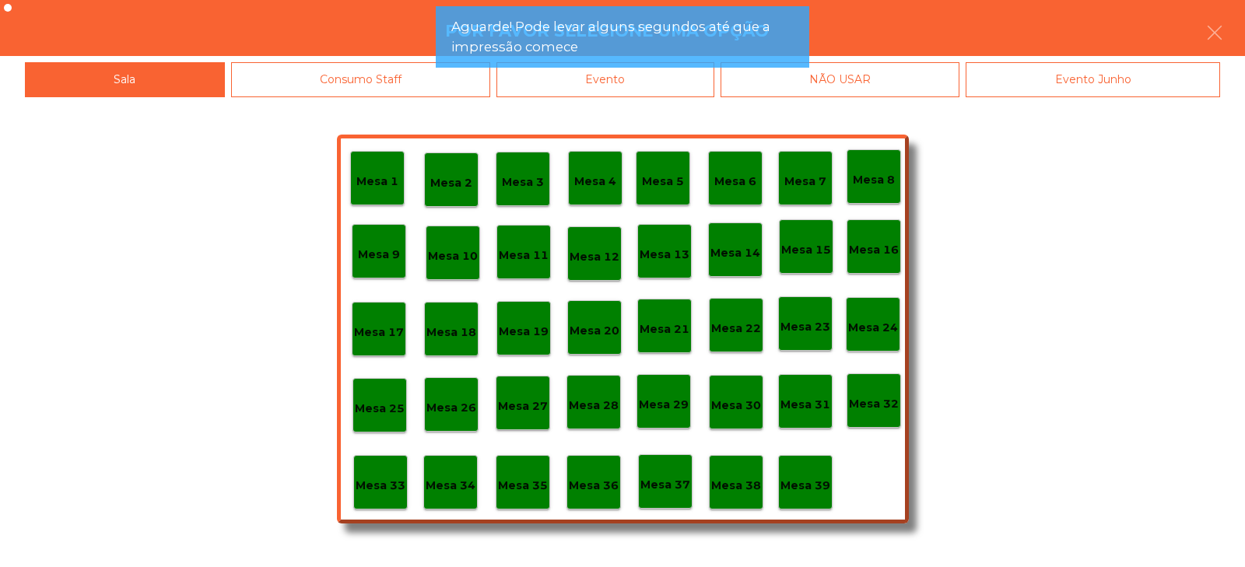
click at [589, 93] on div "Evento" at bounding box center [605, 79] width 218 height 35
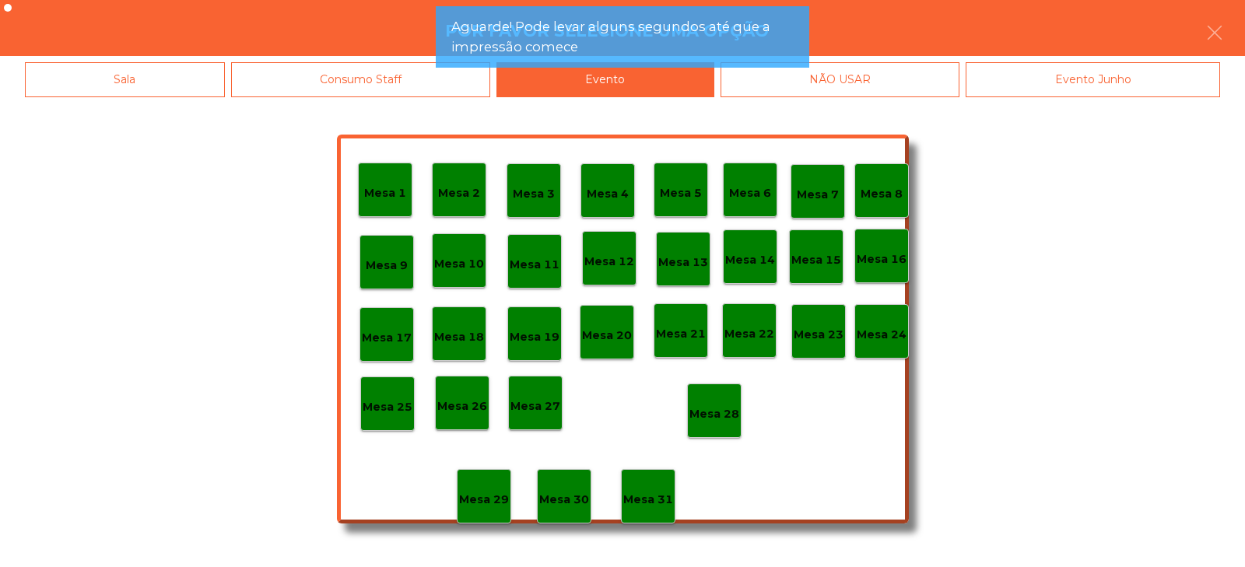
click at [818, 340] on p "Mesa 23" at bounding box center [818, 335] width 50 height 18
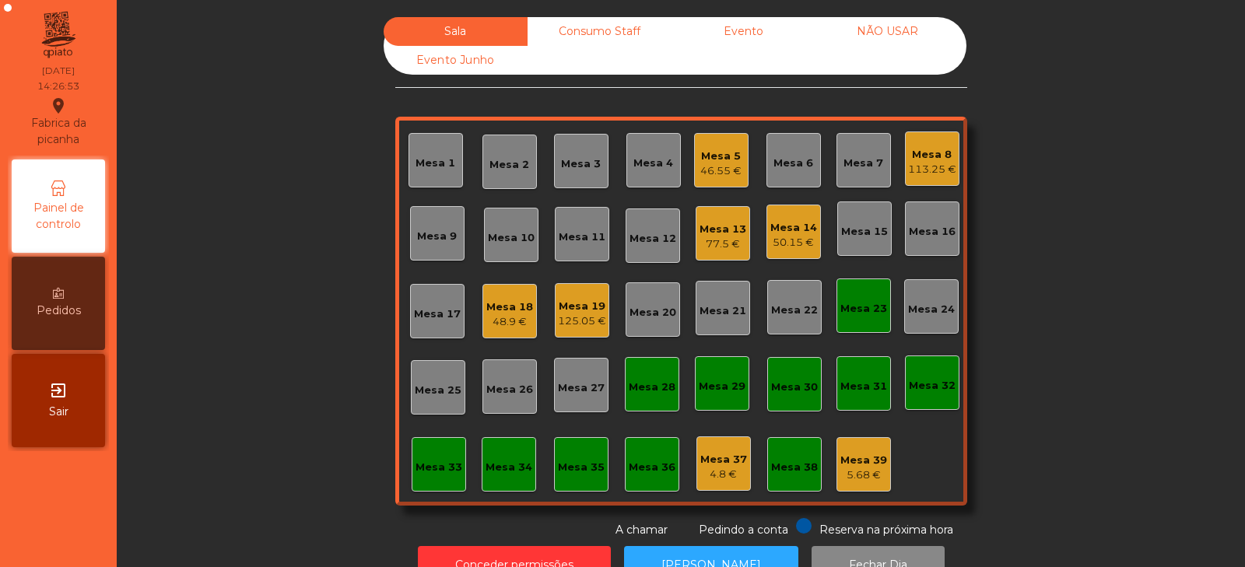
click at [784, 233] on div "Mesa 14" at bounding box center [793, 228] width 47 height 16
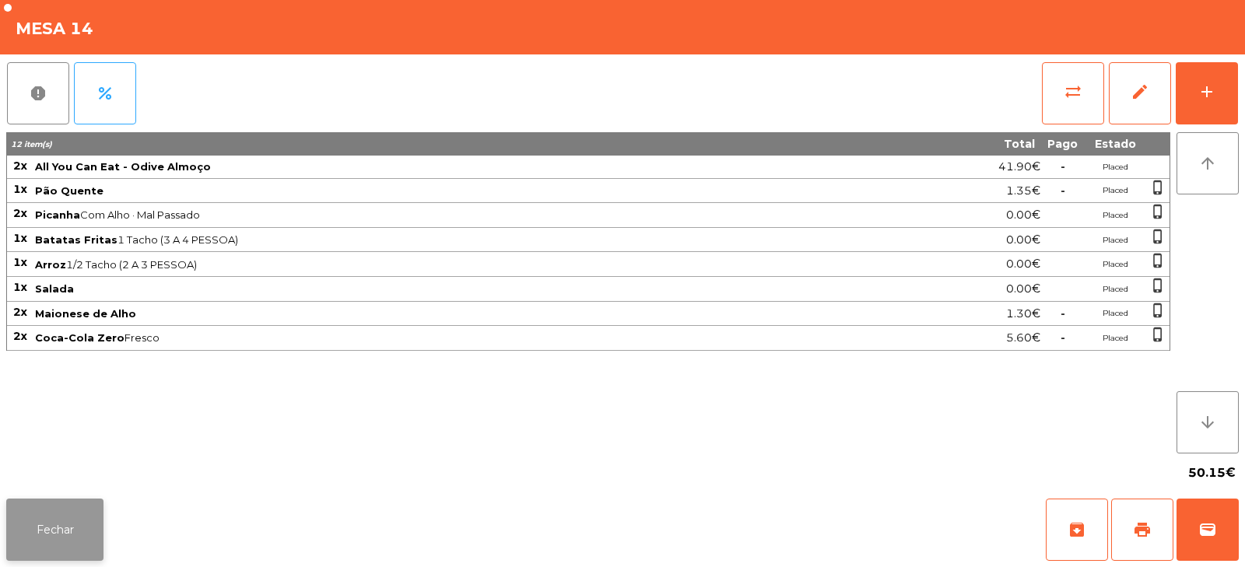
click at [59, 517] on button "Fechar" at bounding box center [54, 530] width 97 height 62
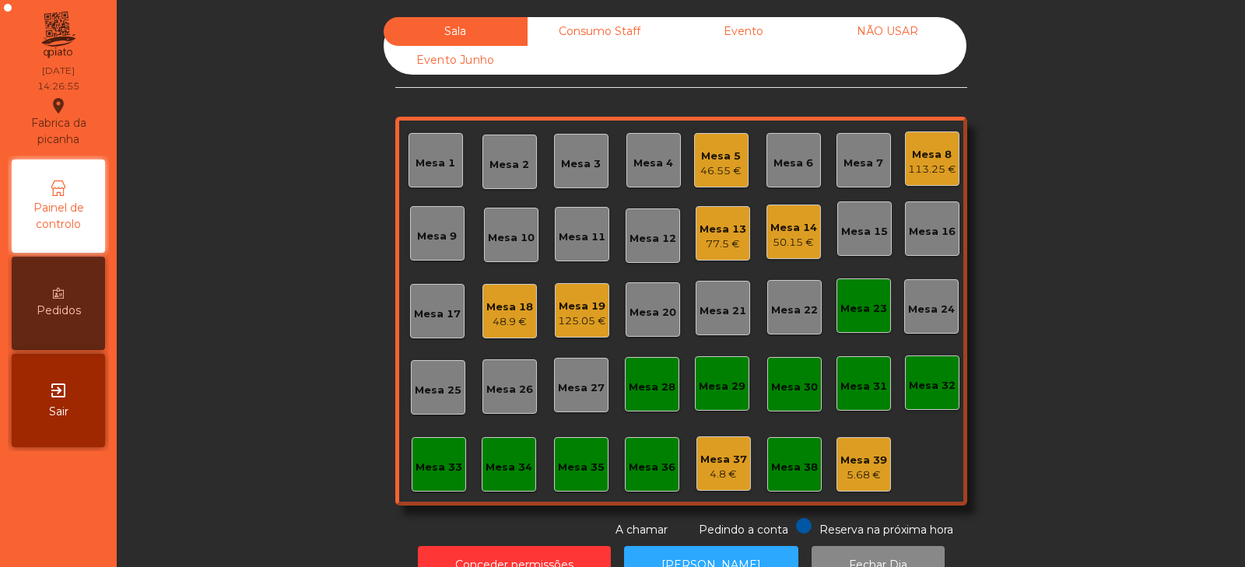
click at [573, 306] on div "Mesa 19" at bounding box center [582, 307] width 48 height 16
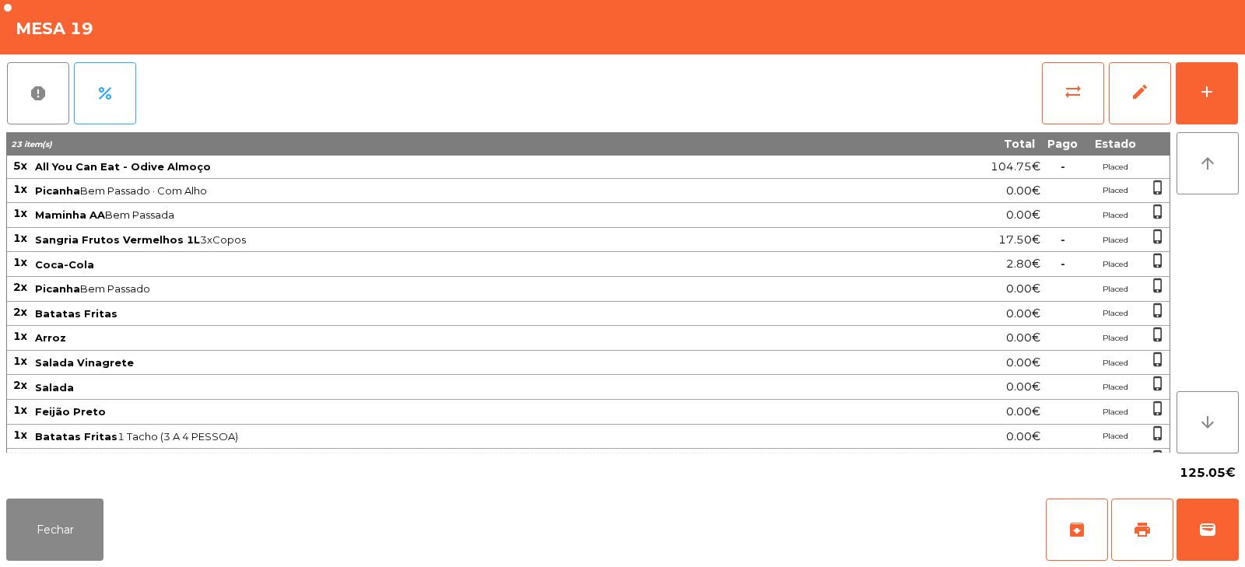
scroll to position [70, 0]
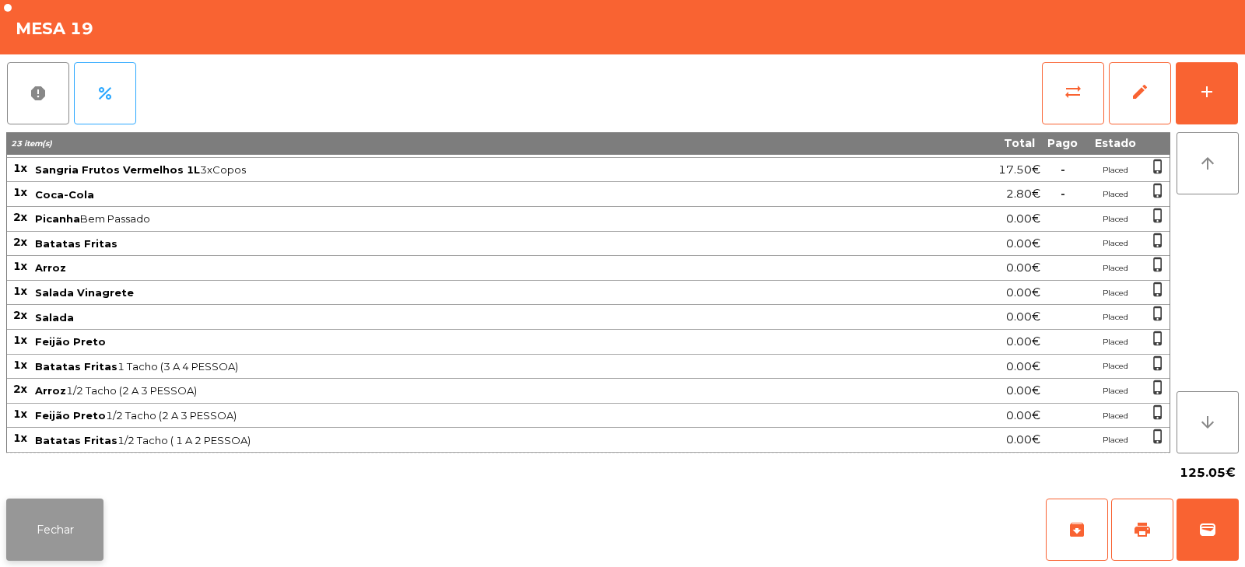
click at [74, 531] on button "Fechar" at bounding box center [54, 530] width 97 height 62
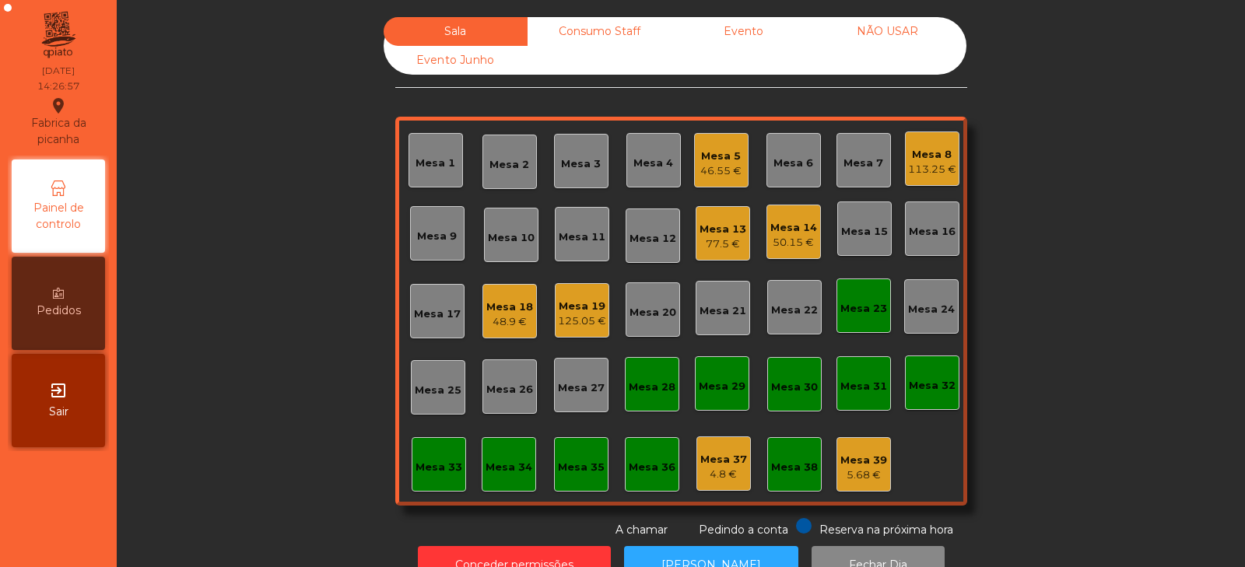
click at [503, 310] on div "Mesa 18" at bounding box center [509, 308] width 47 height 16
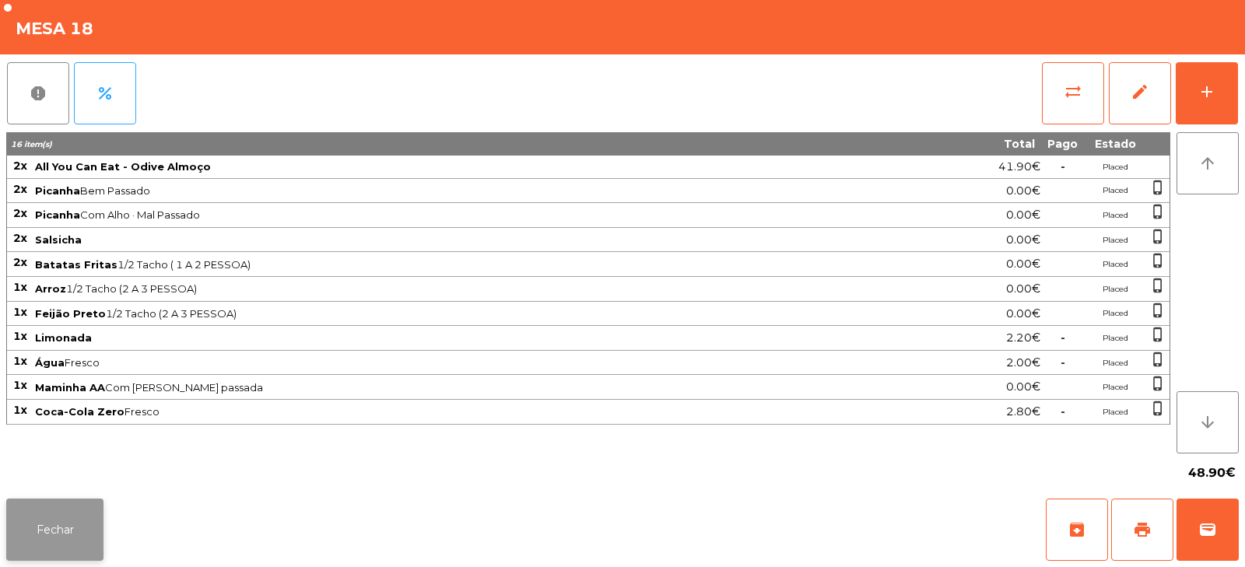
click at [54, 530] on button "Fechar" at bounding box center [54, 530] width 97 height 62
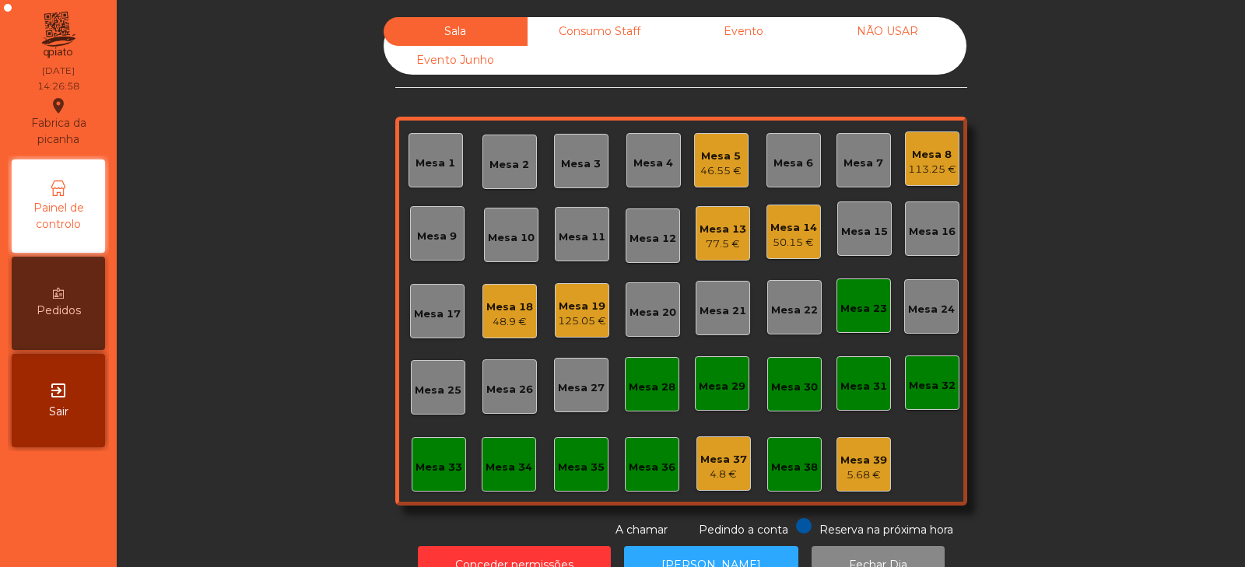
click at [580, 296] on div "Mesa 19 125.05 €" at bounding box center [582, 311] width 48 height 37
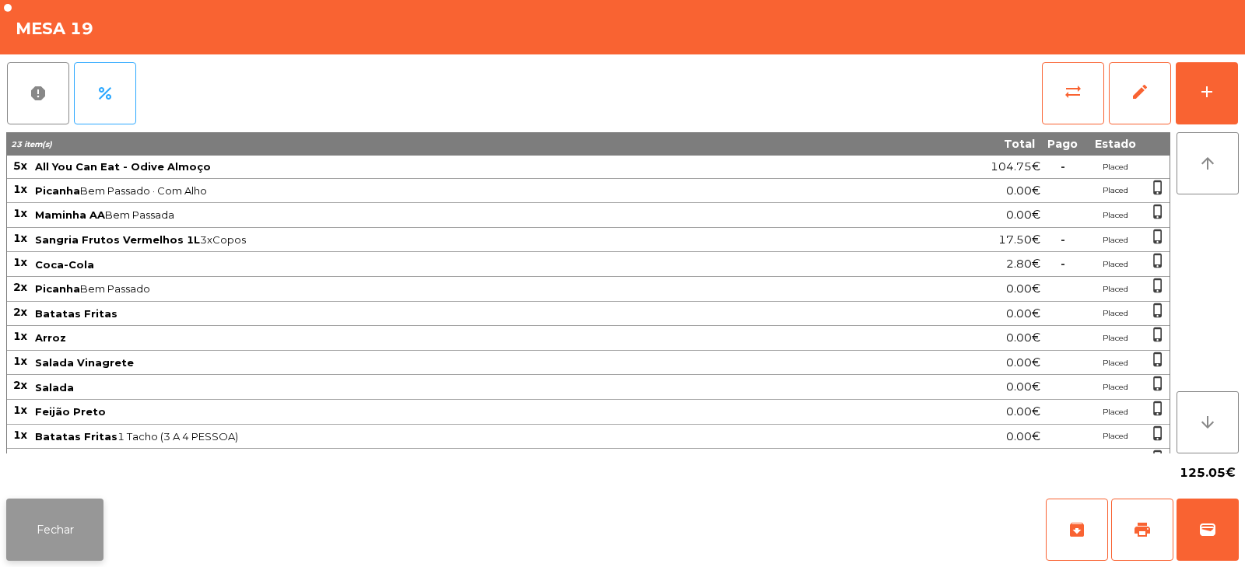
click at [62, 524] on button "Fechar" at bounding box center [54, 530] width 97 height 62
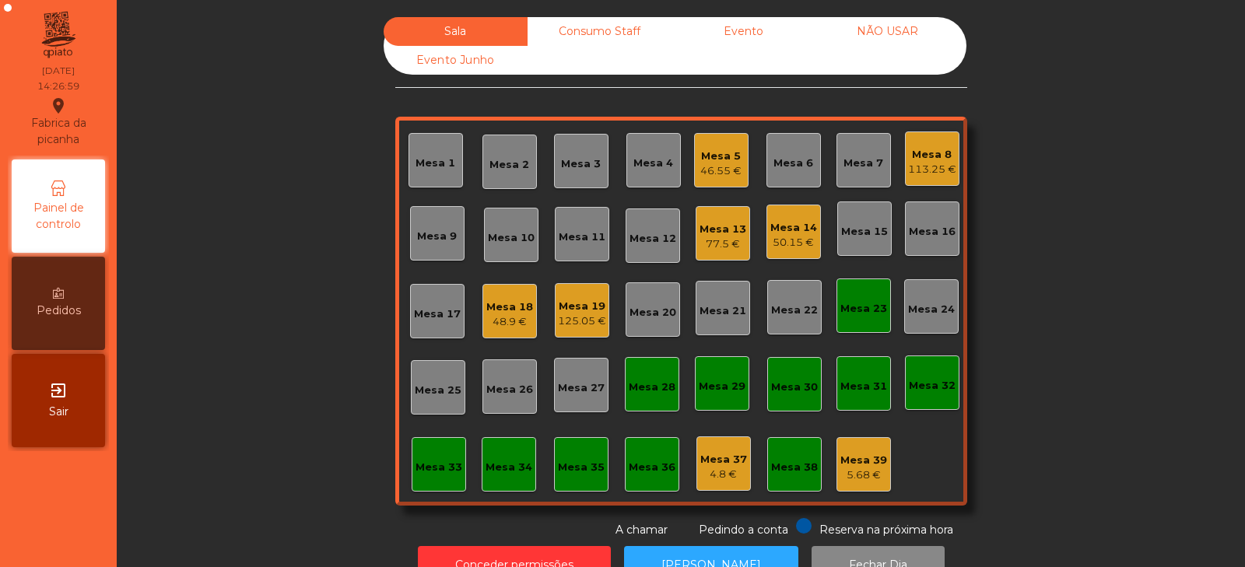
click at [846, 307] on div "Mesa 23" at bounding box center [863, 309] width 47 height 16
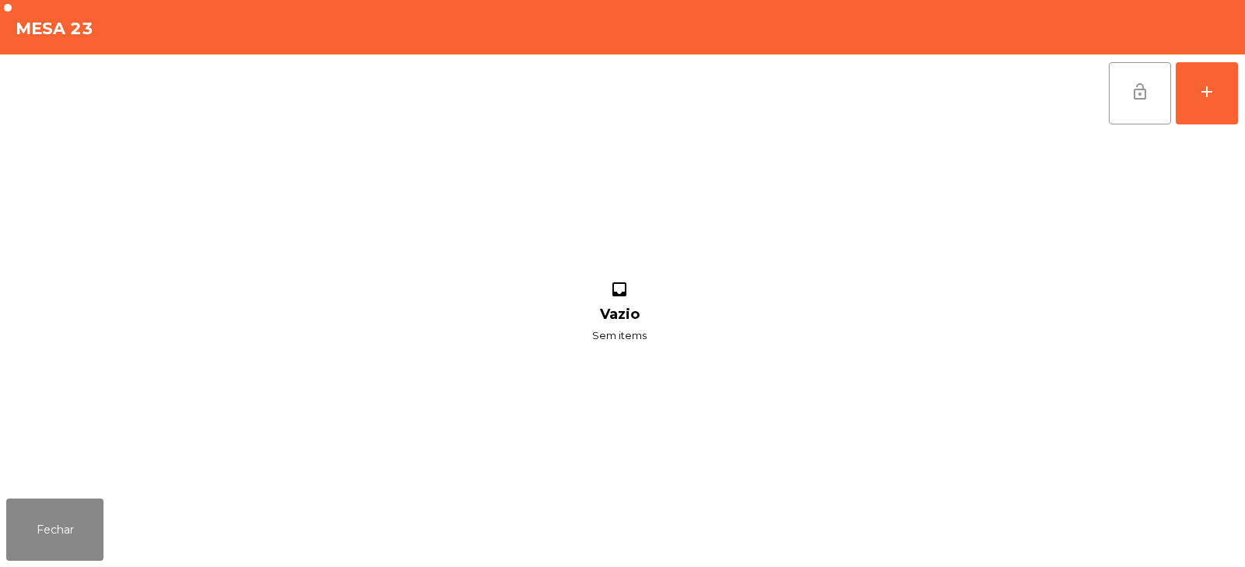
click at [1126, 91] on button "lock_open" at bounding box center [1140, 93] width 62 height 62
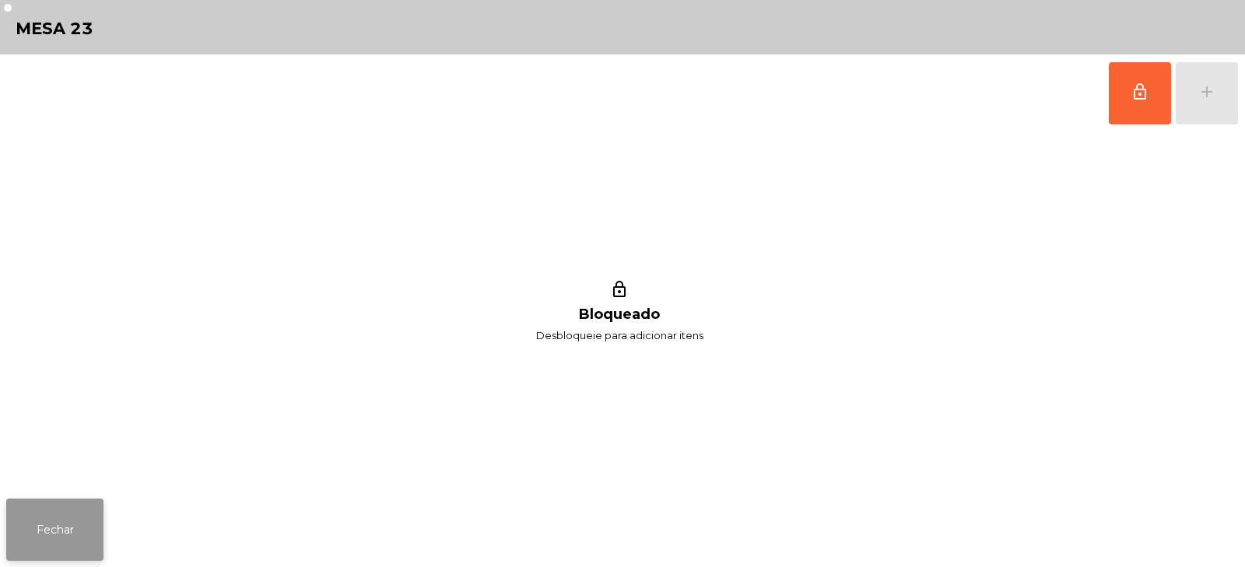
click at [61, 519] on button "Fechar" at bounding box center [54, 530] width 97 height 62
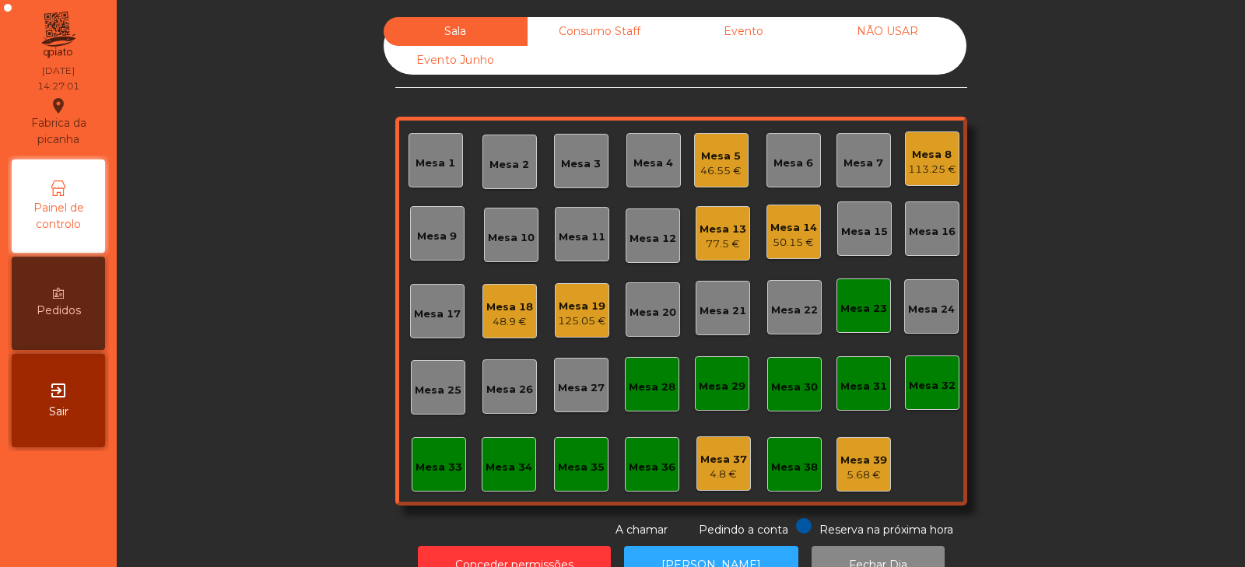
click at [256, 258] on div "Sala Consumo Staff Evento NÃO USAR Evento Junho Mesa 1 Mesa 2 Mesa 3 Mesa 4 Mes…" at bounding box center [681, 277] width 1086 height 521
click at [573, 41] on div "Consumo Staff" at bounding box center [599, 31] width 144 height 29
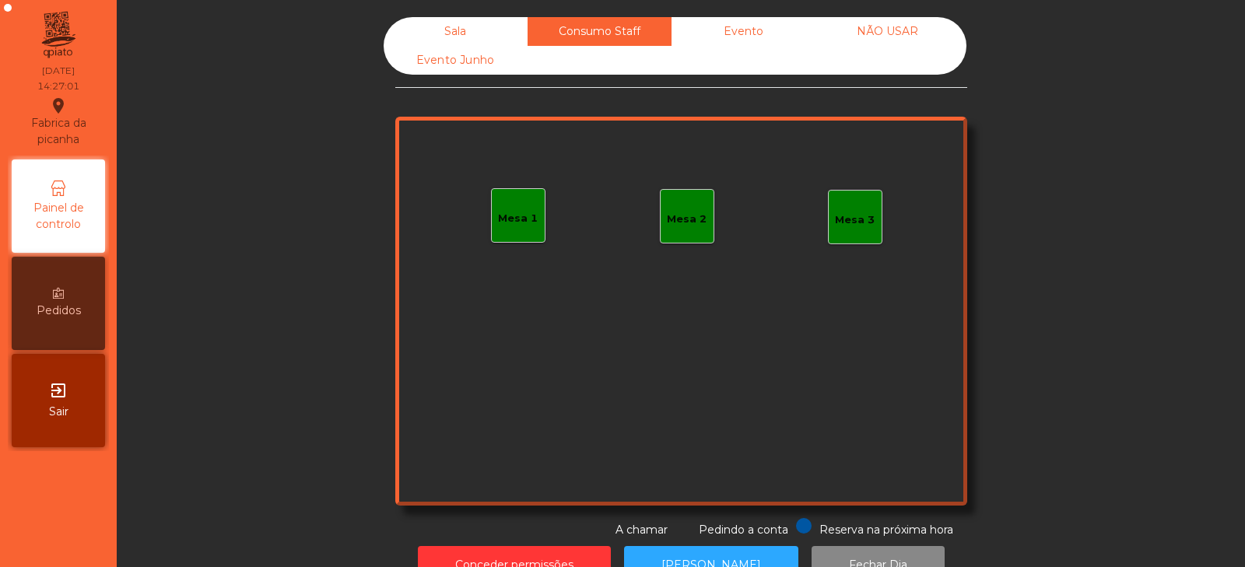
click at [721, 31] on div "Evento" at bounding box center [743, 31] width 144 height 29
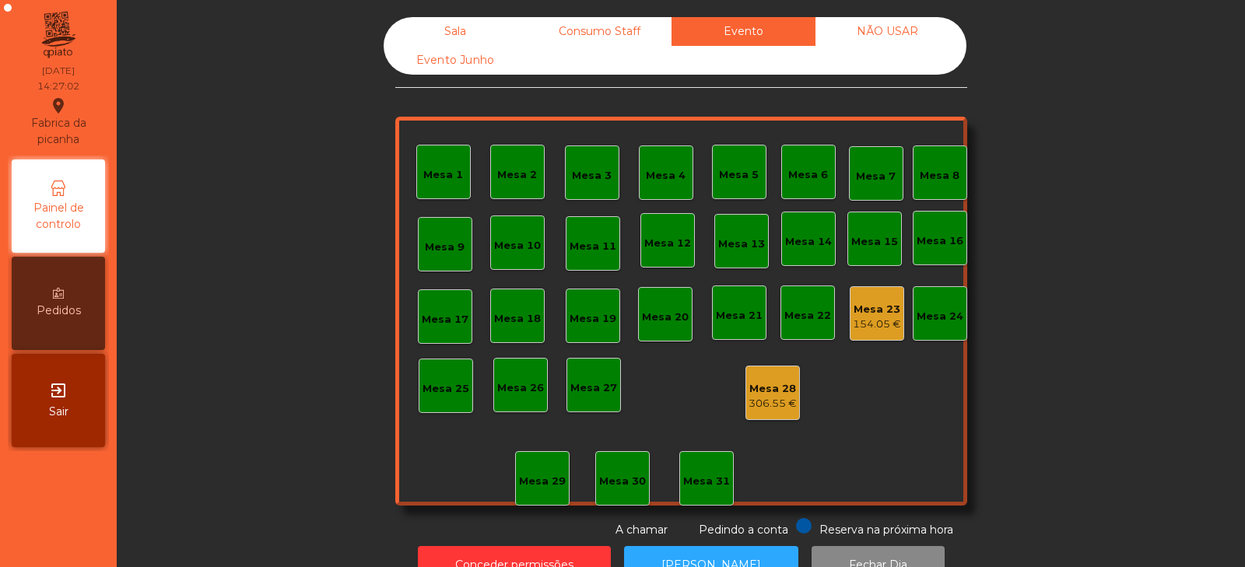
click at [462, 34] on div "Sala" at bounding box center [456, 31] width 144 height 29
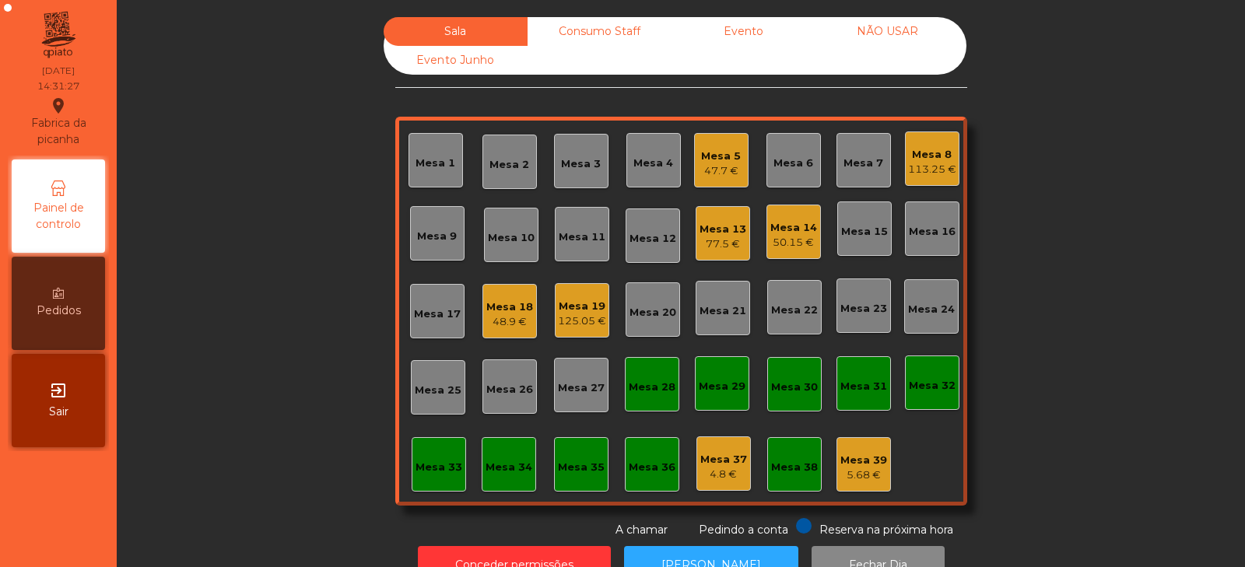
click at [932, 158] on div "Mesa 8" at bounding box center [932, 155] width 48 height 16
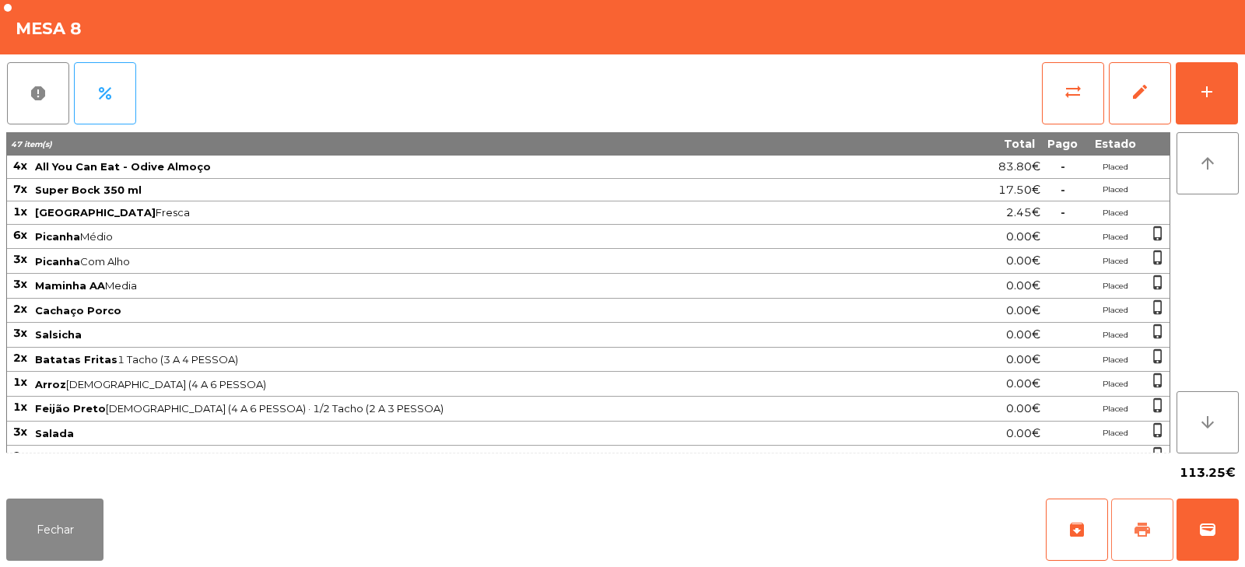
click at [1147, 518] on button "print" at bounding box center [1142, 530] width 62 height 62
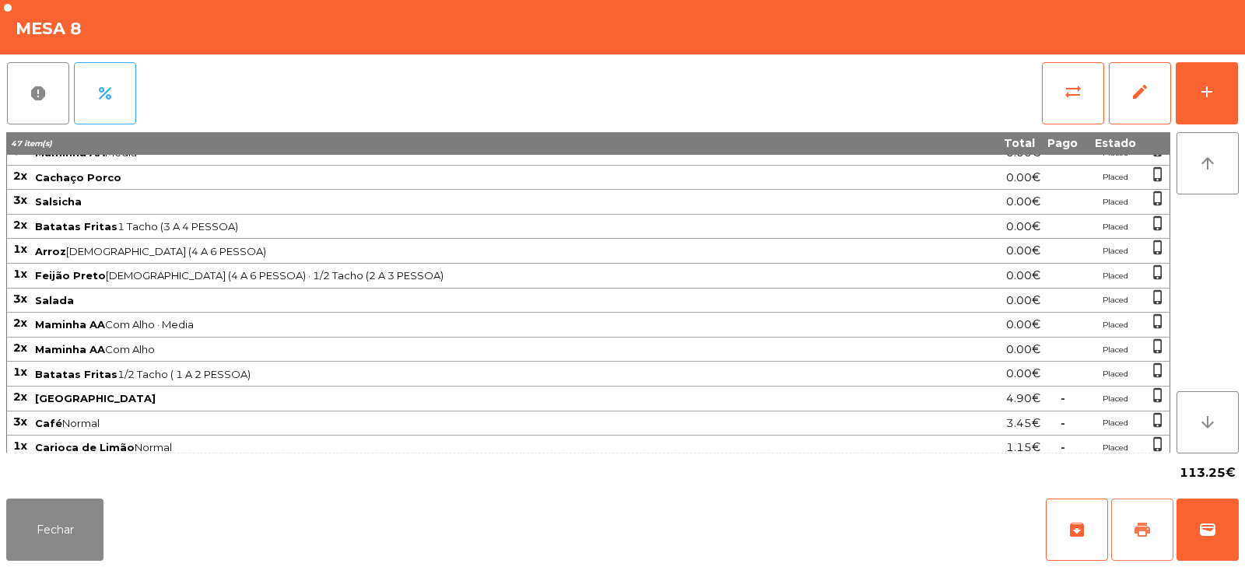
scroll to position [141, 0]
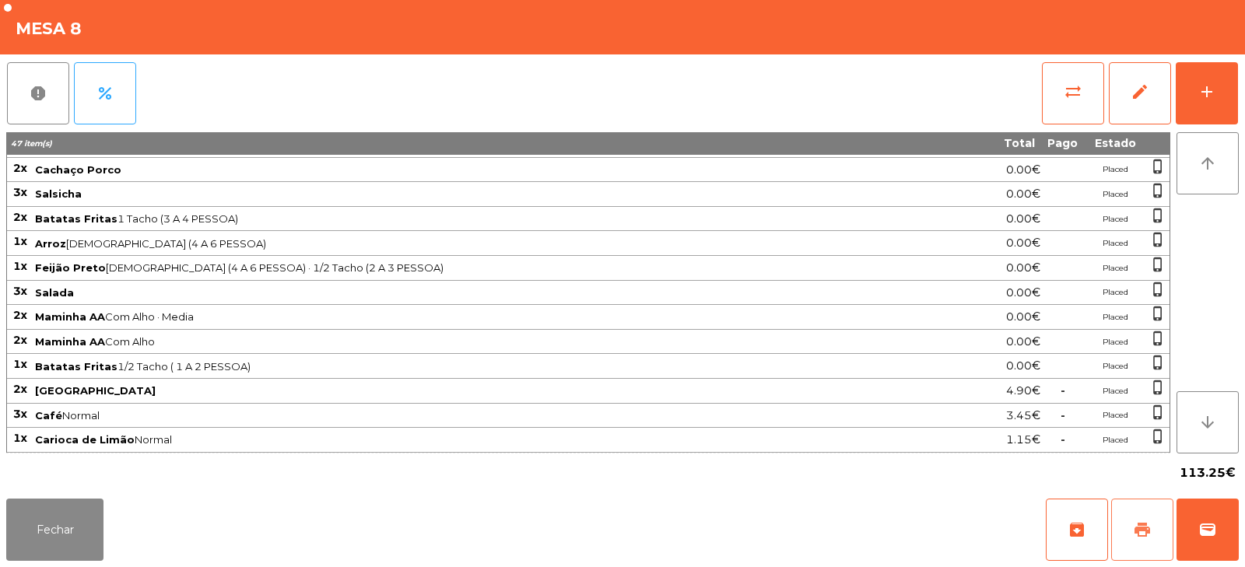
click at [1153, 510] on button "print" at bounding box center [1142, 530] width 62 height 62
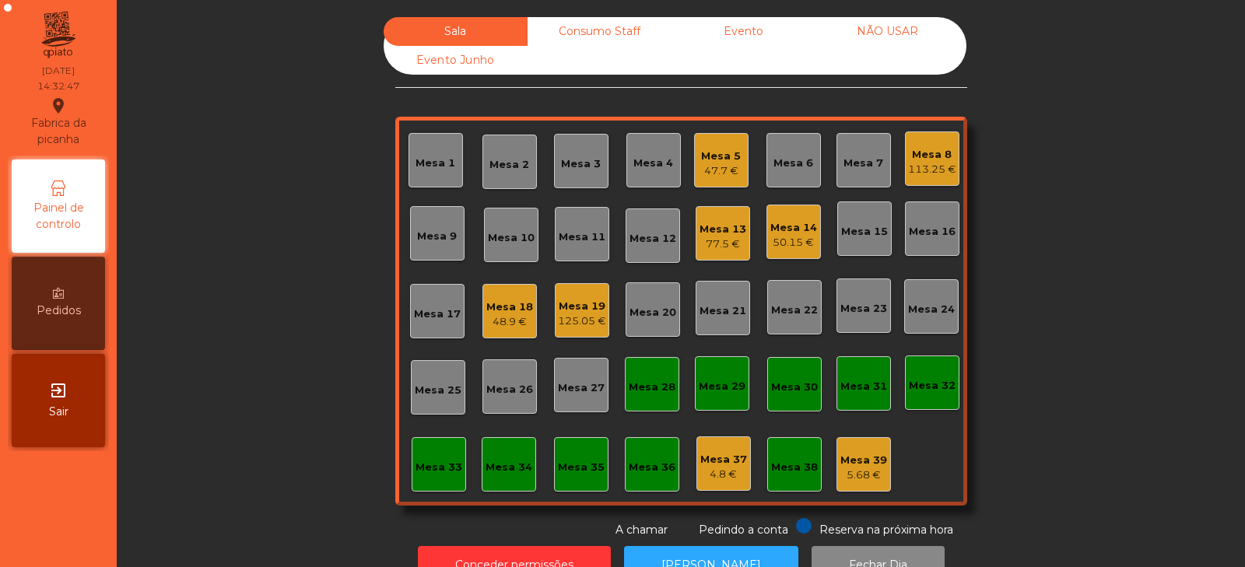
click at [905, 184] on div "Mesa 8 113.25 €" at bounding box center [932, 158] width 54 height 54
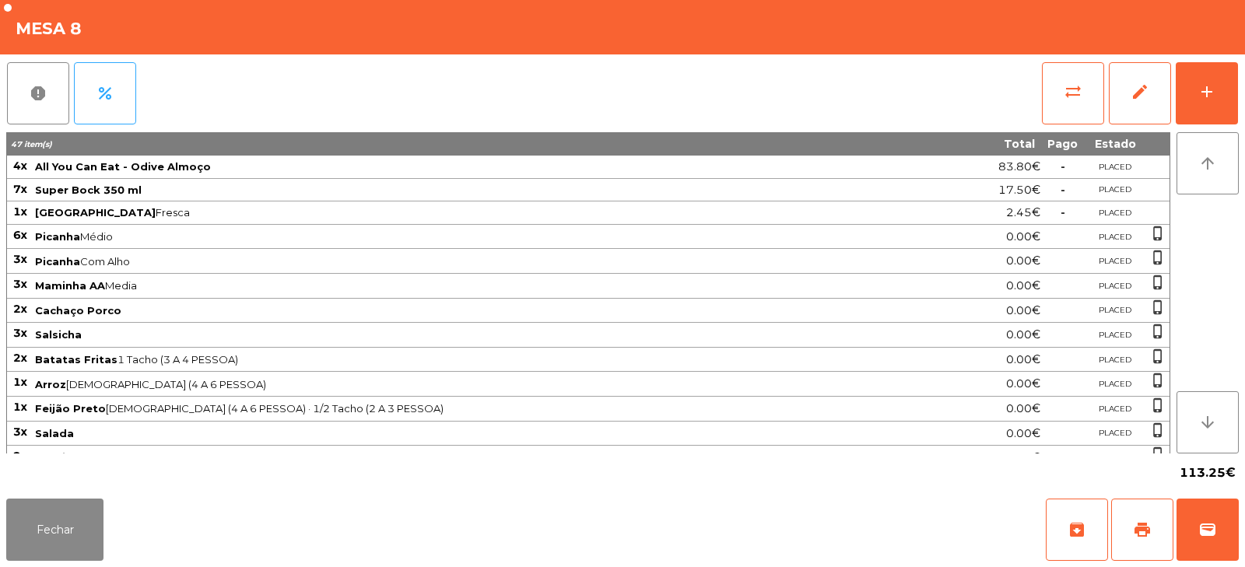
click at [454, 403] on span "Feijão Preto 1 Tacho (4 A 6 PESSOA) · 1/2 Tacho (2 A 3 PESSOA)" at bounding box center [489, 408] width 908 height 12
click at [1146, 529] on span "print" at bounding box center [1142, 529] width 19 height 19
click at [1213, 518] on button "wallet" at bounding box center [1207, 530] width 62 height 62
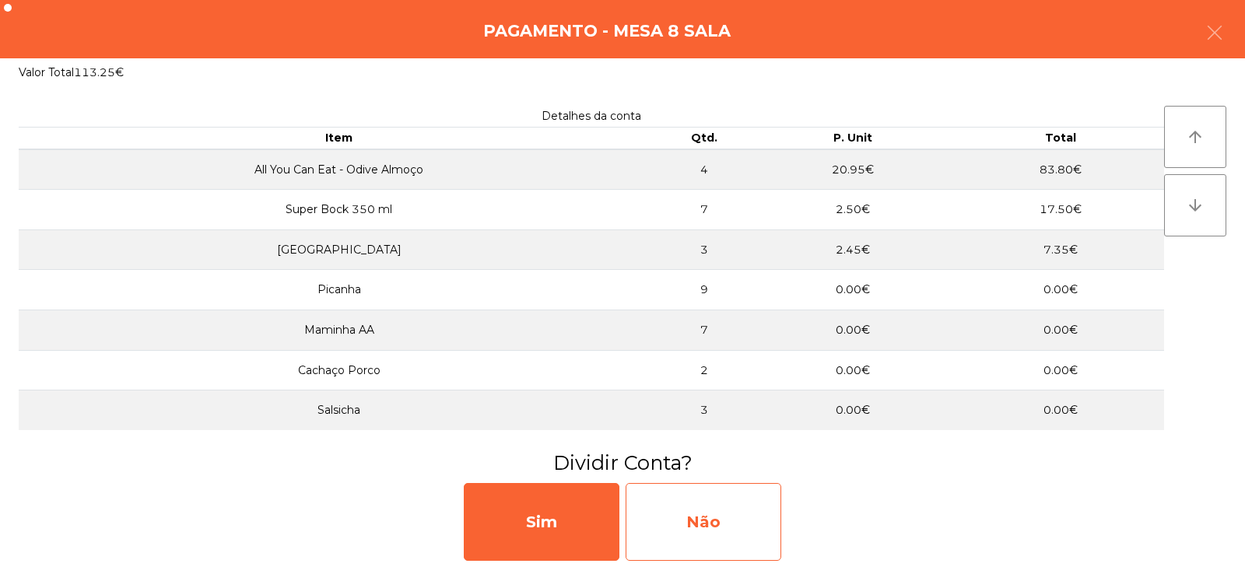
click at [688, 515] on div "Não" at bounding box center [703, 522] width 156 height 78
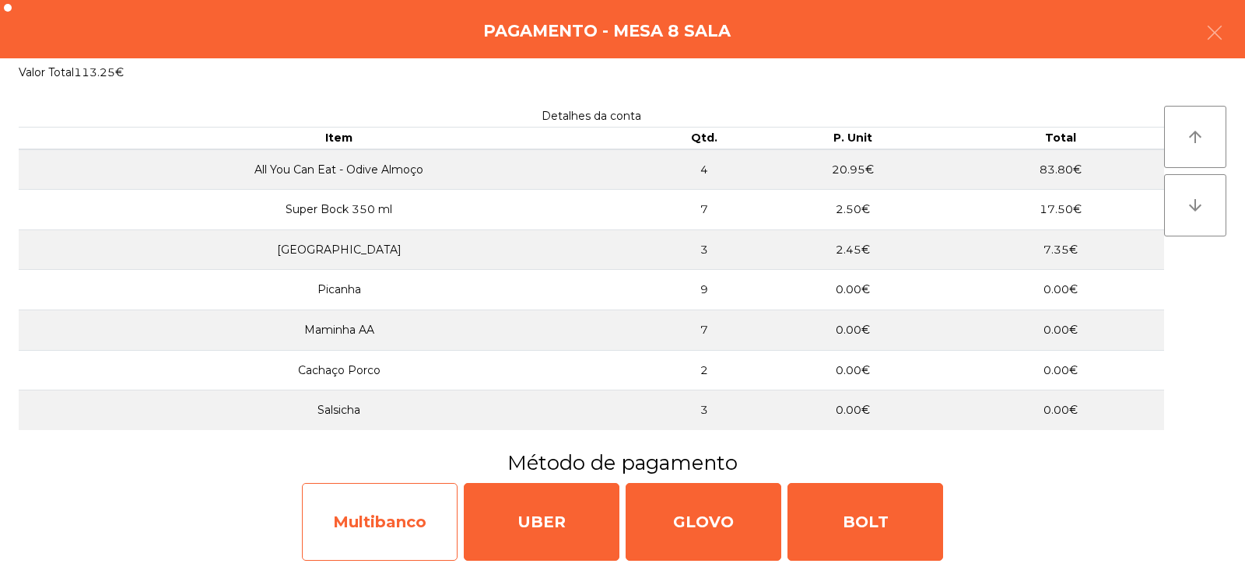
click at [393, 541] on div "Multibanco" at bounding box center [380, 522] width 156 height 78
select select "**"
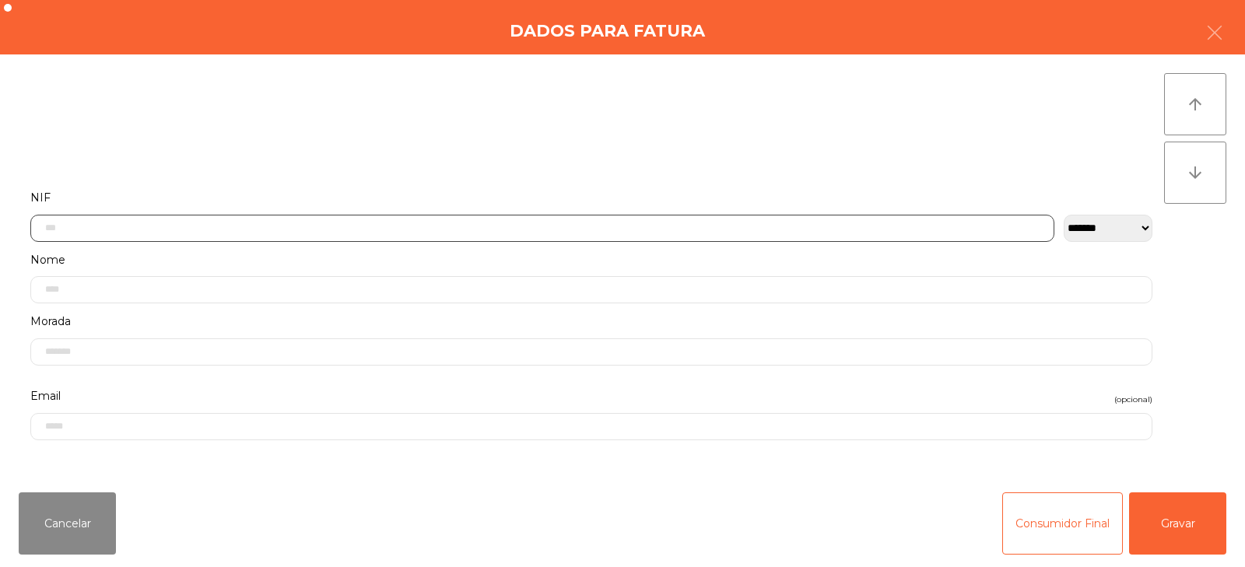
click at [477, 226] on input "text" at bounding box center [542, 228] width 1024 height 27
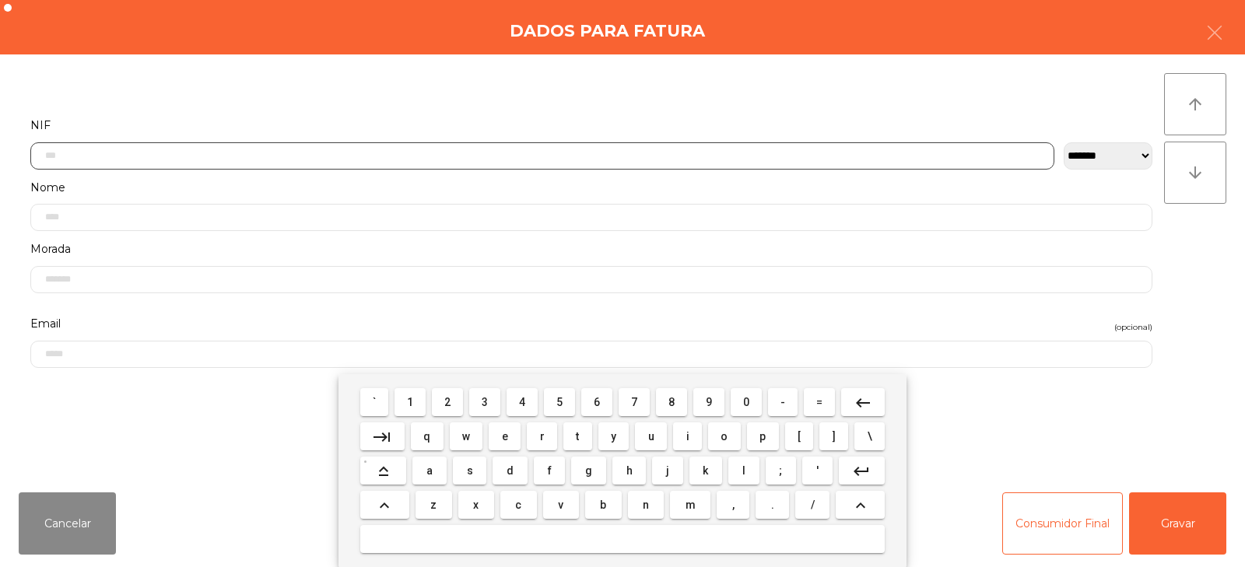
scroll to position [114, 0]
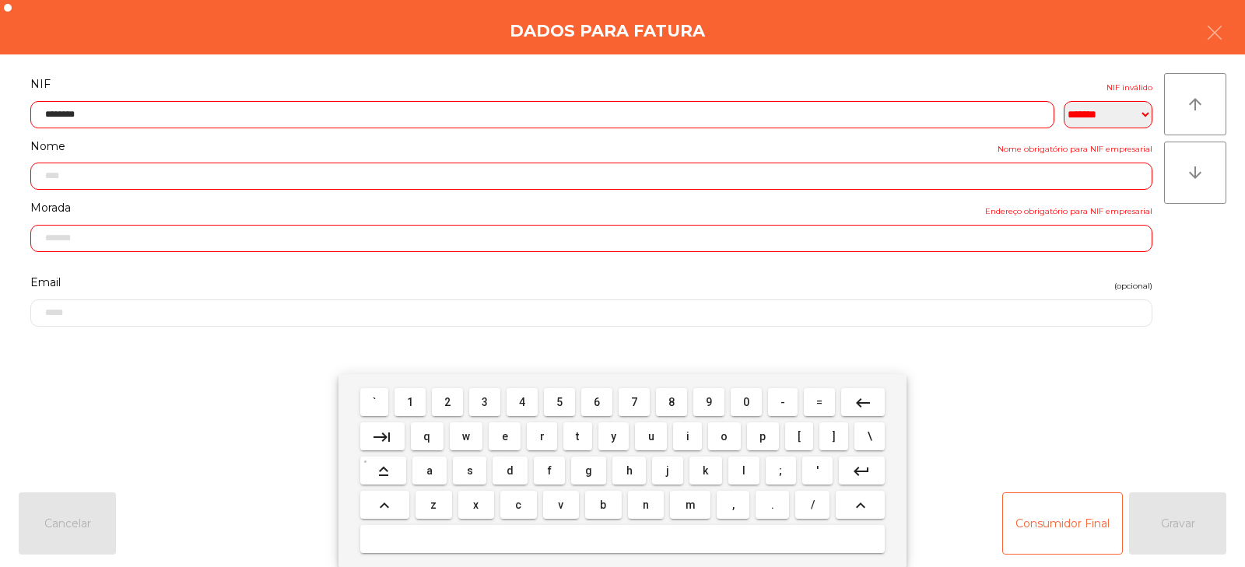
type input "*********"
type input "**********"
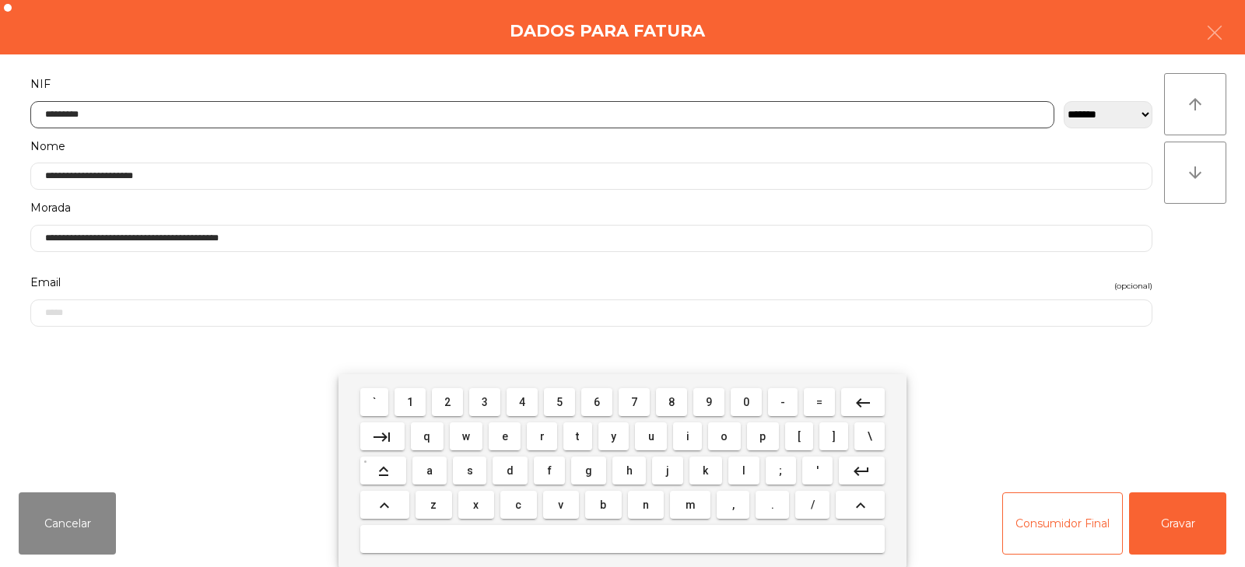
type input "*********"
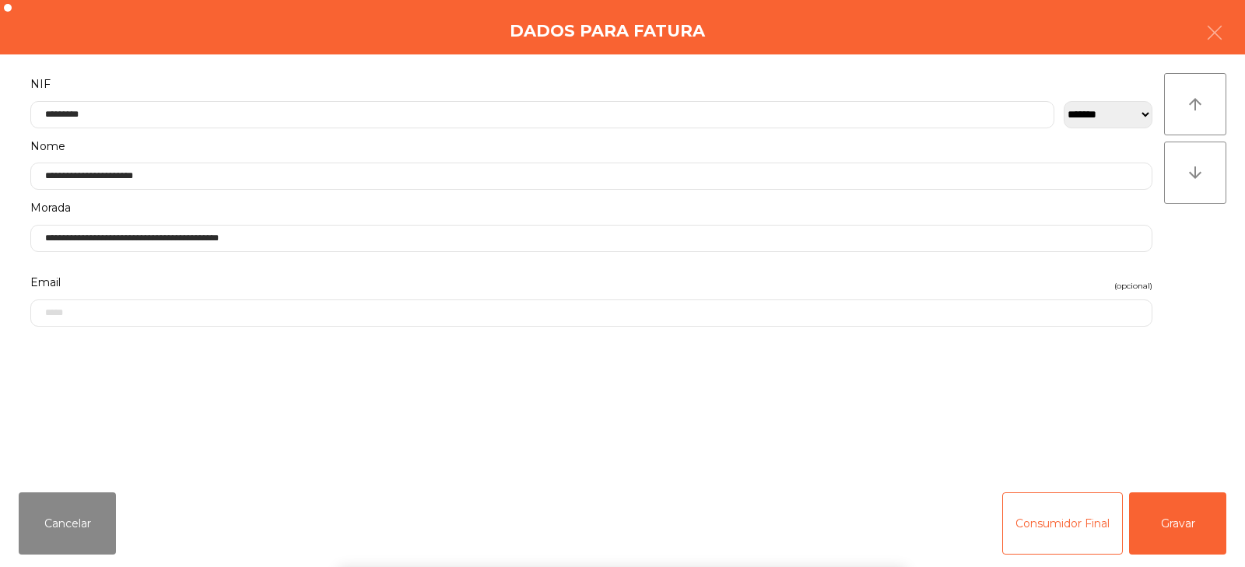
click at [1197, 252] on div "arrow_upward arrow_downward" at bounding box center [1195, 267] width 62 height 388
click at [1177, 510] on button "Gravar" at bounding box center [1177, 523] width 97 height 62
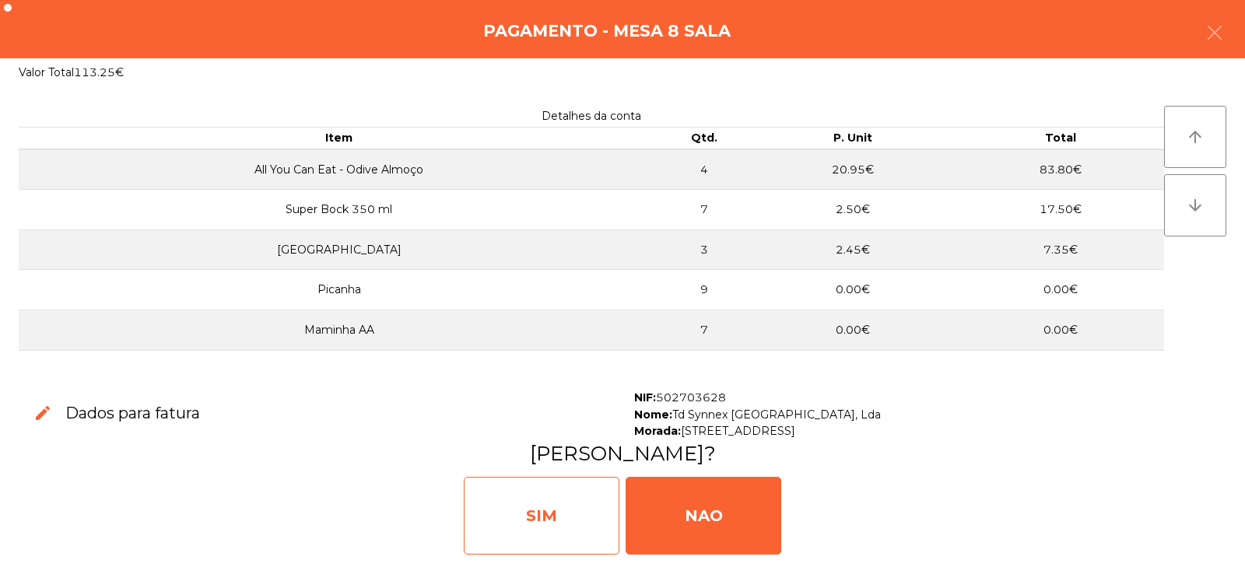
click at [545, 502] on div "SIM" at bounding box center [542, 516] width 156 height 78
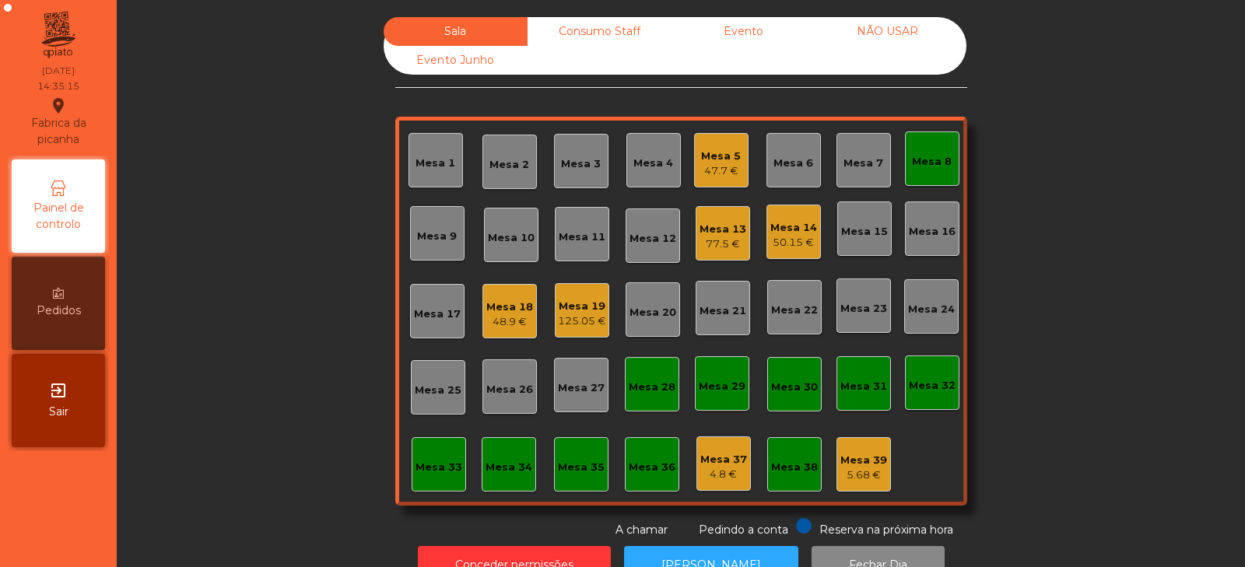
click at [920, 156] on div "Mesa 8" at bounding box center [932, 162] width 40 height 16
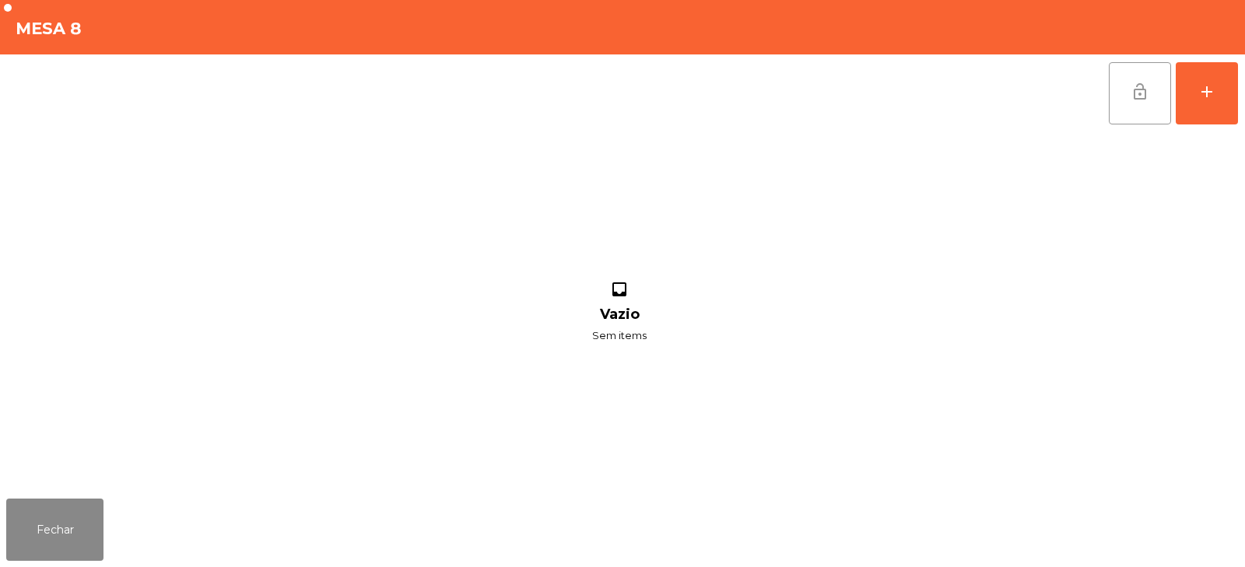
click at [1128, 98] on button "lock_open" at bounding box center [1140, 93] width 62 height 62
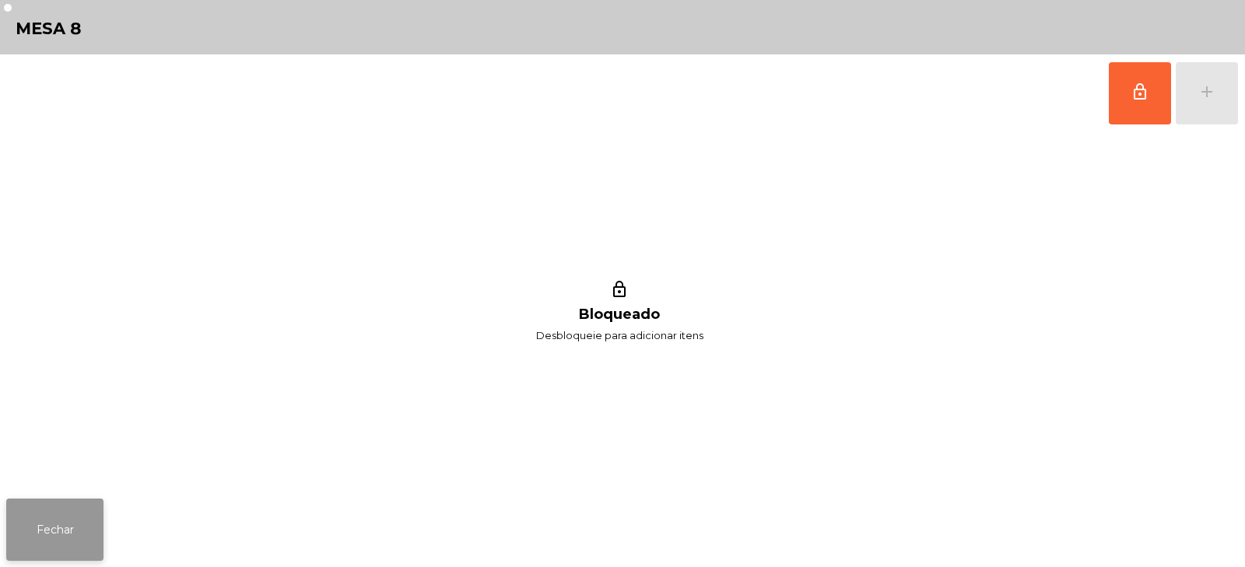
click at [56, 529] on button "Fechar" at bounding box center [54, 530] width 97 height 62
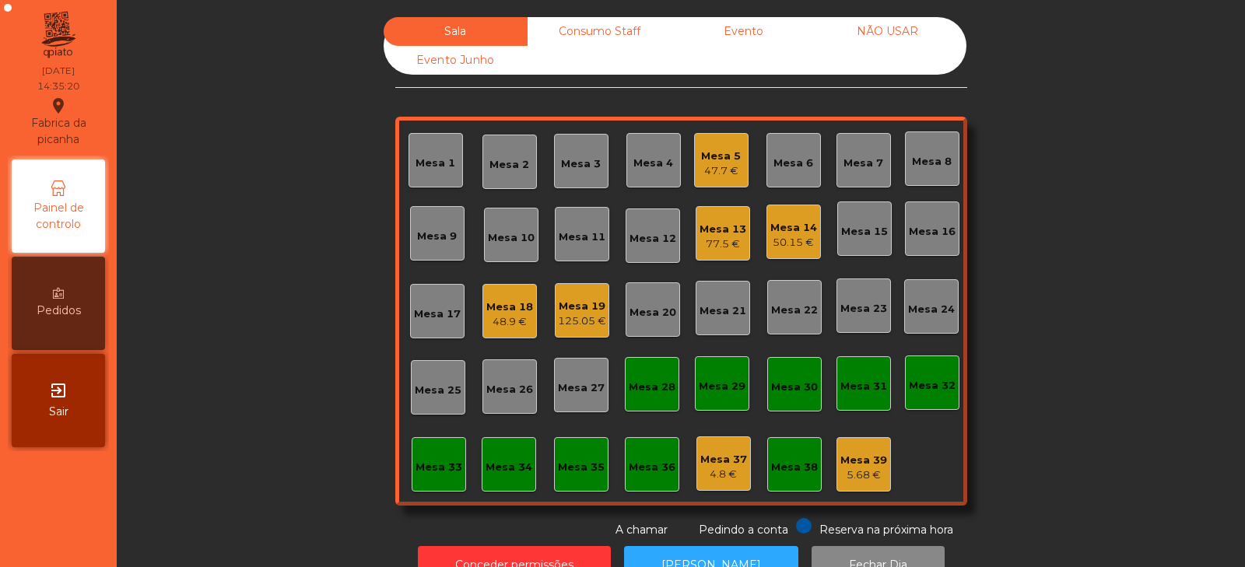
click at [719, 220] on div "Mesa 13 77.5 €" at bounding box center [722, 233] width 47 height 37
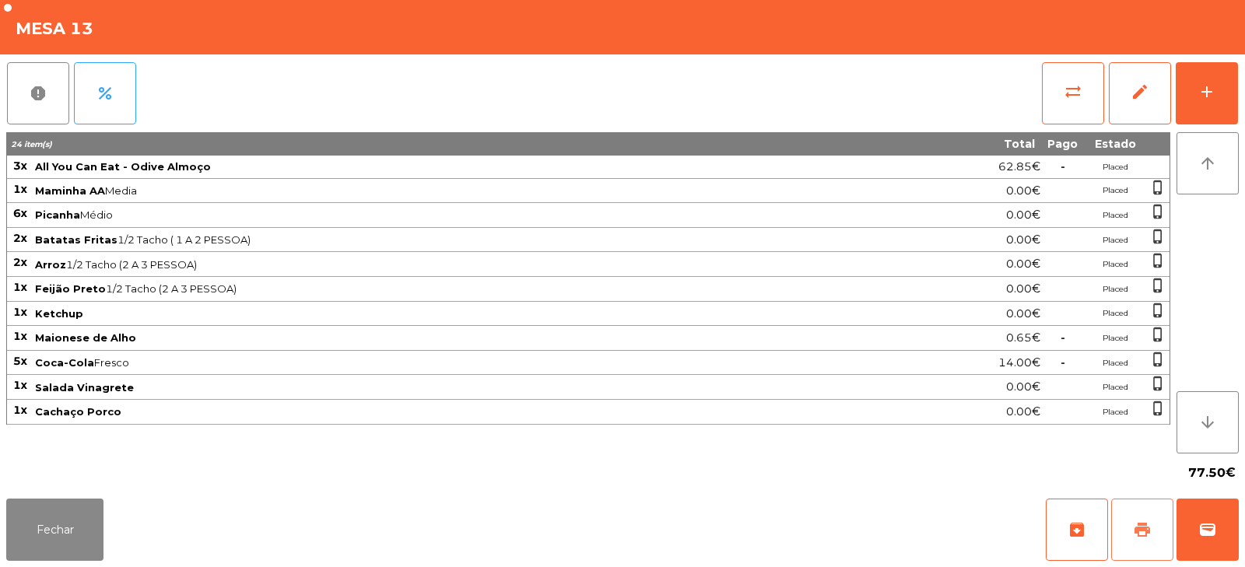
click at [1129, 528] on button "print" at bounding box center [1142, 530] width 62 height 62
click at [1063, 89] on span "sync_alt" at bounding box center [1072, 91] width 19 height 19
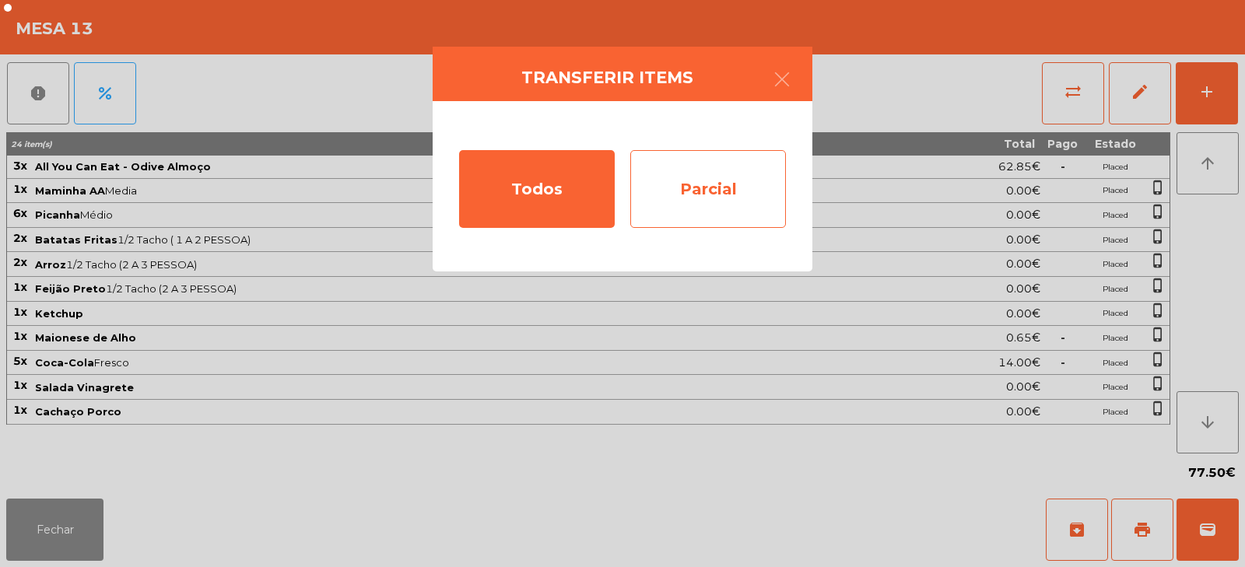
click at [702, 214] on div "Parcial" at bounding box center [708, 189] width 156 height 78
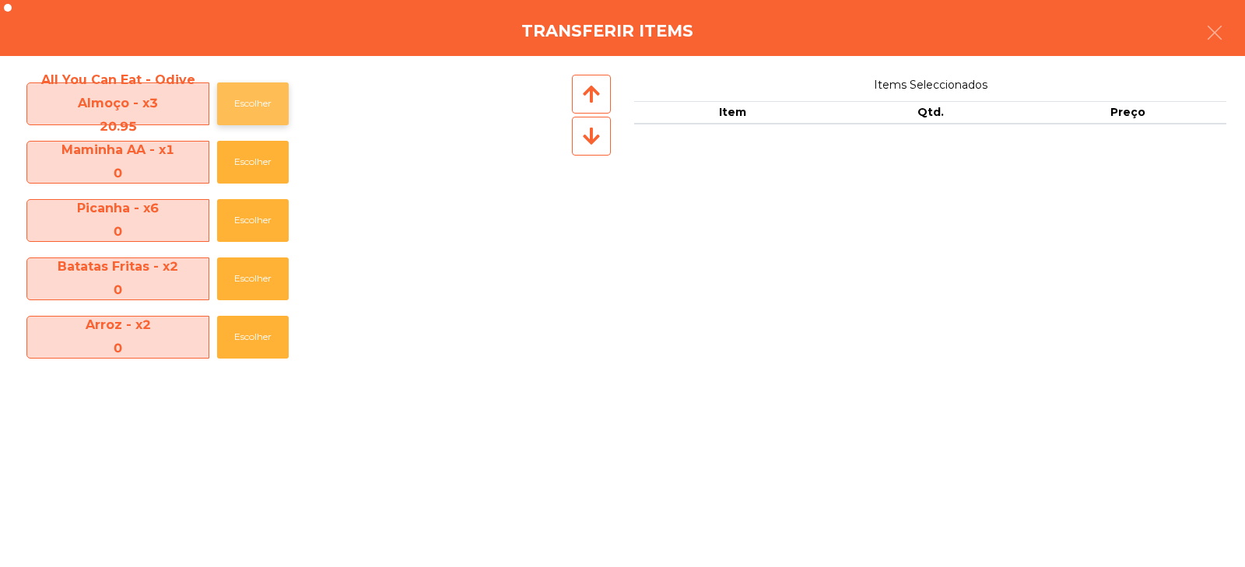
click at [250, 99] on button "Escolher" at bounding box center [253, 103] width 72 height 43
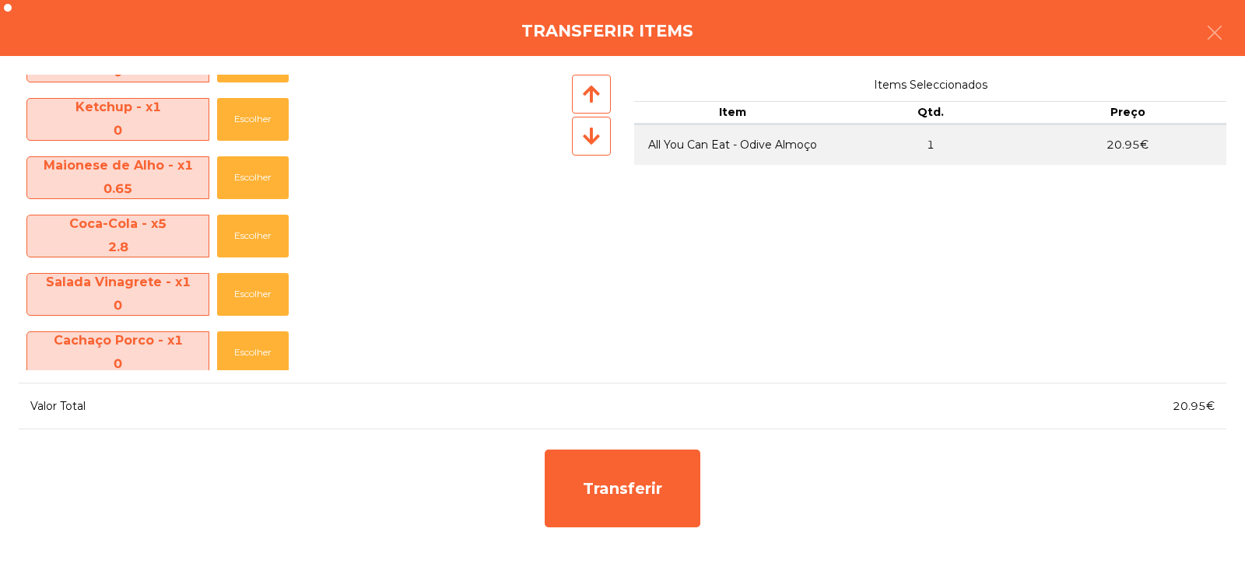
scroll to position [346, 0]
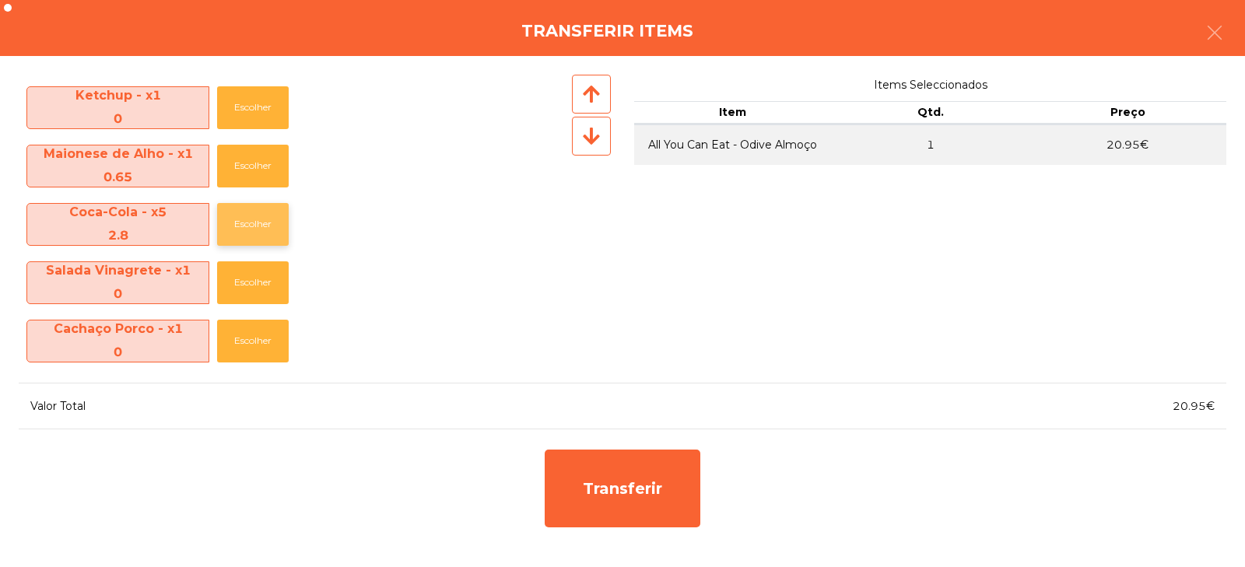
click at [246, 219] on button "Escolher" at bounding box center [253, 224] width 72 height 43
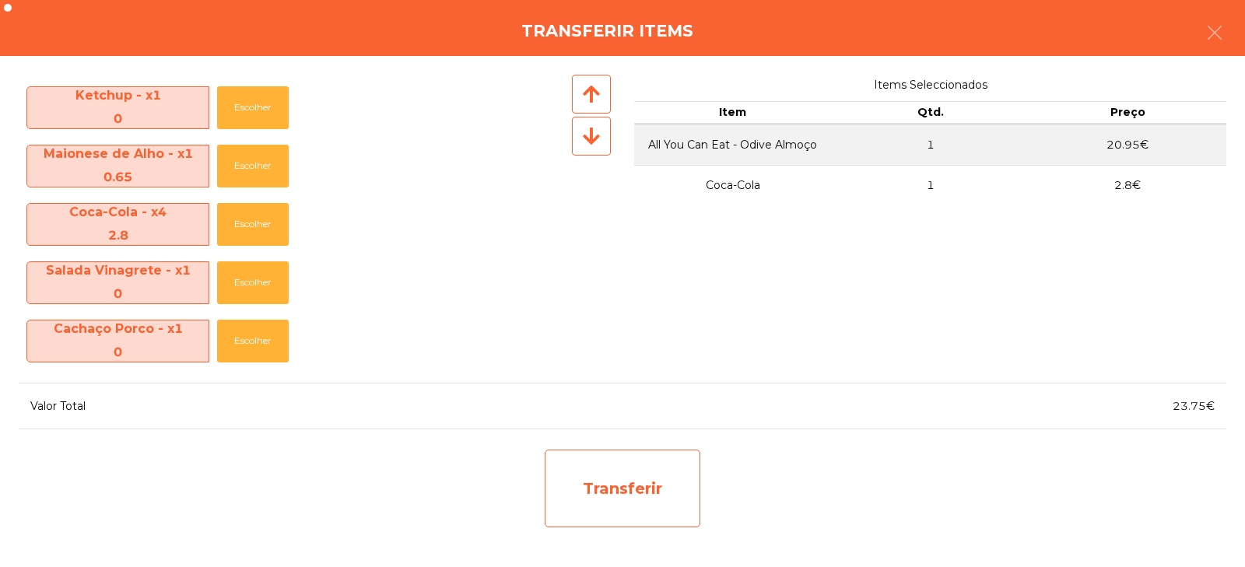
click at [638, 488] on div "Transferir" at bounding box center [623, 489] width 156 height 78
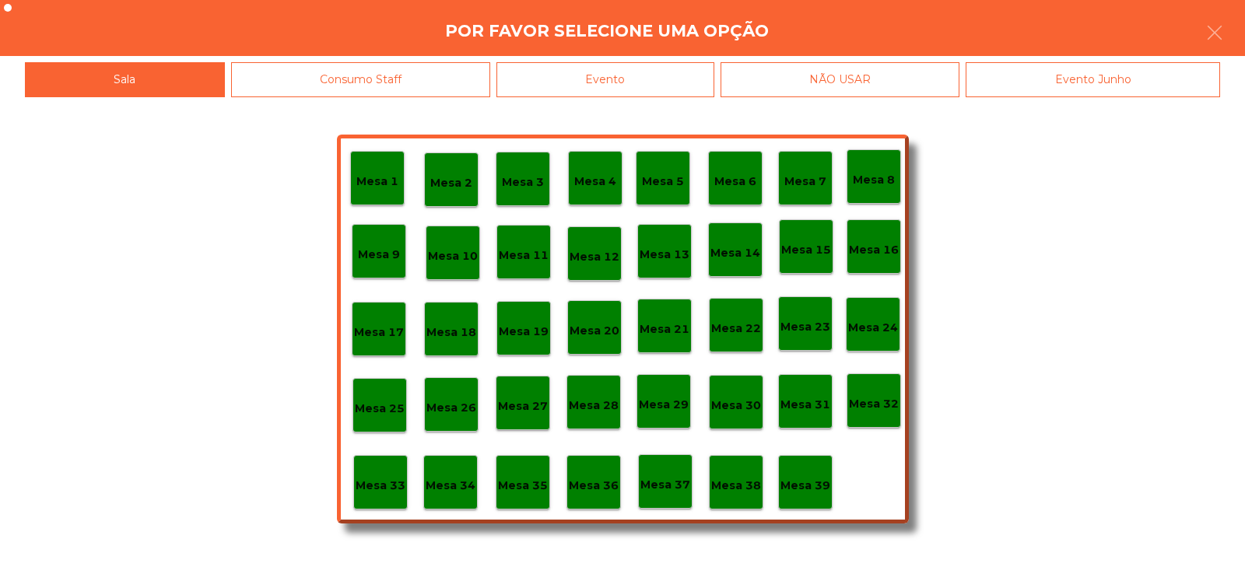
click at [445, 477] on p "Mesa 34" at bounding box center [451, 486] width 50 height 18
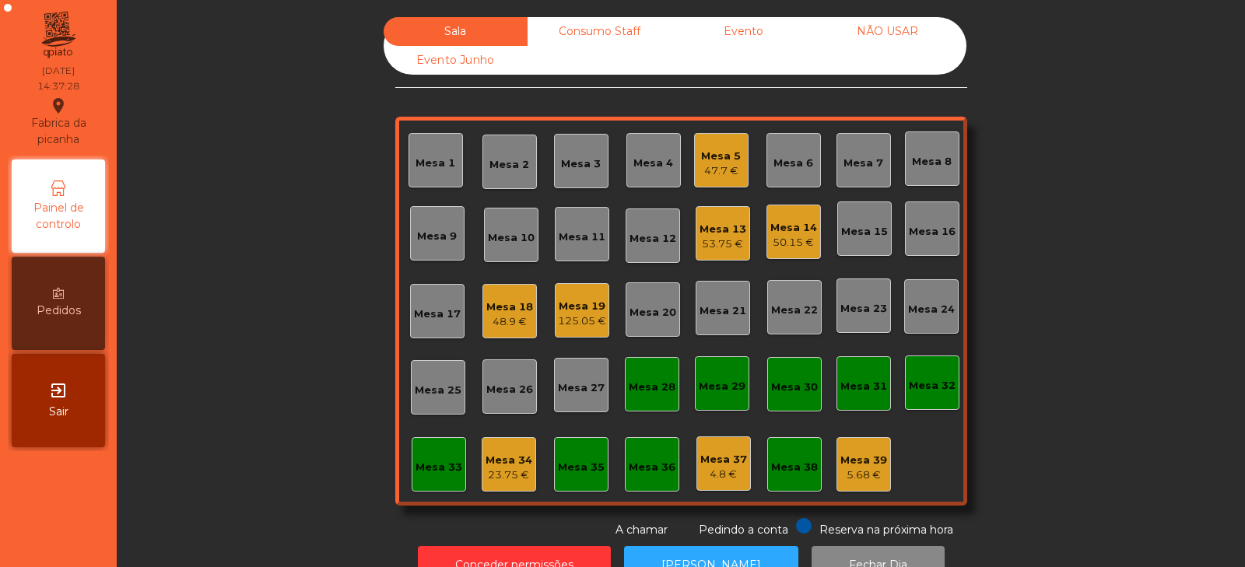
scroll to position [46, 0]
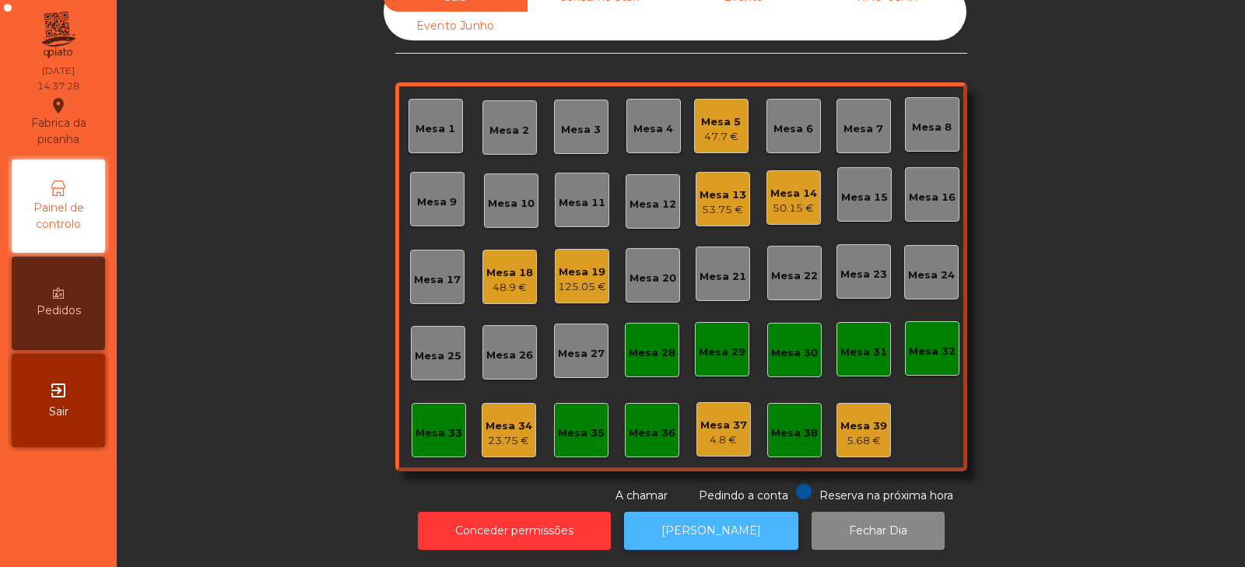
click at [706, 516] on button "[PERSON_NAME]" at bounding box center [711, 531] width 174 height 38
click at [423, 275] on div "Mesa 17" at bounding box center [437, 280] width 47 height 16
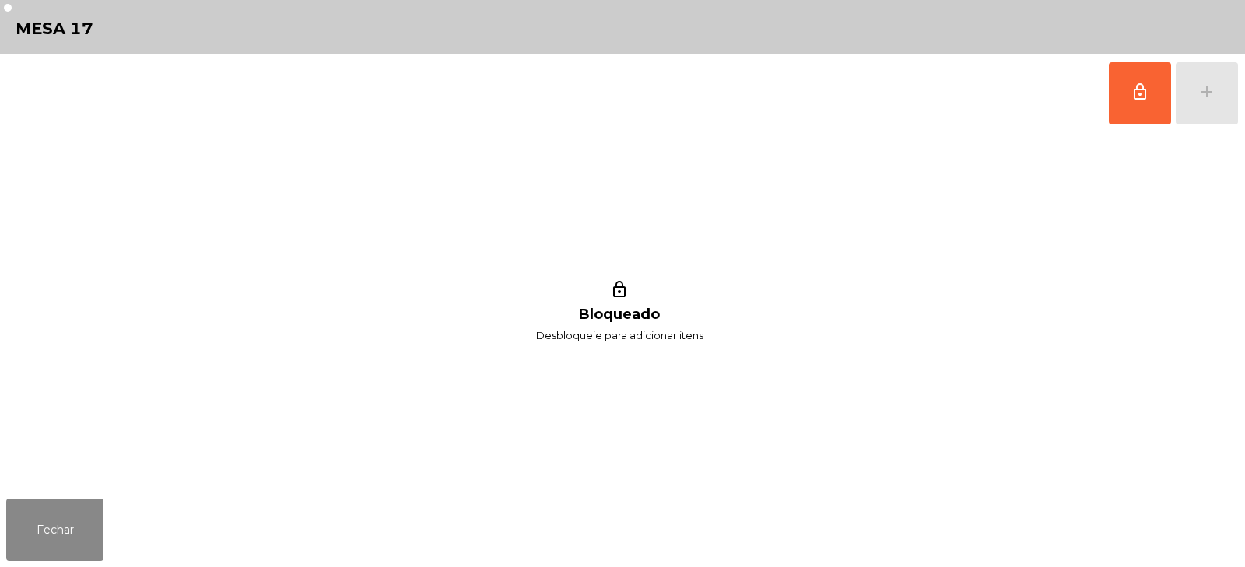
click at [1093, 89] on div "lock_outline add" at bounding box center [622, 93] width 1232 height 78
click at [1136, 100] on span "lock_outline" at bounding box center [1139, 91] width 19 height 19
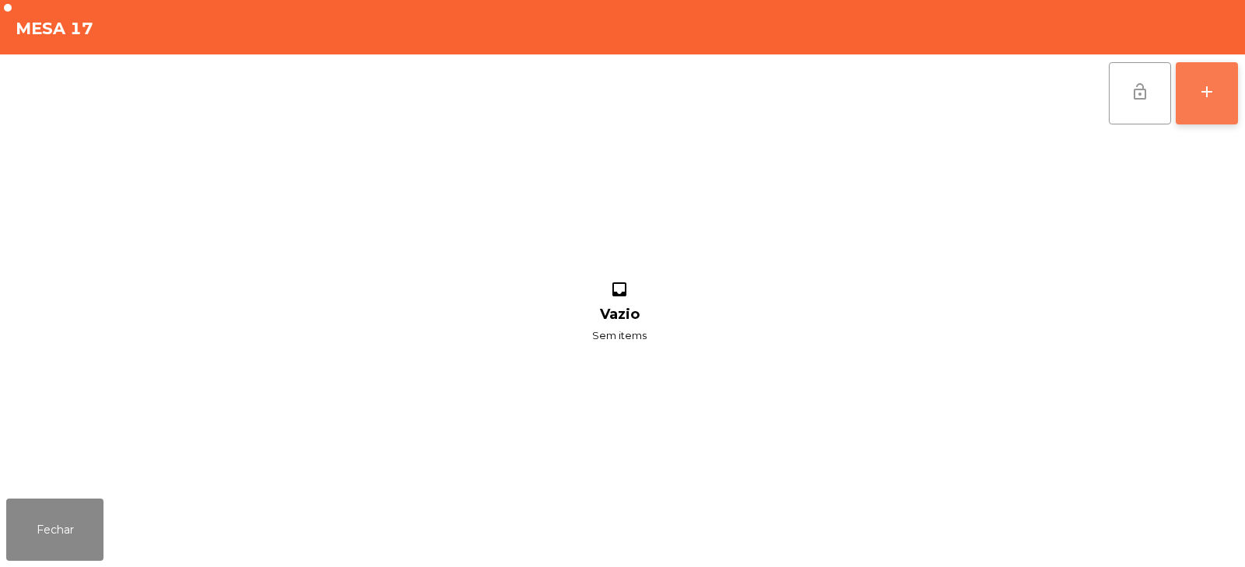
click at [1209, 91] on div "add" at bounding box center [1206, 91] width 19 height 19
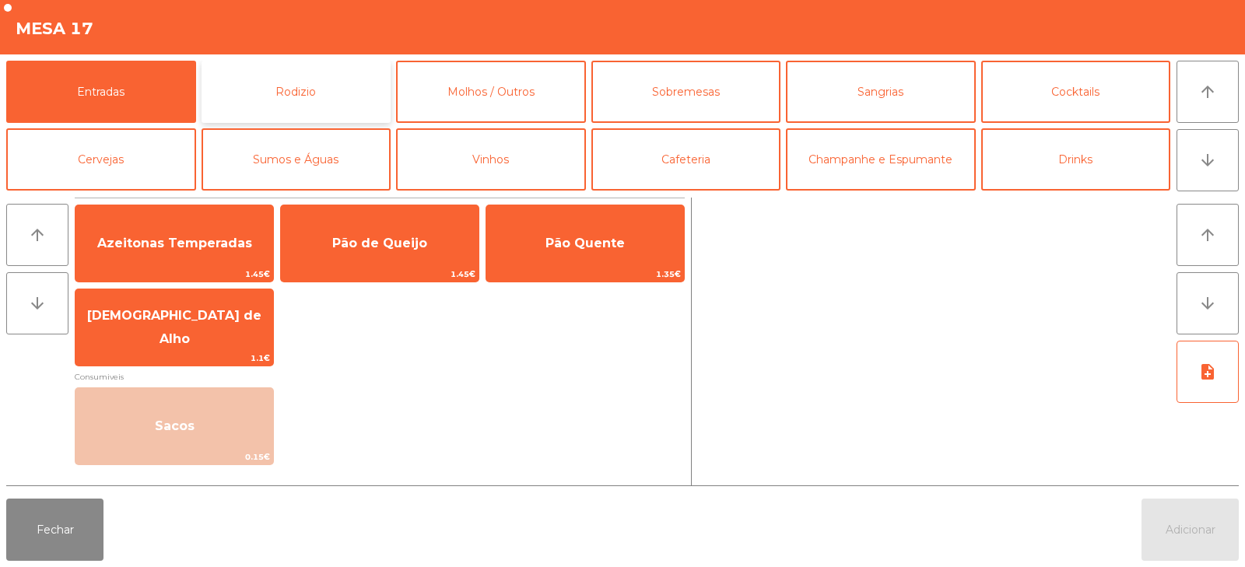
click at [247, 79] on button "Rodizio" at bounding box center [296, 92] width 190 height 62
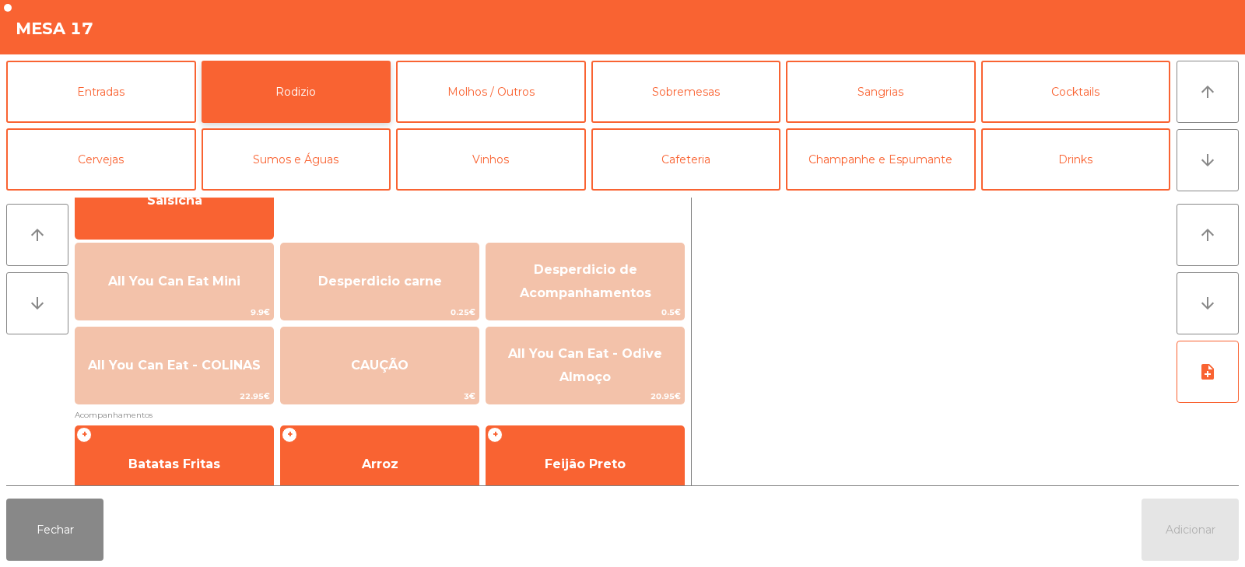
scroll to position [148, 0]
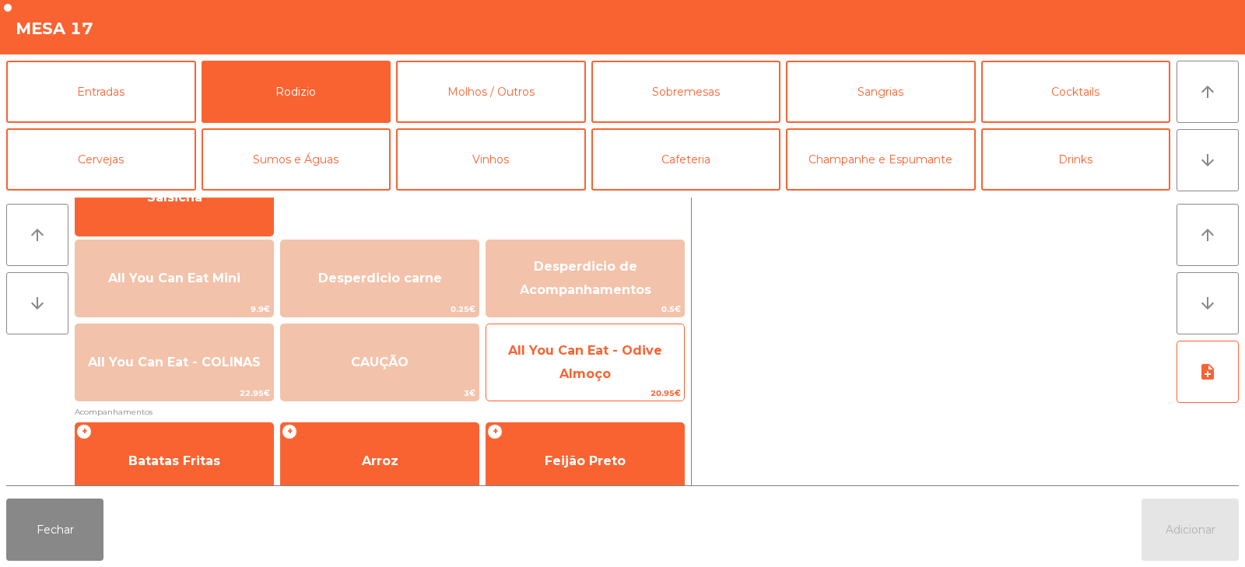
click at [590, 361] on span "All You Can Eat - Odive Almoço" at bounding box center [585, 363] width 198 height 66
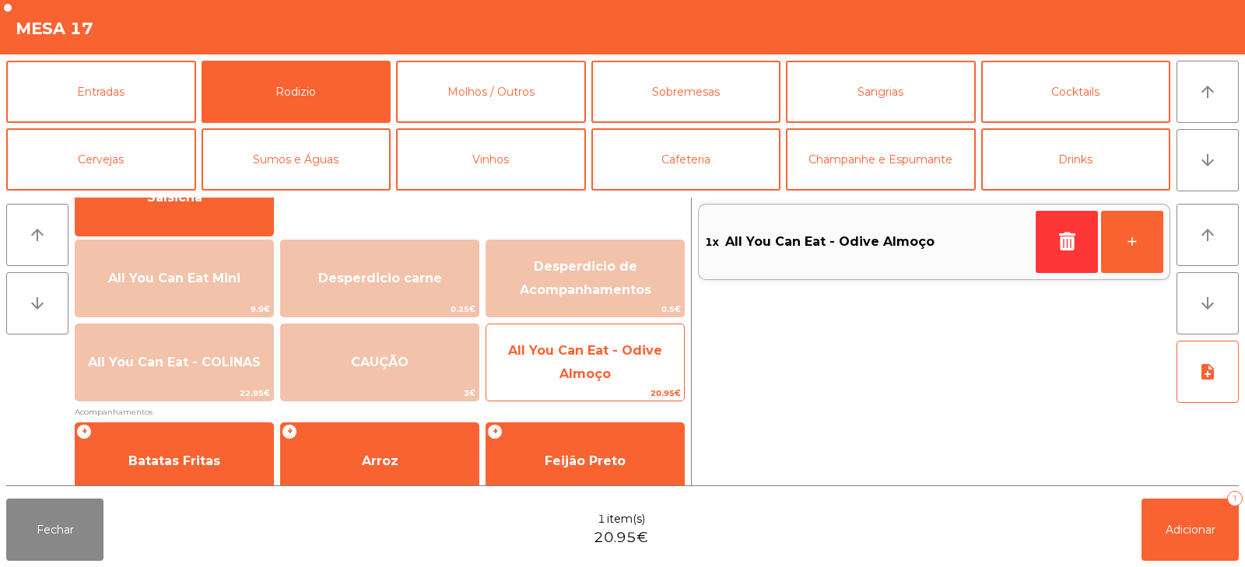
click at [603, 370] on span "All You Can Eat - Odive Almoço" at bounding box center [585, 362] width 154 height 38
click at [606, 374] on span "All You Can Eat - Odive Almoço" at bounding box center [585, 362] width 154 height 38
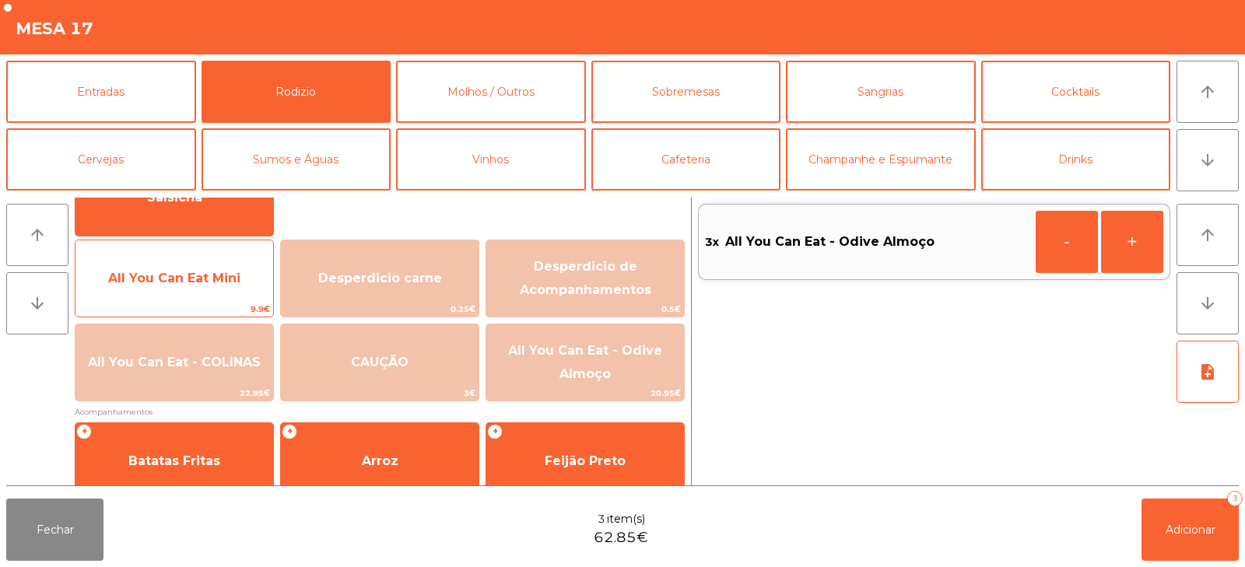
click at [197, 283] on span "All You Can Eat Mini" at bounding box center [174, 278] width 132 height 15
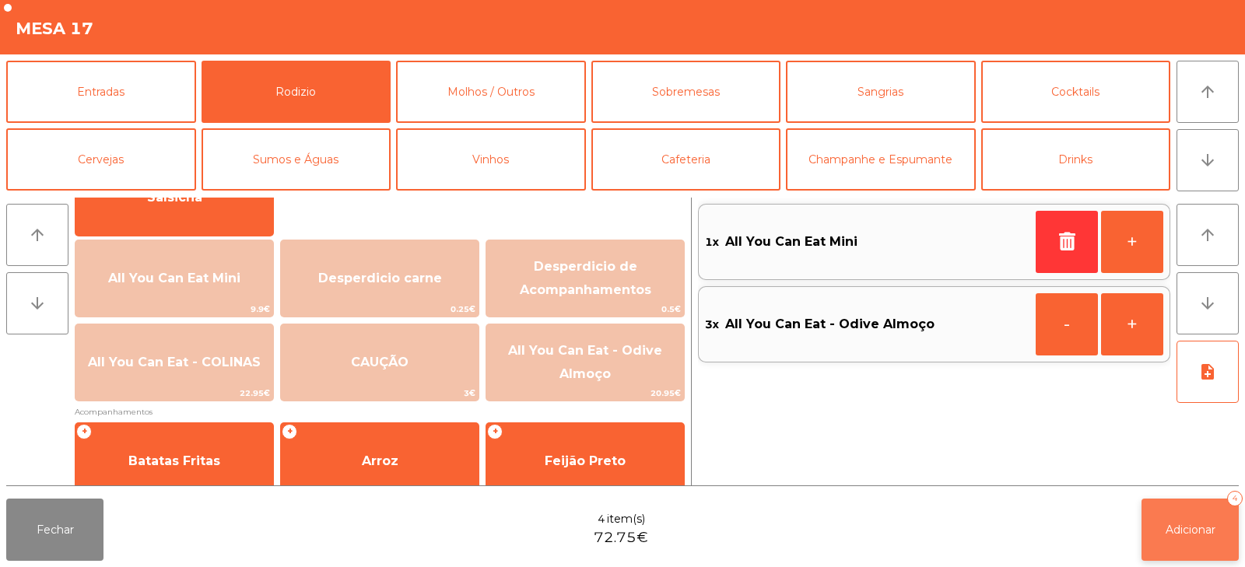
click at [1194, 520] on button "Adicionar 4" at bounding box center [1189, 530] width 97 height 62
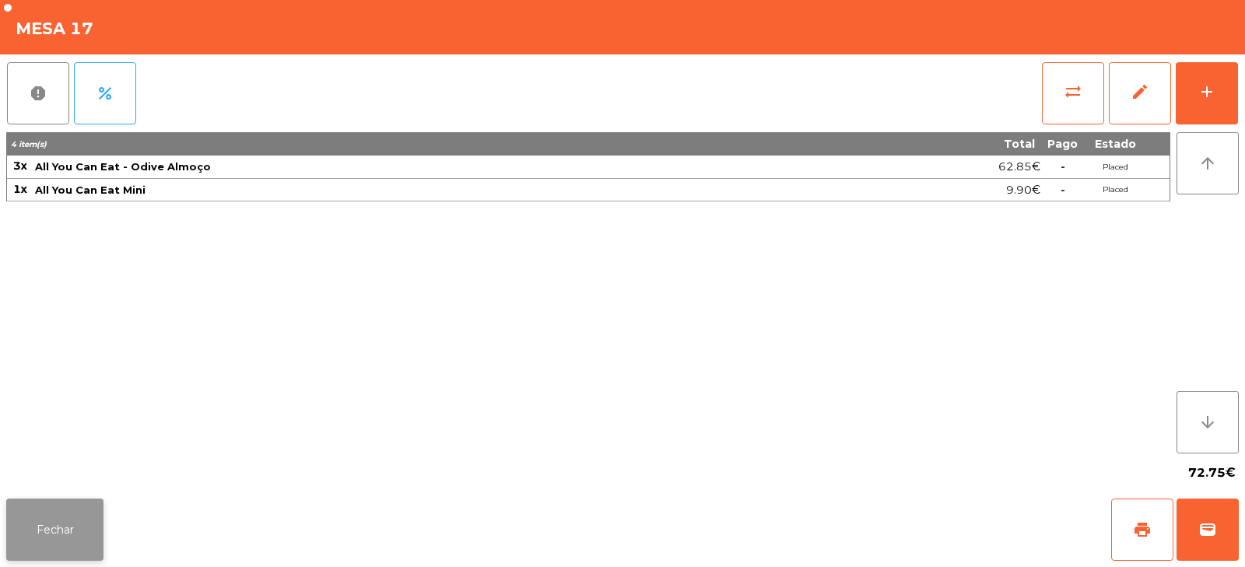
click at [51, 534] on button "Fechar" at bounding box center [54, 530] width 97 height 62
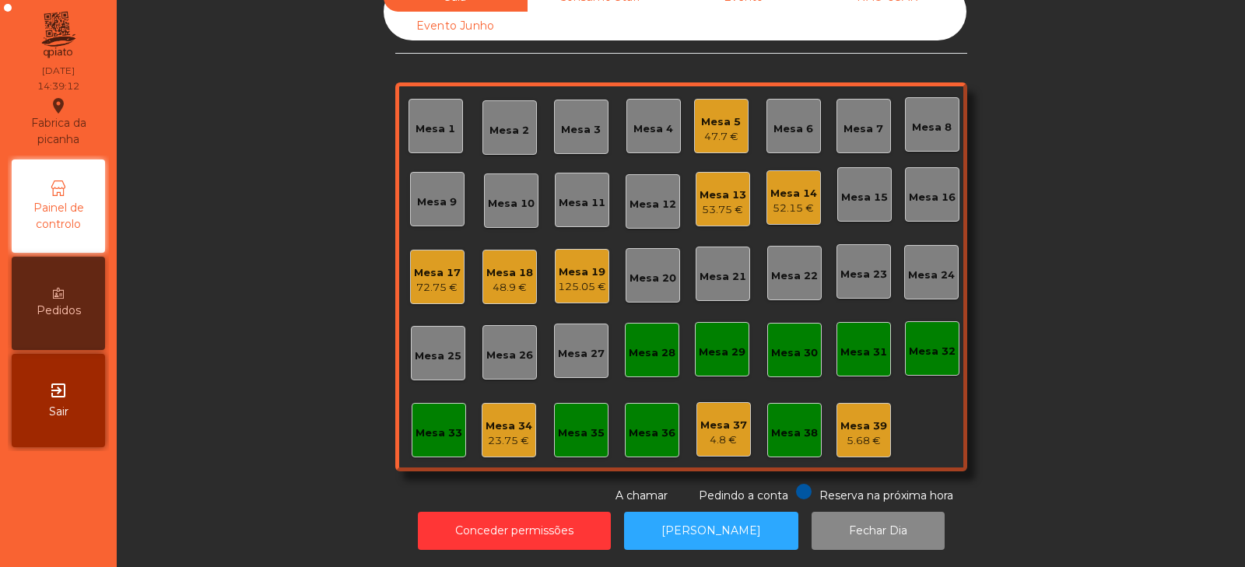
click at [704, 129] on div "47.7 €" at bounding box center [721, 137] width 40 height 16
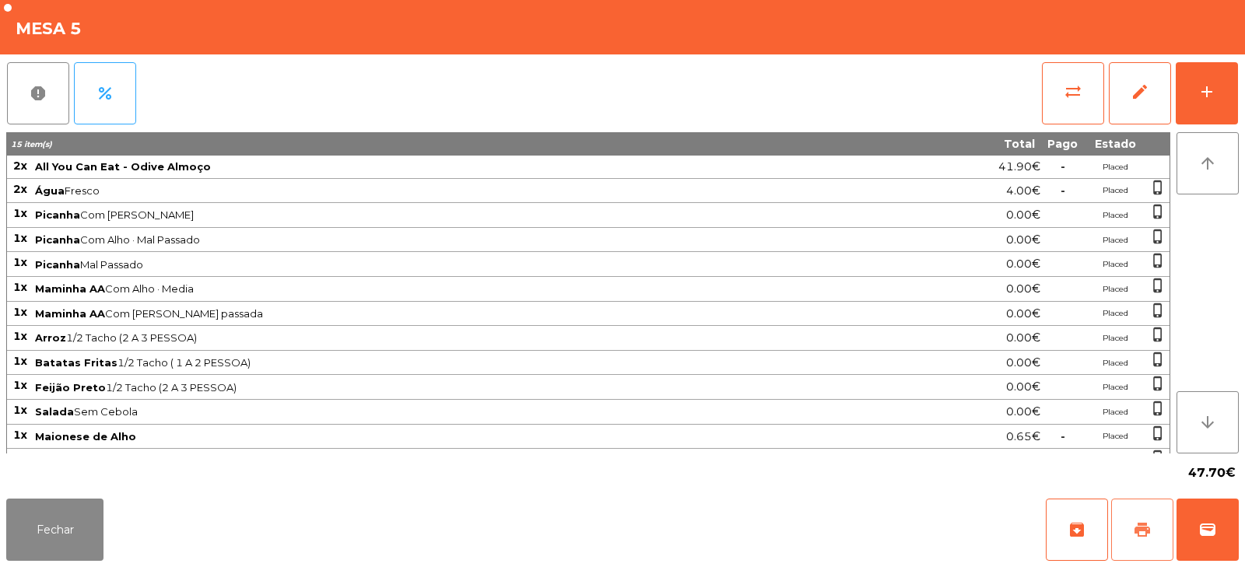
click at [1134, 526] on span "print" at bounding box center [1142, 529] width 19 height 19
click at [1088, 72] on button "sync_alt" at bounding box center [1073, 93] width 62 height 62
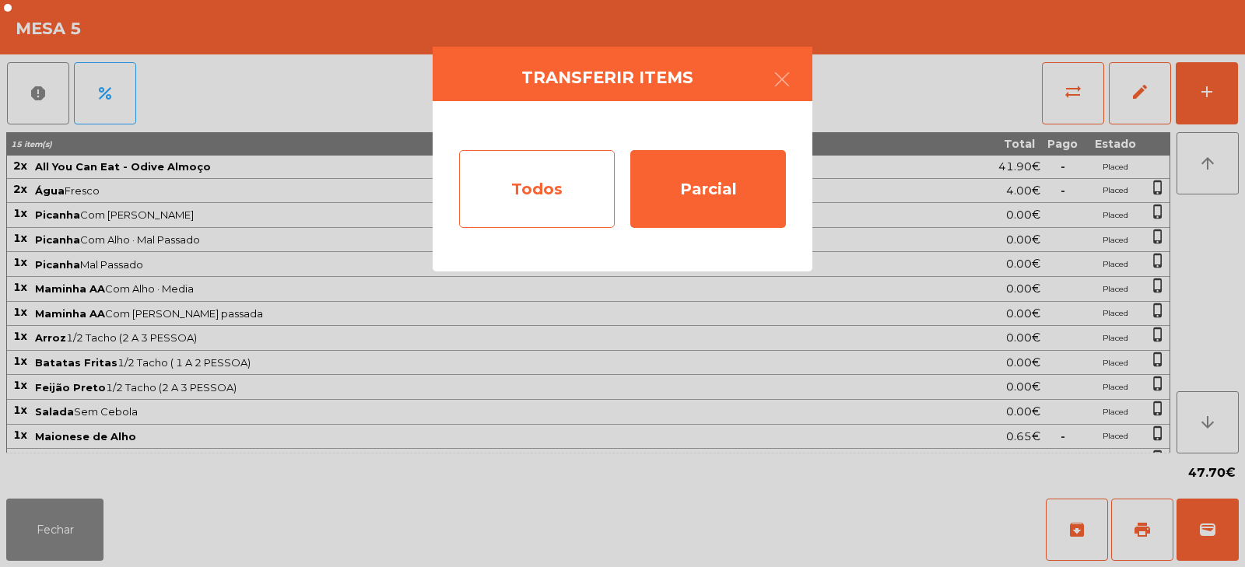
click at [533, 203] on div "Todos" at bounding box center [537, 189] width 156 height 78
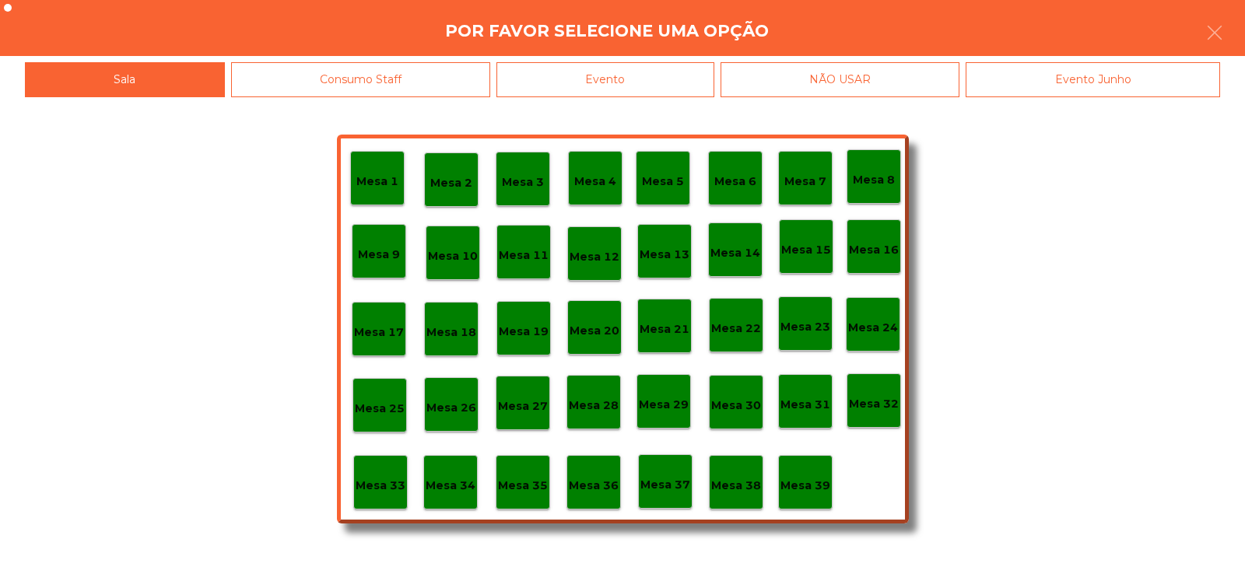
click at [630, 75] on div "Evento" at bounding box center [605, 79] width 218 height 35
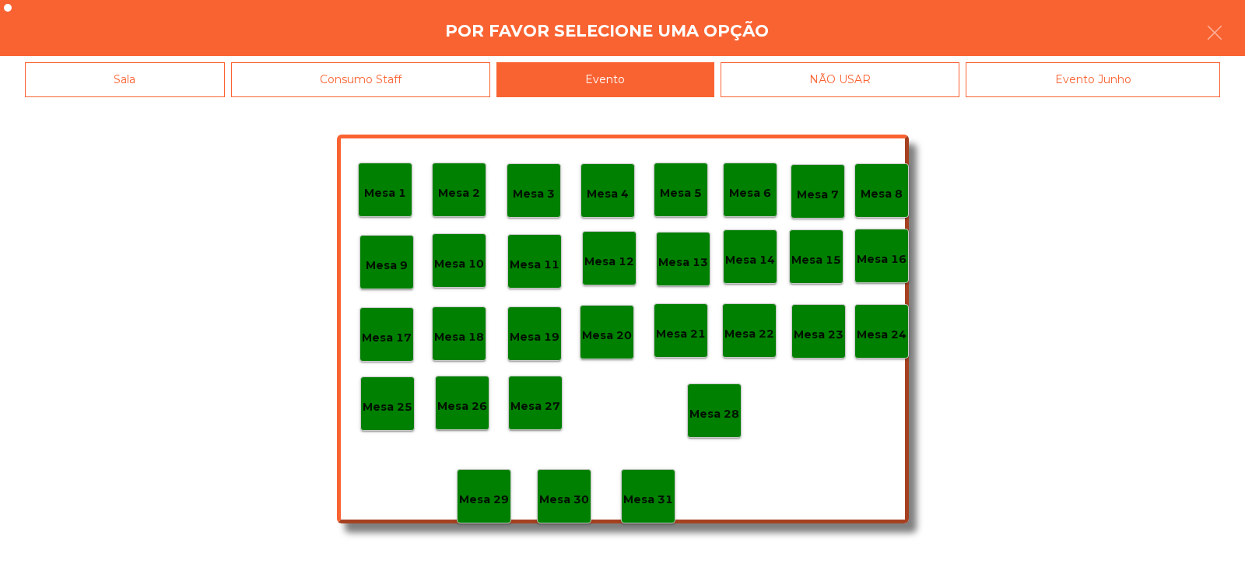
click at [710, 411] on p "Mesa 28" at bounding box center [714, 414] width 50 height 18
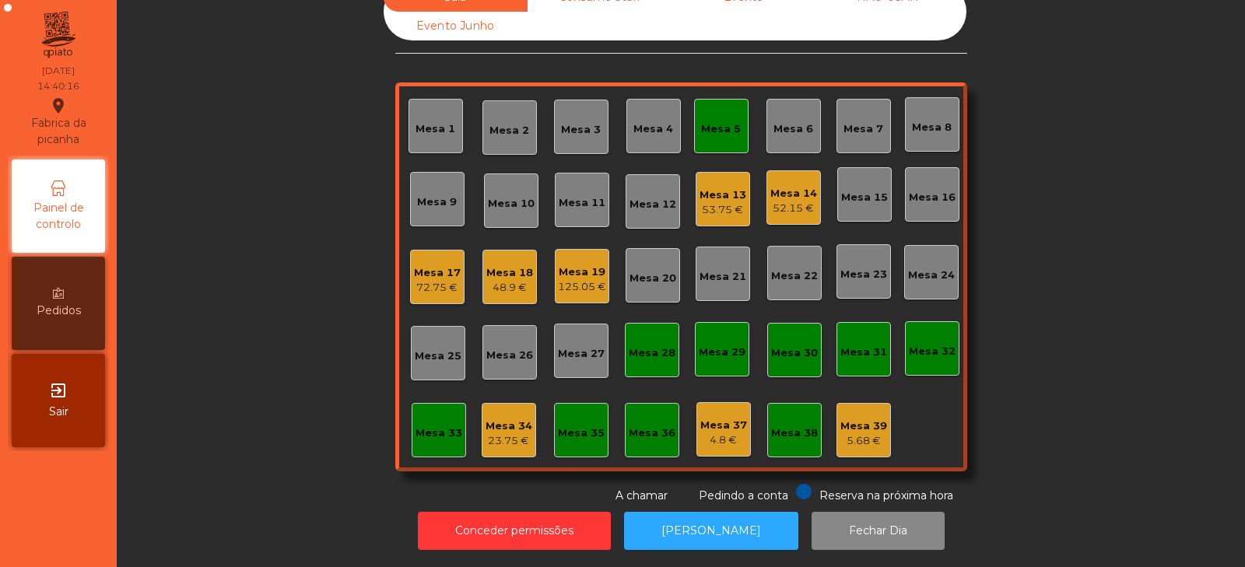
click at [720, 202] on div "53.75 €" at bounding box center [722, 210] width 47 height 16
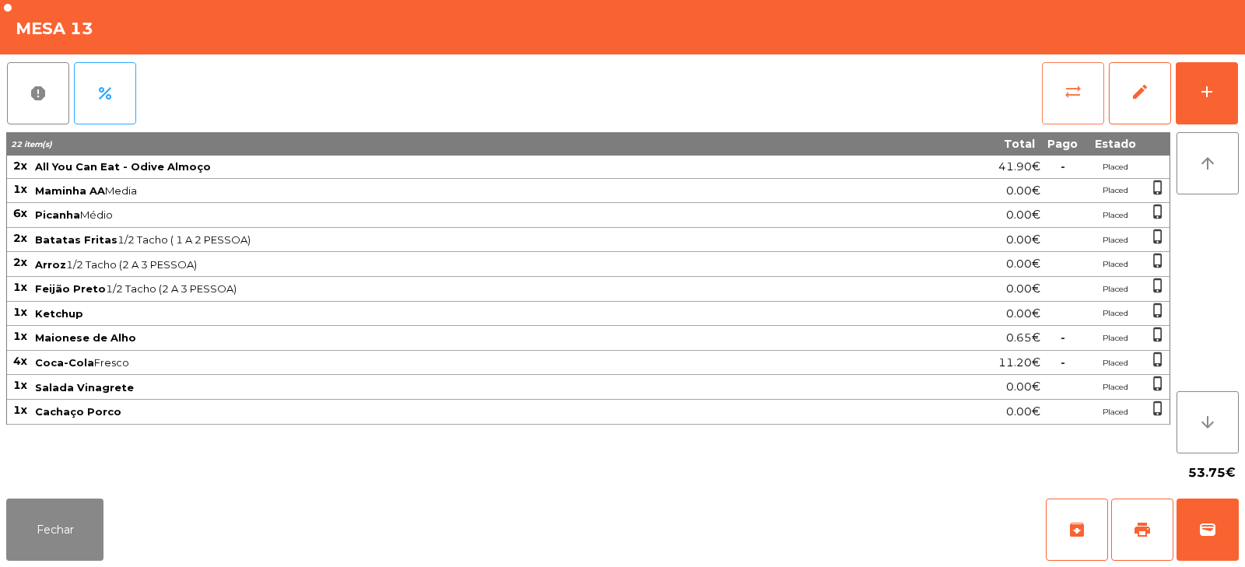
click at [1044, 102] on button "sync_alt" at bounding box center [1073, 93] width 62 height 62
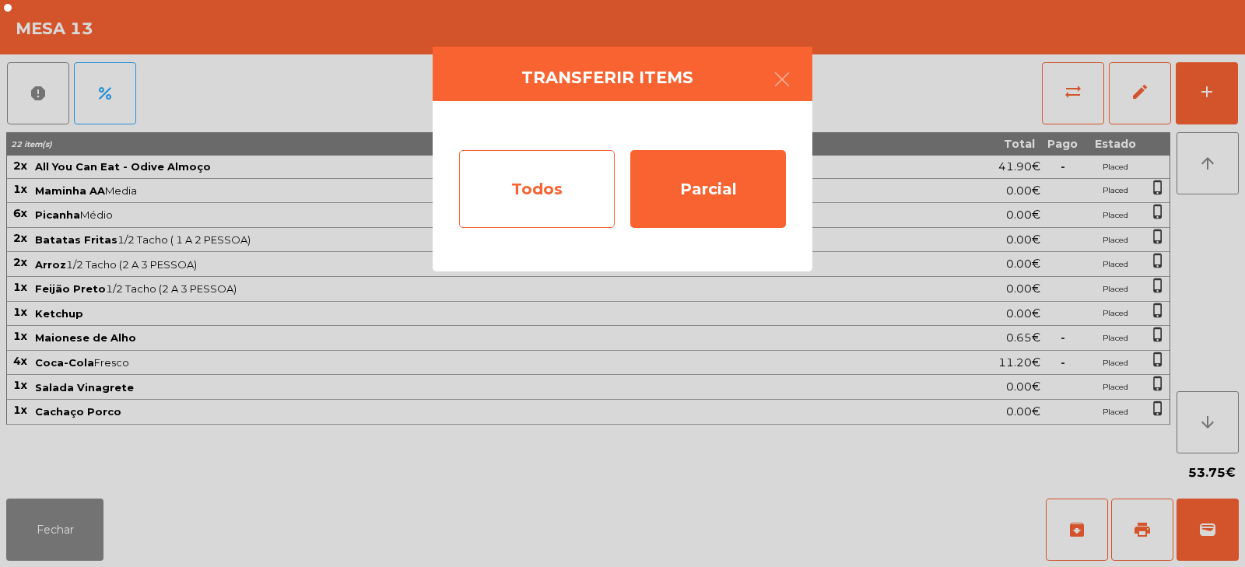
click at [524, 189] on div "Todos" at bounding box center [537, 189] width 156 height 78
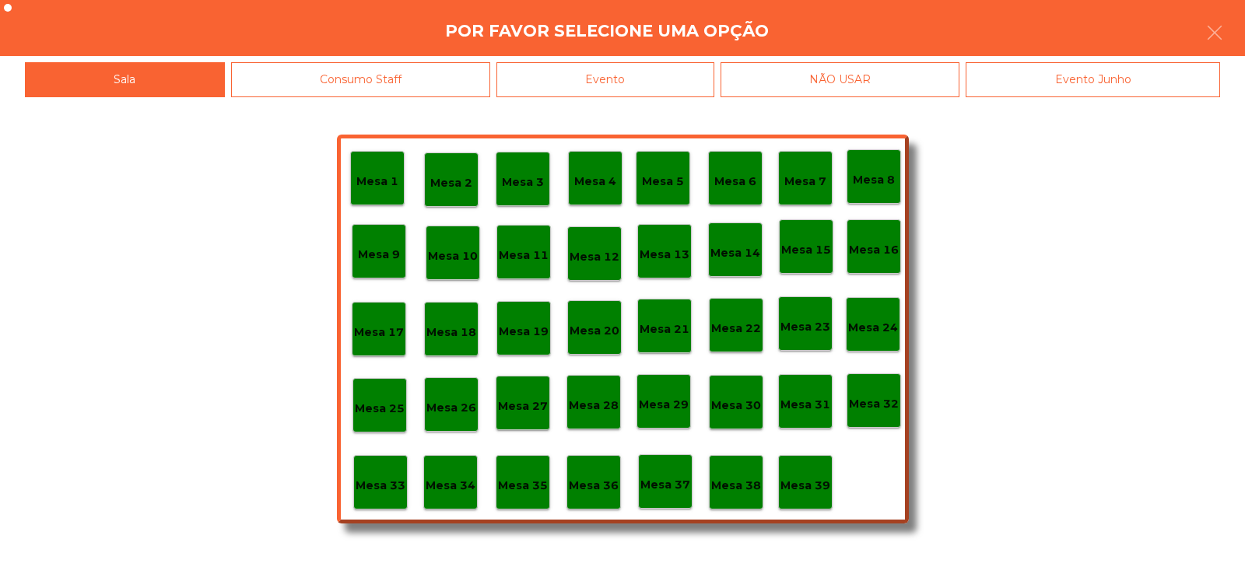
click at [657, 81] on div "Evento" at bounding box center [605, 79] width 218 height 35
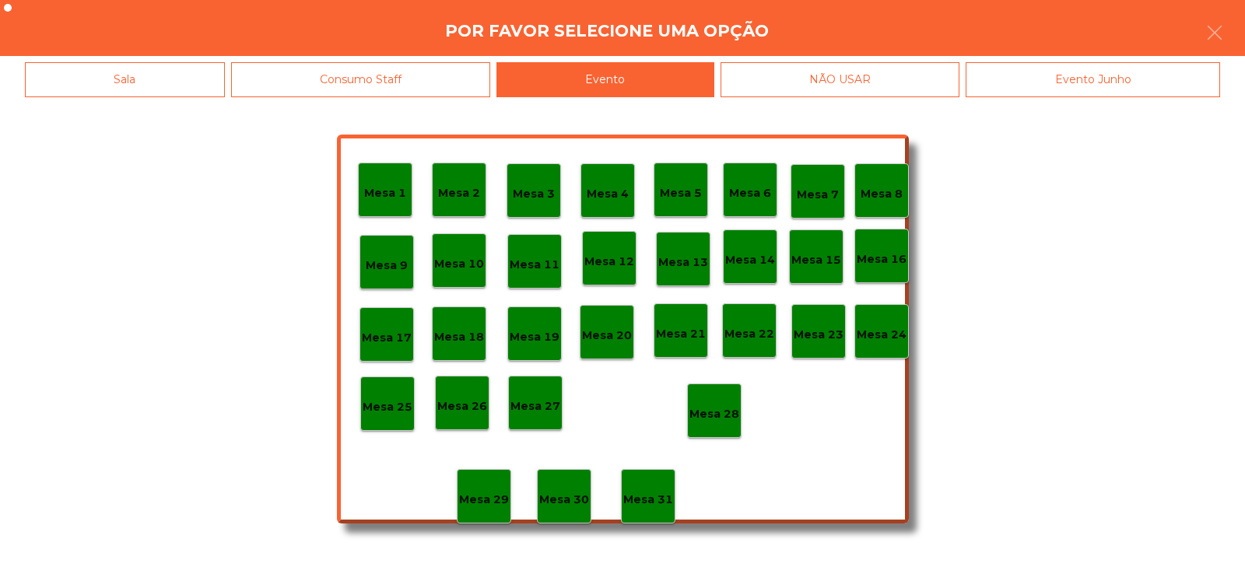
click at [706, 411] on p "Mesa 28" at bounding box center [714, 414] width 50 height 18
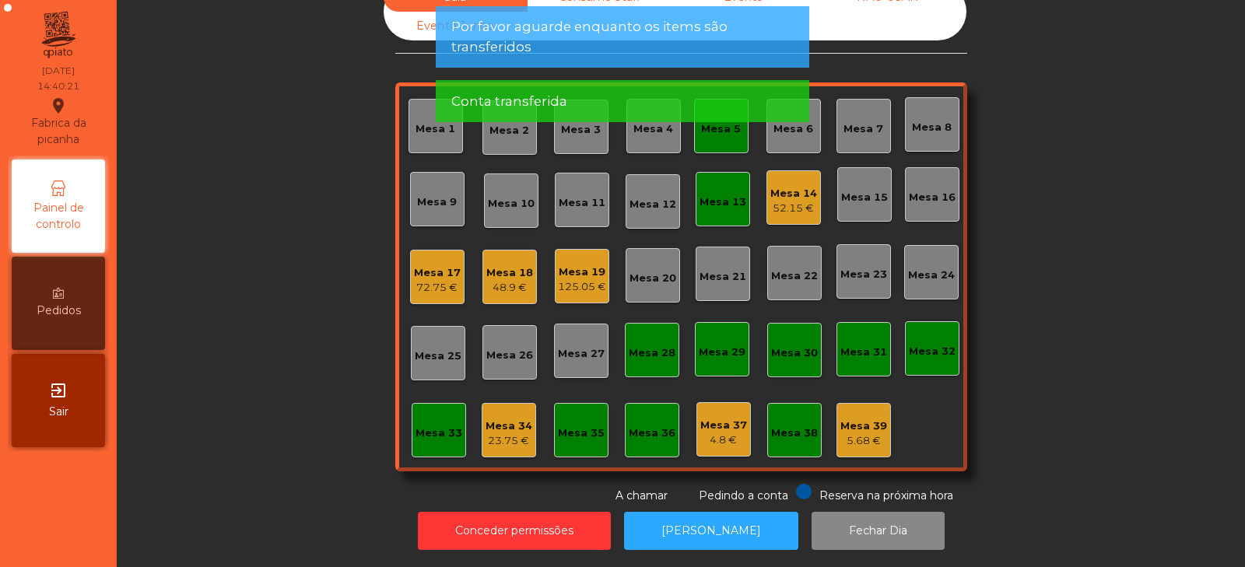
click at [729, 188] on div "Mesa 13" at bounding box center [722, 199] width 47 height 22
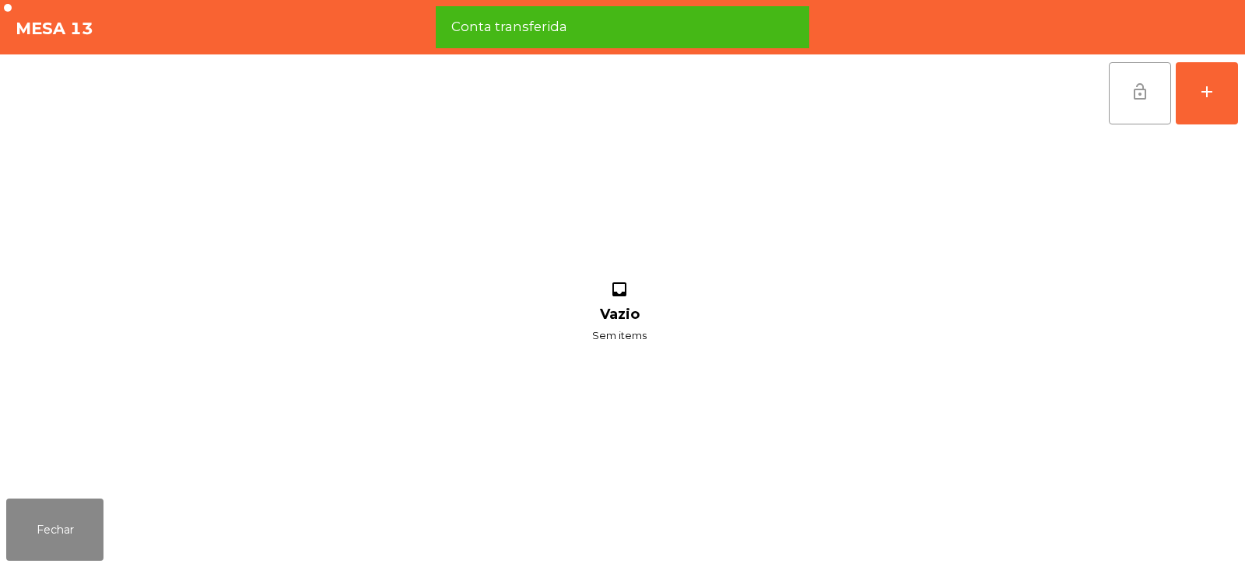
click at [1137, 88] on span "lock_open" at bounding box center [1139, 91] width 19 height 19
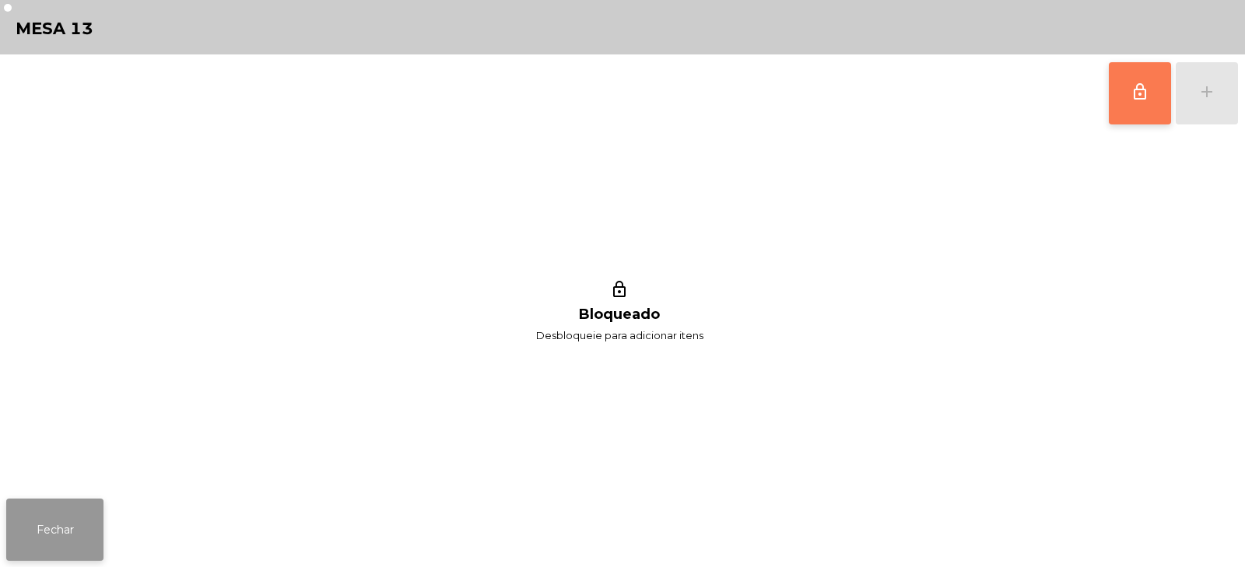
click at [78, 531] on button "Fechar" at bounding box center [54, 530] width 97 height 62
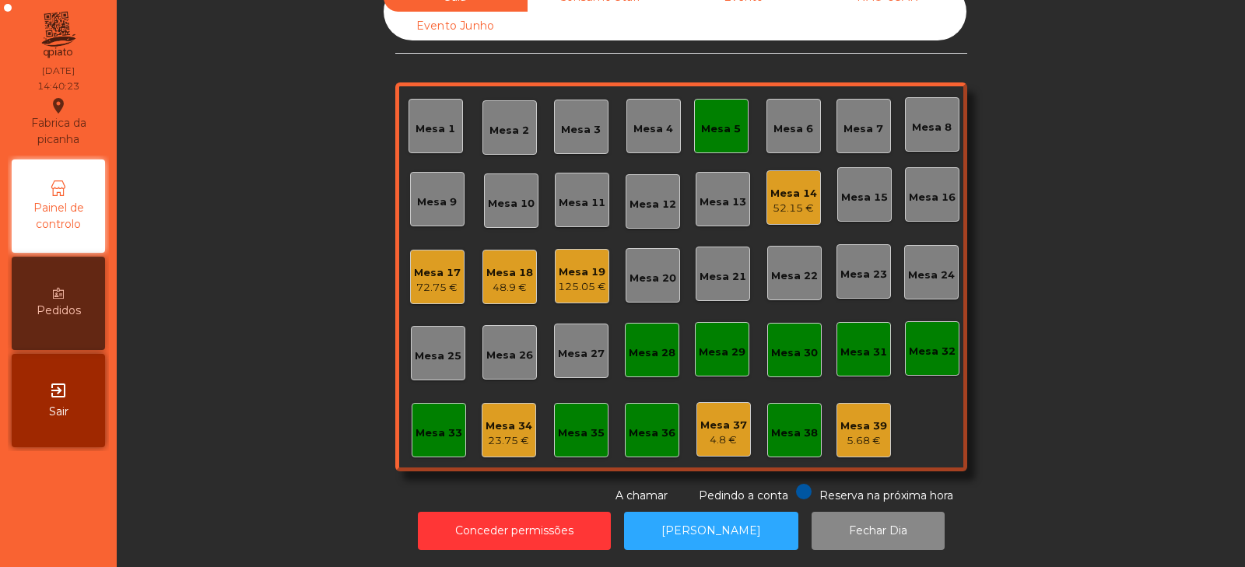
click at [727, 115] on div "Mesa 5" at bounding box center [721, 126] width 40 height 22
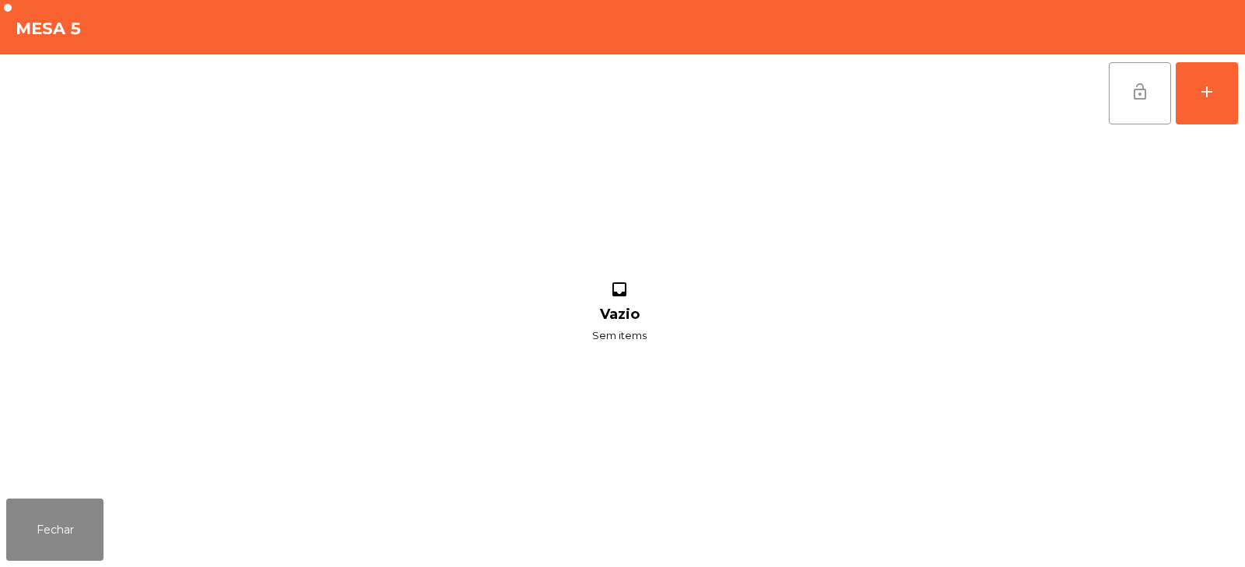
click at [1151, 85] on button "lock_open" at bounding box center [1140, 93] width 62 height 62
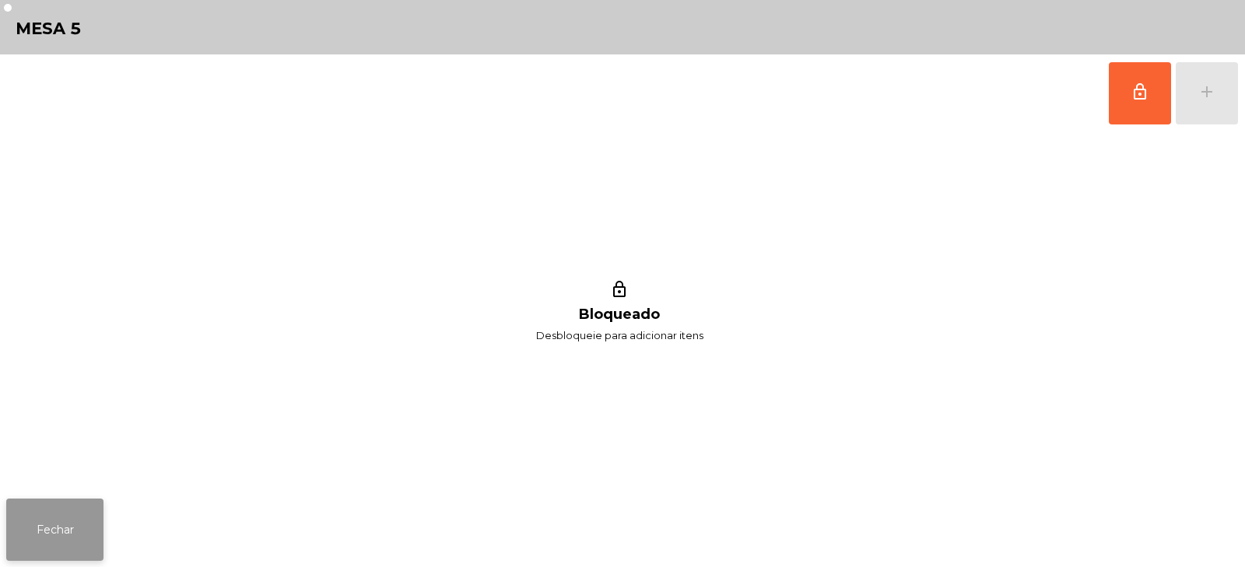
click at [71, 534] on button "Fechar" at bounding box center [54, 530] width 97 height 62
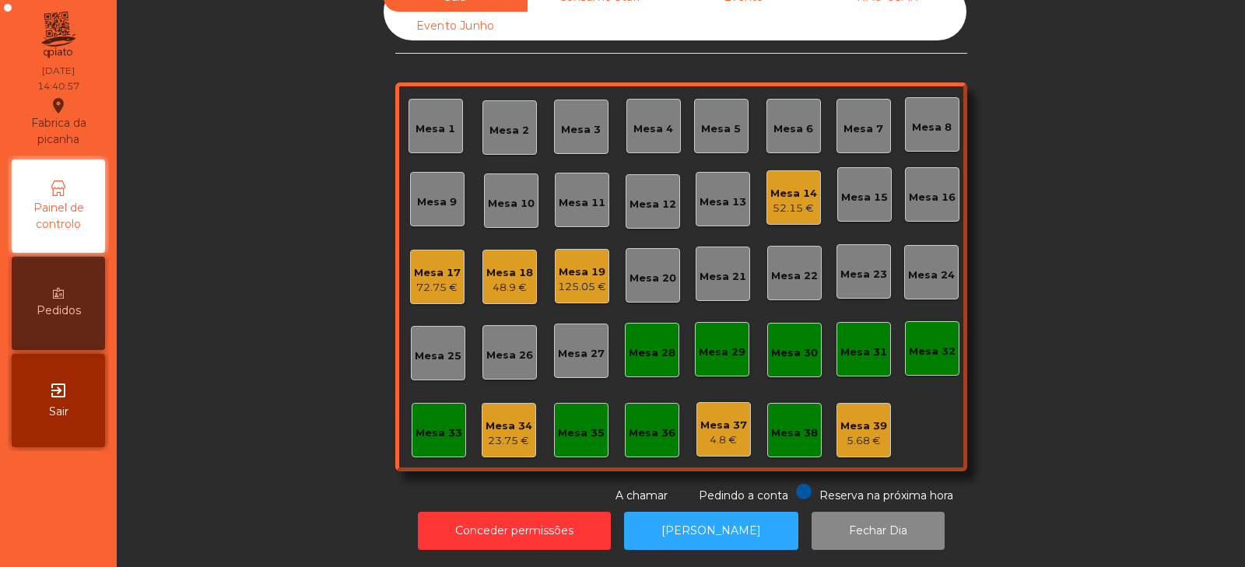
click at [494, 436] on div "23.75 €" at bounding box center [508, 441] width 47 height 16
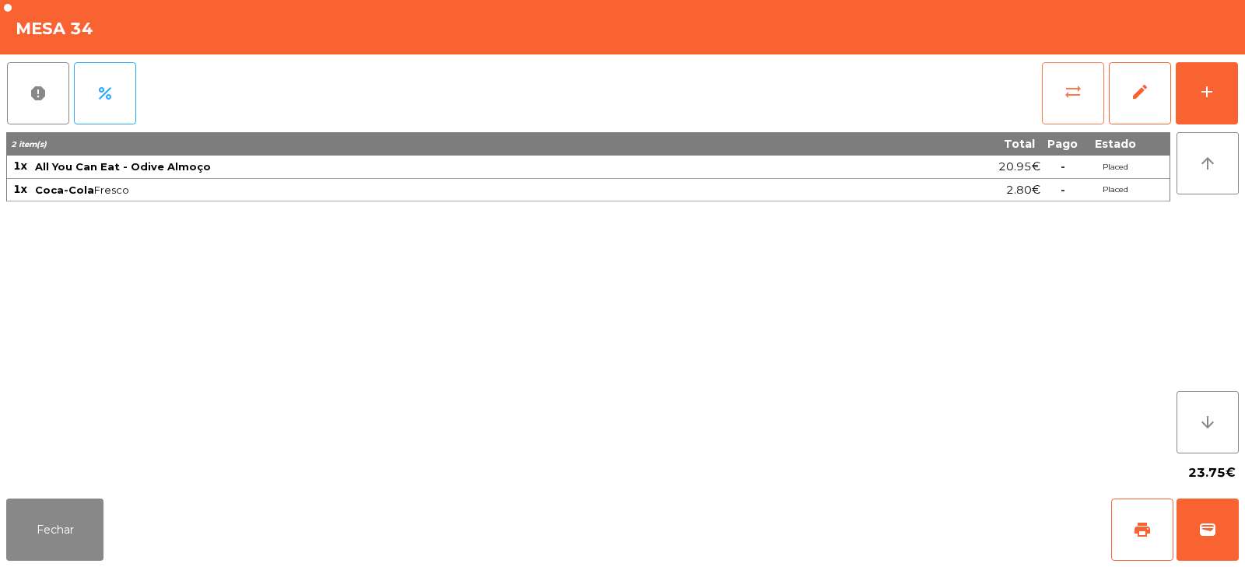
click at [1064, 107] on button "sync_alt" at bounding box center [1073, 93] width 62 height 62
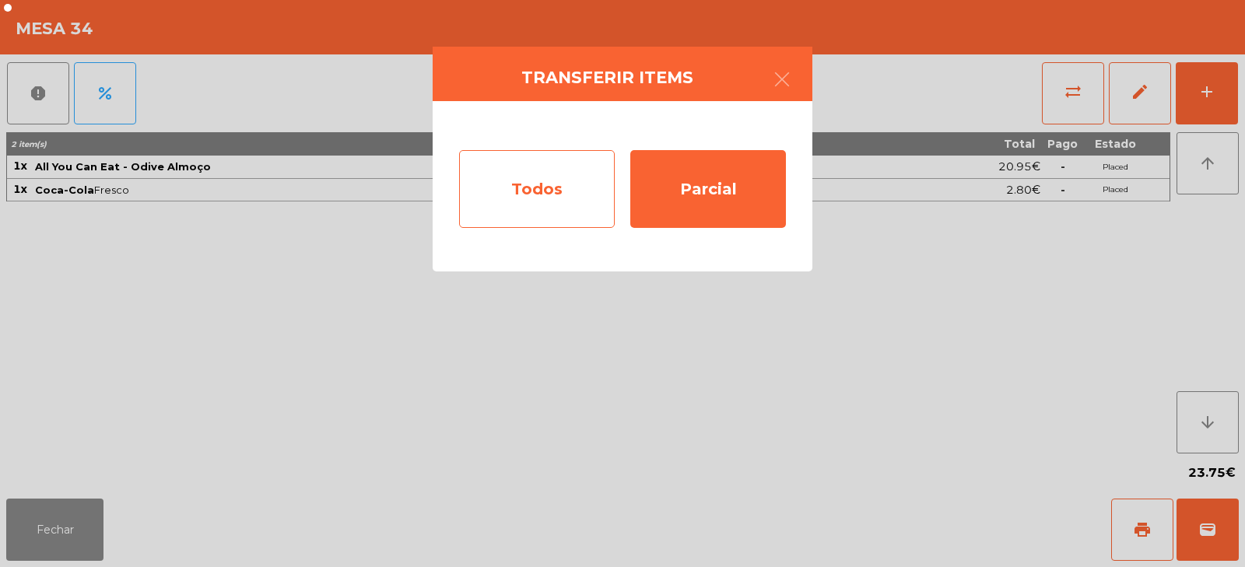
click at [542, 202] on div "Todos" at bounding box center [537, 189] width 156 height 78
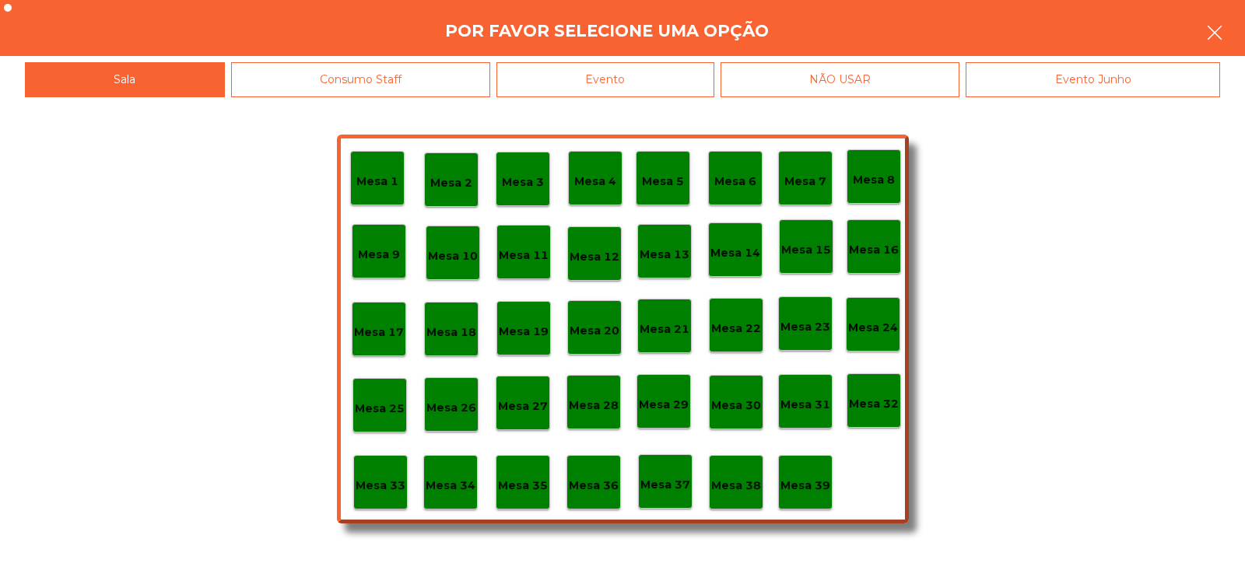
click at [1210, 23] on button "button" at bounding box center [1215, 34] width 44 height 47
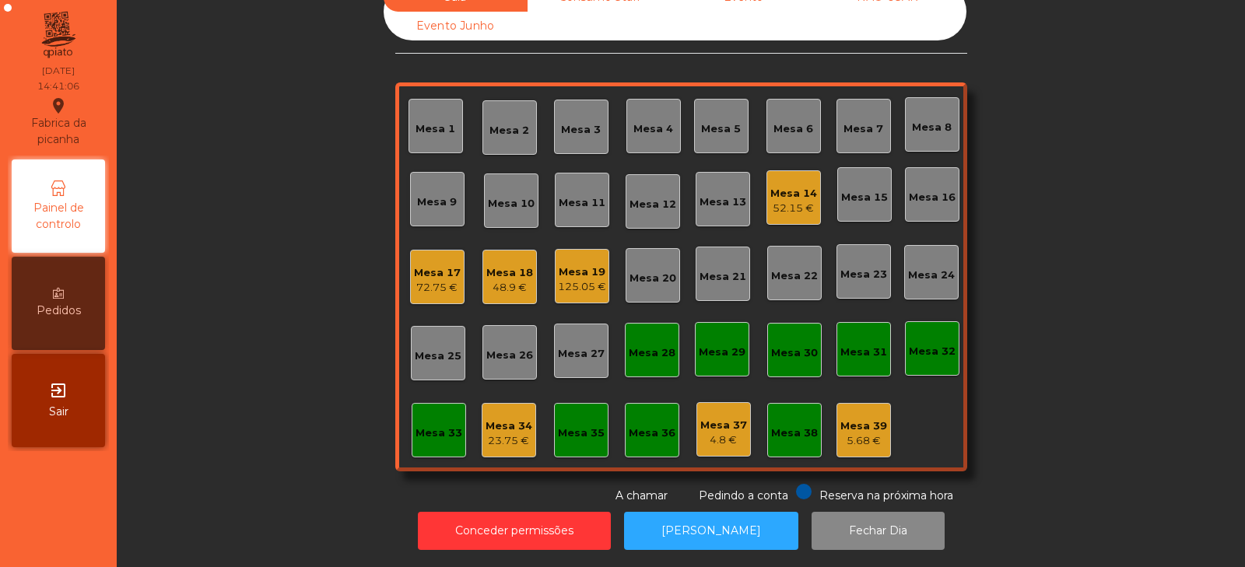
click at [711, 188] on div "Mesa 13" at bounding box center [722, 199] width 47 height 22
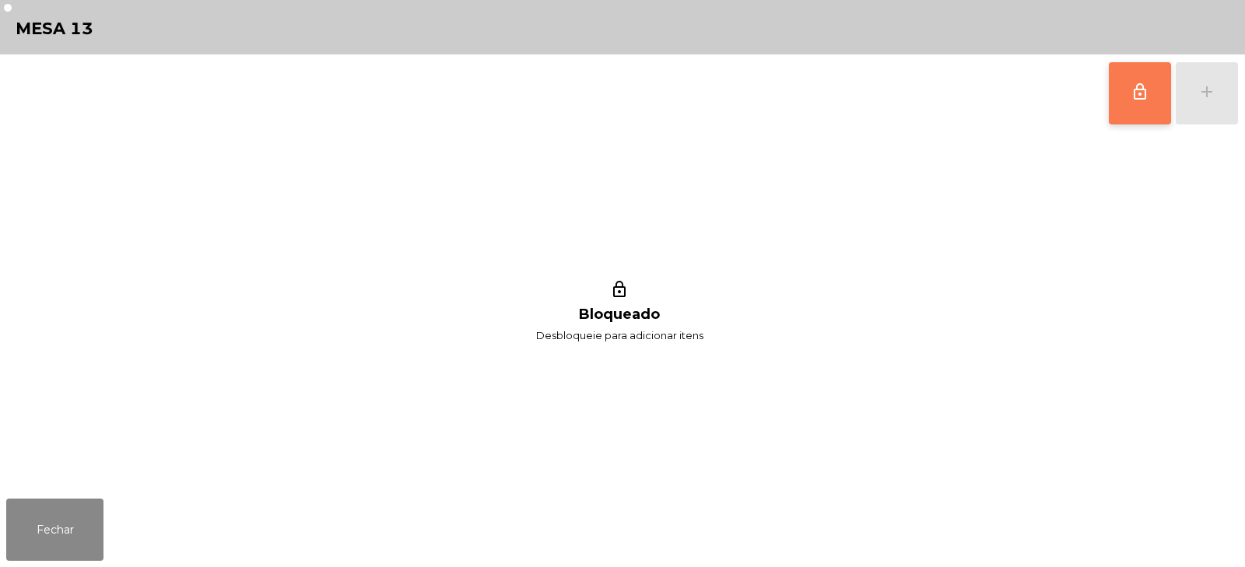
click at [1123, 99] on button "lock_outline" at bounding box center [1140, 93] width 62 height 62
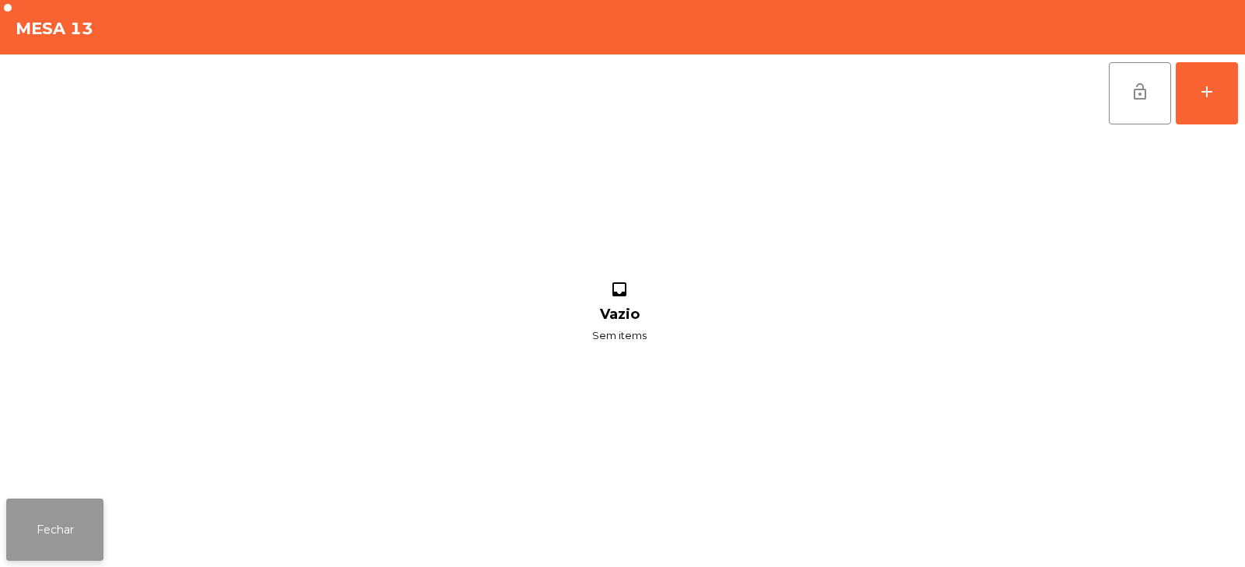
click at [63, 529] on button "Fechar" at bounding box center [54, 530] width 97 height 62
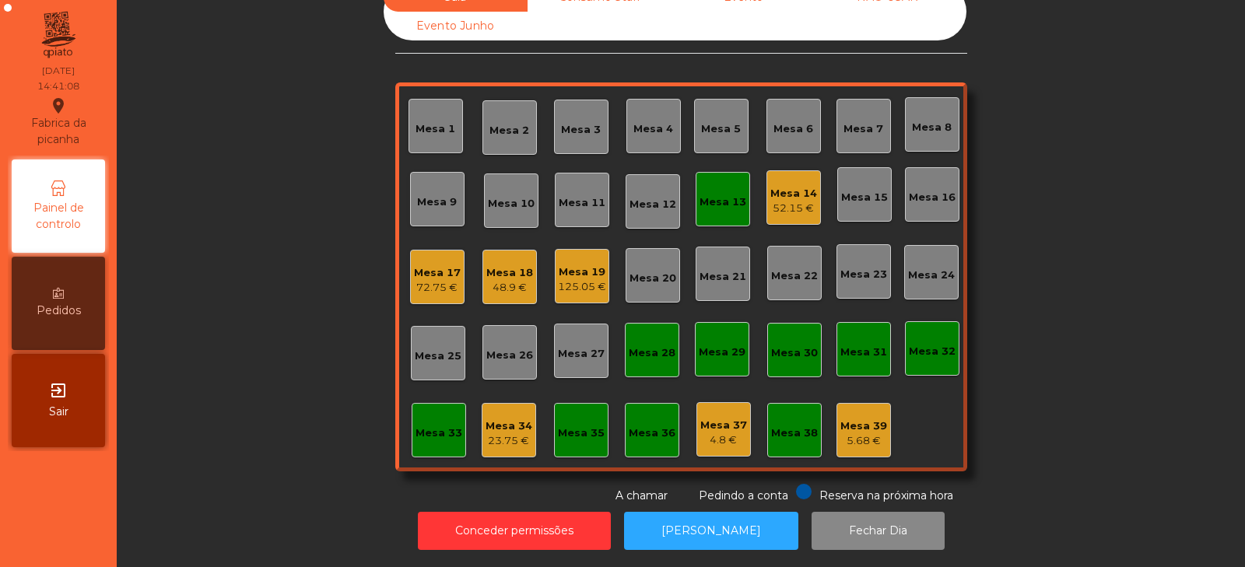
click at [490, 433] on div "23.75 €" at bounding box center [508, 441] width 47 height 16
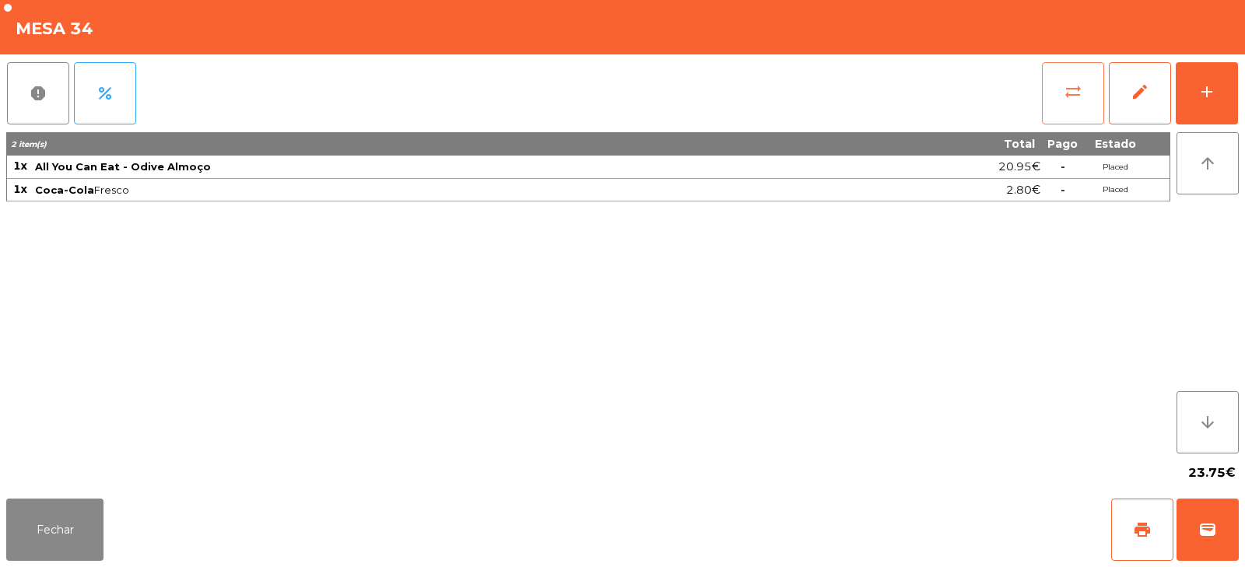
click at [1069, 86] on span "sync_alt" at bounding box center [1072, 91] width 19 height 19
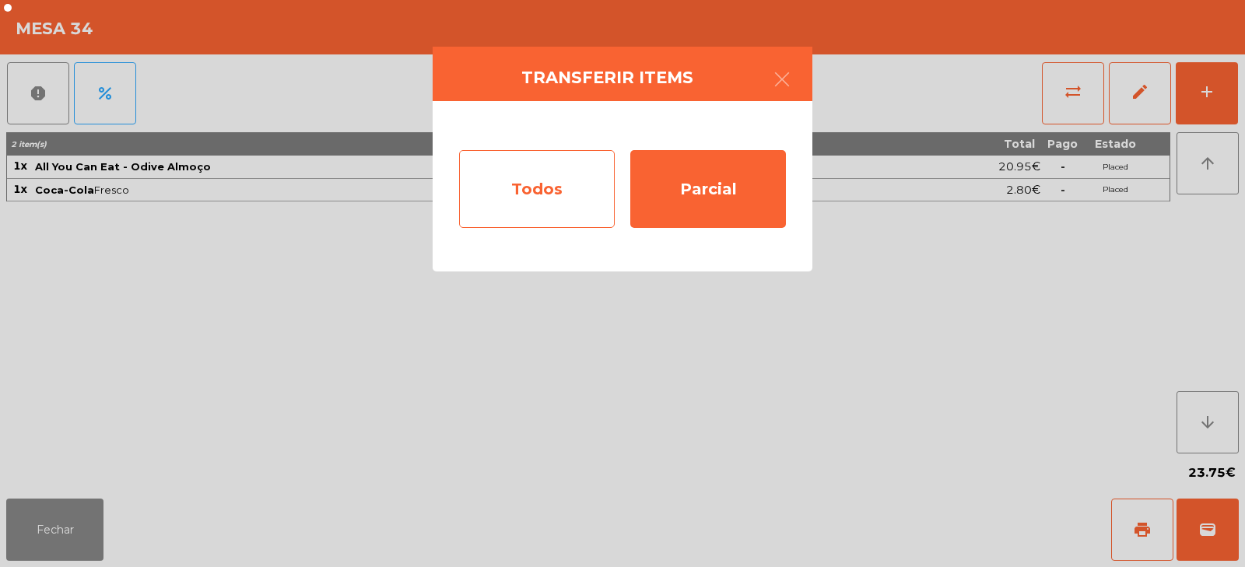
click at [525, 205] on div "Todos" at bounding box center [537, 189] width 156 height 78
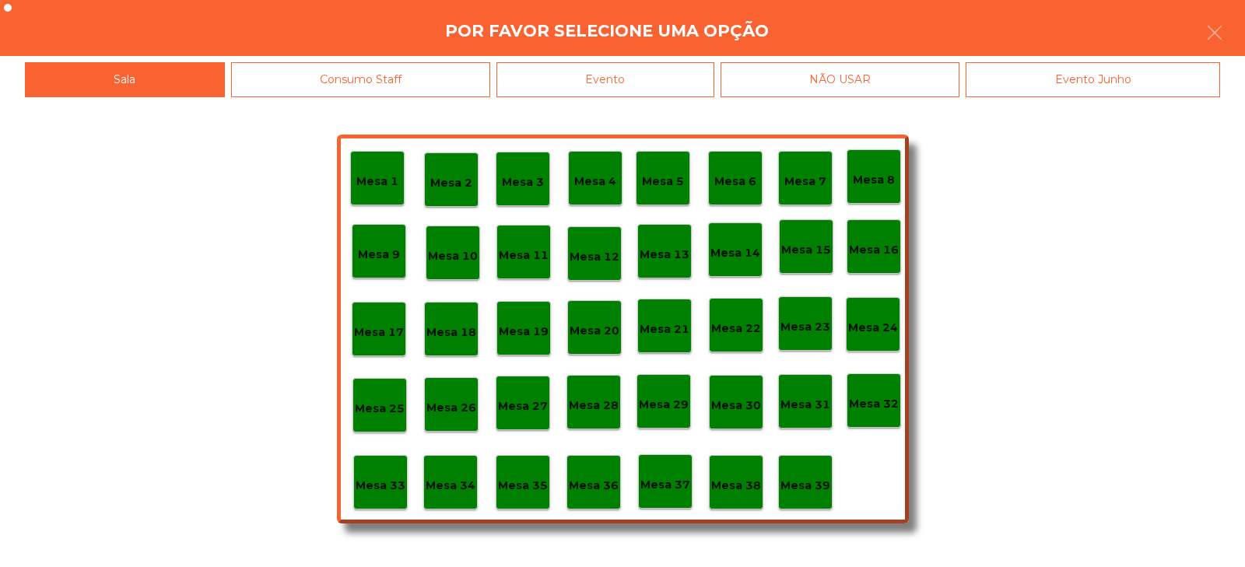
click at [668, 264] on div "Mesa 13" at bounding box center [664, 251] width 54 height 54
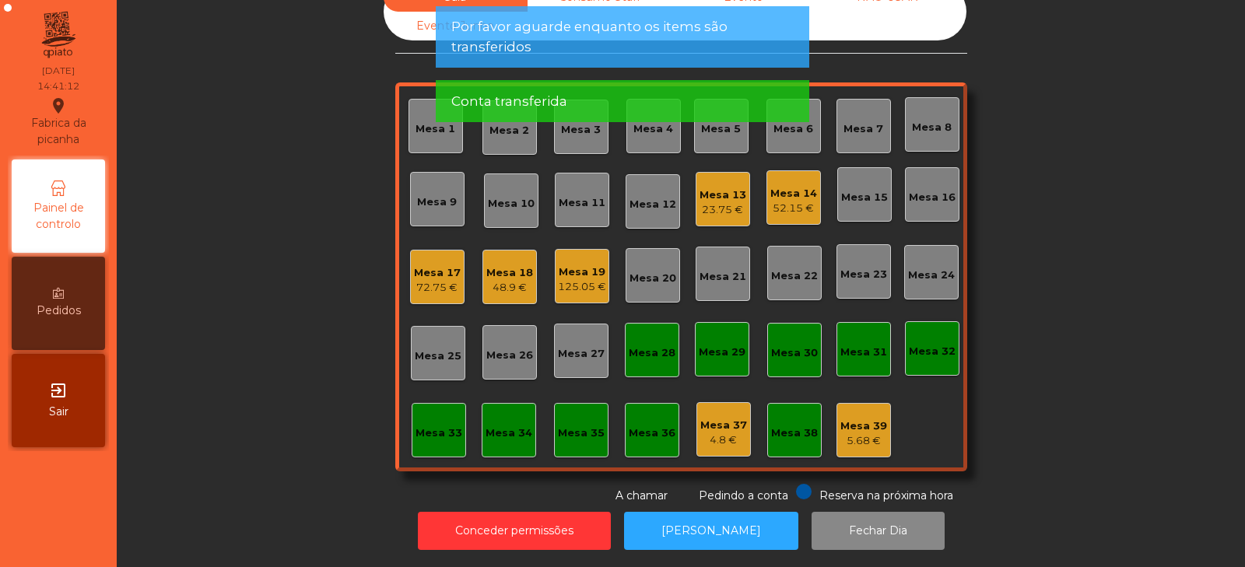
click at [720, 202] on div "23.75 €" at bounding box center [722, 210] width 47 height 16
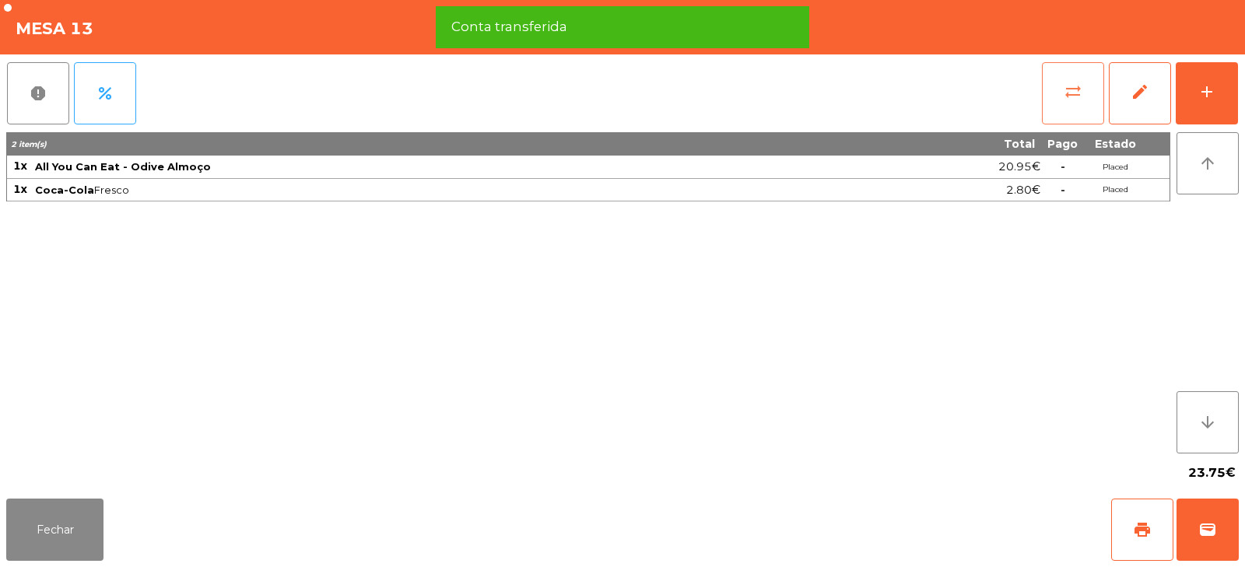
click at [1080, 82] on span "sync_alt" at bounding box center [1072, 91] width 19 height 19
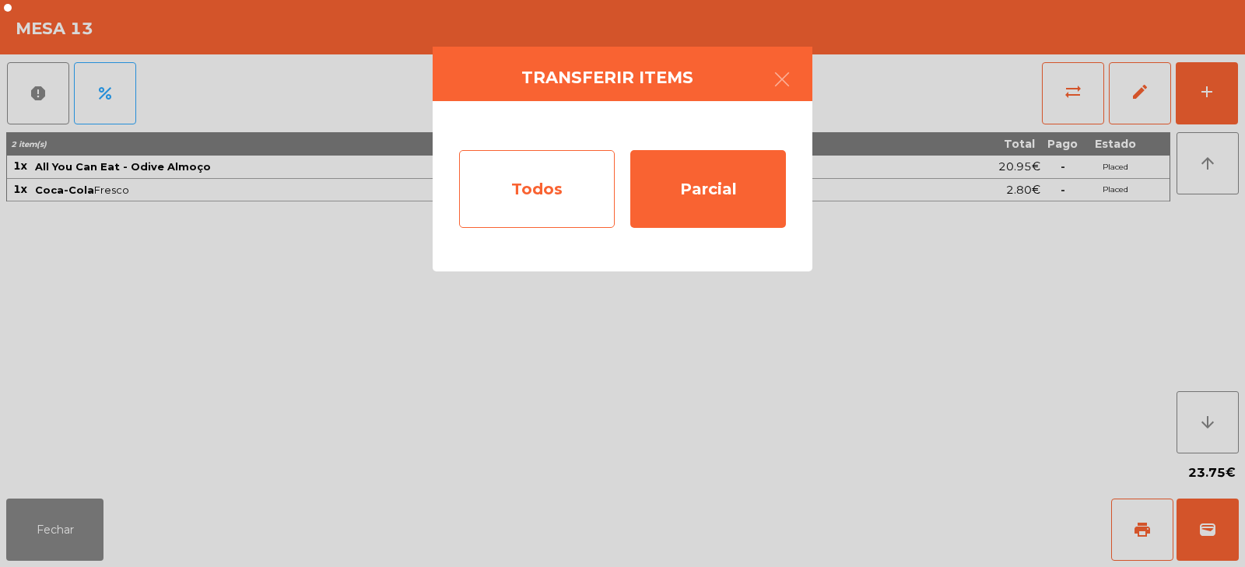
click at [528, 205] on div "Todos" at bounding box center [537, 189] width 156 height 78
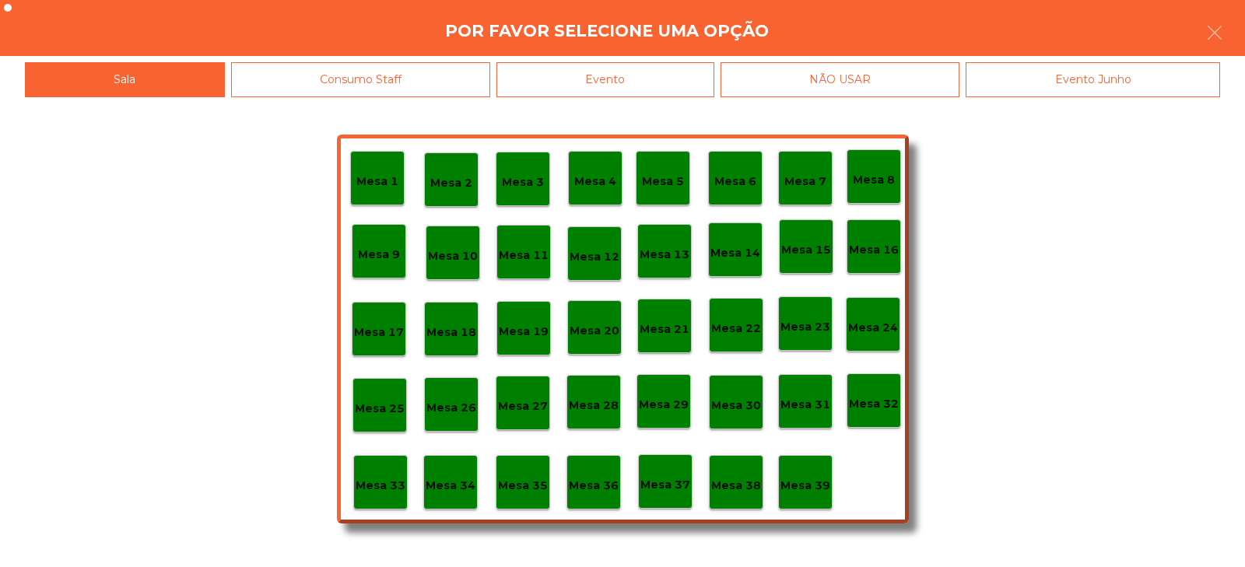
click at [663, 246] on p "Mesa 13" at bounding box center [664, 255] width 50 height 18
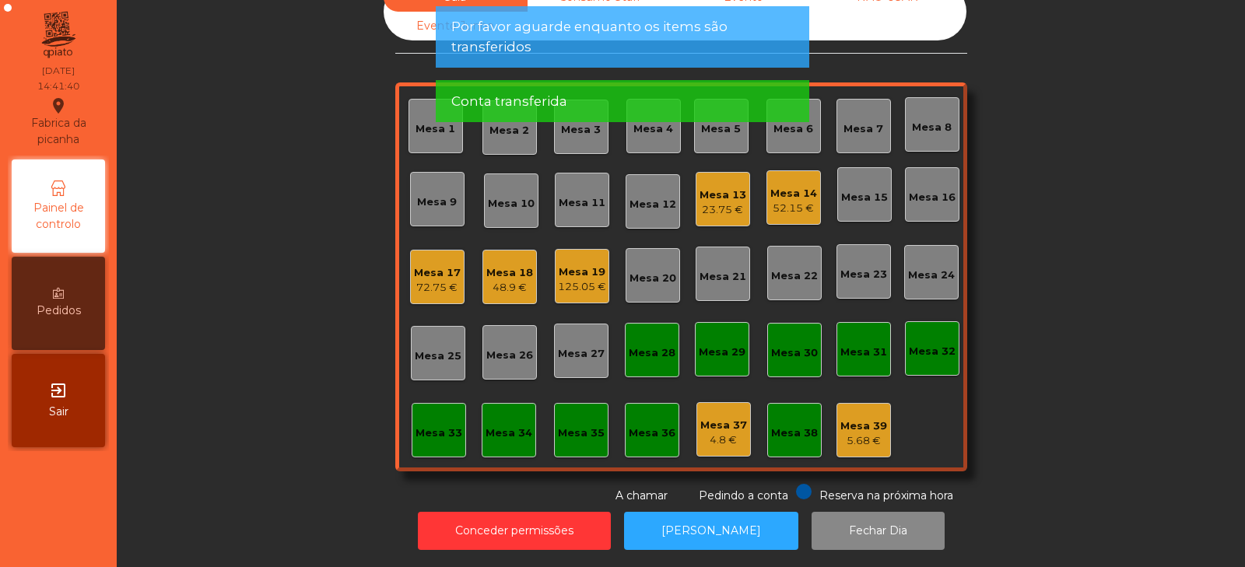
click at [710, 202] on div "23.75 €" at bounding box center [722, 210] width 47 height 16
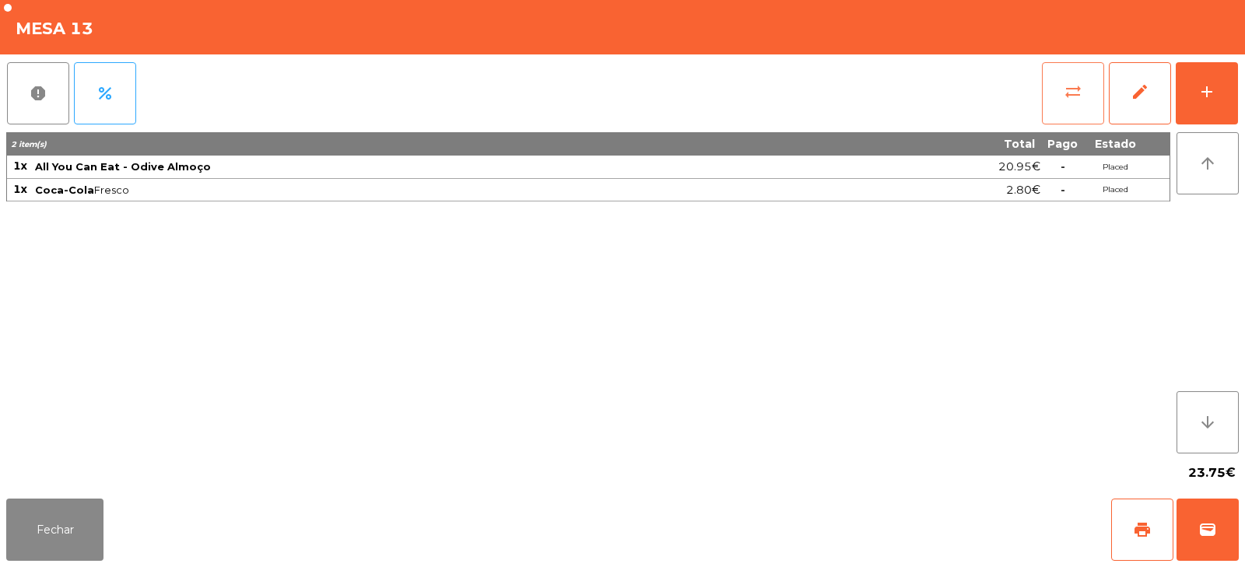
click at [1070, 90] on span "sync_alt" at bounding box center [1072, 91] width 19 height 19
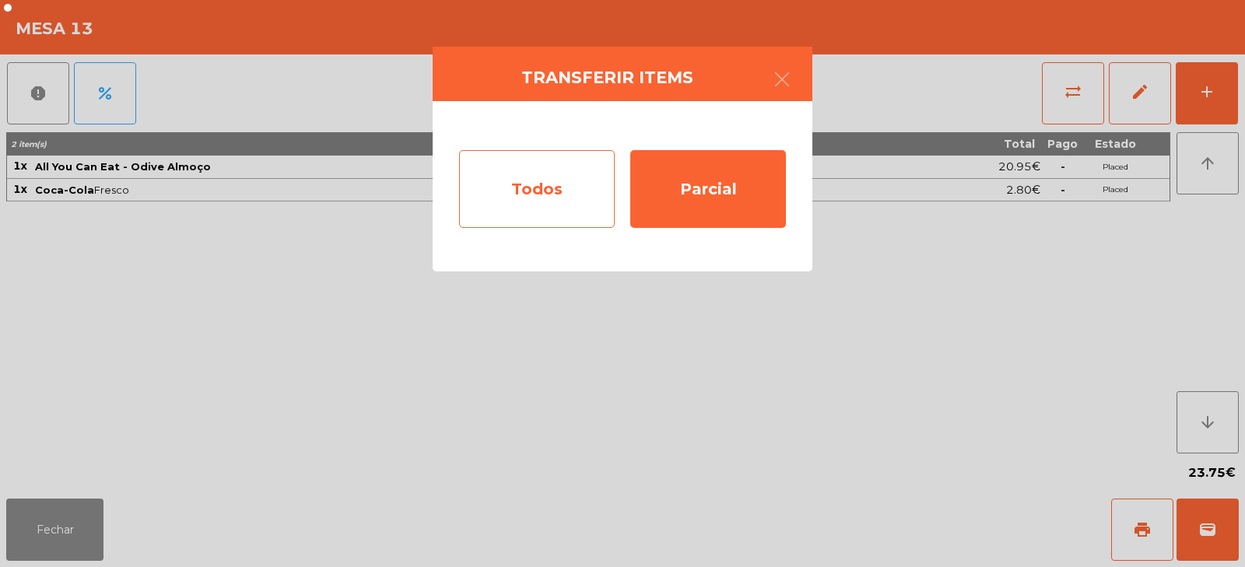
click at [520, 200] on div "Todos" at bounding box center [537, 189] width 156 height 78
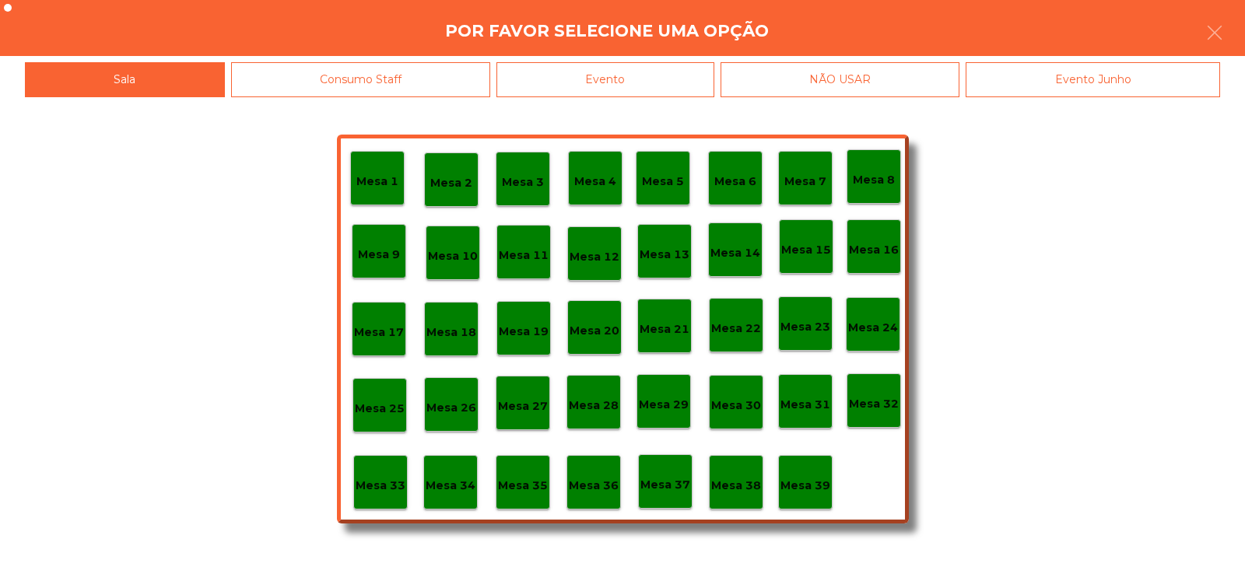
click at [622, 86] on div "Evento" at bounding box center [605, 79] width 218 height 35
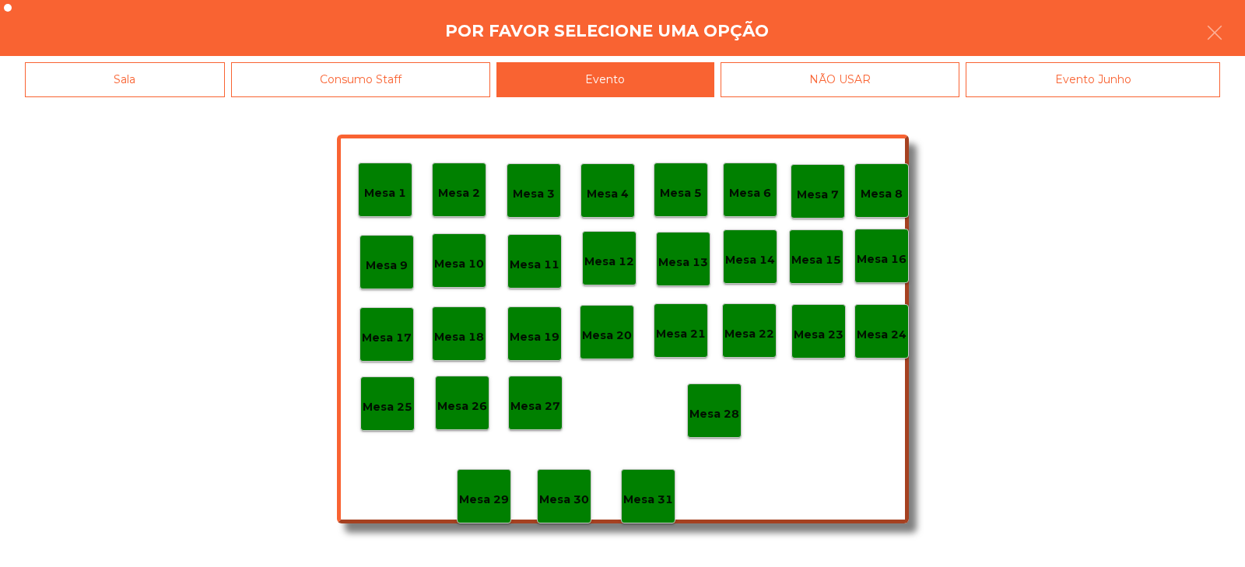
click at [712, 416] on p "Mesa 28" at bounding box center [714, 414] width 50 height 18
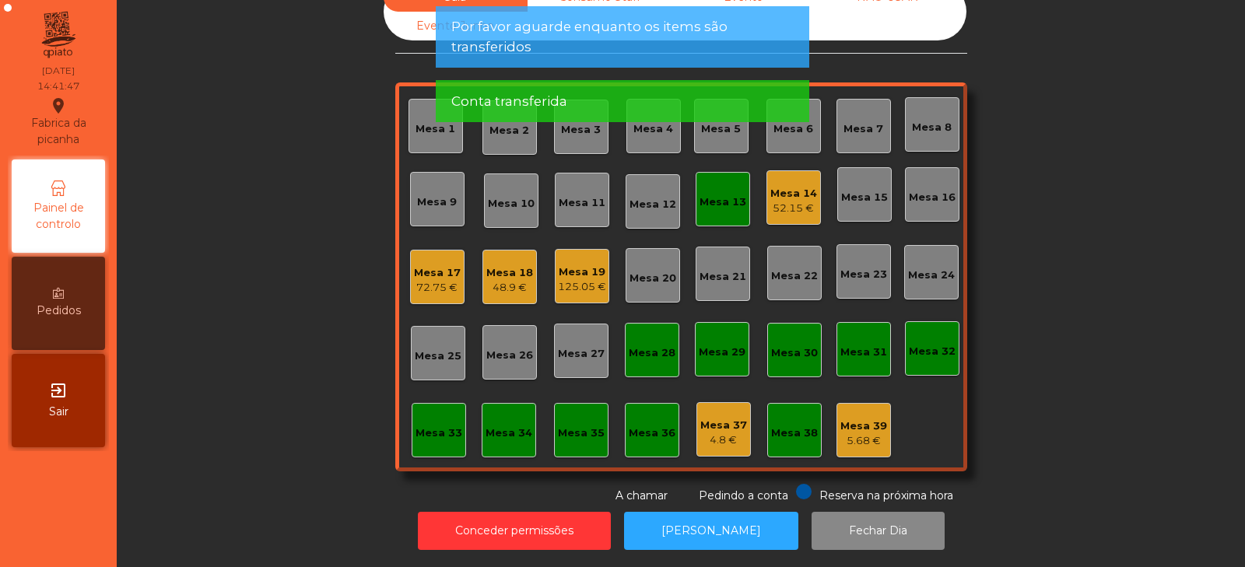
click at [723, 172] on div "Mesa 13" at bounding box center [722, 199] width 54 height 54
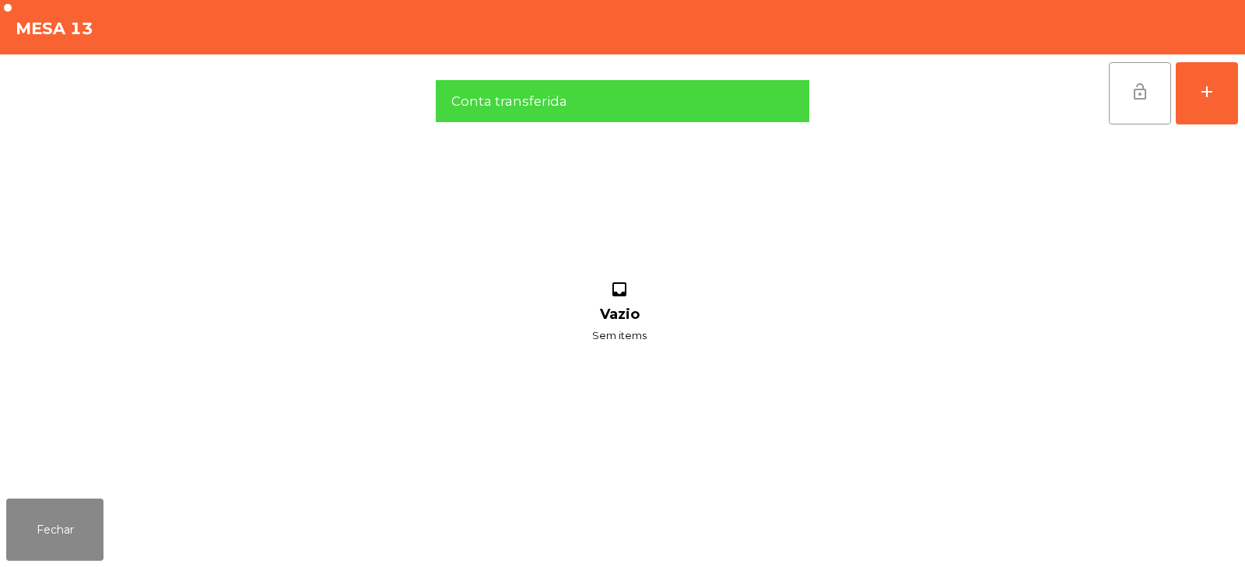
click at [1151, 76] on button "lock_open" at bounding box center [1140, 93] width 62 height 62
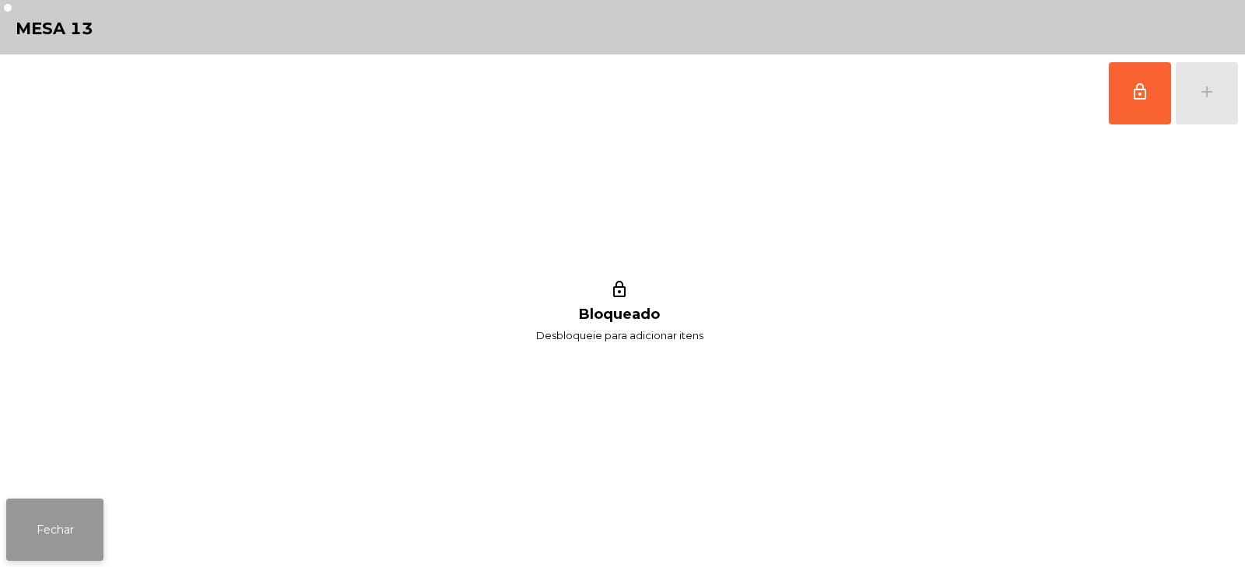
click at [58, 530] on button "Fechar" at bounding box center [54, 530] width 97 height 62
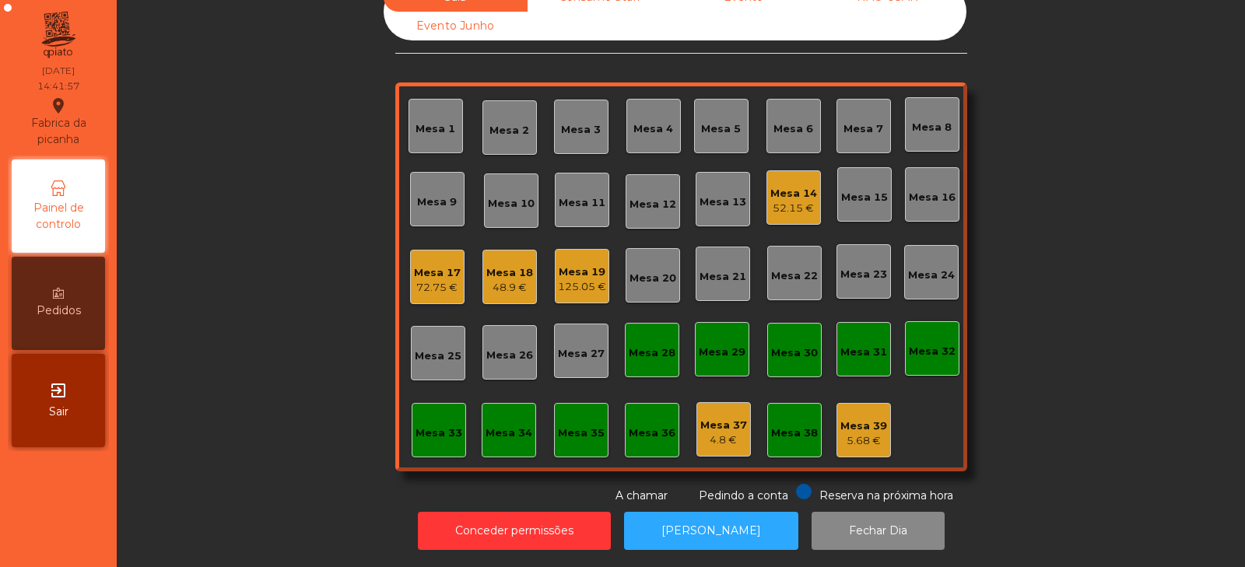
click at [596, 279] on div "125.05 €" at bounding box center [582, 287] width 48 height 16
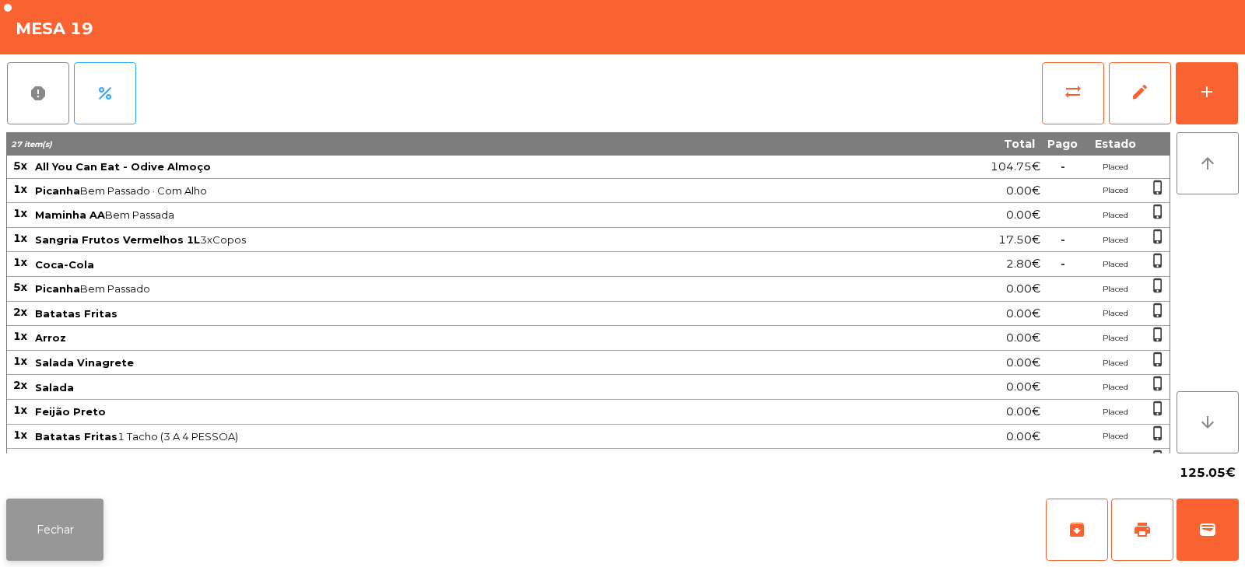
click at [81, 539] on button "Fechar" at bounding box center [54, 530] width 97 height 62
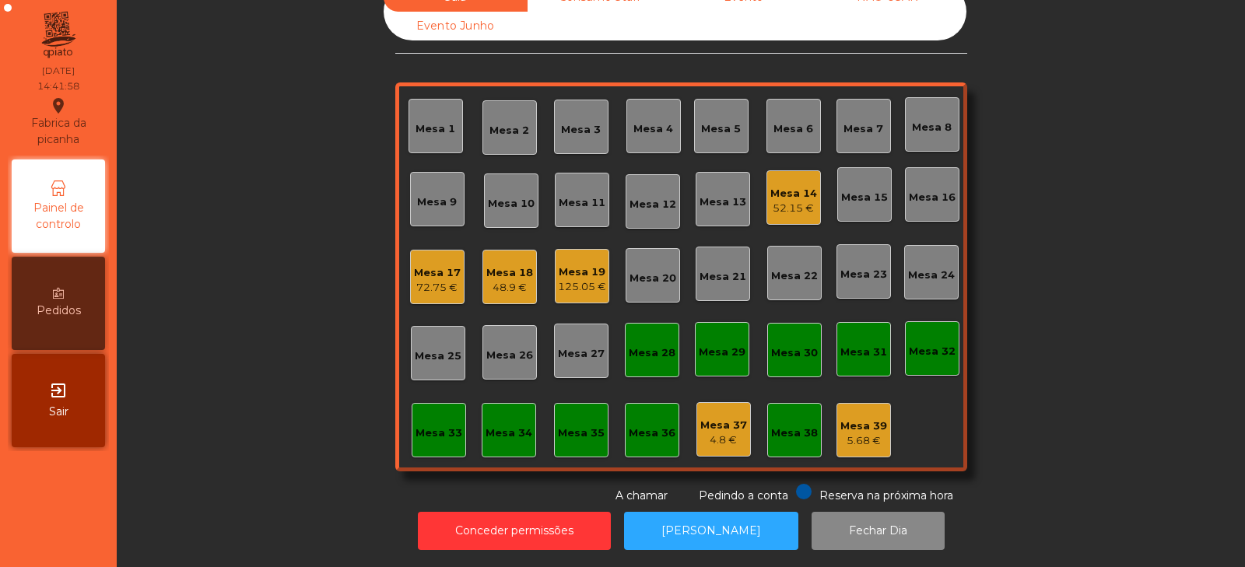
click at [440, 268] on div "Mesa 17" at bounding box center [437, 273] width 47 height 16
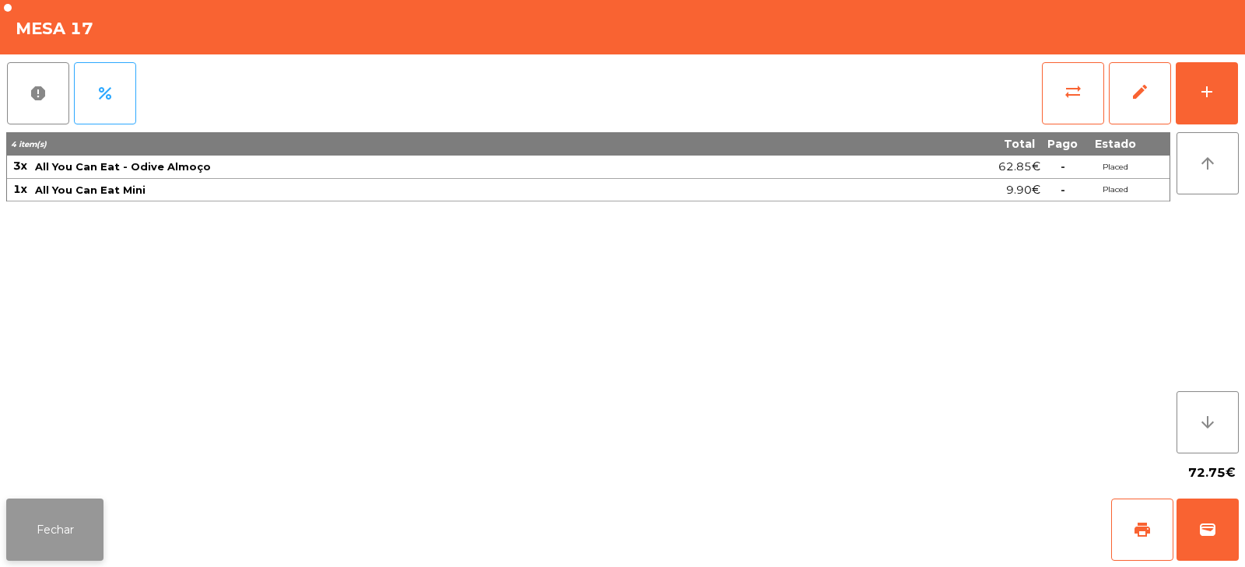
click at [56, 545] on button "Fechar" at bounding box center [54, 530] width 97 height 62
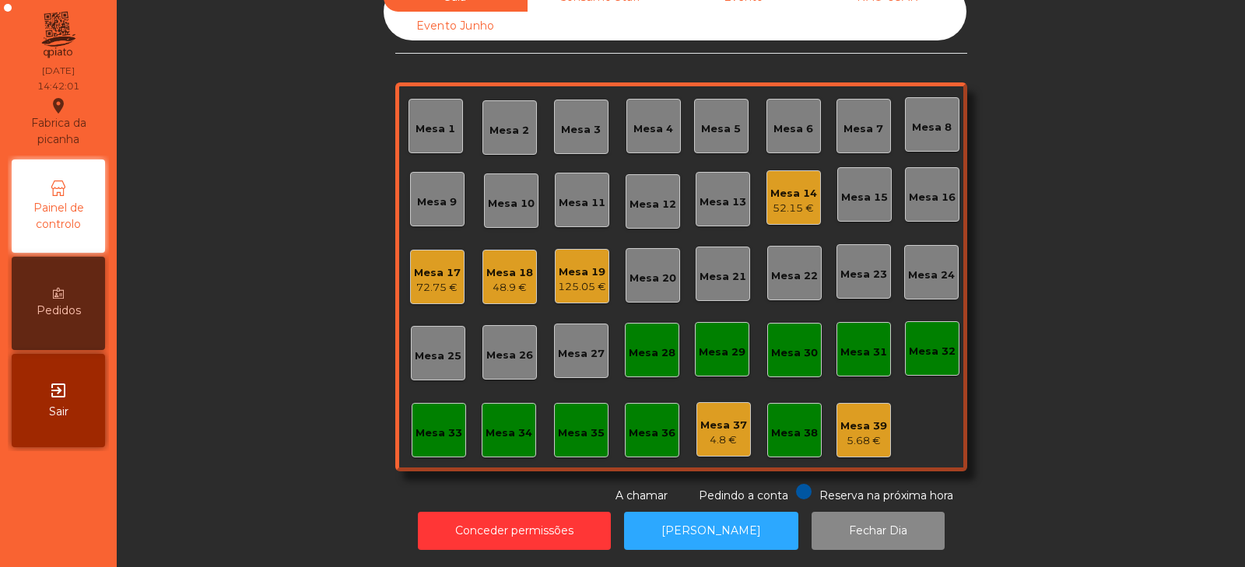
click at [261, 233] on div "Sala Consumo Staff Evento NÃO USAR Evento Junho Mesa 1 Mesa 2 Mesa 3 Mesa 4 Mes…" at bounding box center [681, 243] width 1086 height 521
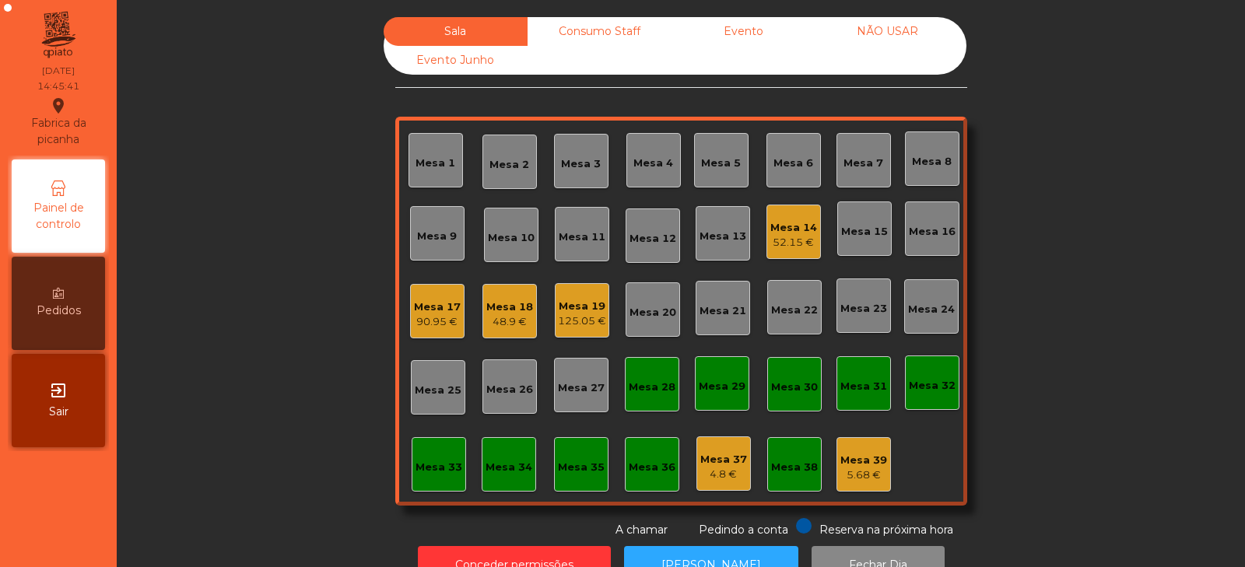
click at [612, 30] on div "Consumo Staff" at bounding box center [599, 31] width 144 height 29
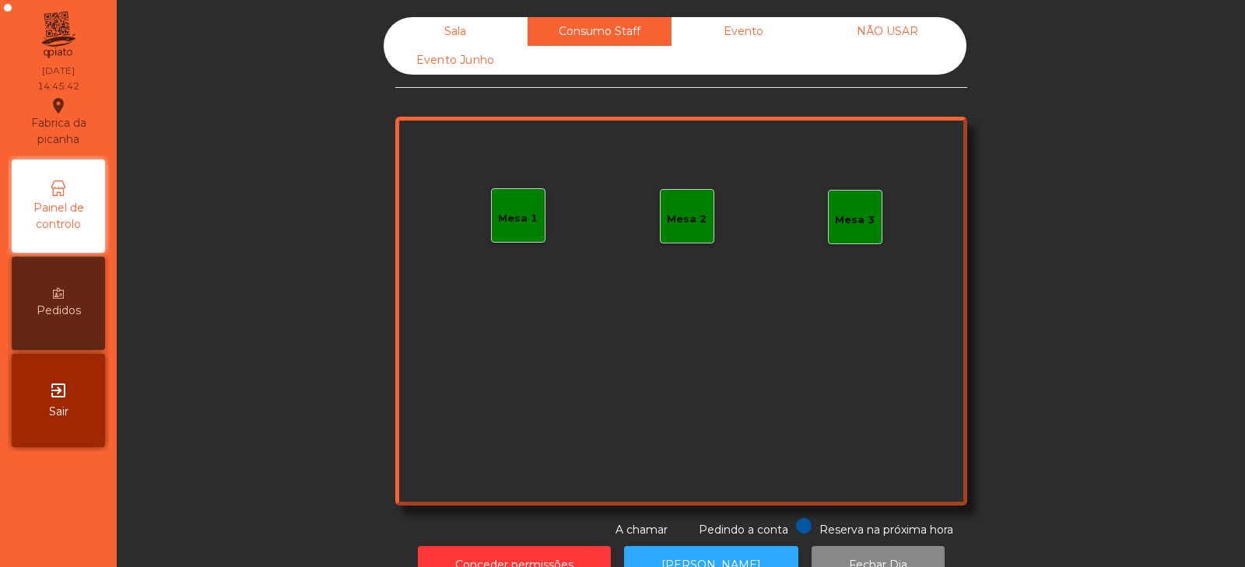
click at [510, 240] on div "Mesa 1" at bounding box center [518, 215] width 54 height 54
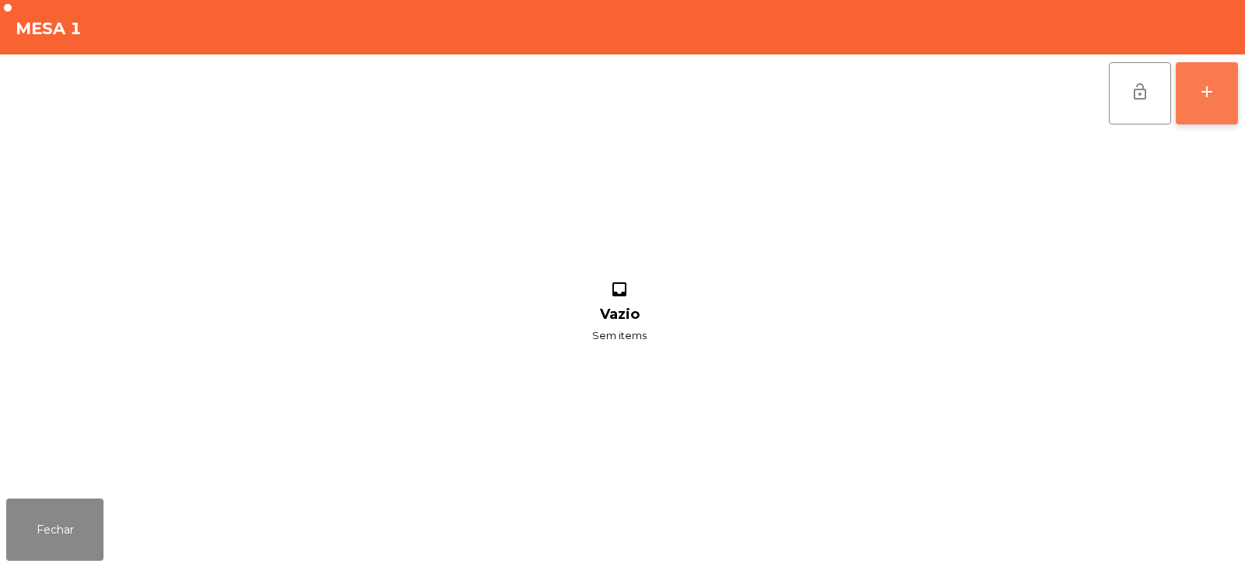
click at [1185, 103] on button "add" at bounding box center [1206, 93] width 62 height 62
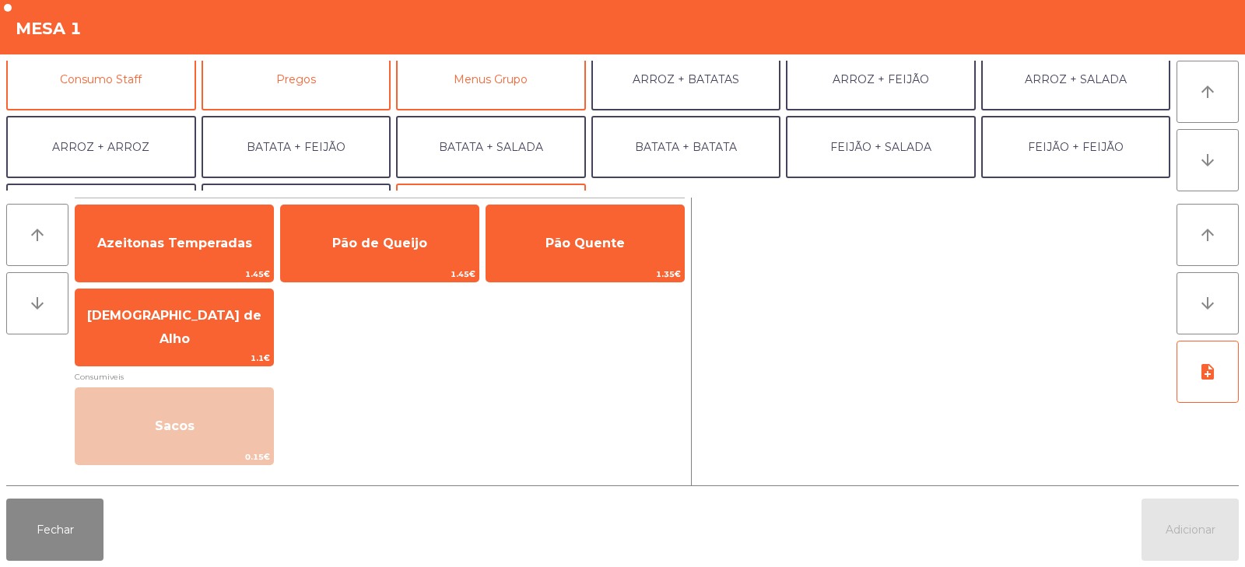
scroll to position [169, 0]
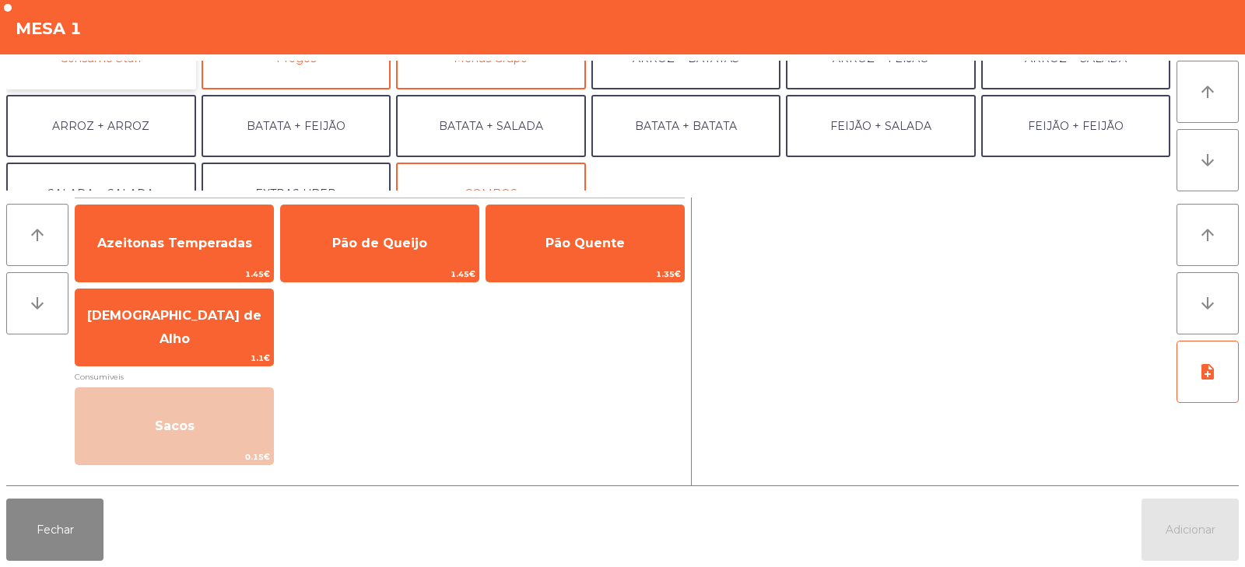
click at [138, 83] on button "Consumo Staff" at bounding box center [101, 58] width 190 height 62
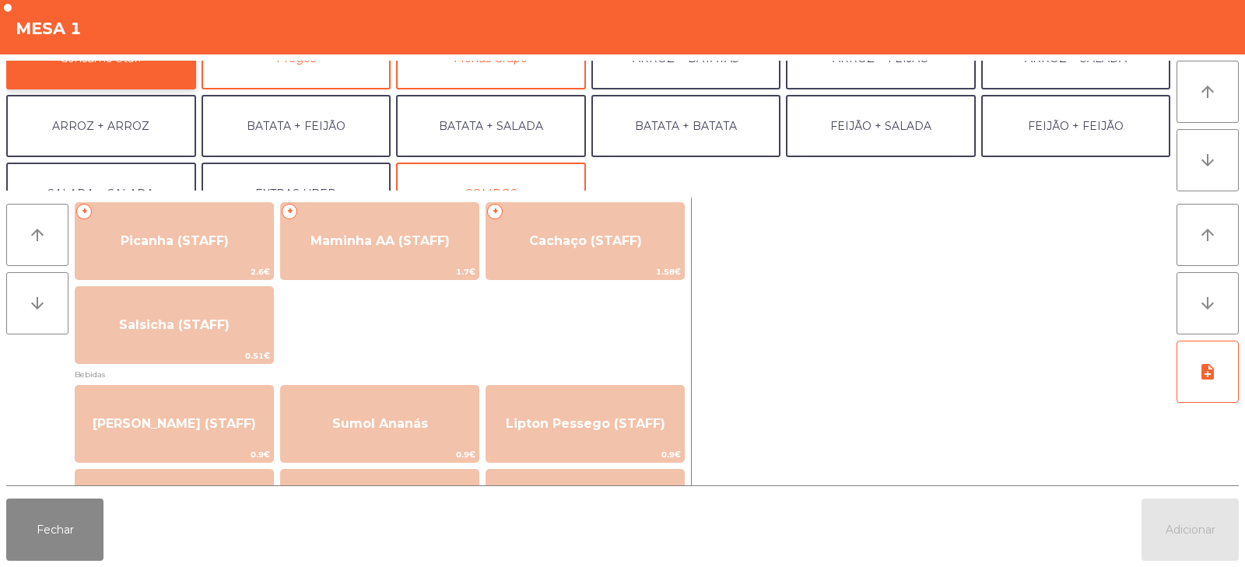
scroll to position [0, 0]
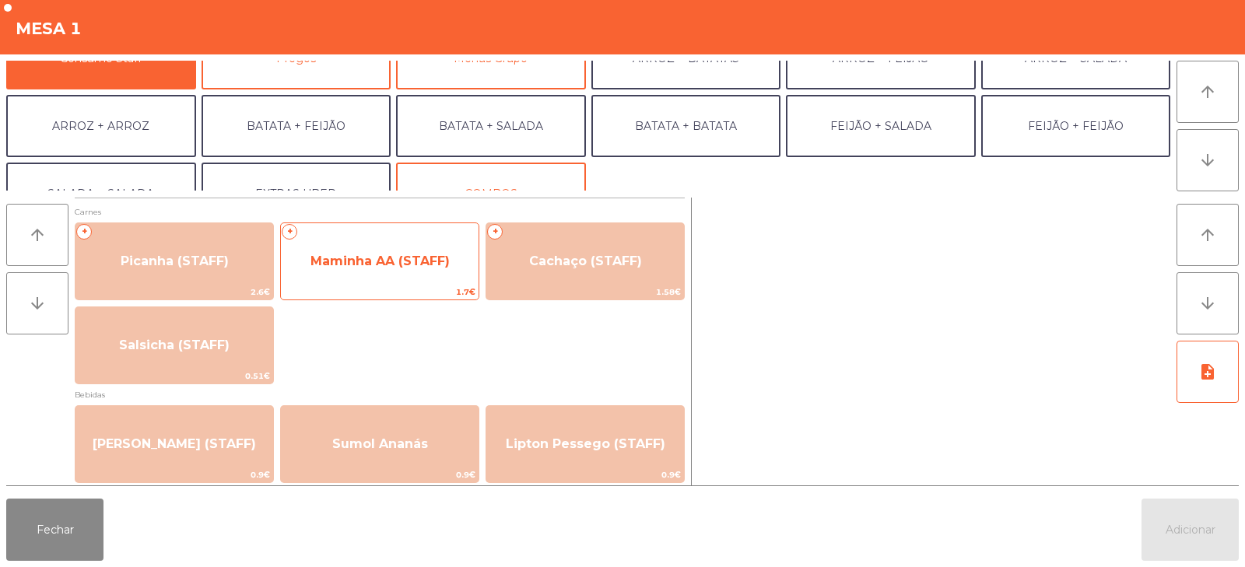
click at [401, 289] on span "1.7€" at bounding box center [380, 292] width 198 height 15
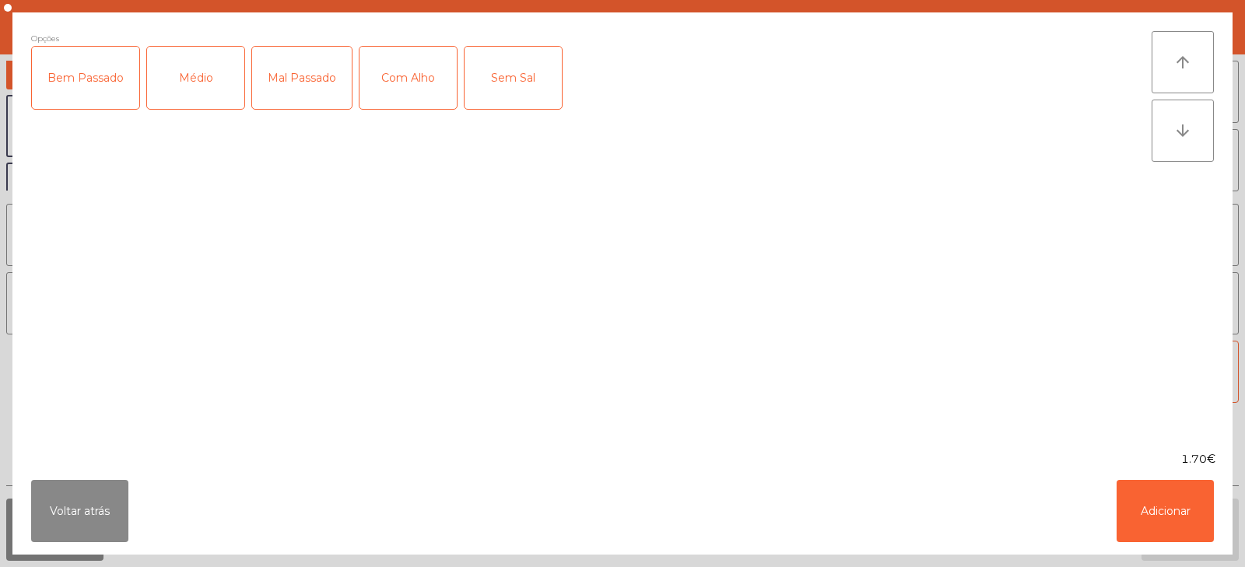
click at [186, 85] on div "Médio" at bounding box center [195, 78] width 97 height 62
click at [398, 83] on div "Com Alho" at bounding box center [407, 78] width 97 height 62
click at [1167, 497] on button "Adicionar" at bounding box center [1164, 511] width 97 height 62
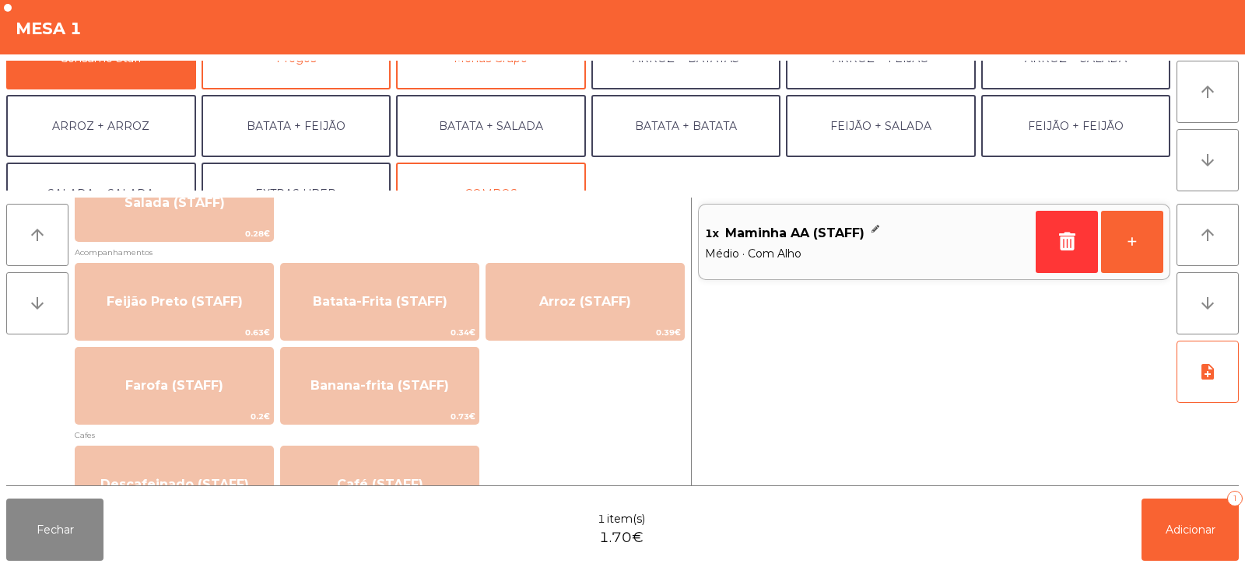
scroll to position [712, 0]
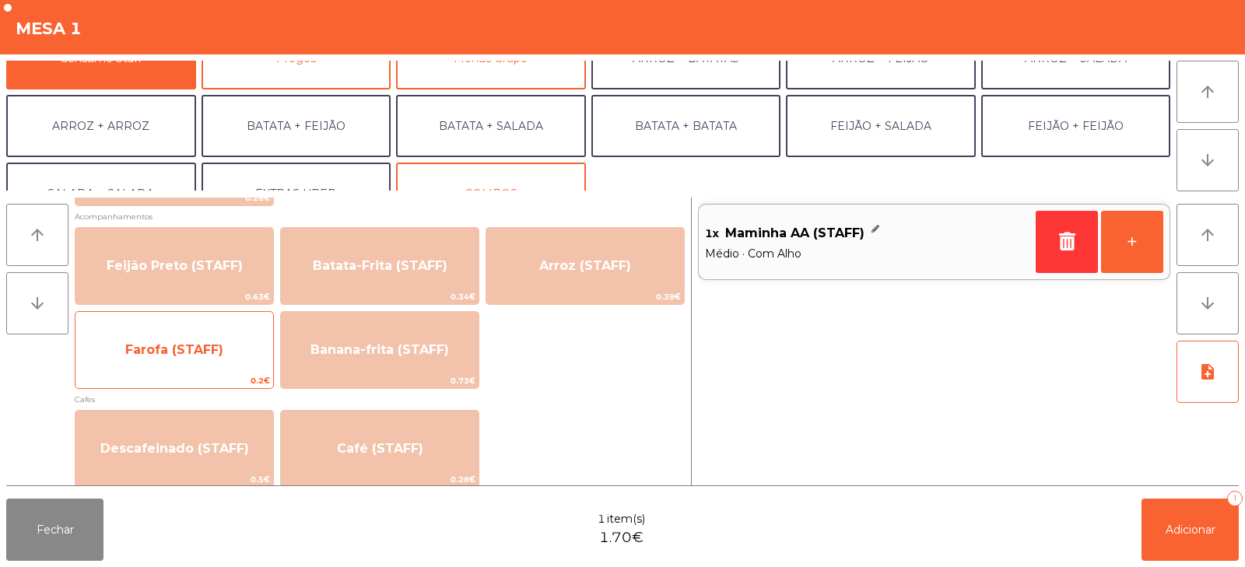
click at [173, 358] on span "Farofa (STAFF)" at bounding box center [174, 350] width 198 height 42
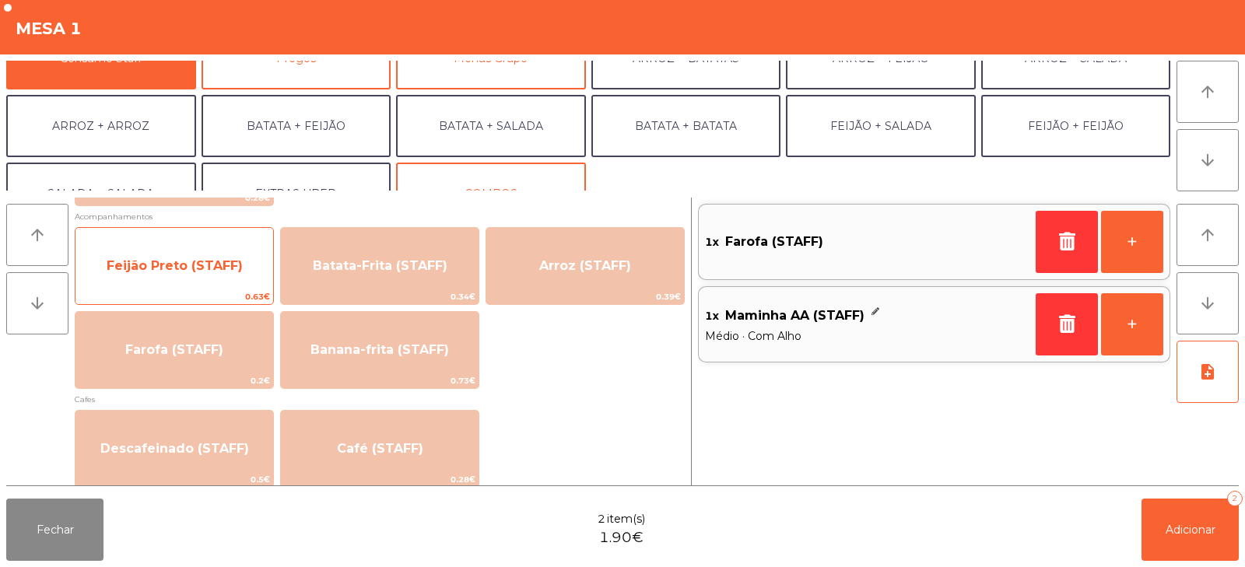
click at [159, 280] on span "Feijão Preto (STAFF)" at bounding box center [174, 266] width 198 height 42
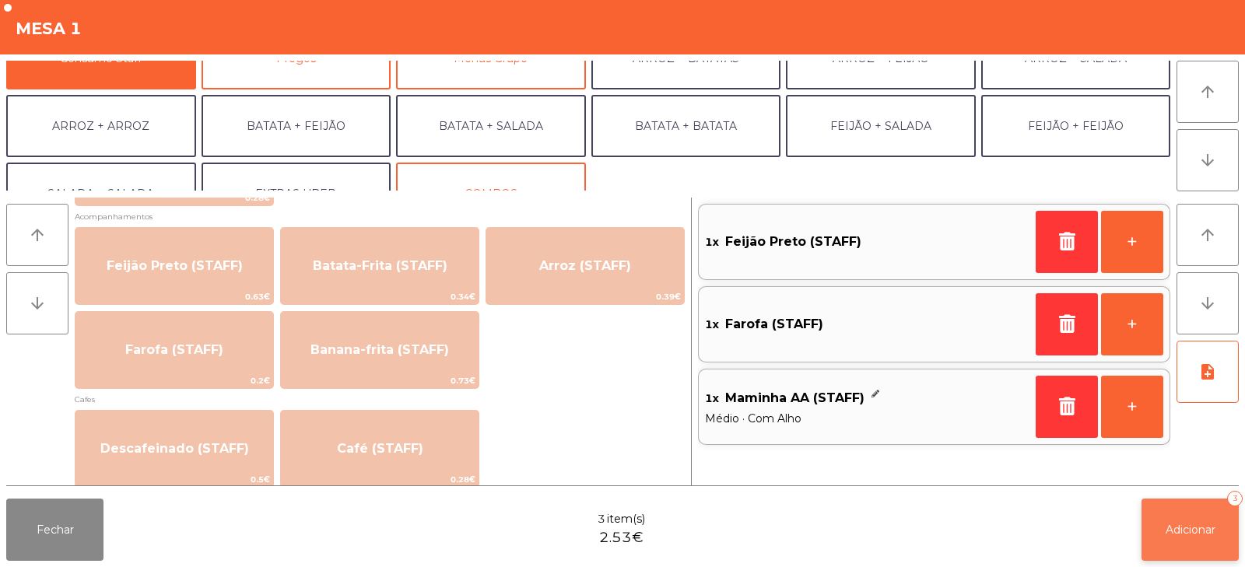
click at [1193, 530] on span "Adicionar" at bounding box center [1190, 530] width 50 height 14
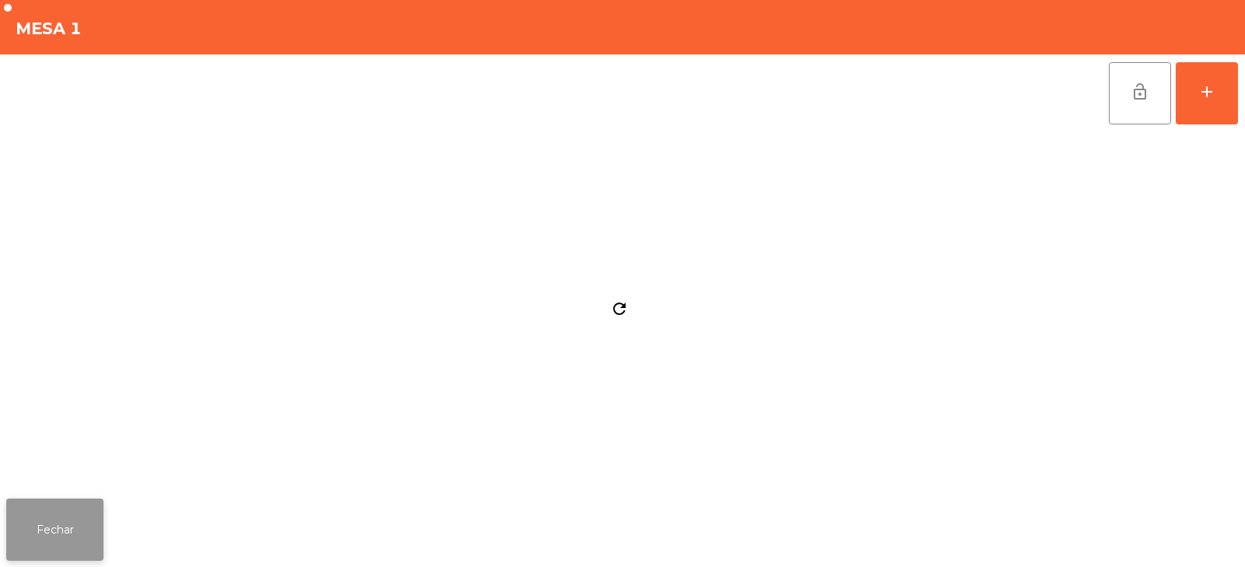
click at [67, 530] on button "Fechar" at bounding box center [54, 530] width 97 height 62
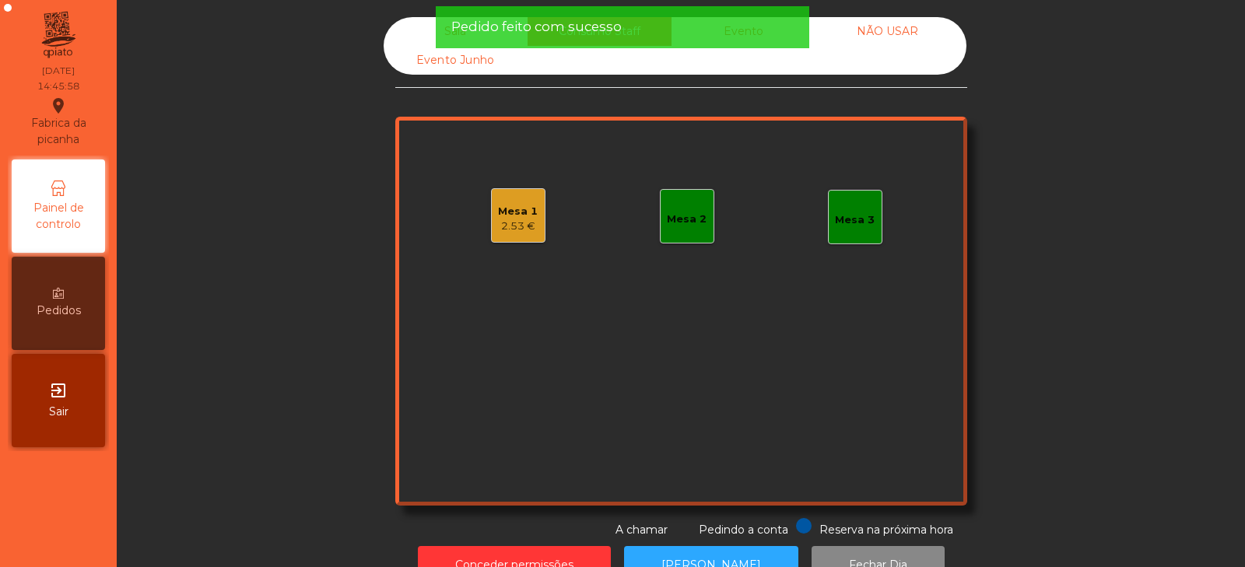
click at [689, 219] on div "Mesa 2" at bounding box center [687, 220] width 40 height 16
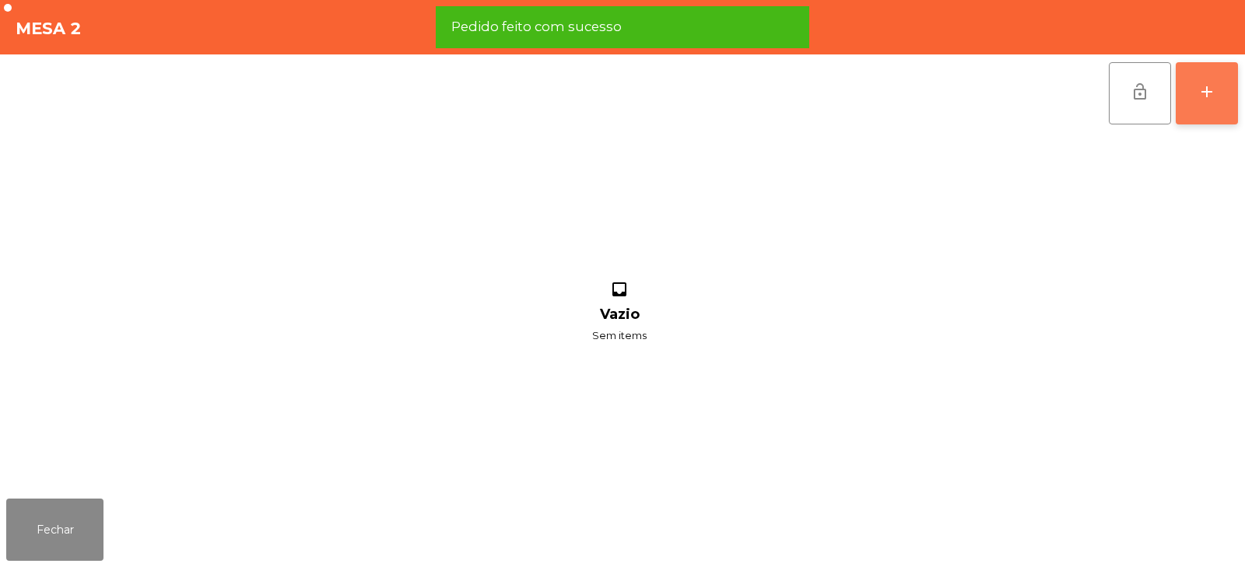
click at [1213, 107] on button "add" at bounding box center [1206, 93] width 62 height 62
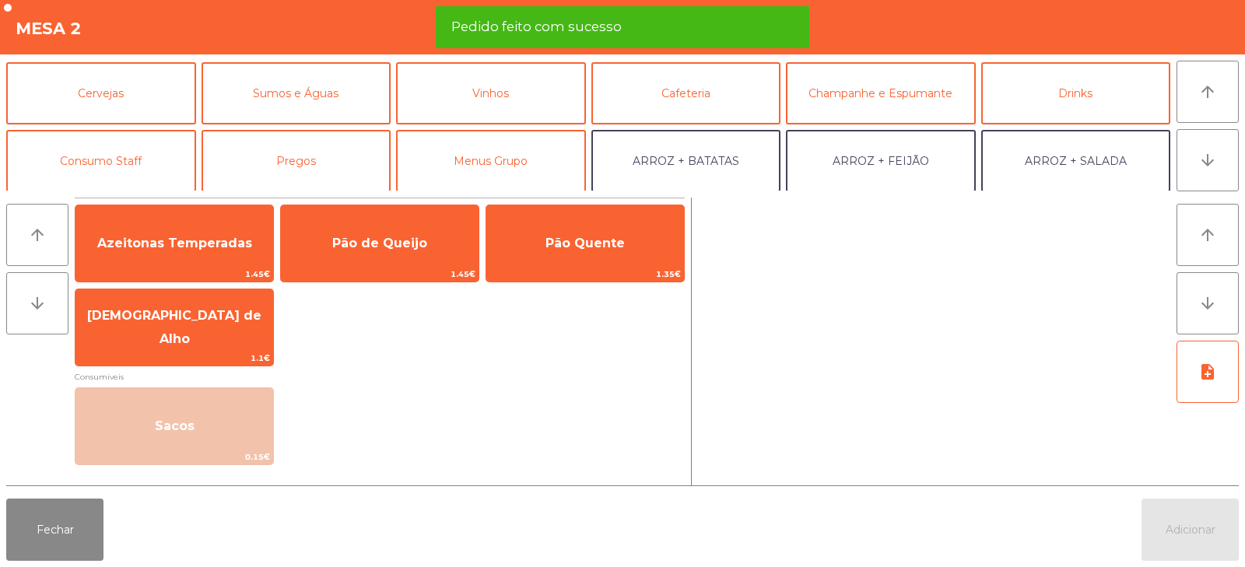
scroll to position [73, 0]
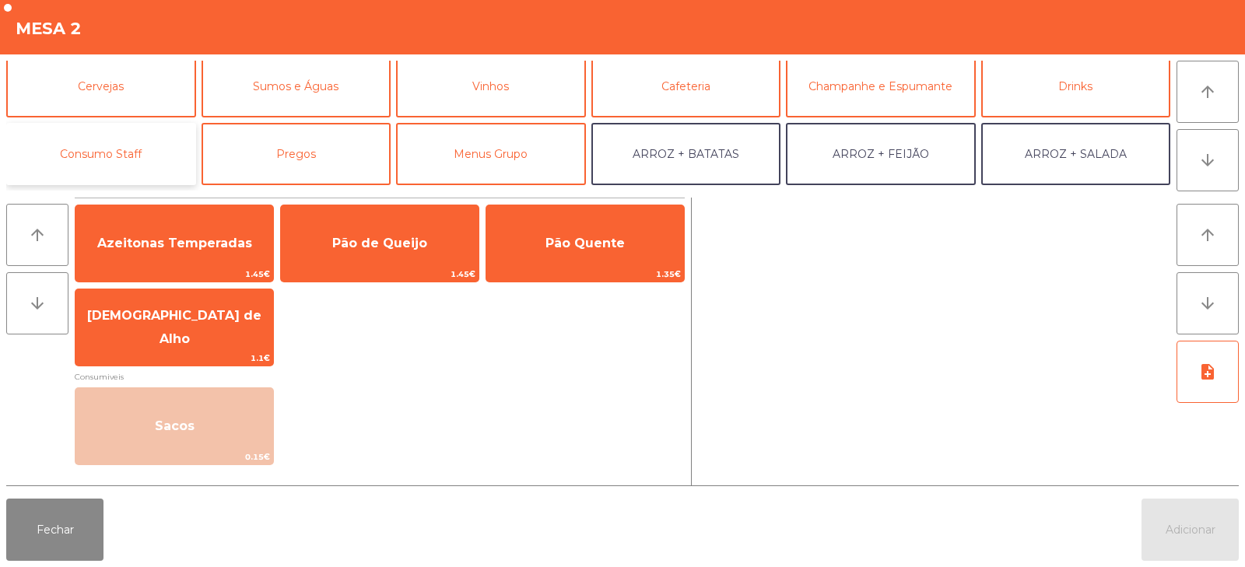
click at [122, 153] on button "Consumo Staff" at bounding box center [101, 154] width 190 height 62
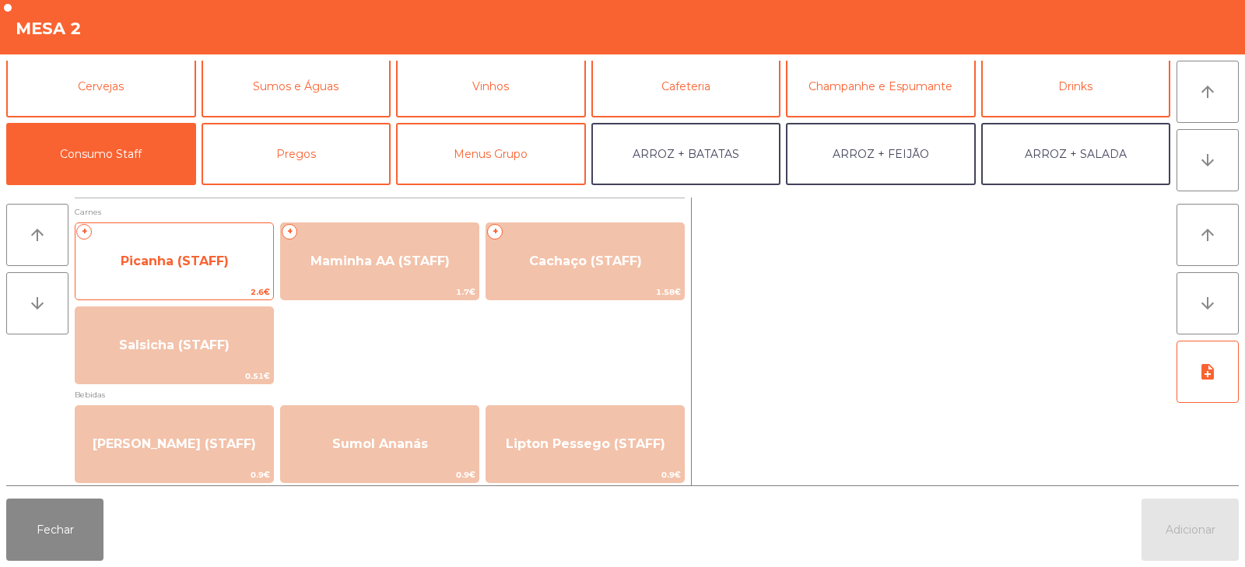
click at [164, 261] on span "Picanha (STAFF)" at bounding box center [175, 261] width 108 height 15
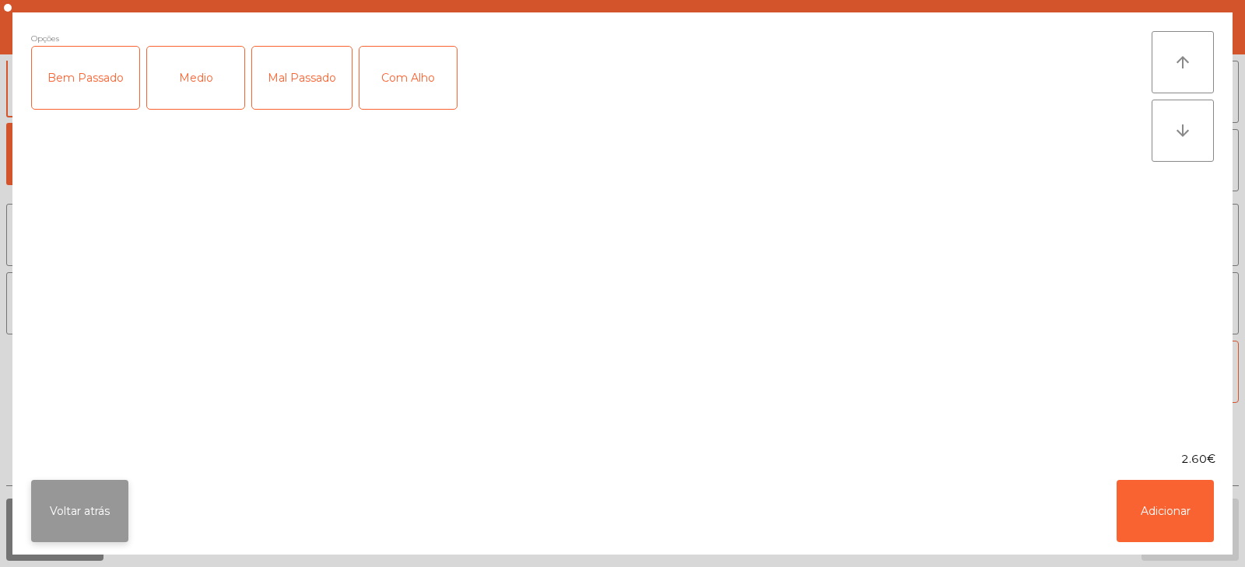
click at [48, 485] on button "Voltar atrás" at bounding box center [79, 511] width 97 height 62
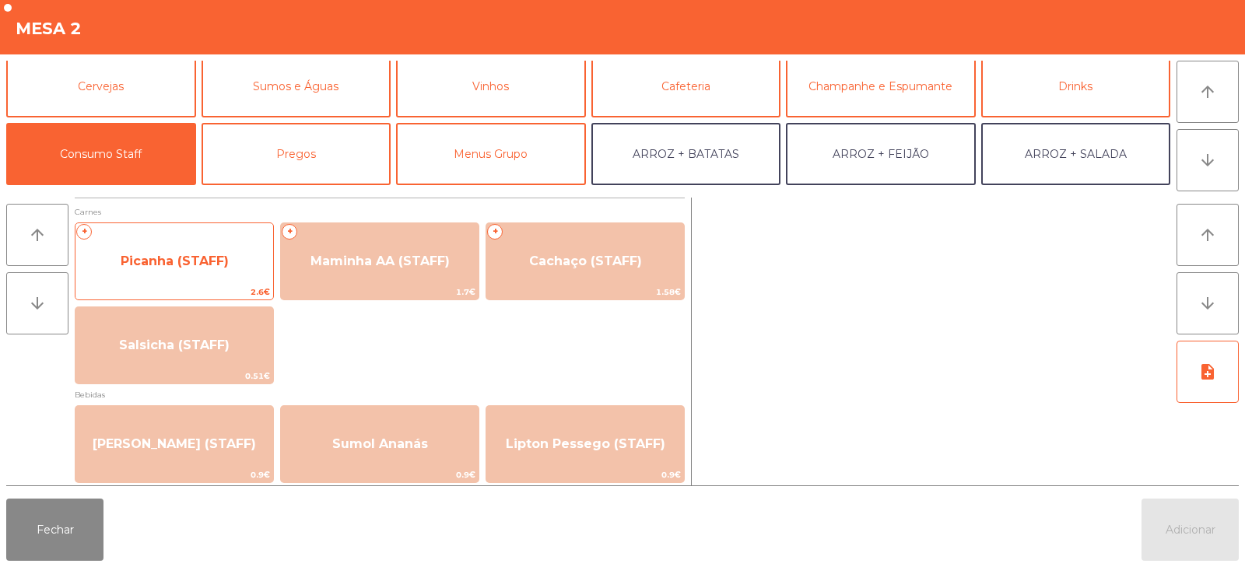
click at [215, 262] on span "Picanha (STAFF)" at bounding box center [175, 261] width 108 height 15
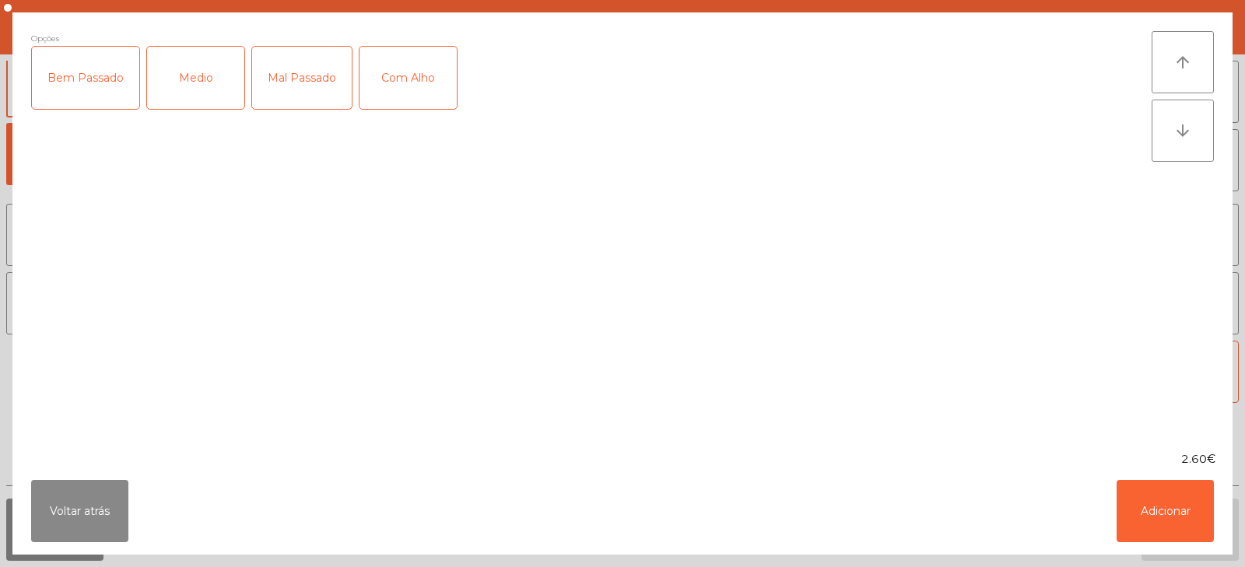
click at [198, 72] on div "Medio" at bounding box center [195, 78] width 97 height 62
click at [290, 80] on div "Mal Passado" at bounding box center [302, 78] width 100 height 62
click at [297, 75] on div "Mal Passado" at bounding box center [302, 78] width 100 height 62
click at [425, 89] on div "Com Alho" at bounding box center [407, 78] width 97 height 62
click at [1178, 517] on button "Adicionar" at bounding box center [1164, 511] width 97 height 62
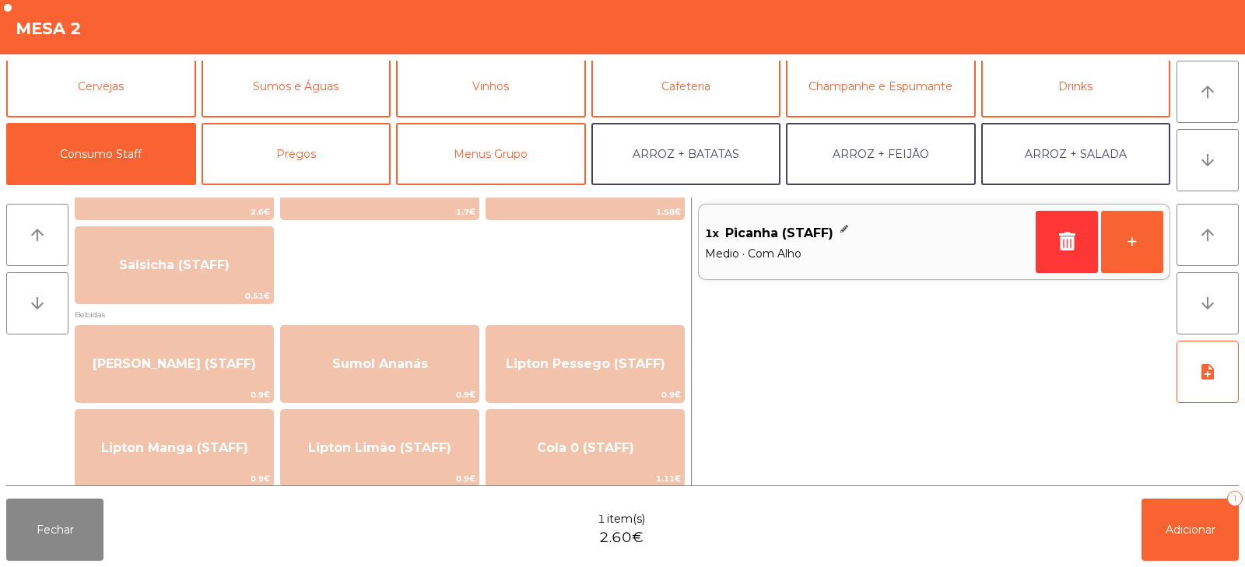
scroll to position [0, 0]
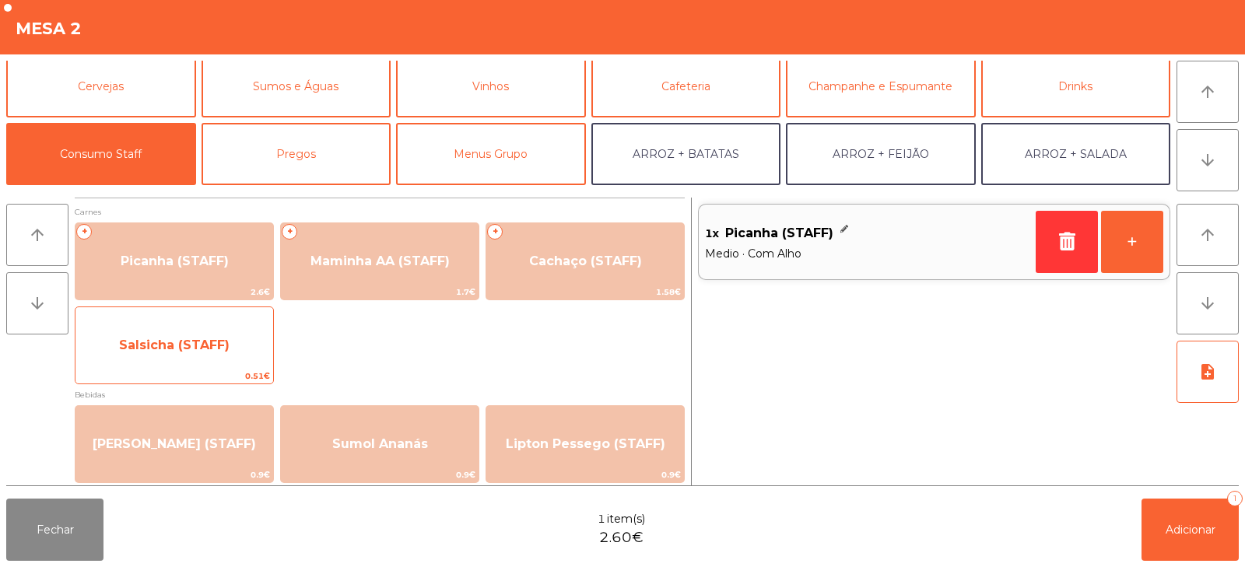
click at [189, 350] on span "Salsicha (STAFF)" at bounding box center [174, 345] width 110 height 15
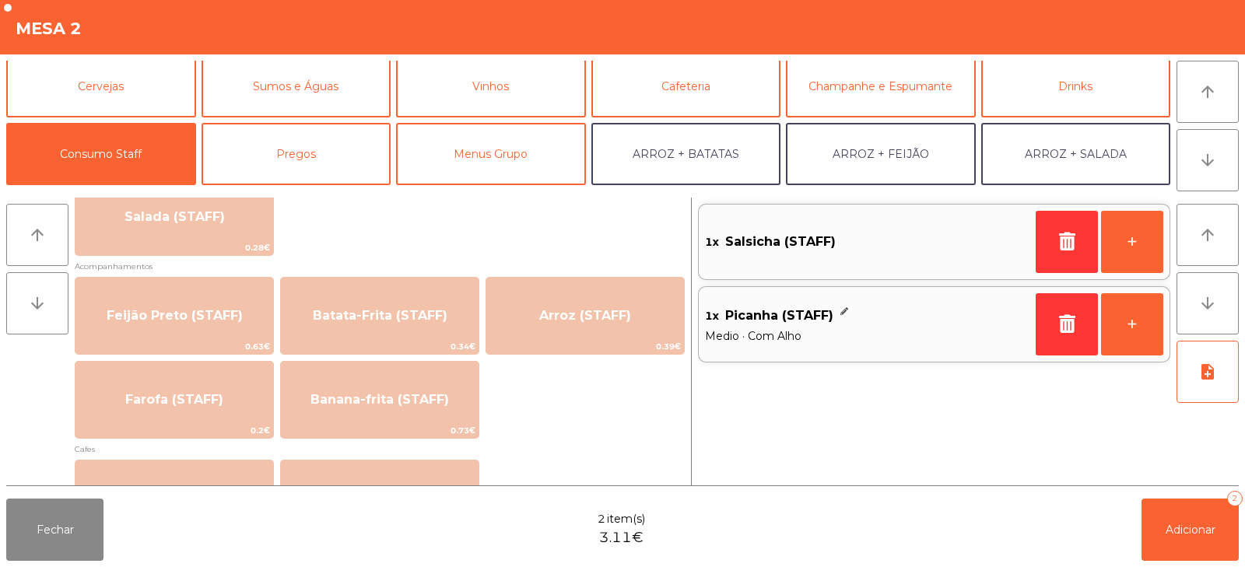
scroll to position [671, 0]
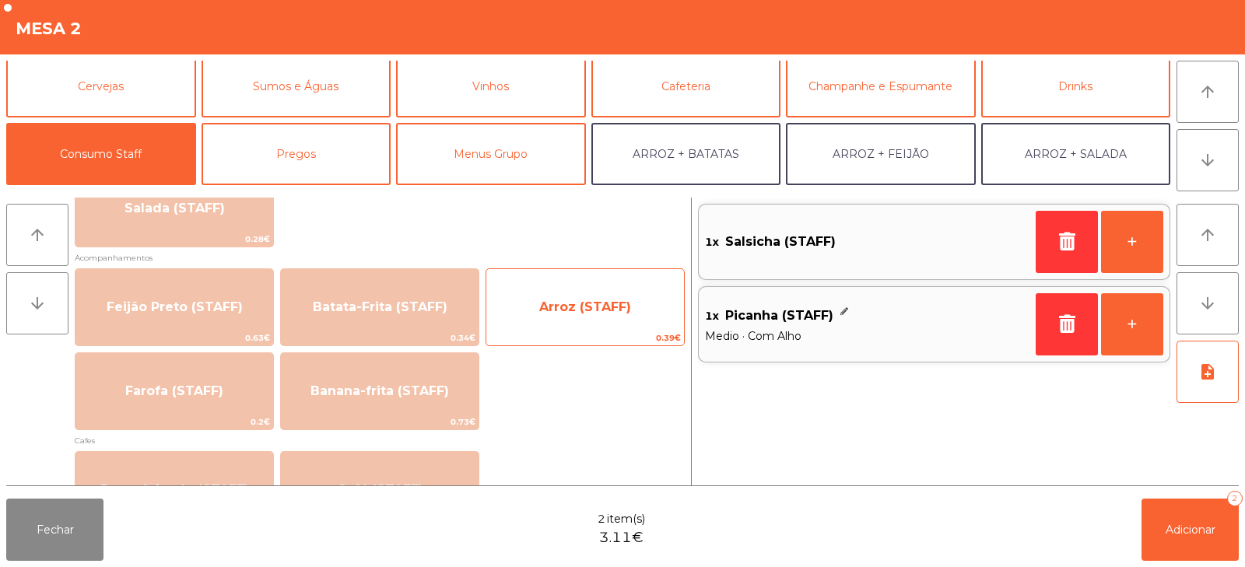
click at [571, 310] on span "Arroz (STAFF)" at bounding box center [585, 307] width 92 height 15
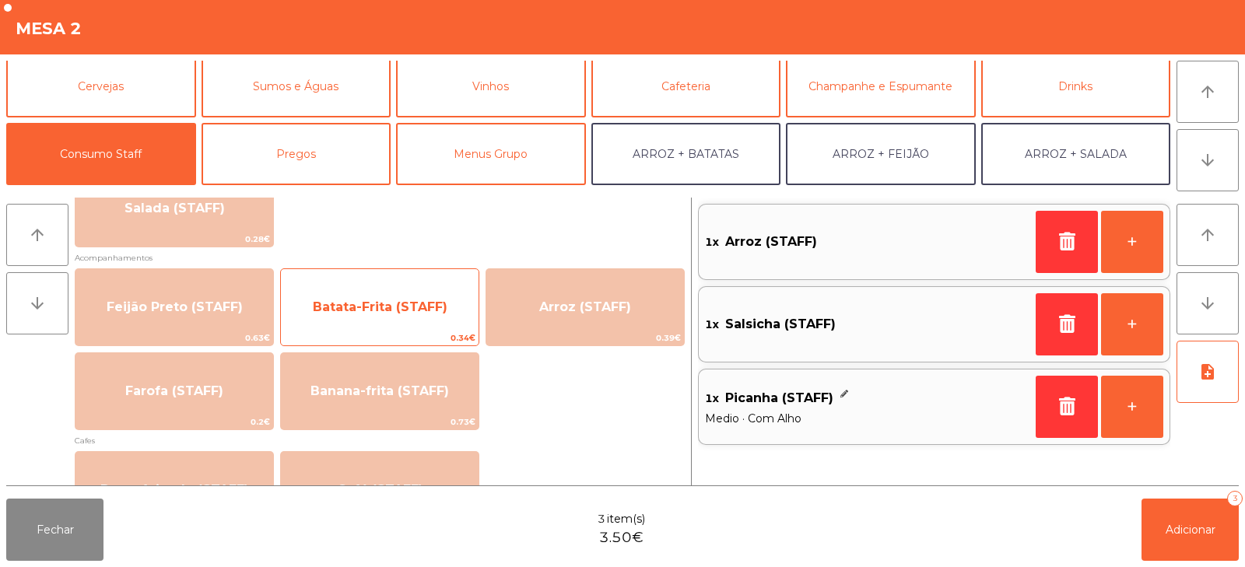
click at [409, 307] on span "Batata-Frita (STAFF)" at bounding box center [380, 307] width 135 height 15
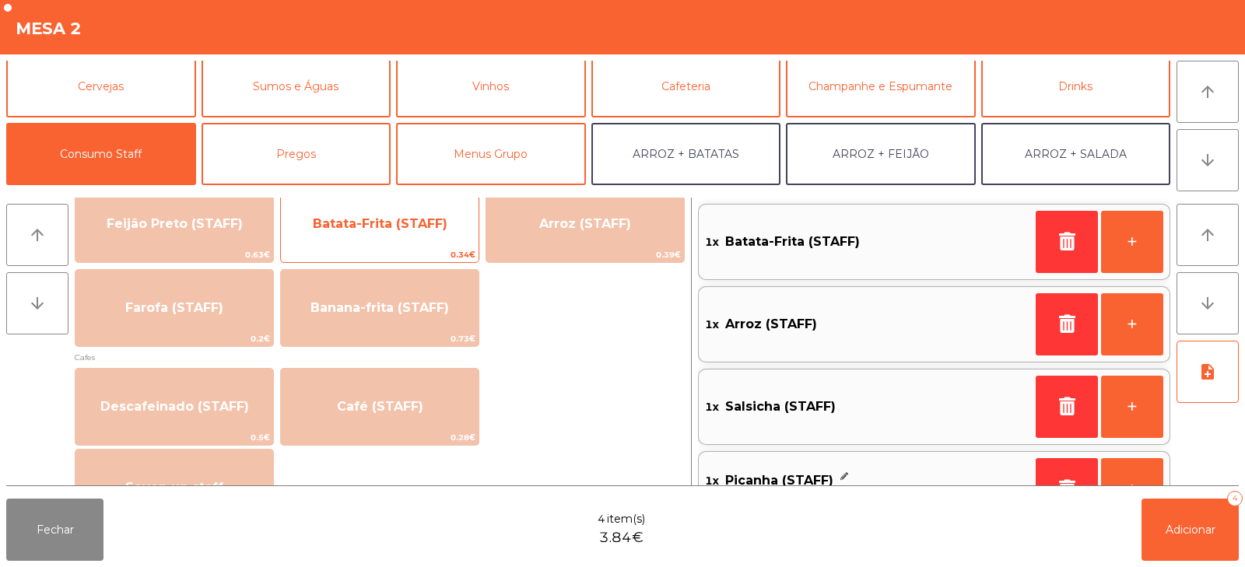
scroll to position [744, 0]
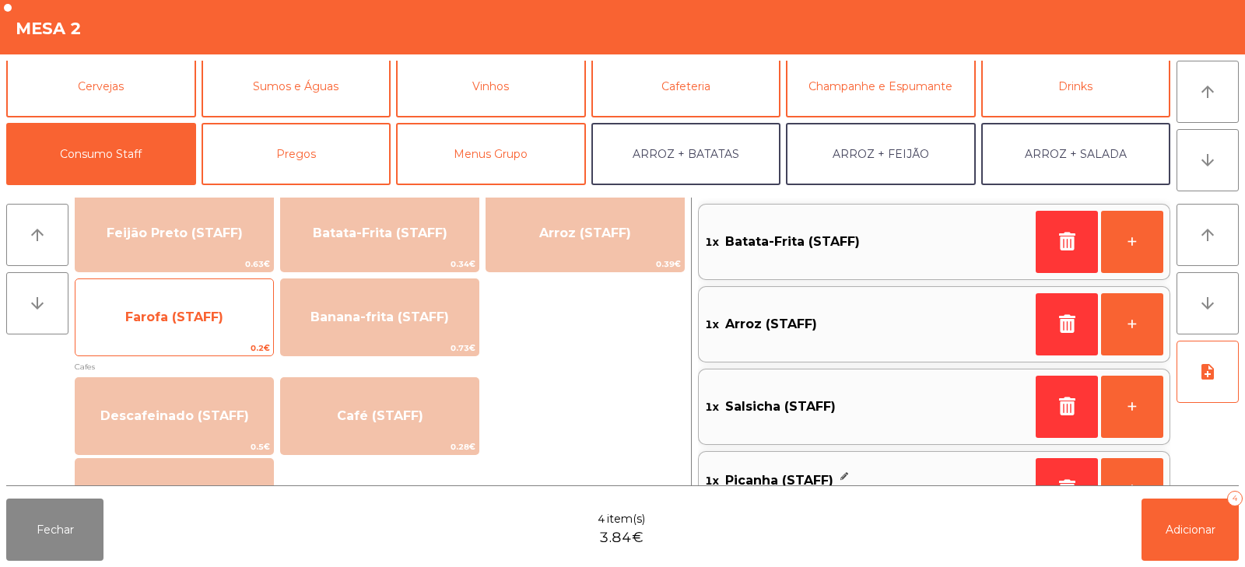
click at [231, 310] on span "Farofa (STAFF)" at bounding box center [174, 317] width 198 height 42
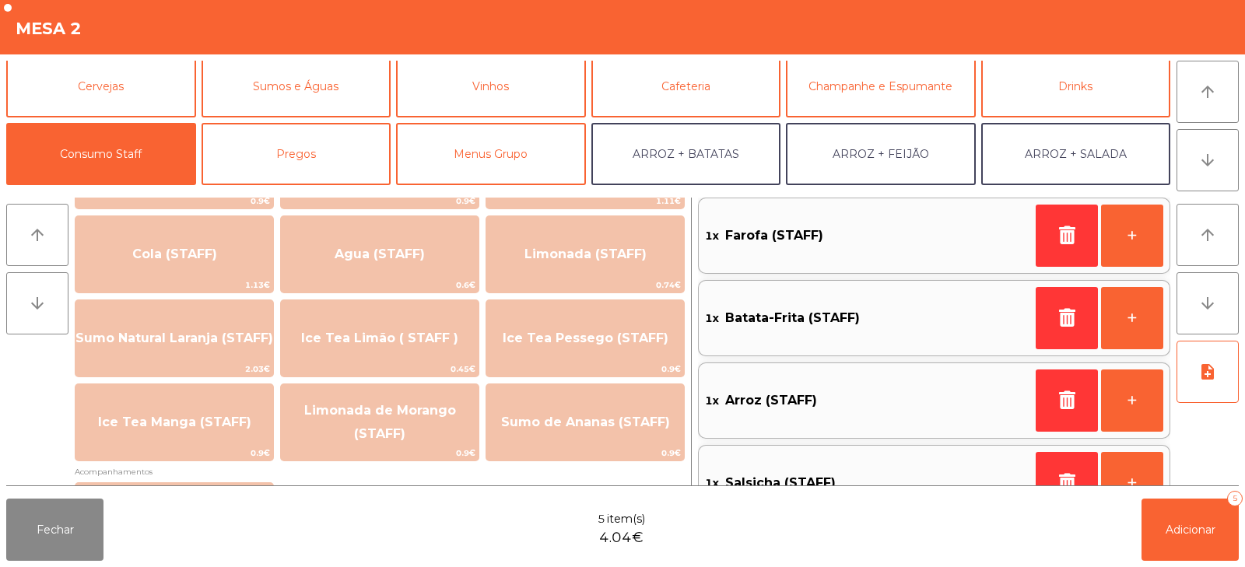
scroll to position [0, 0]
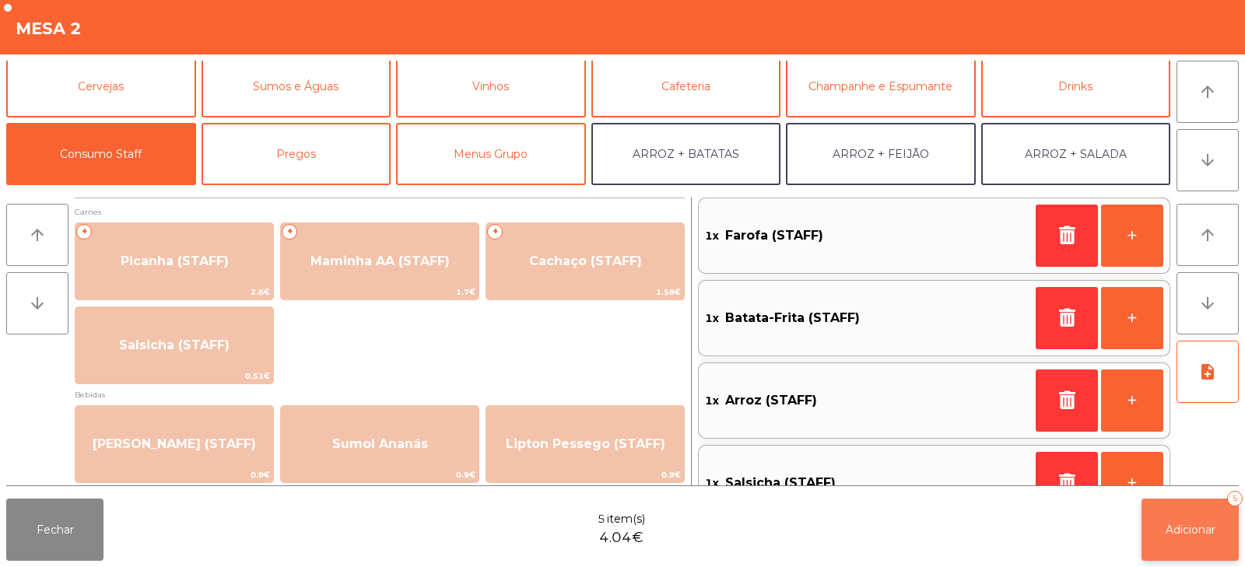
click at [1179, 528] on span "Adicionar" at bounding box center [1190, 530] width 50 height 14
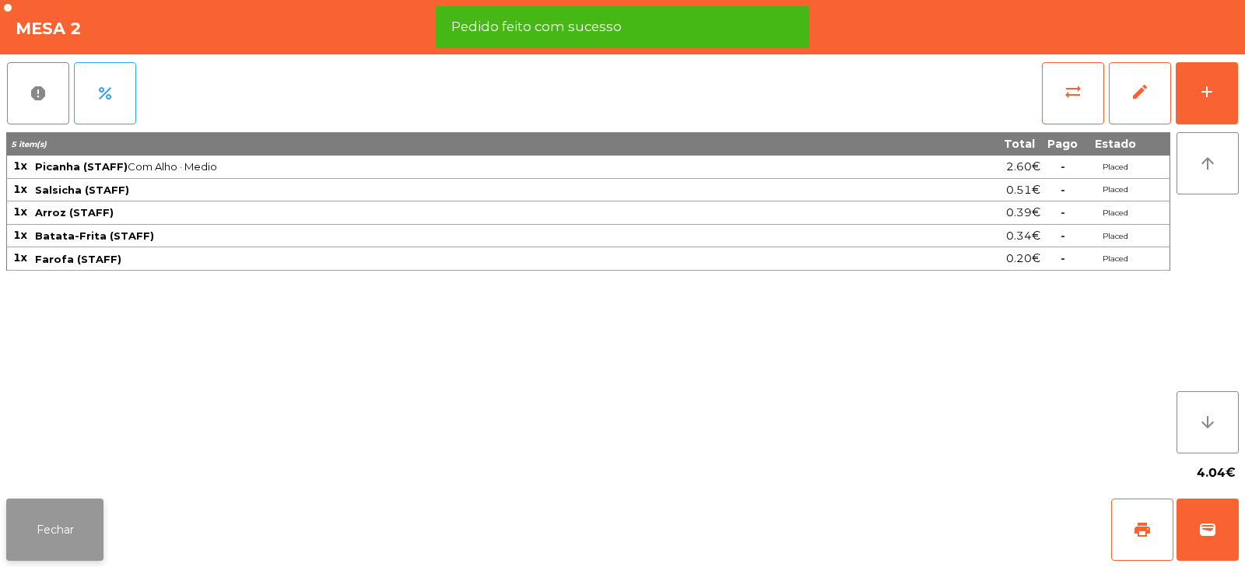
click at [63, 532] on button "Fechar" at bounding box center [54, 530] width 97 height 62
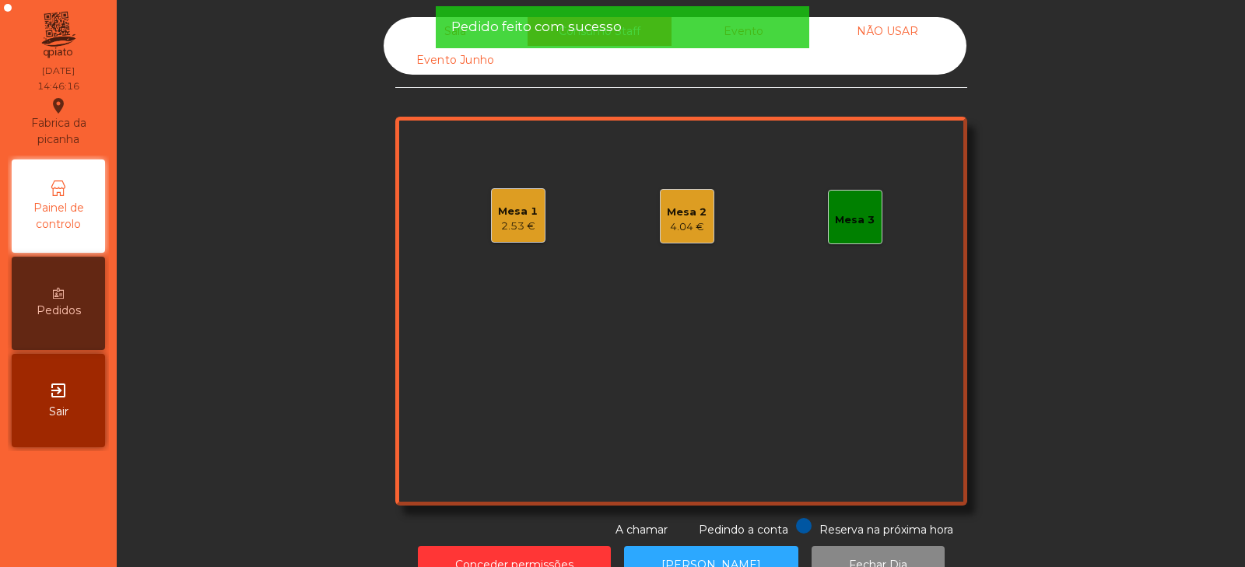
click at [503, 234] on div "Mesa 1 2.53 €" at bounding box center [518, 215] width 54 height 54
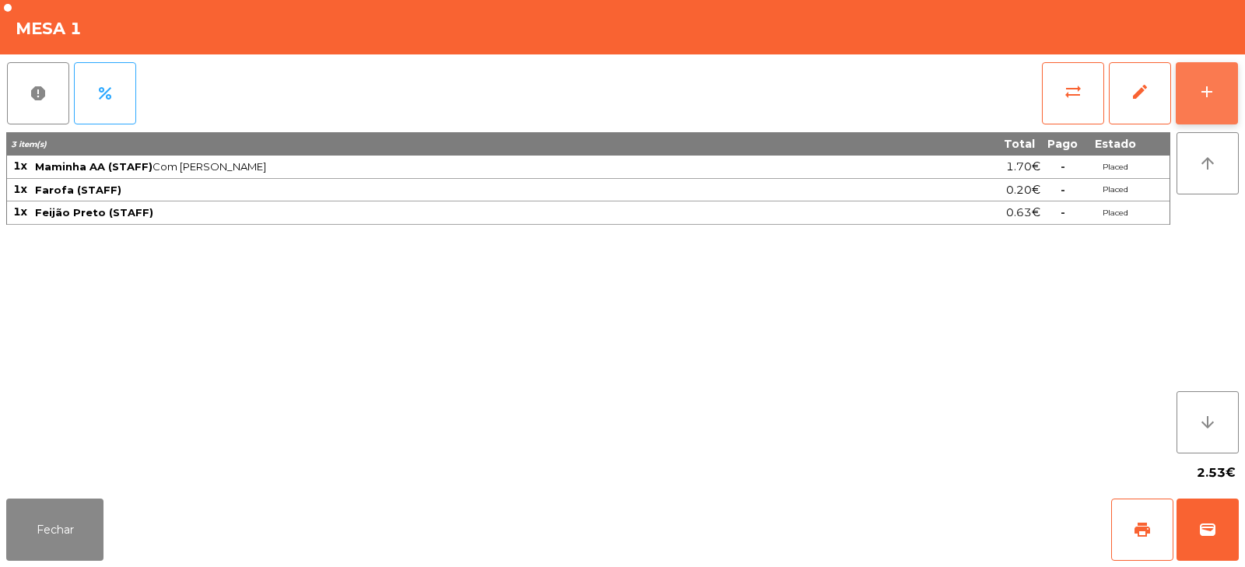
click at [1197, 93] on div "add" at bounding box center [1206, 91] width 19 height 19
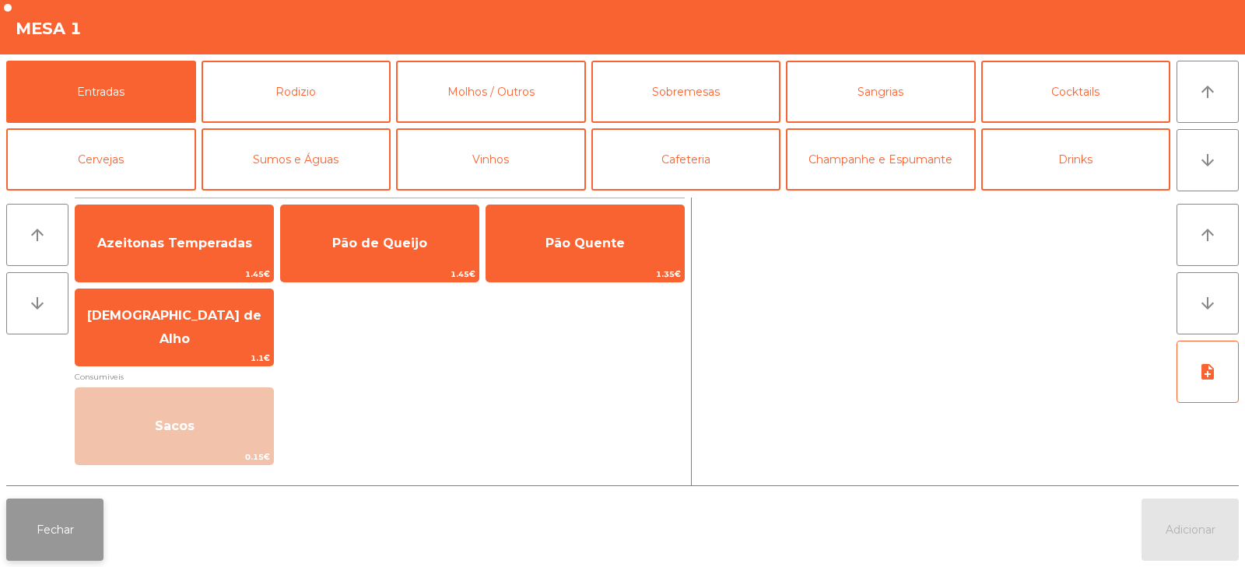
click at [51, 538] on button "Fechar" at bounding box center [54, 530] width 97 height 62
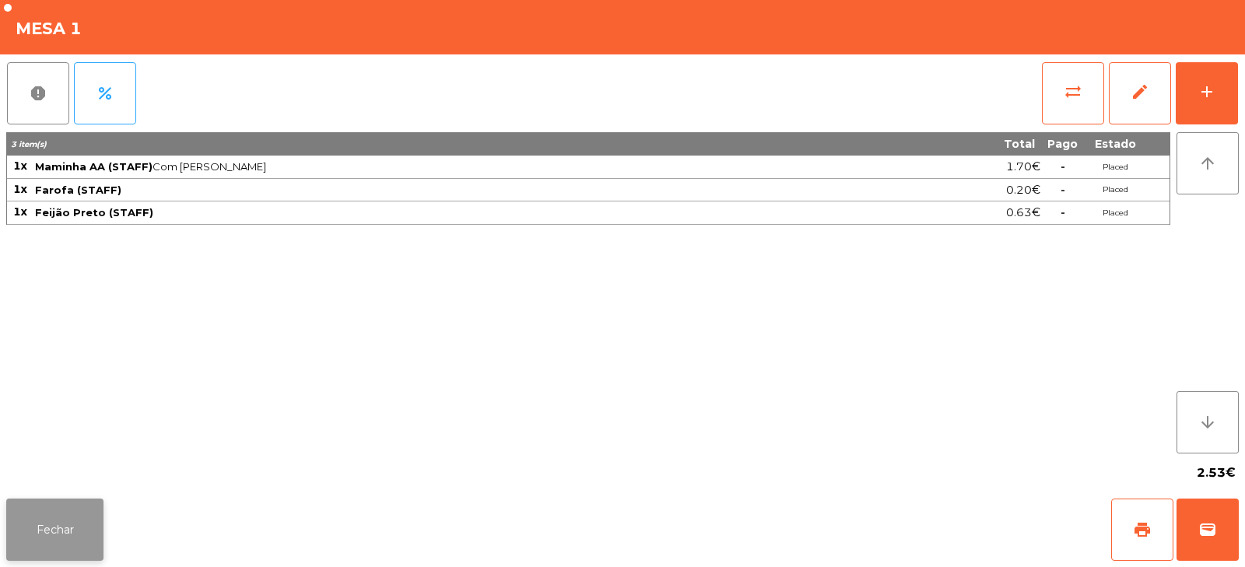
click at [48, 525] on button "Fechar" at bounding box center [54, 530] width 97 height 62
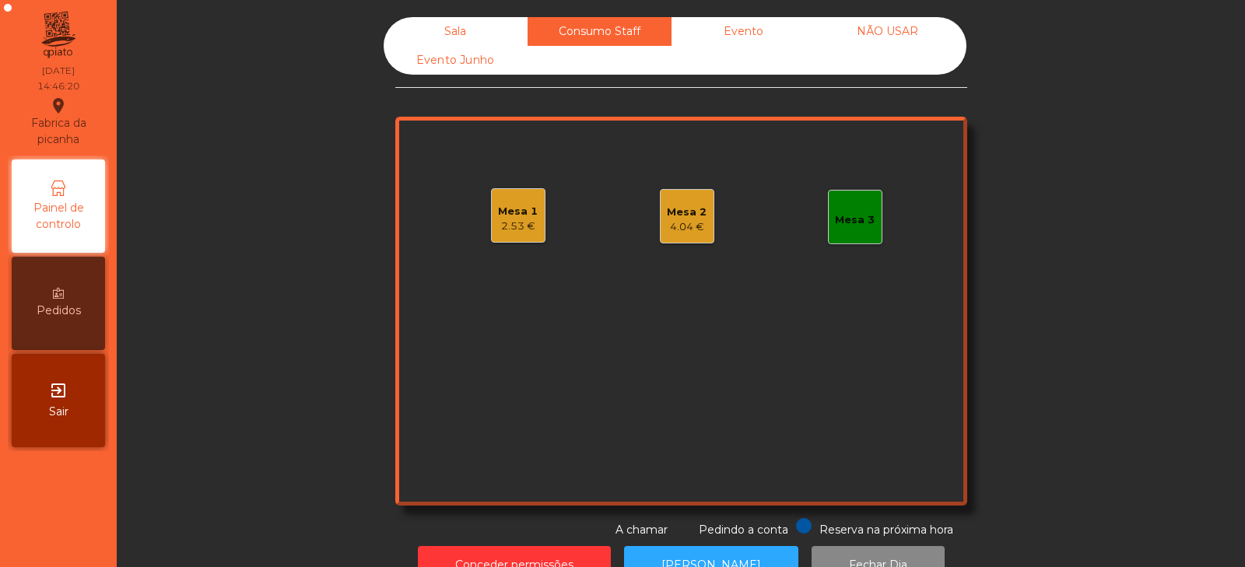
click at [857, 224] on div "Mesa 3" at bounding box center [855, 220] width 40 height 16
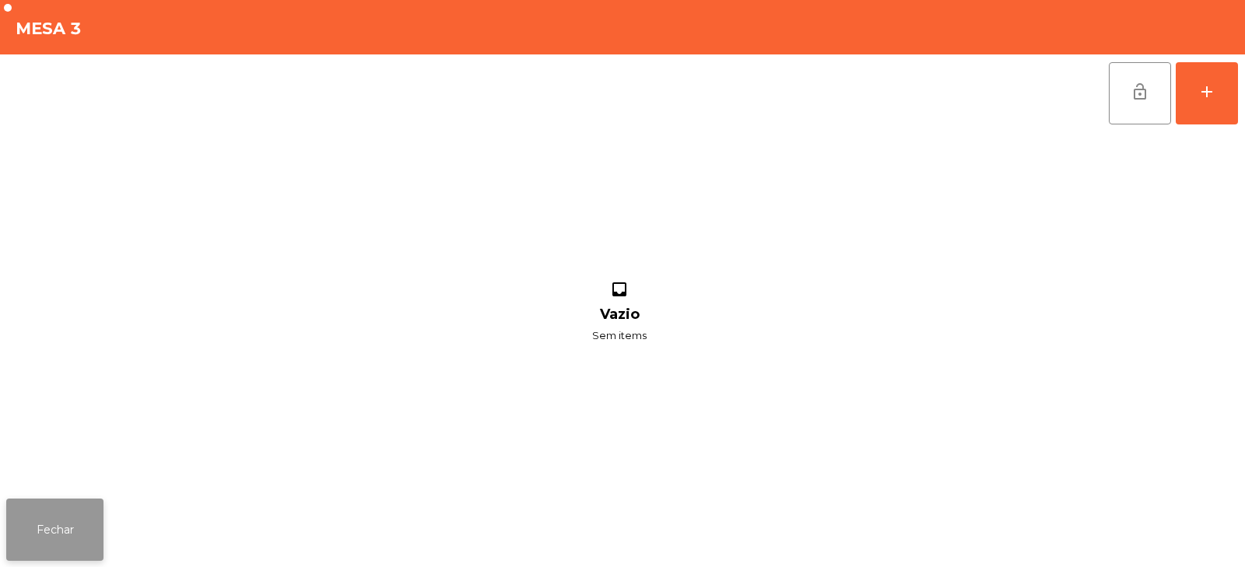
click at [40, 525] on button "Fechar" at bounding box center [54, 530] width 97 height 62
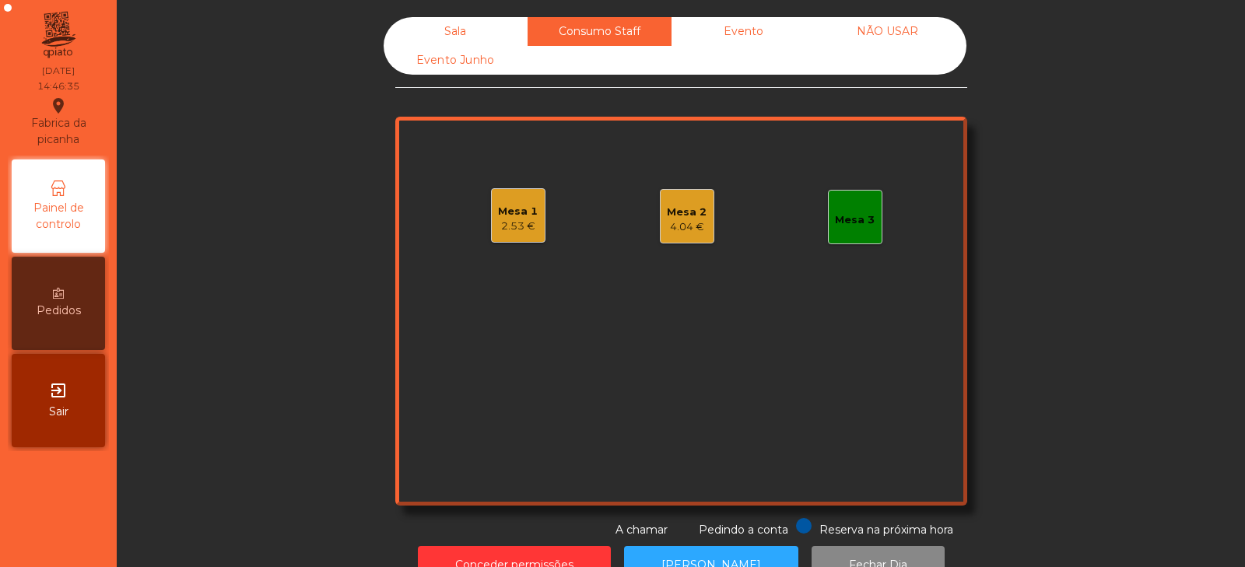
click at [457, 22] on div "Sala" at bounding box center [456, 31] width 144 height 29
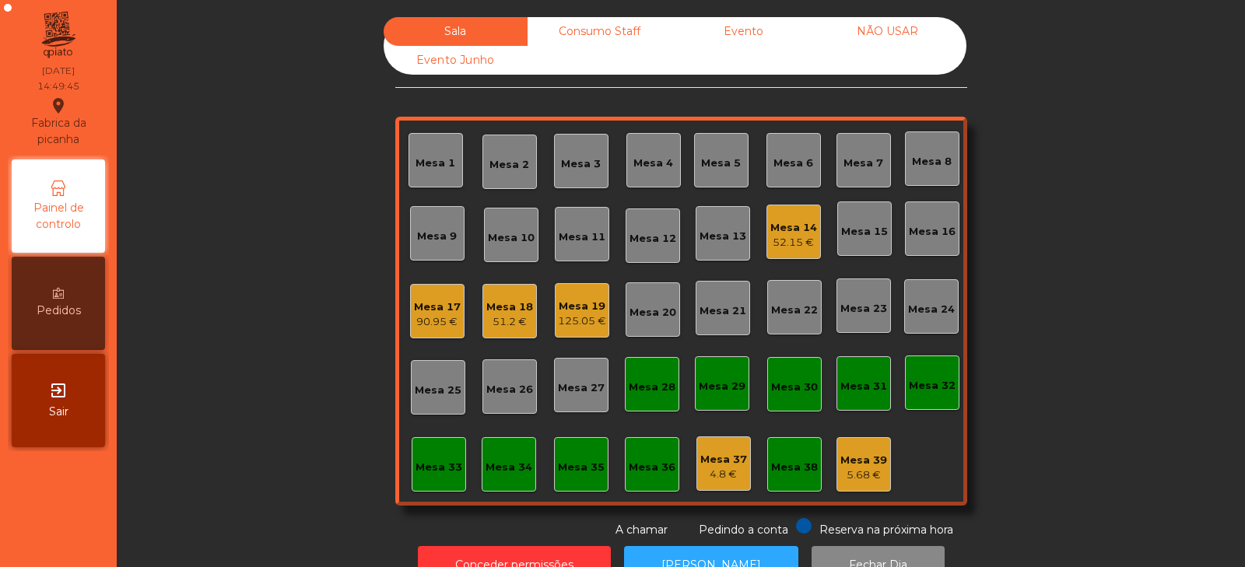
click at [596, 314] on div "125.05 €" at bounding box center [582, 322] width 48 height 16
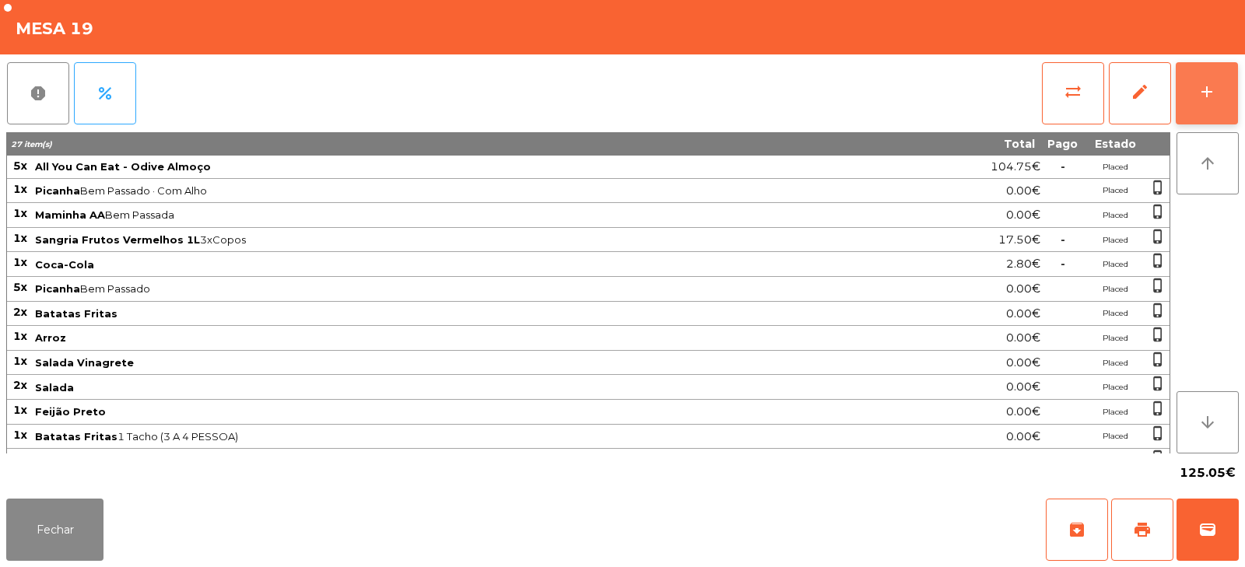
click at [1228, 84] on button "add" at bounding box center [1206, 93] width 62 height 62
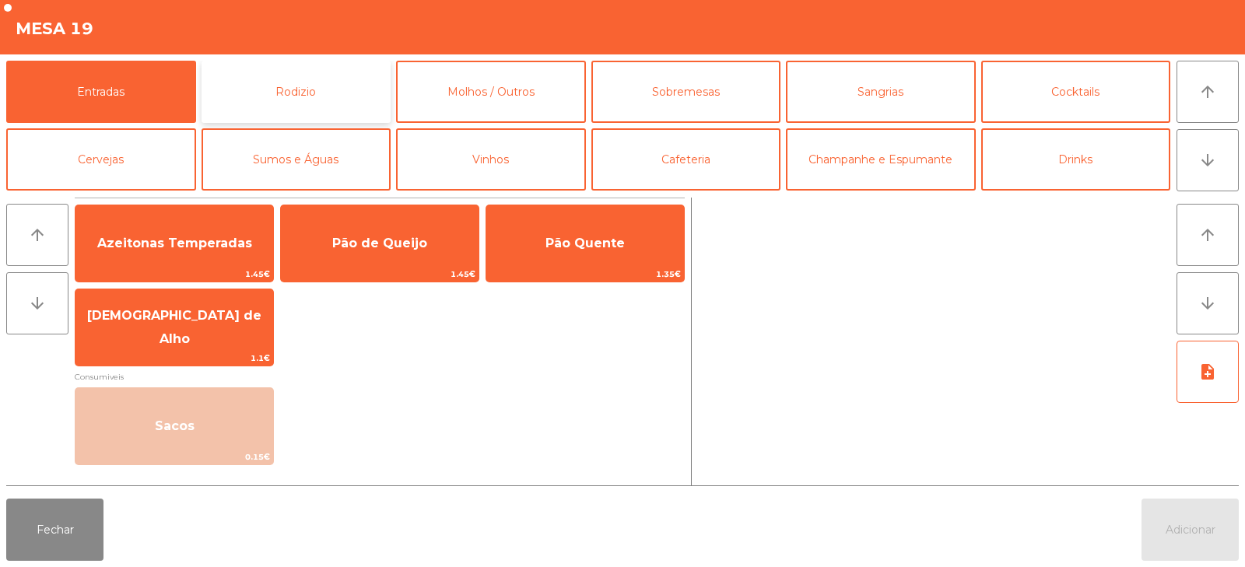
click at [334, 98] on button "Rodizio" at bounding box center [296, 92] width 190 height 62
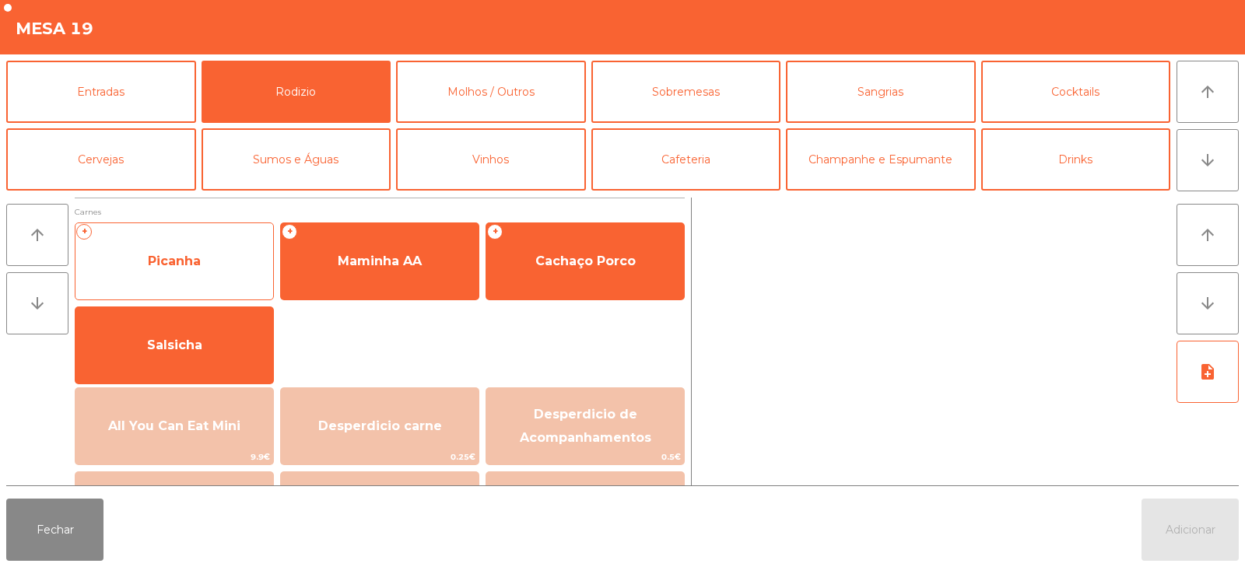
click at [222, 272] on span "Picanha" at bounding box center [174, 261] width 198 height 42
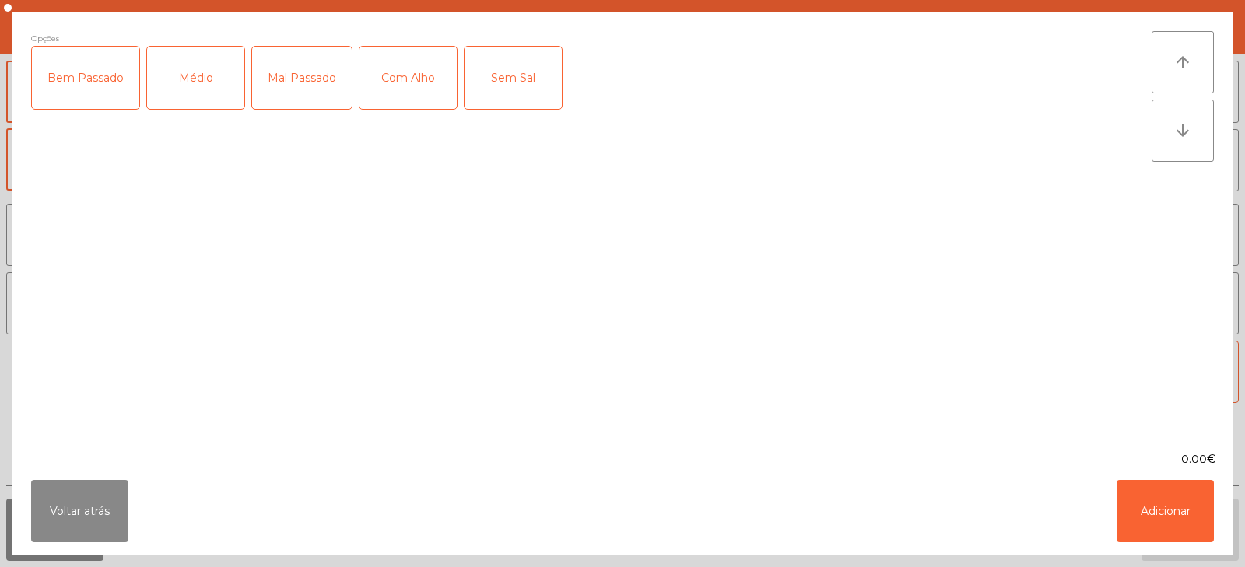
click at [97, 77] on div "Bem Passado" at bounding box center [85, 78] width 107 height 62
click at [1168, 528] on button "Adicionar" at bounding box center [1164, 511] width 97 height 62
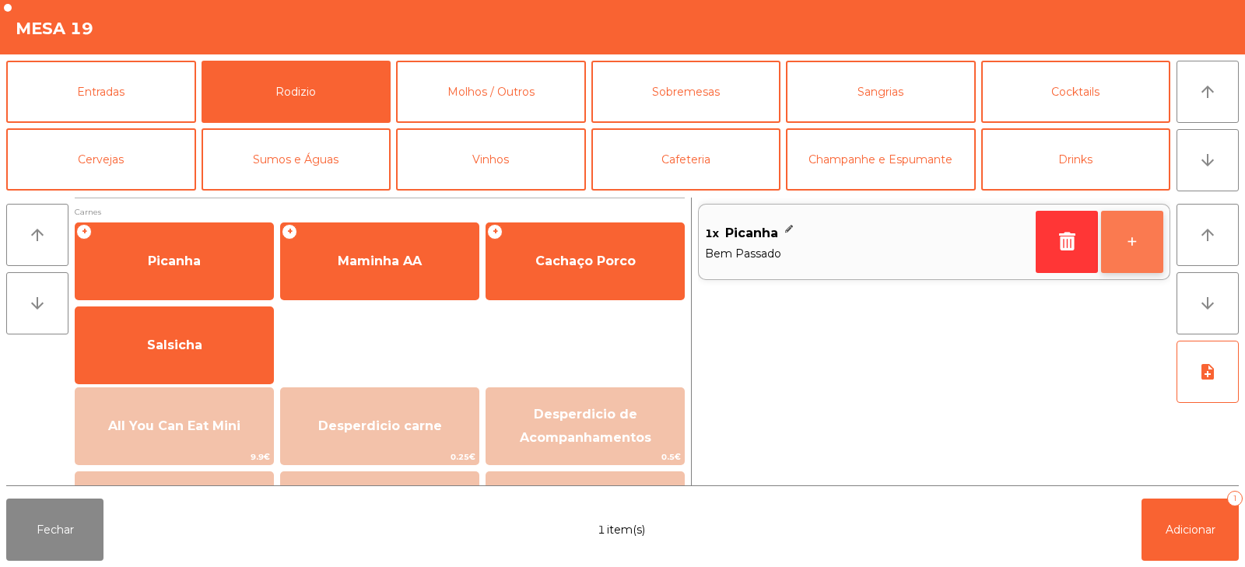
click at [1131, 250] on button "+" at bounding box center [1132, 242] width 62 height 62
click at [1123, 255] on button "+" at bounding box center [1132, 242] width 62 height 62
click at [1056, 250] on button "-" at bounding box center [1066, 242] width 62 height 62
click at [1136, 264] on button "+" at bounding box center [1132, 242] width 62 height 62
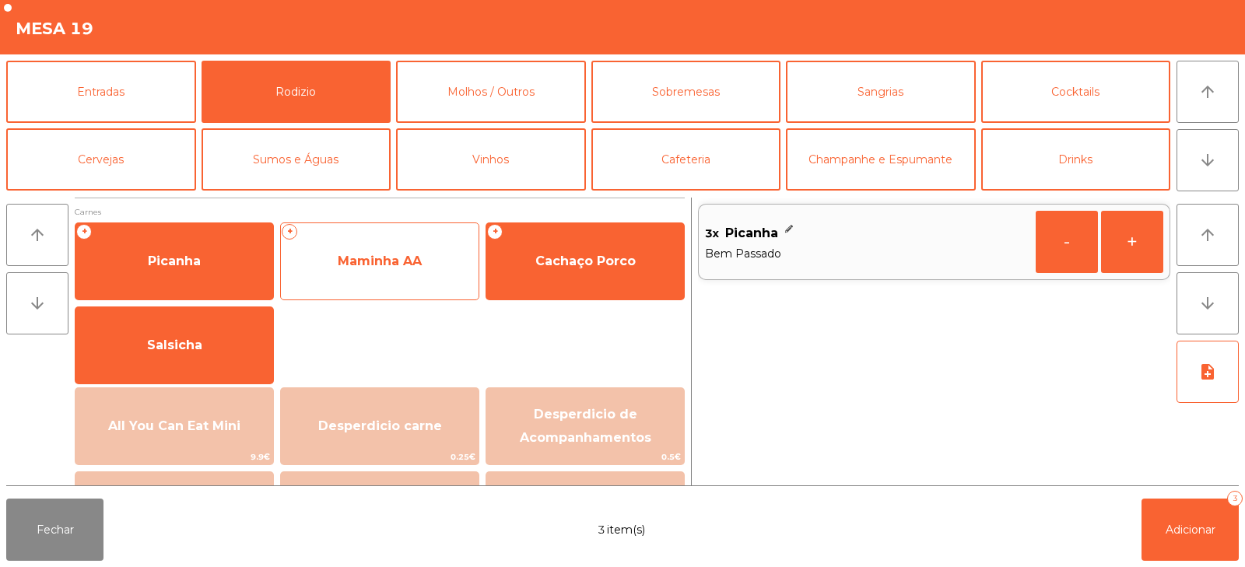
click at [401, 266] on span "Maminha AA" at bounding box center [380, 261] width 84 height 15
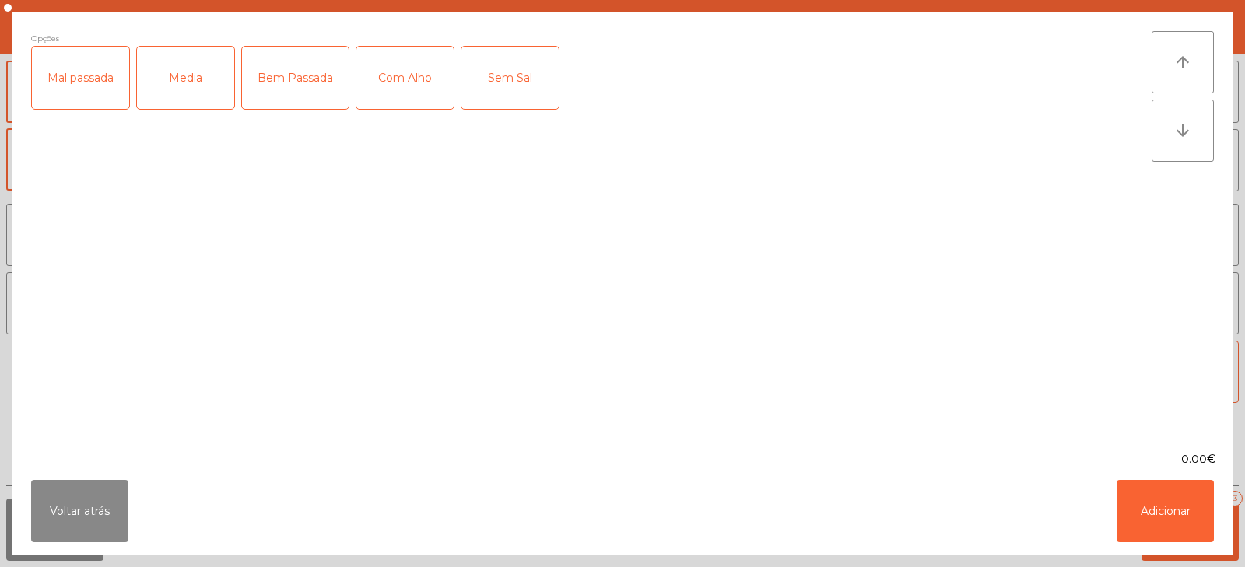
click at [400, 73] on div "Com Alho" at bounding box center [404, 78] width 97 height 62
click at [1137, 519] on button "Adicionar" at bounding box center [1164, 511] width 97 height 62
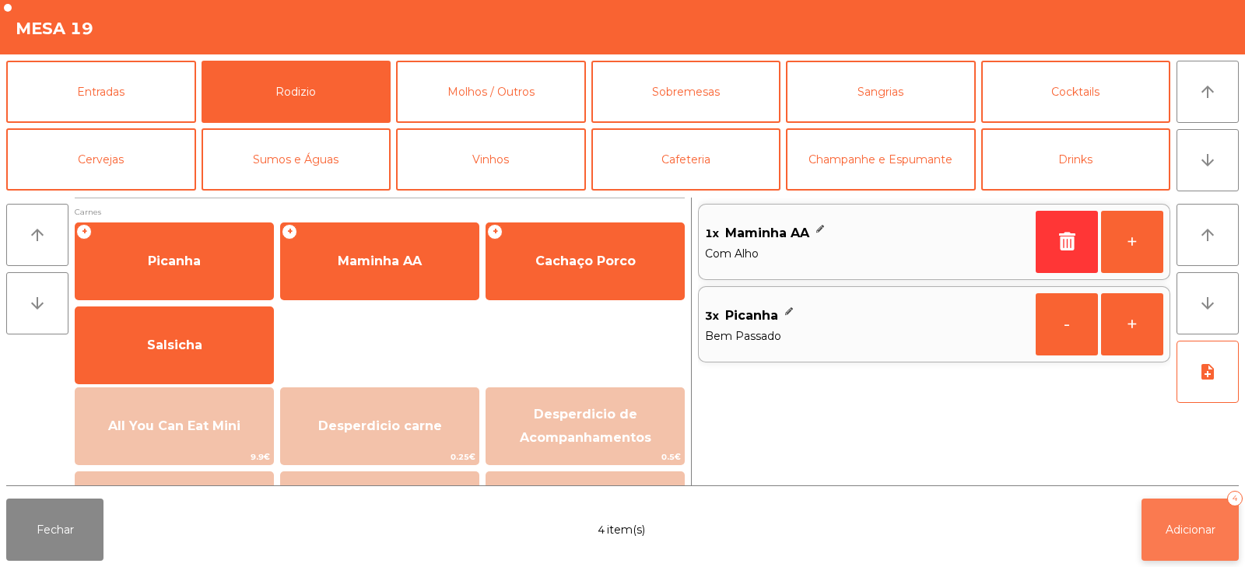
click at [1172, 534] on span "Adicionar" at bounding box center [1190, 530] width 50 height 14
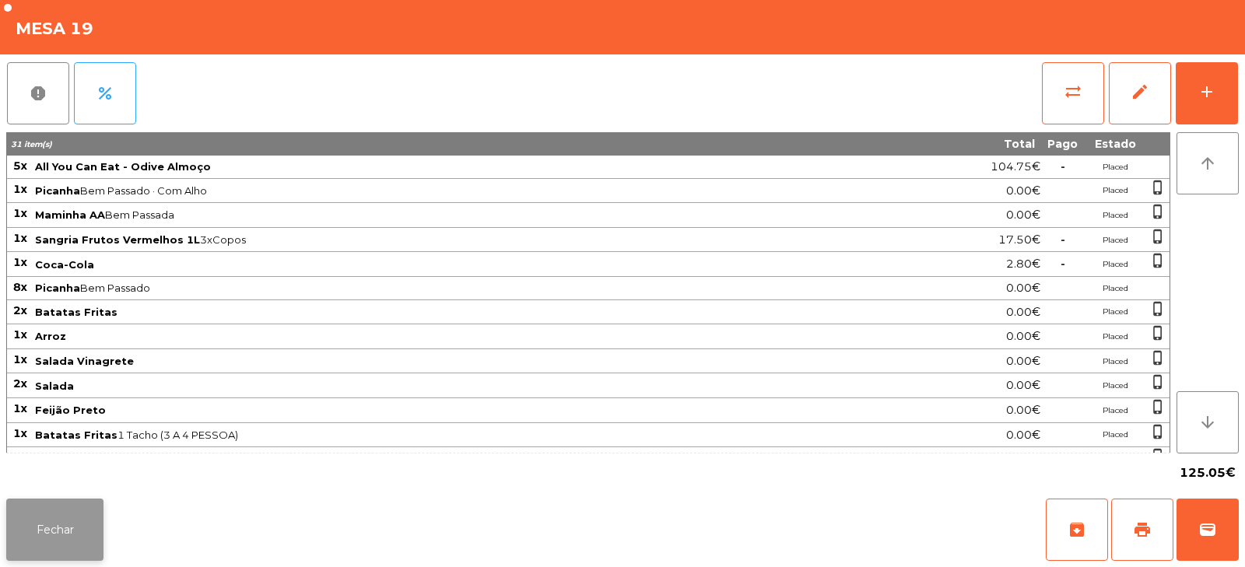
click at [68, 540] on button "Fechar" at bounding box center [54, 530] width 97 height 62
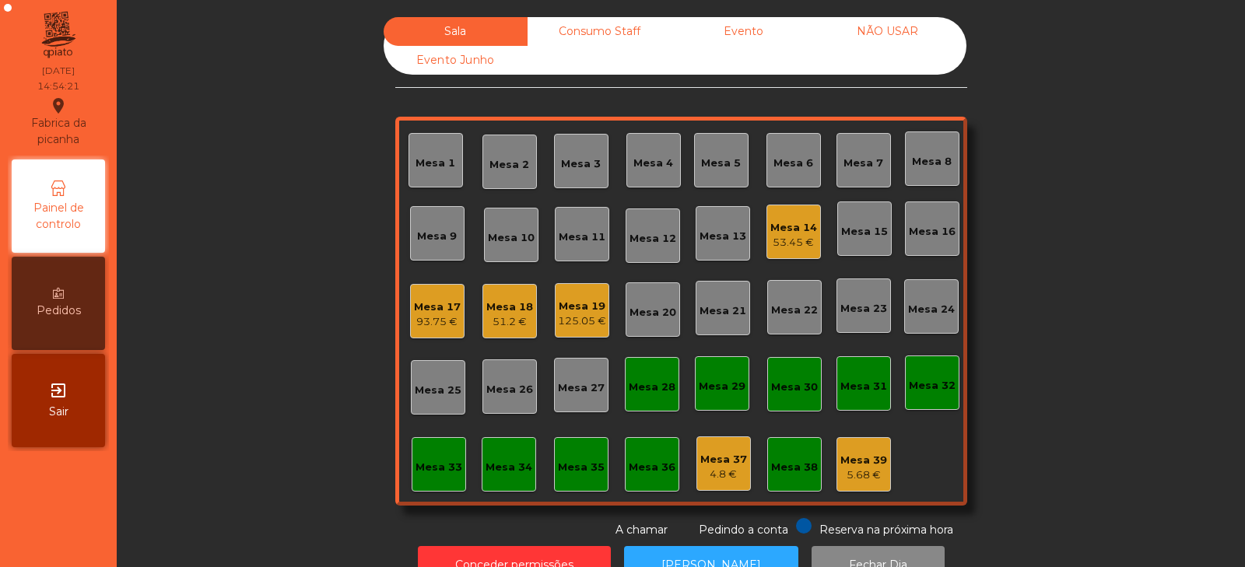
click at [496, 306] on div "Mesa 18" at bounding box center [509, 308] width 47 height 16
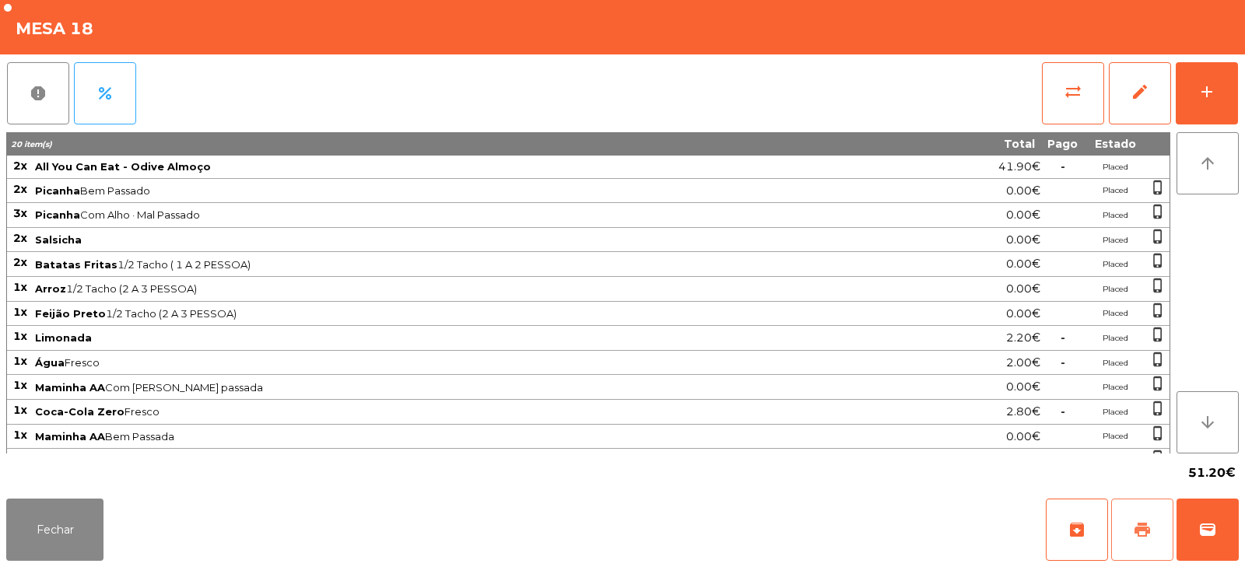
click at [1141, 546] on button "print" at bounding box center [1142, 530] width 62 height 62
click at [1077, 89] on span "sync_alt" at bounding box center [1072, 91] width 19 height 19
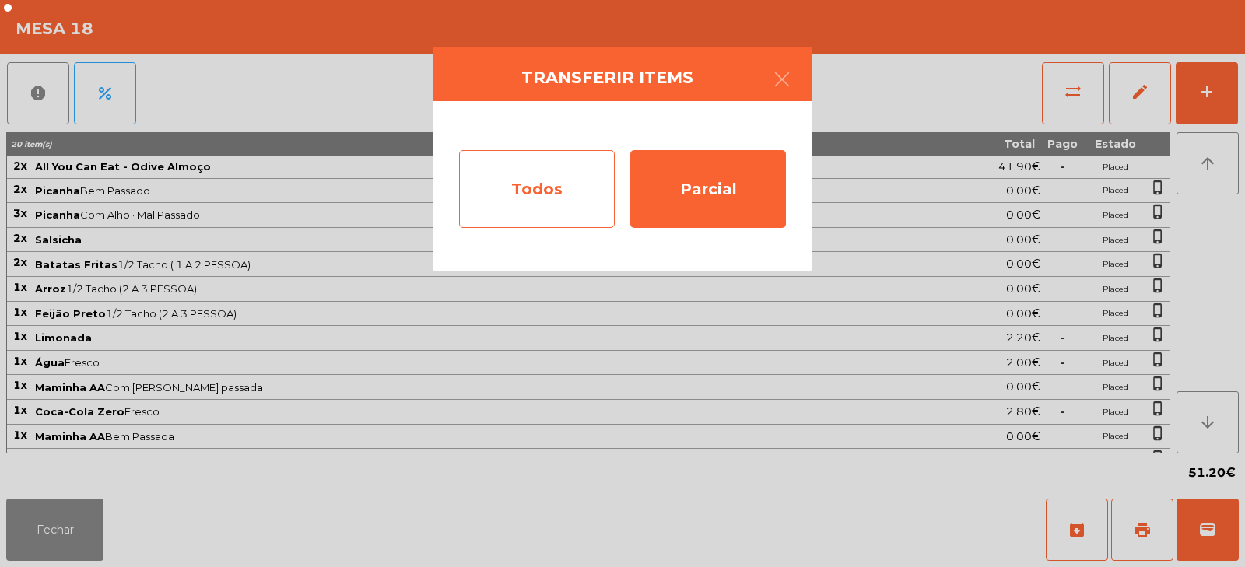
click at [545, 193] on div "Todos" at bounding box center [537, 189] width 156 height 78
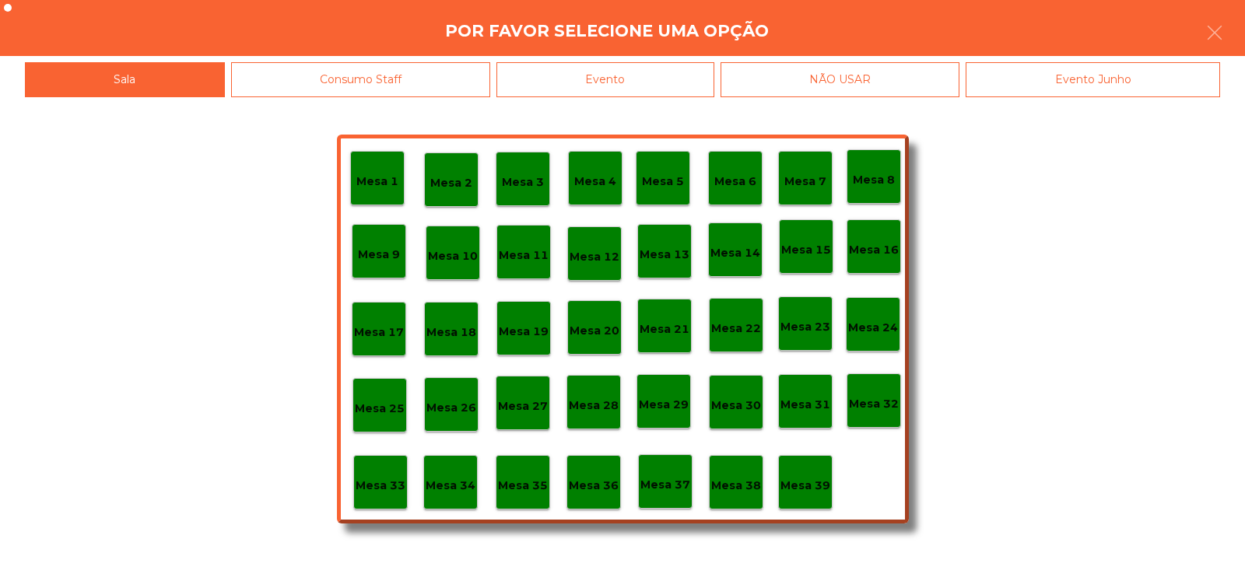
click at [653, 82] on div "Evento" at bounding box center [605, 79] width 218 height 35
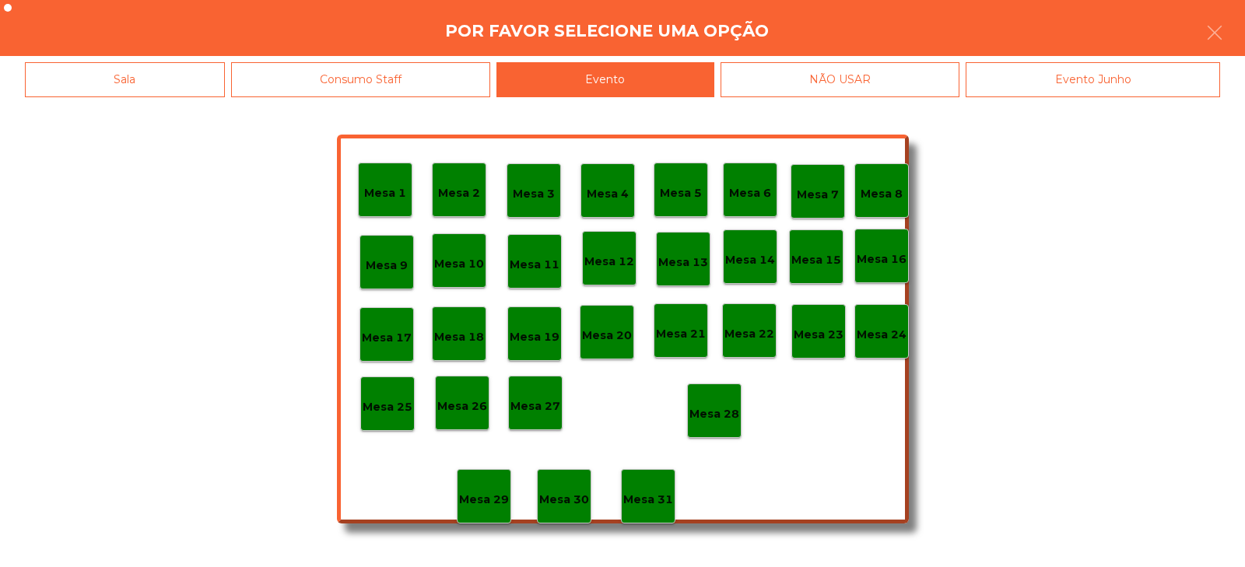
click at [713, 415] on p "Mesa 28" at bounding box center [714, 414] width 50 height 18
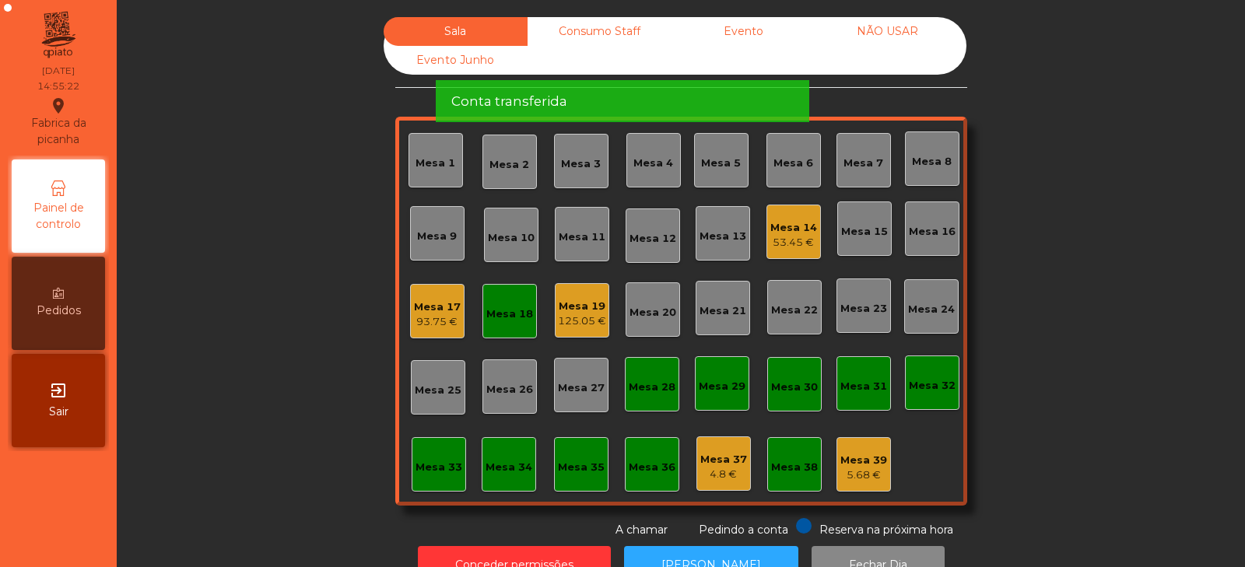
click at [505, 322] on div "Mesa 18" at bounding box center [509, 311] width 54 height 54
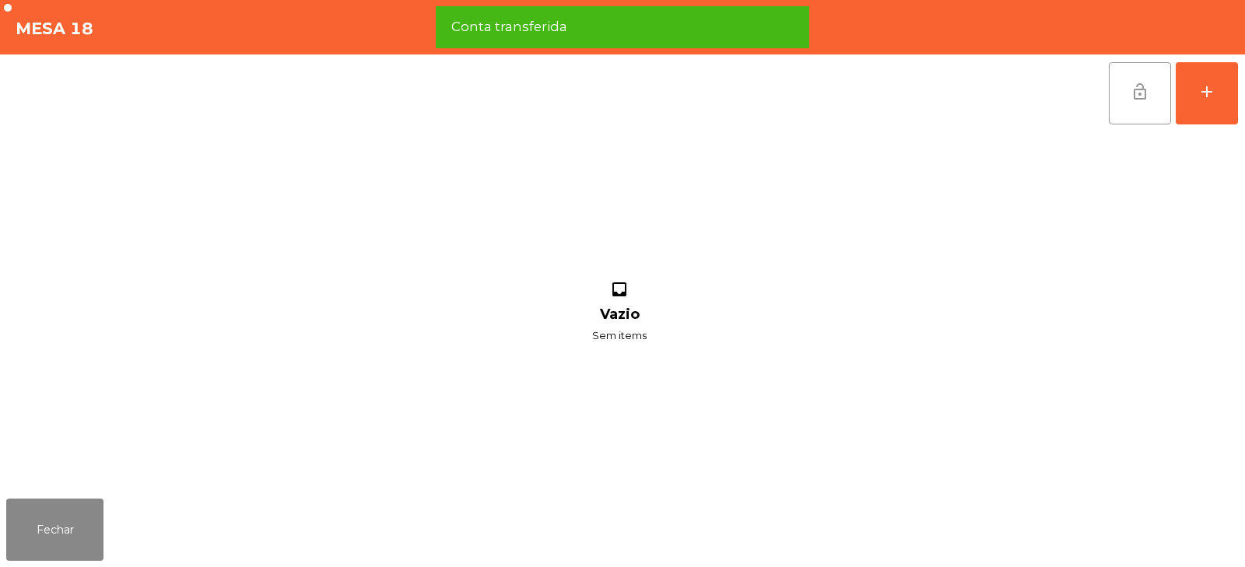
click at [1129, 115] on button "lock_open" at bounding box center [1140, 93] width 62 height 62
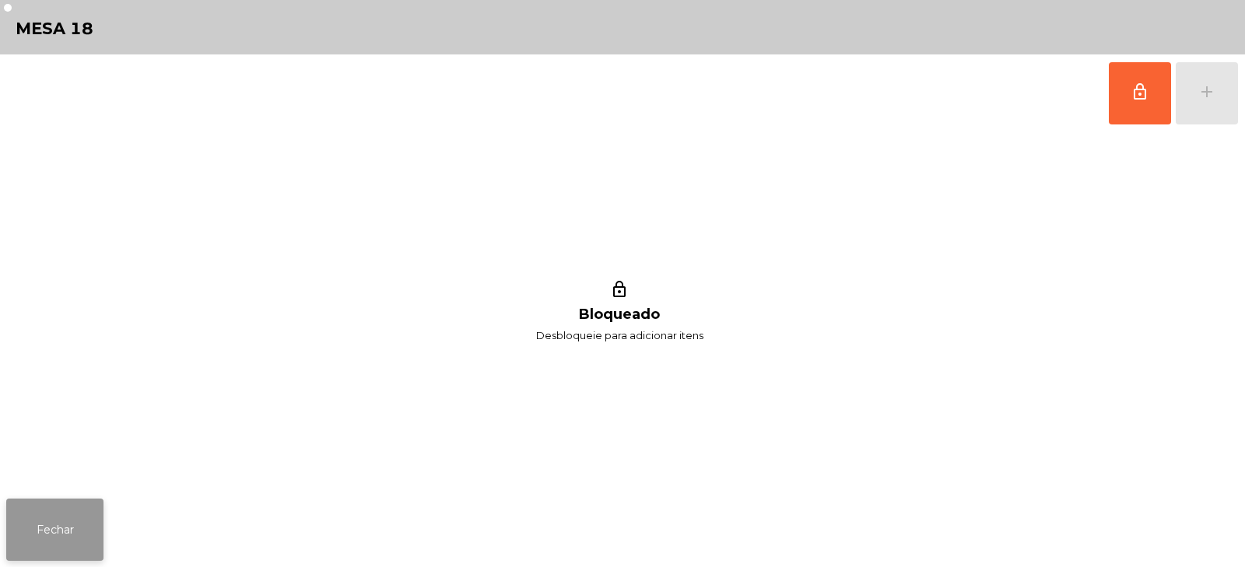
click at [58, 531] on button "Fechar" at bounding box center [54, 530] width 97 height 62
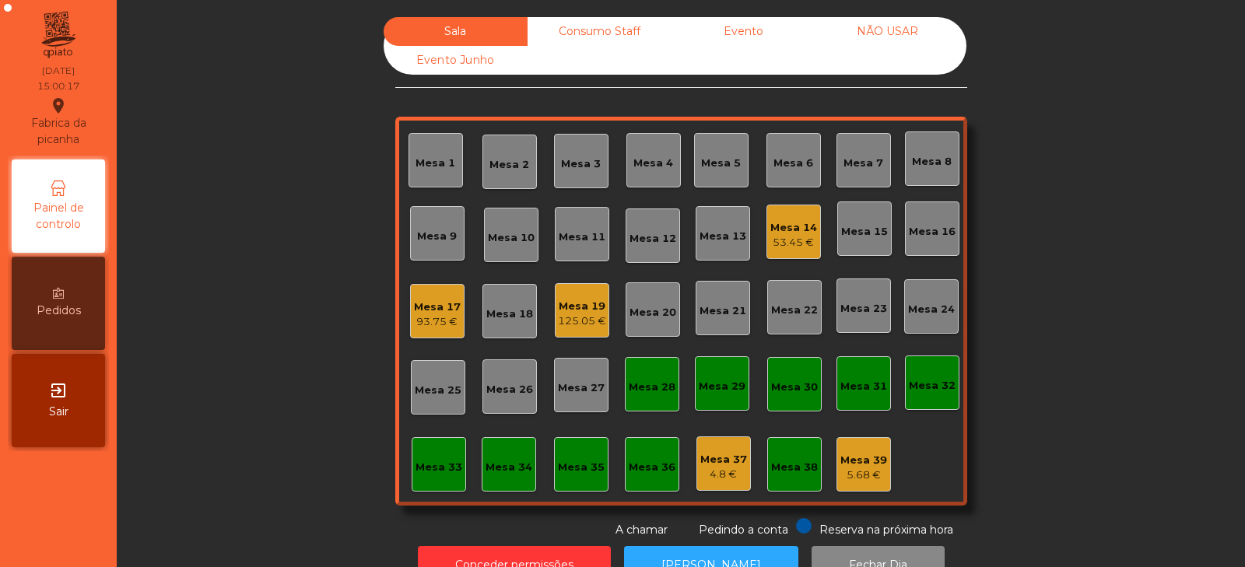
click at [433, 458] on div "Mesa 33" at bounding box center [438, 465] width 47 height 22
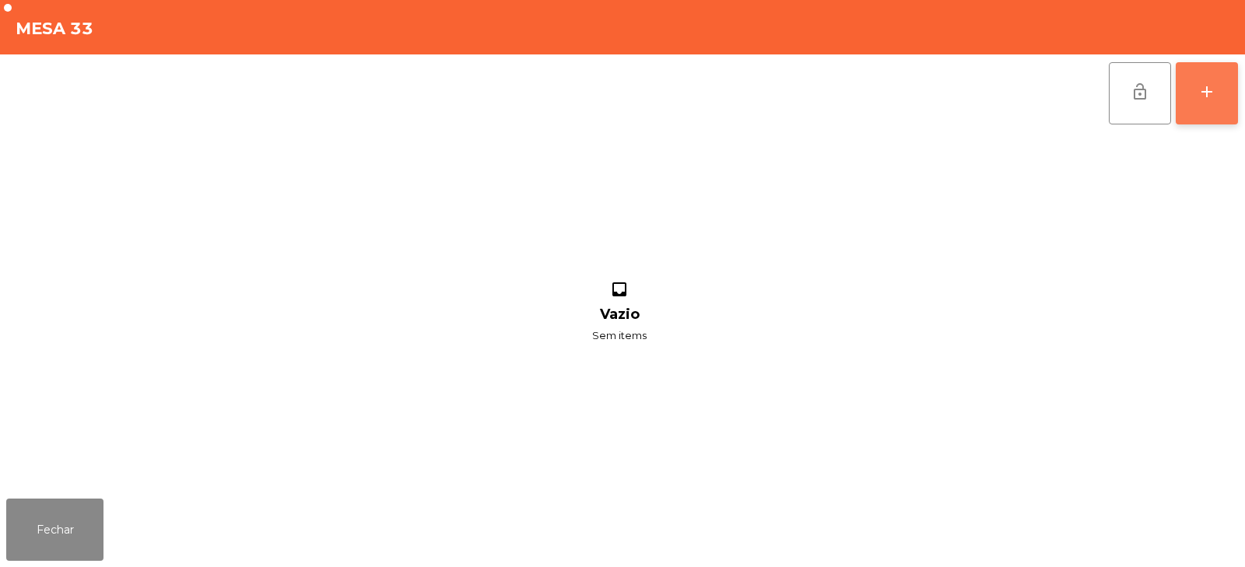
click at [1203, 96] on div "add" at bounding box center [1206, 91] width 19 height 19
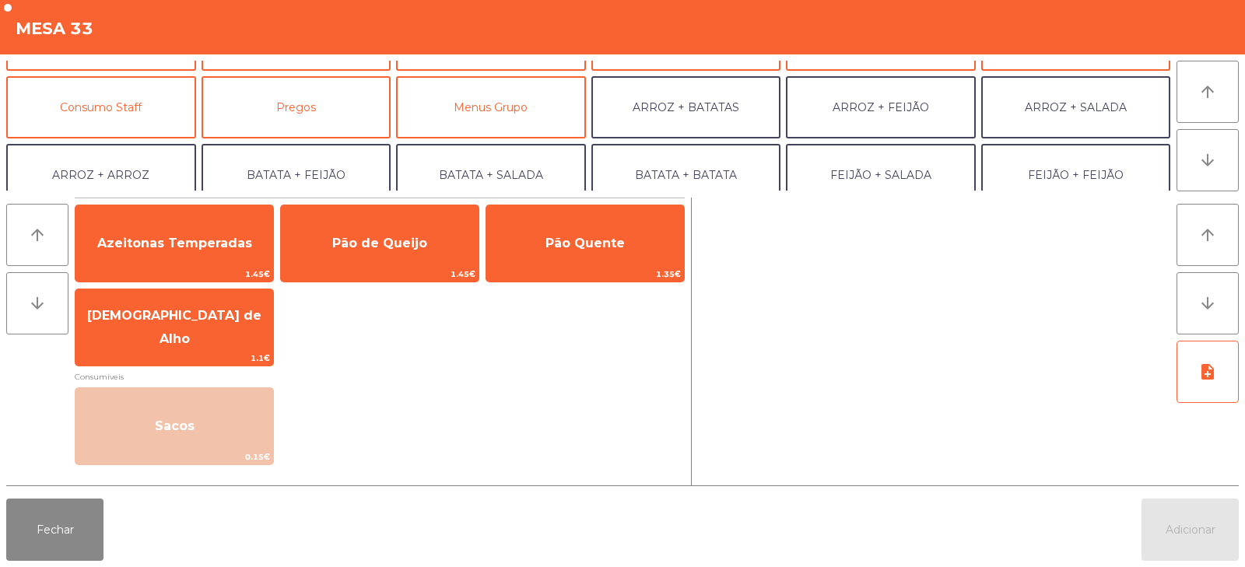
scroll to position [121, 0]
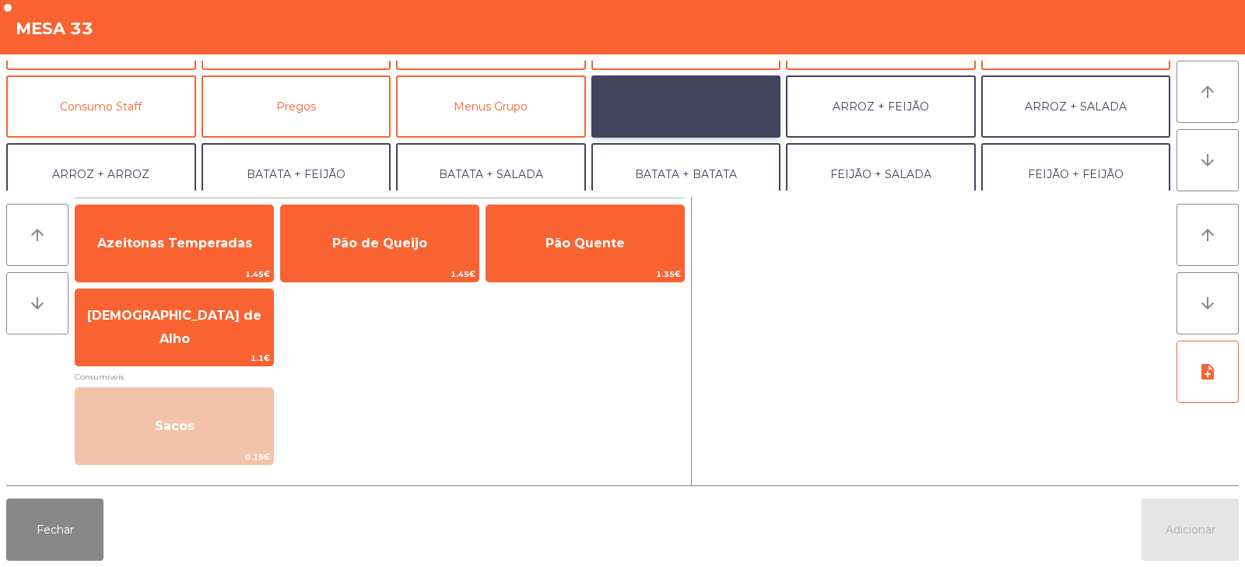
click at [674, 91] on button "ARROZ + BATATAS" at bounding box center [686, 106] width 190 height 62
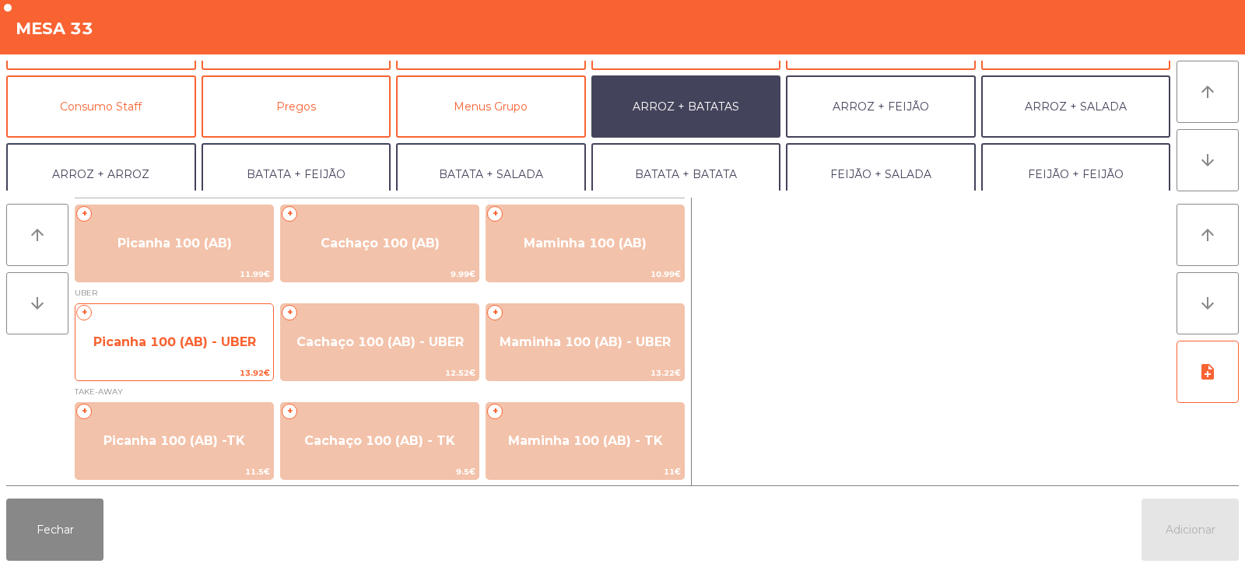
click at [158, 352] on span "Picanha 100 (AB) - UBER" at bounding box center [174, 342] width 198 height 42
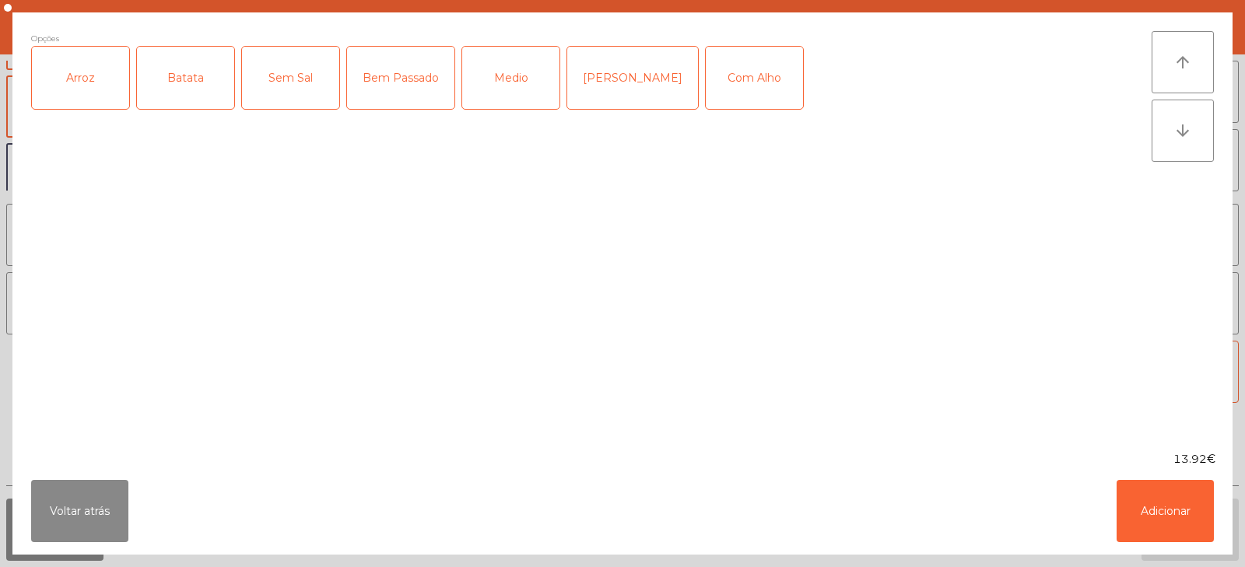
click at [89, 68] on div "Arroz" at bounding box center [80, 78] width 97 height 62
click at [170, 73] on div "Batata" at bounding box center [185, 78] width 97 height 62
click at [502, 77] on div "Medio" at bounding box center [510, 78] width 97 height 62
click at [1151, 513] on button "Adicionar" at bounding box center [1164, 511] width 97 height 62
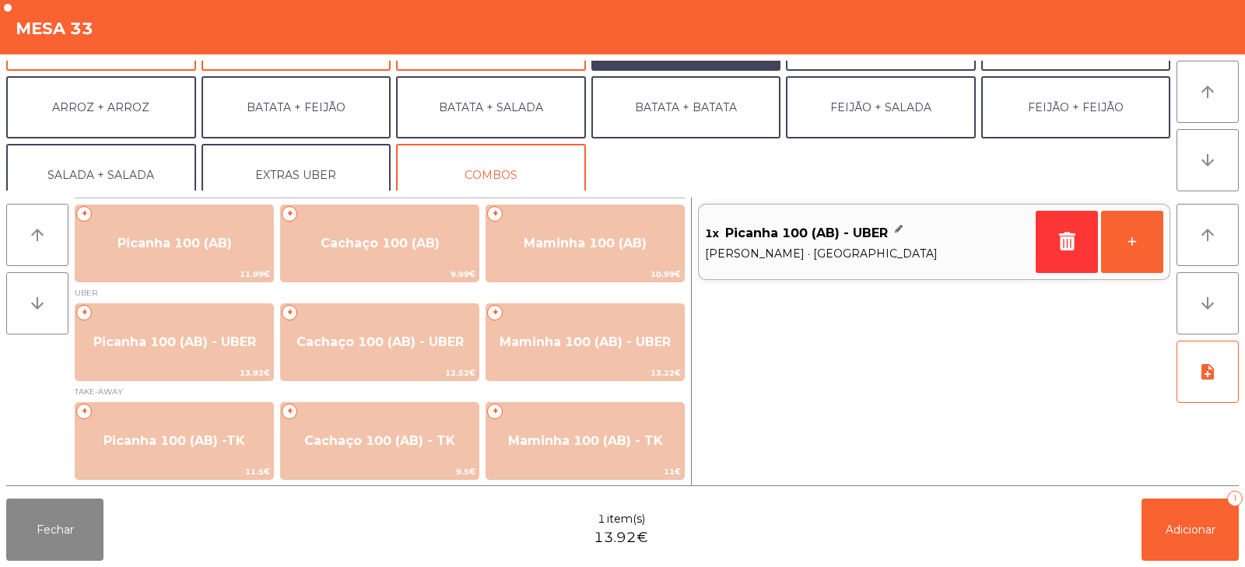
scroll to position [203, 0]
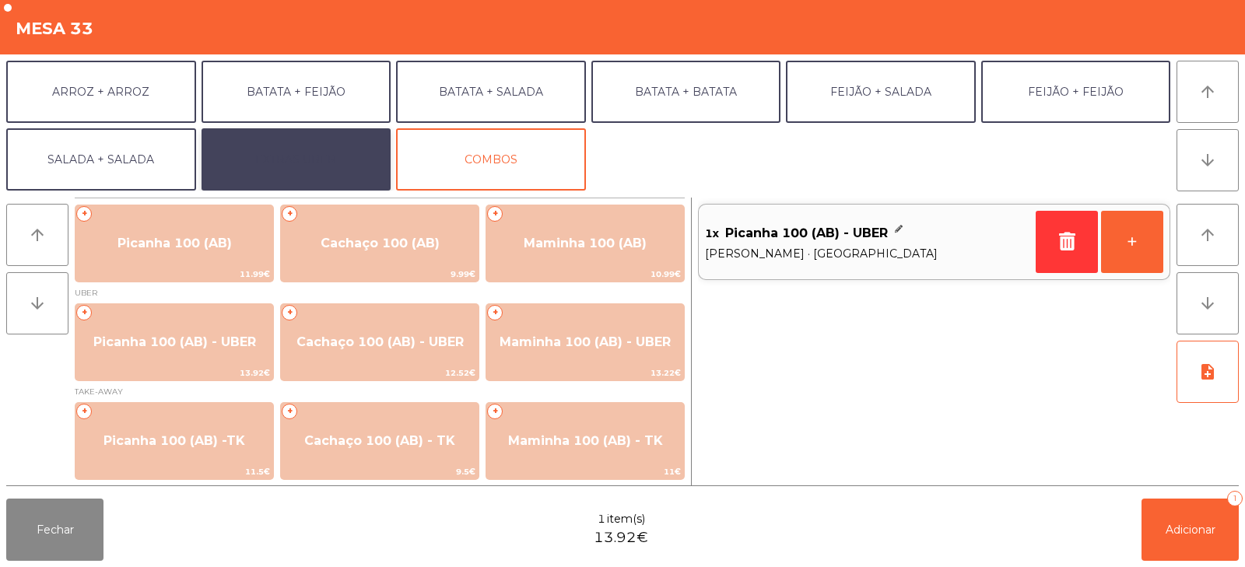
click at [292, 146] on button "EXTRAS UBER" at bounding box center [296, 159] width 190 height 62
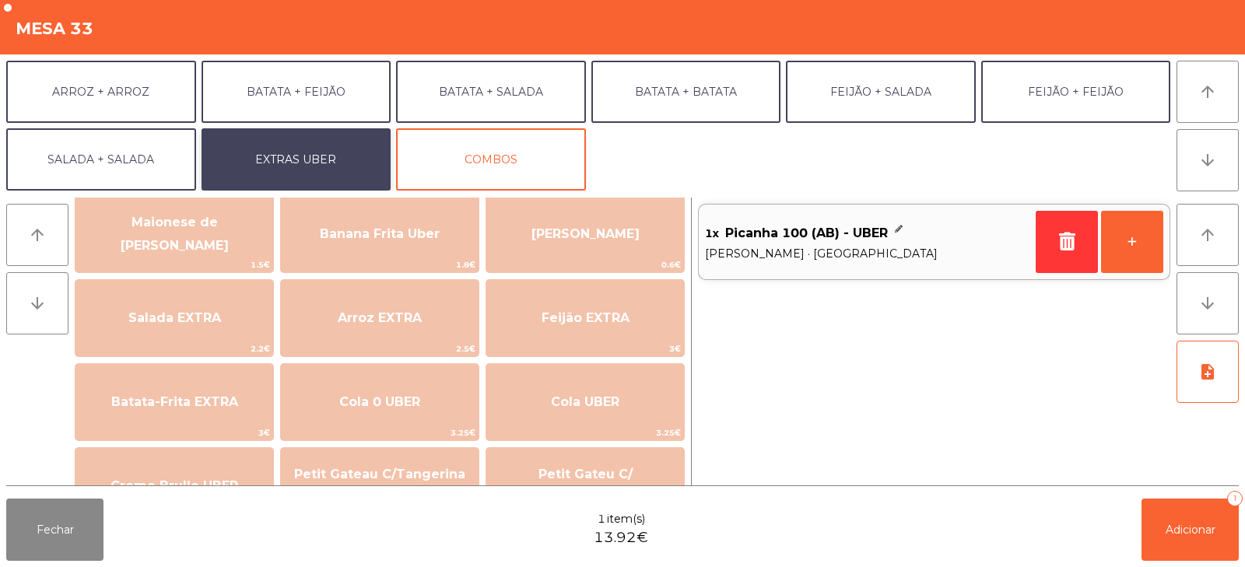
scroll to position [114, 0]
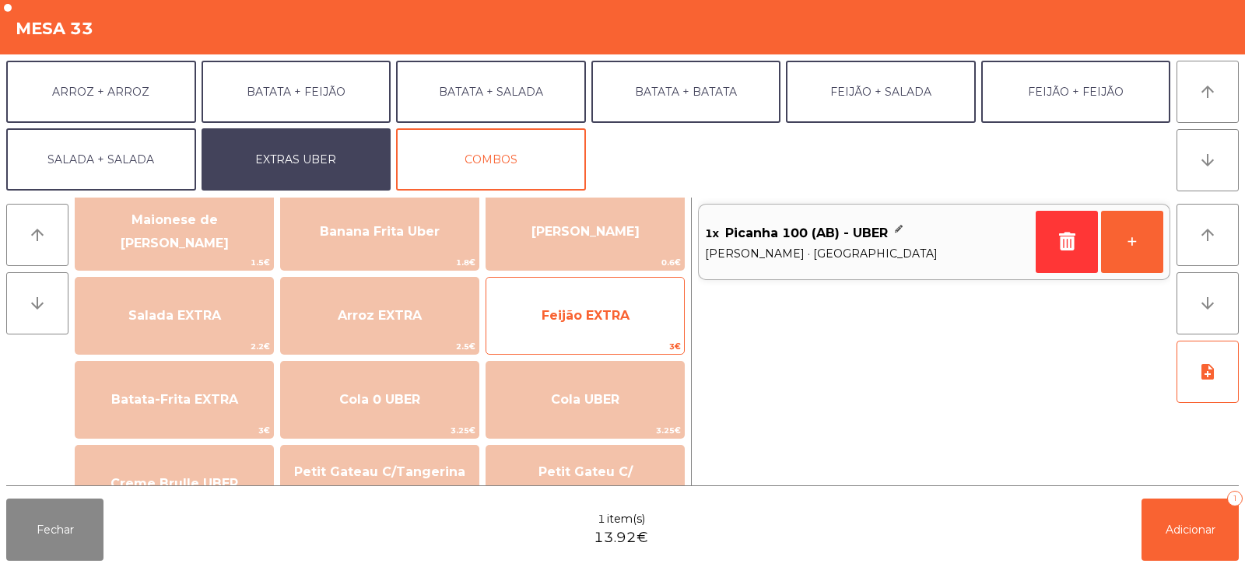
click at [587, 307] on span "Feijão EXTRA" at bounding box center [585, 316] width 198 height 42
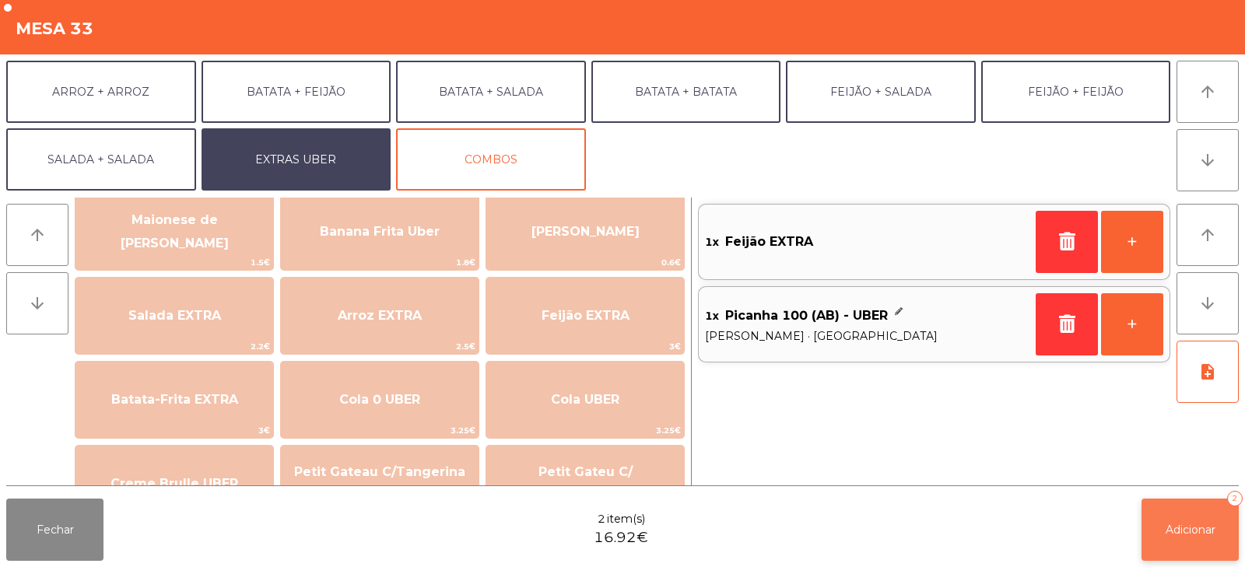
click at [1177, 528] on span "Adicionar" at bounding box center [1190, 530] width 50 height 14
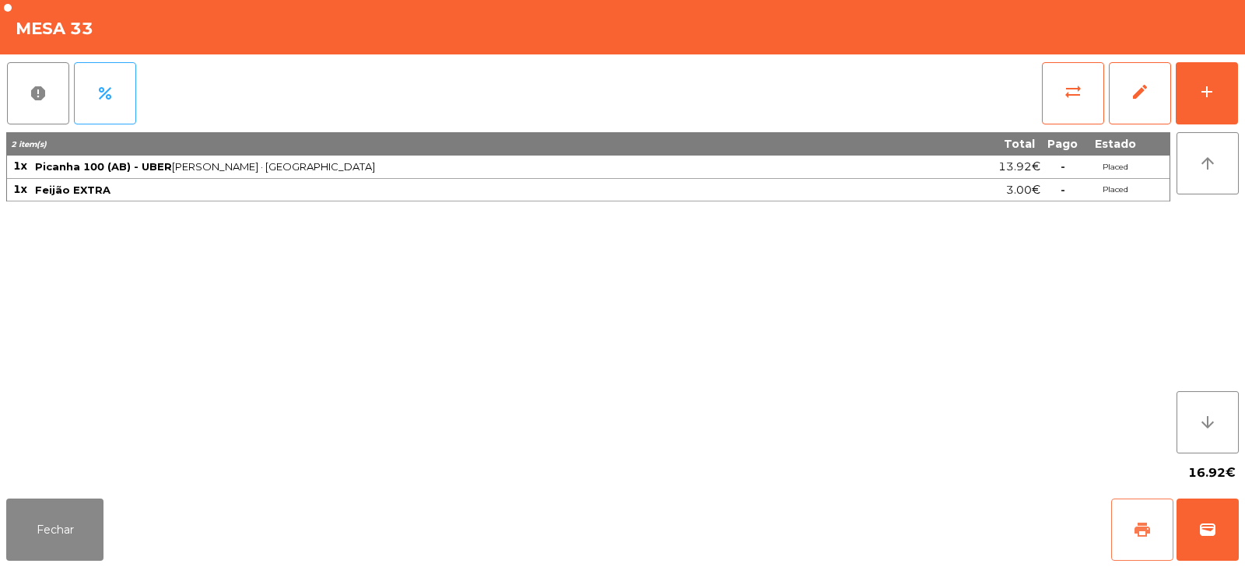
click at [1123, 534] on button "print" at bounding box center [1142, 530] width 62 height 62
click at [1209, 526] on span "wallet" at bounding box center [1207, 529] width 19 height 19
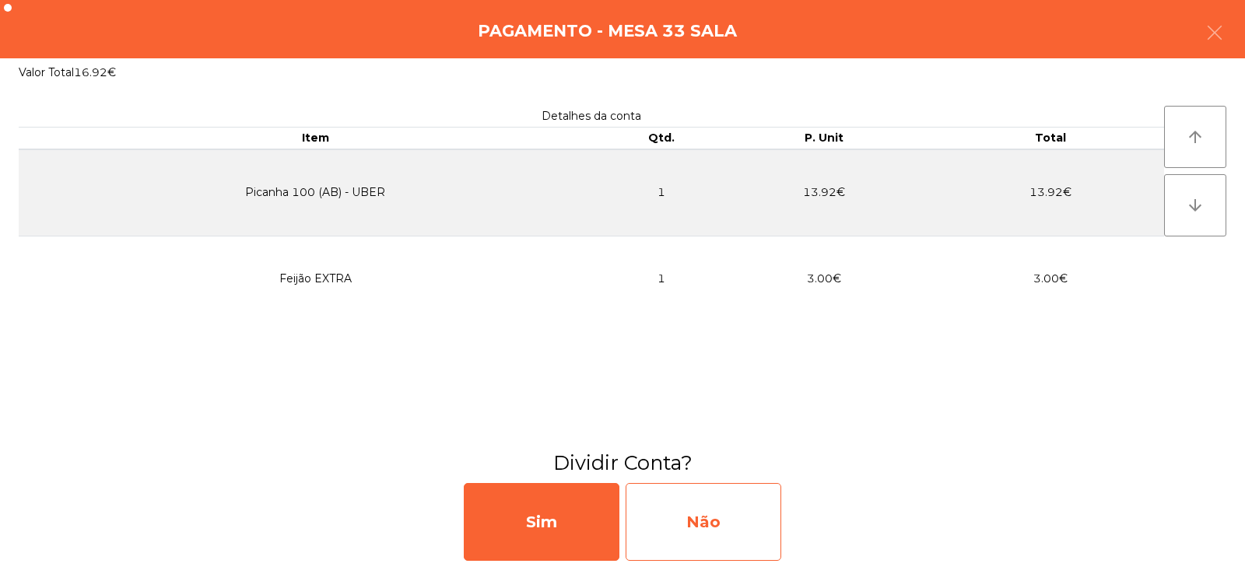
click at [716, 516] on div "Não" at bounding box center [703, 522] width 156 height 78
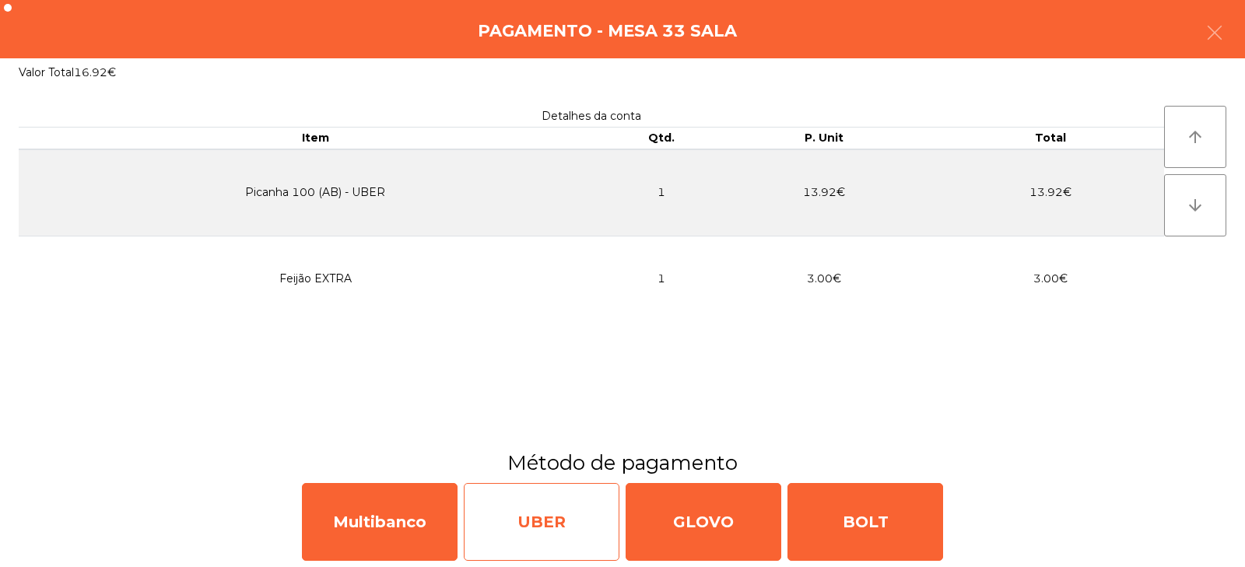
click at [541, 527] on div "UBER" at bounding box center [542, 522] width 156 height 78
select select "**"
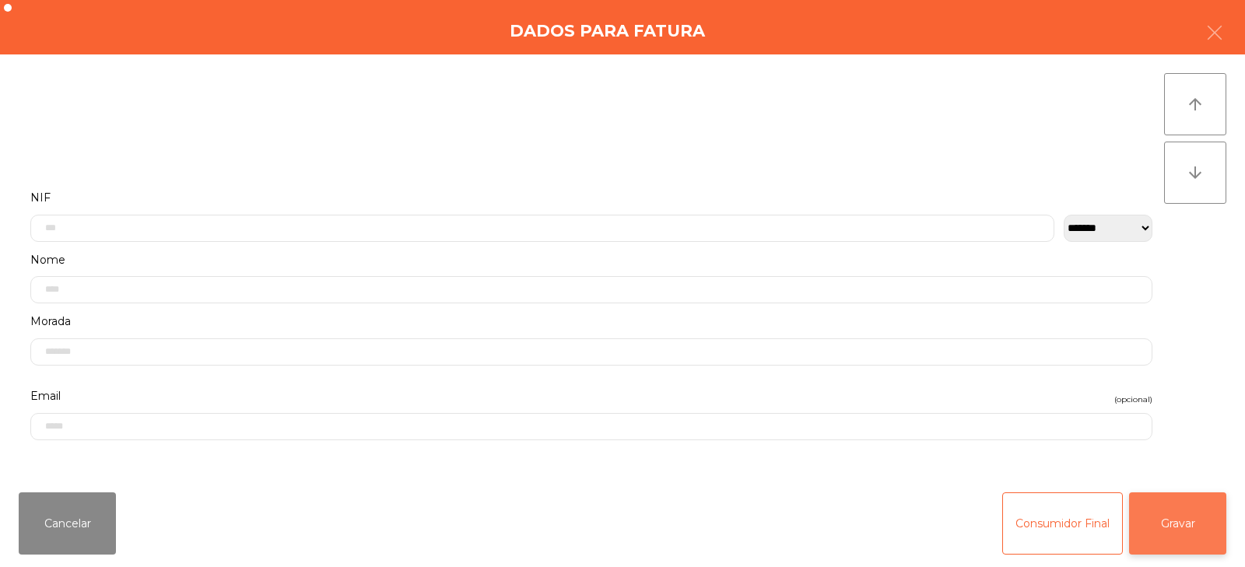
click at [1194, 530] on button "Gravar" at bounding box center [1177, 523] width 97 height 62
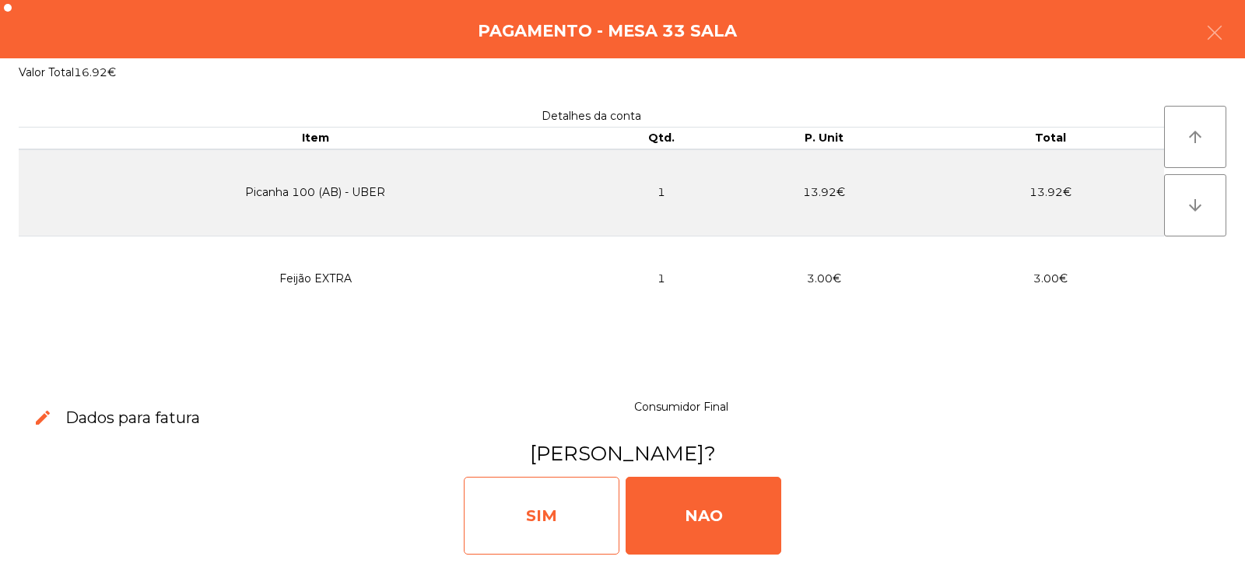
click at [543, 513] on div "SIM" at bounding box center [542, 516] width 156 height 78
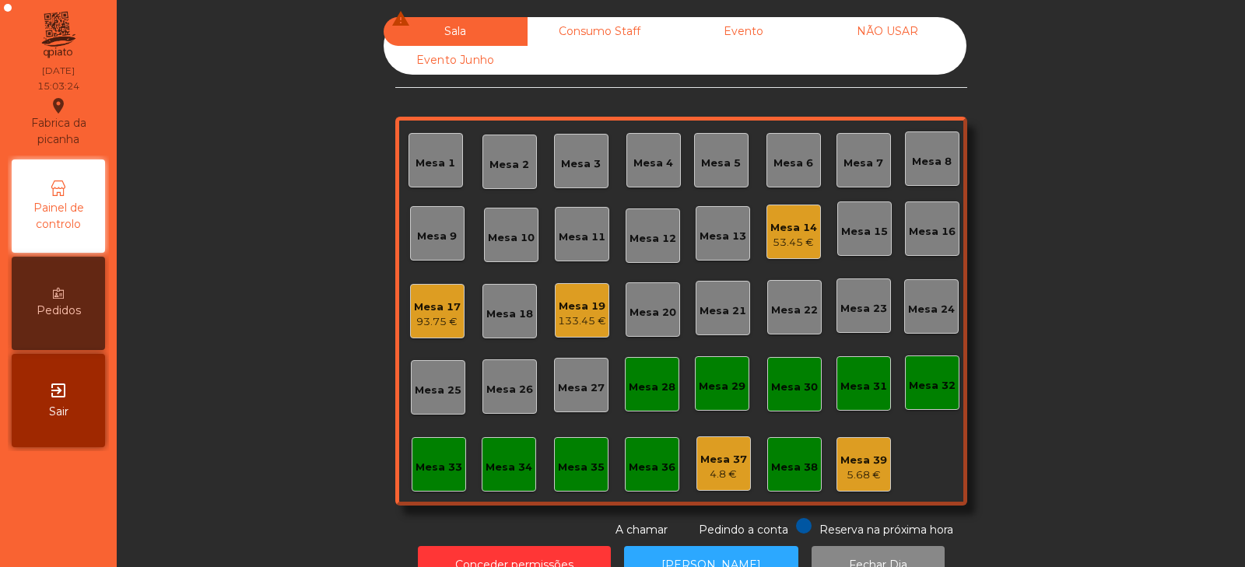
click at [790, 241] on div "53.45 €" at bounding box center [793, 243] width 47 height 16
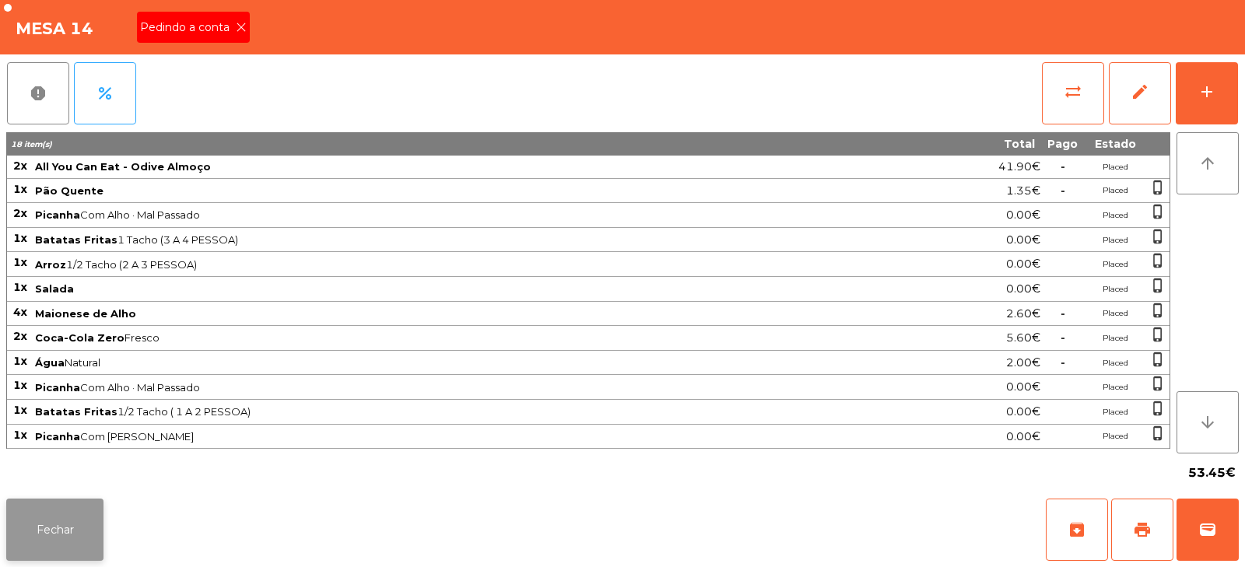
click at [68, 534] on button "Fechar" at bounding box center [54, 530] width 97 height 62
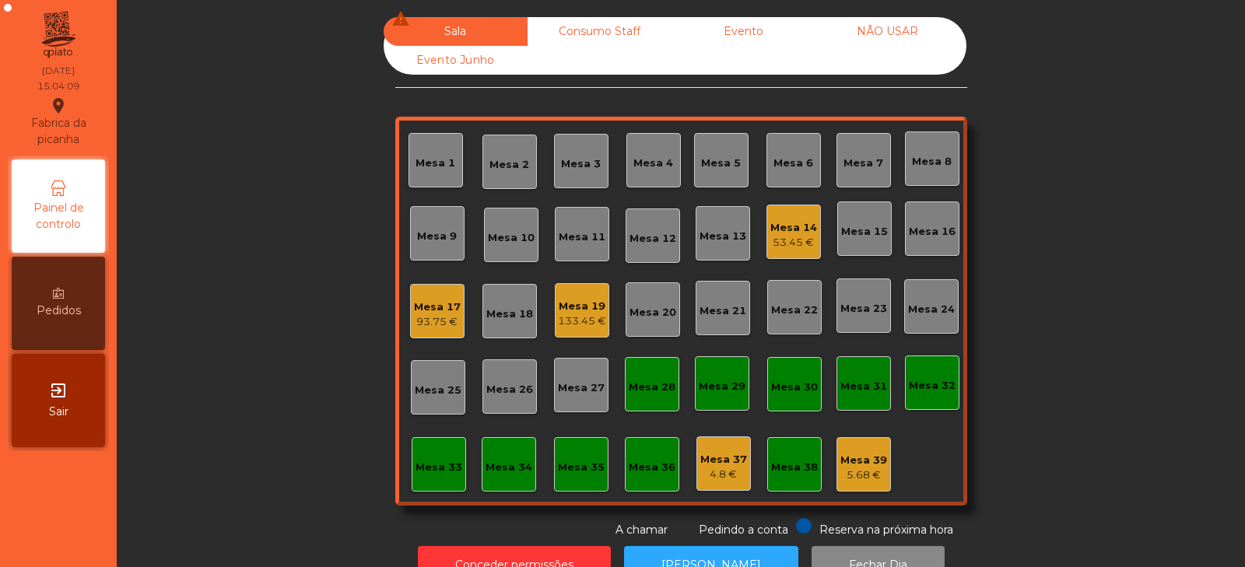
click at [794, 243] on div "53.45 €" at bounding box center [793, 243] width 47 height 16
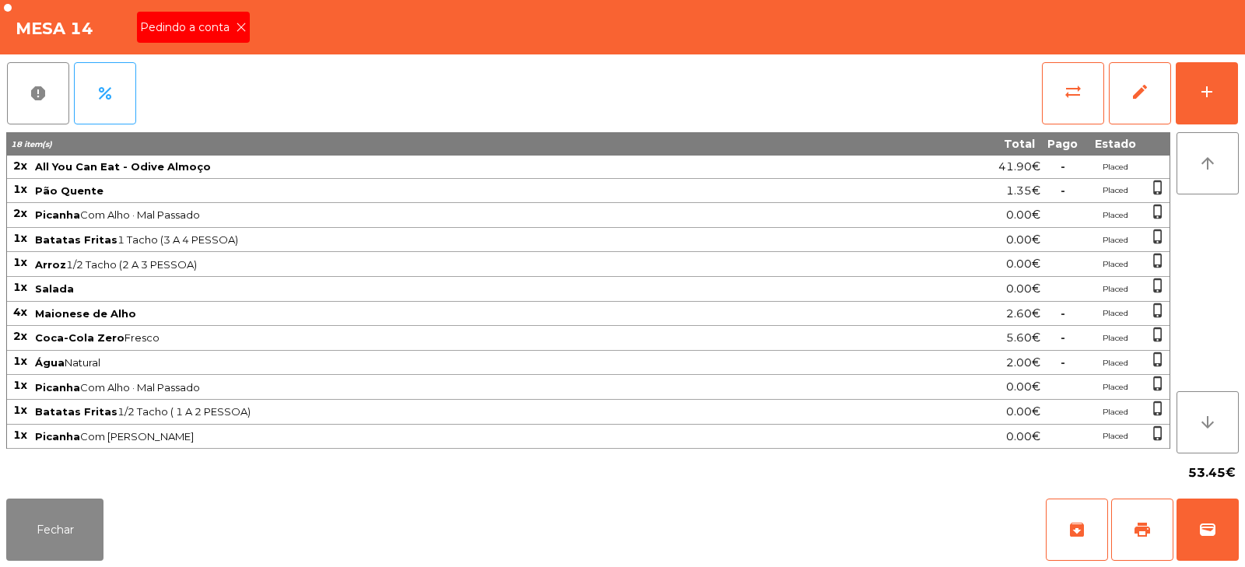
click at [240, 27] on icon at bounding box center [241, 27] width 11 height 11
click at [1130, 504] on button "print" at bounding box center [1142, 530] width 62 height 62
click at [1141, 537] on span "print" at bounding box center [1142, 529] width 19 height 19
click at [1221, 527] on button "wallet" at bounding box center [1207, 530] width 62 height 62
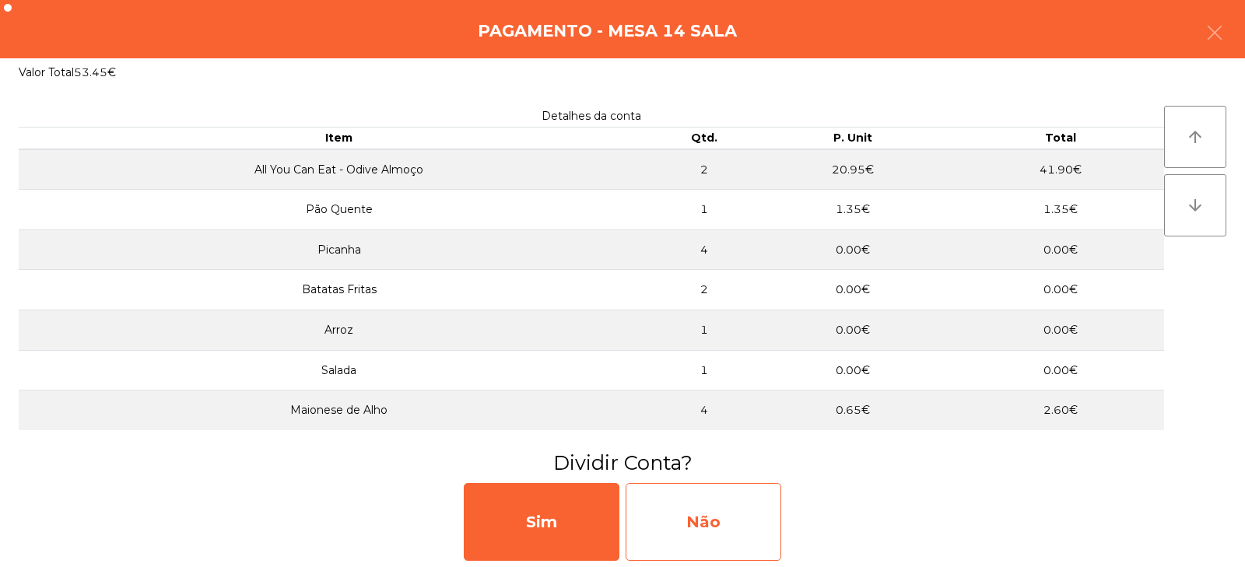
click at [696, 499] on div "Não" at bounding box center [703, 522] width 156 height 78
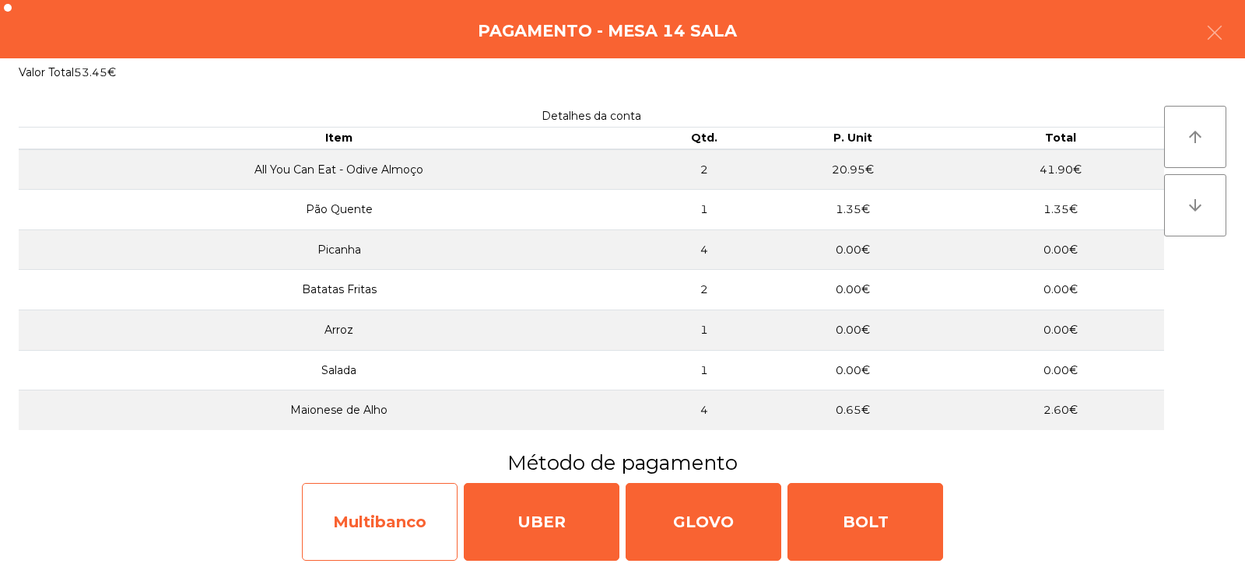
click at [403, 524] on div "Multibanco" at bounding box center [380, 522] width 156 height 78
select select "**"
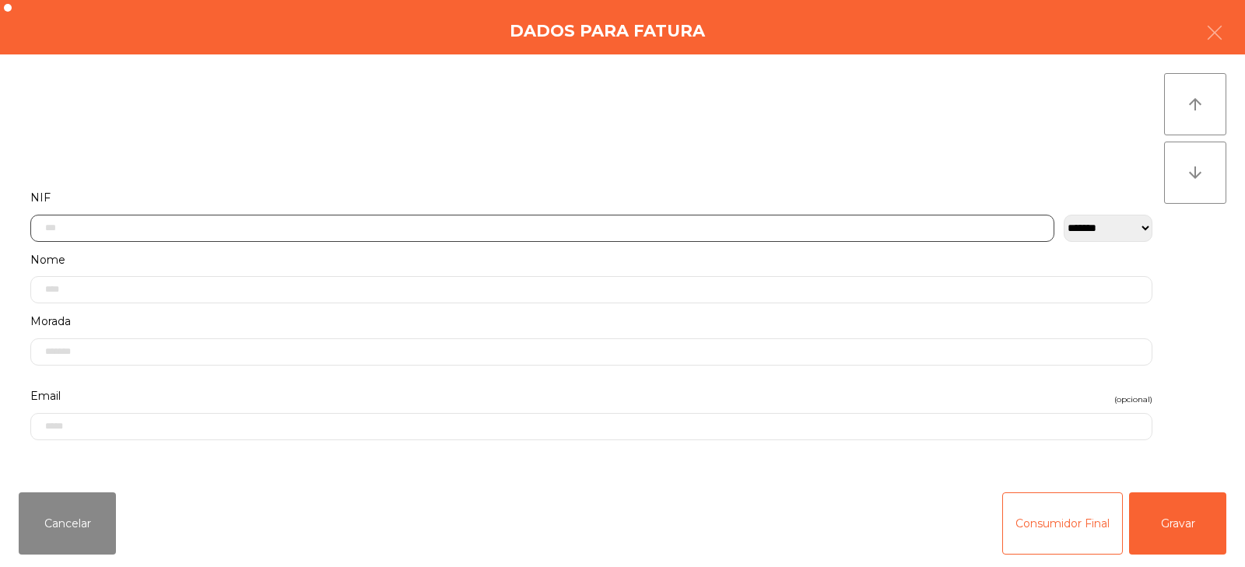
click at [132, 226] on input "text" at bounding box center [542, 228] width 1024 height 27
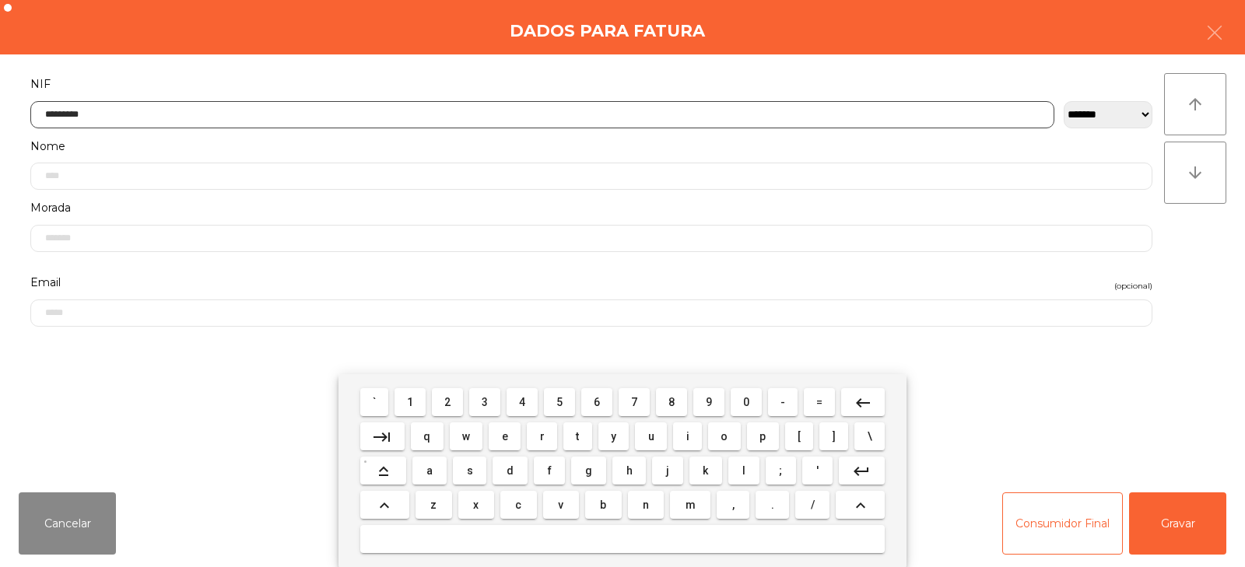
type input "*********"
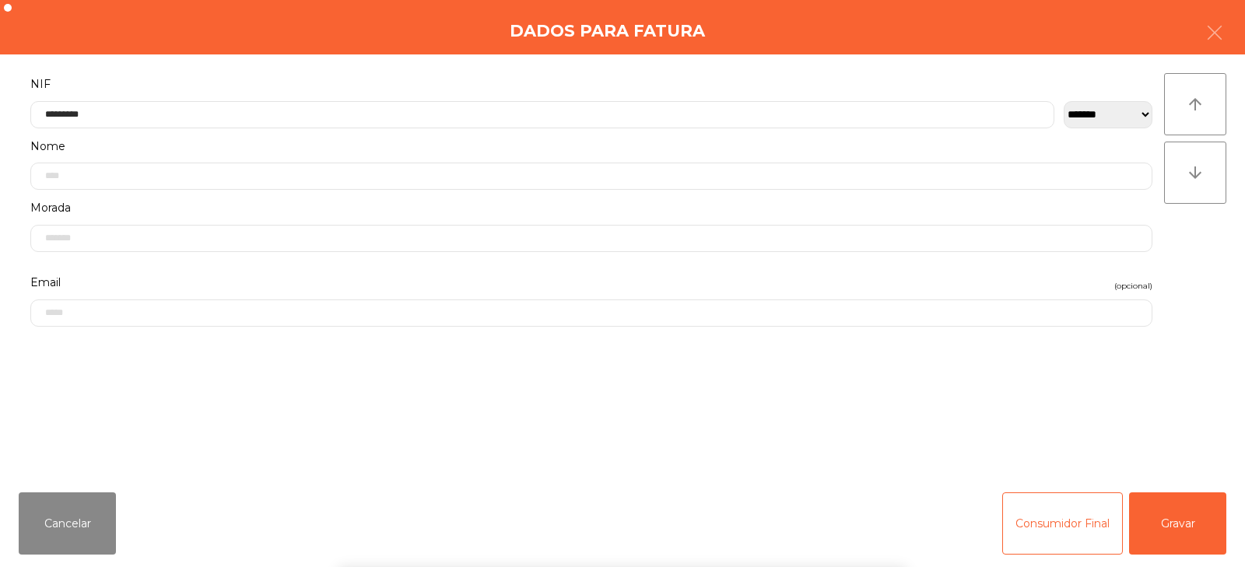
click at [1182, 275] on div "arrow_upward arrow_downward" at bounding box center [1195, 267] width 62 height 388
click at [1186, 524] on button "Gravar" at bounding box center [1177, 523] width 97 height 62
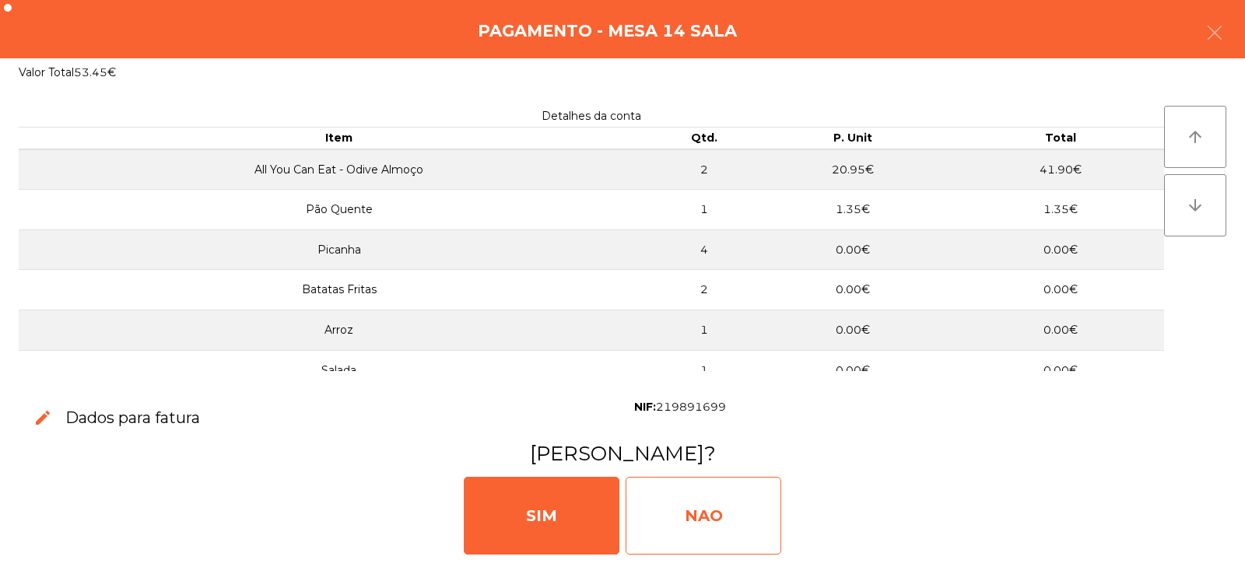
click at [693, 537] on div "NAO" at bounding box center [703, 516] width 156 height 78
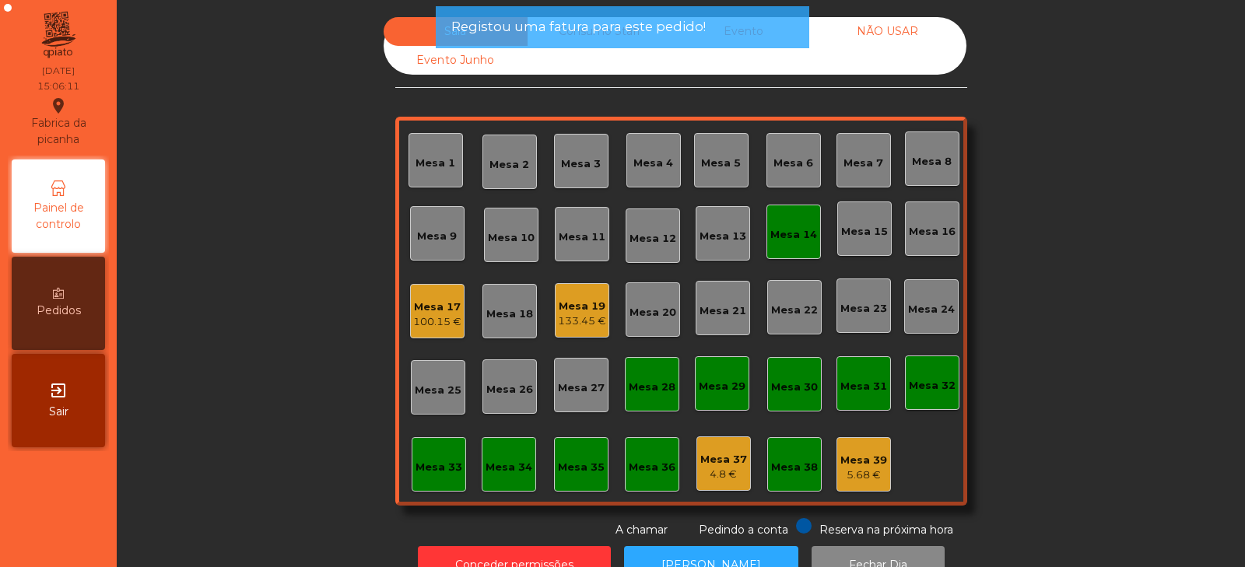
click at [804, 234] on div "Mesa 14" at bounding box center [793, 235] width 47 height 16
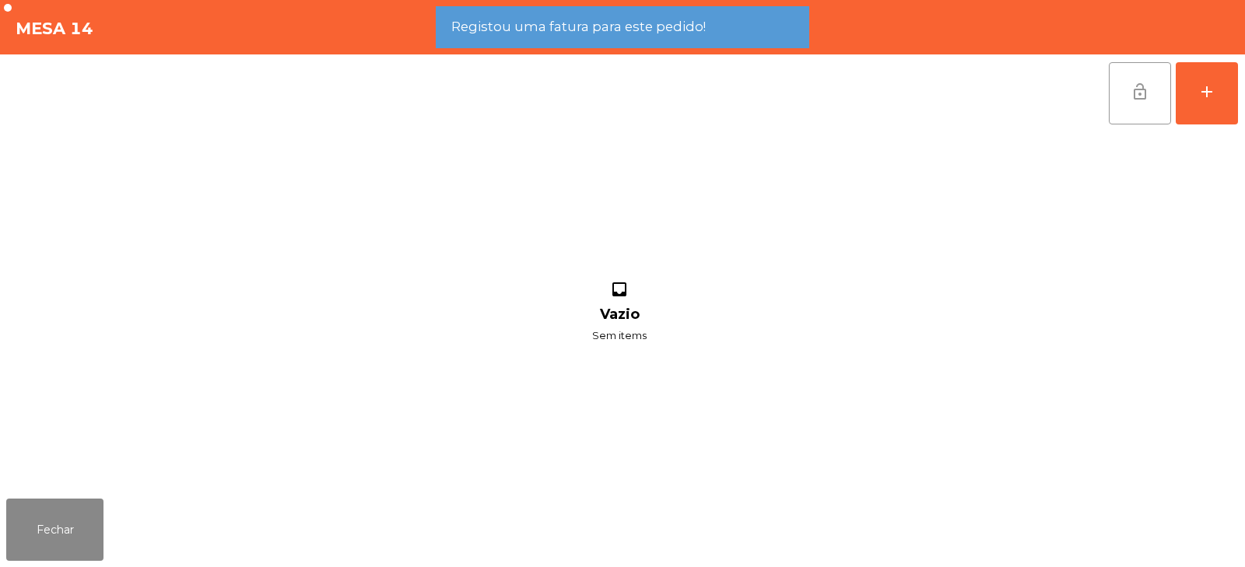
click at [1149, 92] on button "lock_open" at bounding box center [1140, 93] width 62 height 62
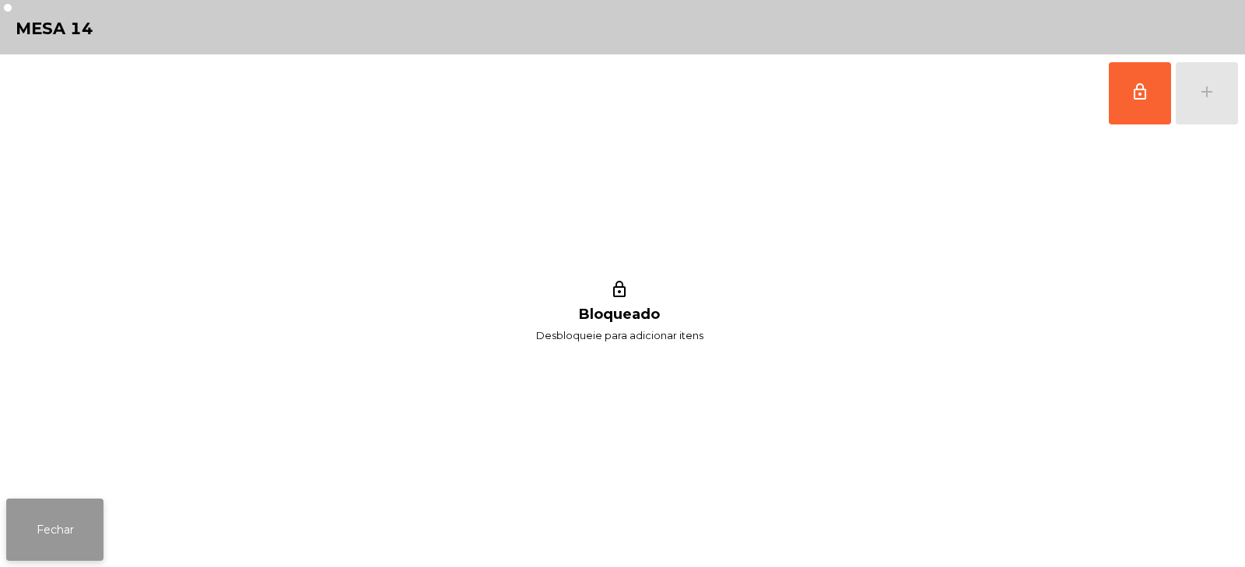
click at [54, 526] on button "Fechar" at bounding box center [54, 530] width 97 height 62
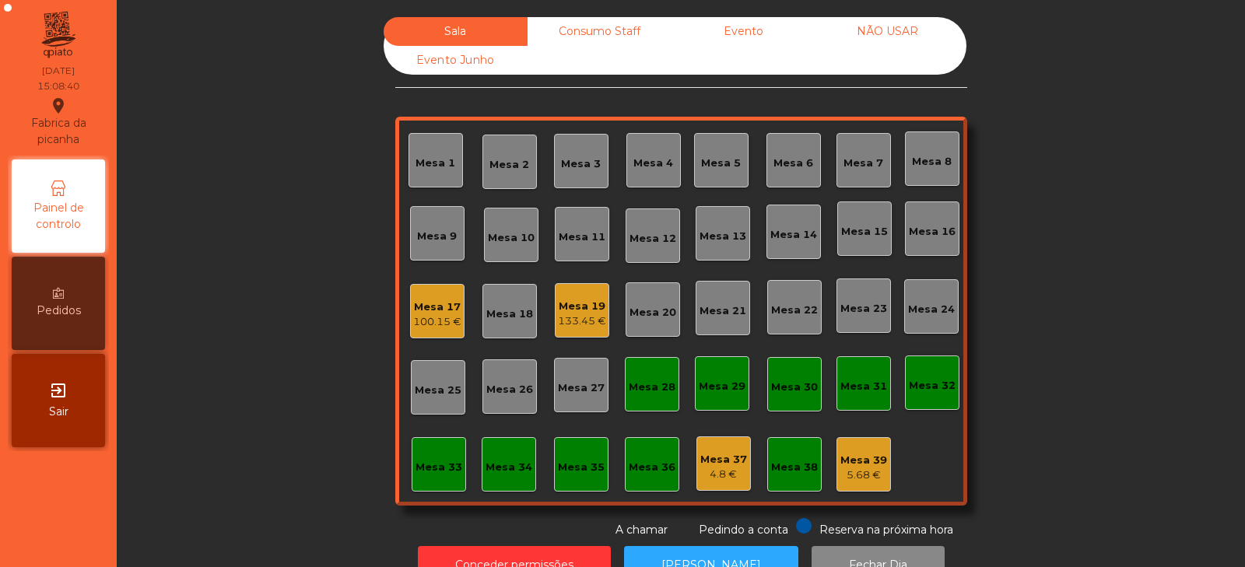
click at [445, 324] on div "100.15 €" at bounding box center [437, 322] width 48 height 16
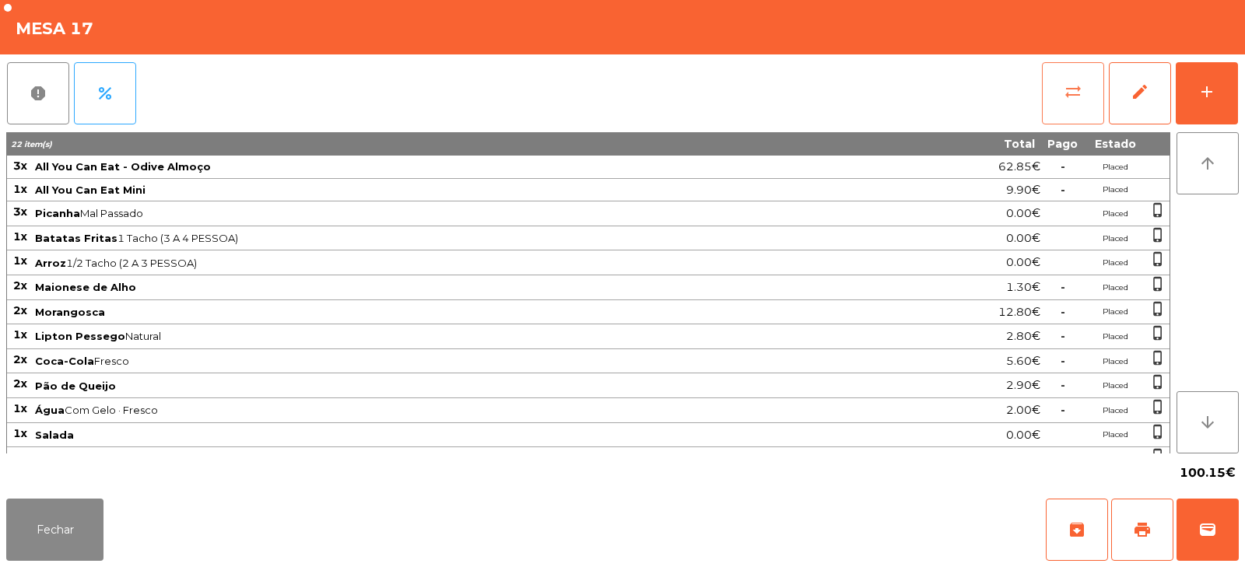
click at [1071, 85] on span "sync_alt" at bounding box center [1072, 91] width 19 height 19
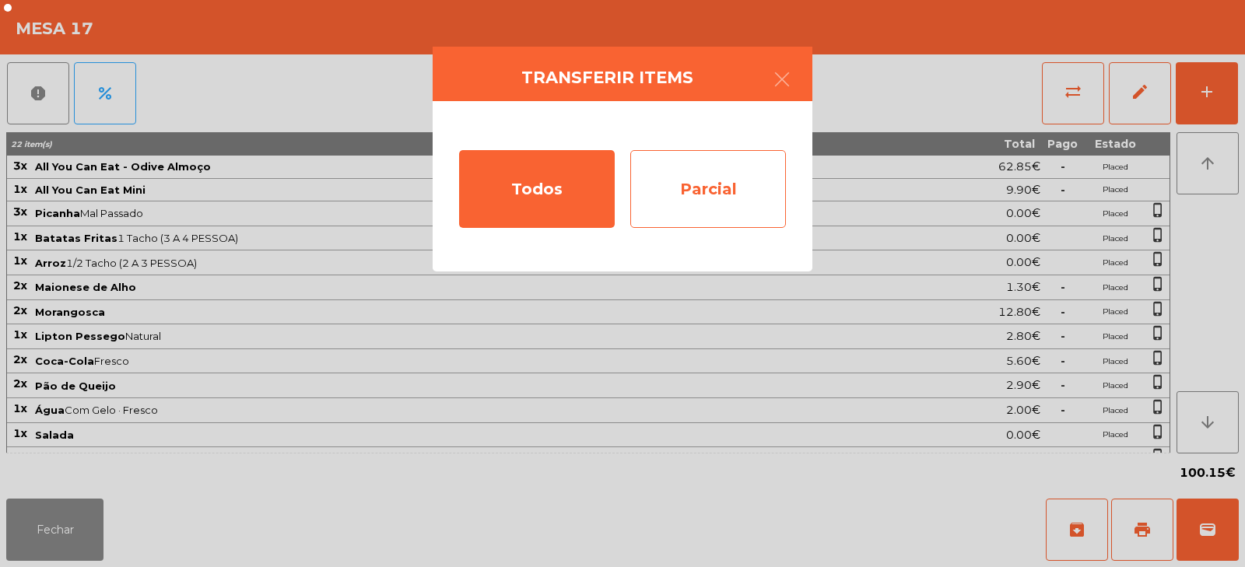
click at [725, 167] on div "Parcial" at bounding box center [708, 189] width 156 height 78
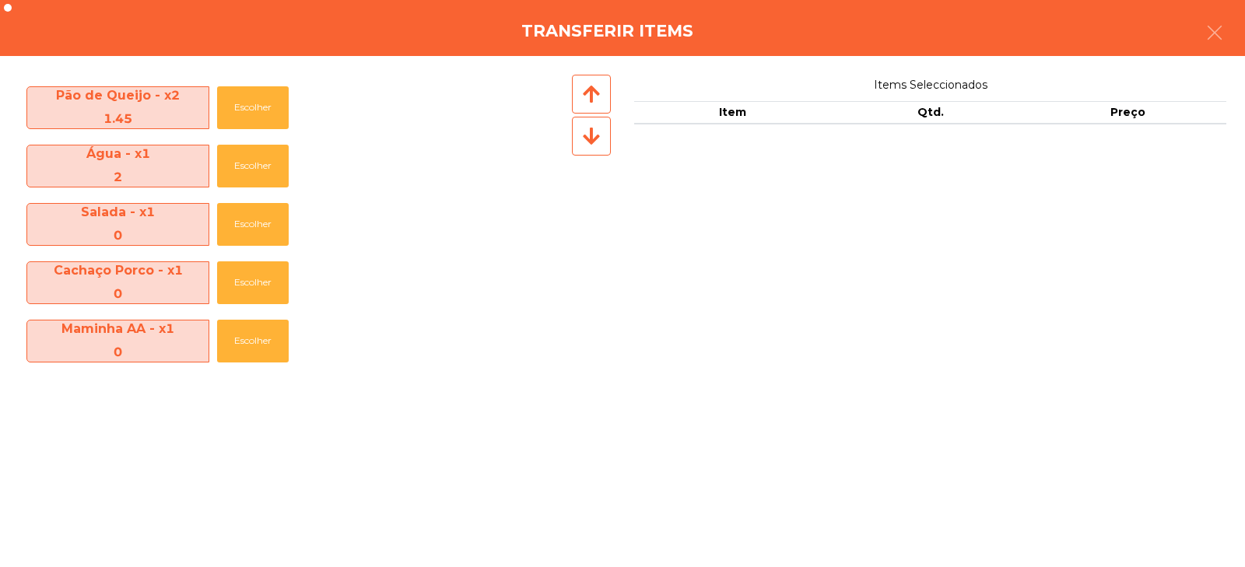
scroll to position [0, 0]
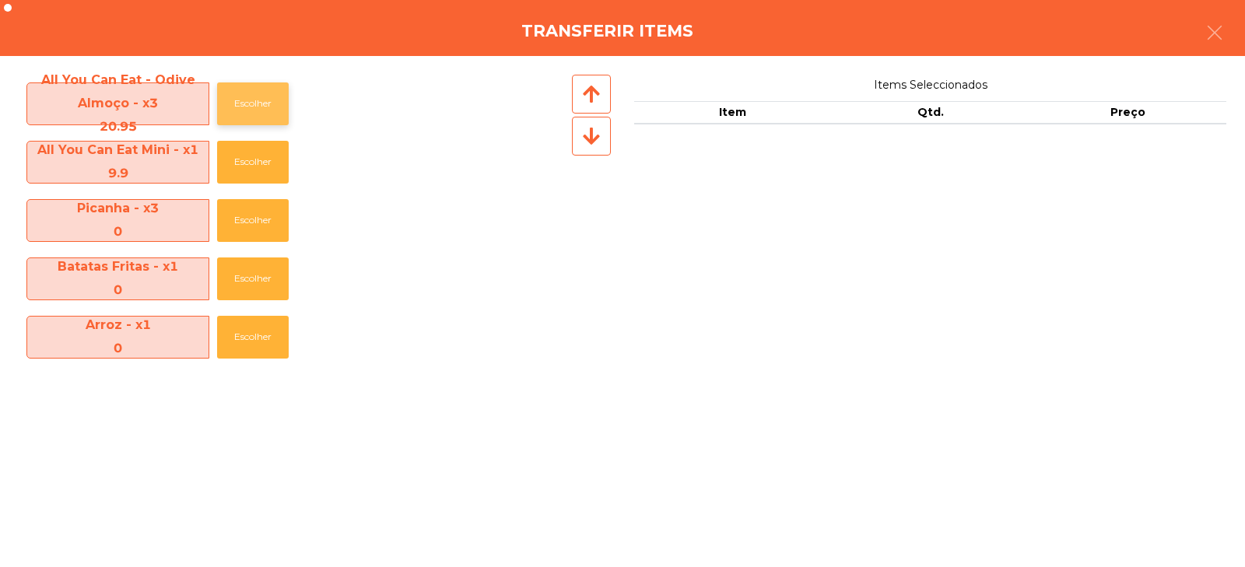
click at [240, 90] on button "Escolher" at bounding box center [253, 103] width 72 height 43
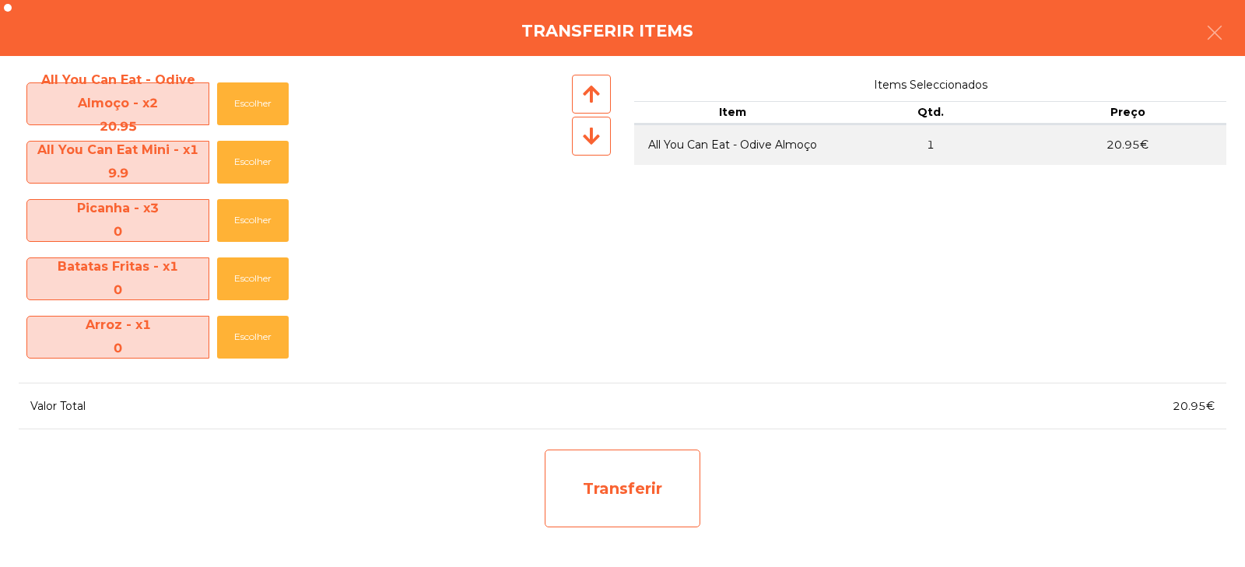
click at [622, 477] on div "Transferir" at bounding box center [623, 489] width 156 height 78
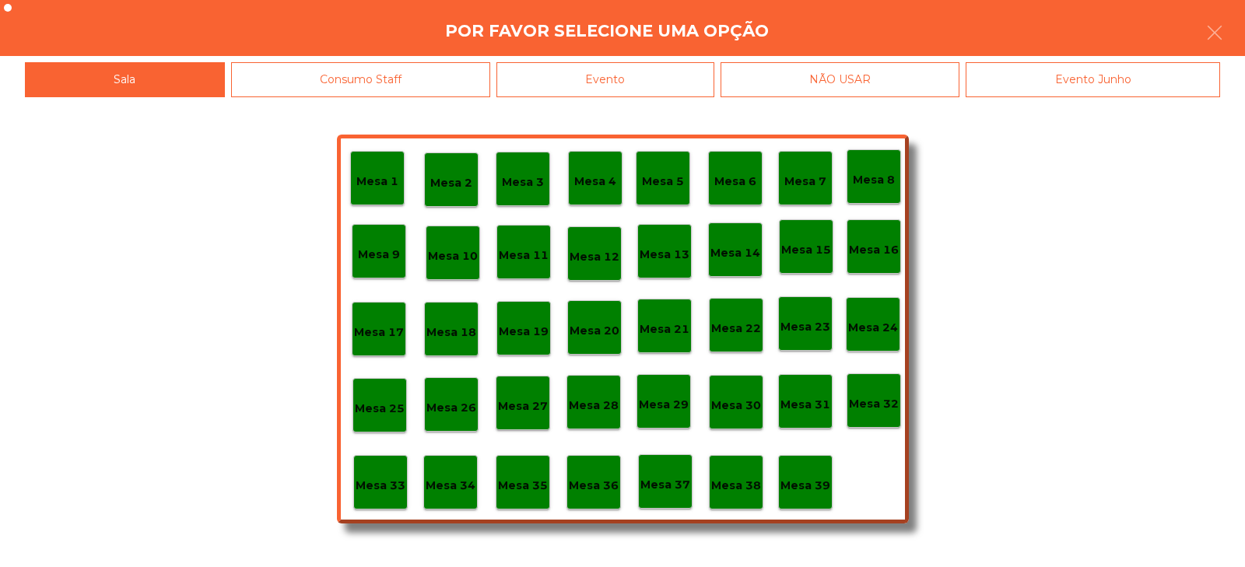
click at [667, 482] on p "Mesa 37" at bounding box center [665, 485] width 50 height 18
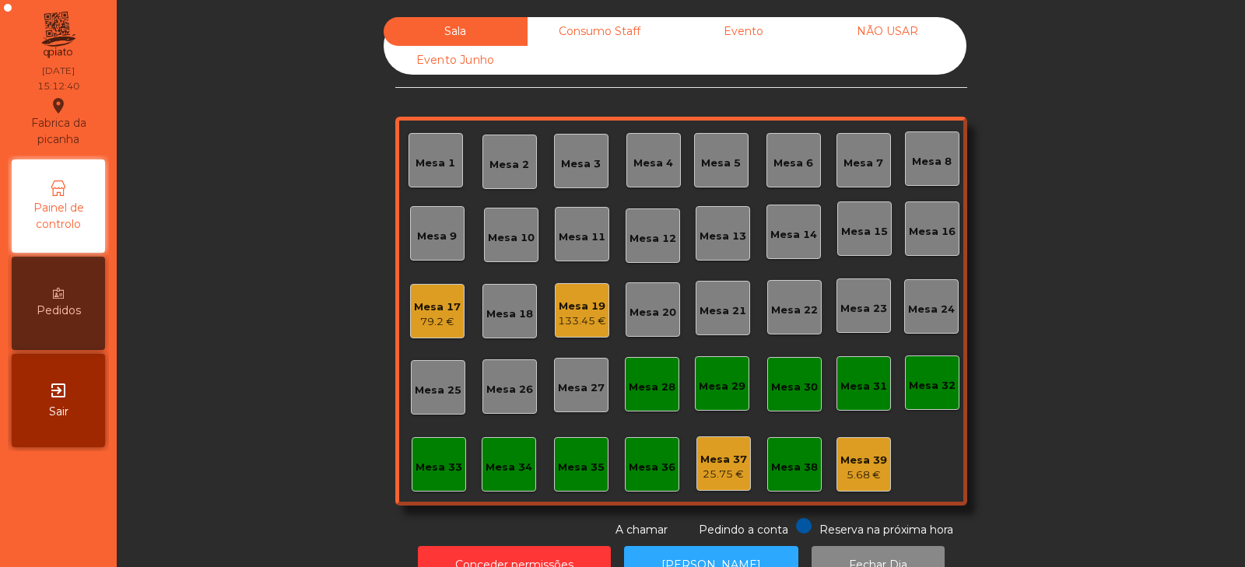
click at [584, 314] on div "133.45 €" at bounding box center [582, 322] width 48 height 16
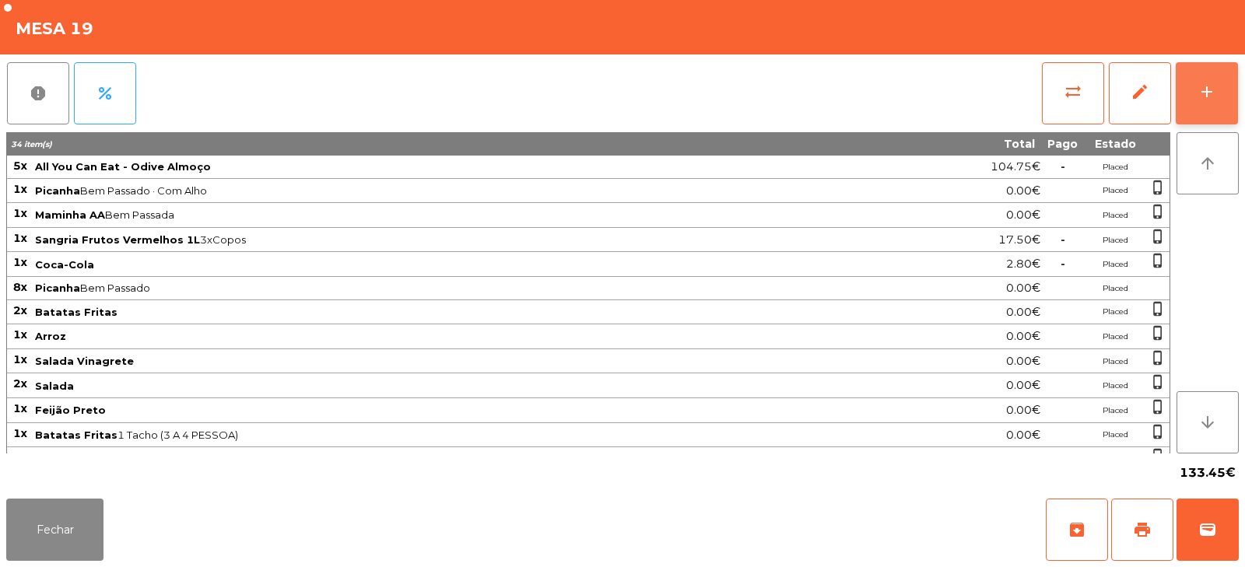
click at [1203, 117] on button "add" at bounding box center [1206, 93] width 62 height 62
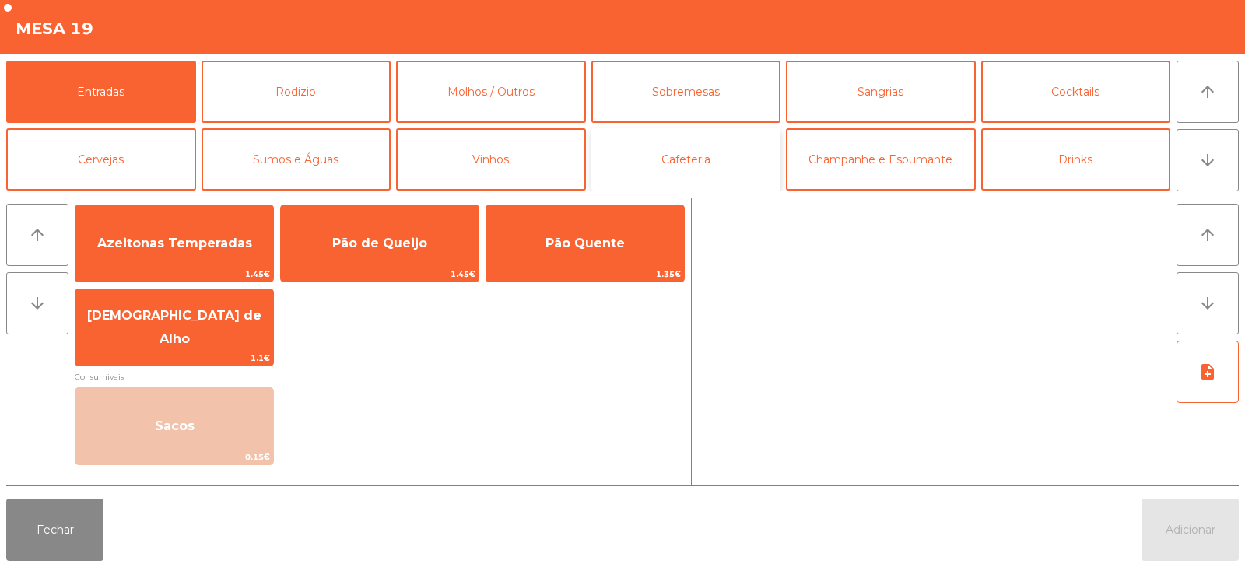
click at [683, 167] on button "Cafeteria" at bounding box center [686, 159] width 190 height 62
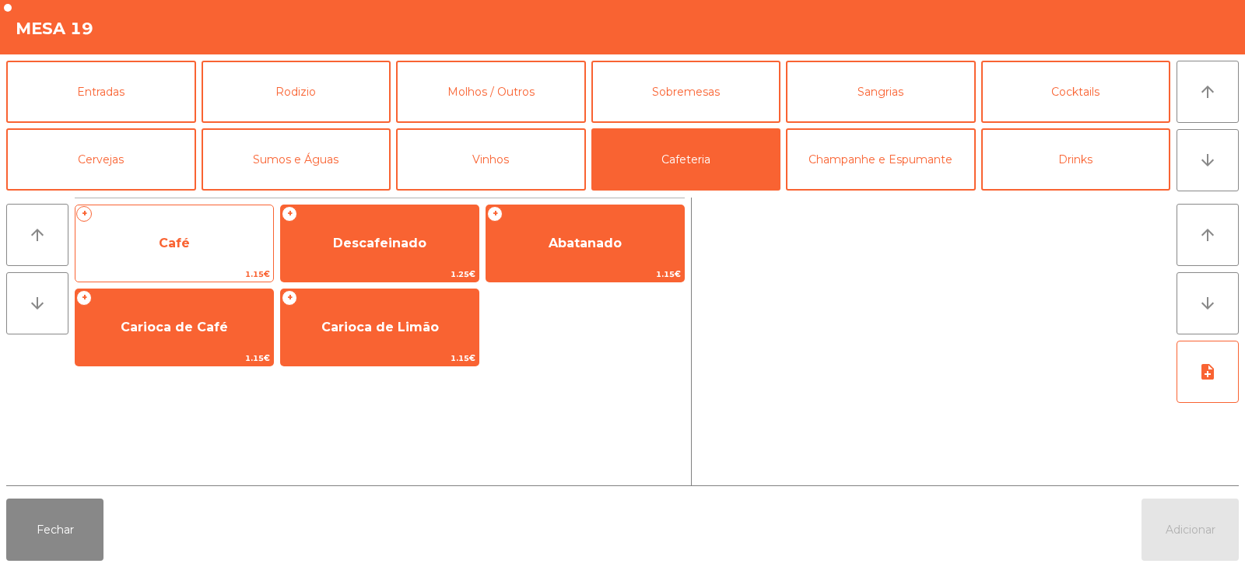
click at [204, 261] on span "Café" at bounding box center [174, 243] width 198 height 42
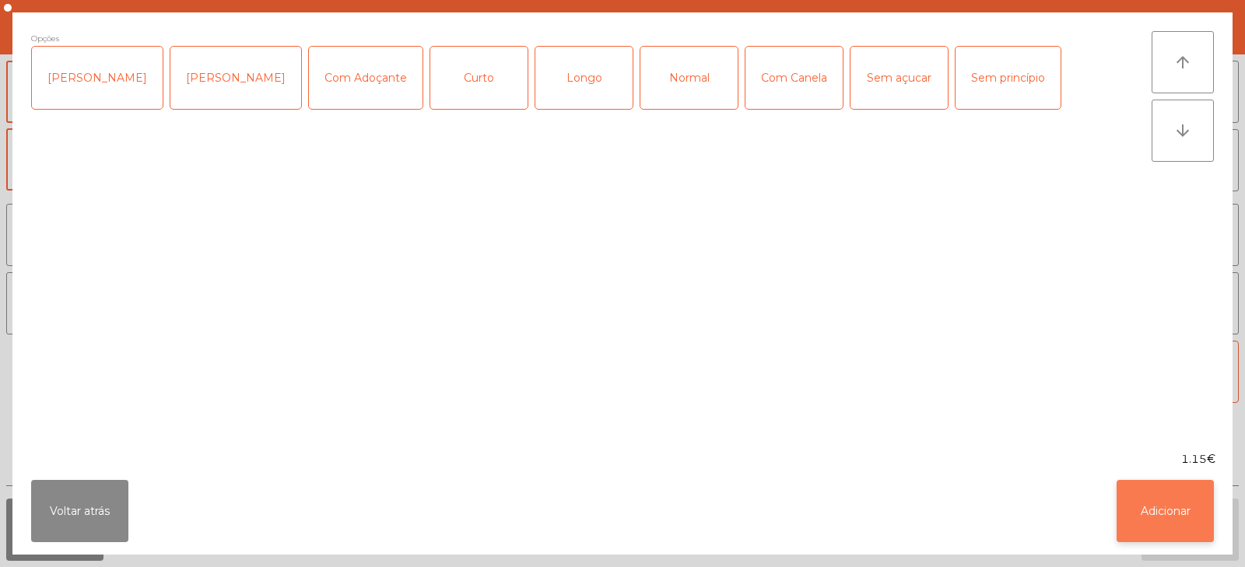
click at [1187, 539] on button "Adicionar" at bounding box center [1164, 511] width 97 height 62
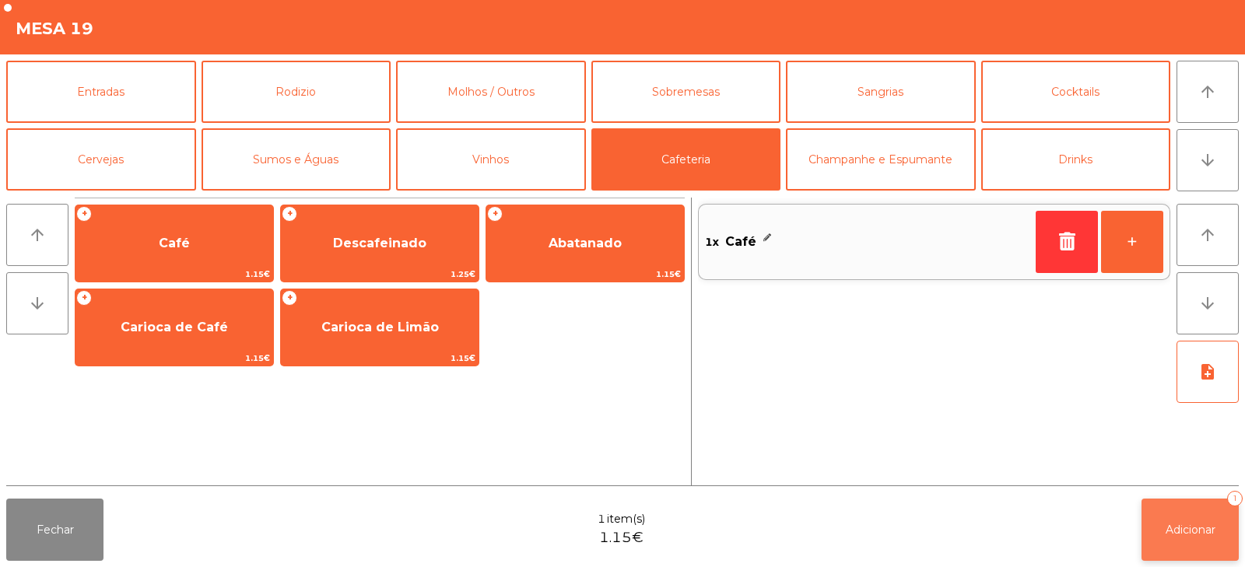
click at [1186, 531] on span "Adicionar" at bounding box center [1190, 530] width 50 height 14
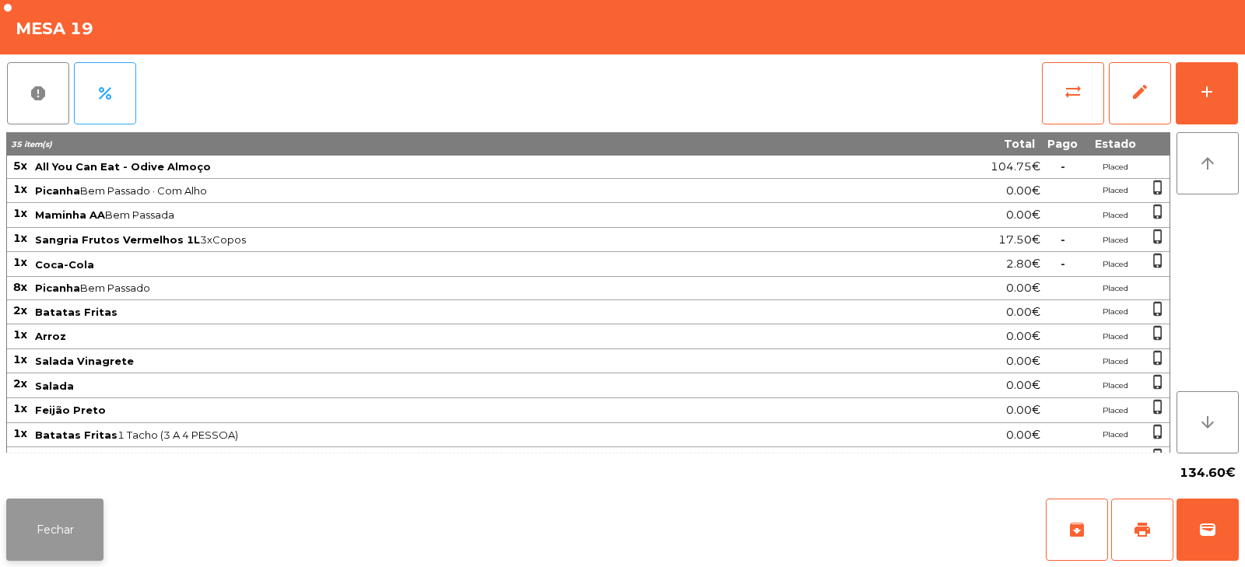
click at [54, 536] on button "Fechar" at bounding box center [54, 530] width 97 height 62
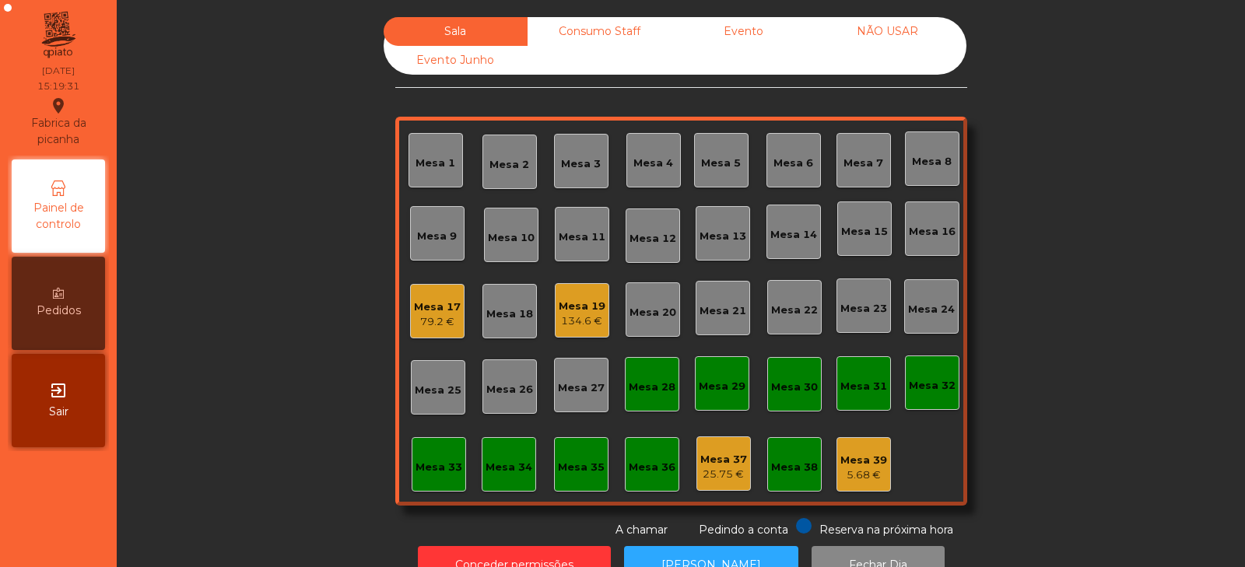
click at [425, 316] on div "79.2 €" at bounding box center [437, 322] width 47 height 16
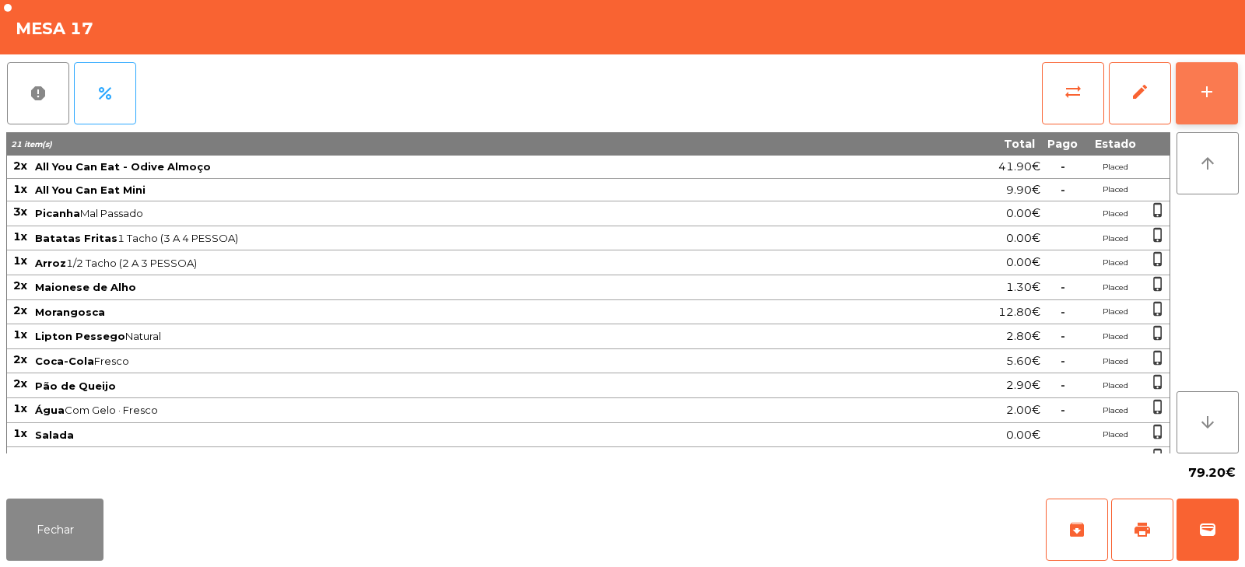
click at [1213, 69] on button "add" at bounding box center [1206, 93] width 62 height 62
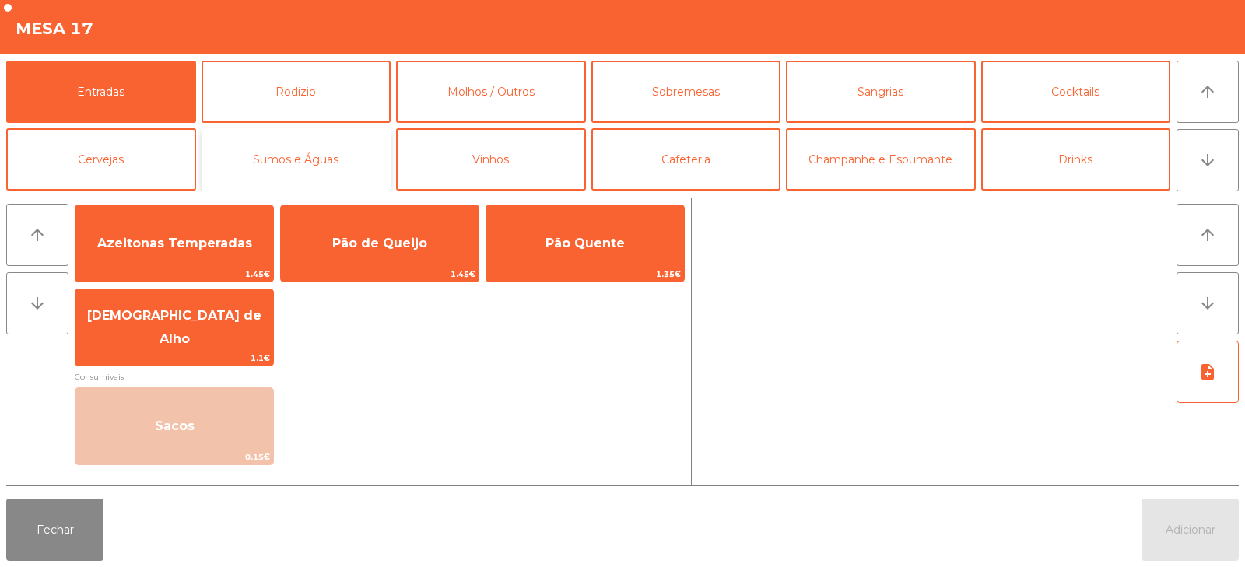
click at [310, 176] on button "Sumos e Águas" at bounding box center [296, 159] width 190 height 62
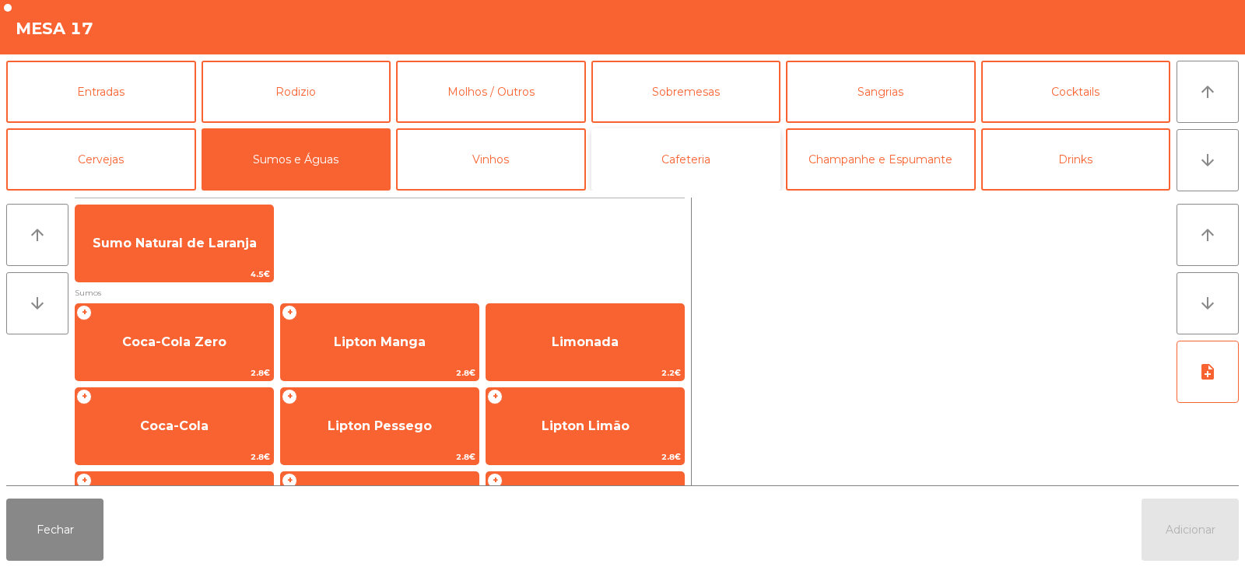
click at [692, 167] on button "Cafeteria" at bounding box center [686, 159] width 190 height 62
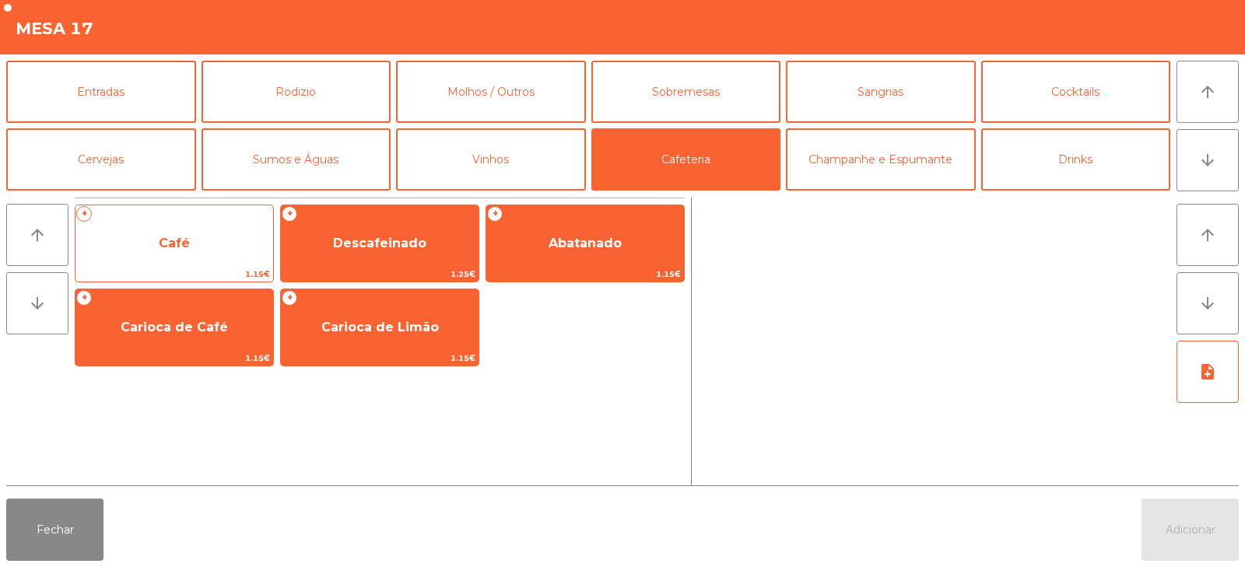
click at [205, 243] on span "Café" at bounding box center [174, 243] width 198 height 42
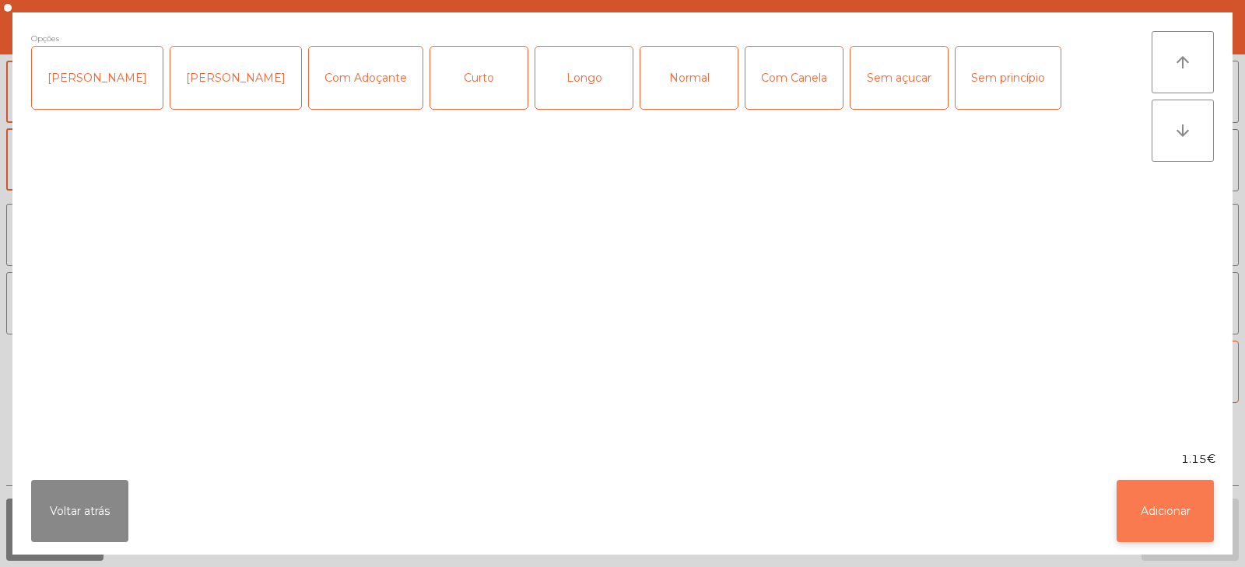
click at [1185, 505] on button "Adicionar" at bounding box center [1164, 511] width 97 height 62
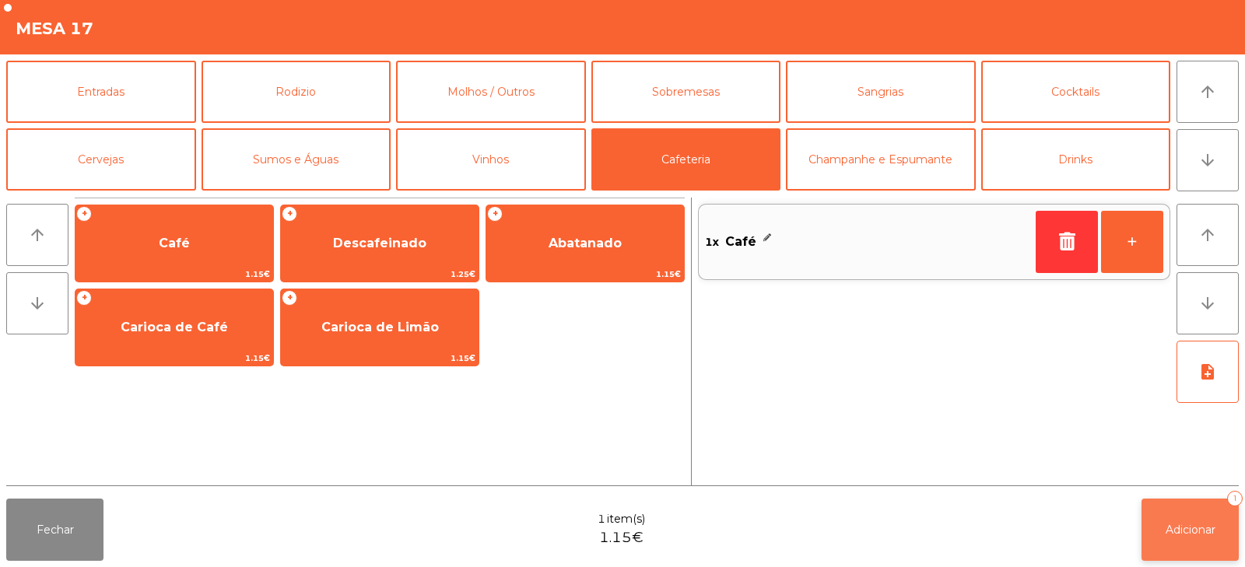
click at [1199, 520] on button "Adicionar 1" at bounding box center [1189, 530] width 97 height 62
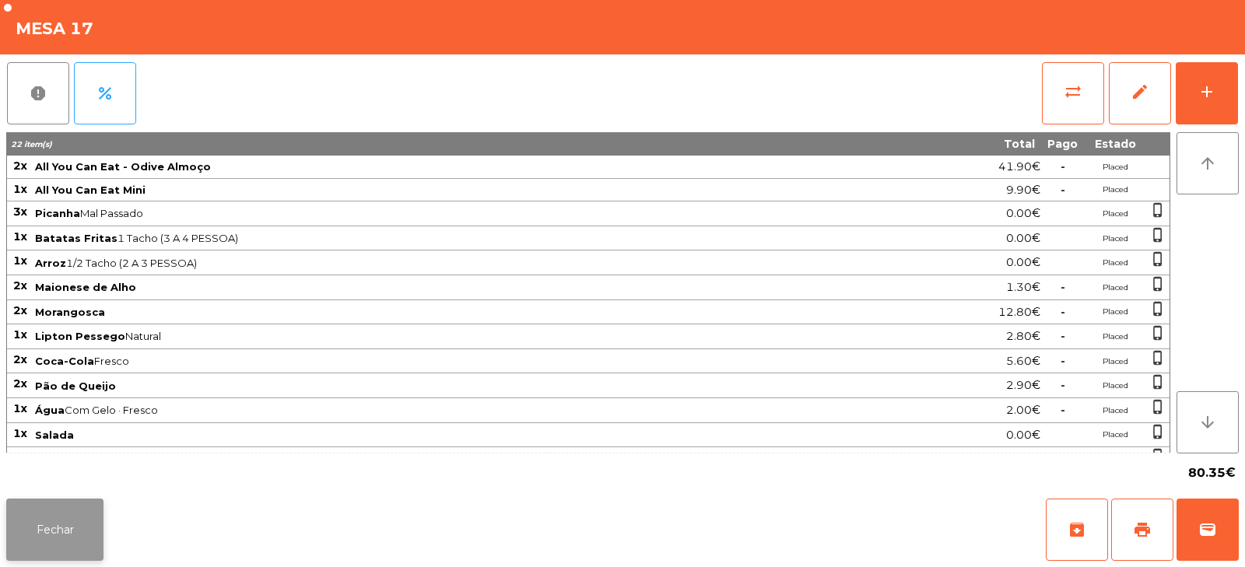
click at [80, 534] on button "Fechar" at bounding box center [54, 530] width 97 height 62
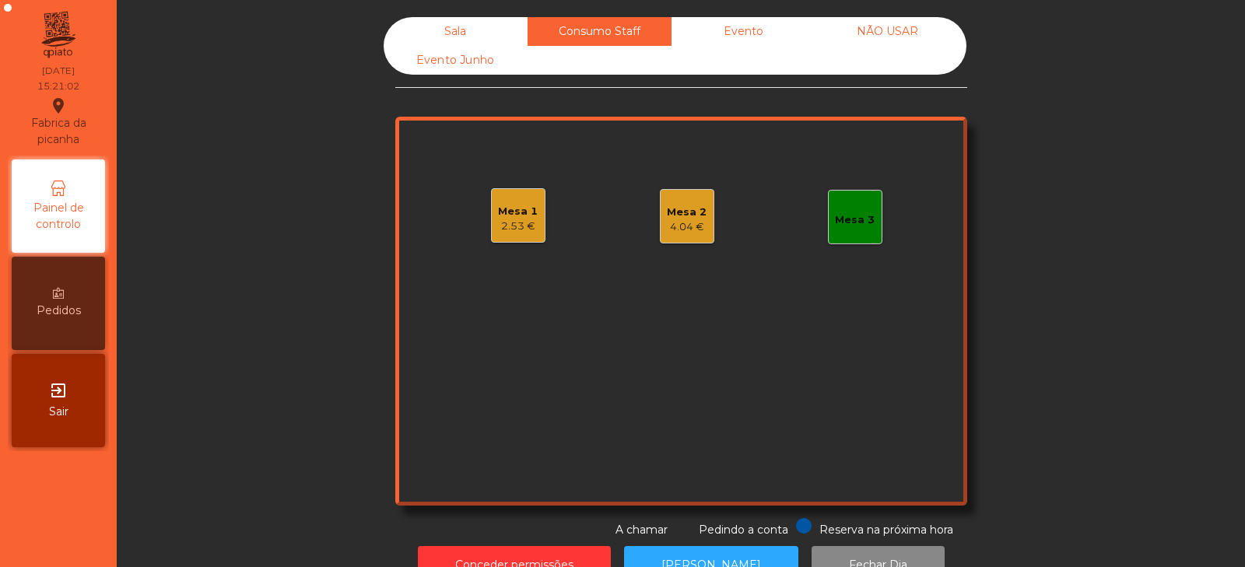
click at [777, 26] on div "Evento" at bounding box center [743, 31] width 144 height 29
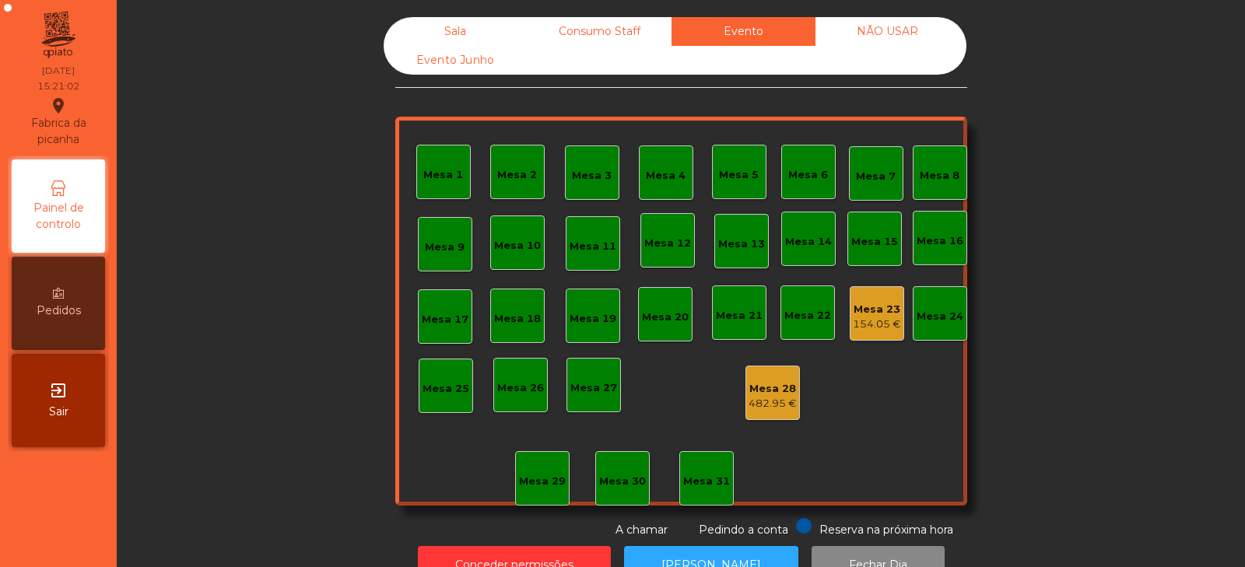
click at [928, 38] on div "NÃO USAR" at bounding box center [887, 31] width 144 height 29
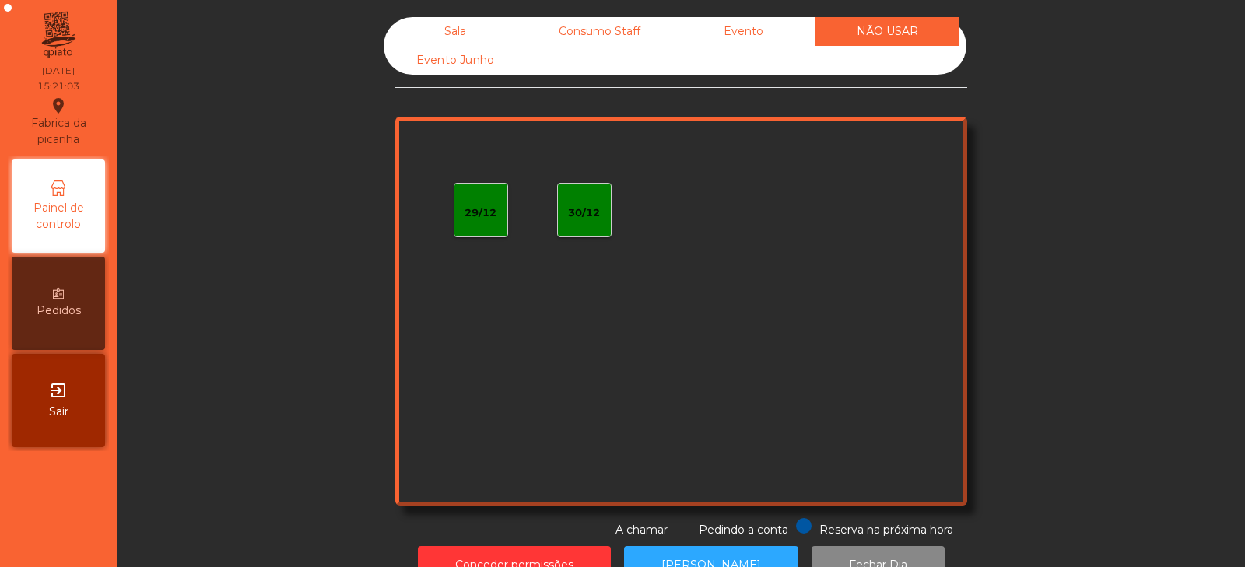
click at [604, 30] on div "Consumo Staff" at bounding box center [599, 31] width 144 height 29
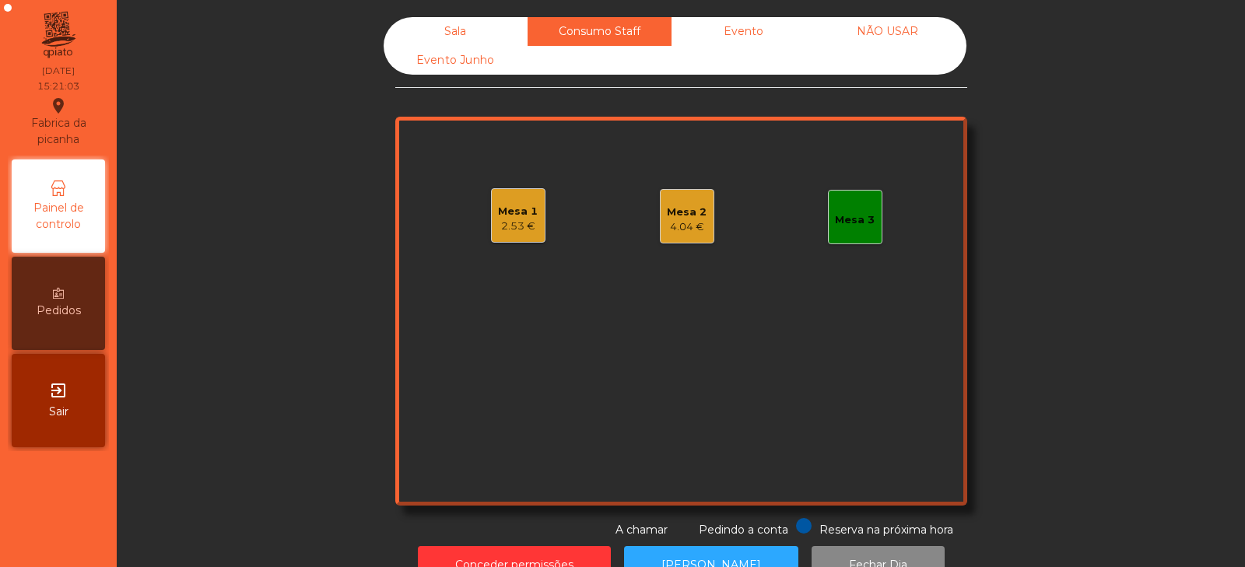
click at [439, 26] on div "Sala" at bounding box center [456, 31] width 144 height 29
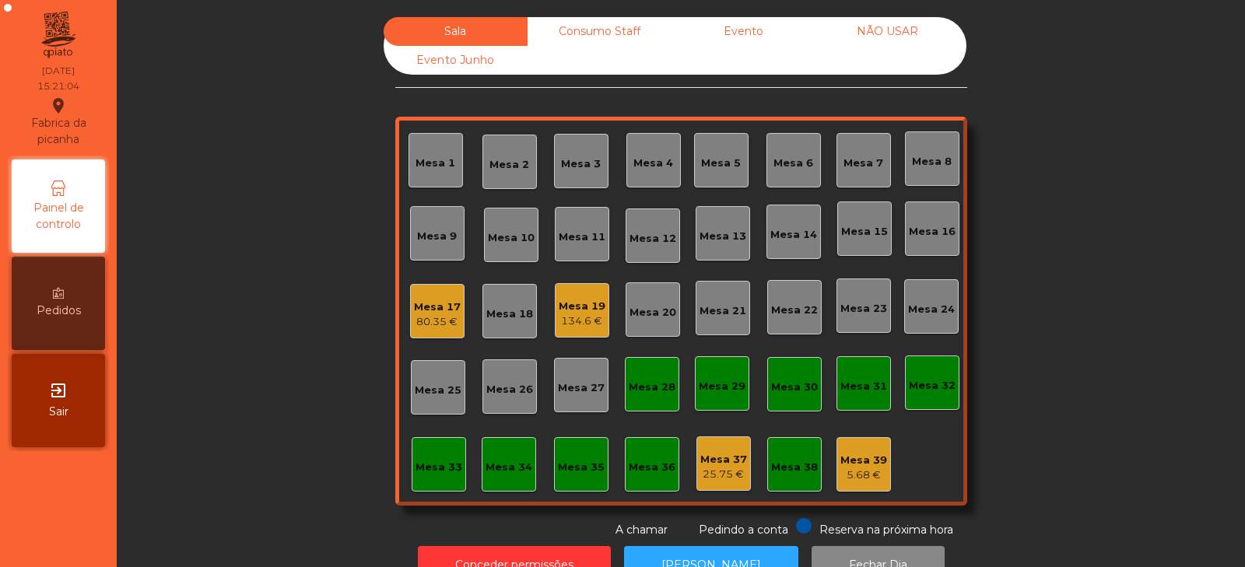
click at [414, 320] on div "80.35 €" at bounding box center [437, 322] width 47 height 16
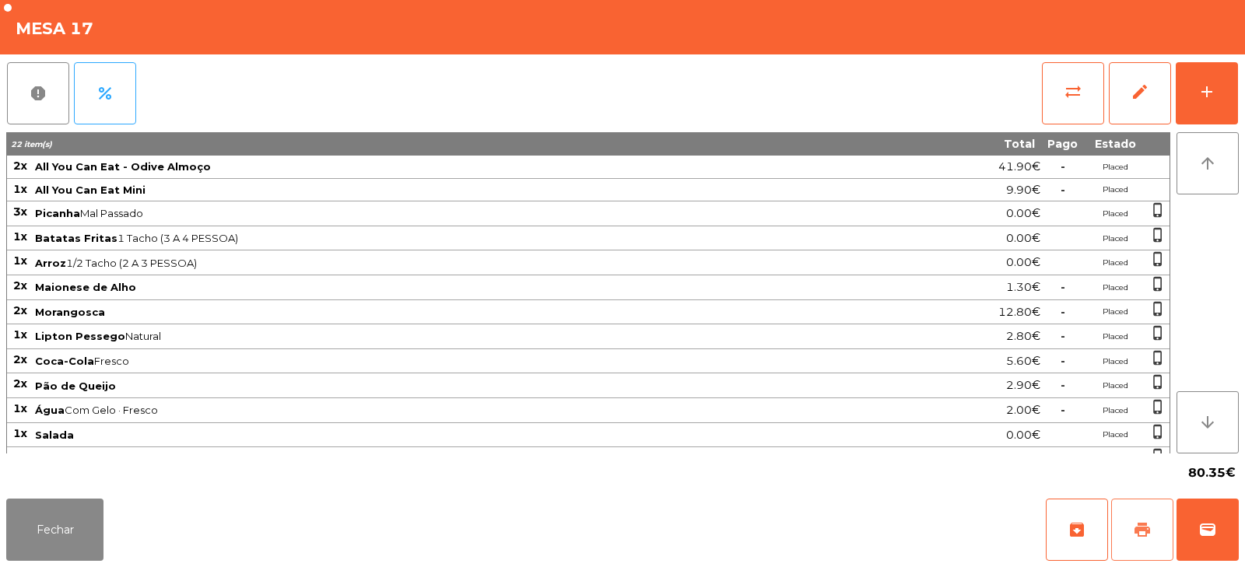
click at [1127, 522] on button "print" at bounding box center [1142, 530] width 62 height 62
click at [58, 531] on button "Fechar" at bounding box center [54, 530] width 97 height 62
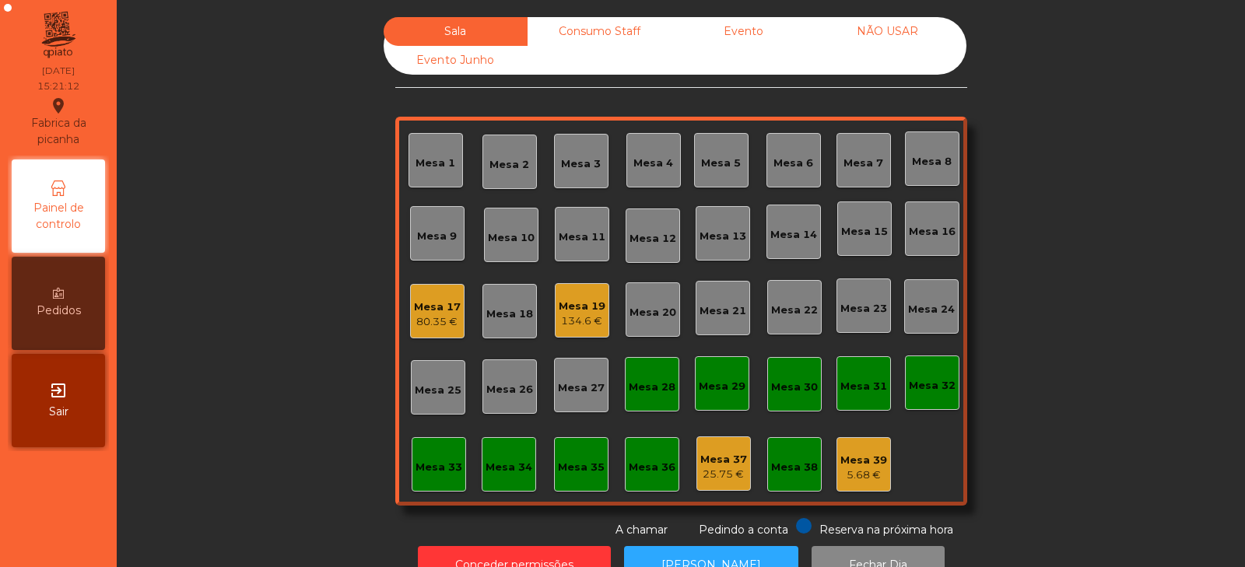
scroll to position [46, 0]
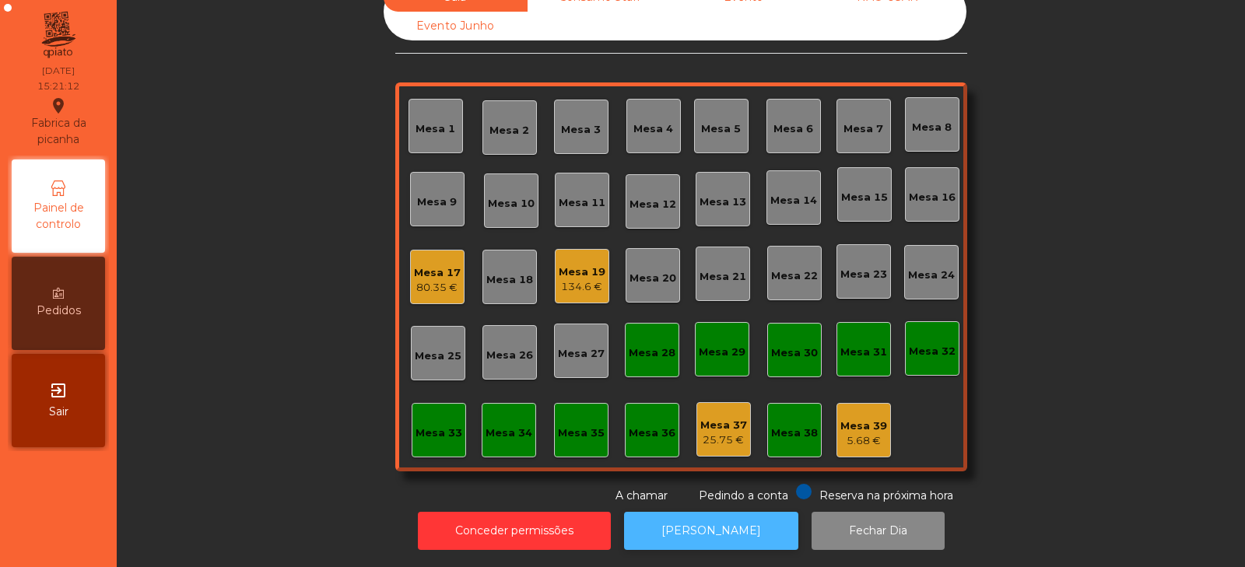
click at [712, 513] on button "[PERSON_NAME]" at bounding box center [711, 531] width 174 height 38
click at [681, 521] on button "[PERSON_NAME]" at bounding box center [711, 531] width 174 height 38
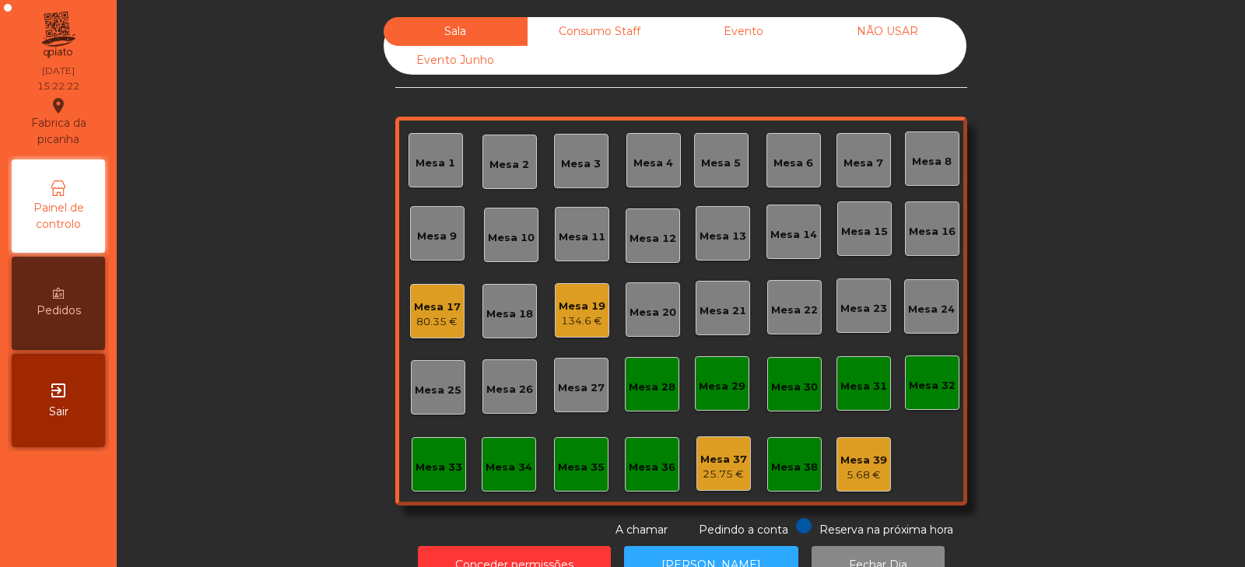
click at [611, 41] on div "Consumo Staff" at bounding box center [599, 31] width 144 height 29
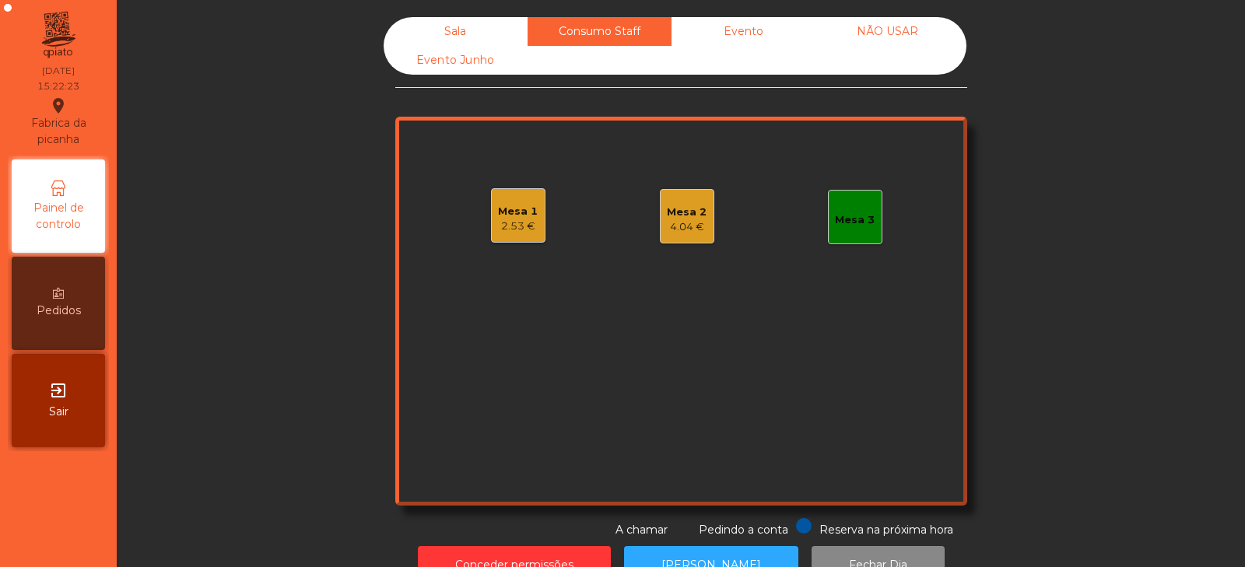
click at [533, 227] on div "Mesa 1 2.53 €" at bounding box center [518, 215] width 54 height 54
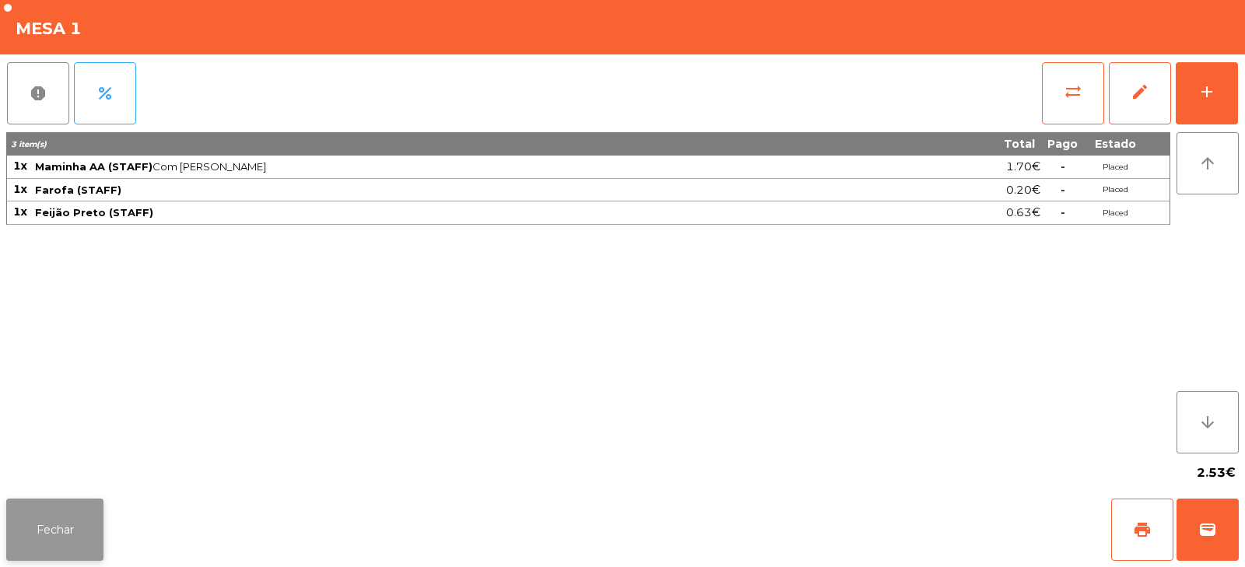
click at [47, 542] on button "Fechar" at bounding box center [54, 530] width 97 height 62
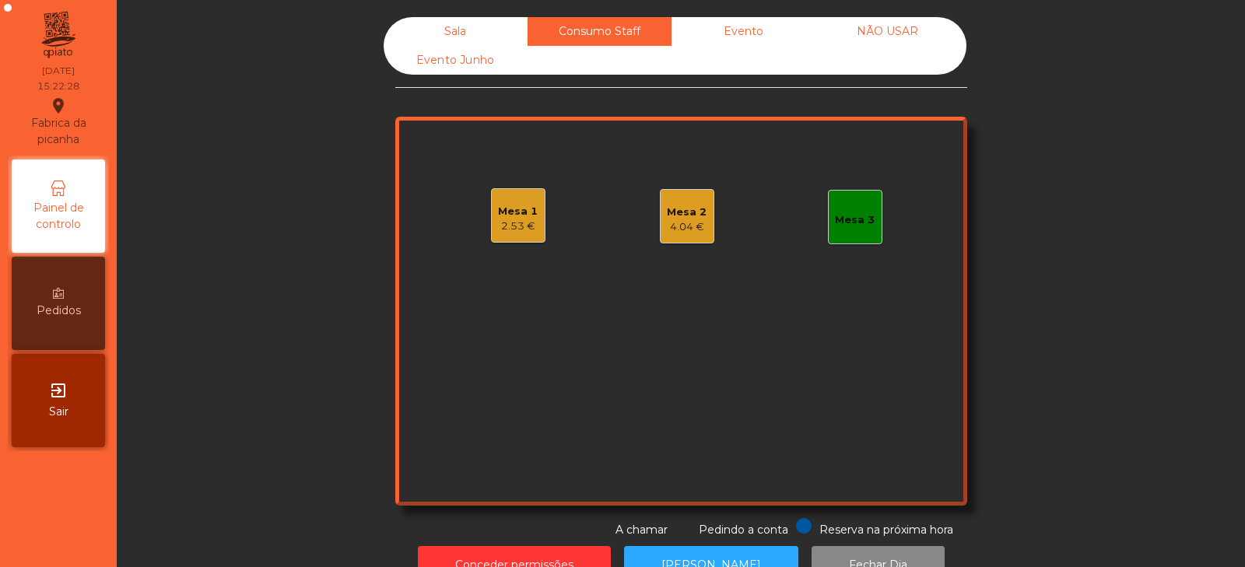
click at [530, 226] on div "2.53 €" at bounding box center [518, 227] width 40 height 16
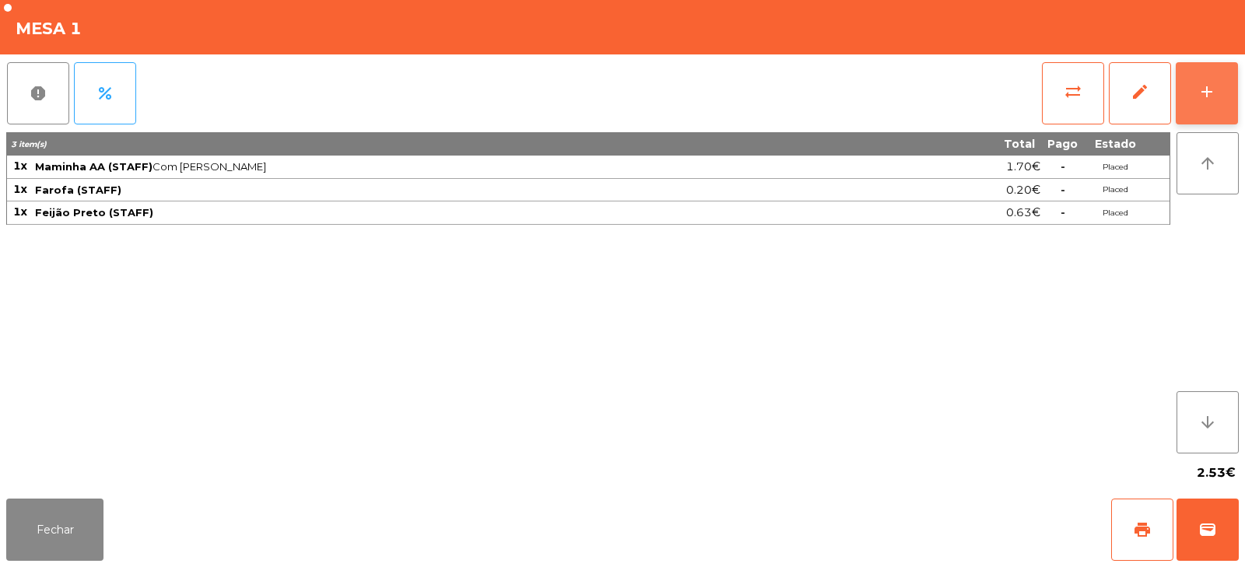
click at [1197, 103] on button "add" at bounding box center [1206, 93] width 62 height 62
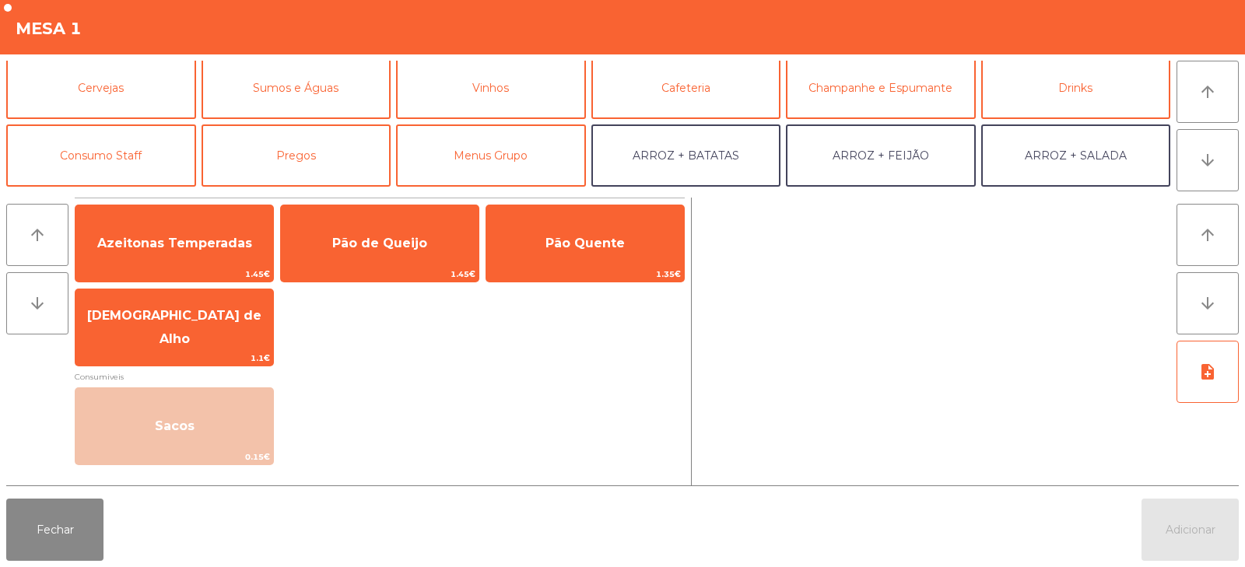
scroll to position [105, 0]
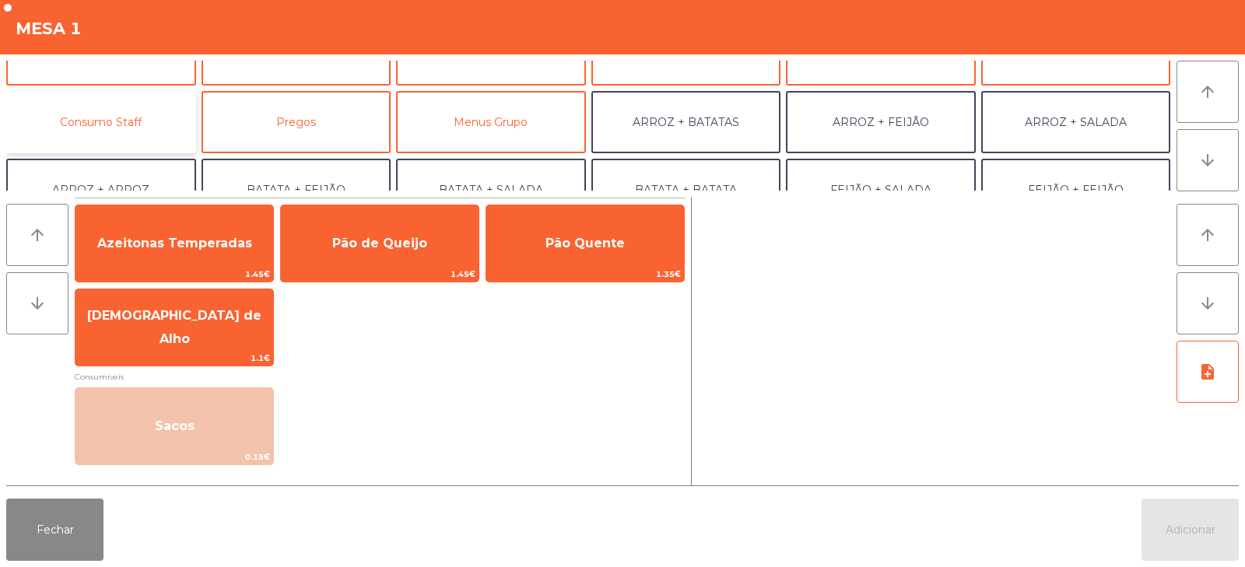
click at [124, 132] on button "Consumo Staff" at bounding box center [101, 122] width 190 height 62
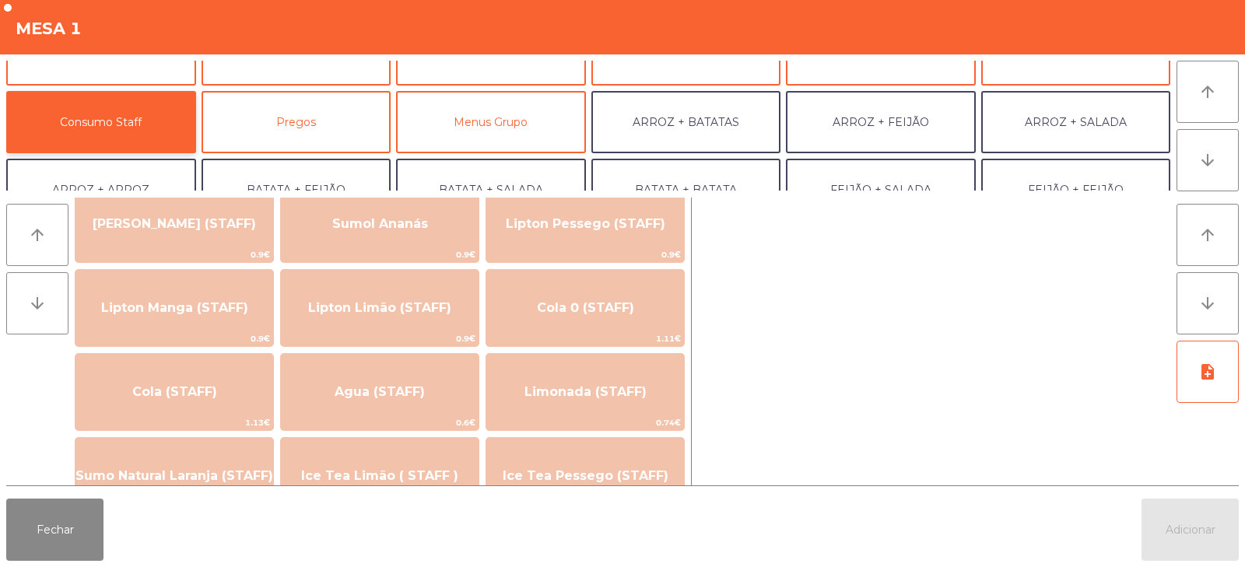
scroll to position [218, 0]
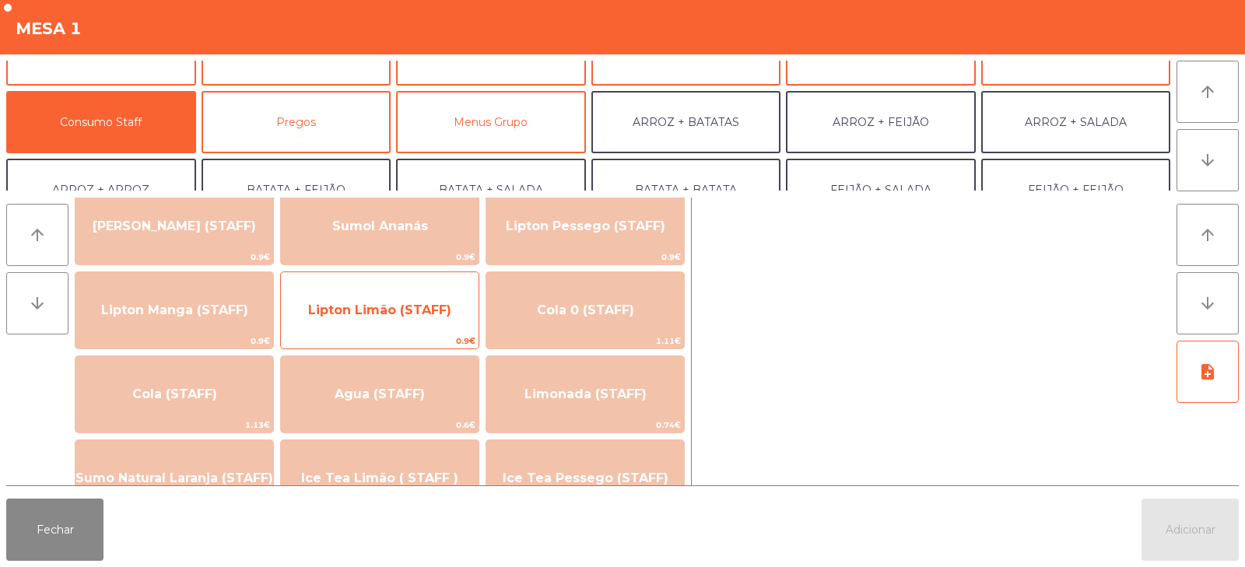
click at [419, 315] on span "Lipton Limão (STAFF)" at bounding box center [379, 310] width 143 height 15
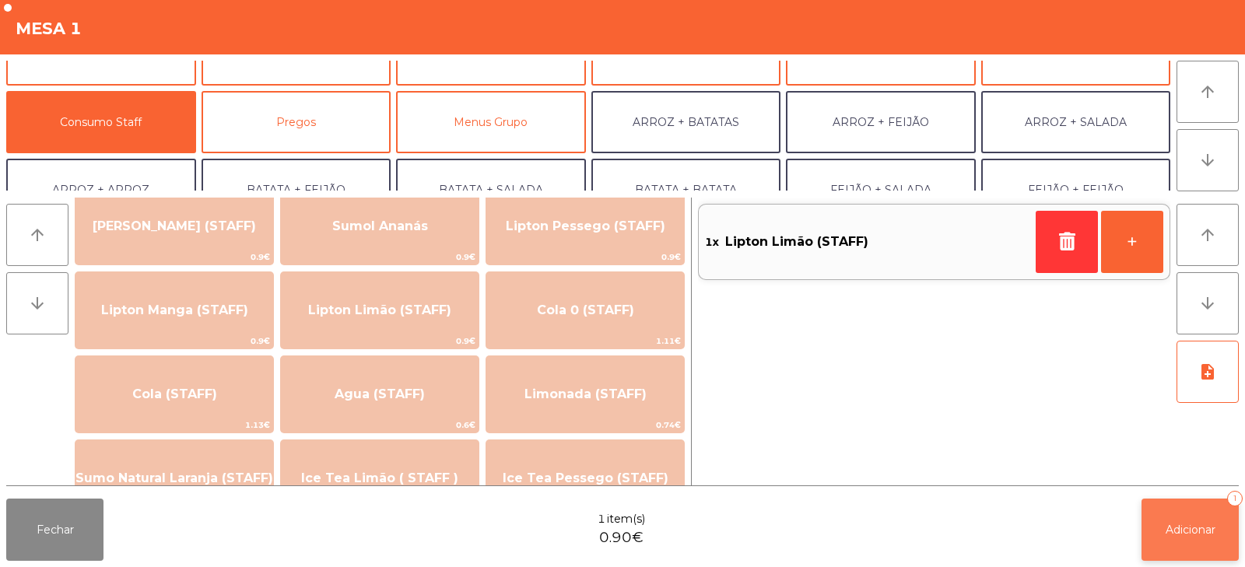
click at [1174, 543] on button "Adicionar 1" at bounding box center [1189, 530] width 97 height 62
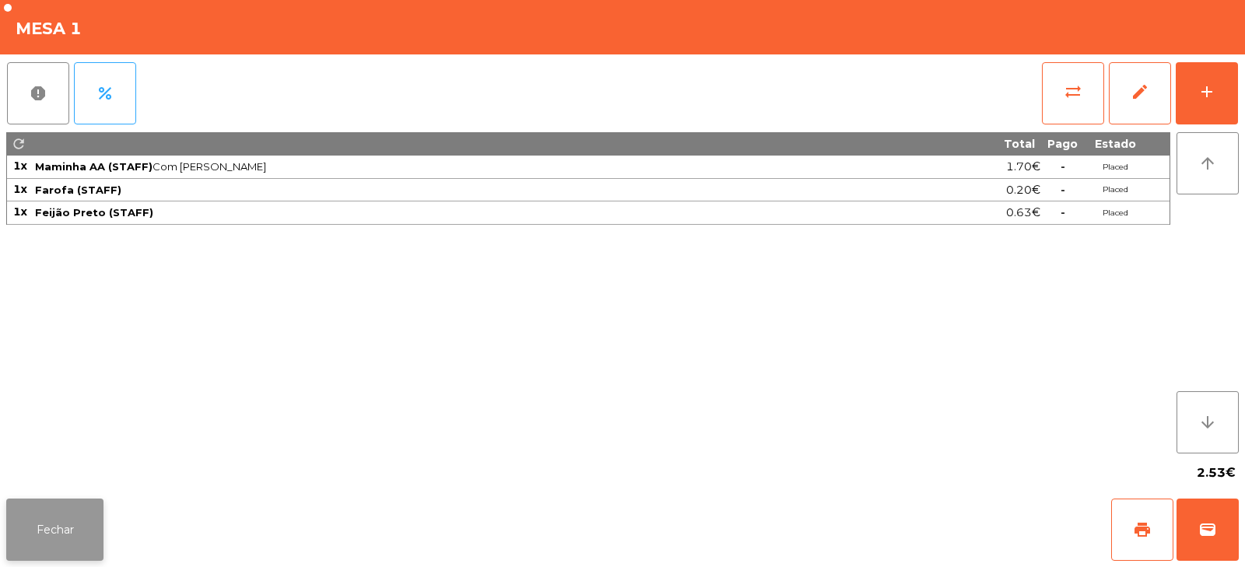
click at [96, 530] on button "Fechar" at bounding box center [54, 530] width 97 height 62
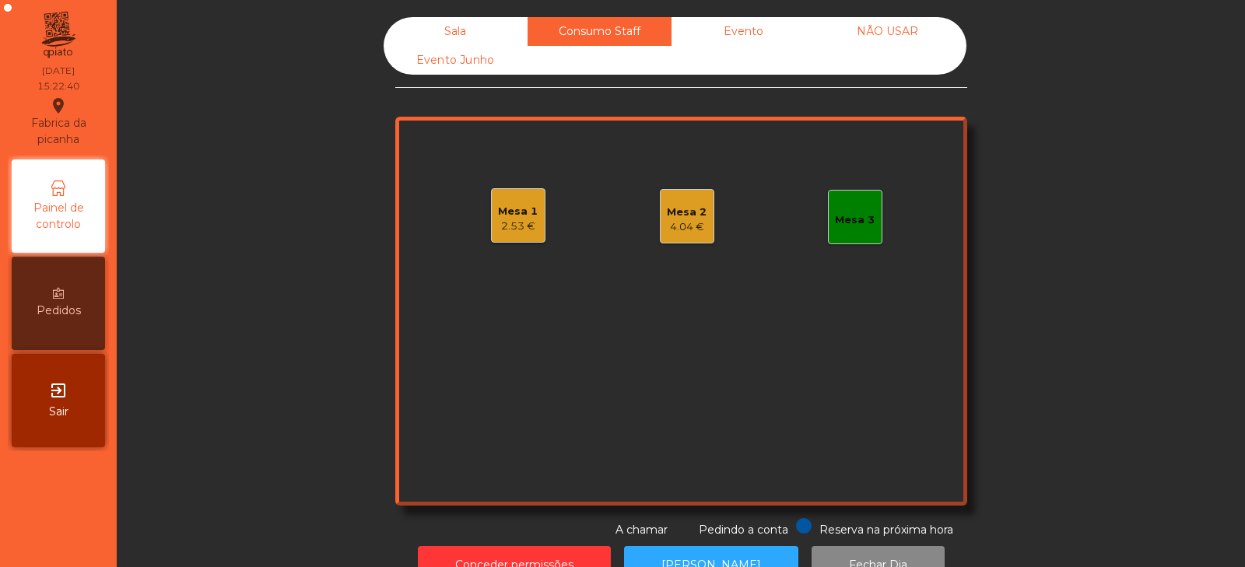
click at [681, 226] on div "4.04 €" at bounding box center [687, 227] width 40 height 16
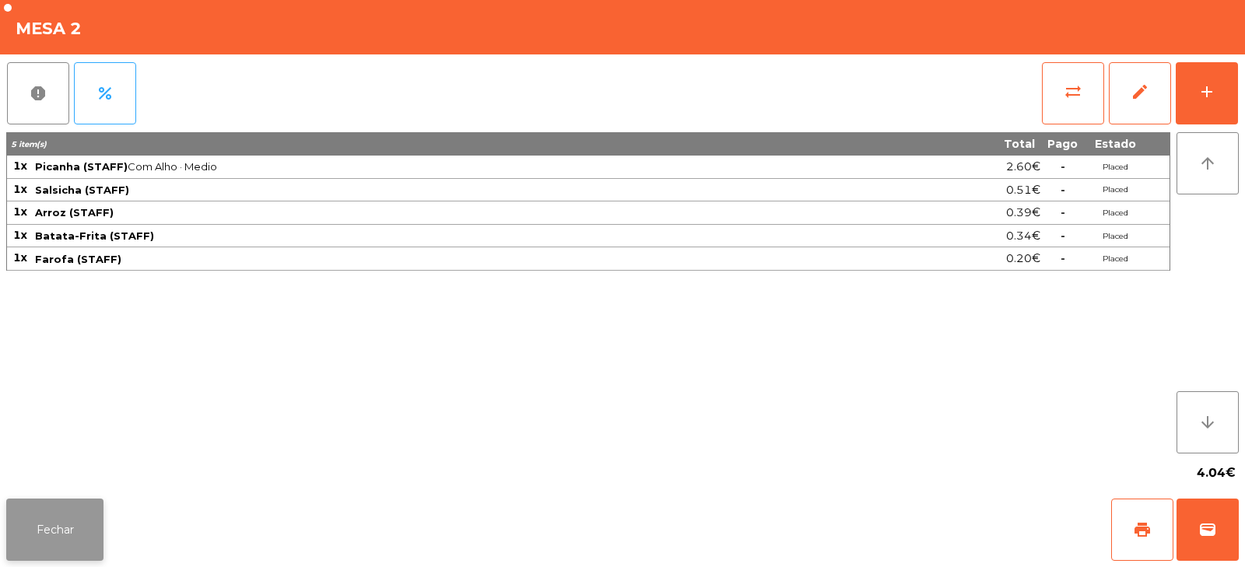
click at [32, 513] on button "Fechar" at bounding box center [54, 530] width 97 height 62
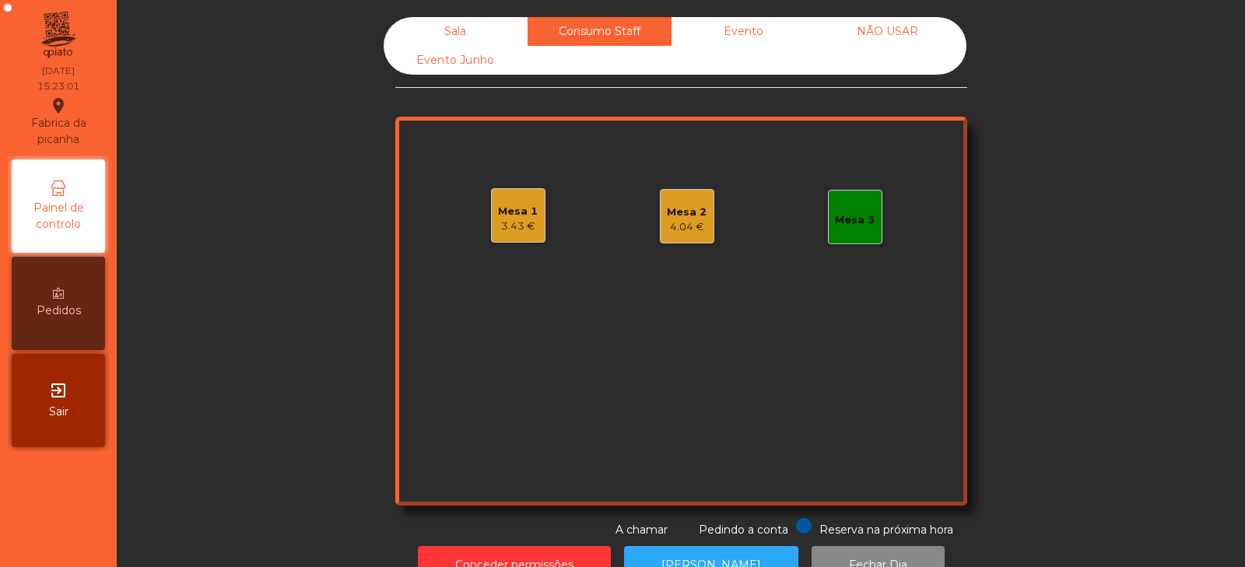
click at [503, 231] on div "3.43 €" at bounding box center [518, 227] width 40 height 16
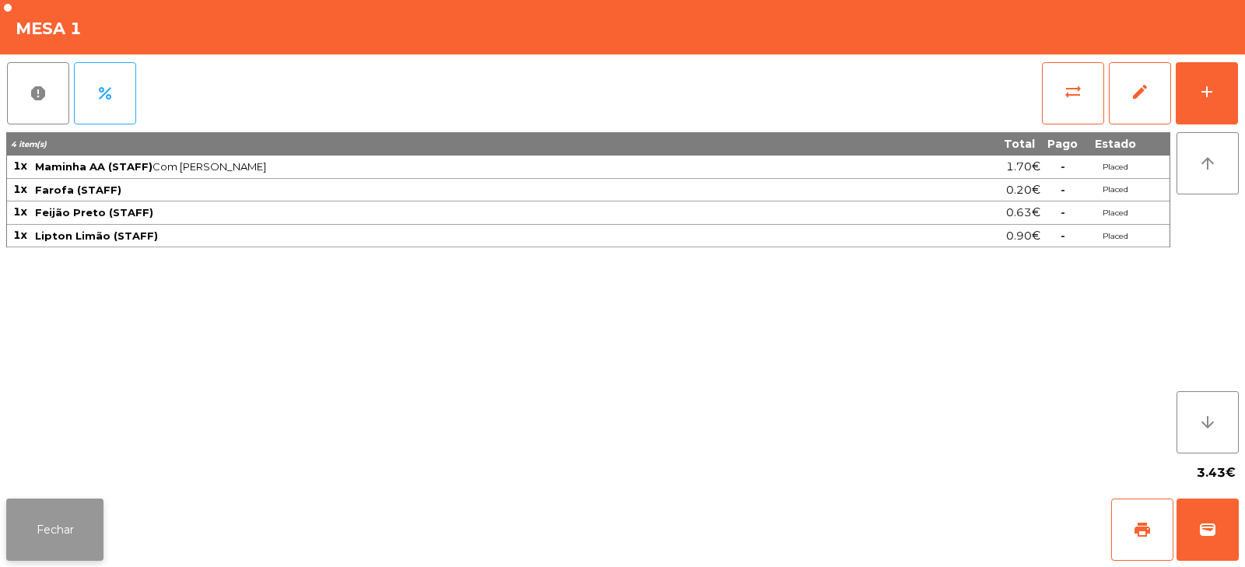
click at [51, 521] on button "Fechar" at bounding box center [54, 530] width 97 height 62
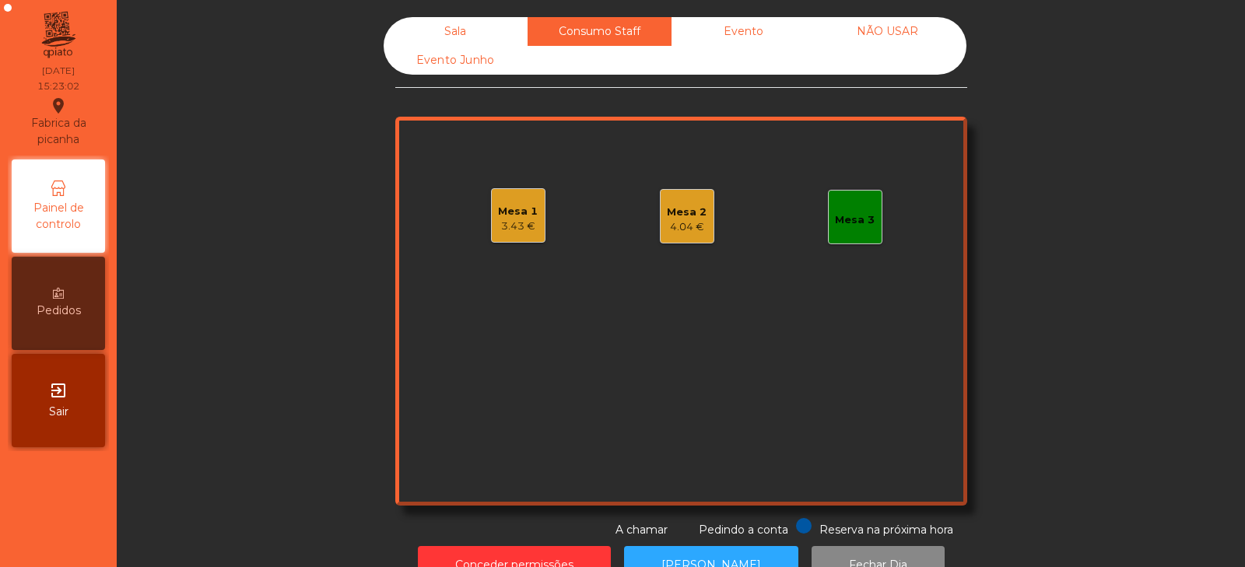
click at [671, 237] on div "Mesa 2 4.04 €" at bounding box center [687, 216] width 54 height 54
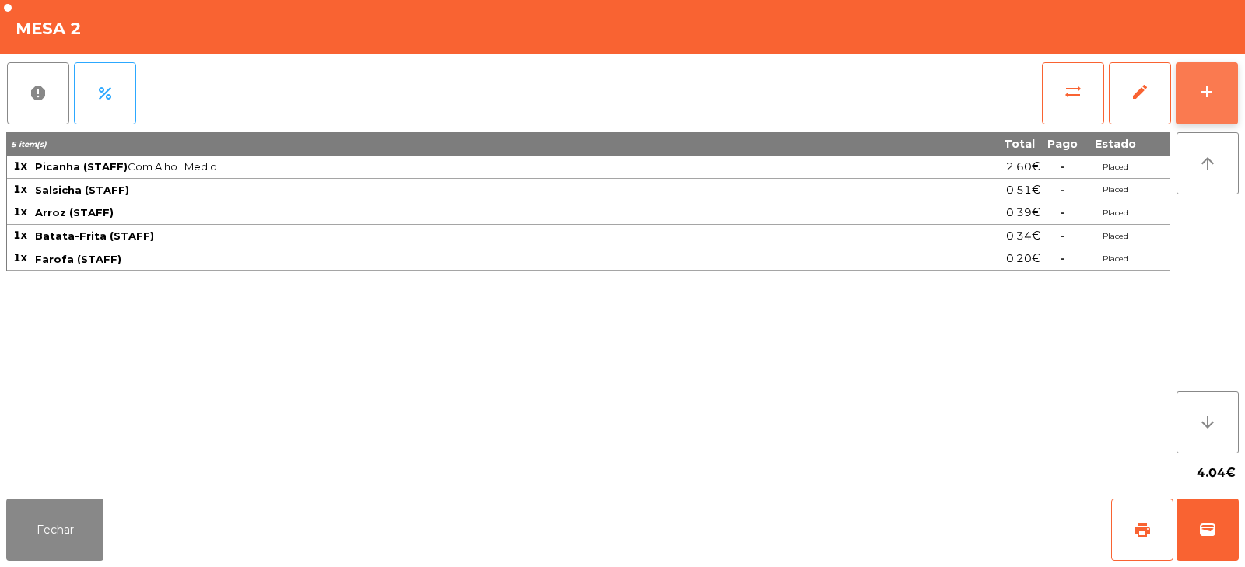
click at [1225, 86] on button "add" at bounding box center [1206, 93] width 62 height 62
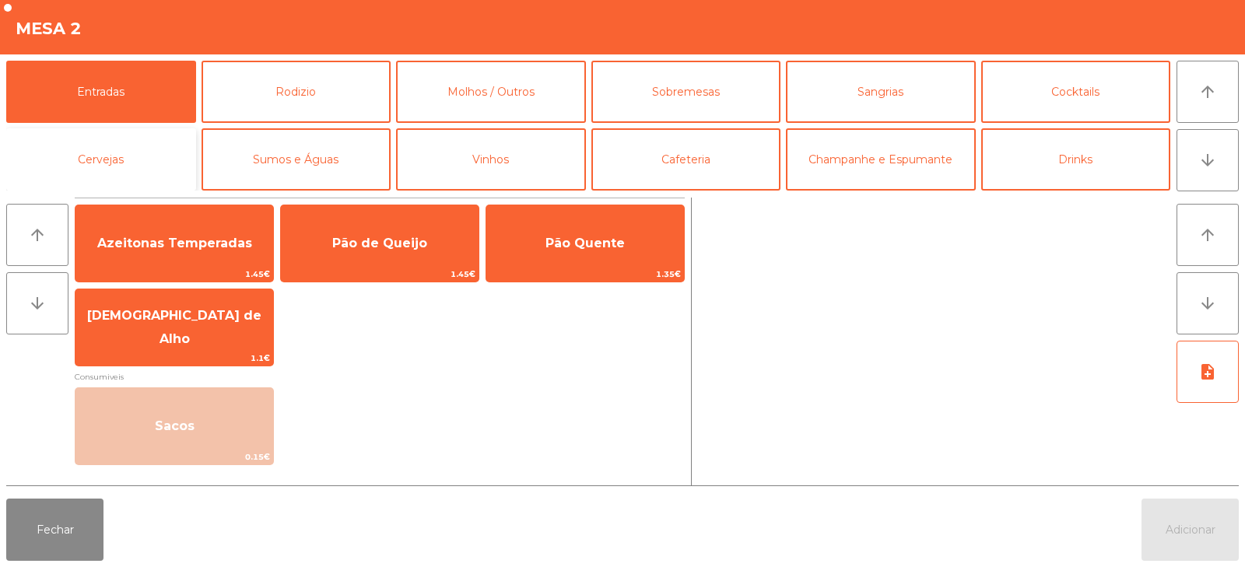
click at [124, 162] on button "Cervejas" at bounding box center [101, 159] width 190 height 62
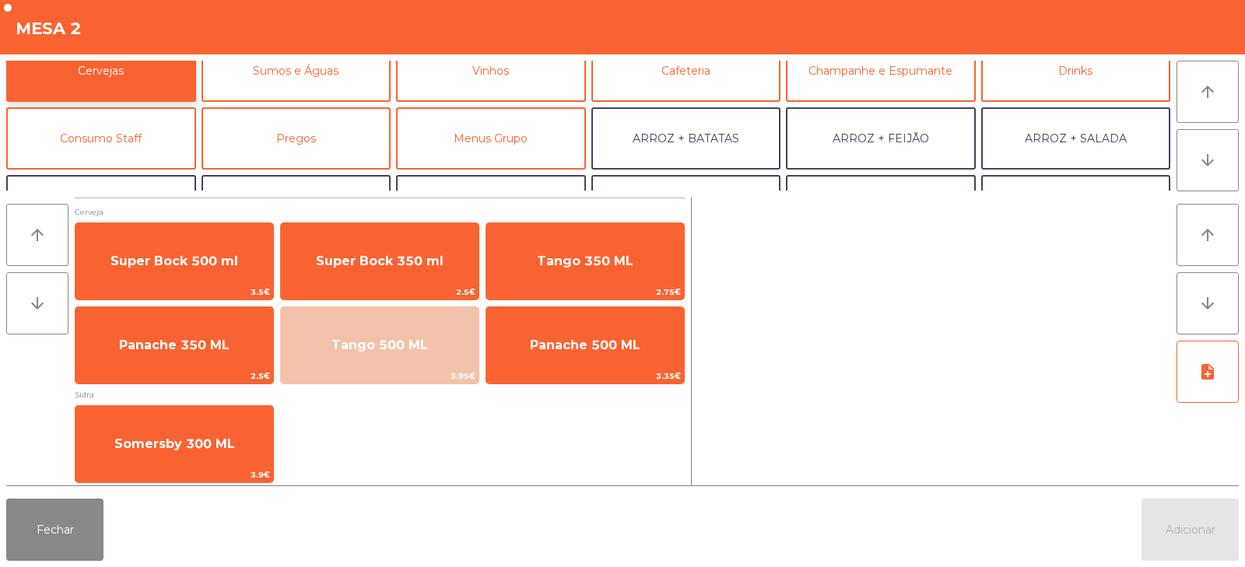
scroll to position [93, 0]
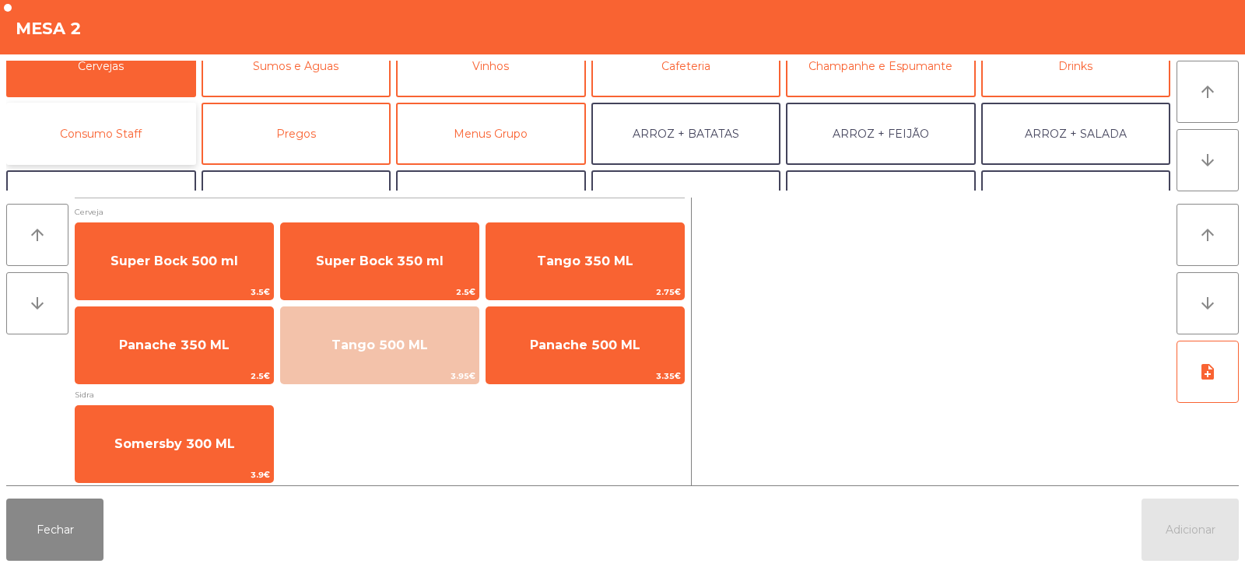
click at [115, 138] on button "Consumo Staff" at bounding box center [101, 134] width 190 height 62
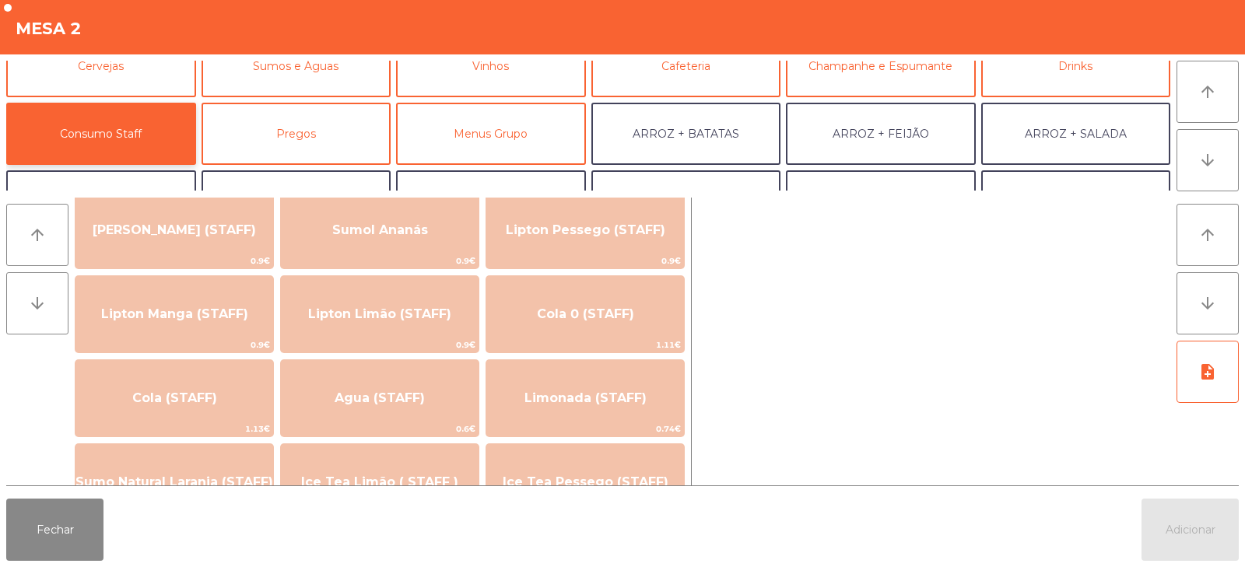
scroll to position [220, 0]
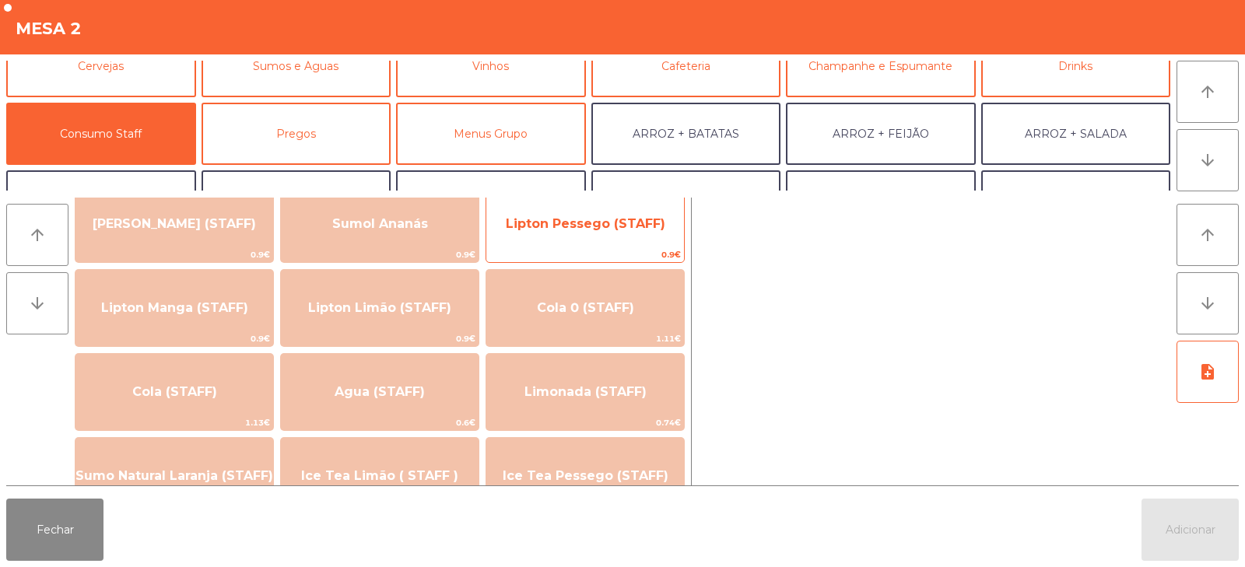
click at [594, 233] on span "Lipton Pessego (STAFF)" at bounding box center [585, 224] width 198 height 42
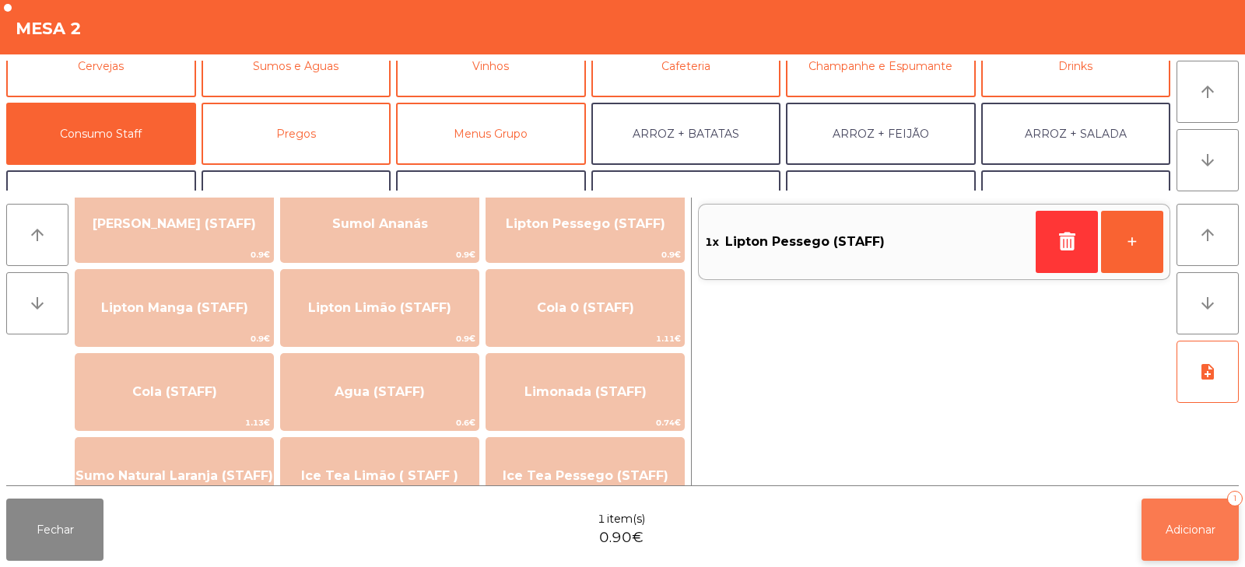
click at [1188, 531] on span "Adicionar" at bounding box center [1190, 530] width 50 height 14
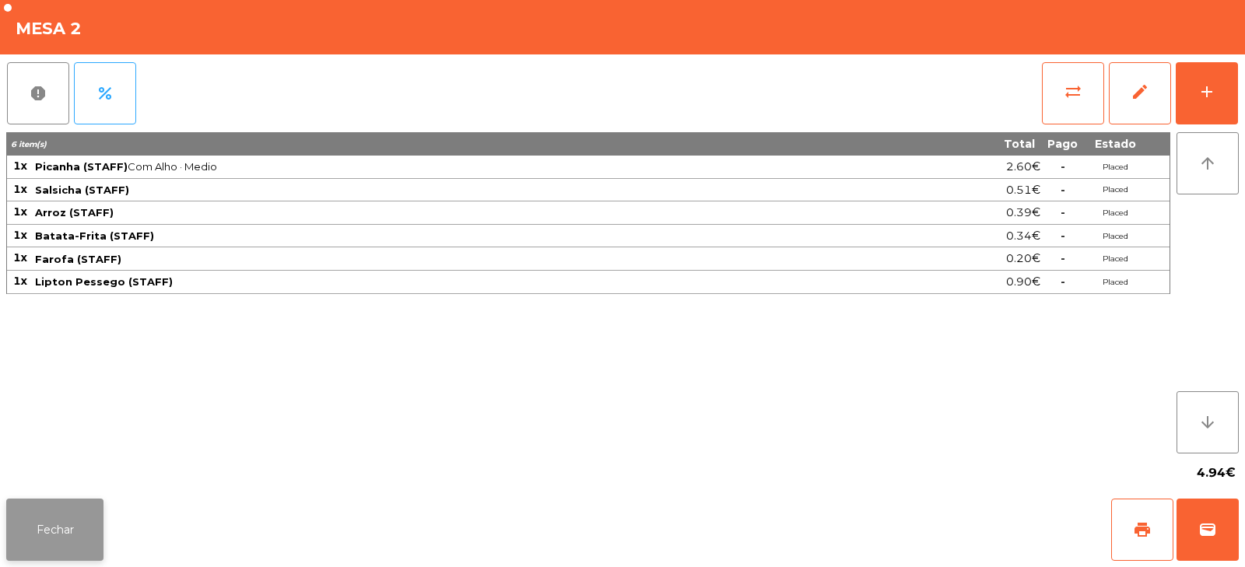
click at [65, 543] on button "Fechar" at bounding box center [54, 530] width 97 height 62
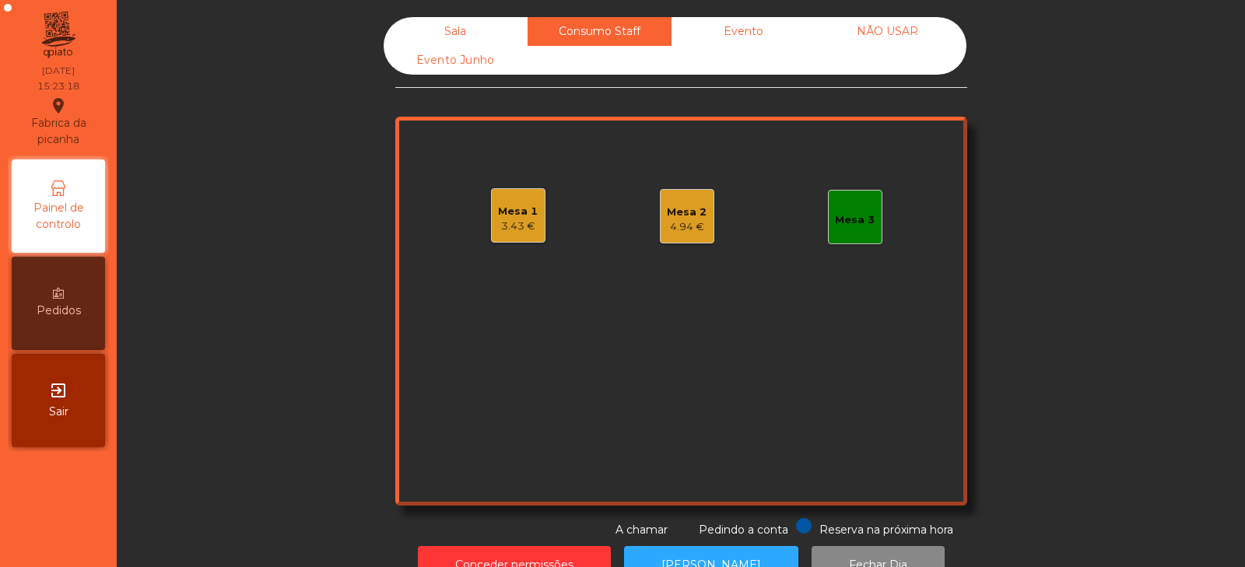
click at [468, 40] on div "Sala" at bounding box center [456, 31] width 144 height 29
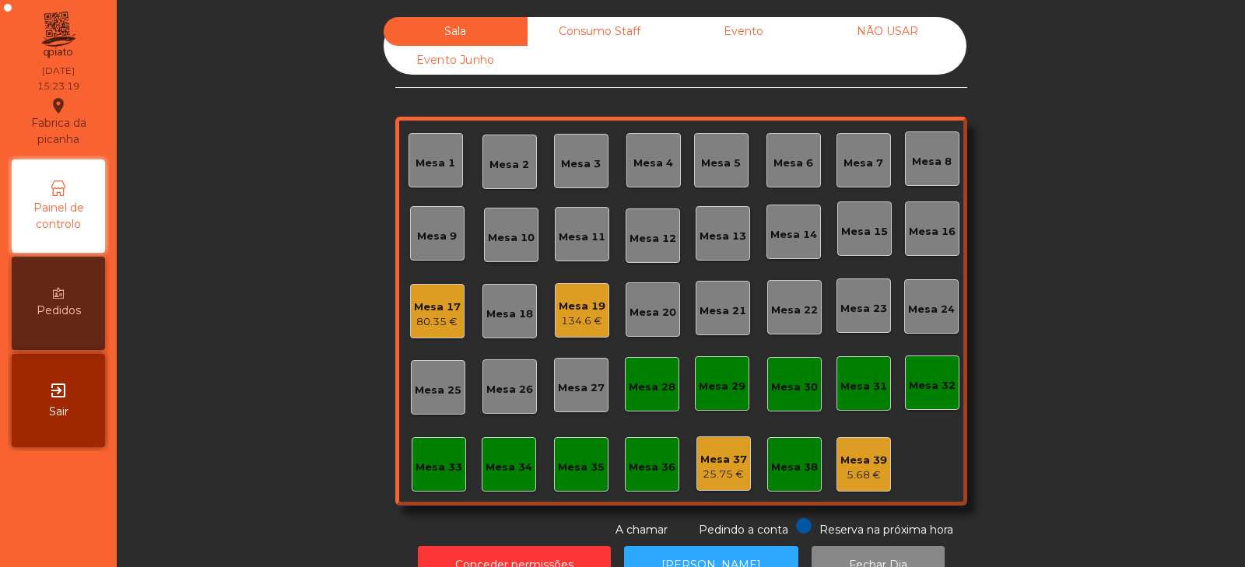
click at [414, 302] on div "Mesa 17" at bounding box center [437, 308] width 47 height 16
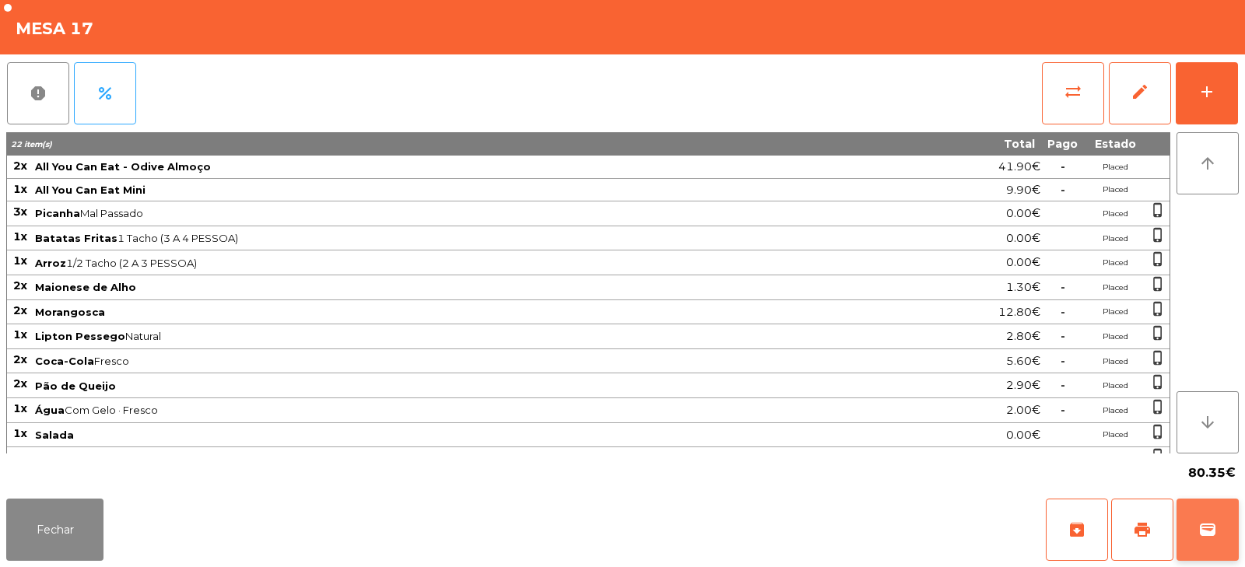
click at [1206, 531] on span "wallet" at bounding box center [1207, 529] width 19 height 19
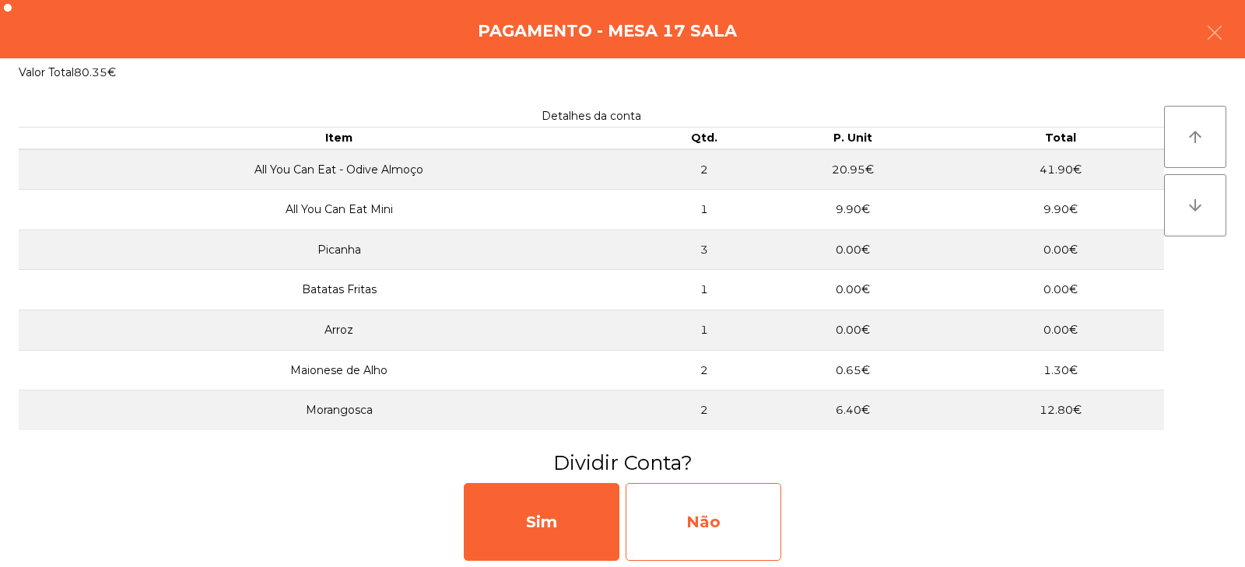
click at [709, 516] on div "Não" at bounding box center [703, 522] width 156 height 78
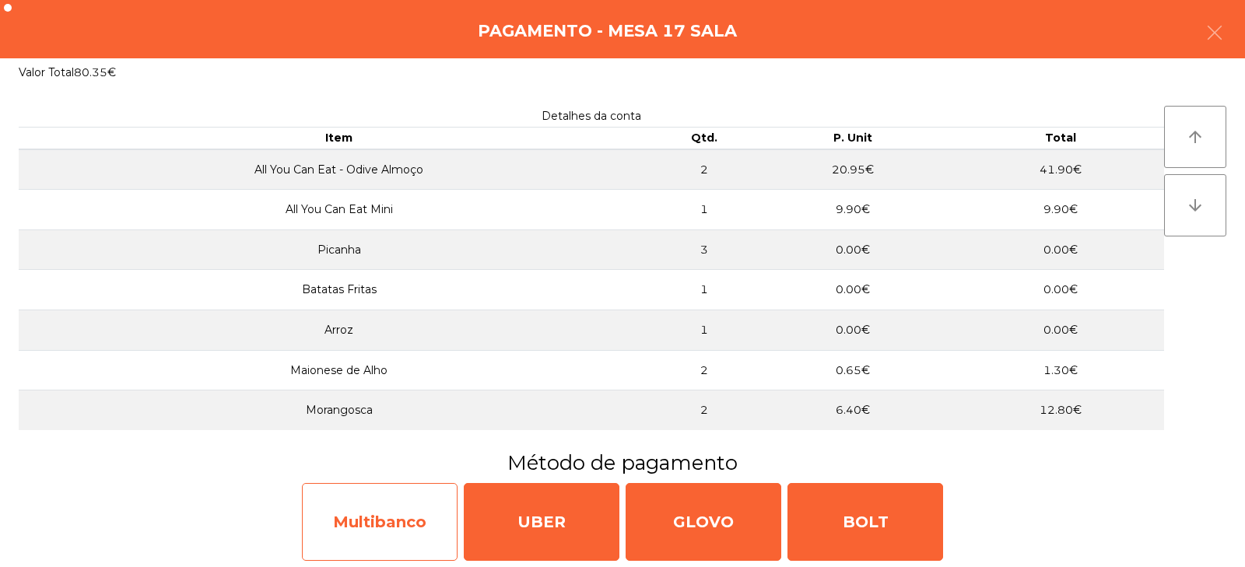
click at [335, 501] on div "Multibanco" at bounding box center [380, 522] width 156 height 78
select select "**"
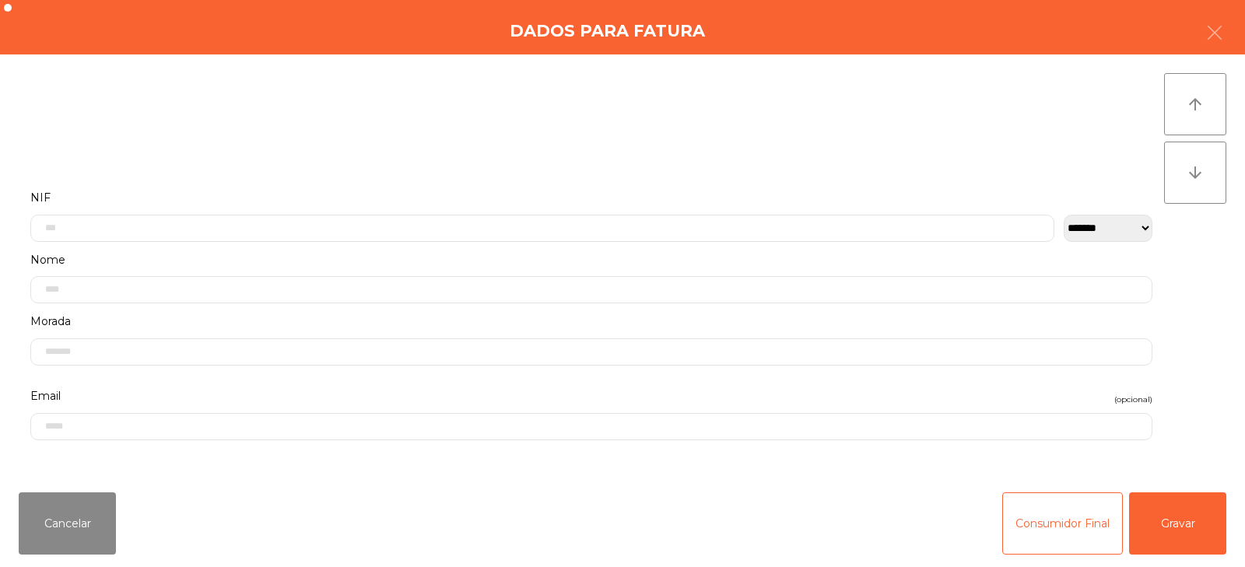
click at [562, 187] on label "NIF" at bounding box center [591, 197] width 1122 height 21
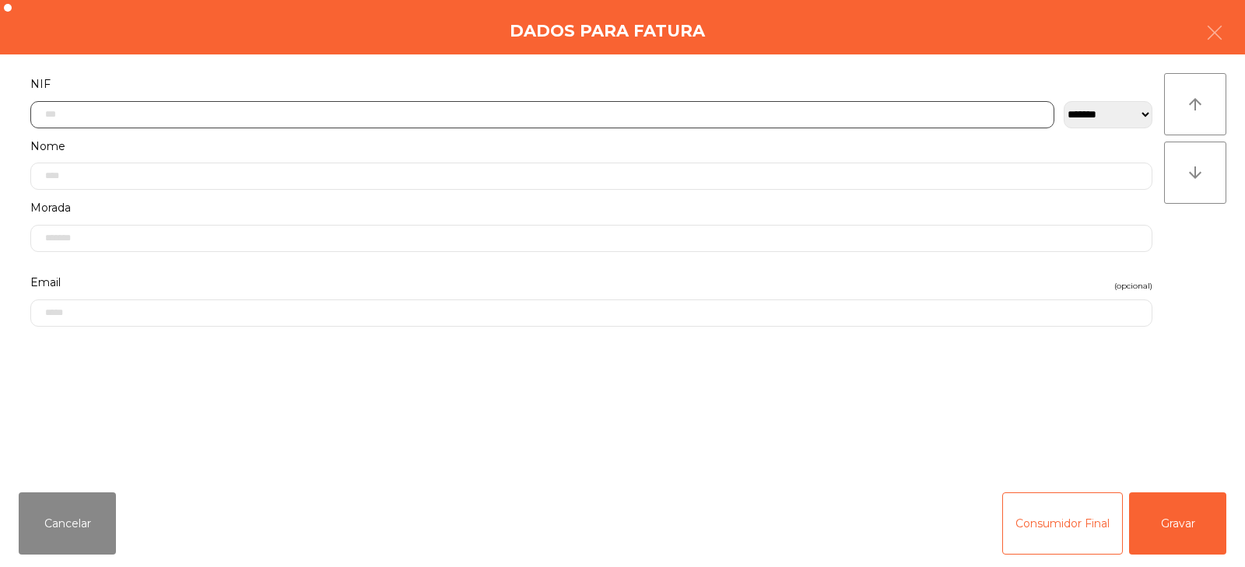
click at [565, 114] on input "text" at bounding box center [542, 114] width 1024 height 27
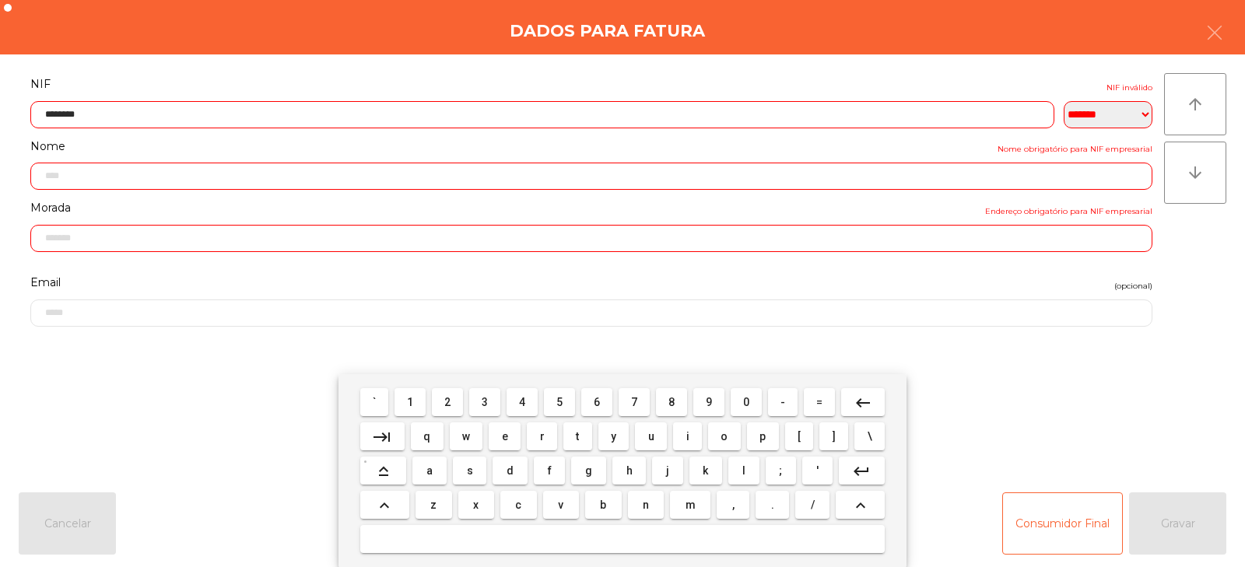
type input "*********"
type input "**********"
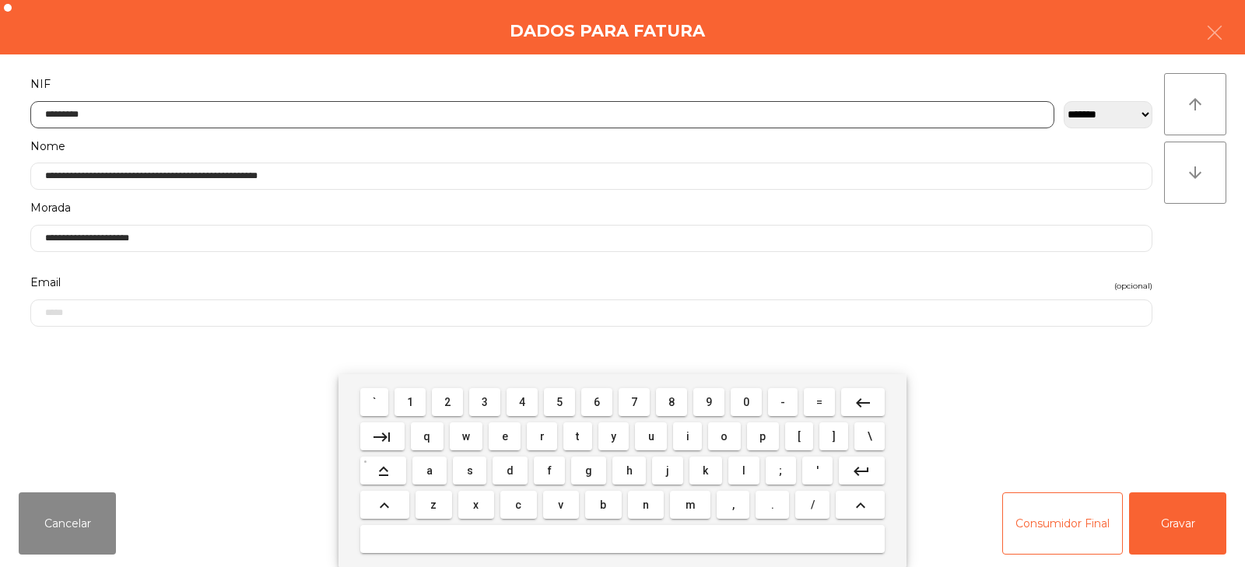
type input "*********"
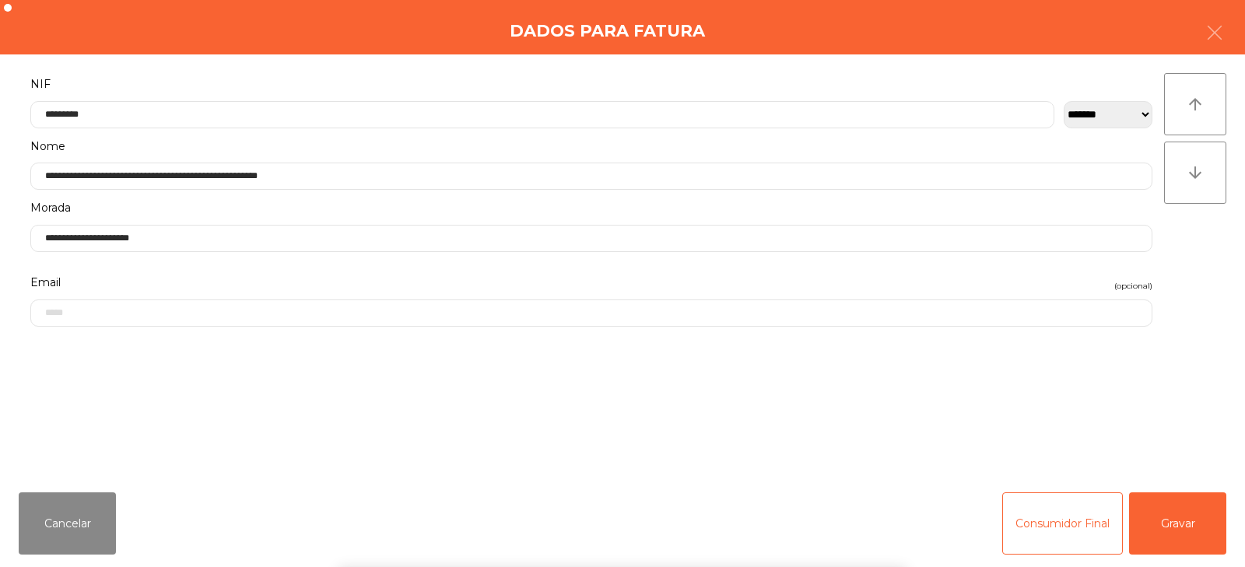
click at [1197, 275] on div "arrow_upward arrow_downward" at bounding box center [1195, 267] width 62 height 388
click at [1191, 537] on button "Gravar" at bounding box center [1177, 523] width 97 height 62
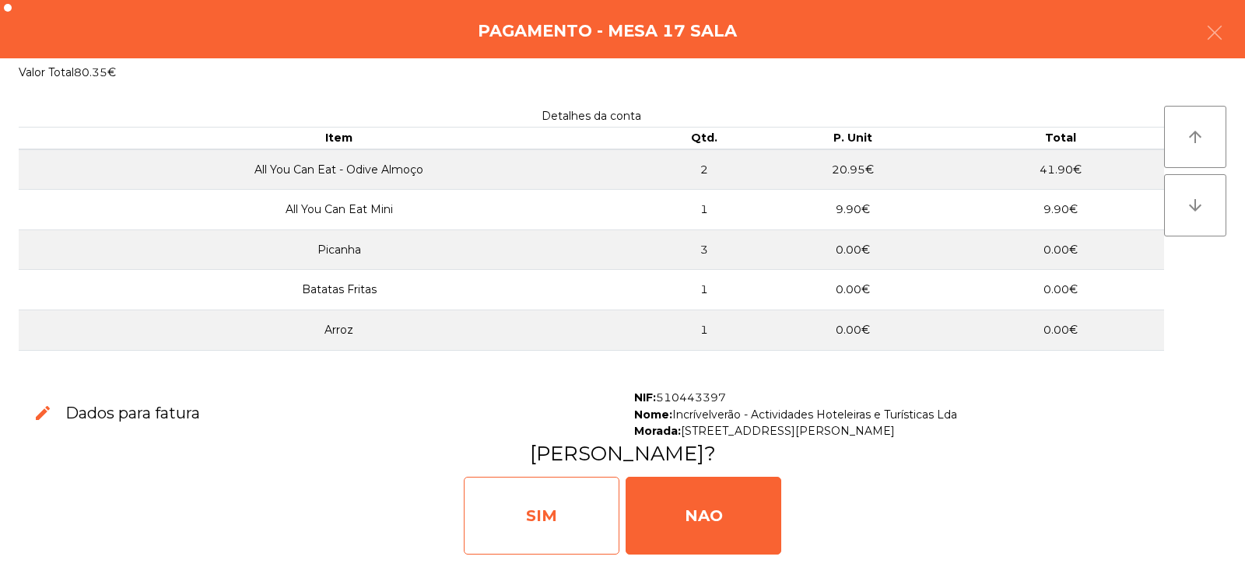
click at [545, 505] on div "SIM" at bounding box center [542, 516] width 156 height 78
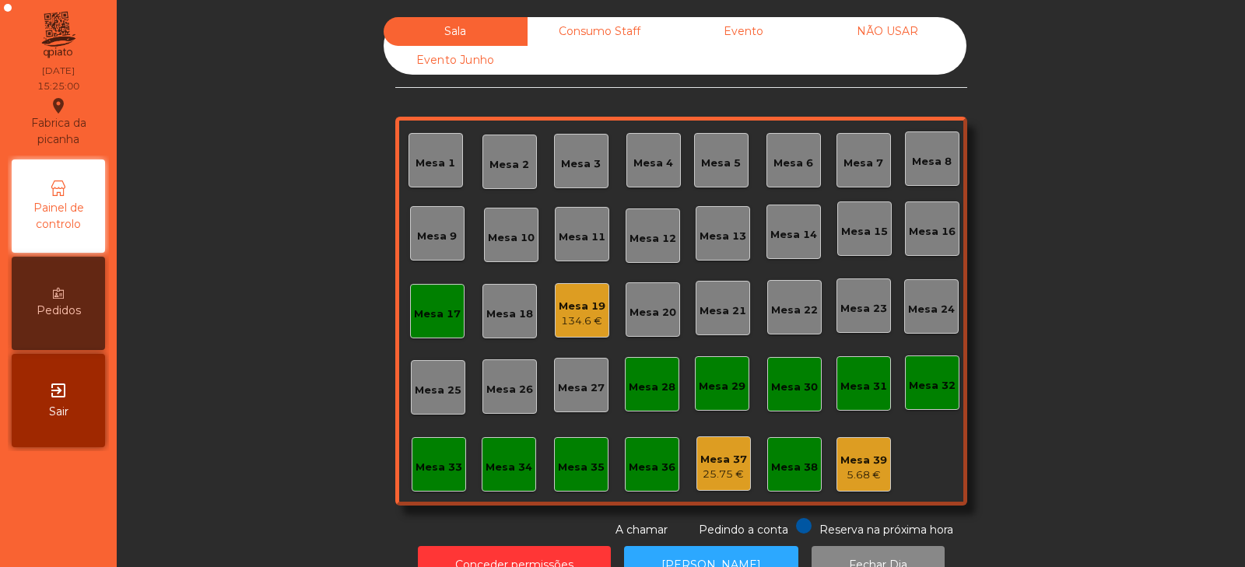
click at [575, 33] on div "Consumo Staff" at bounding box center [599, 31] width 144 height 29
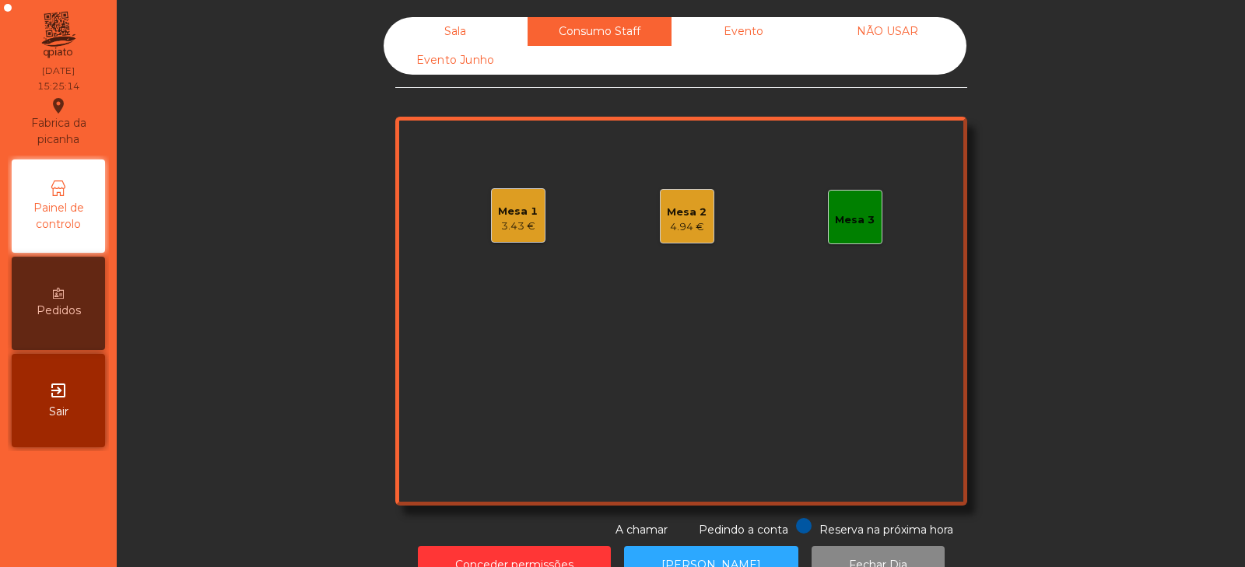
scroll to position [46, 0]
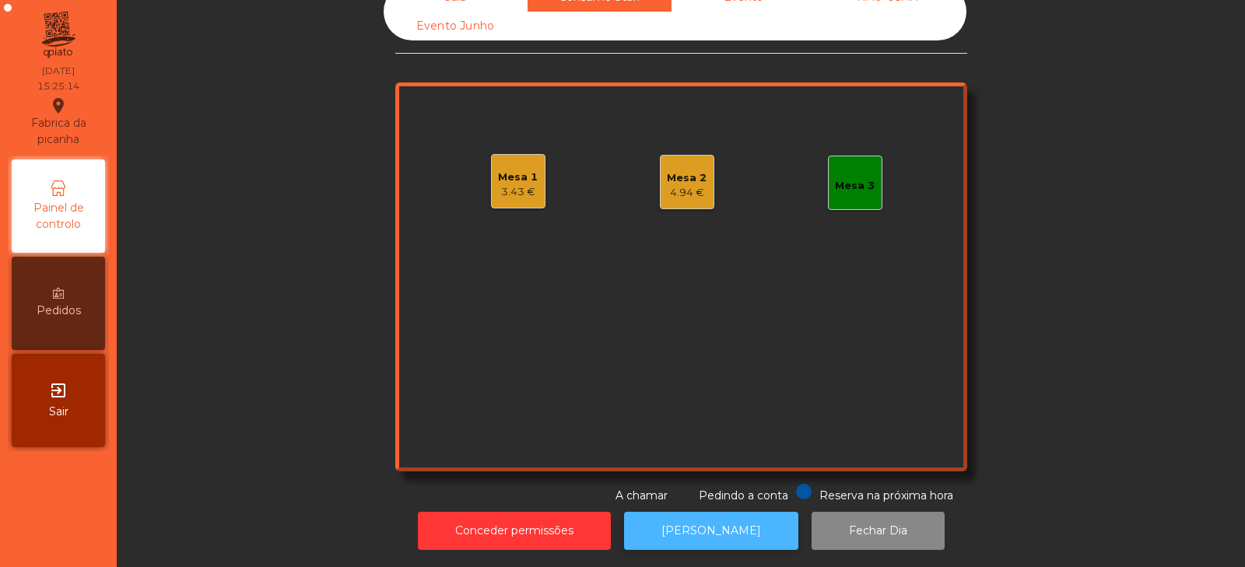
click at [707, 526] on button "[PERSON_NAME]" at bounding box center [711, 531] width 174 height 38
click at [507, 170] on div "Mesa 1" at bounding box center [518, 178] width 40 height 16
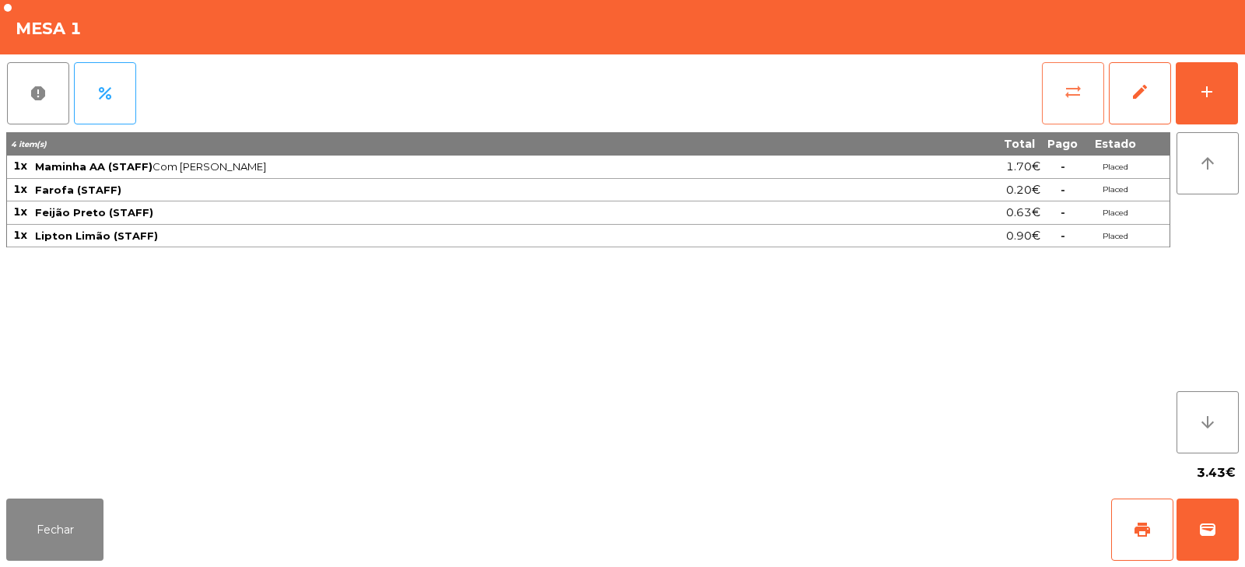
click at [1080, 83] on span "sync_alt" at bounding box center [1072, 91] width 19 height 19
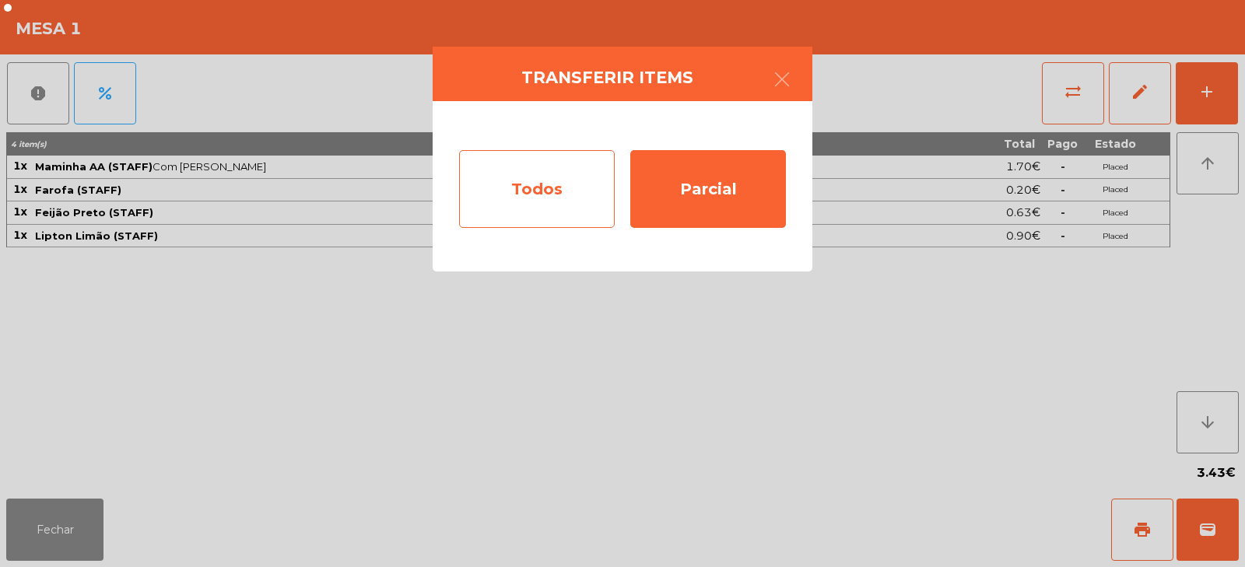
click at [532, 194] on div "Todos" at bounding box center [537, 189] width 156 height 78
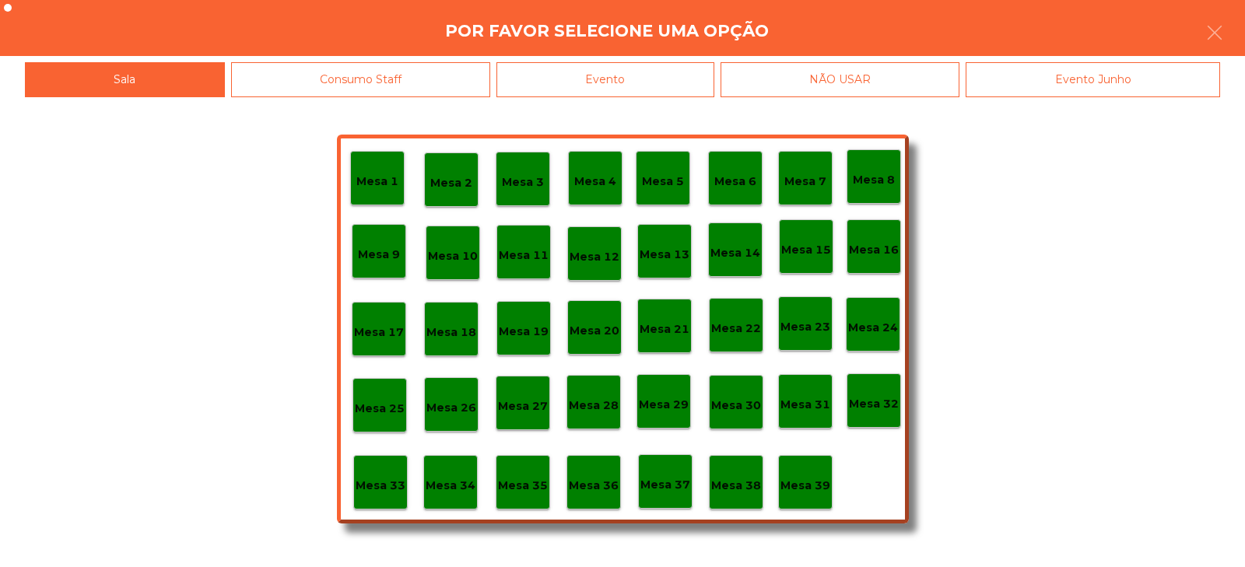
click at [646, 72] on div "Evento" at bounding box center [605, 79] width 218 height 35
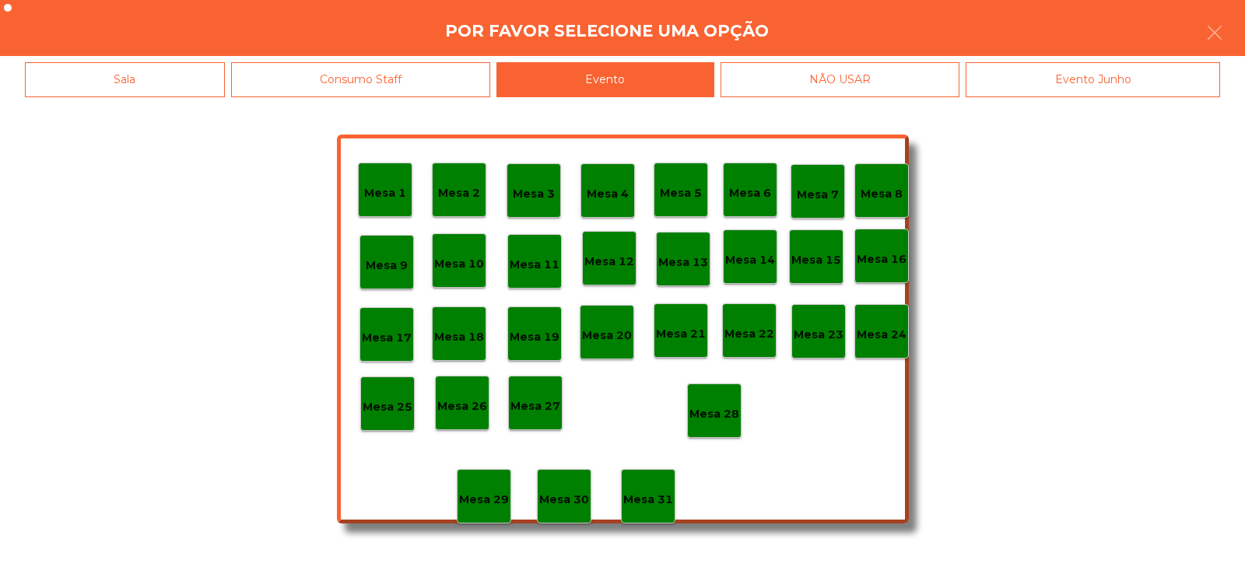
click at [713, 416] on p "Mesa 28" at bounding box center [714, 414] width 50 height 18
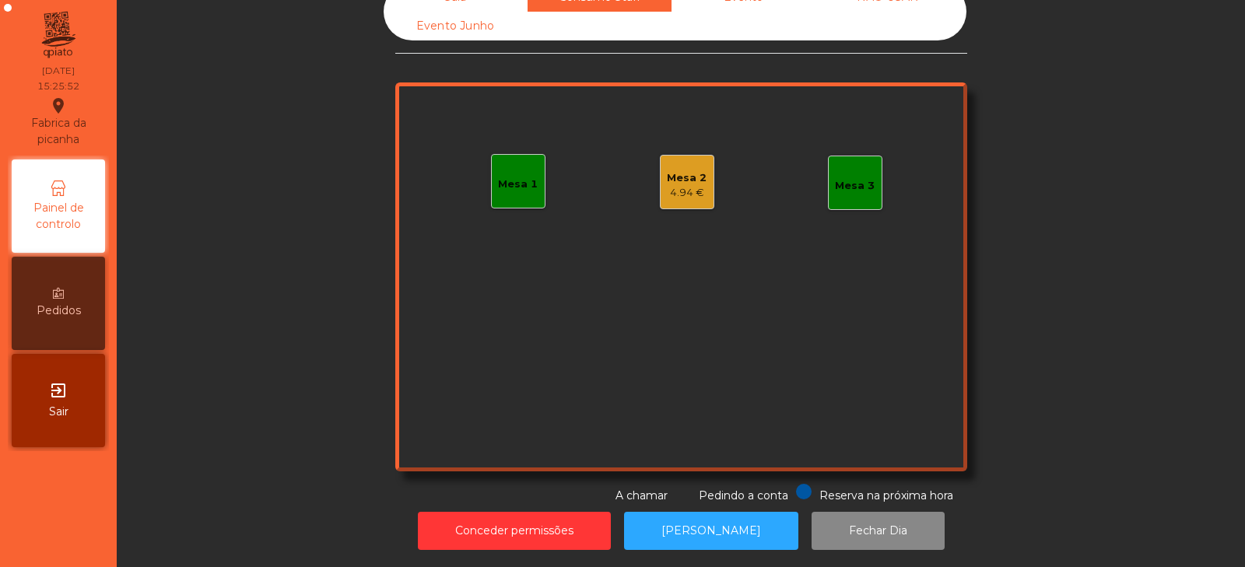
scroll to position [0, 0]
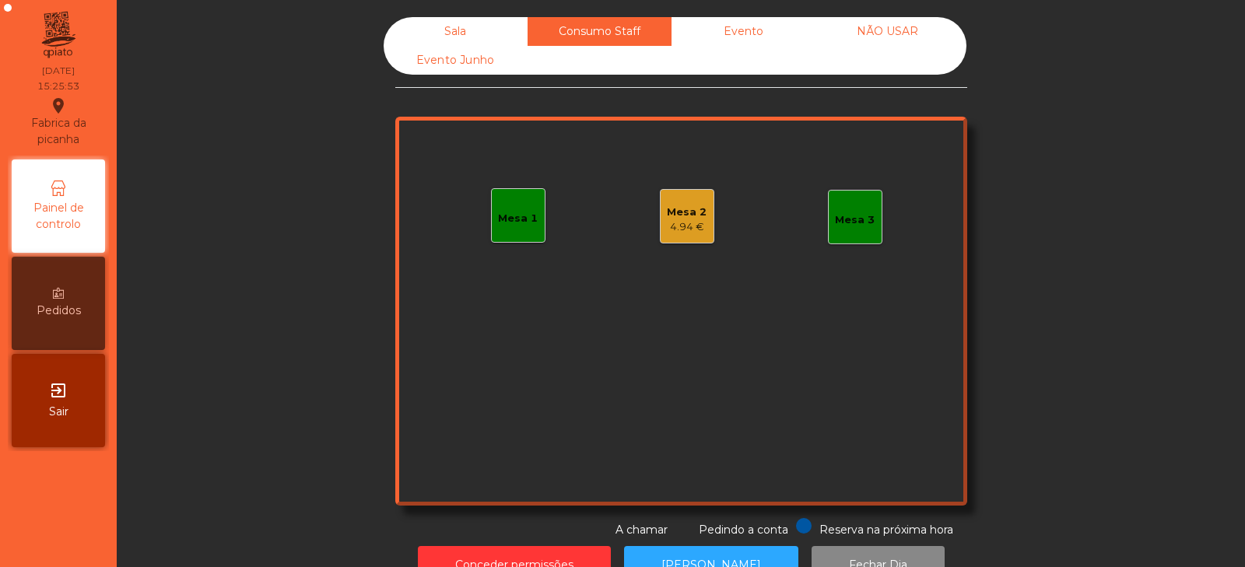
click at [464, 47] on div "Evento Junho" at bounding box center [456, 60] width 144 height 29
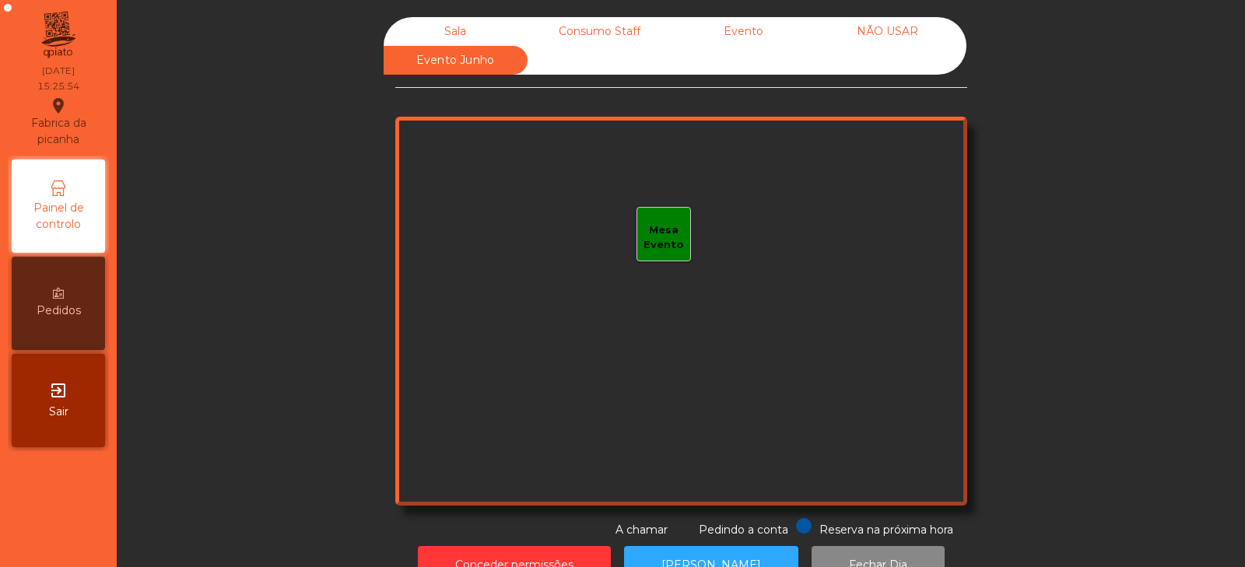
click at [460, 30] on div "Sala" at bounding box center [456, 31] width 144 height 29
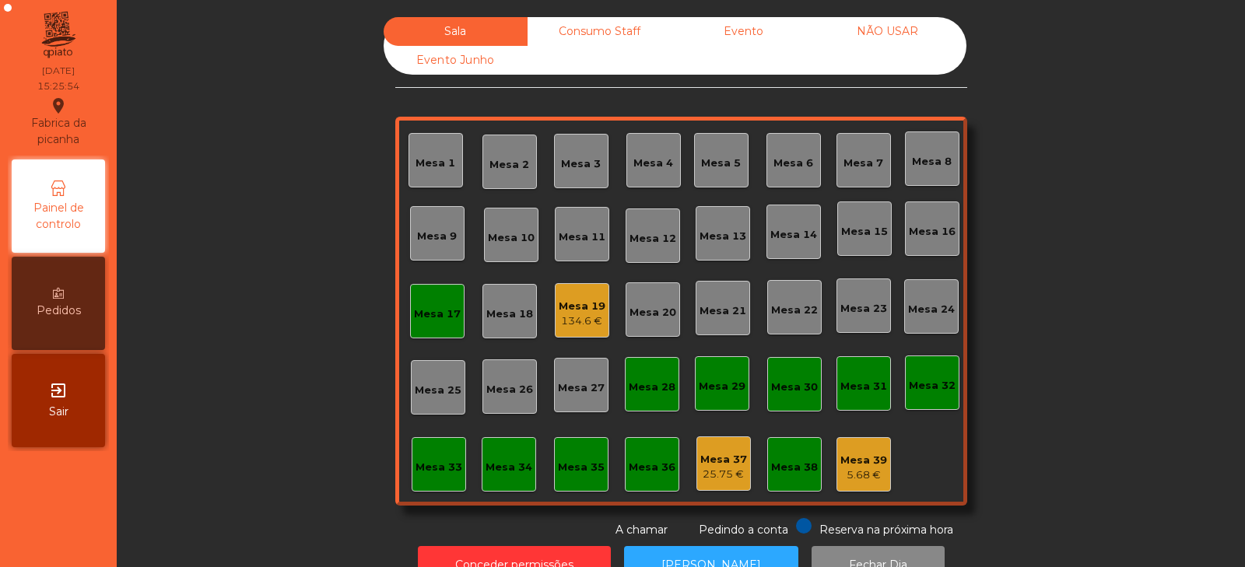
click at [569, 317] on div "134.6 €" at bounding box center [582, 322] width 47 height 16
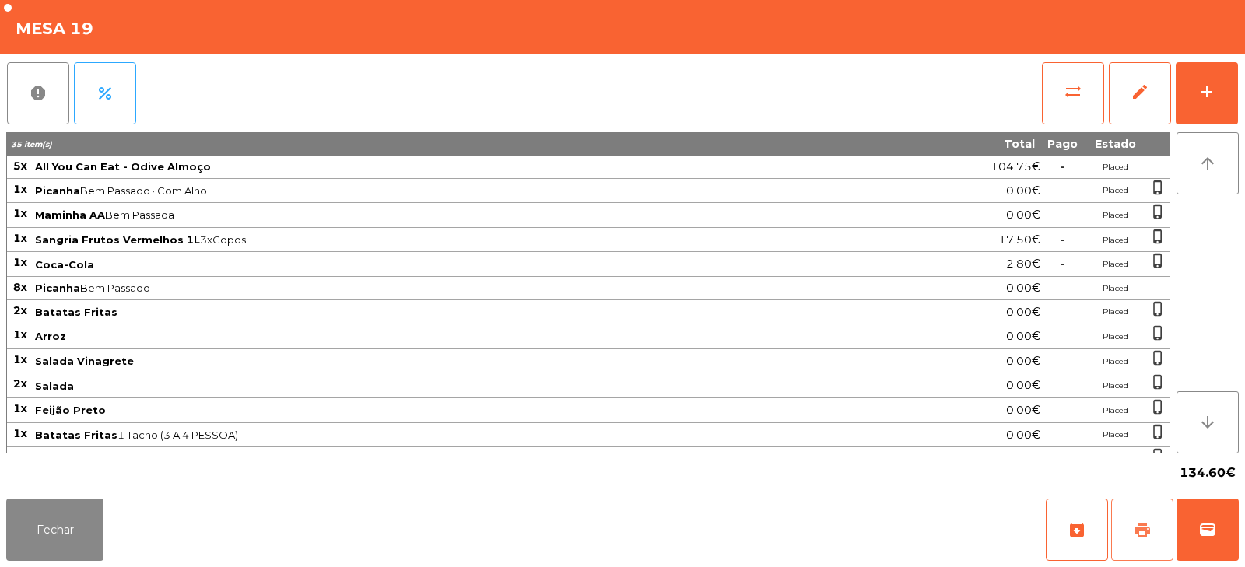
click at [1144, 532] on span "print" at bounding box center [1142, 529] width 19 height 19
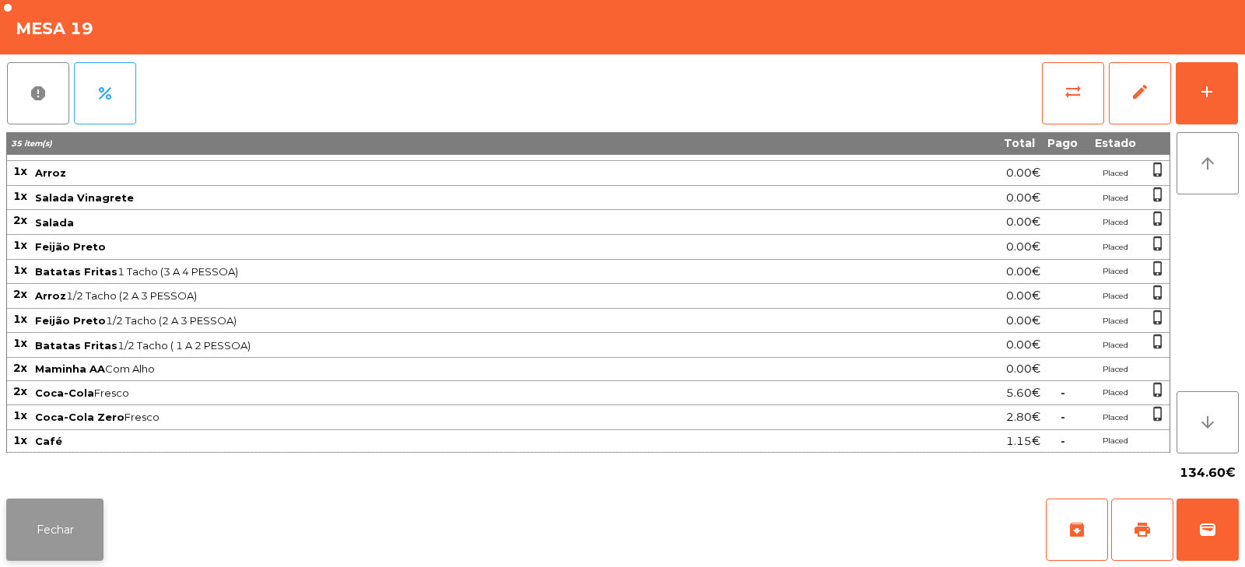
click at [61, 520] on button "Fechar" at bounding box center [54, 530] width 97 height 62
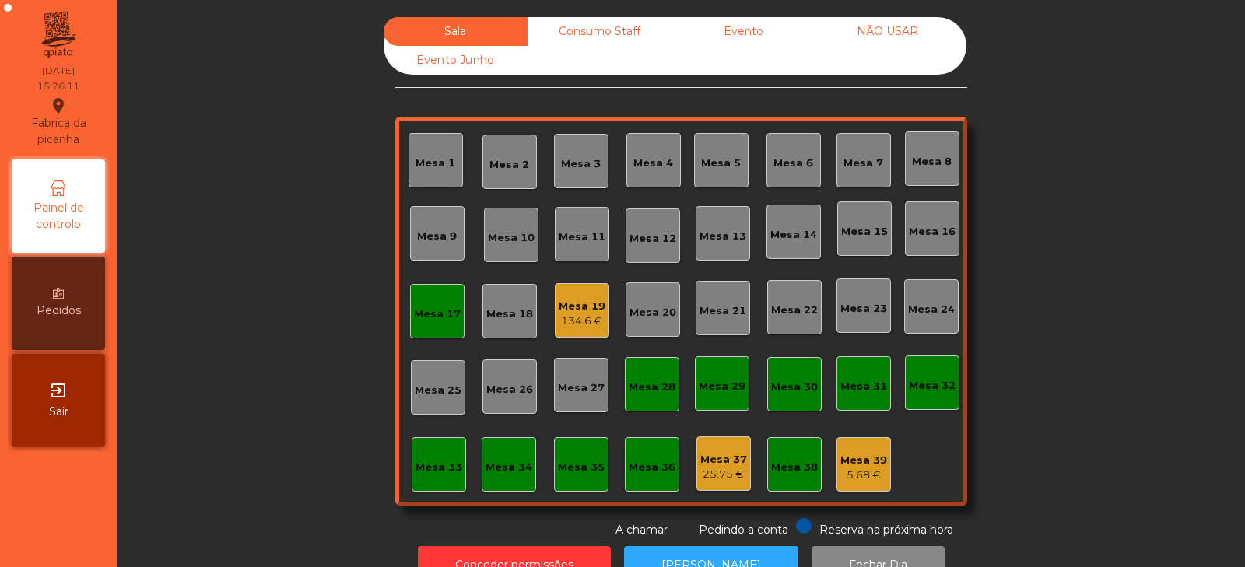
click at [429, 319] on div "Mesa 17" at bounding box center [437, 315] width 47 height 16
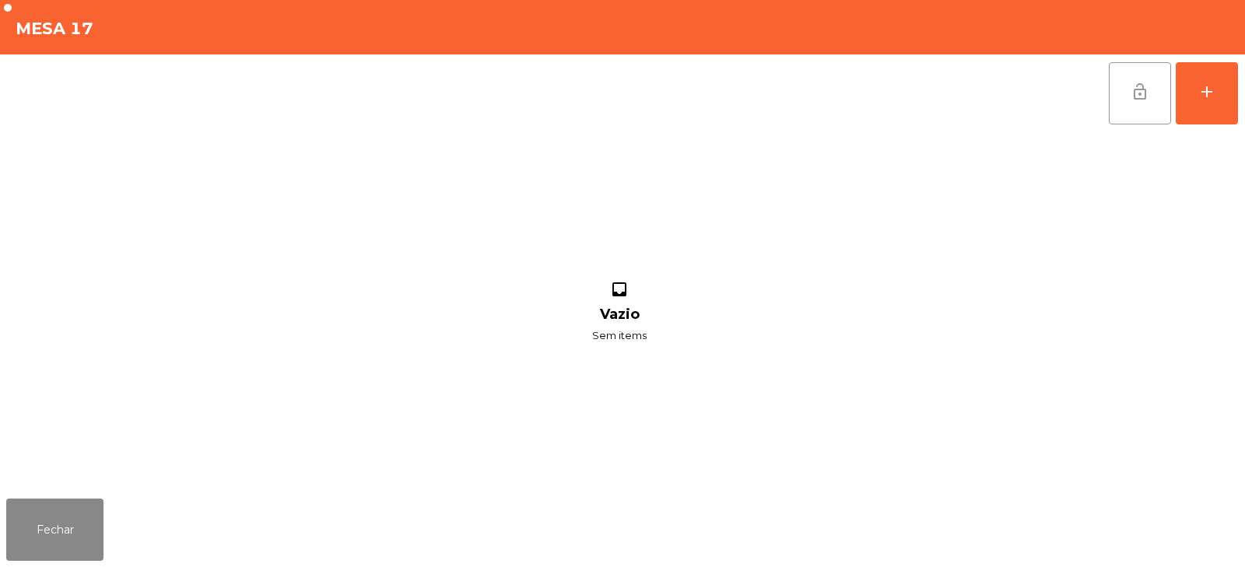
click at [1114, 104] on button "lock_open" at bounding box center [1140, 93] width 62 height 62
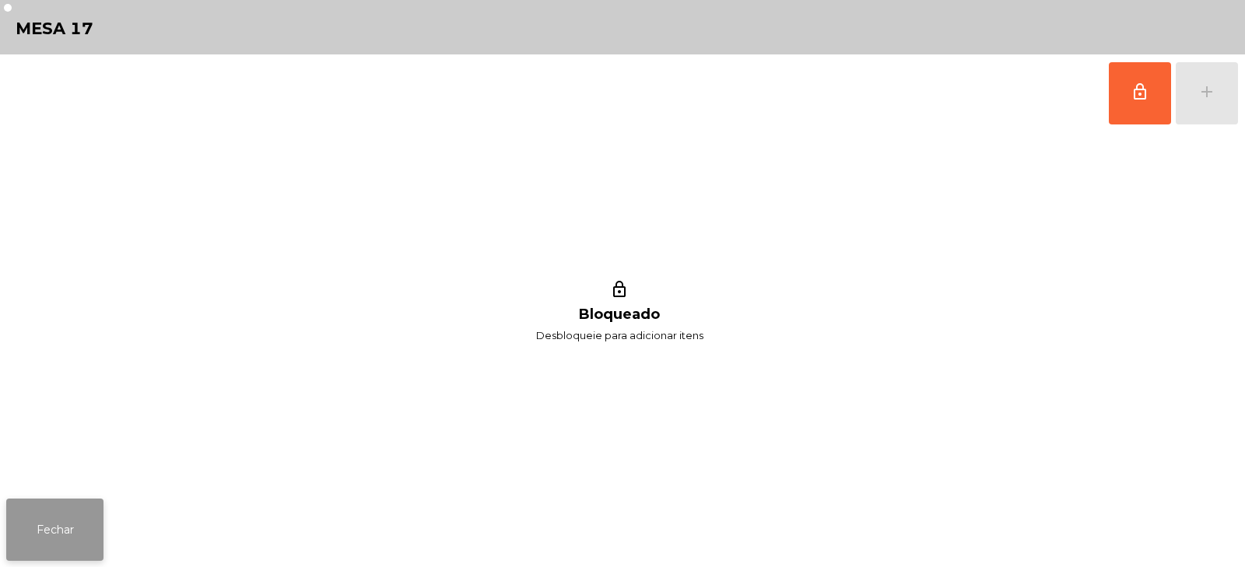
click at [46, 524] on button "Fechar" at bounding box center [54, 530] width 97 height 62
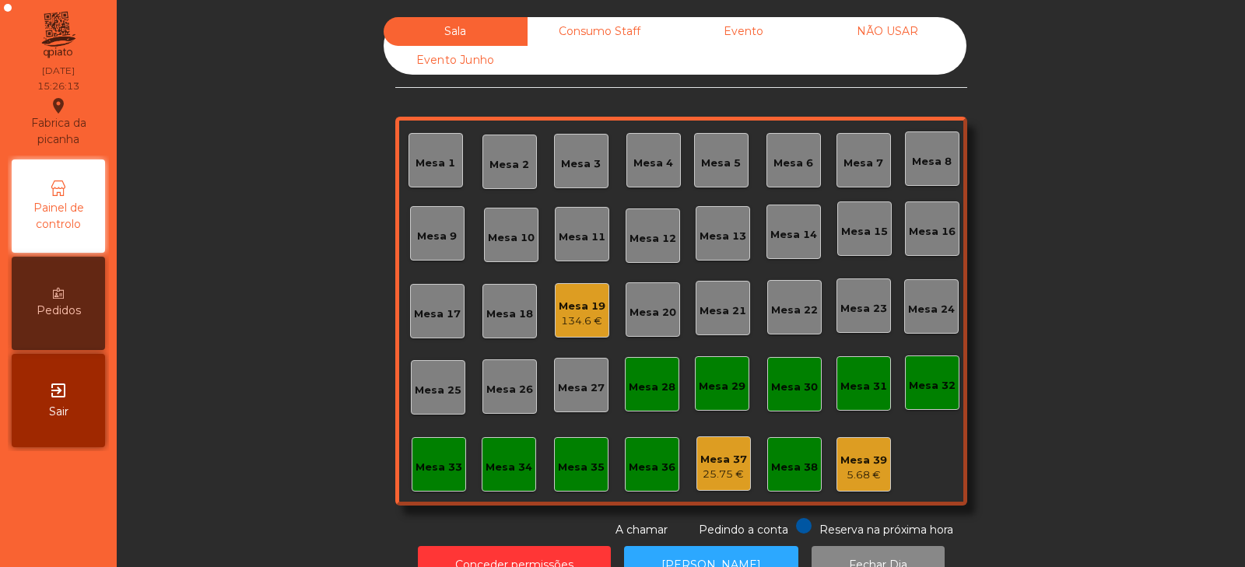
click at [573, 21] on div "Consumo Staff" at bounding box center [599, 31] width 144 height 29
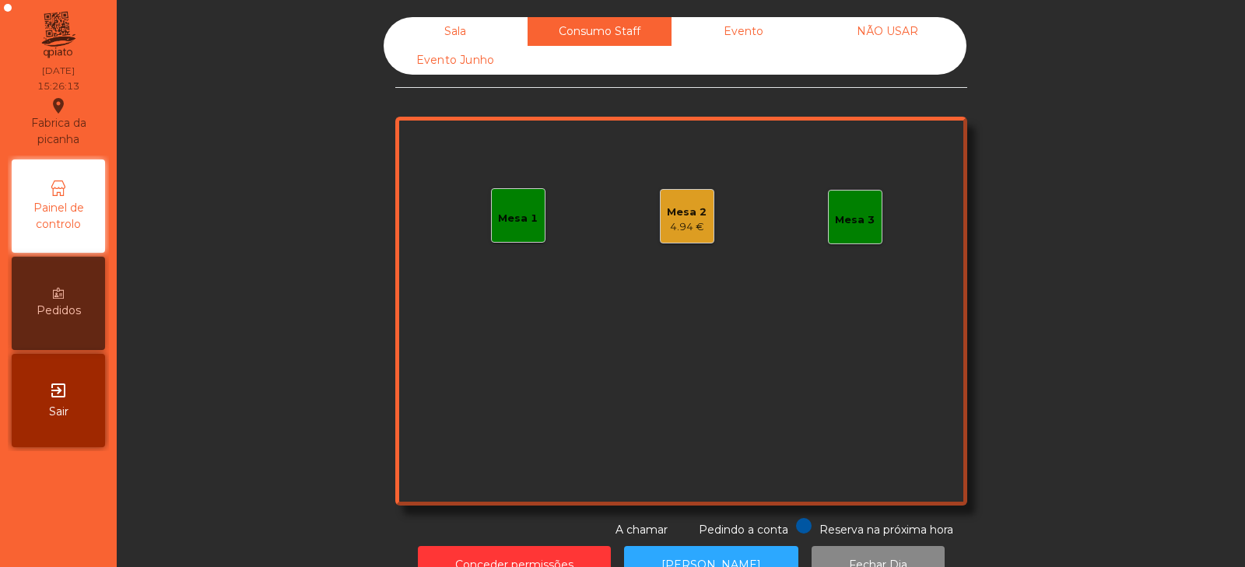
click at [755, 31] on div "Evento" at bounding box center [743, 31] width 144 height 29
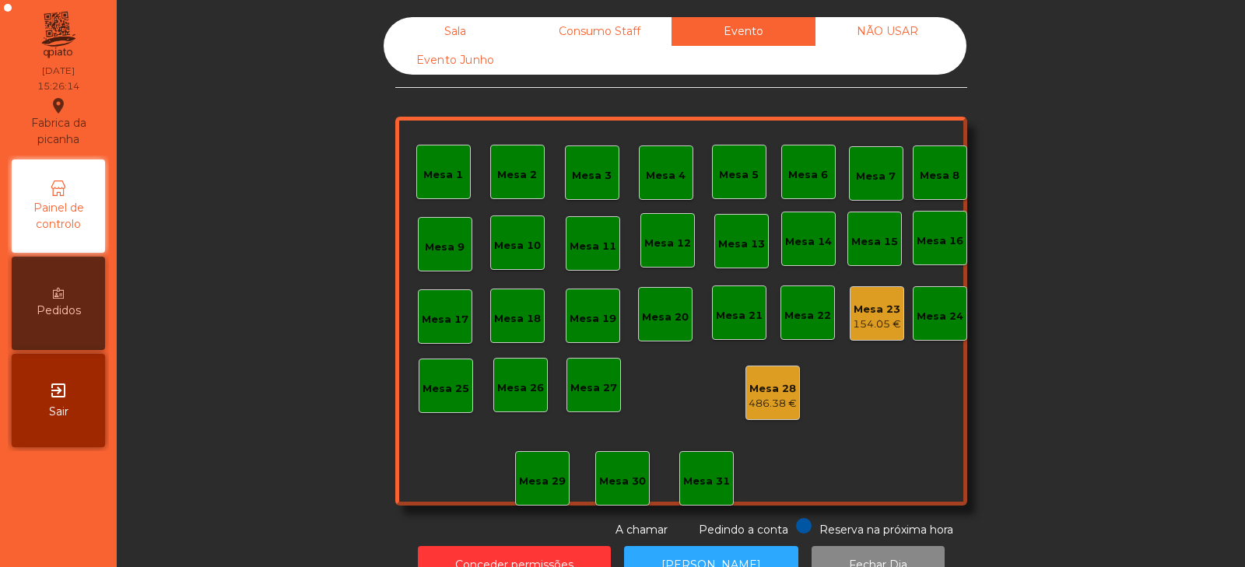
click at [421, 35] on div "Sala" at bounding box center [456, 31] width 144 height 29
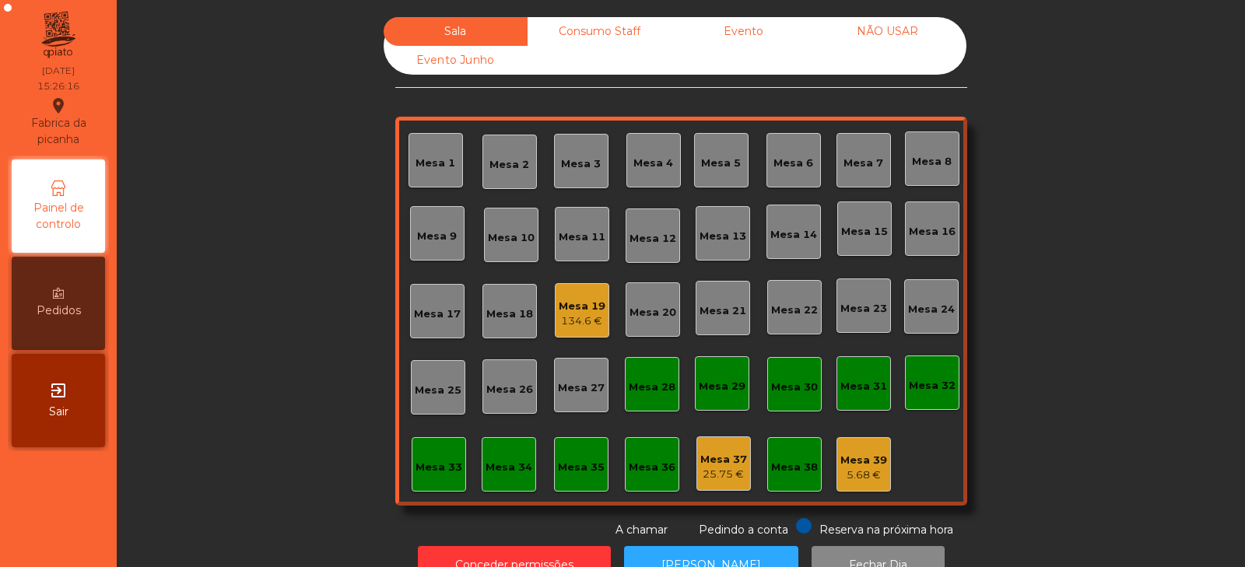
click at [567, 35] on div "Consumo Staff" at bounding box center [599, 31] width 144 height 29
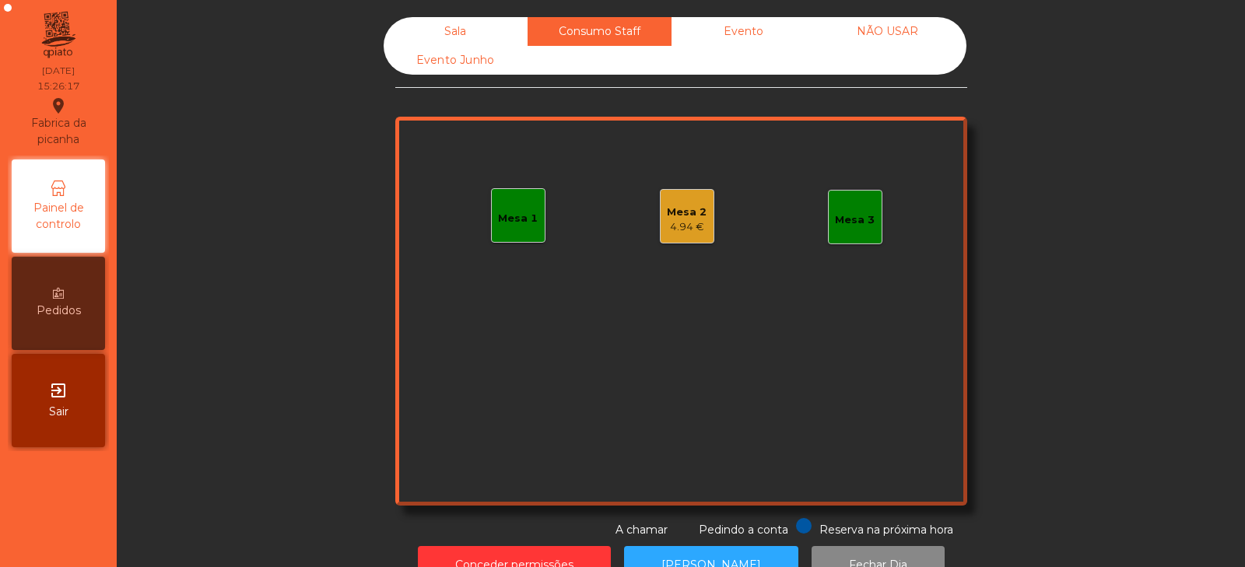
click at [721, 30] on div "Evento" at bounding box center [743, 31] width 144 height 29
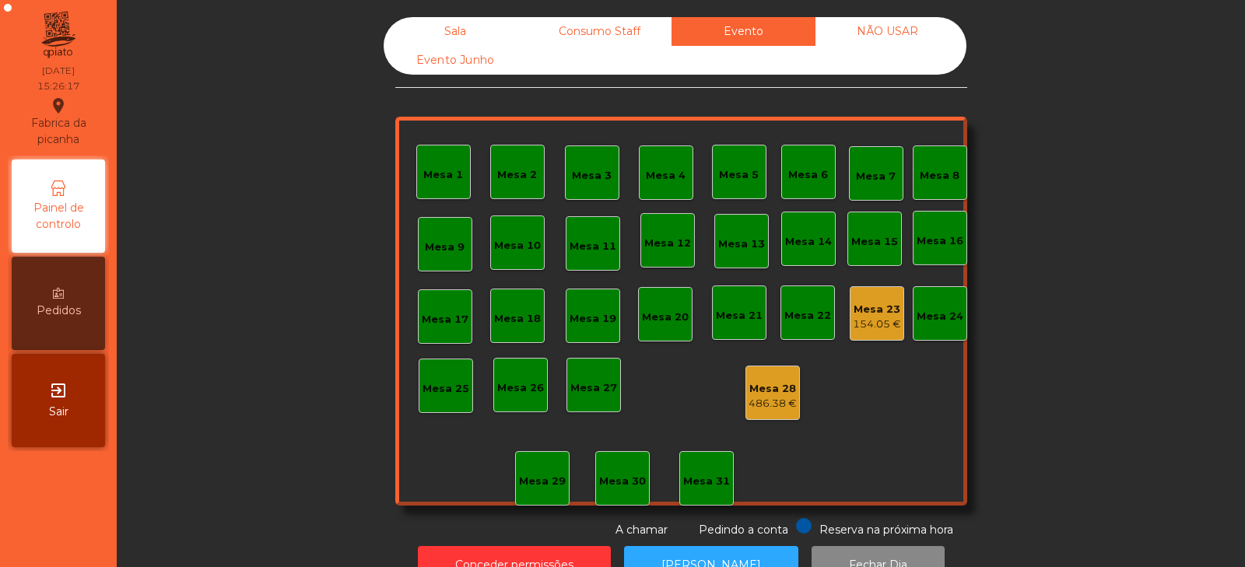
click at [872, 310] on div "Mesa 23" at bounding box center [877, 310] width 48 height 16
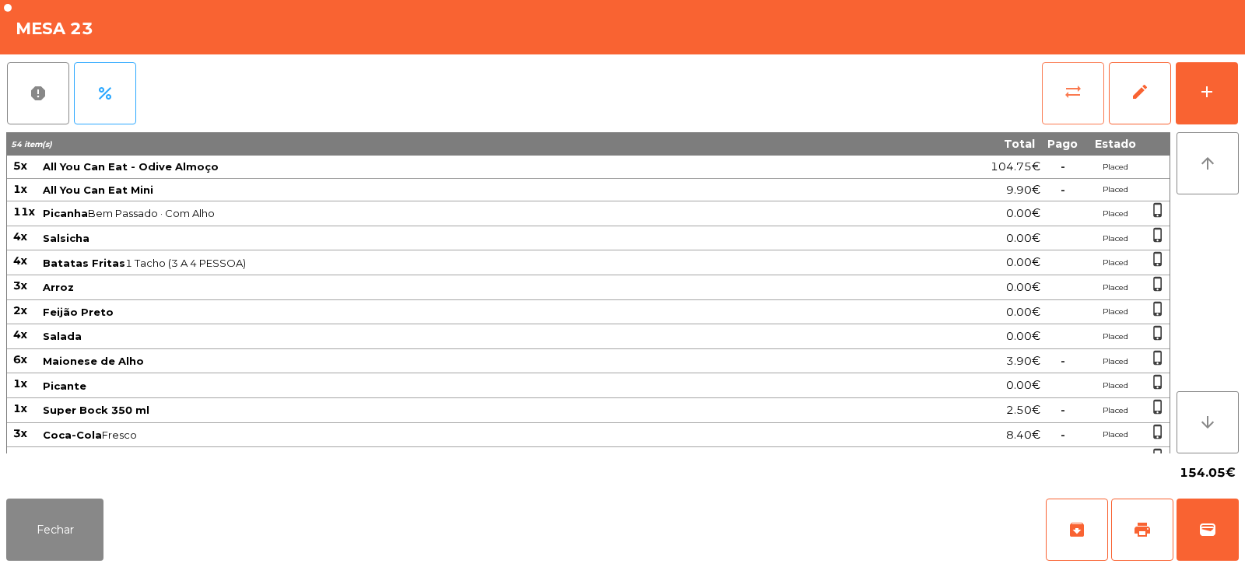
click at [1093, 118] on button "sync_alt" at bounding box center [1073, 93] width 62 height 62
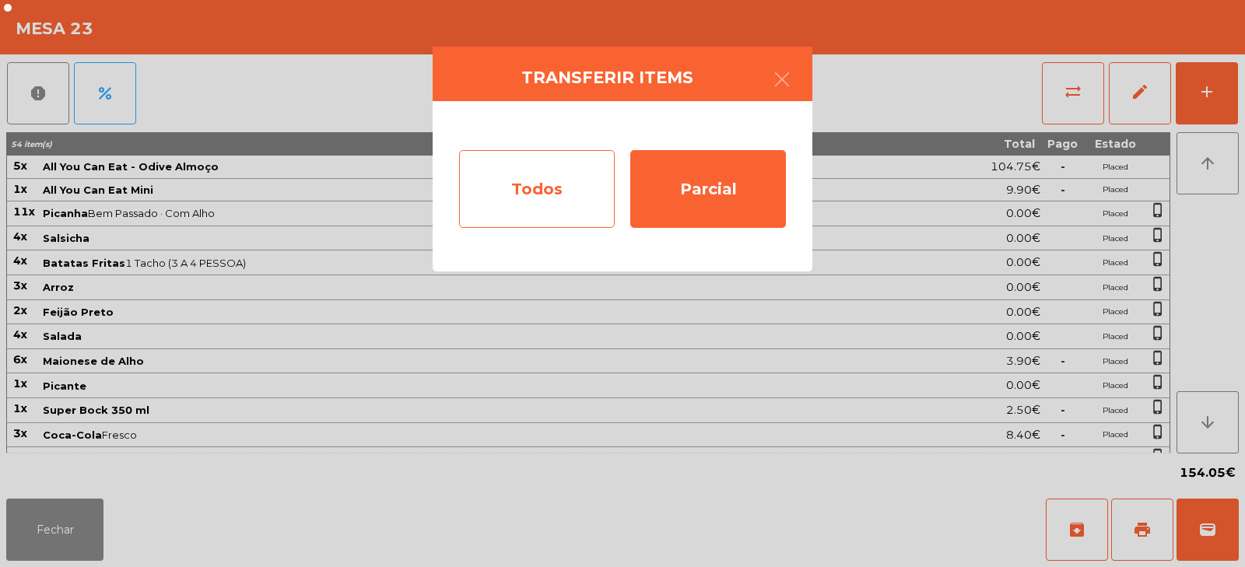
click at [538, 202] on div "Todos" at bounding box center [537, 189] width 156 height 78
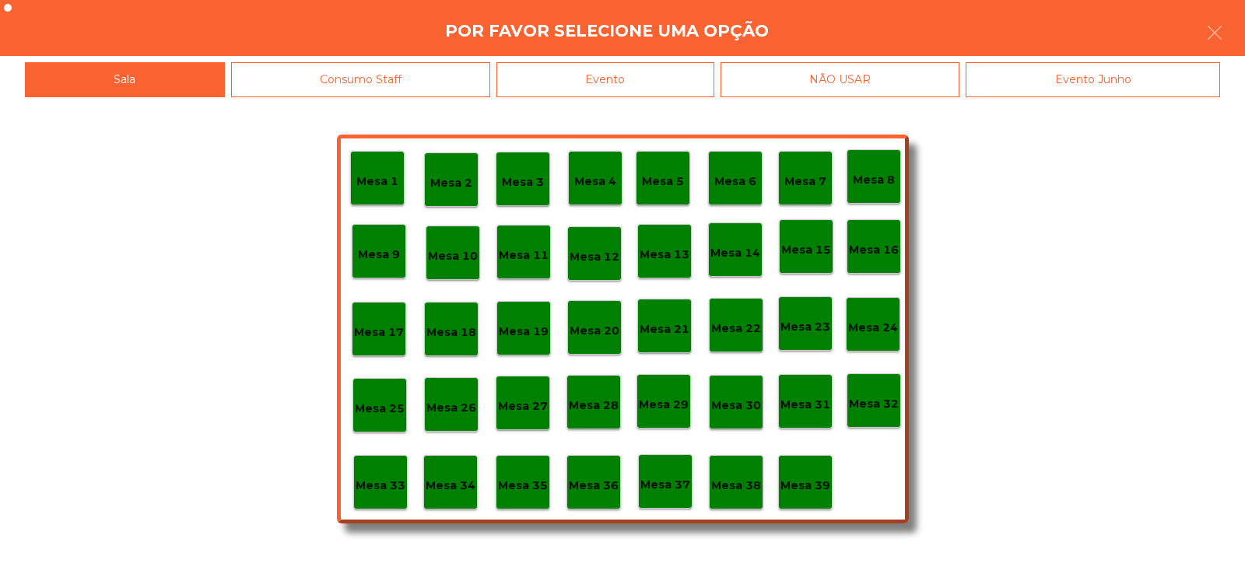
click at [614, 68] on div "Evento" at bounding box center [605, 79] width 218 height 35
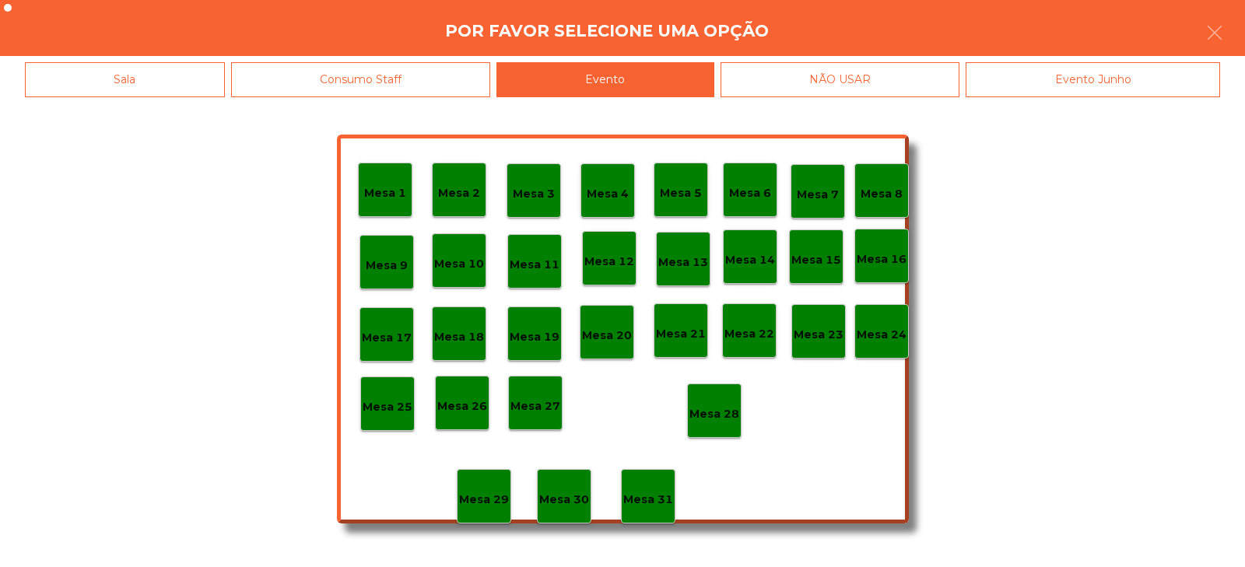
click at [710, 412] on p "Mesa 28" at bounding box center [714, 414] width 50 height 18
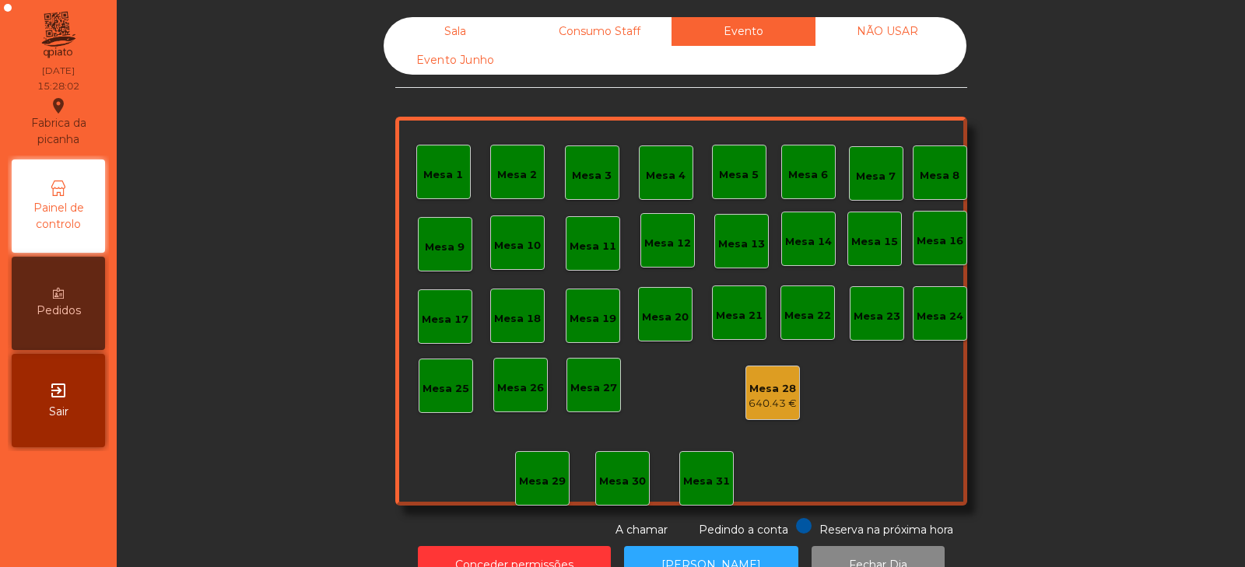
click at [444, 27] on div "Sala" at bounding box center [456, 31] width 144 height 29
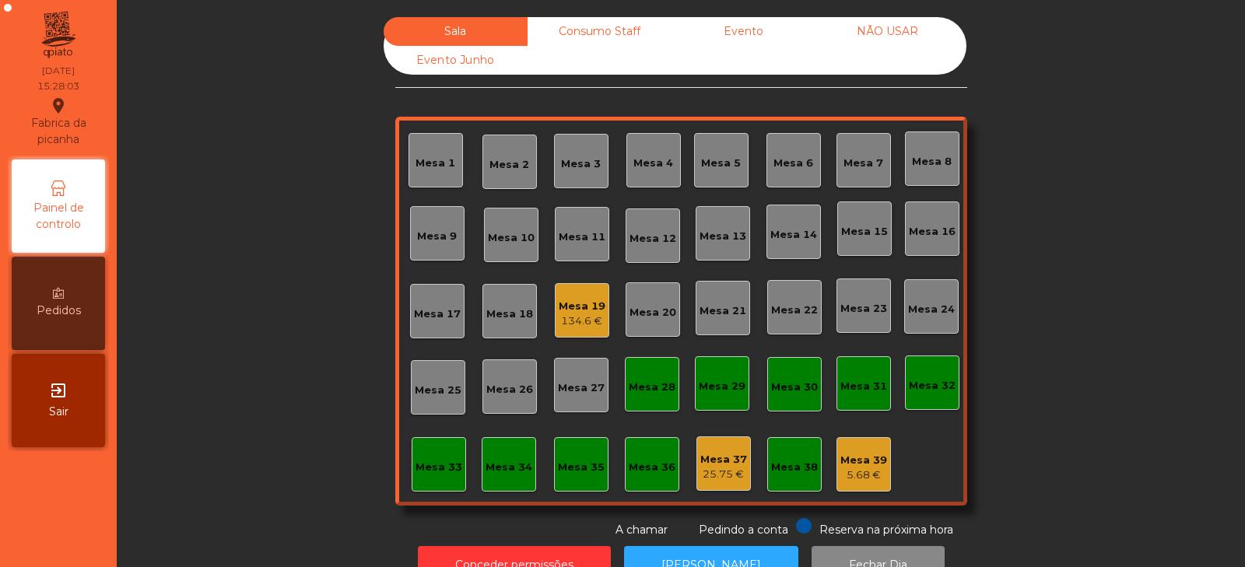
click at [575, 310] on div "Mesa 19" at bounding box center [582, 307] width 47 height 16
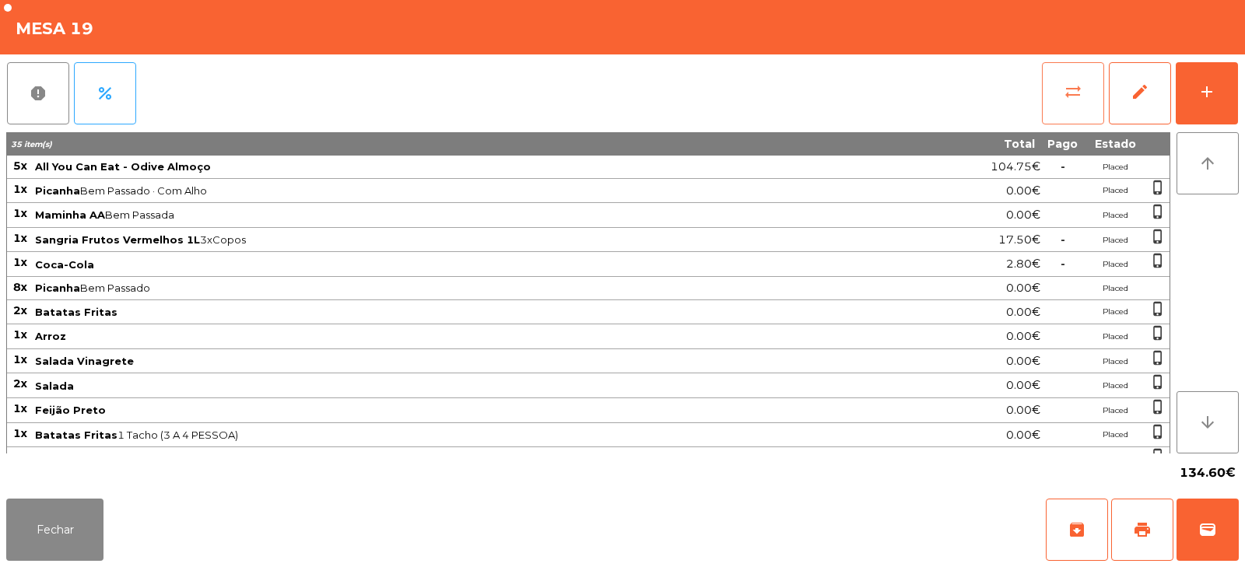
click at [1074, 93] on span "sync_alt" at bounding box center [1072, 91] width 19 height 19
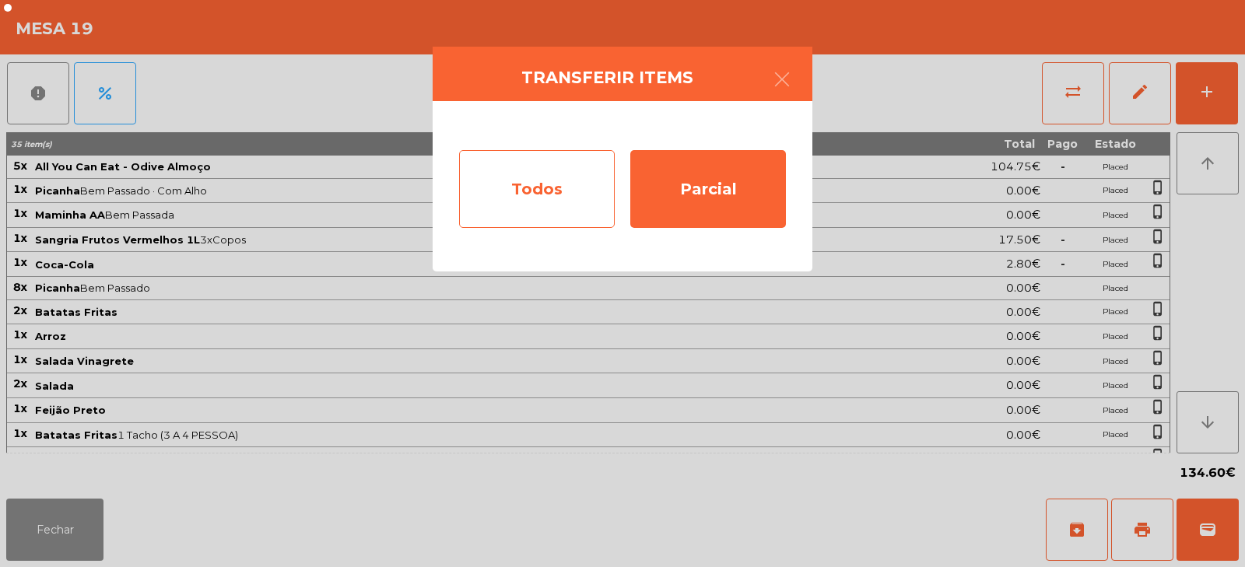
click at [532, 193] on div "Todos" at bounding box center [537, 189] width 156 height 78
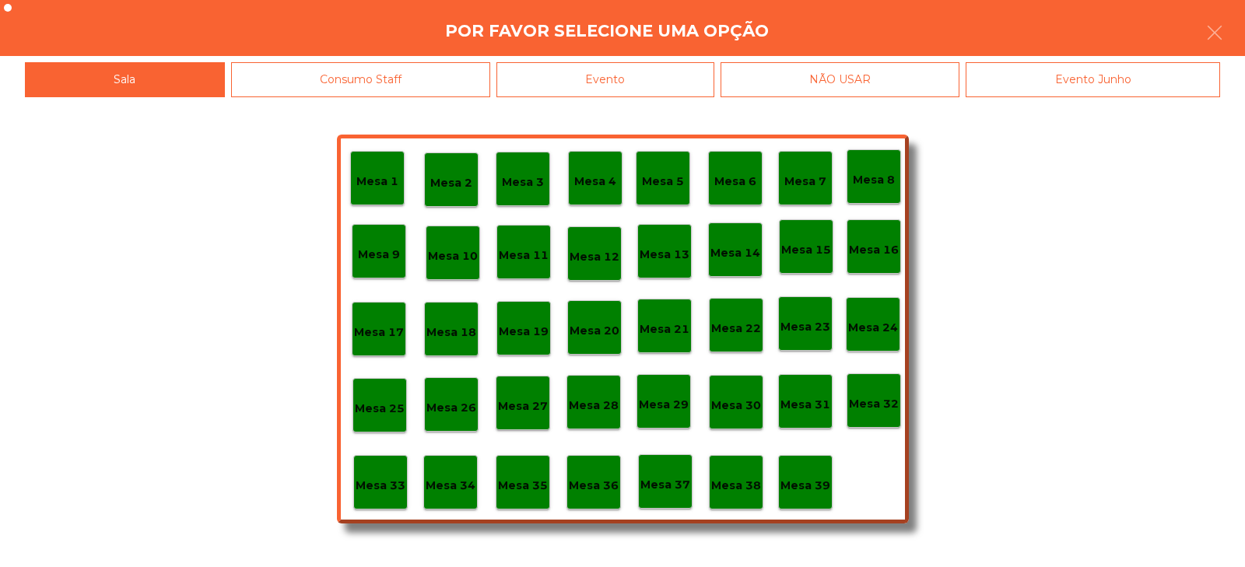
click at [651, 74] on div "Evento" at bounding box center [605, 79] width 218 height 35
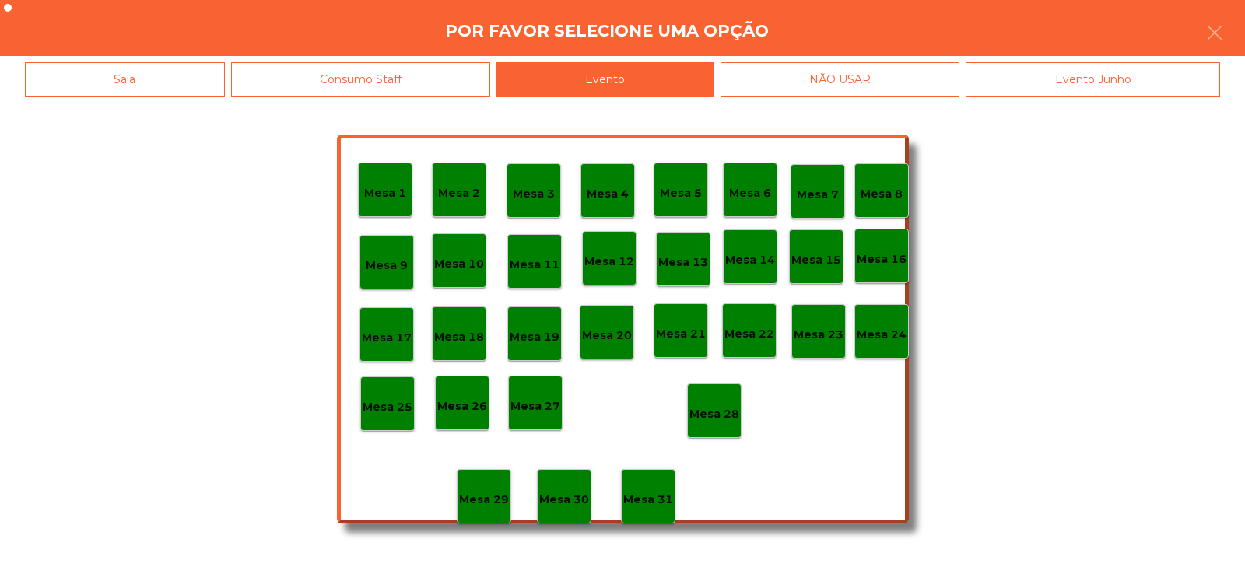
click at [707, 394] on div "Mesa 28" at bounding box center [714, 411] width 54 height 54
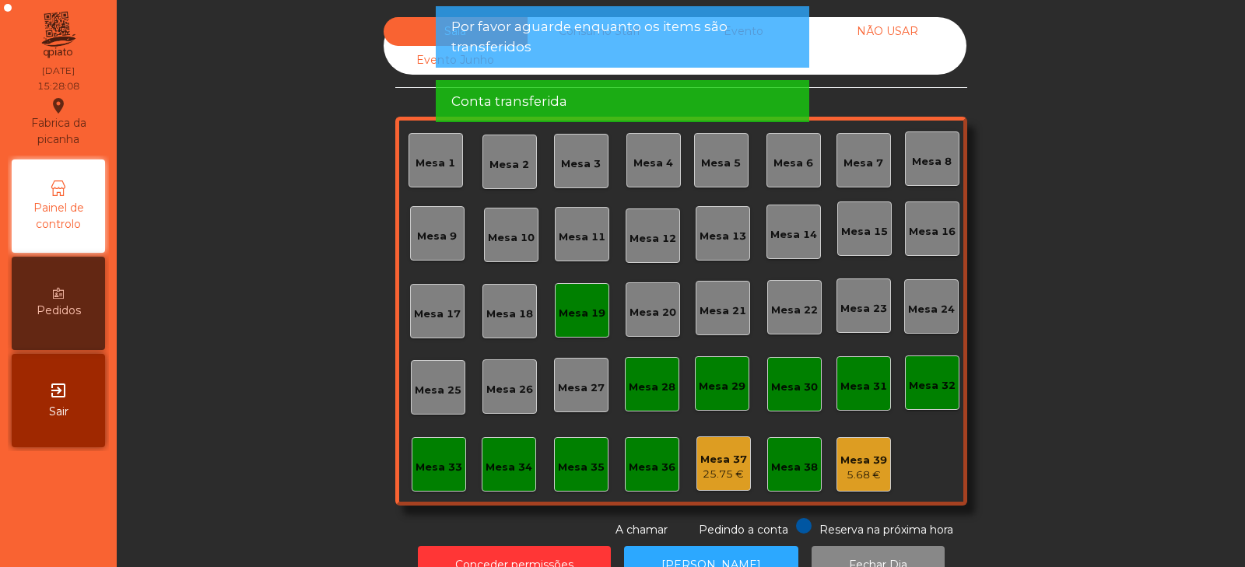
click at [583, 308] on div "Mesa 19" at bounding box center [582, 314] width 47 height 16
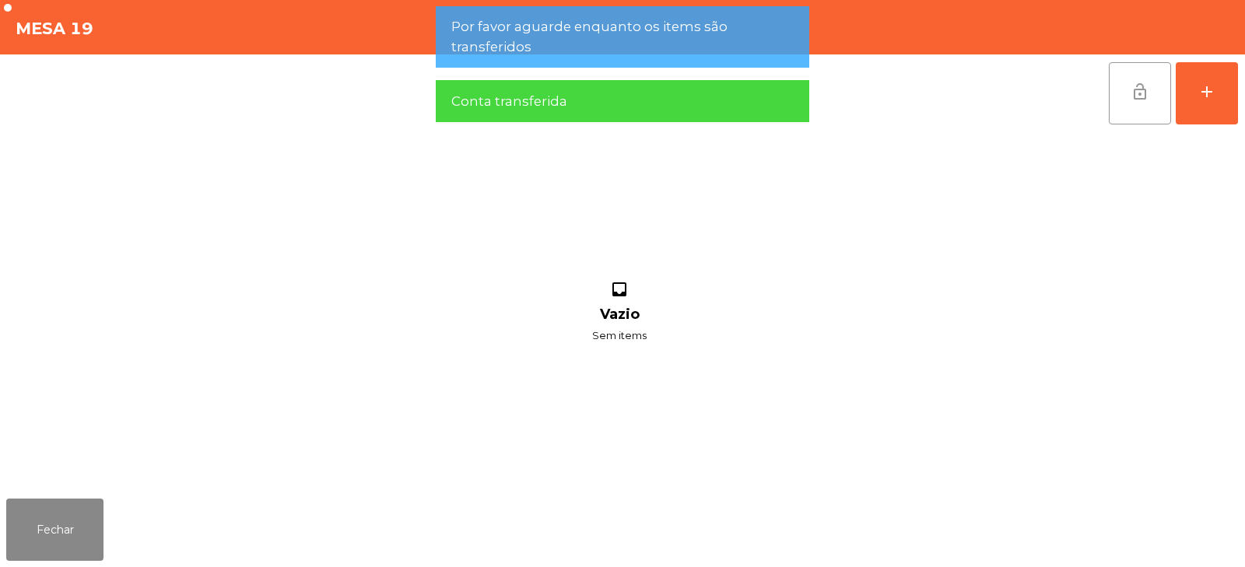
click at [1130, 93] on span "lock_open" at bounding box center [1139, 91] width 19 height 19
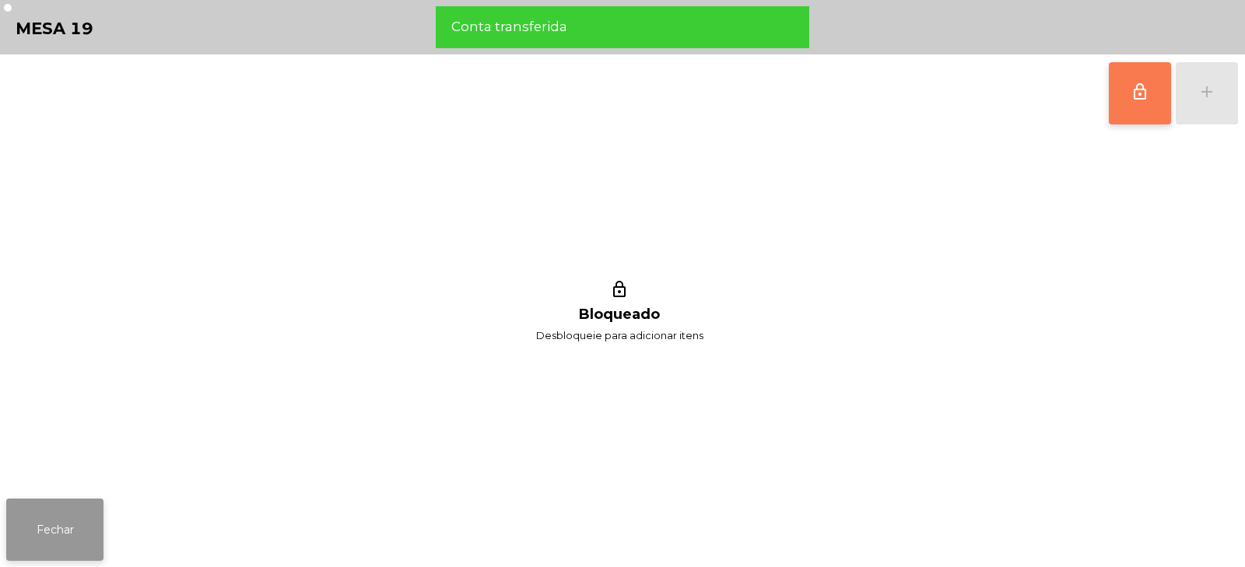
click at [95, 525] on button "Fechar" at bounding box center [54, 530] width 97 height 62
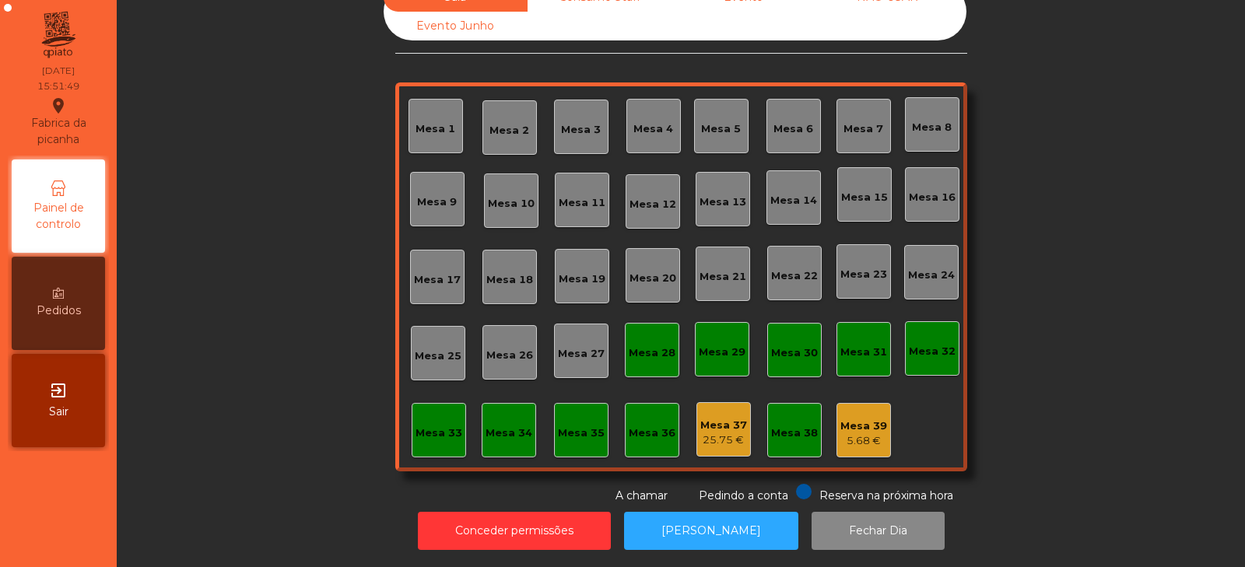
scroll to position [0, 0]
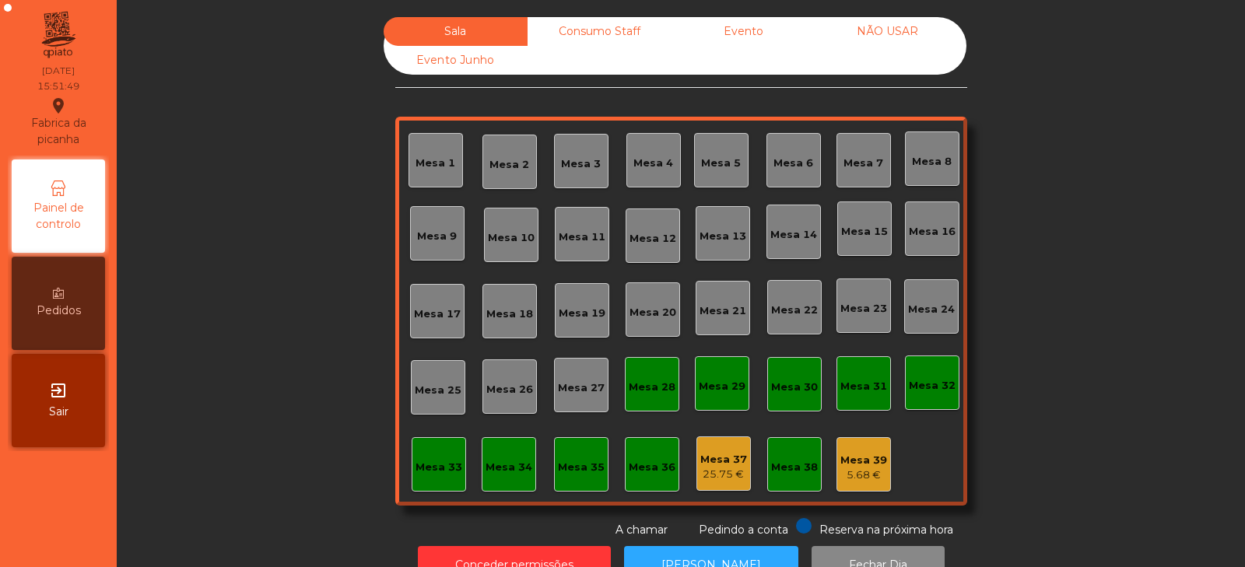
click at [597, 35] on div "Consumo Staff" at bounding box center [599, 31] width 144 height 29
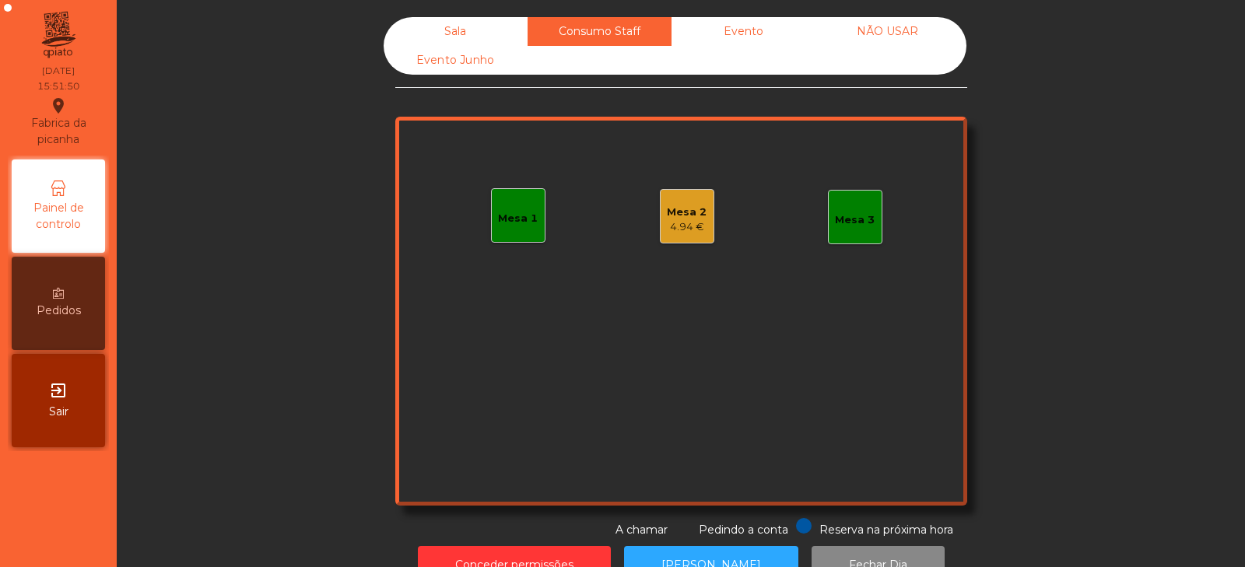
click at [755, 23] on div "Evento" at bounding box center [743, 31] width 144 height 29
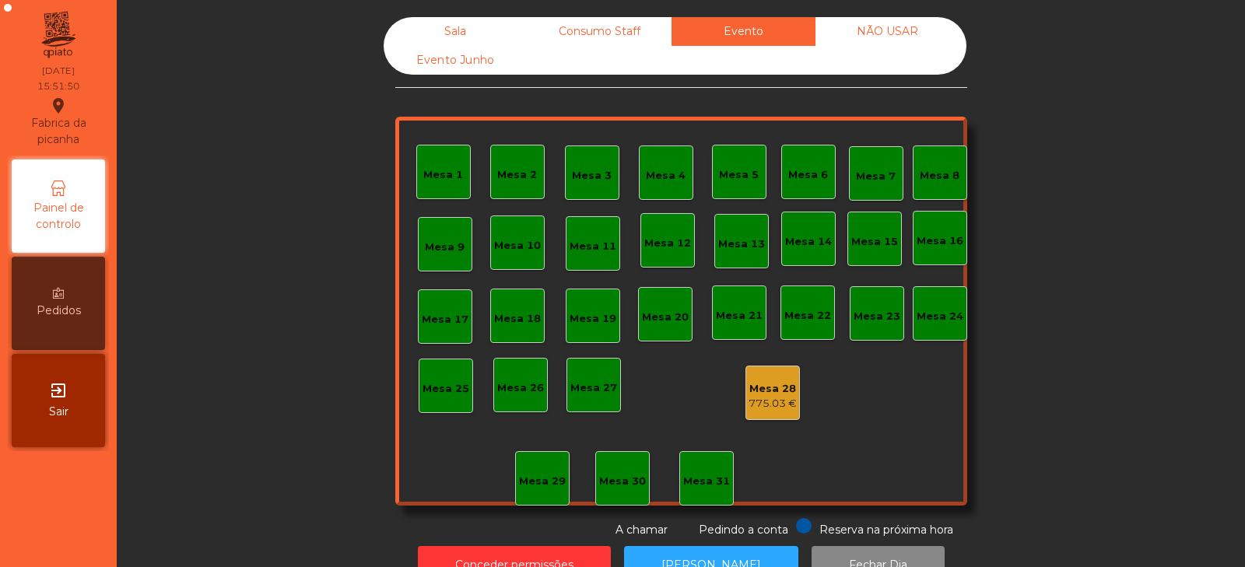
click at [903, 37] on div "NÃO USAR" at bounding box center [887, 31] width 144 height 29
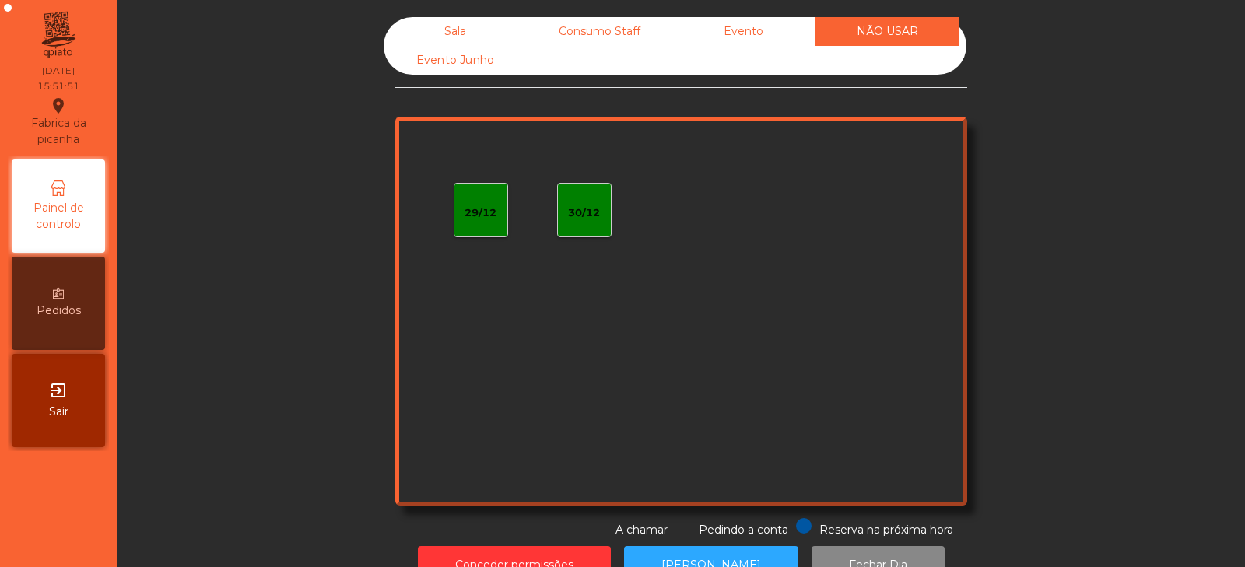
click at [448, 18] on div "Sala" at bounding box center [456, 31] width 144 height 29
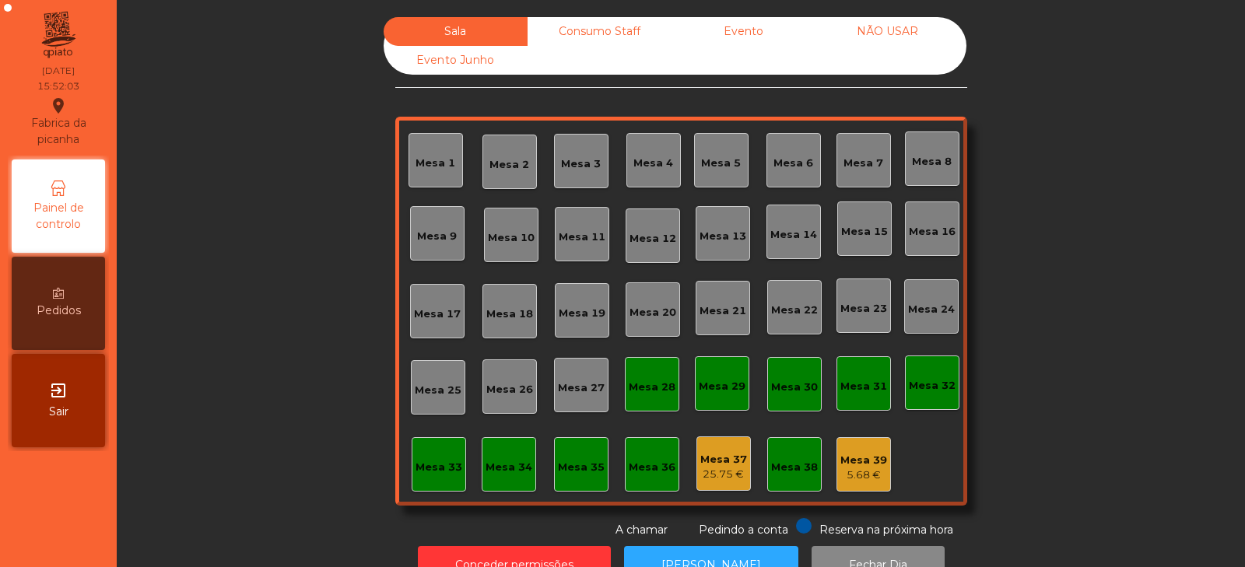
click at [594, 30] on div "Consumo Staff" at bounding box center [599, 31] width 144 height 29
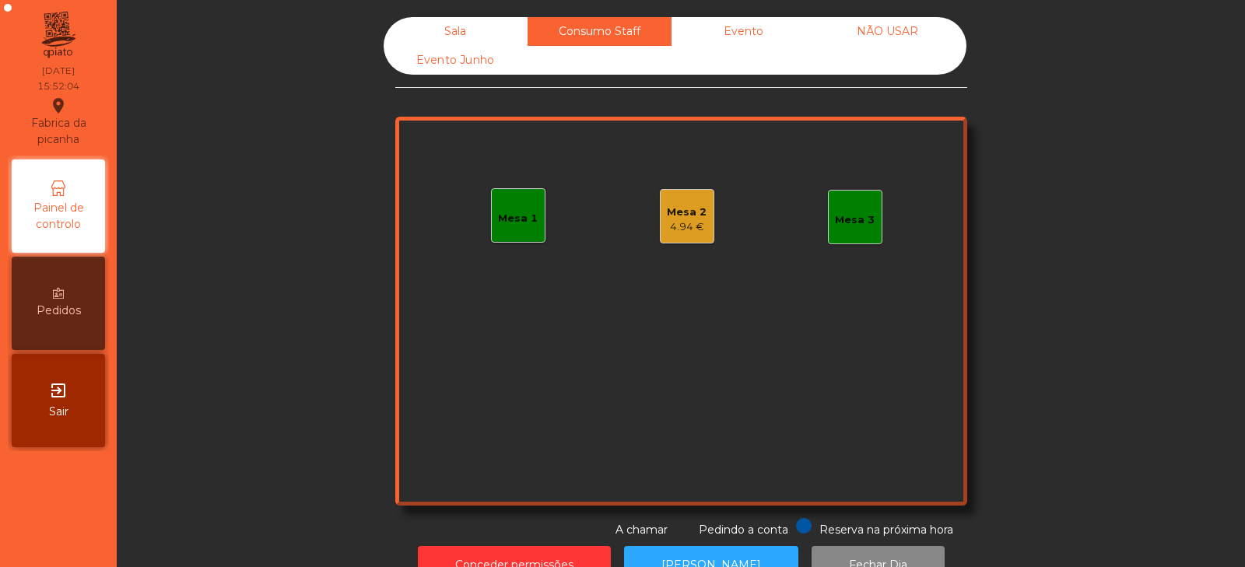
click at [725, 28] on div "Evento" at bounding box center [743, 31] width 144 height 29
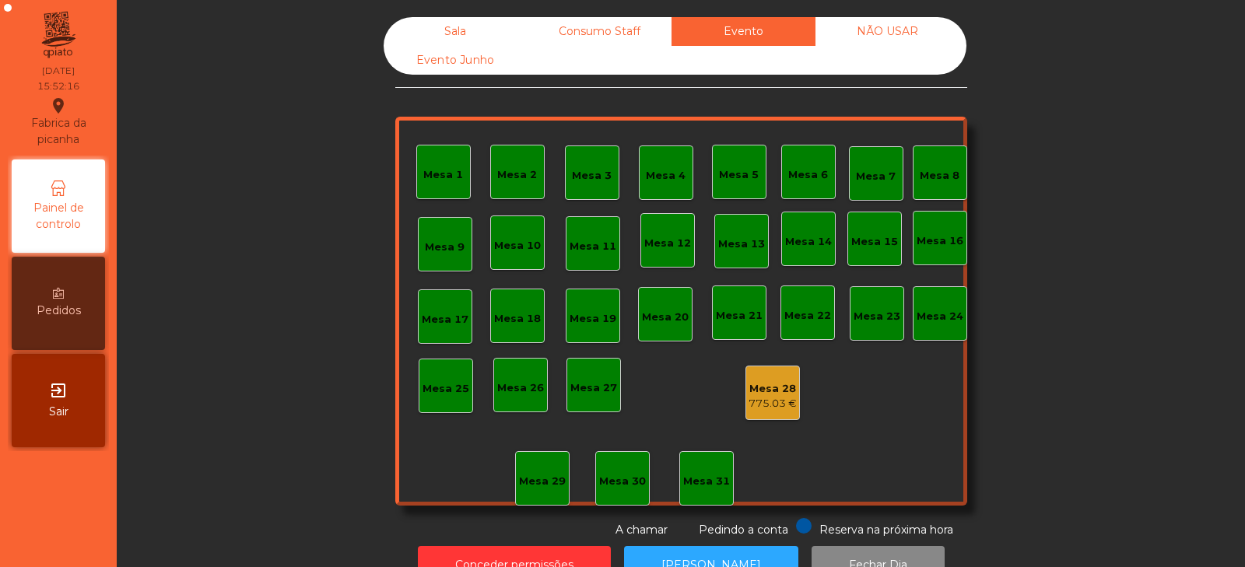
scroll to position [46, 0]
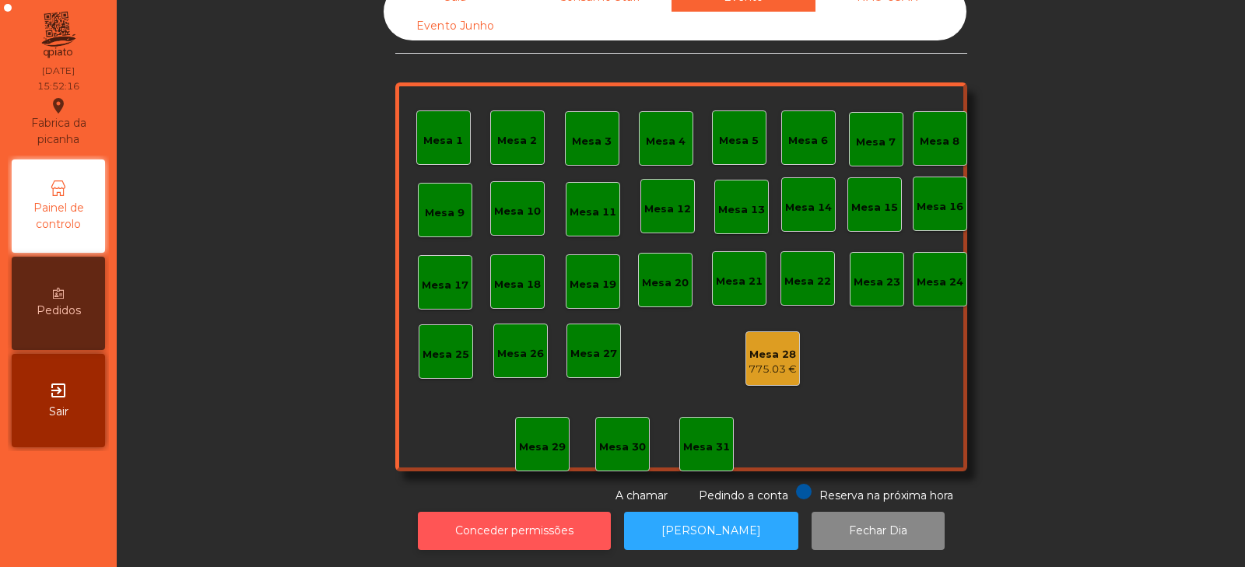
click at [559, 519] on button "Conceder permissões" at bounding box center [514, 531] width 193 height 38
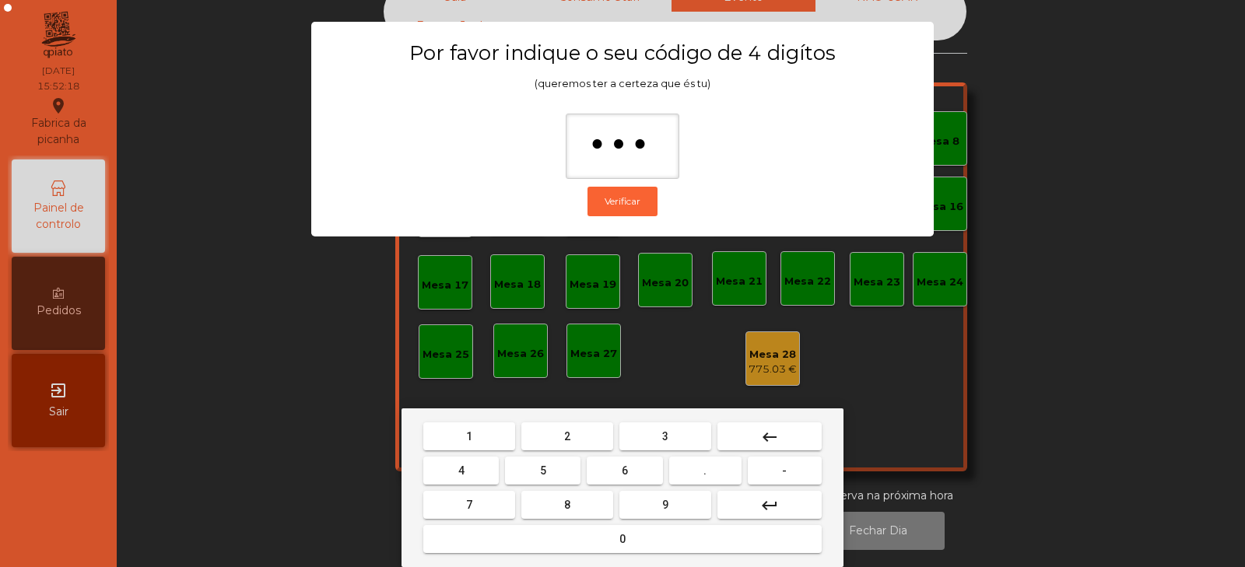
type input "****"
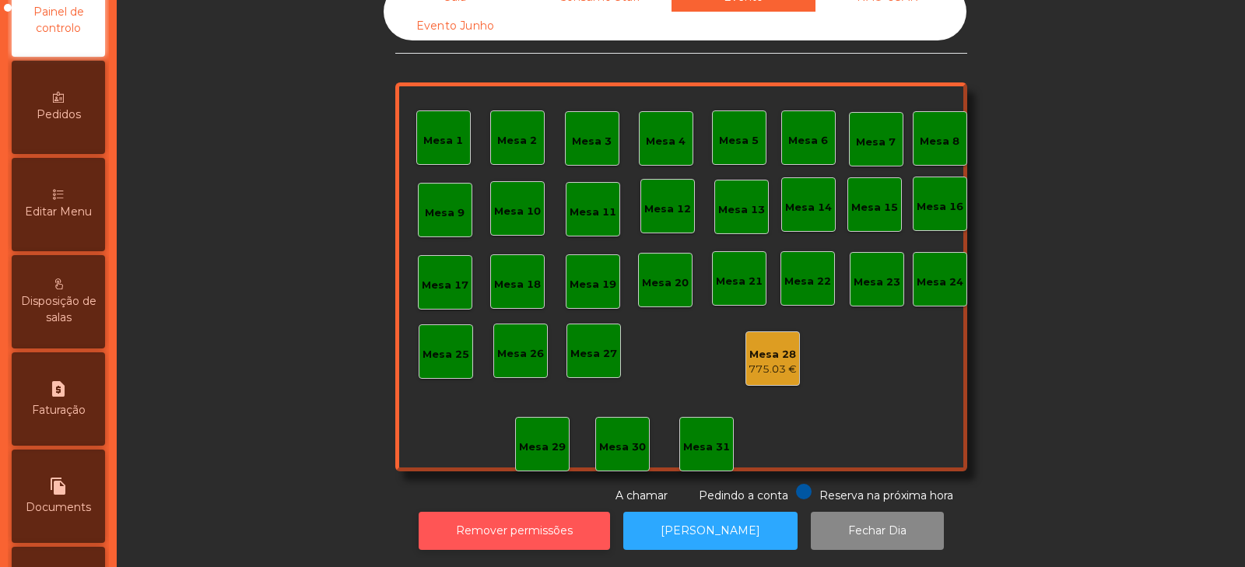
scroll to position [378, 0]
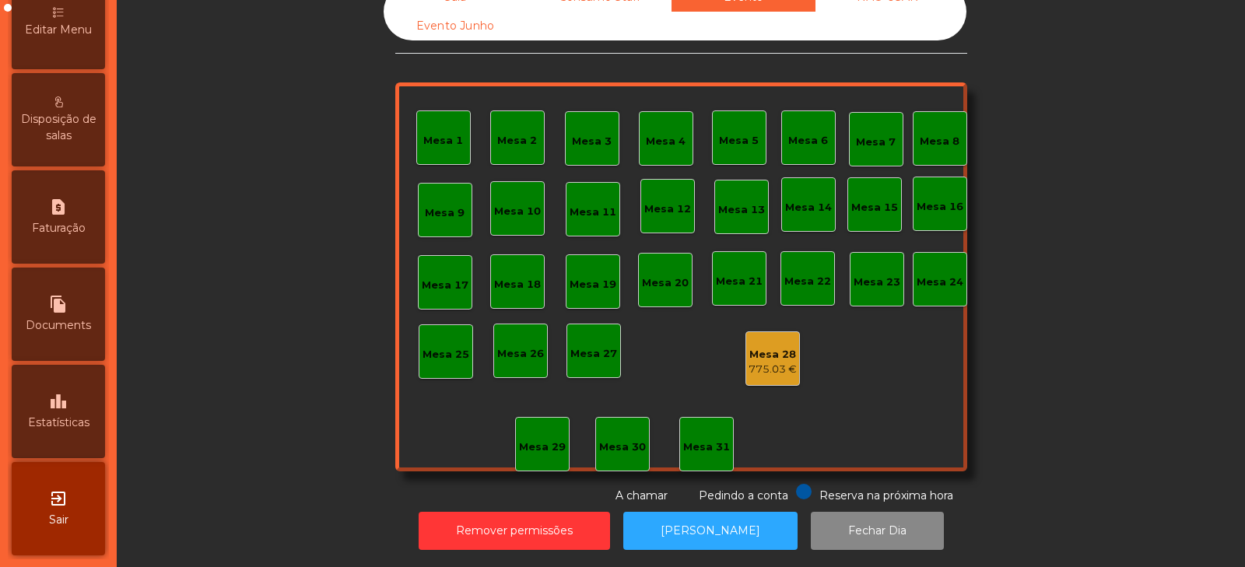
click at [67, 219] on div "request_page Faturação" at bounding box center [58, 216] width 93 height 93
select select "*"
select select "****"
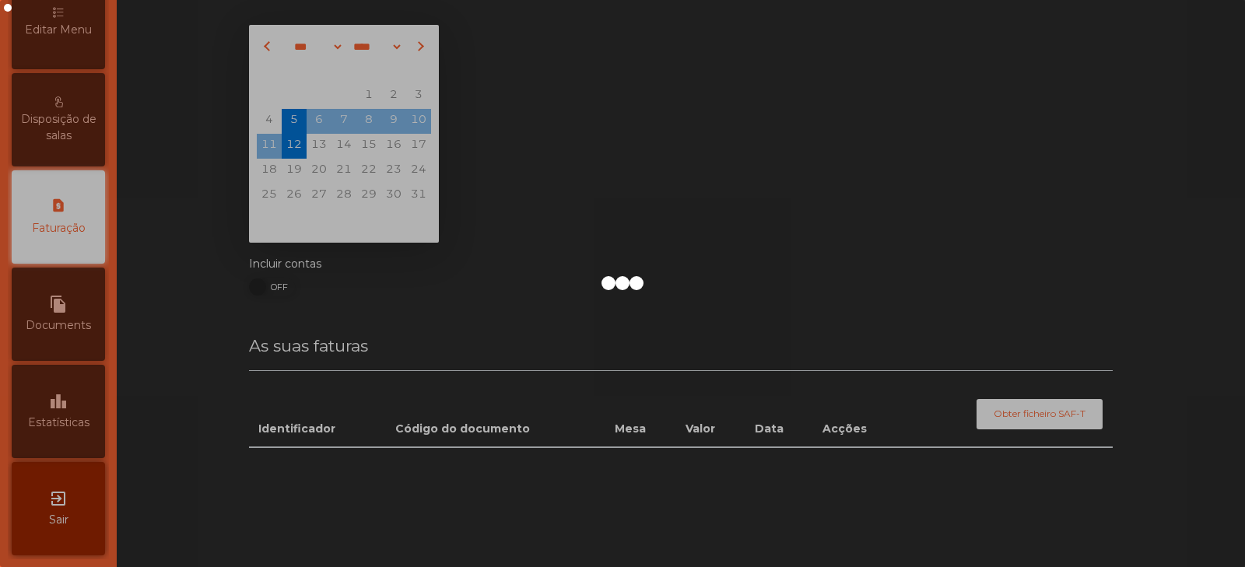
scroll to position [312, 0]
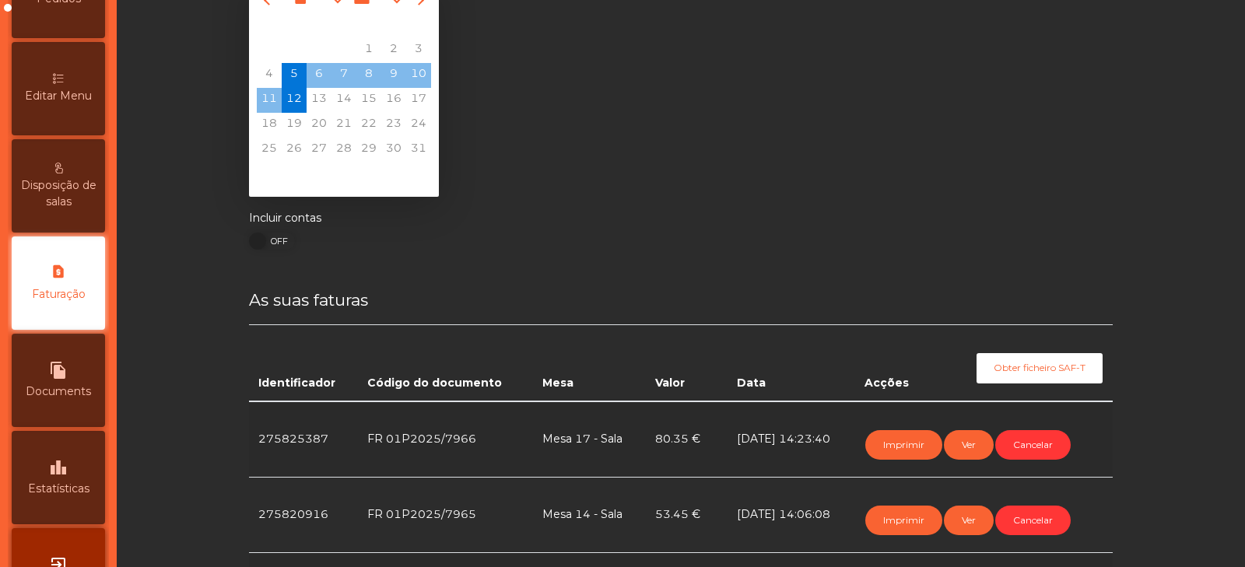
click at [67, 405] on div "file_copy Documents" at bounding box center [58, 380] width 93 height 93
select select "*"
select select "****"
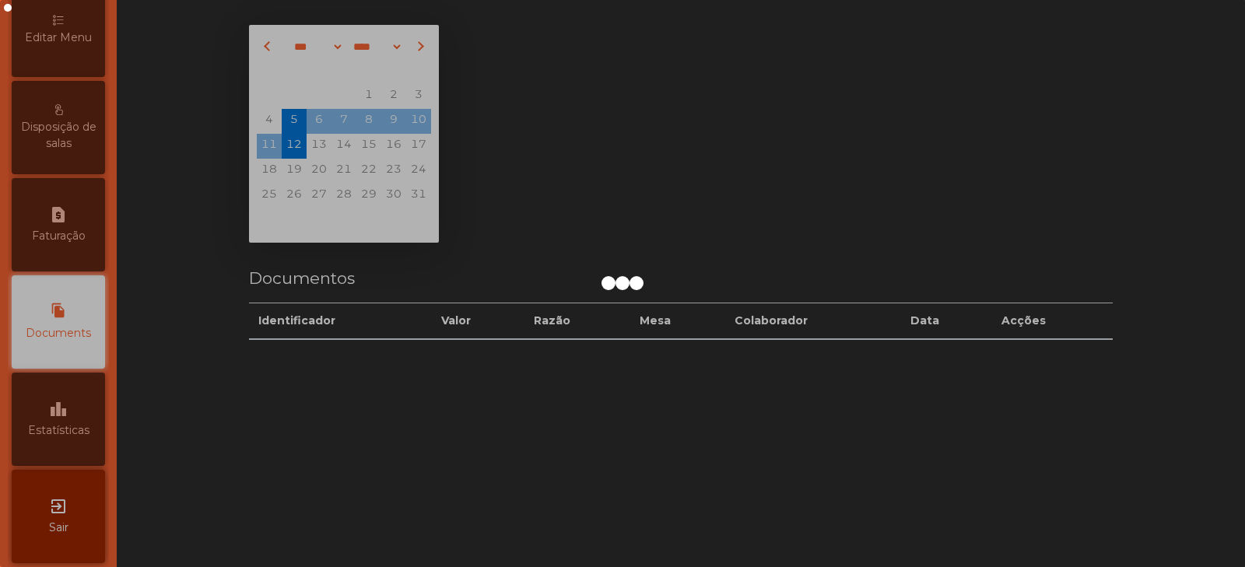
scroll to position [378, 0]
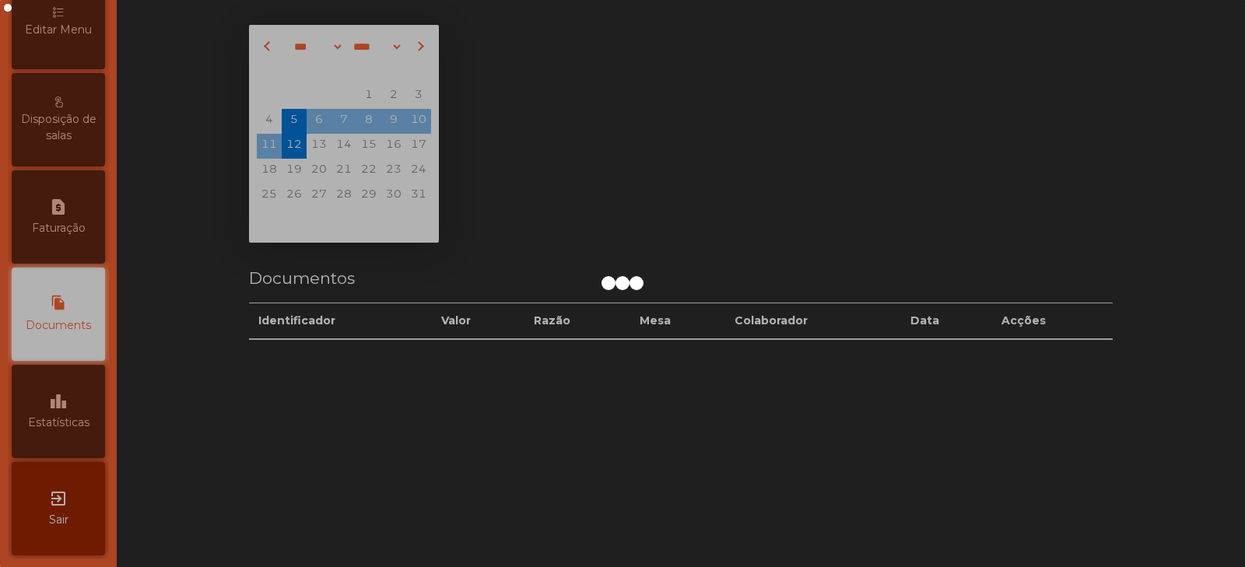
click at [57, 413] on div at bounding box center [622, 283] width 1245 height 567
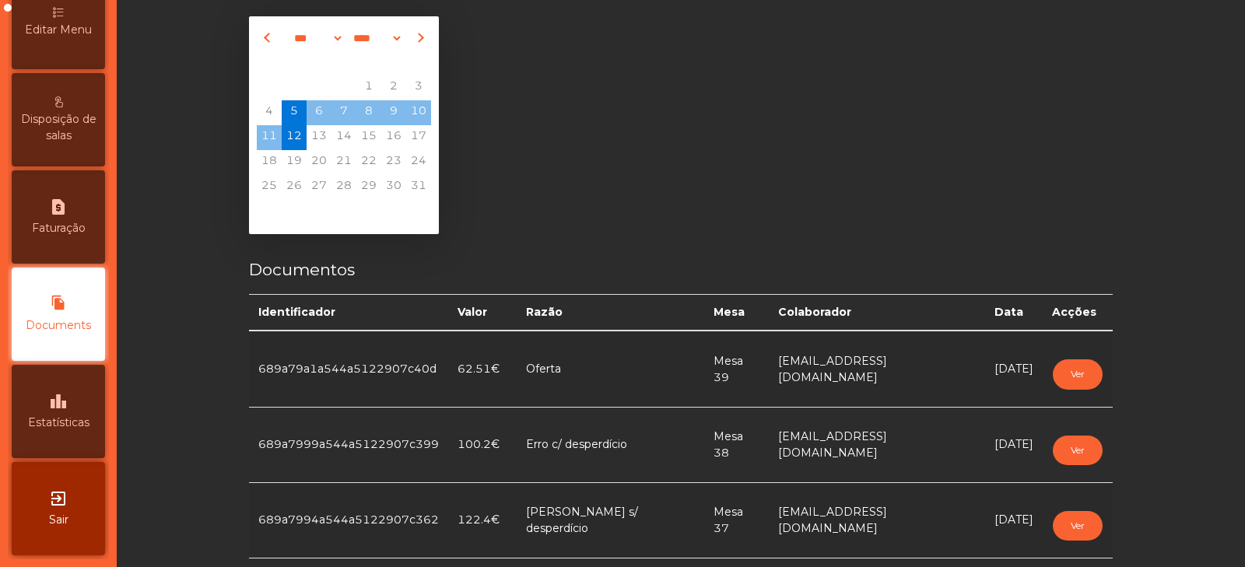
scroll to position [46, 0]
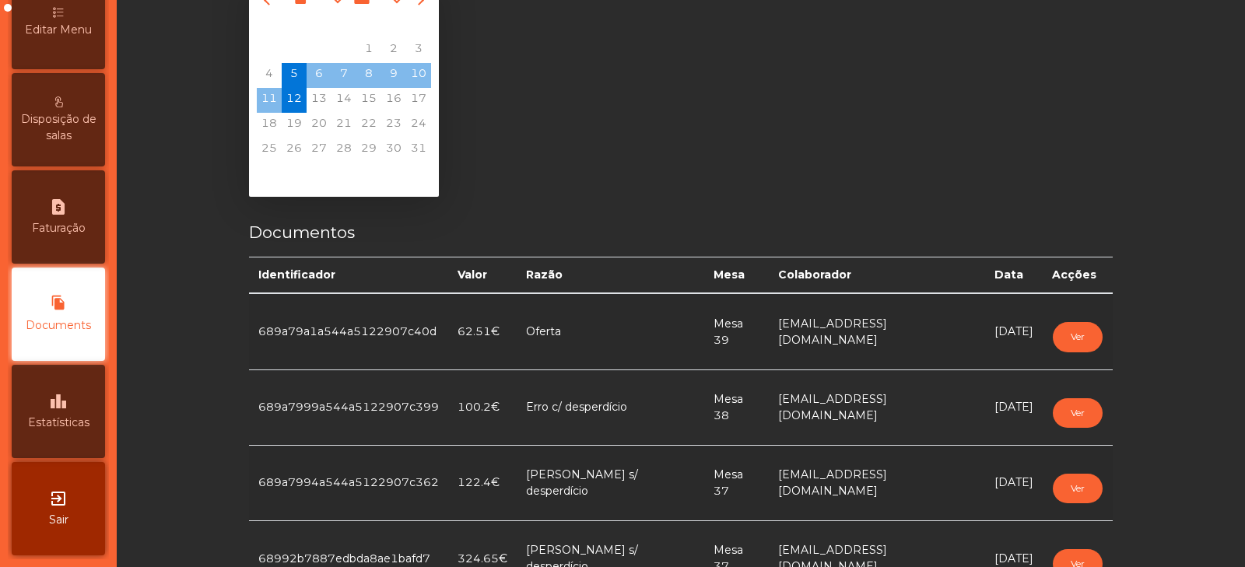
click at [72, 422] on span "Estatísticas" at bounding box center [58, 423] width 61 height 16
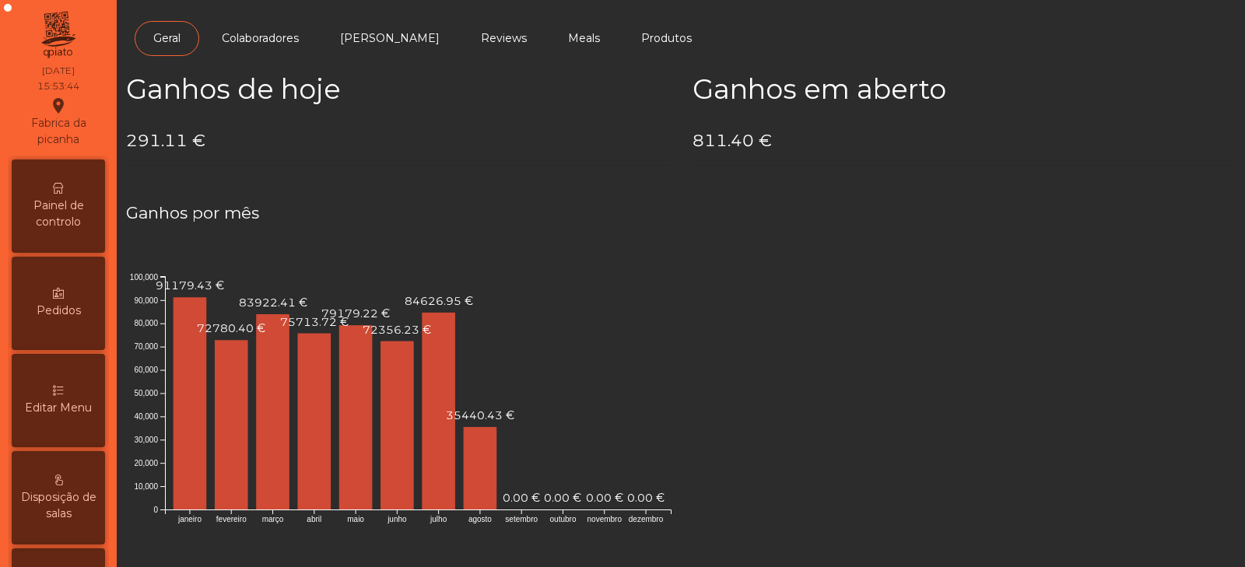
click at [65, 198] on span "Painel de controlo" at bounding box center [59, 214] width 86 height 33
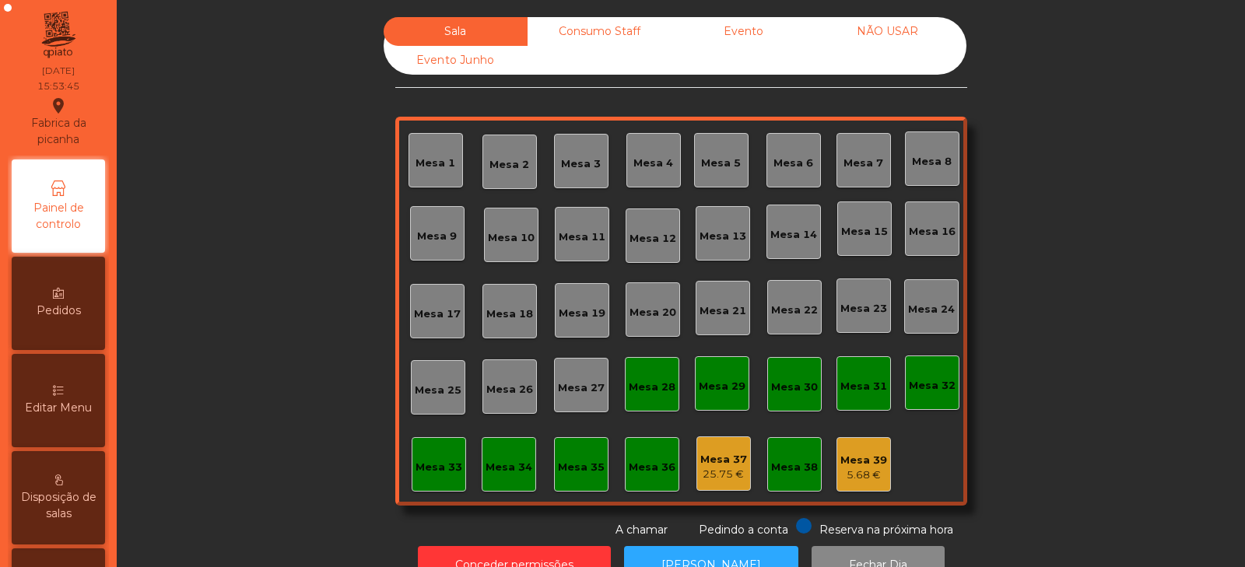
scroll to position [46, 0]
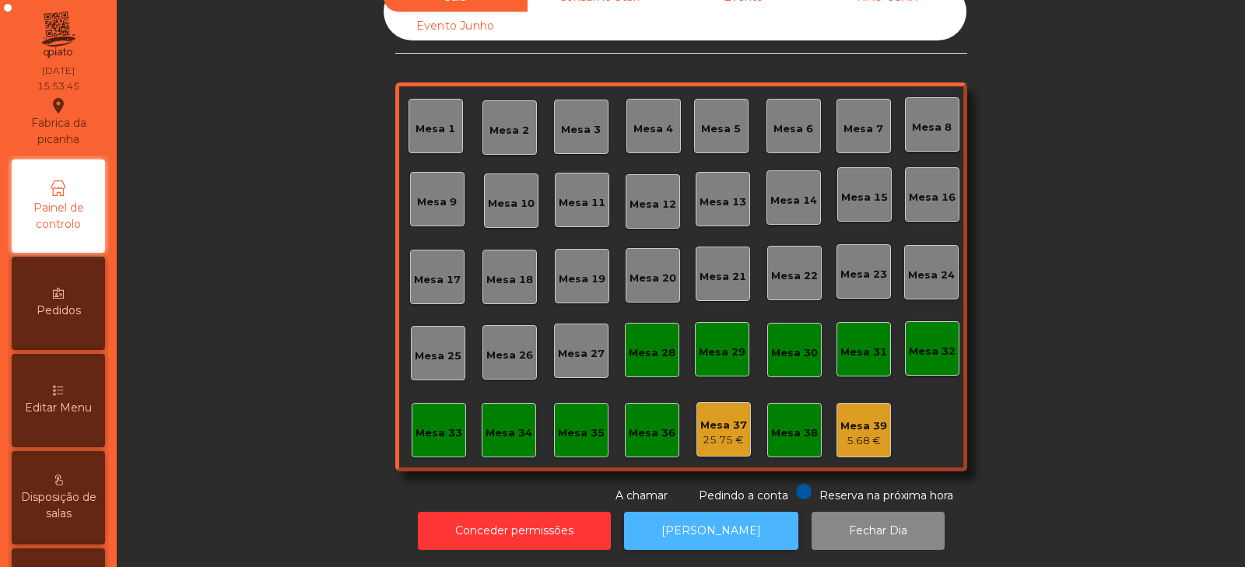
click at [688, 527] on button "[PERSON_NAME]" at bounding box center [711, 531] width 174 height 38
click at [430, 428] on div "Mesa 33" at bounding box center [438, 434] width 47 height 16
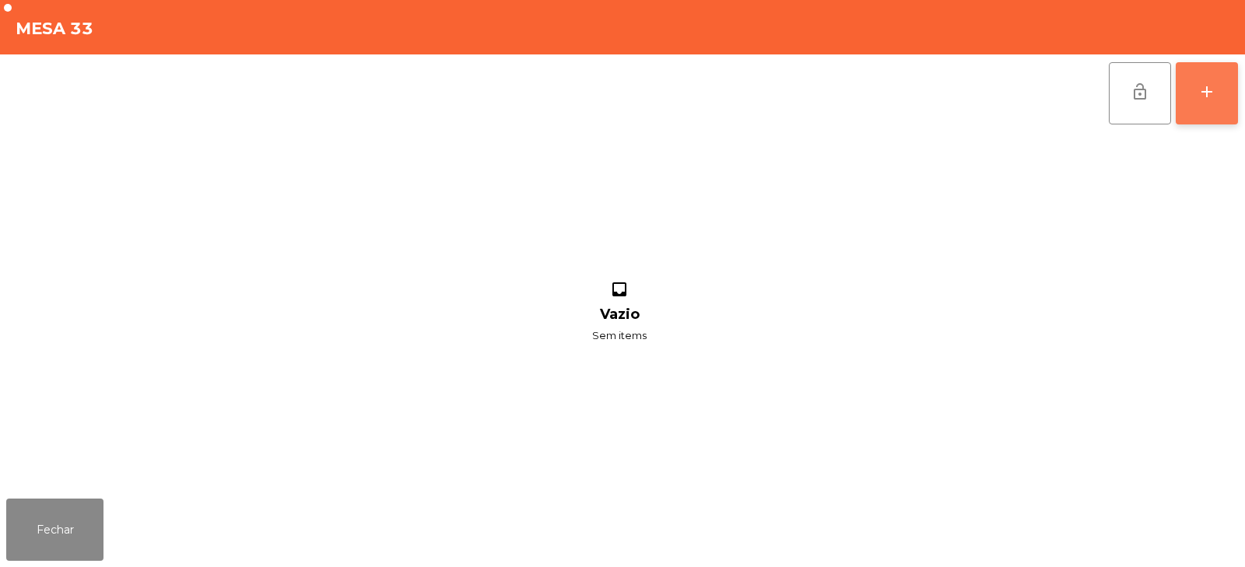
click at [1195, 98] on button "add" at bounding box center [1206, 93] width 62 height 62
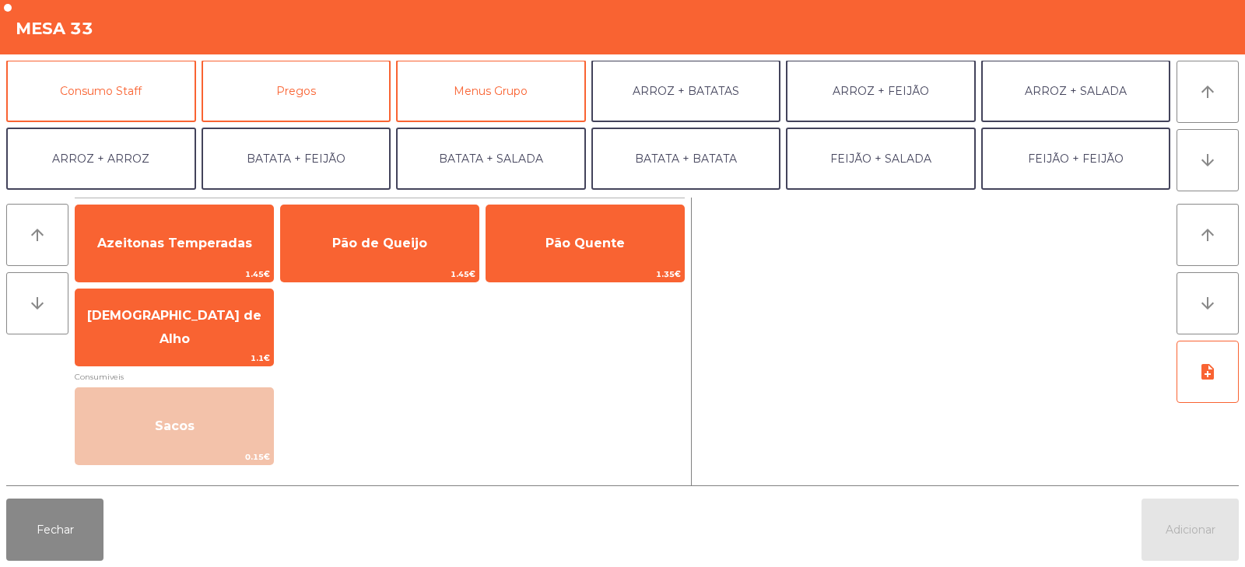
scroll to position [137, 0]
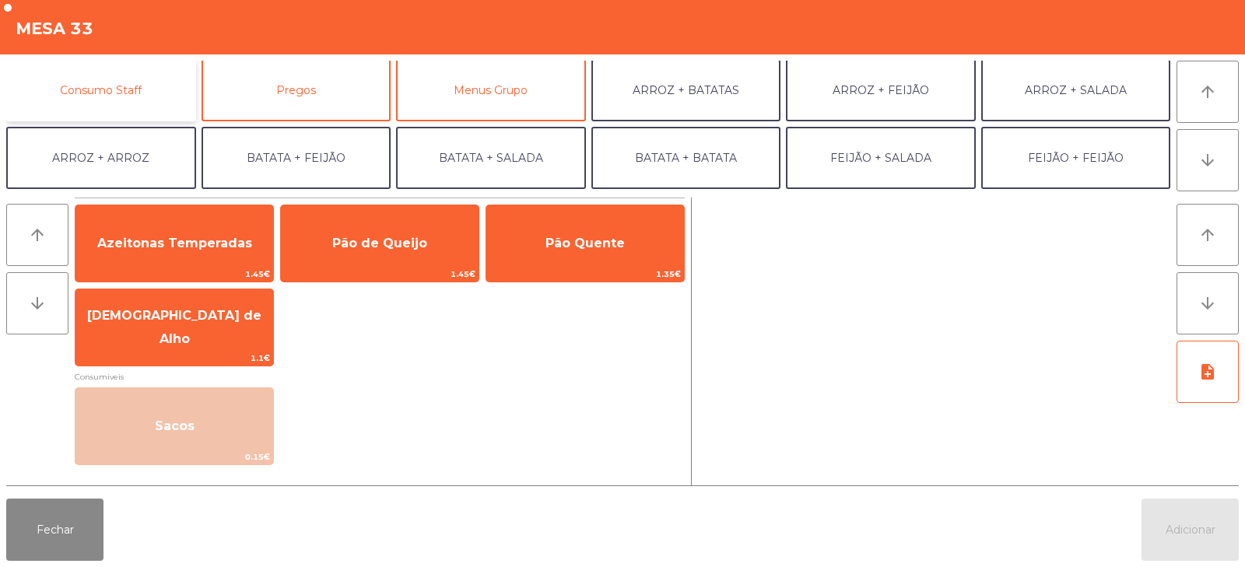
click at [67, 100] on button "Consumo Staff" at bounding box center [101, 90] width 190 height 62
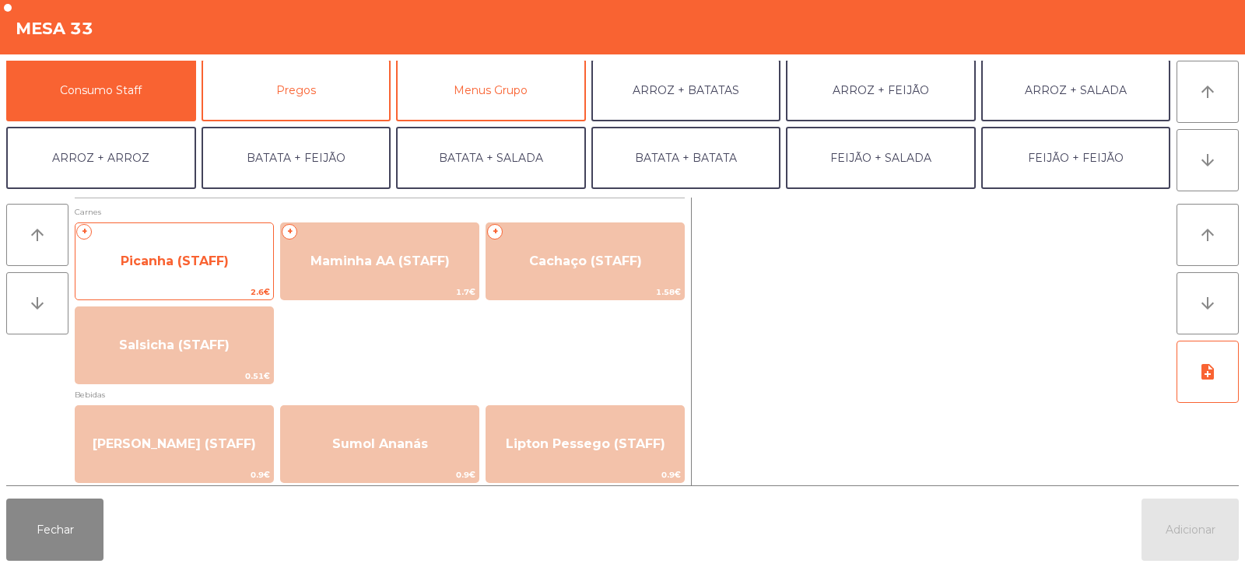
click at [117, 268] on span "Picanha (STAFF)" at bounding box center [174, 261] width 198 height 42
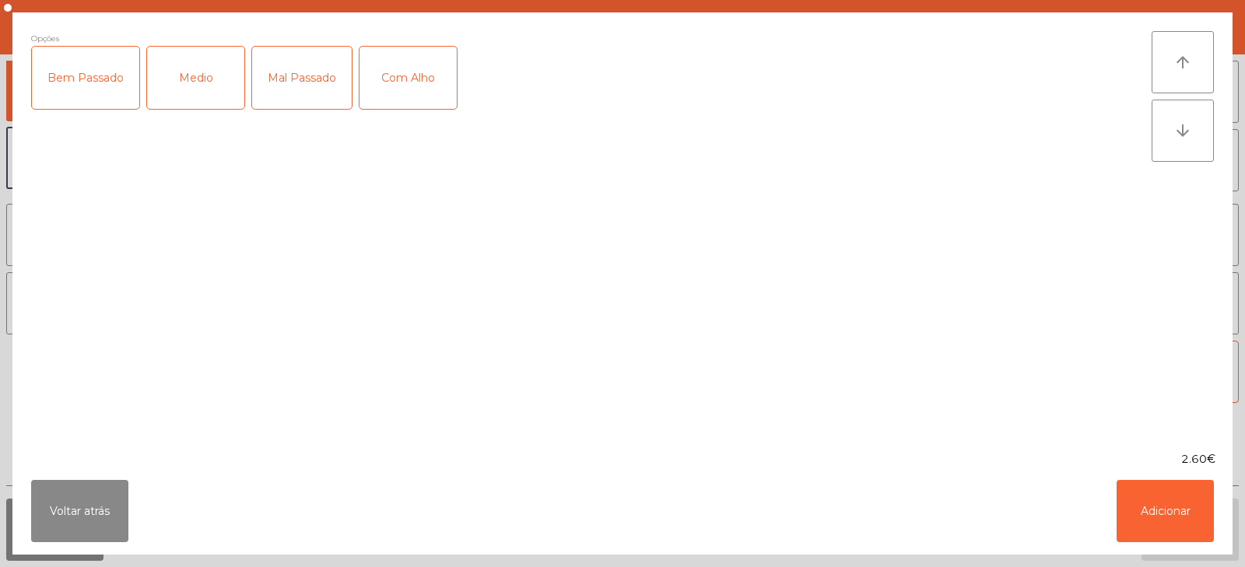
click at [119, 255] on div "Opções Bem Passado Medio Mal Passado Com Alho" at bounding box center [591, 231] width 1120 height 401
click at [1161, 521] on button "Adicionar" at bounding box center [1164, 511] width 97 height 62
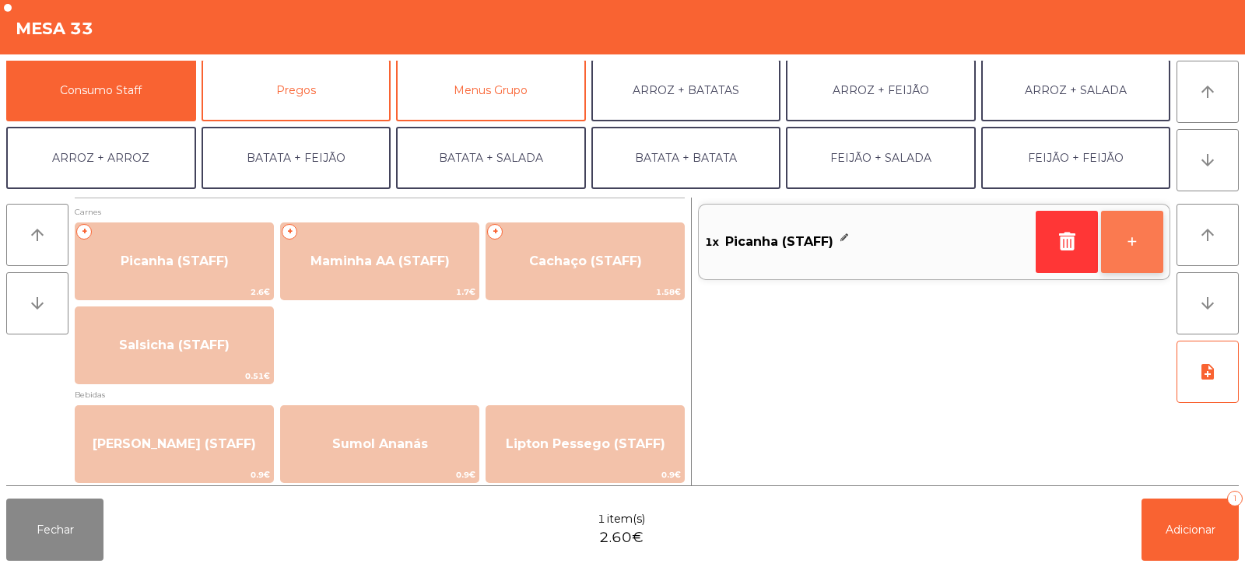
click at [1147, 243] on button "+" at bounding box center [1132, 242] width 62 height 62
click at [1130, 245] on button "+" at bounding box center [1132, 242] width 62 height 62
click at [1133, 245] on button "+" at bounding box center [1132, 242] width 62 height 62
click at [1135, 245] on button "+" at bounding box center [1132, 242] width 62 height 62
click at [1135, 250] on button "+" at bounding box center [1132, 242] width 62 height 62
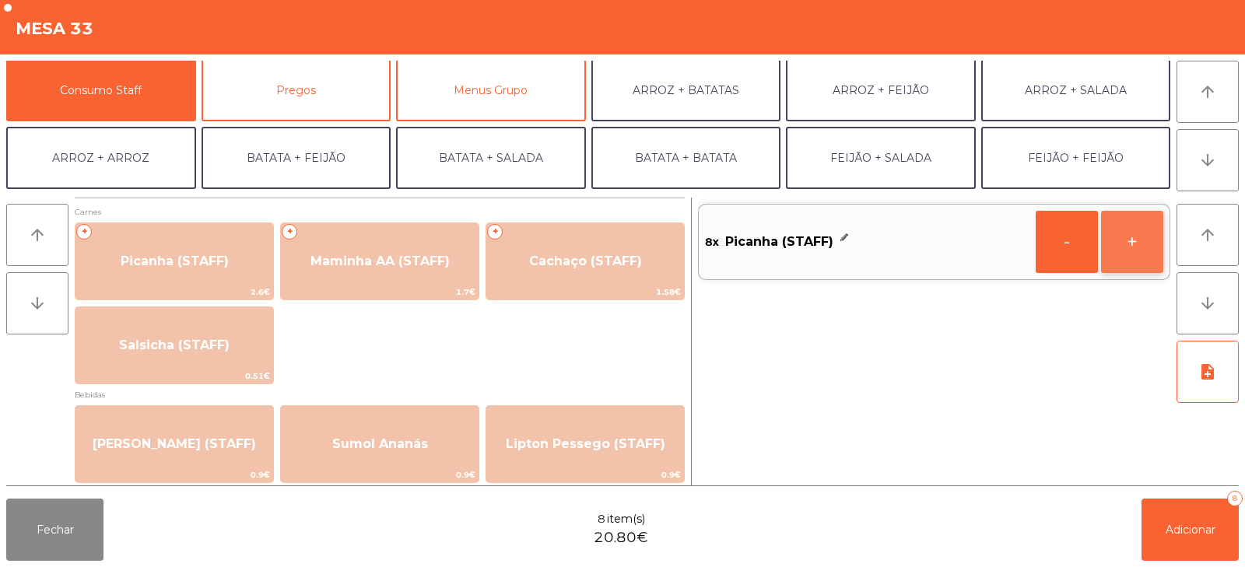
click at [1143, 253] on button "+" at bounding box center [1132, 242] width 62 height 62
click at [1140, 257] on button "+" at bounding box center [1132, 242] width 62 height 62
click at [1133, 258] on button "+" at bounding box center [1132, 242] width 62 height 62
click at [1130, 259] on button "+" at bounding box center [1132, 242] width 62 height 62
click at [1129, 257] on button "+" at bounding box center [1132, 242] width 62 height 62
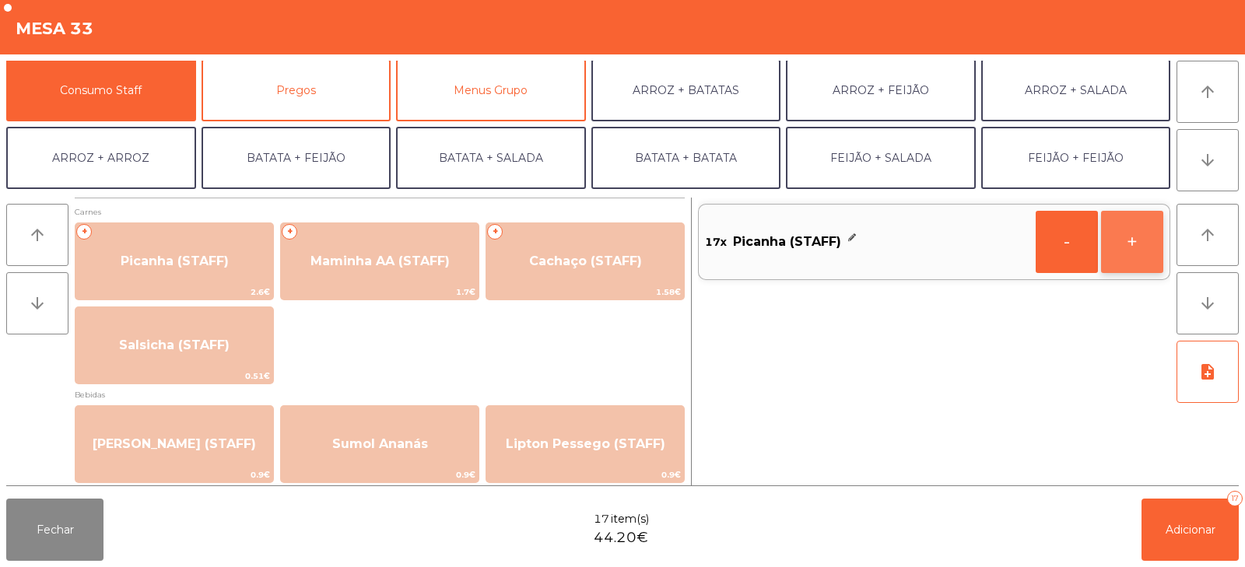
click at [1126, 258] on button "+" at bounding box center [1132, 242] width 62 height 62
click at [1128, 254] on button "+" at bounding box center [1132, 242] width 62 height 62
click at [1140, 257] on button "+" at bounding box center [1132, 242] width 62 height 62
click at [1144, 257] on button "+" at bounding box center [1132, 242] width 62 height 62
click at [1143, 261] on button "+" at bounding box center [1132, 242] width 62 height 62
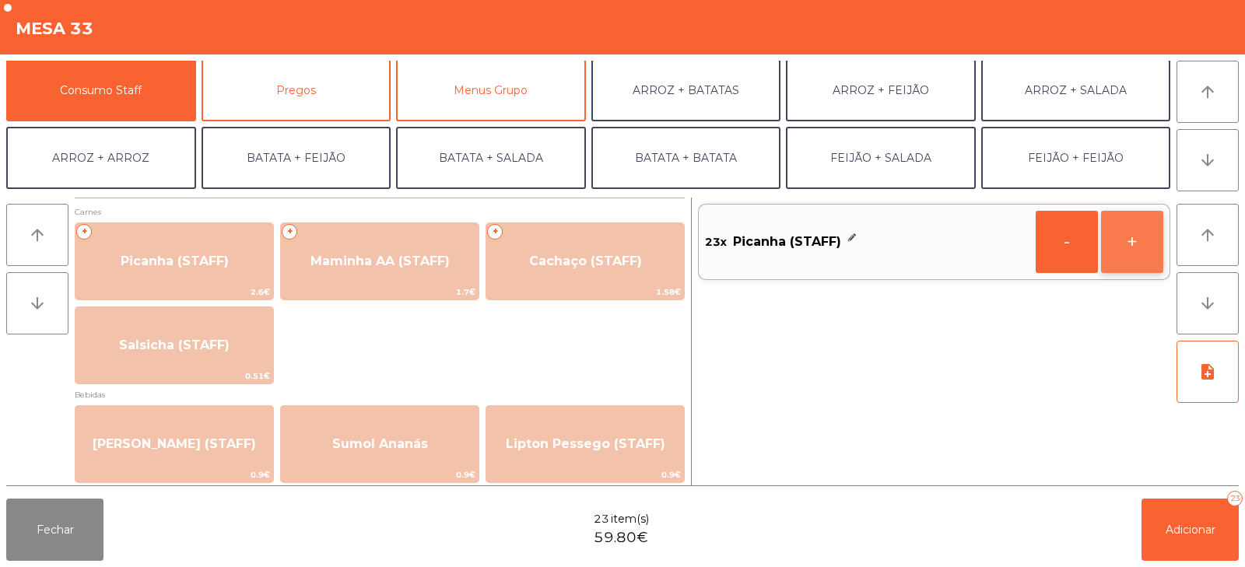
click at [1137, 261] on button "+" at bounding box center [1132, 242] width 62 height 62
click at [1141, 260] on button "+" at bounding box center [1132, 242] width 62 height 62
click at [1140, 258] on button "+" at bounding box center [1132, 242] width 62 height 62
click at [1137, 256] on button "+" at bounding box center [1132, 242] width 62 height 62
click at [1134, 254] on button "+" at bounding box center [1132, 242] width 62 height 62
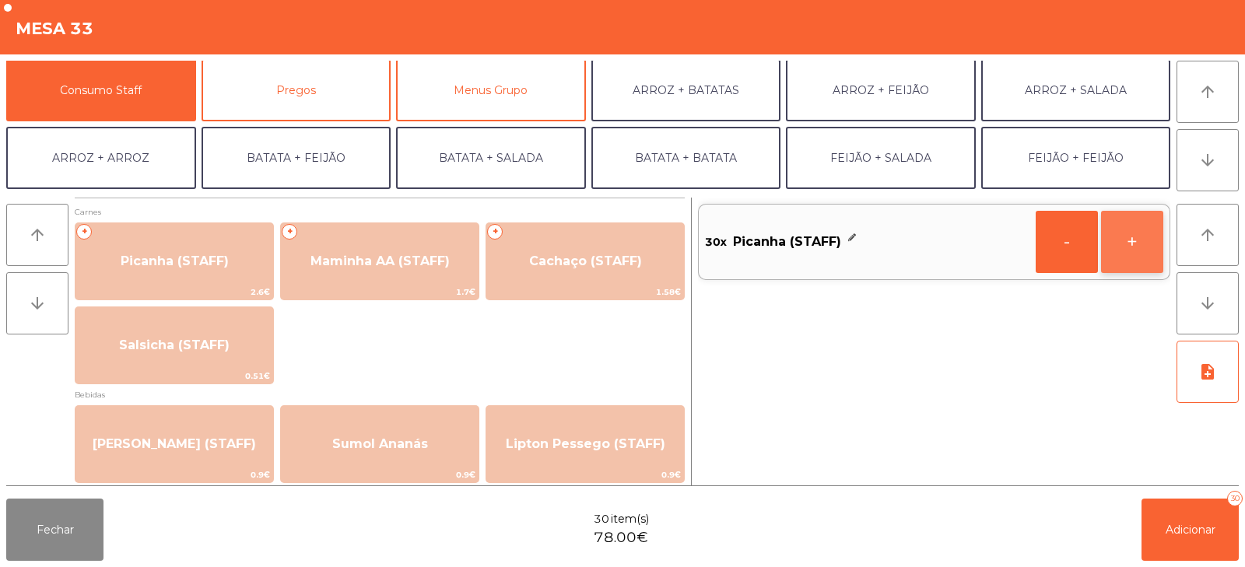
click at [1140, 254] on button "+" at bounding box center [1132, 242] width 62 height 62
click at [1133, 257] on button "+" at bounding box center [1132, 242] width 62 height 62
click at [1140, 262] on button "+" at bounding box center [1132, 242] width 62 height 62
click at [1055, 250] on button "-" at bounding box center [1066, 242] width 62 height 62
click at [1060, 248] on button "-" at bounding box center [1066, 242] width 62 height 62
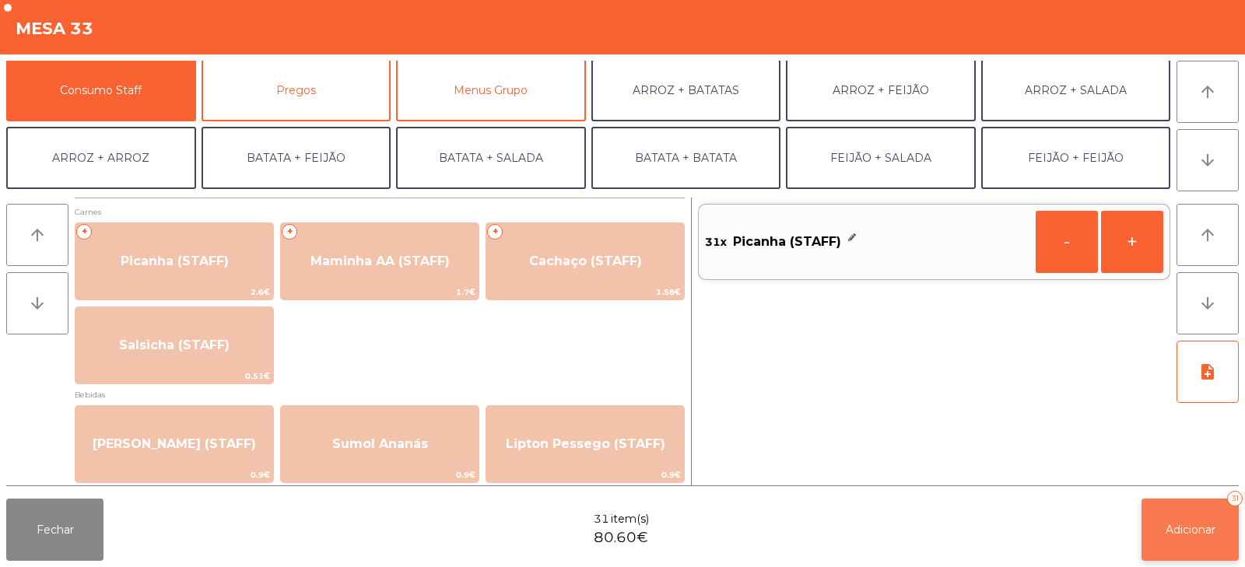
click at [1162, 521] on button "Adicionar 31" at bounding box center [1189, 530] width 97 height 62
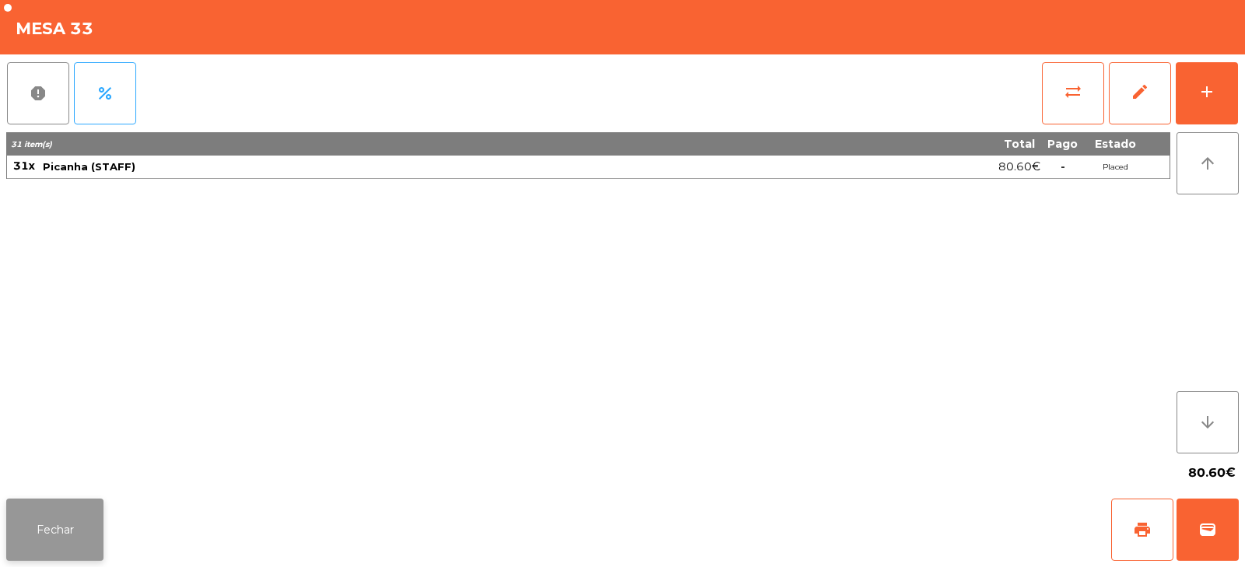
click at [63, 529] on button "Fechar" at bounding box center [54, 530] width 97 height 62
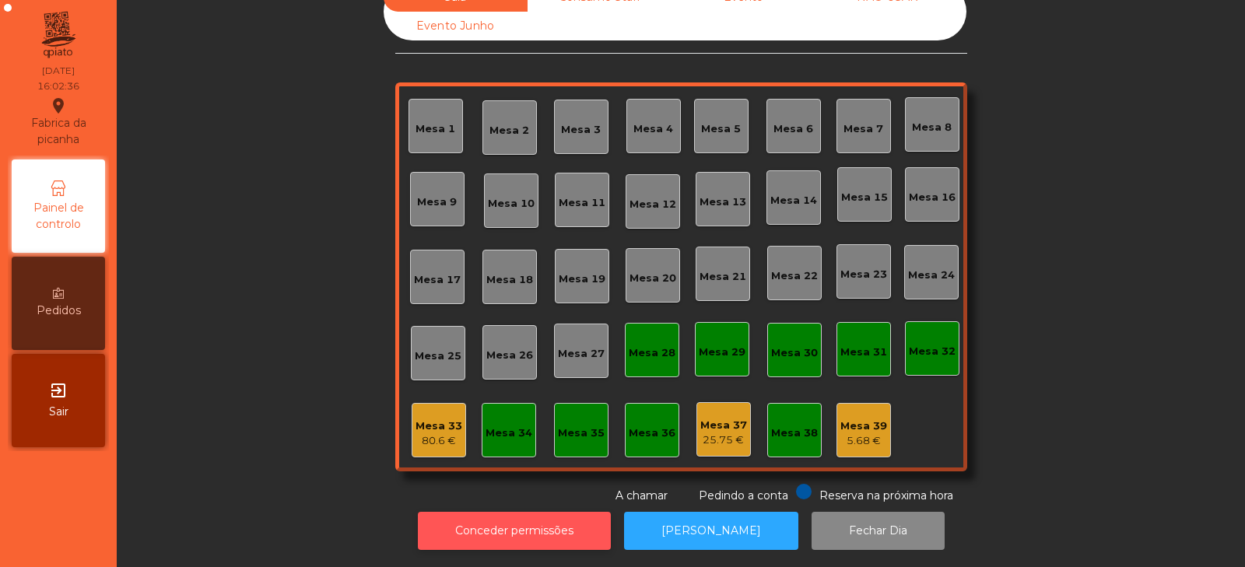
click at [469, 512] on button "Conceder permissões" at bounding box center [514, 531] width 193 height 38
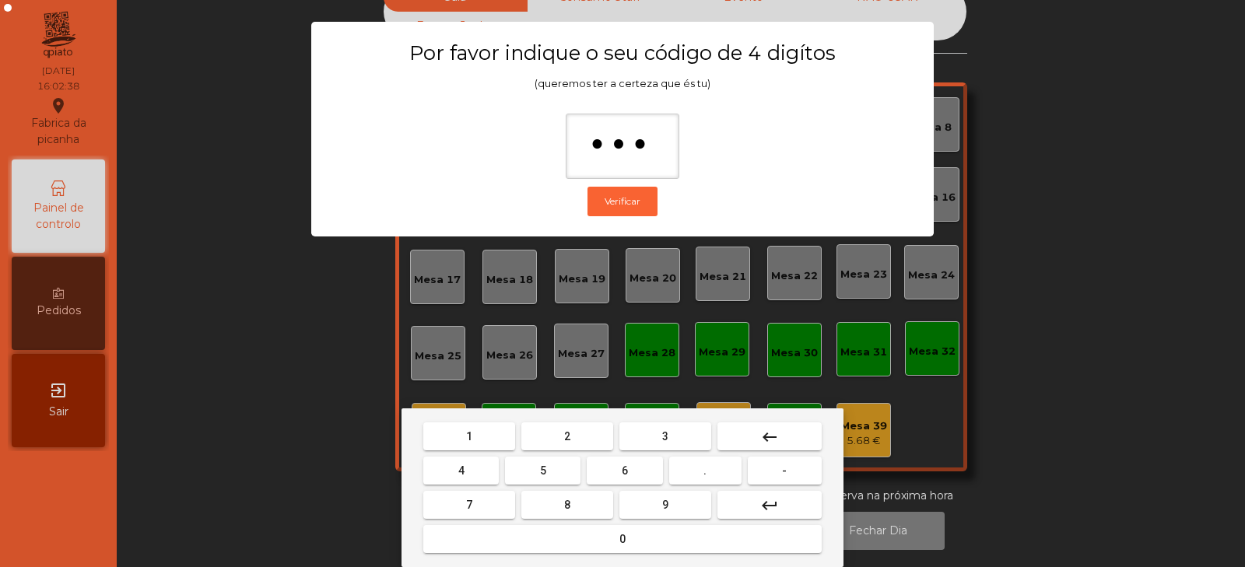
type input "****"
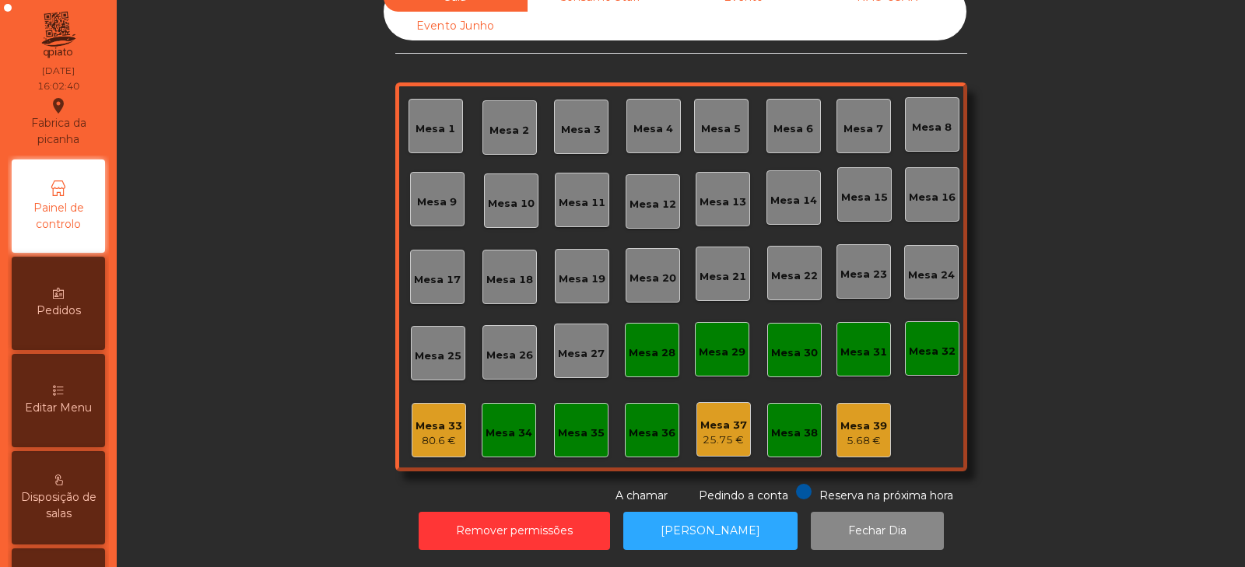
click at [73, 396] on div "Editar Menu" at bounding box center [58, 400] width 93 height 93
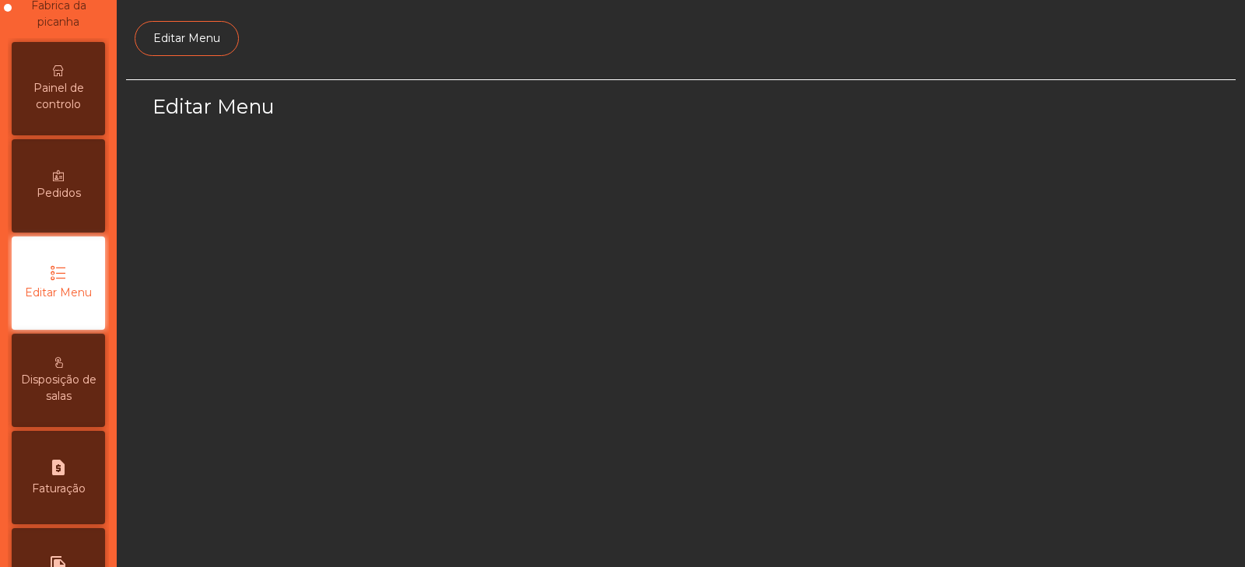
select select "*"
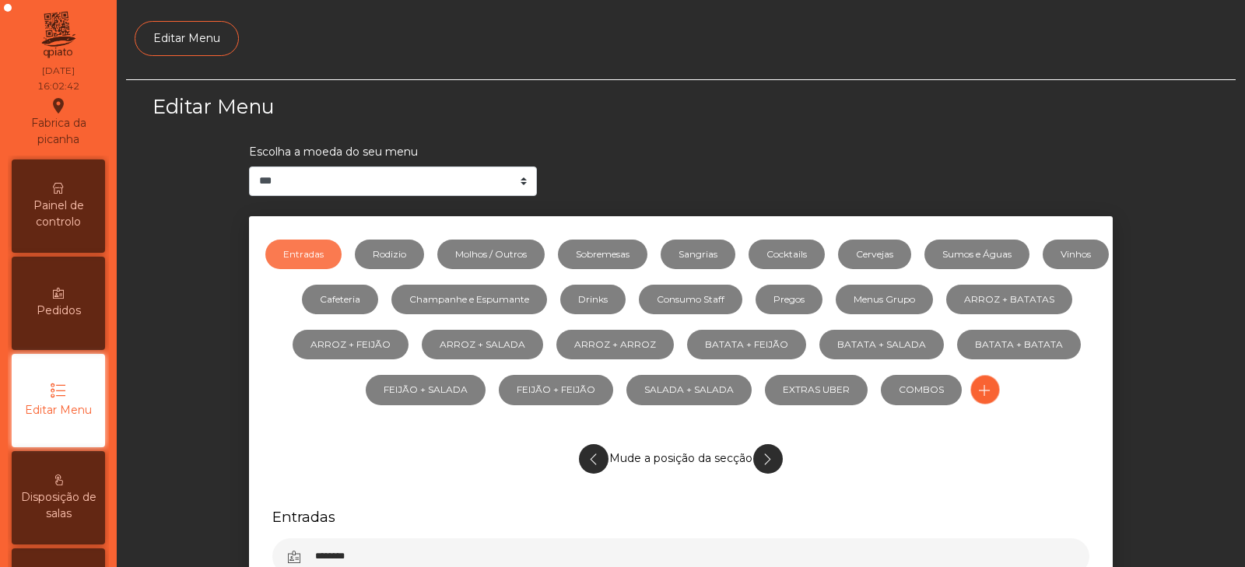
click at [64, 227] on span "Painel de controlo" at bounding box center [59, 214] width 86 height 33
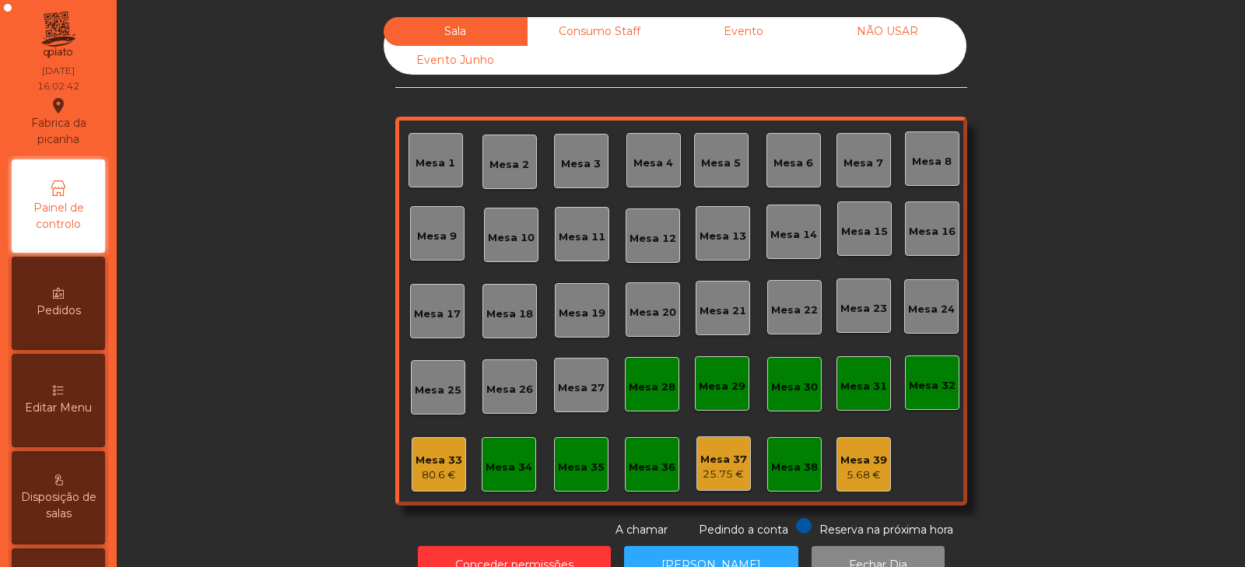
click at [419, 460] on div "Mesa 33" at bounding box center [438, 461] width 47 height 16
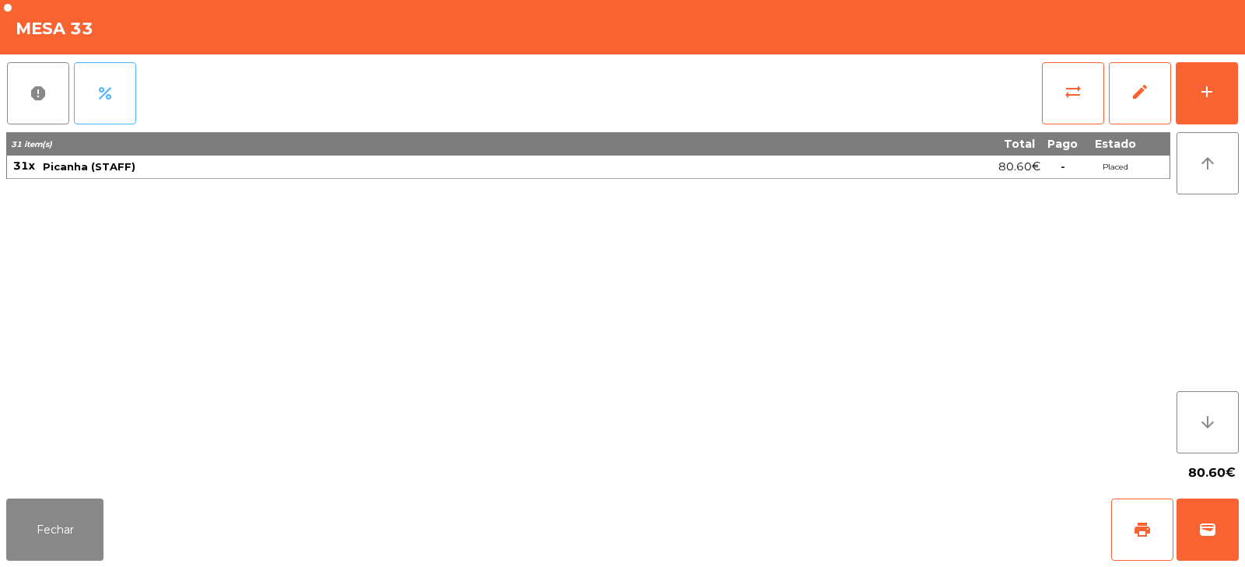
click at [115, 107] on button "percent" at bounding box center [105, 93] width 62 height 62
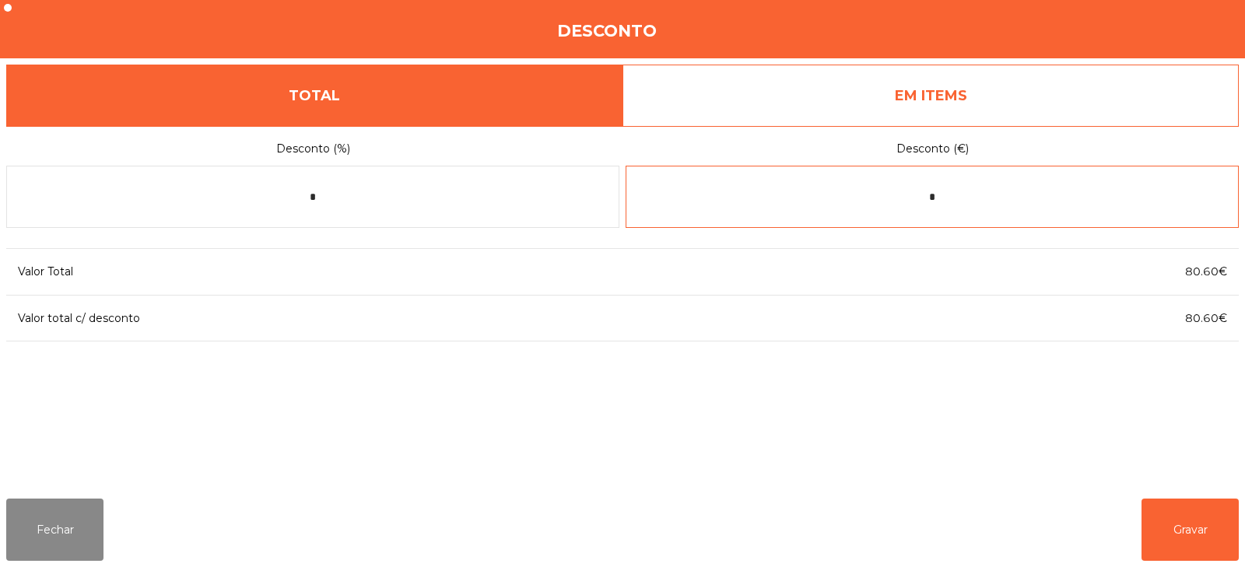
click at [776, 199] on input "*" at bounding box center [931, 197] width 613 height 62
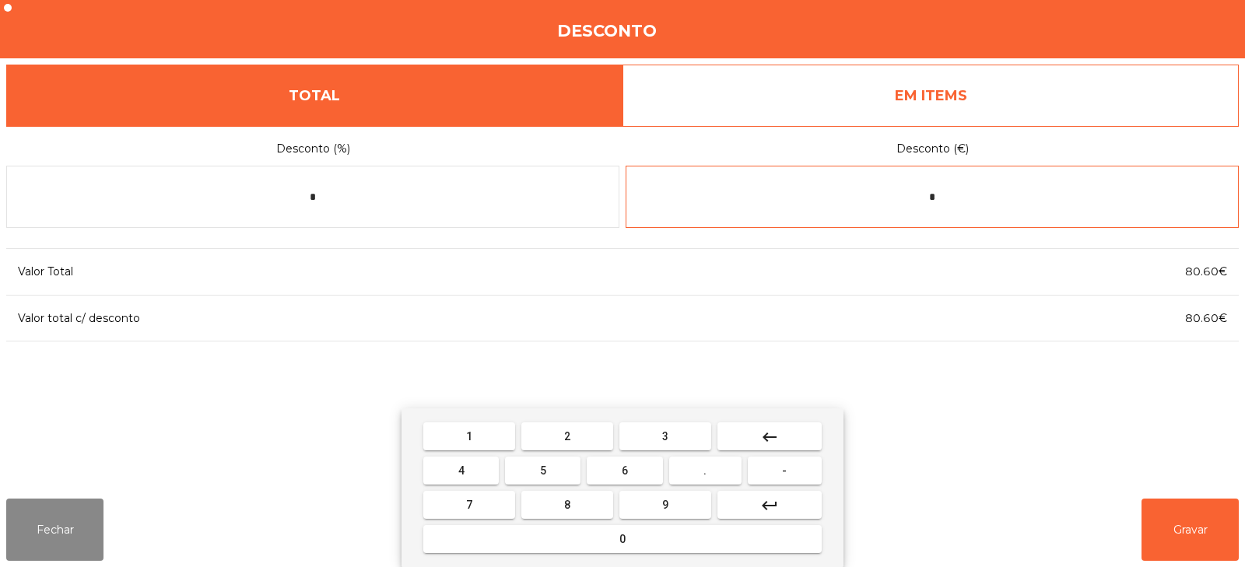
click at [963, 198] on input "*" at bounding box center [931, 197] width 613 height 62
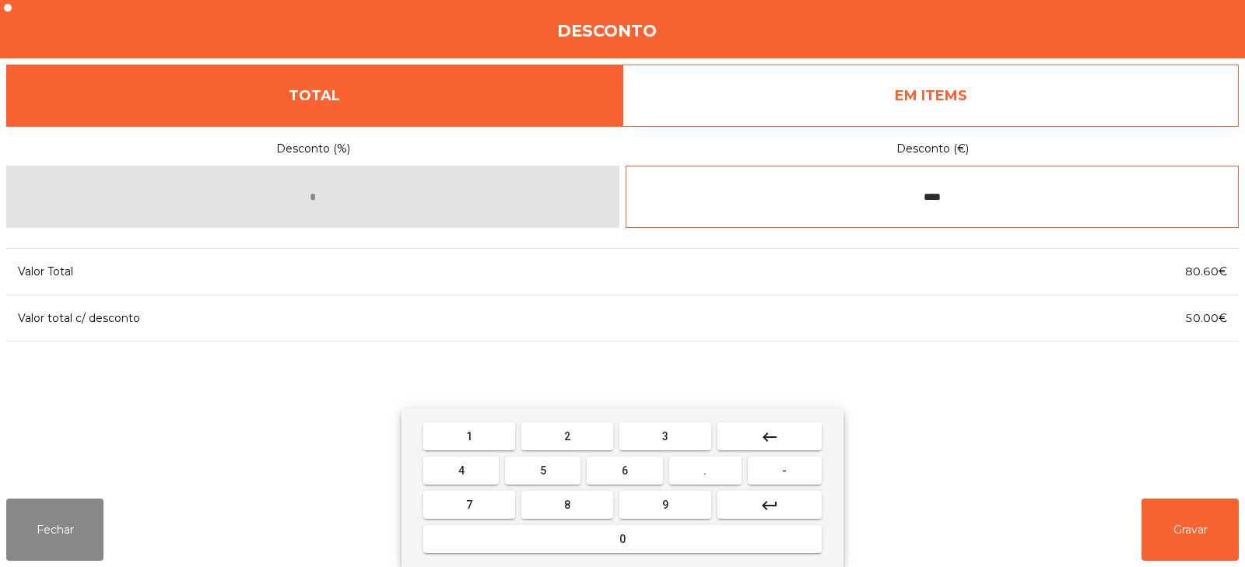
type input "****"
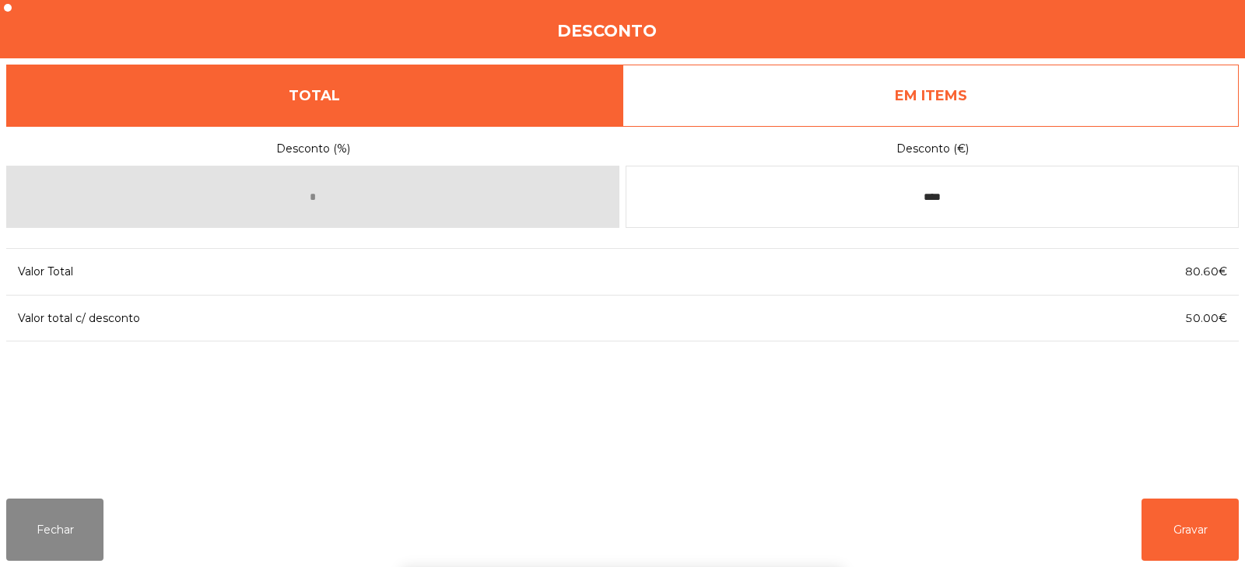
click at [1179, 522] on div "1 2 3 keyboard_backspace 4 5 6 . - 7 8 9 keyboard_return 0" at bounding box center [622, 487] width 1245 height 159
click at [1172, 538] on button "Gravar" at bounding box center [1189, 530] width 97 height 62
